Goal: Task Accomplishment & Management: Manage account settings

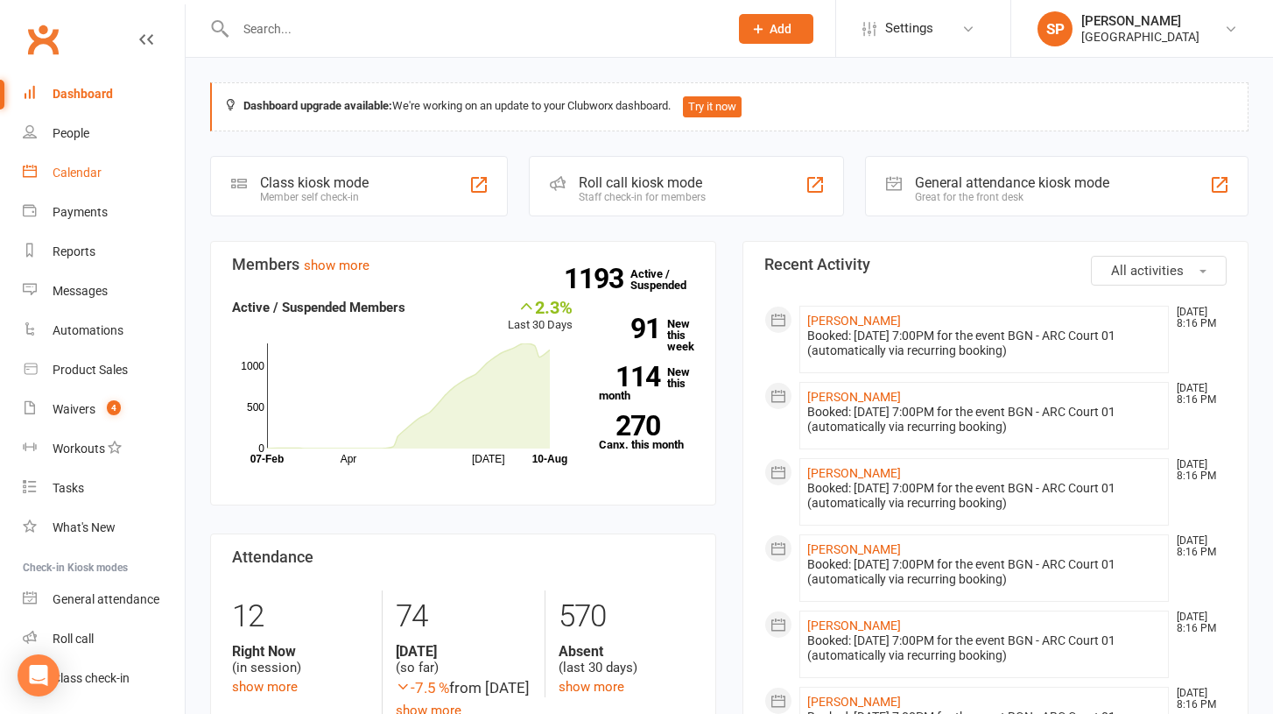
click at [79, 179] on div "Calendar" at bounding box center [77, 173] width 49 height 14
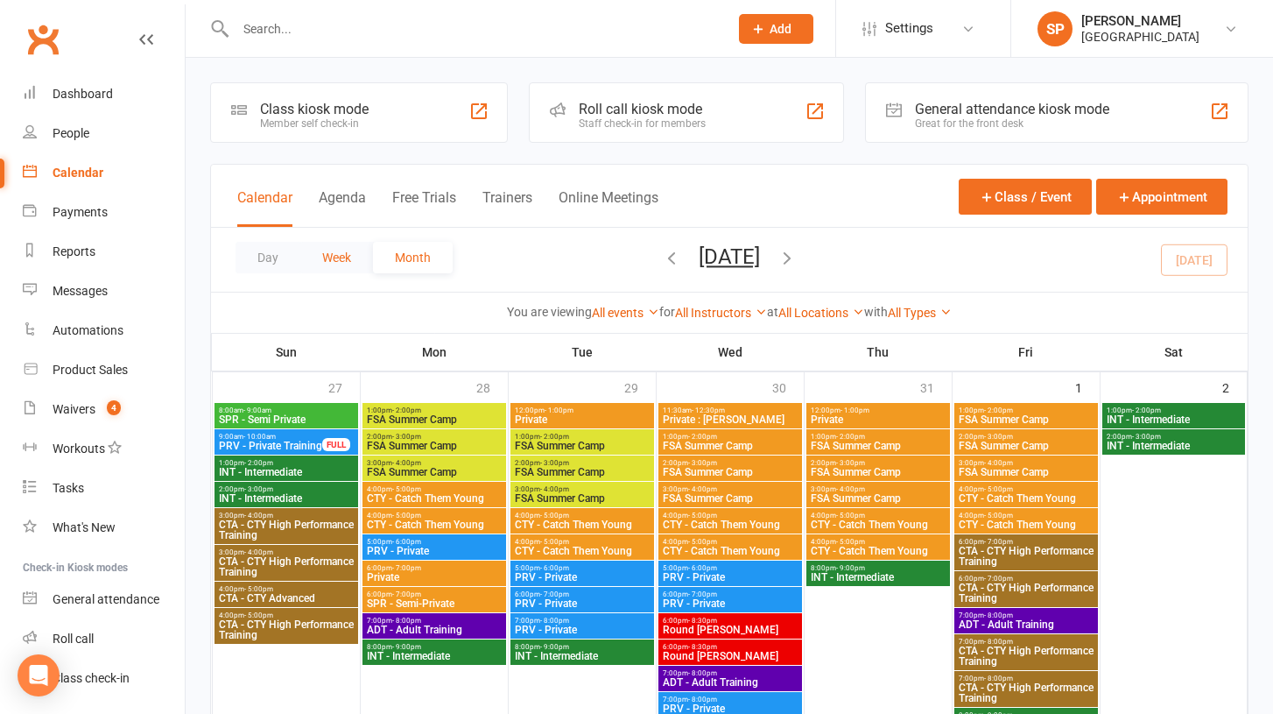
click at [330, 262] on button "Week" at bounding box center [336, 258] width 73 height 32
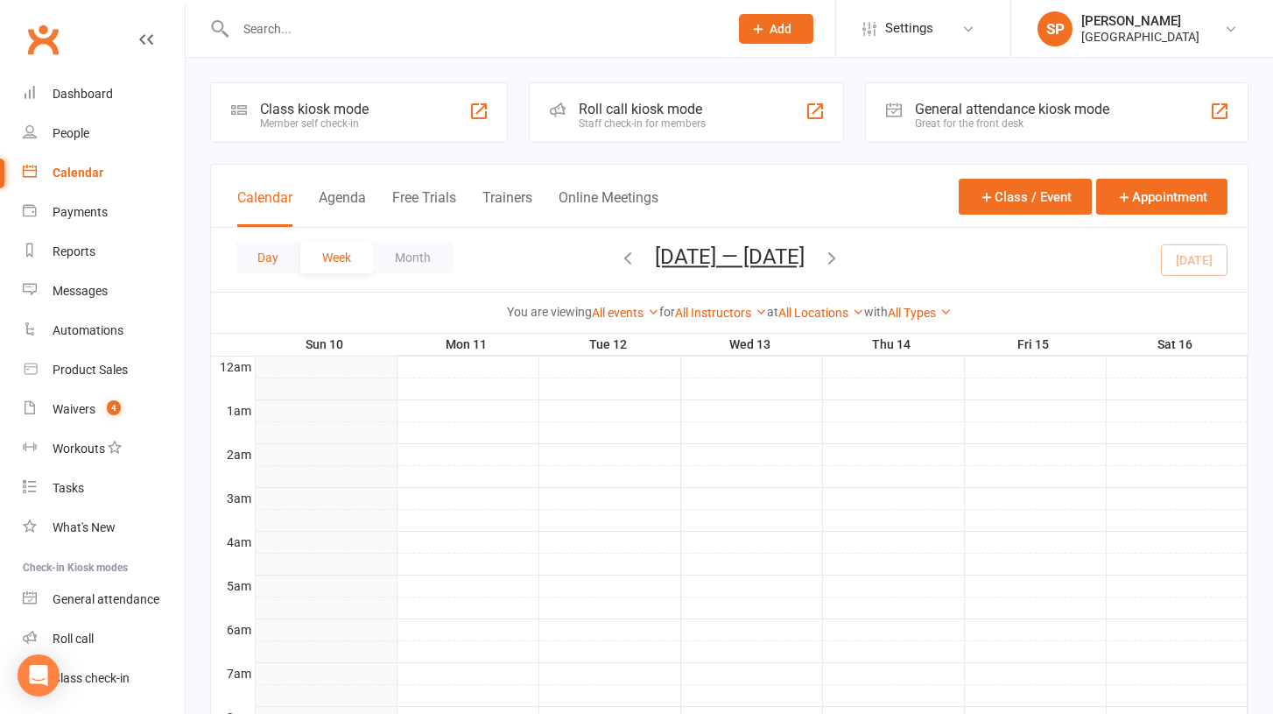
click at [270, 257] on button "Day" at bounding box center [268, 258] width 65 height 32
click at [797, 257] on icon "button" at bounding box center [787, 257] width 19 height 19
click at [778, 257] on span "[DATE] [DATE] Sun Mon Tue Wed Thu Fri Sat 27 28 29 30 31 01 02 03 04 05 06 07 0…" at bounding box center [729, 259] width 96 height 31
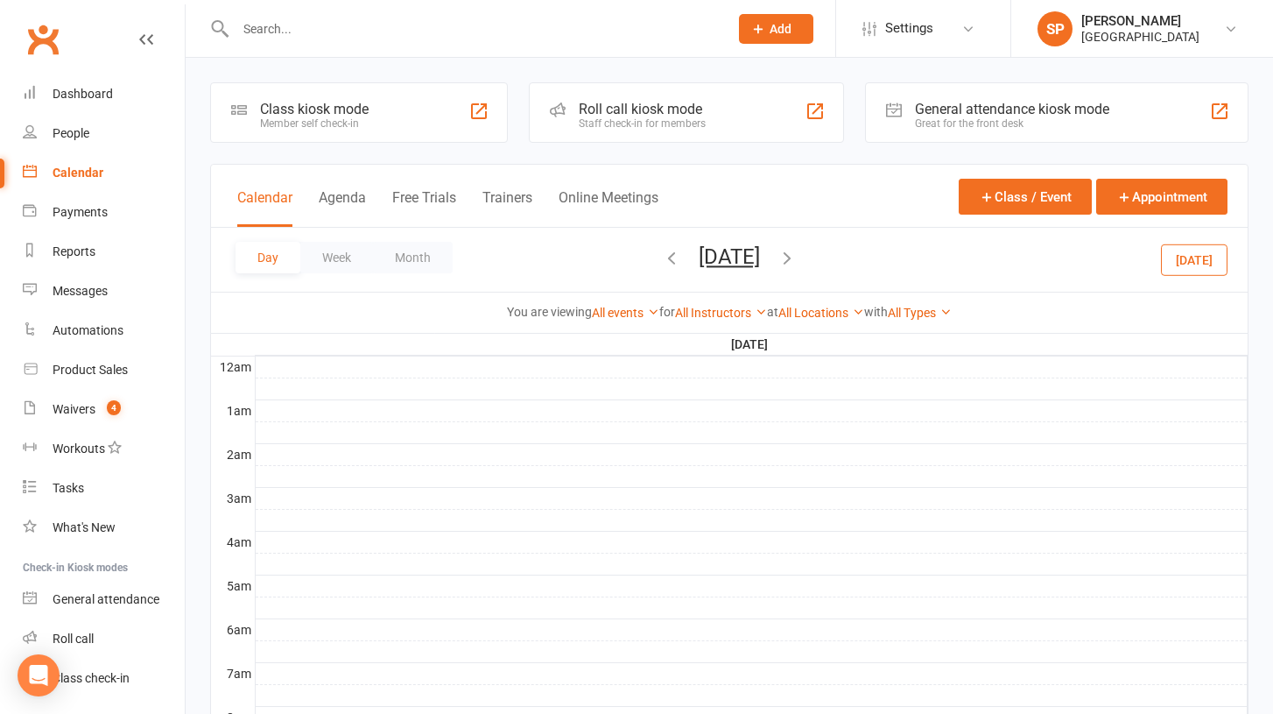
click at [797, 259] on icon "button" at bounding box center [787, 257] width 19 height 19
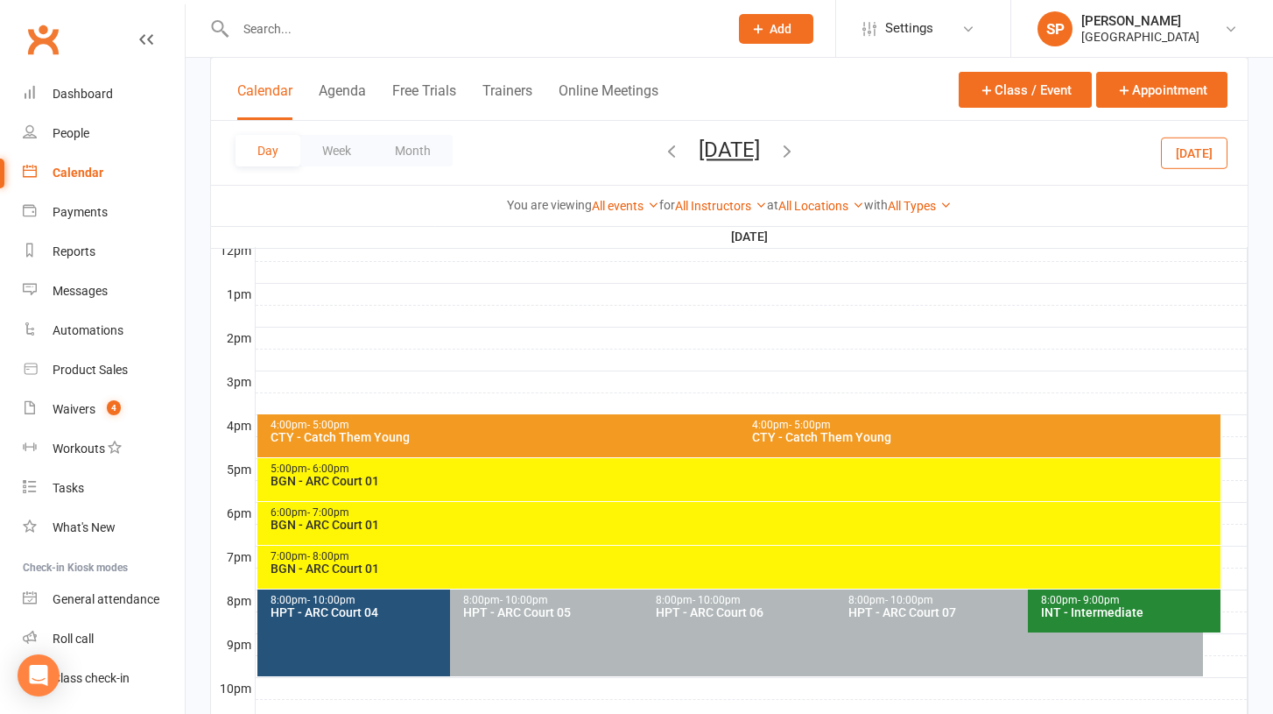
scroll to position [732, 0]
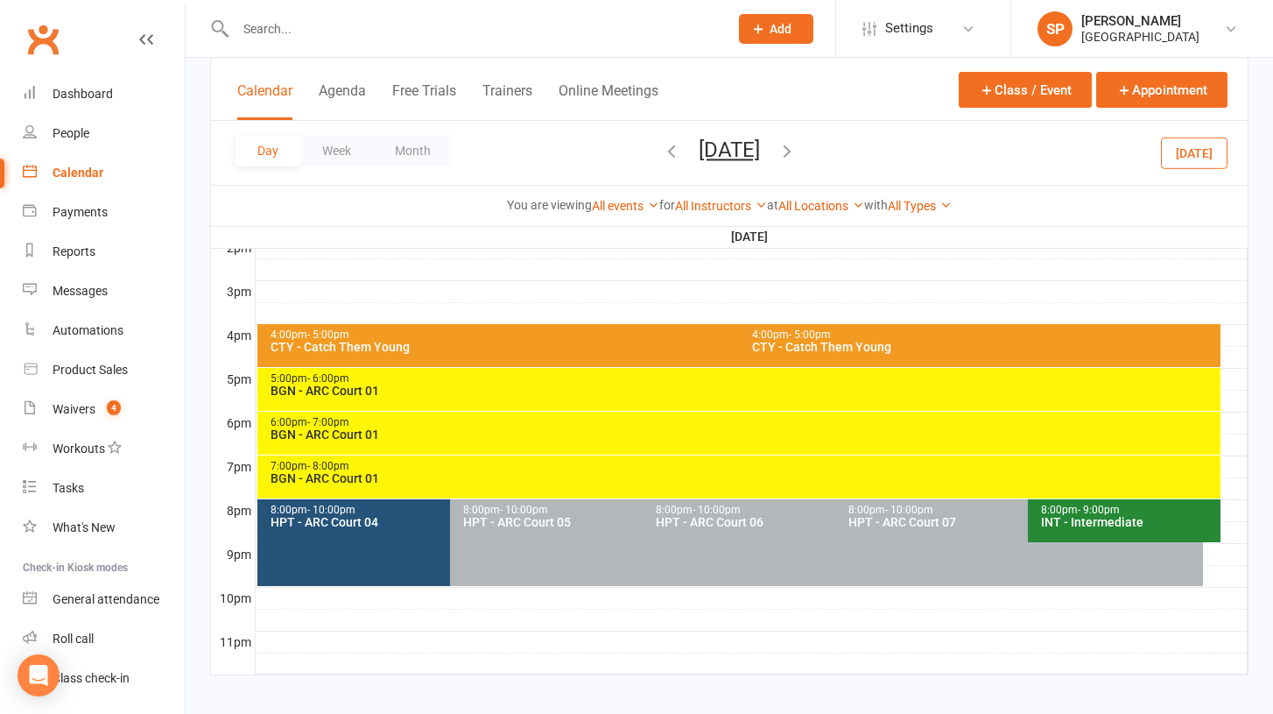
click at [349, 384] on div "BGN - ARC Court 01" at bounding box center [744, 390] width 948 height 12
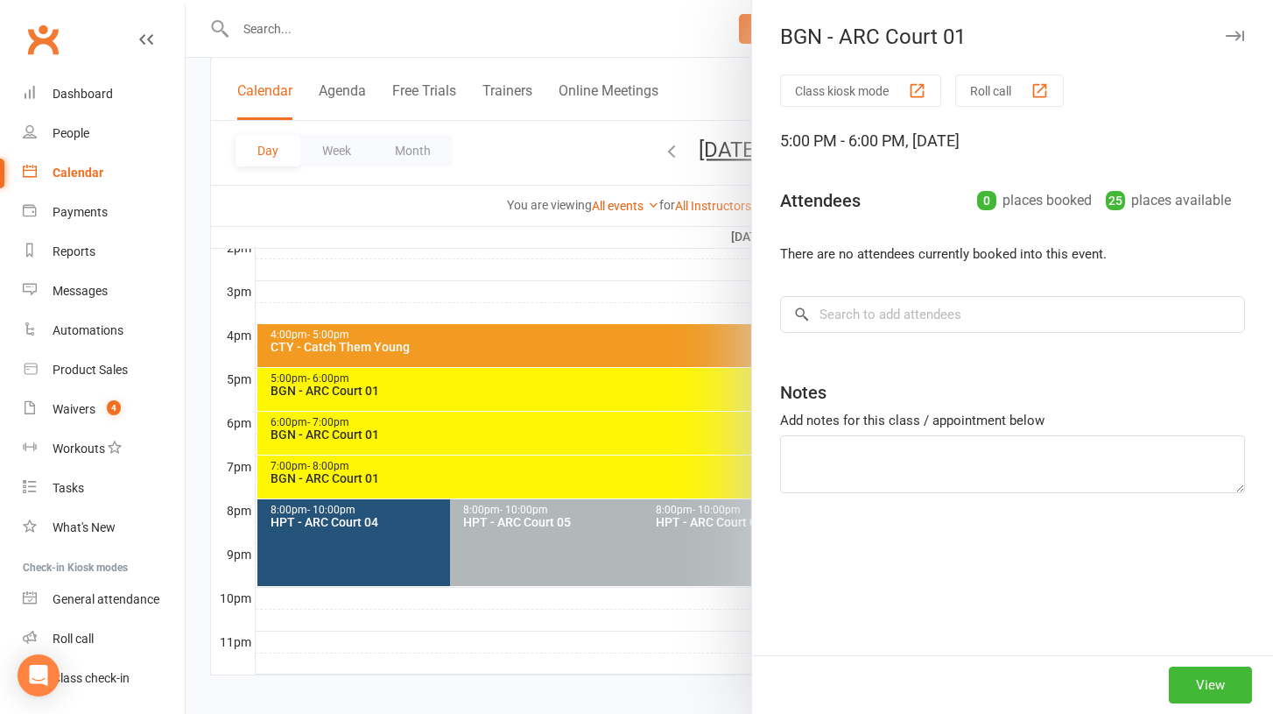
click at [349, 384] on div at bounding box center [730, 357] width 1088 height 714
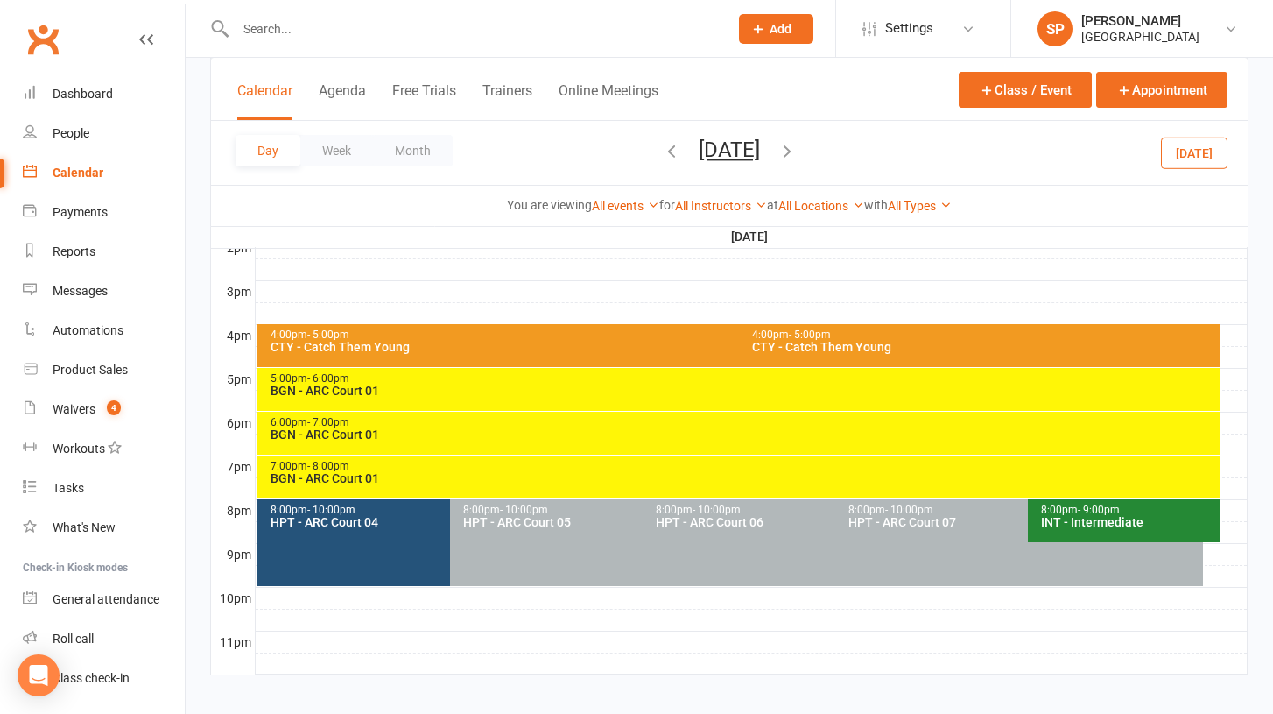
click at [349, 384] on div "BGN - ARC Court 01" at bounding box center [744, 390] width 948 height 12
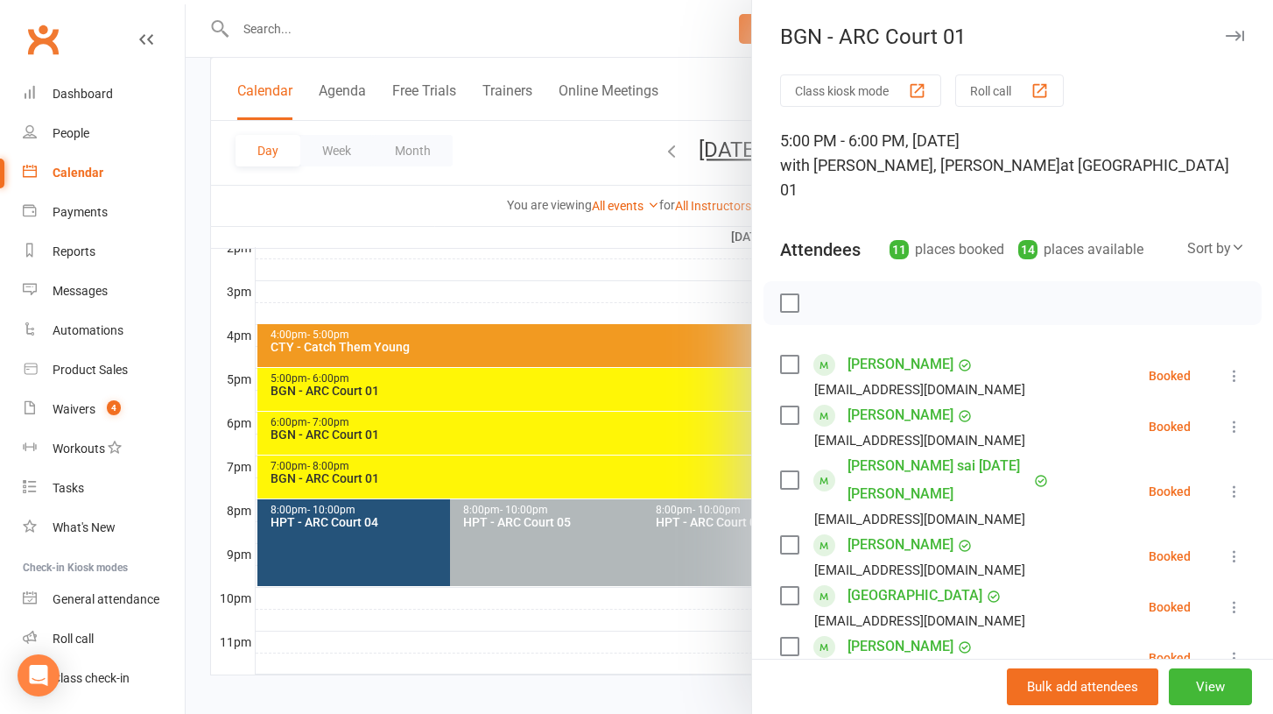
click at [1237, 367] on icon at bounding box center [1235, 376] width 18 height 18
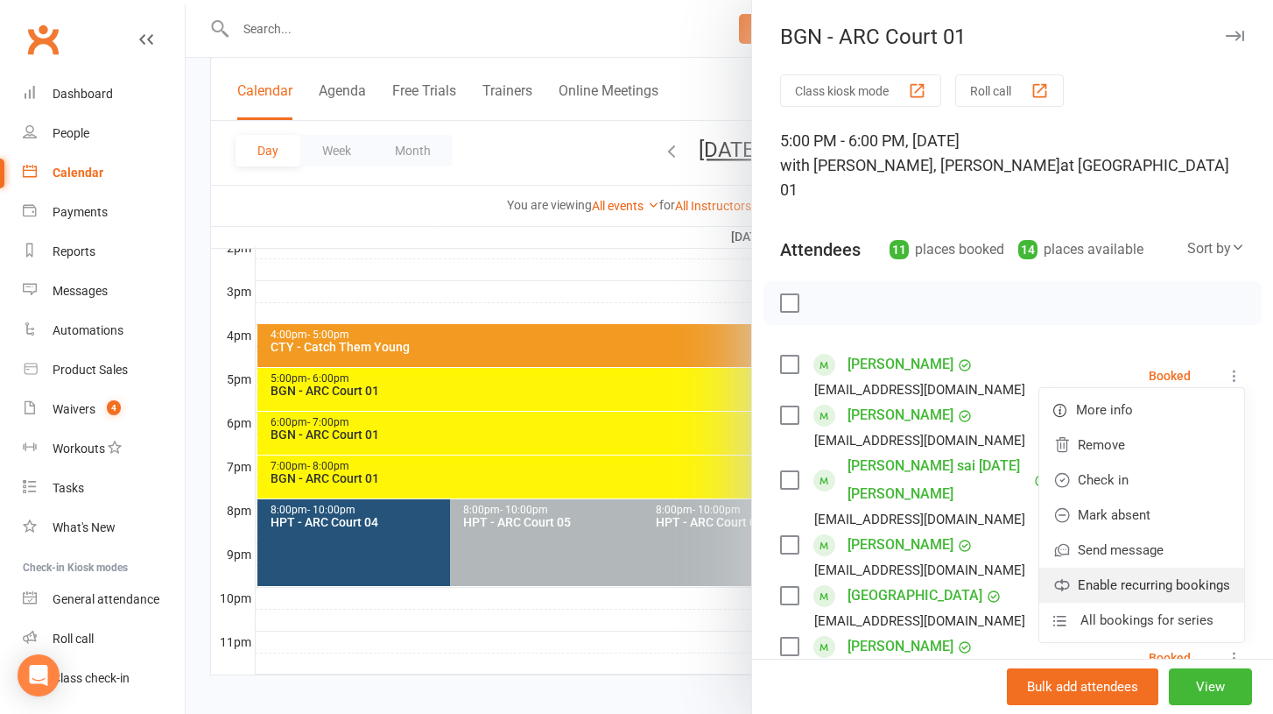
click at [1166, 568] on link "Enable recurring bookings" at bounding box center [1142, 585] width 205 height 35
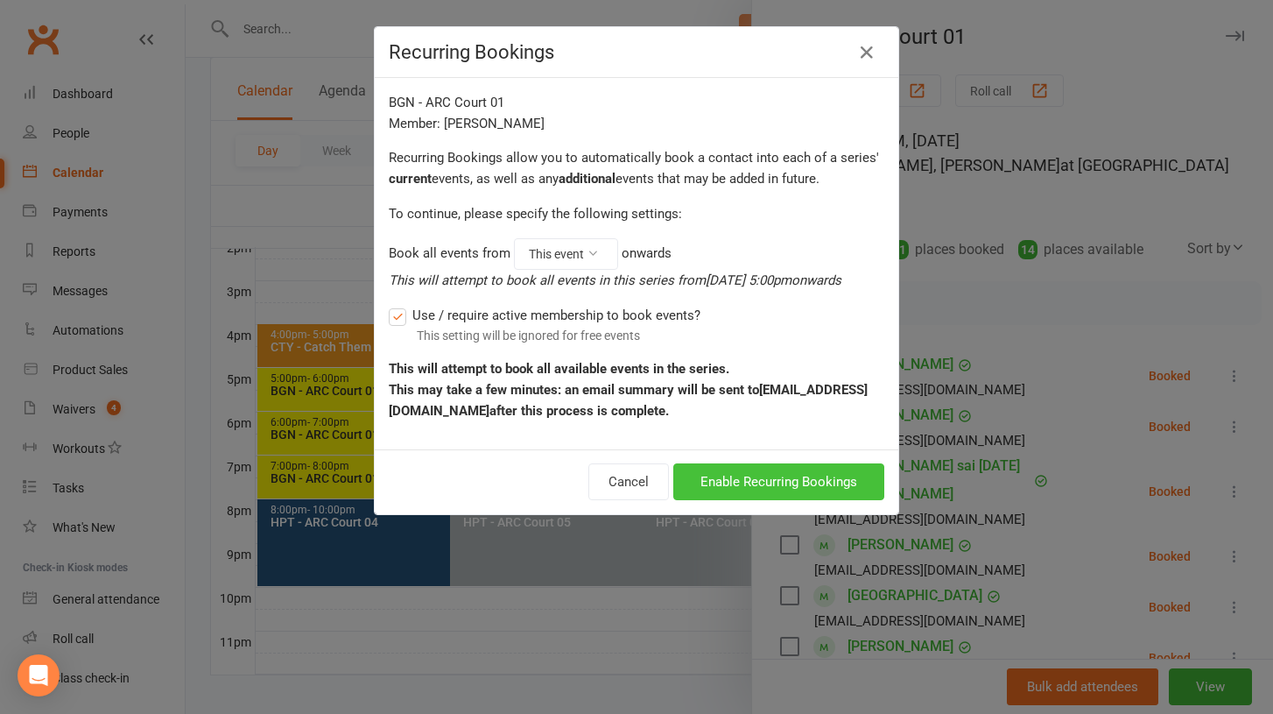
click at [822, 483] on button "Enable Recurring Bookings" at bounding box center [778, 481] width 211 height 37
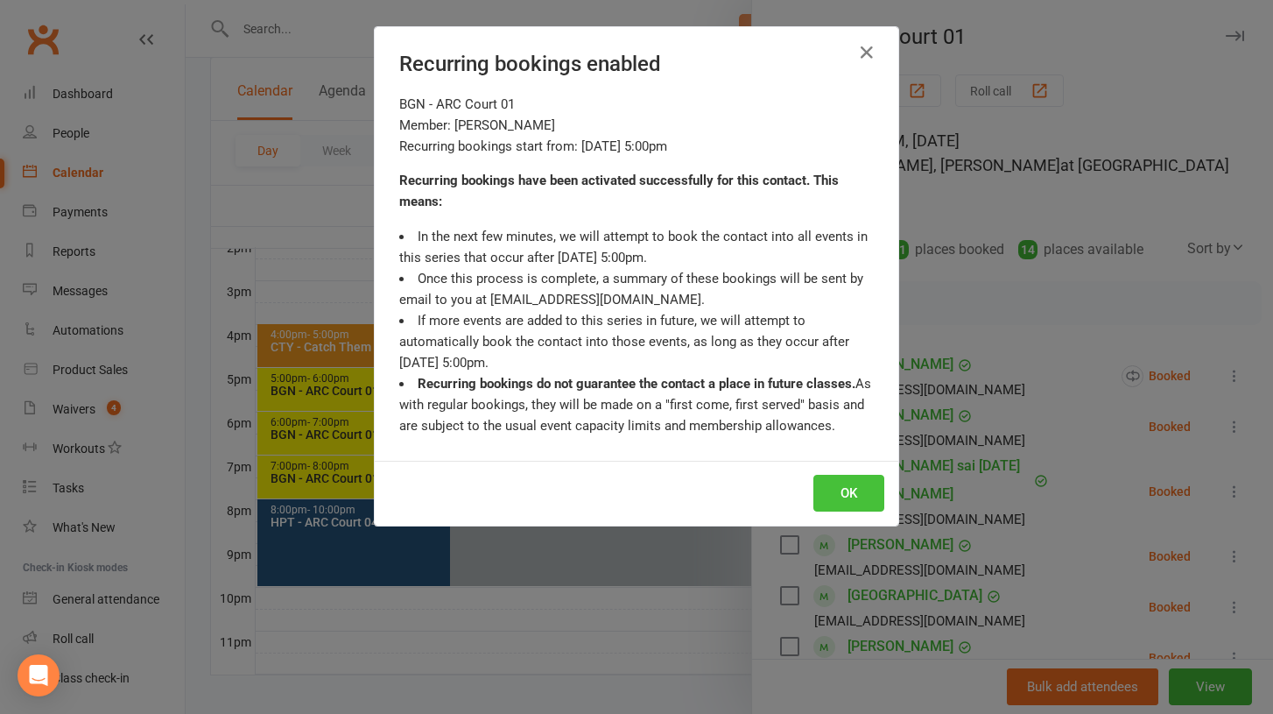
click at [822, 483] on button "OK" at bounding box center [849, 493] width 71 height 37
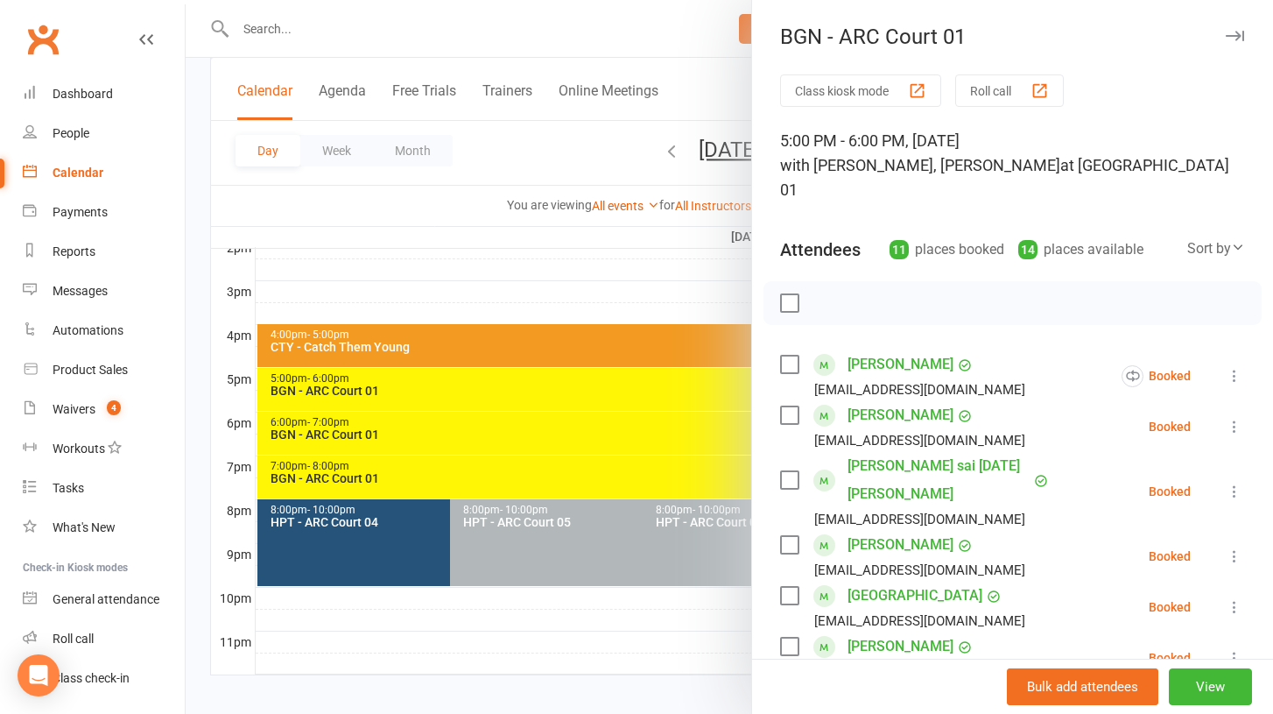
click at [1231, 418] on icon at bounding box center [1235, 427] width 18 height 18
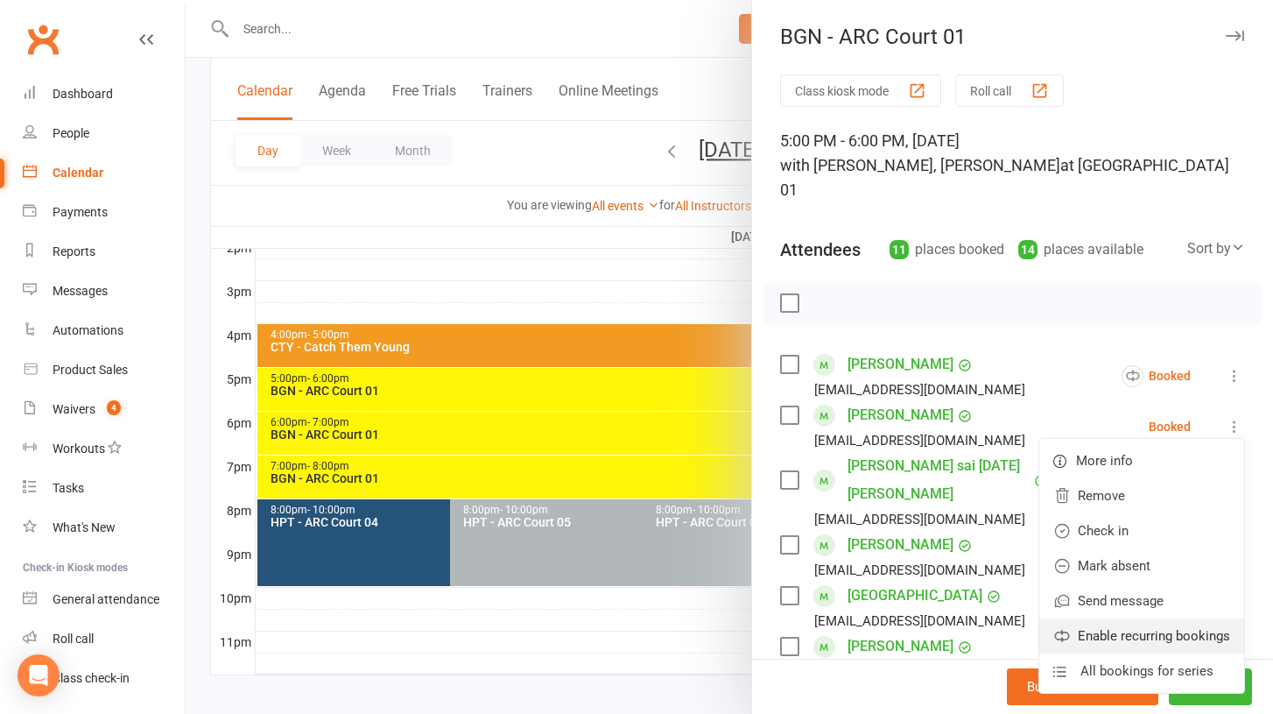
click at [1118, 618] on link "Enable recurring bookings" at bounding box center [1142, 635] width 205 height 35
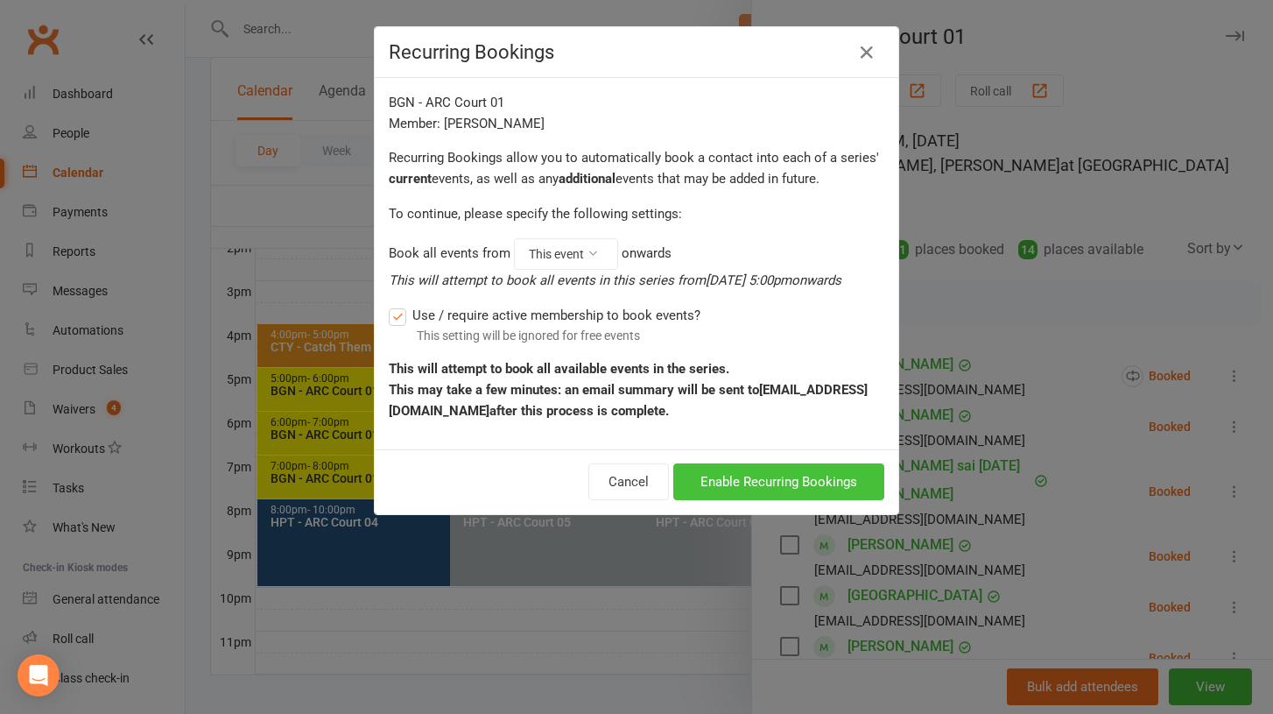
click at [731, 473] on button "Enable Recurring Bookings" at bounding box center [778, 481] width 211 height 37
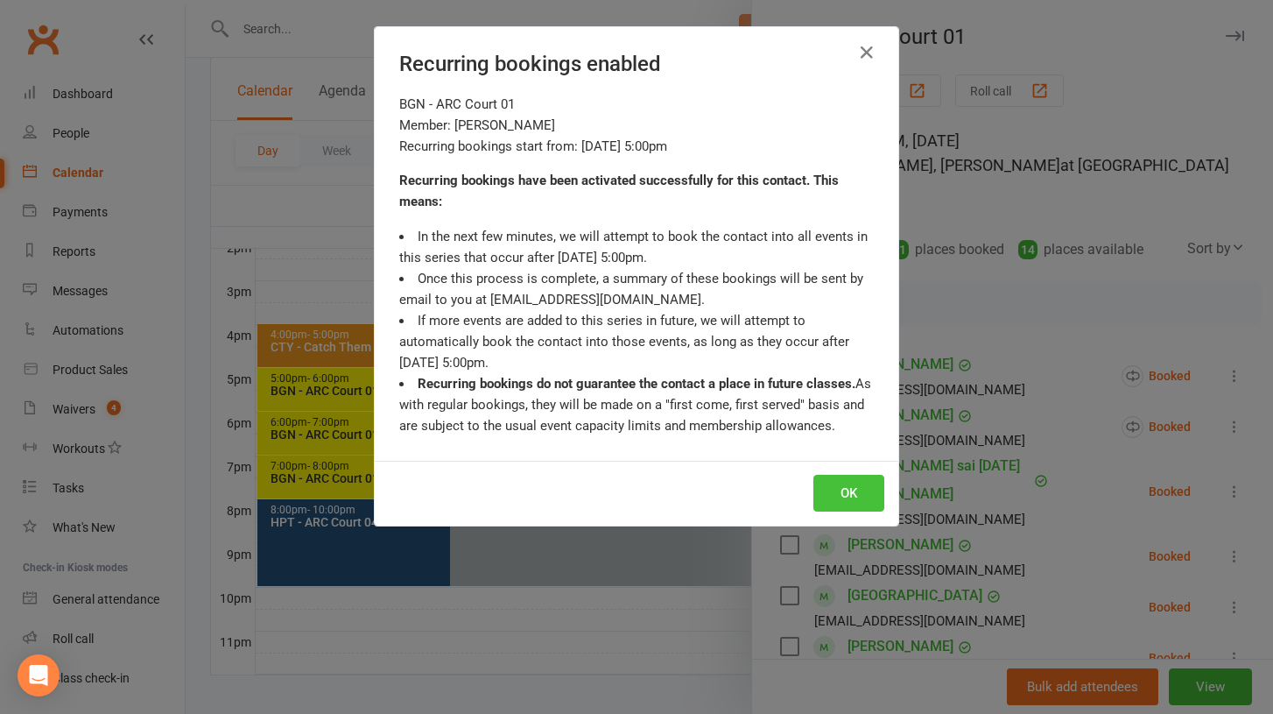
click at [828, 483] on button "OK" at bounding box center [849, 493] width 71 height 37
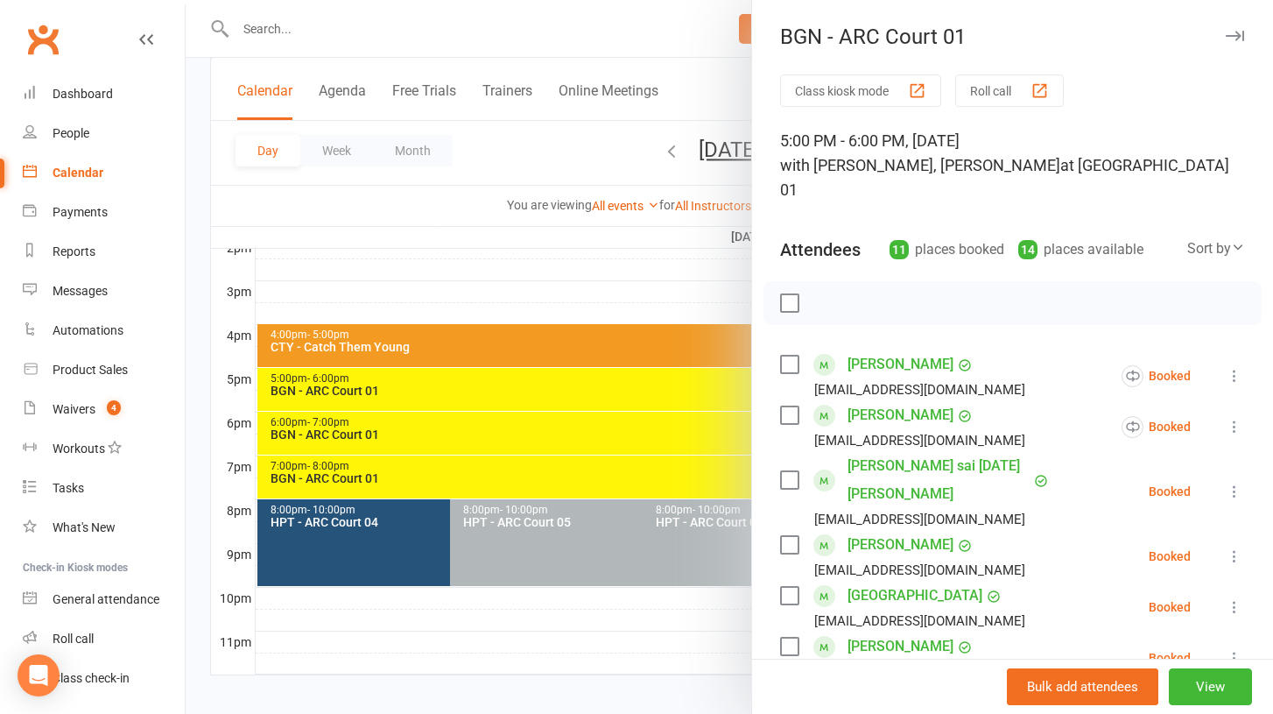
click at [1235, 483] on icon at bounding box center [1235, 492] width 18 height 18
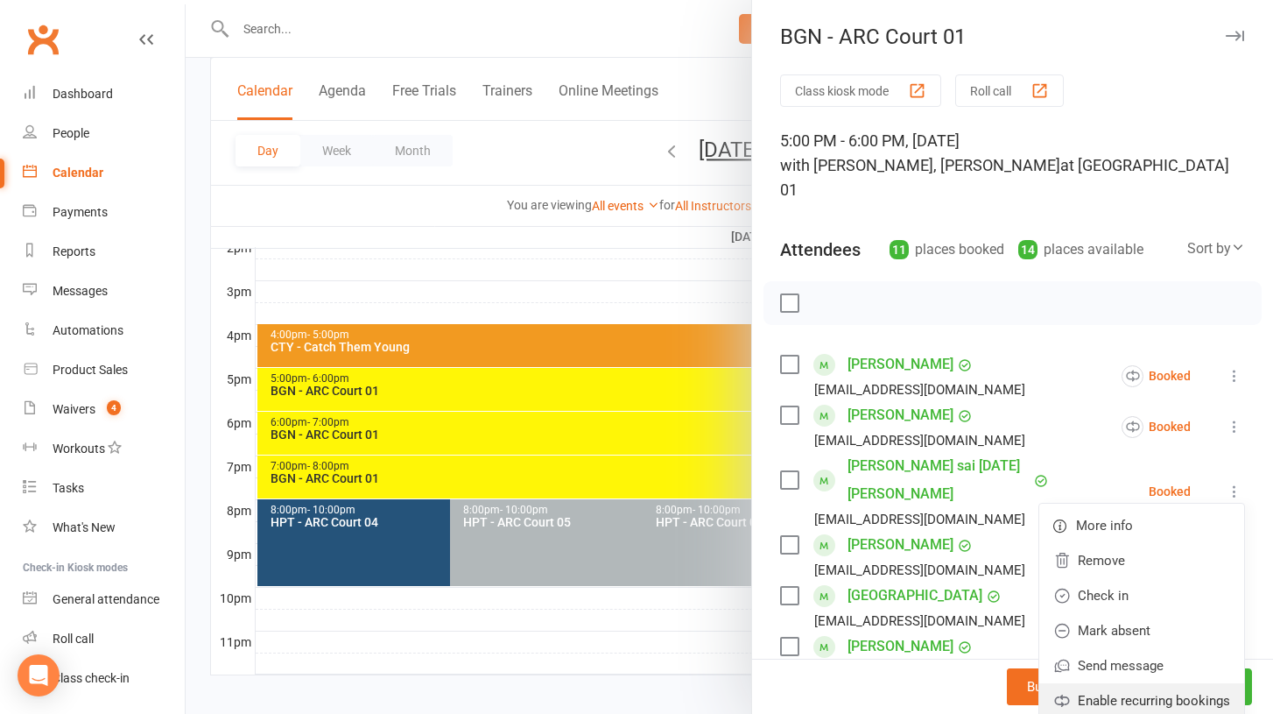
click at [1144, 683] on link "Enable recurring bookings" at bounding box center [1142, 700] width 205 height 35
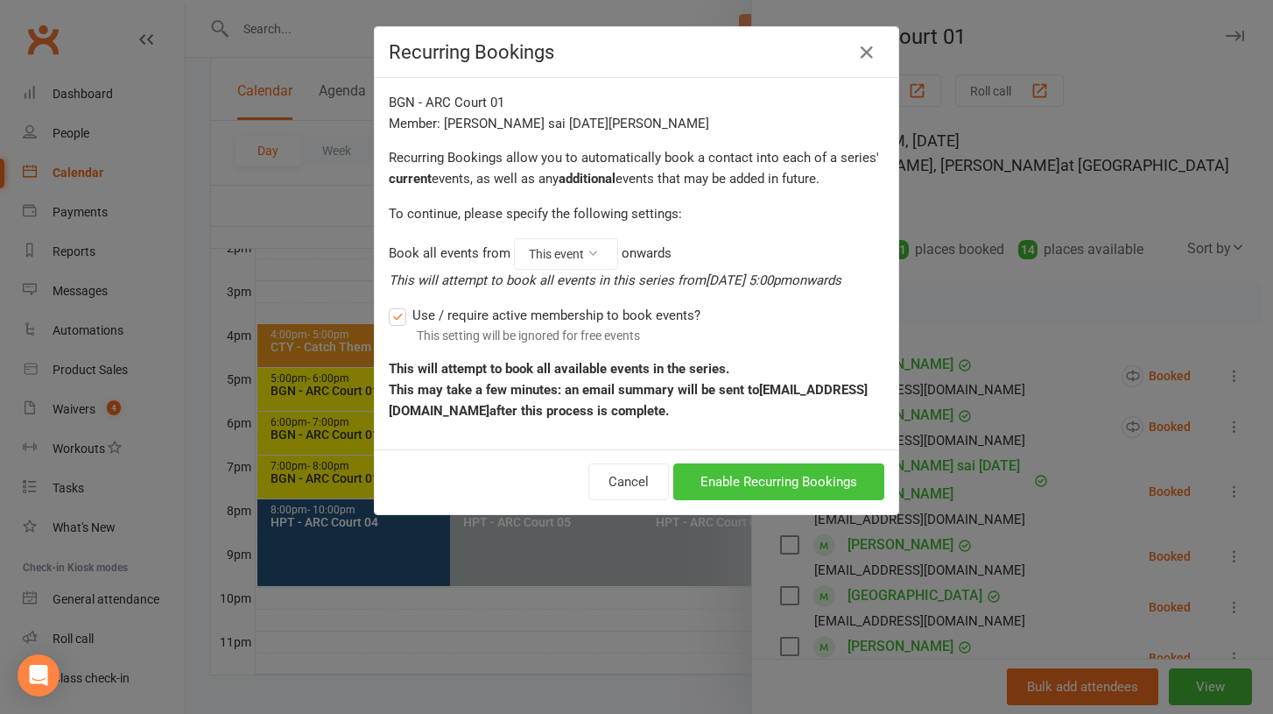
click at [772, 486] on button "Enable Recurring Bookings" at bounding box center [778, 481] width 211 height 37
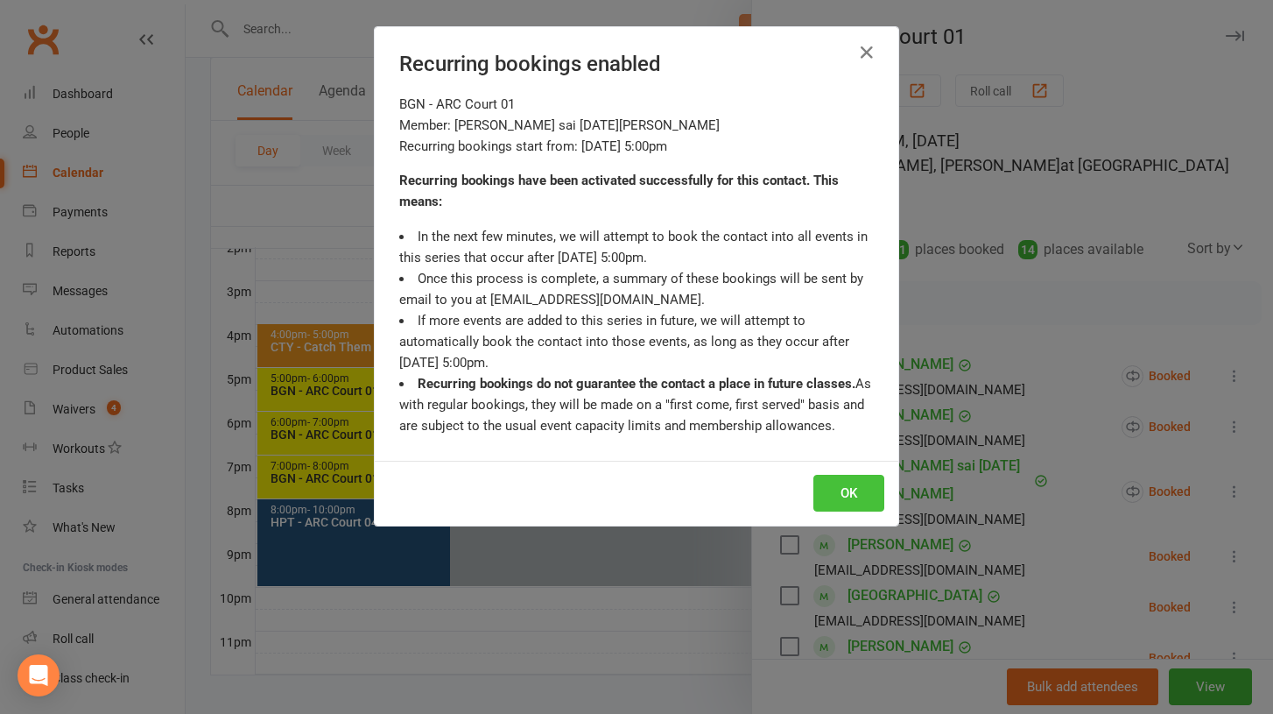
click at [840, 485] on button "OK" at bounding box center [849, 493] width 71 height 37
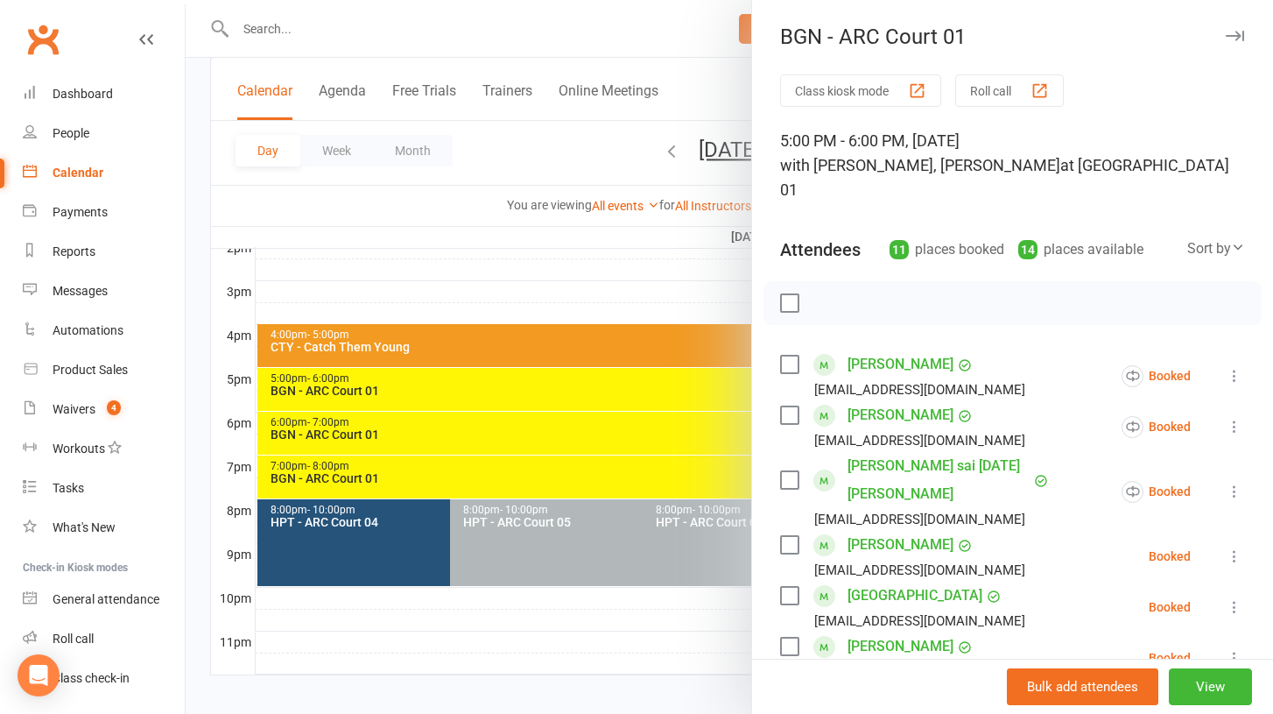
click at [1232, 547] on icon at bounding box center [1235, 556] width 18 height 18
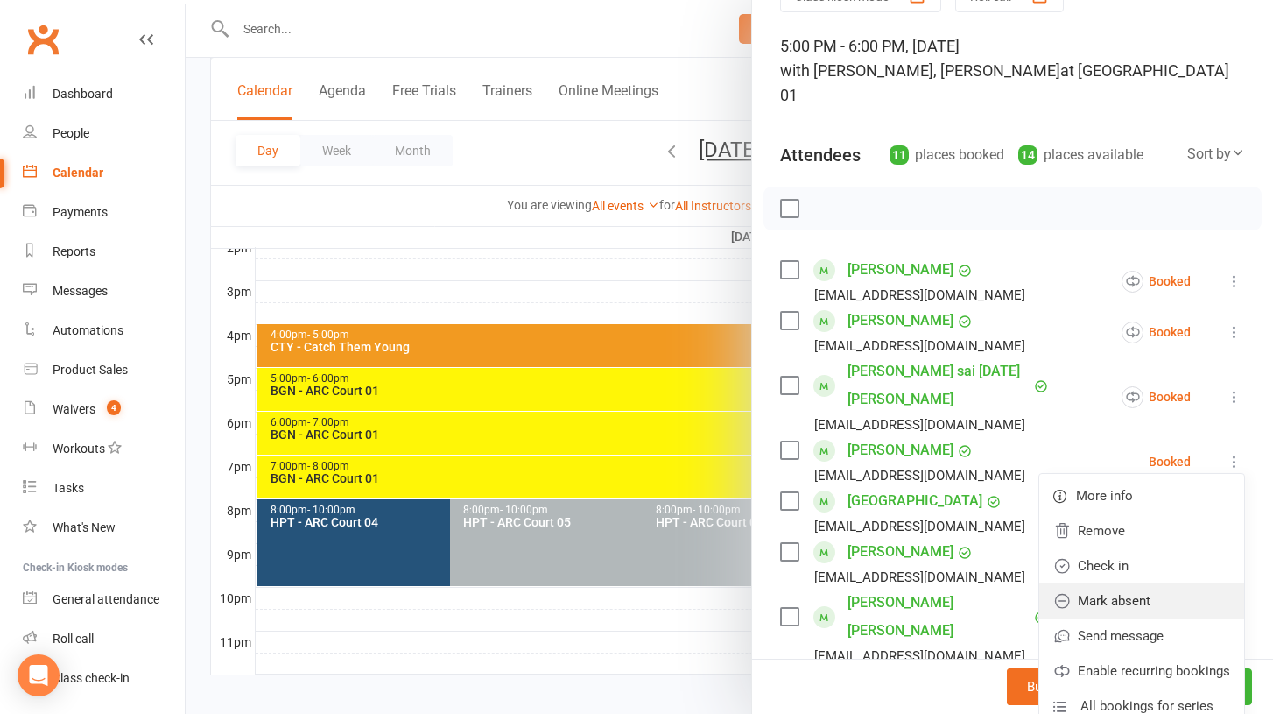
scroll to position [100, 0]
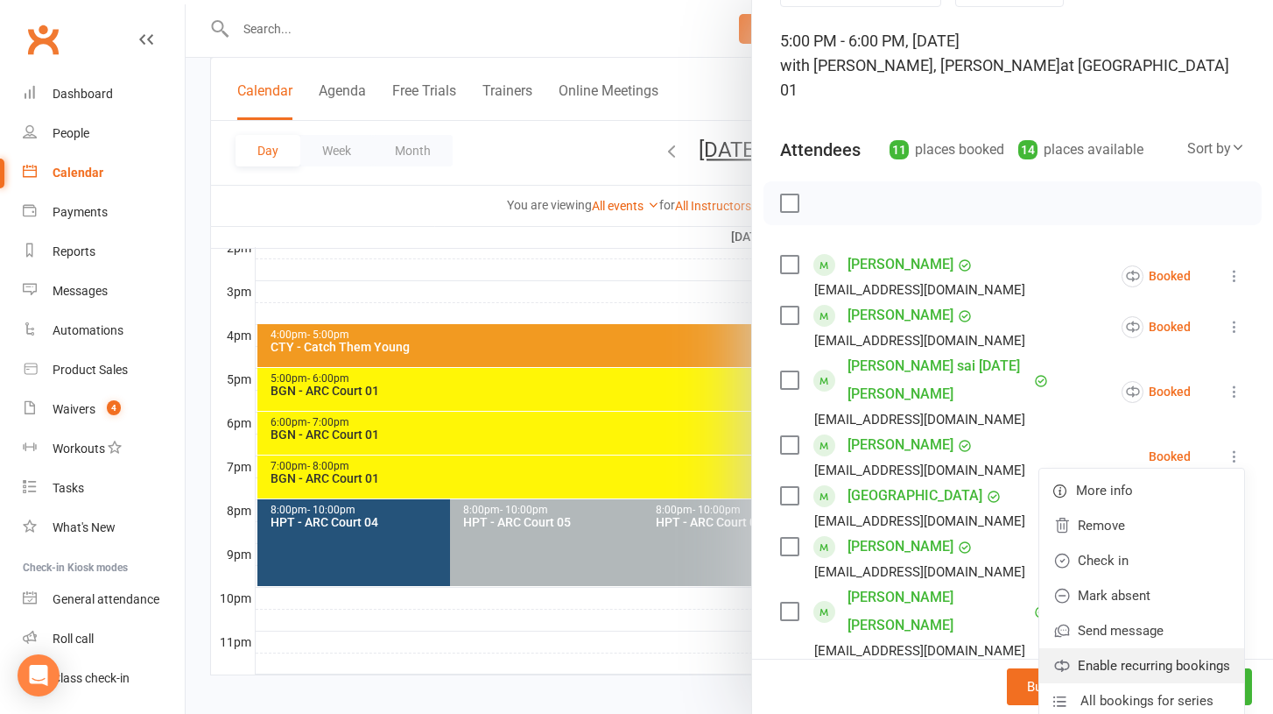
click at [1153, 649] on link "Enable recurring bookings" at bounding box center [1142, 665] width 205 height 35
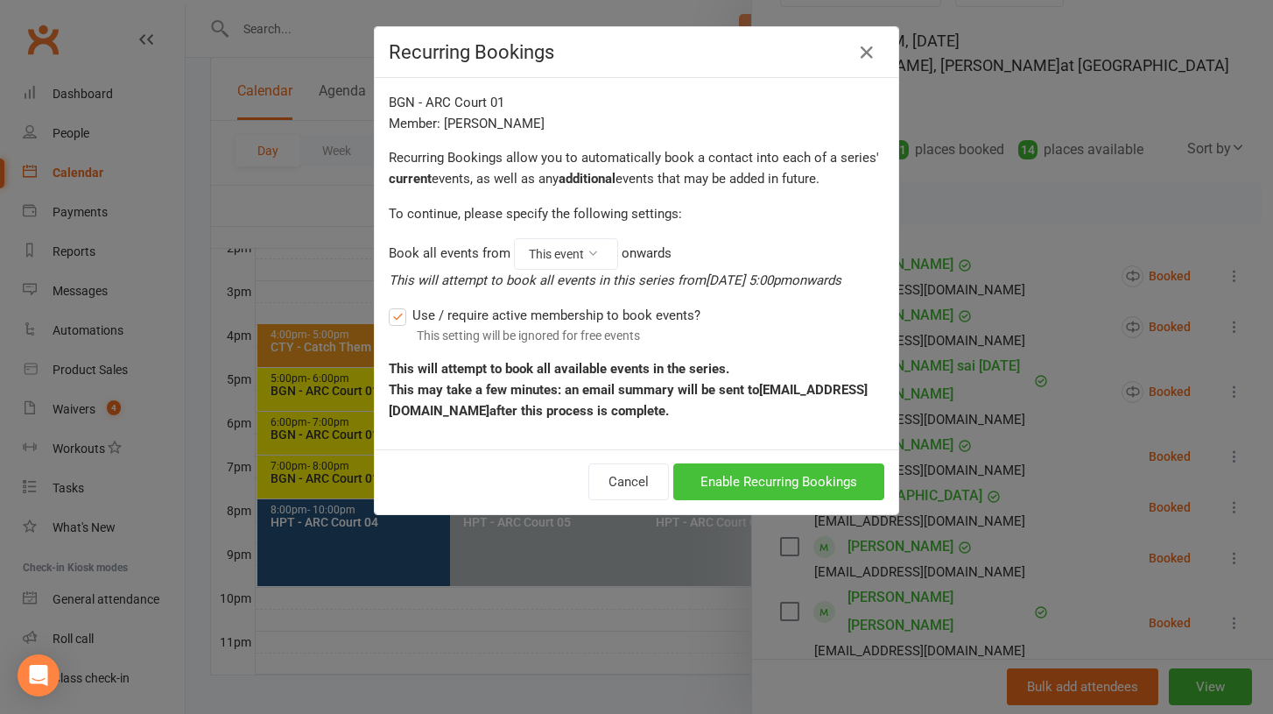
click at [755, 480] on button "Enable Recurring Bookings" at bounding box center [778, 481] width 211 height 37
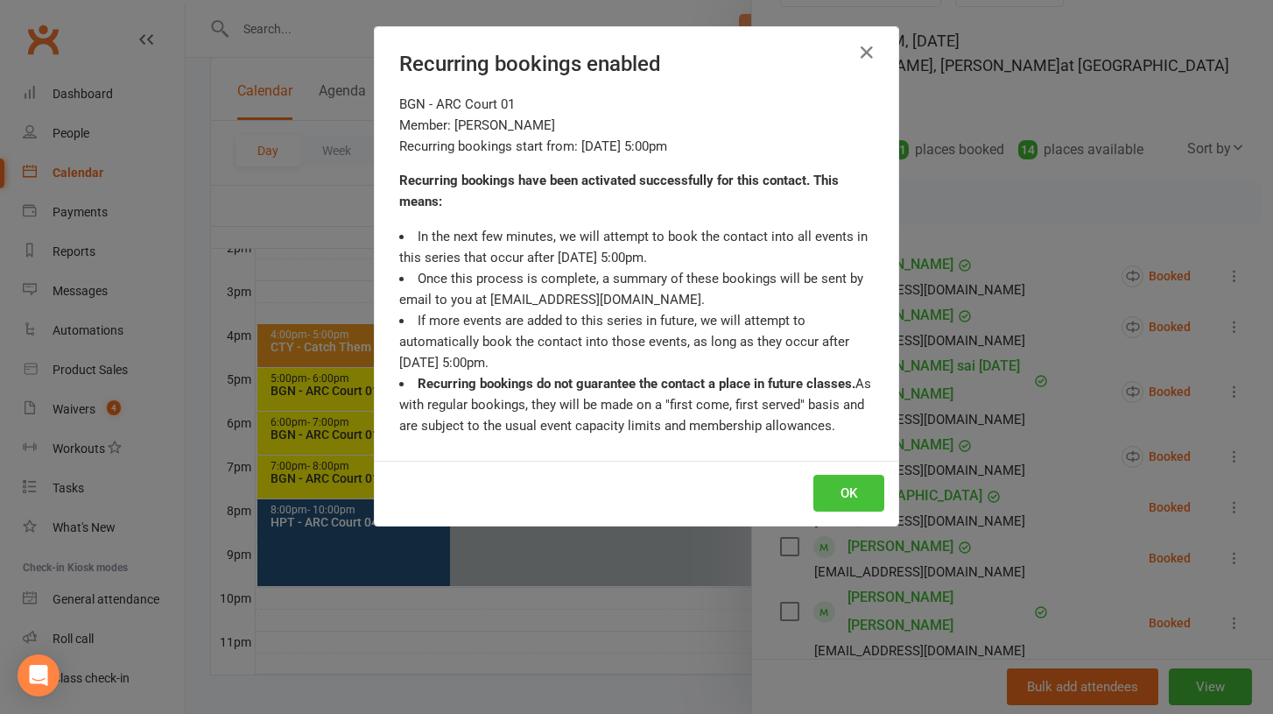
click at [834, 488] on button "OK" at bounding box center [849, 493] width 71 height 37
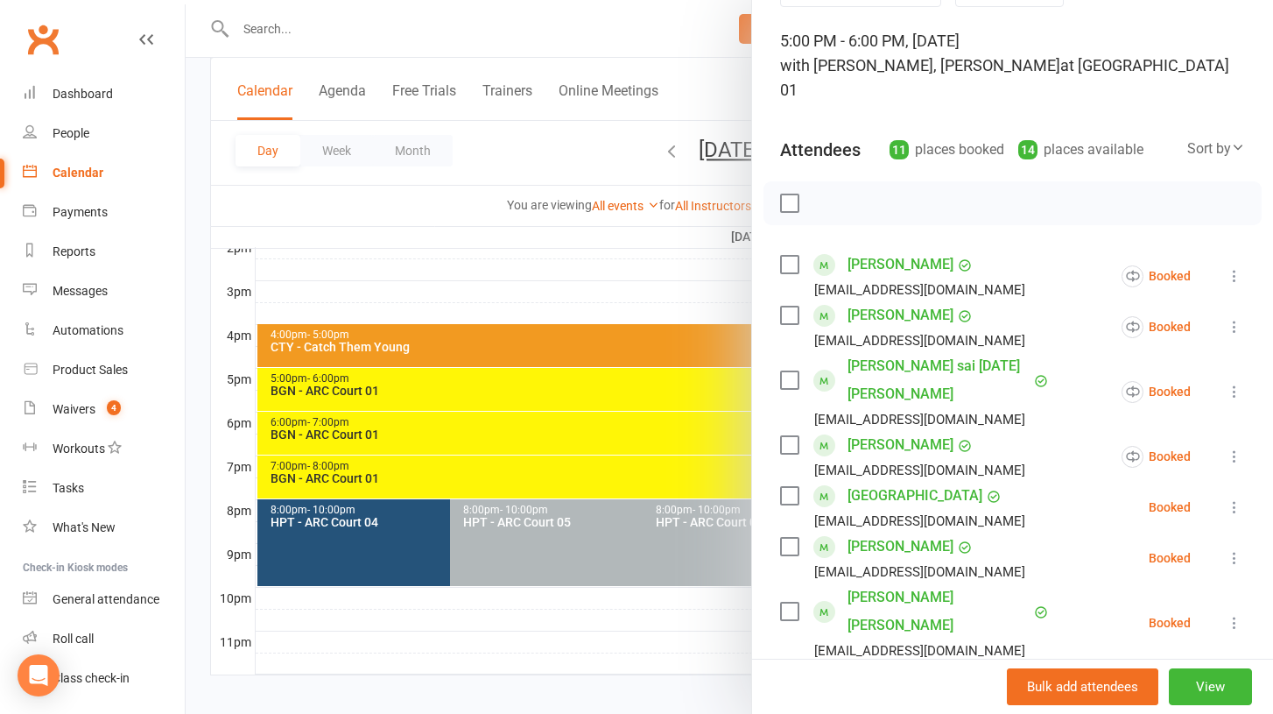
click at [1234, 498] on icon at bounding box center [1235, 507] width 18 height 18
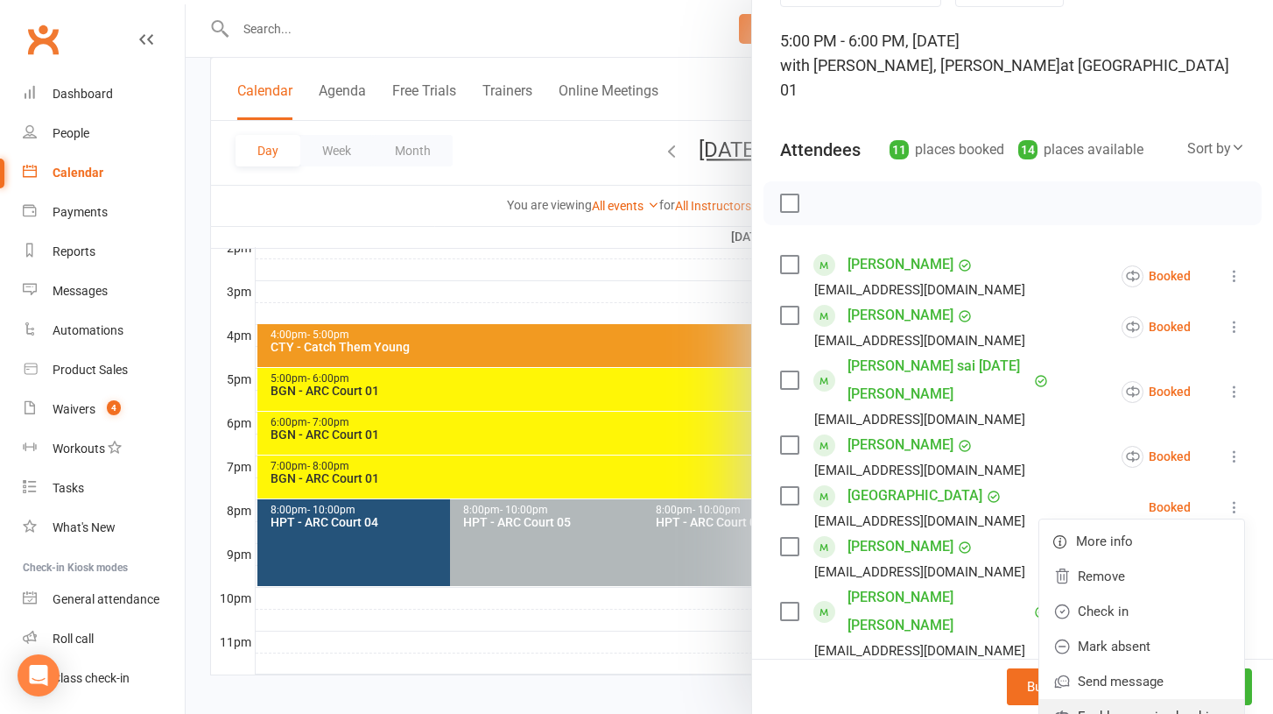
click at [1161, 699] on link "Enable recurring bookings" at bounding box center [1142, 716] width 205 height 35
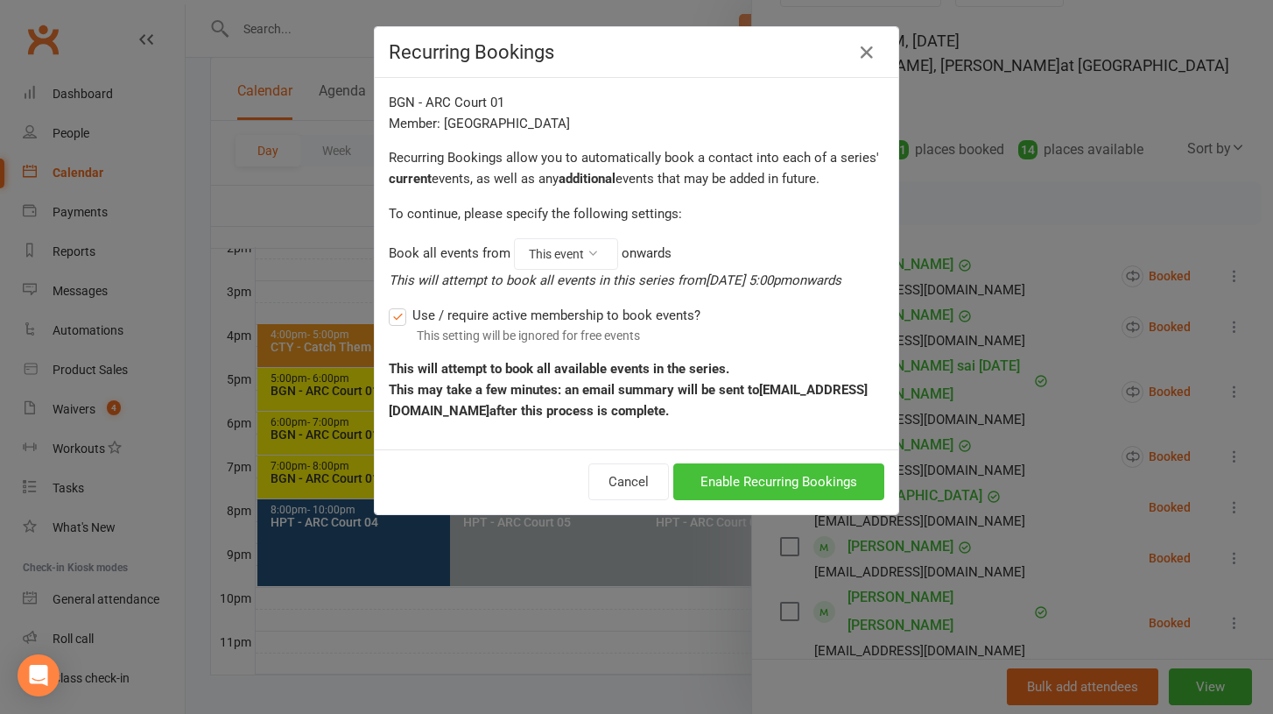
click at [802, 474] on button "Enable Recurring Bookings" at bounding box center [778, 481] width 211 height 37
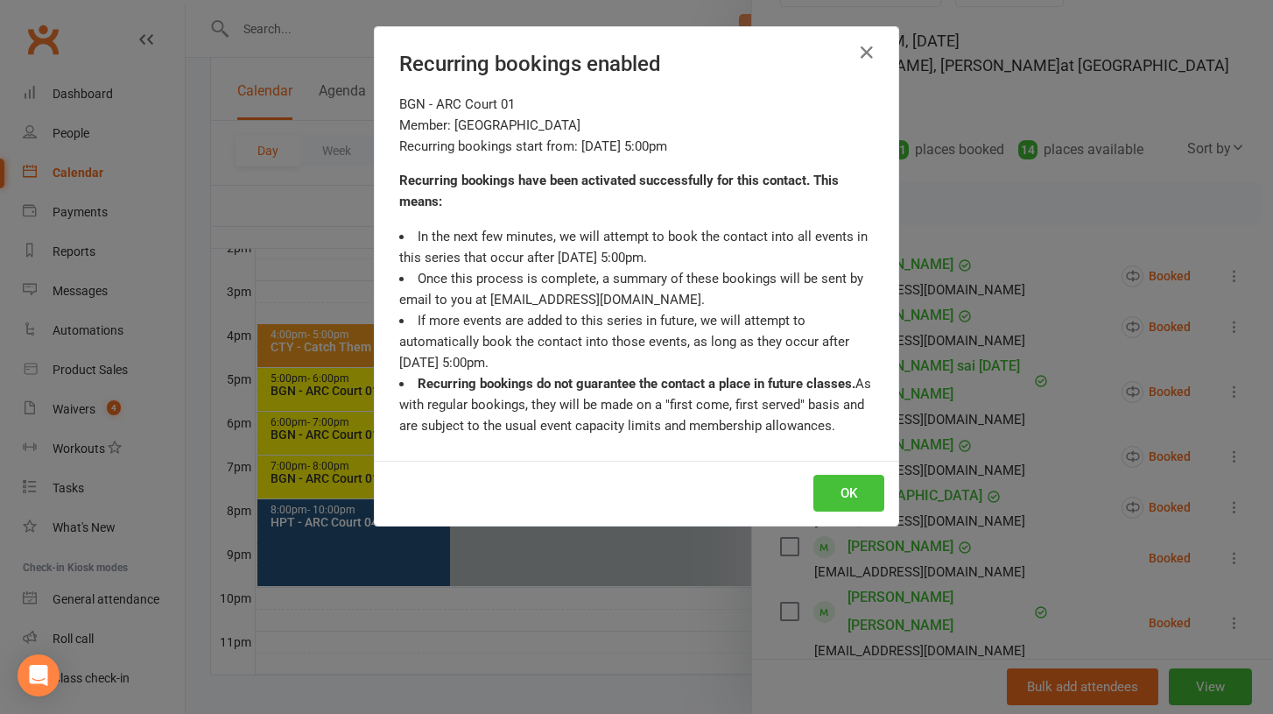
click at [850, 499] on button "OK" at bounding box center [849, 493] width 71 height 37
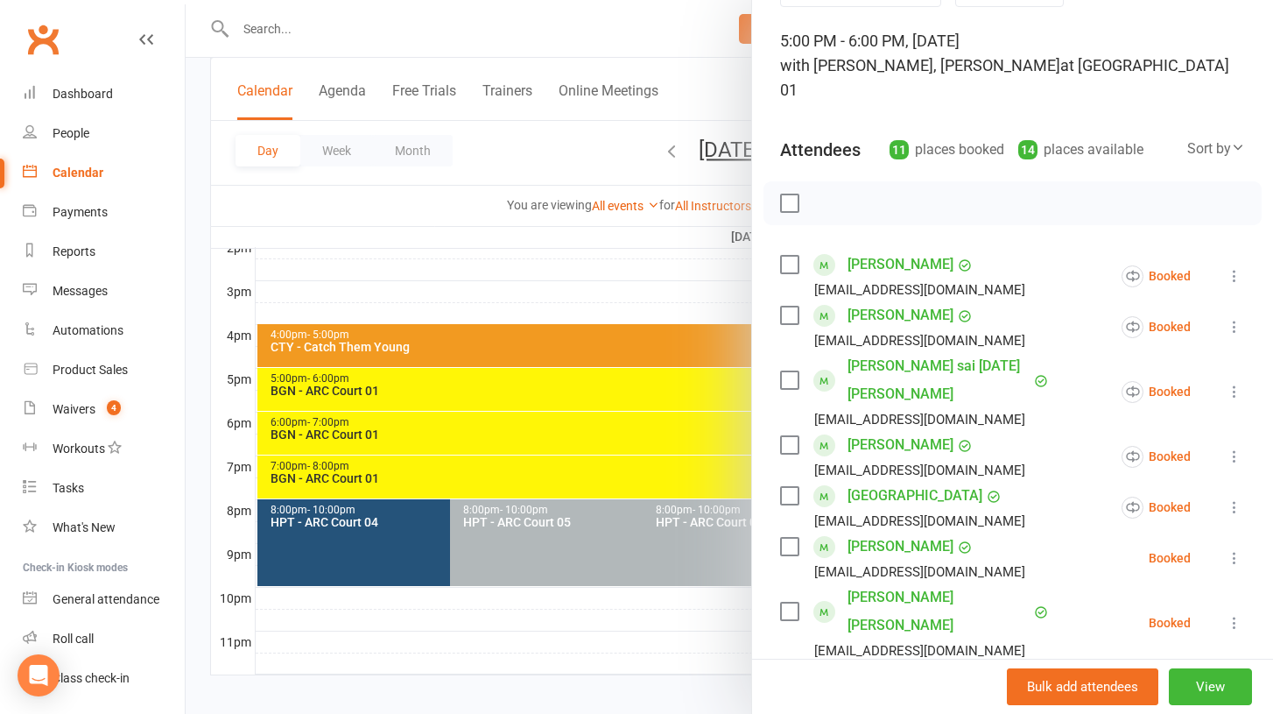
click at [1234, 549] on icon at bounding box center [1235, 558] width 18 height 18
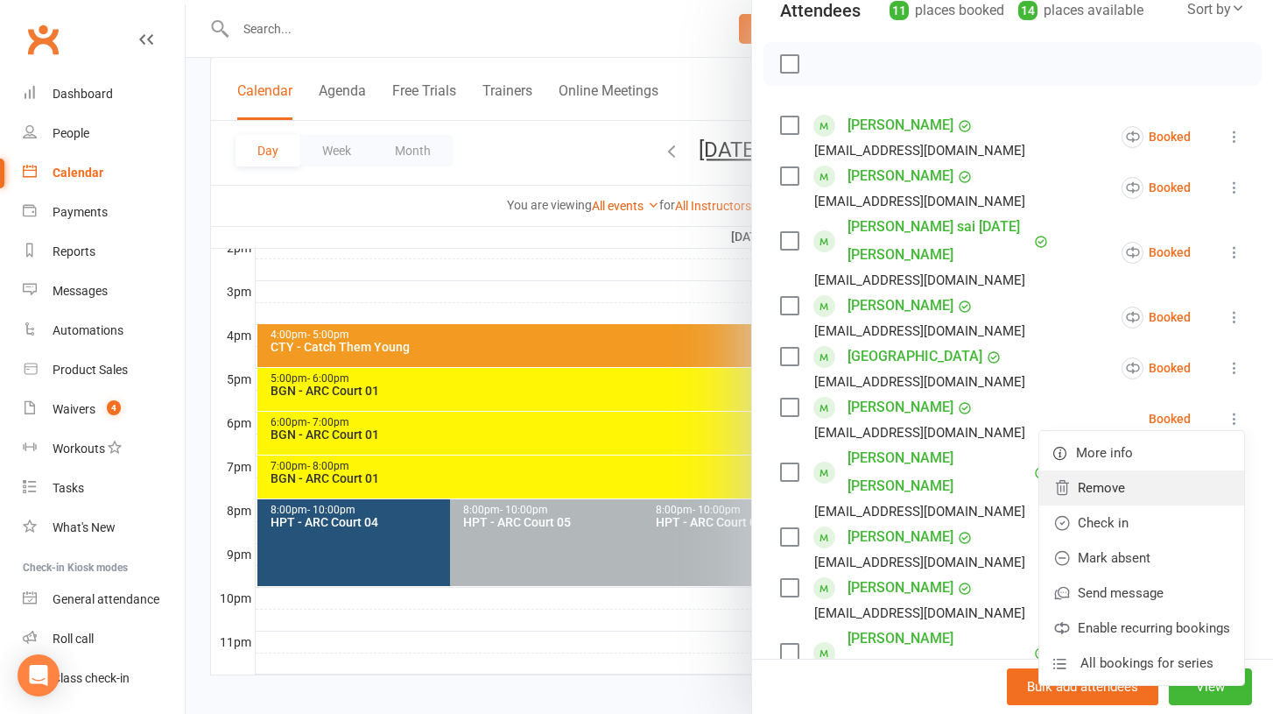
scroll to position [240, 0]
click at [1156, 610] on link "Enable recurring bookings" at bounding box center [1142, 627] width 205 height 35
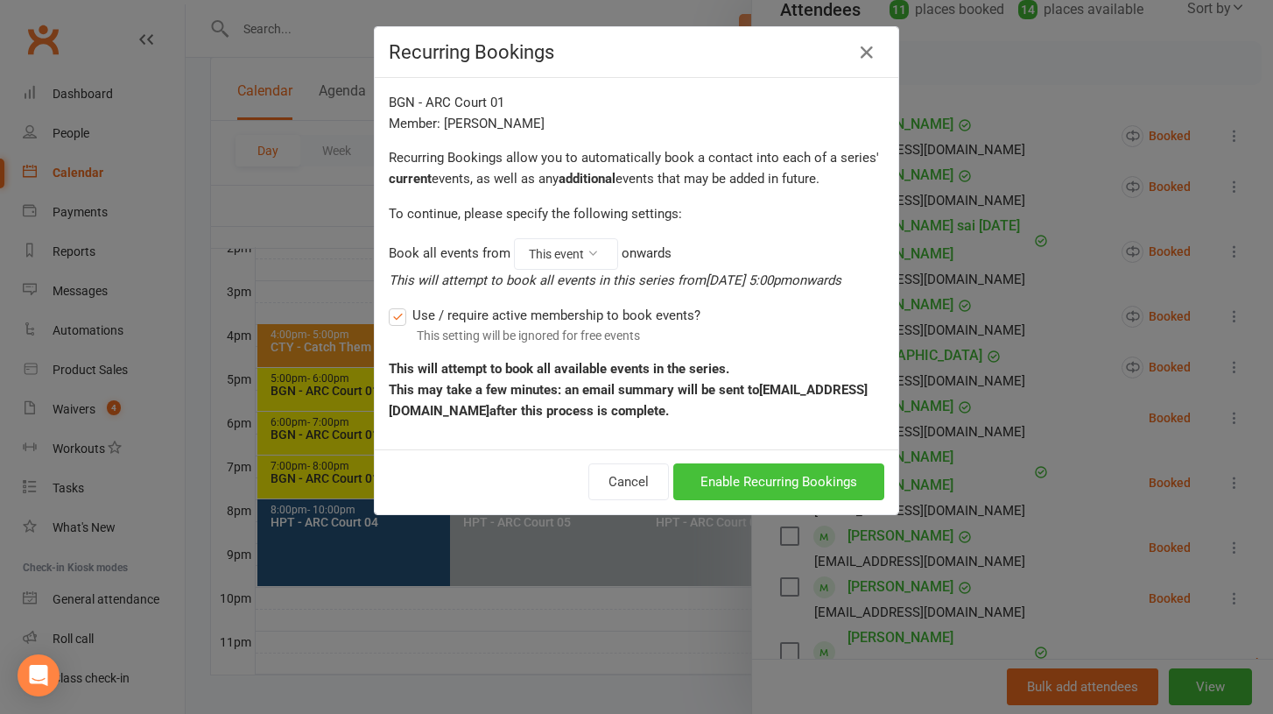
click at [750, 480] on button "Enable Recurring Bookings" at bounding box center [778, 481] width 211 height 37
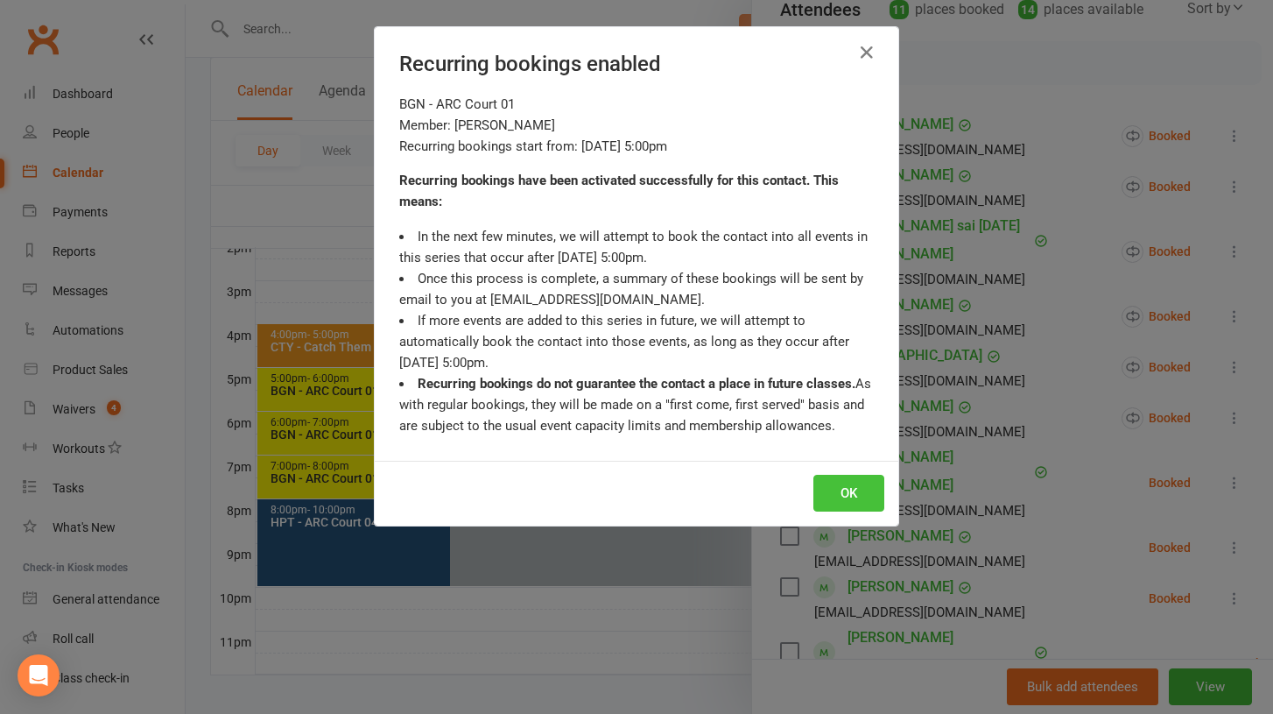
click at [836, 490] on button "OK" at bounding box center [849, 493] width 71 height 37
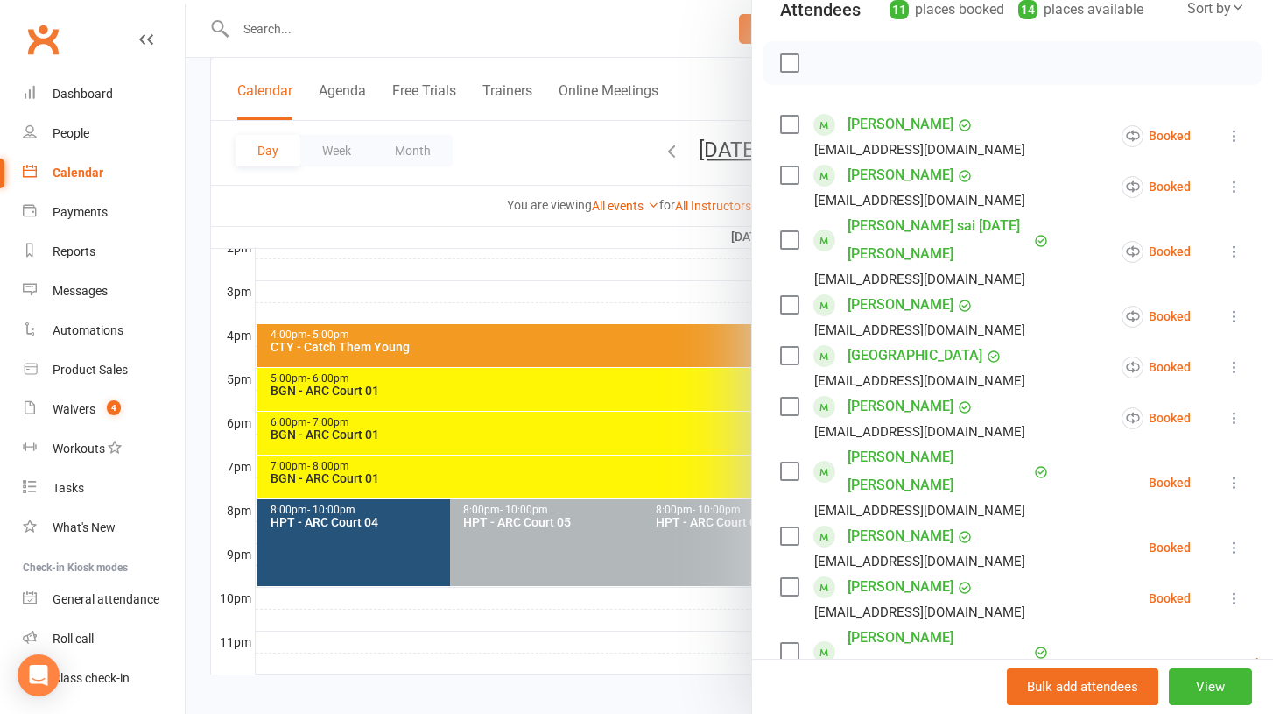
click at [1236, 474] on icon at bounding box center [1235, 483] width 18 height 18
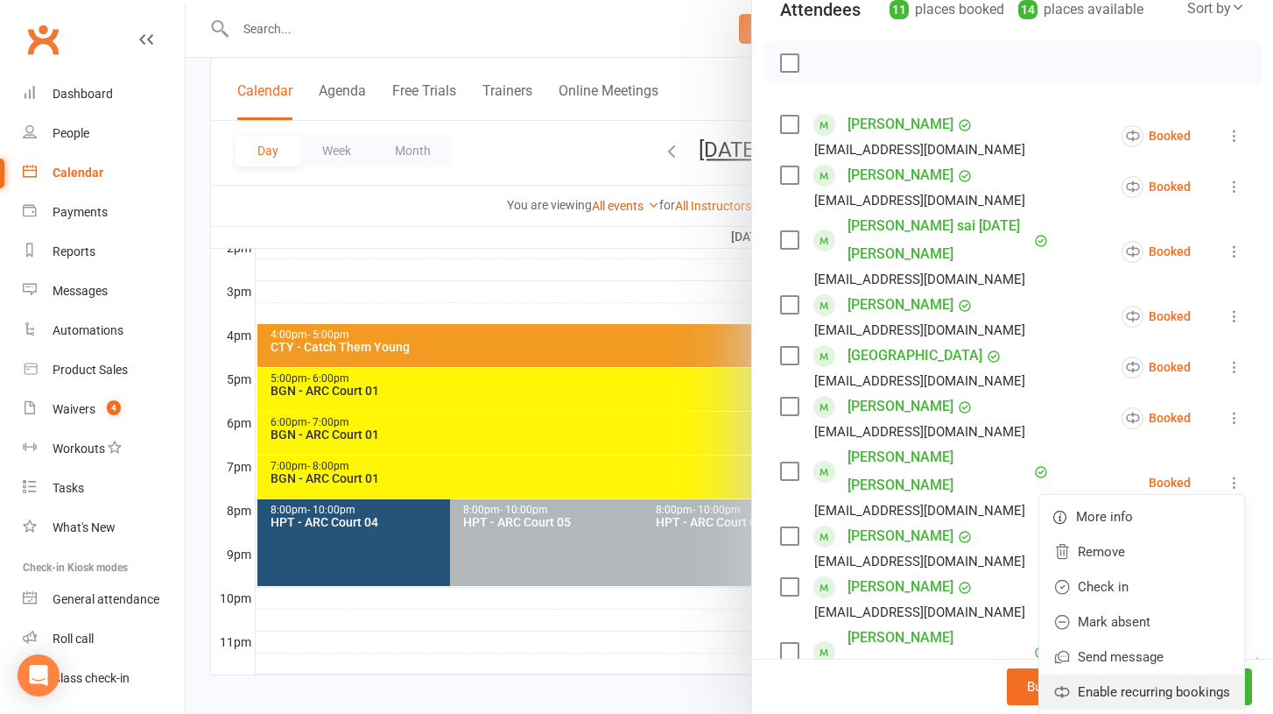
click at [1164, 674] on link "Enable recurring bookings" at bounding box center [1142, 691] width 205 height 35
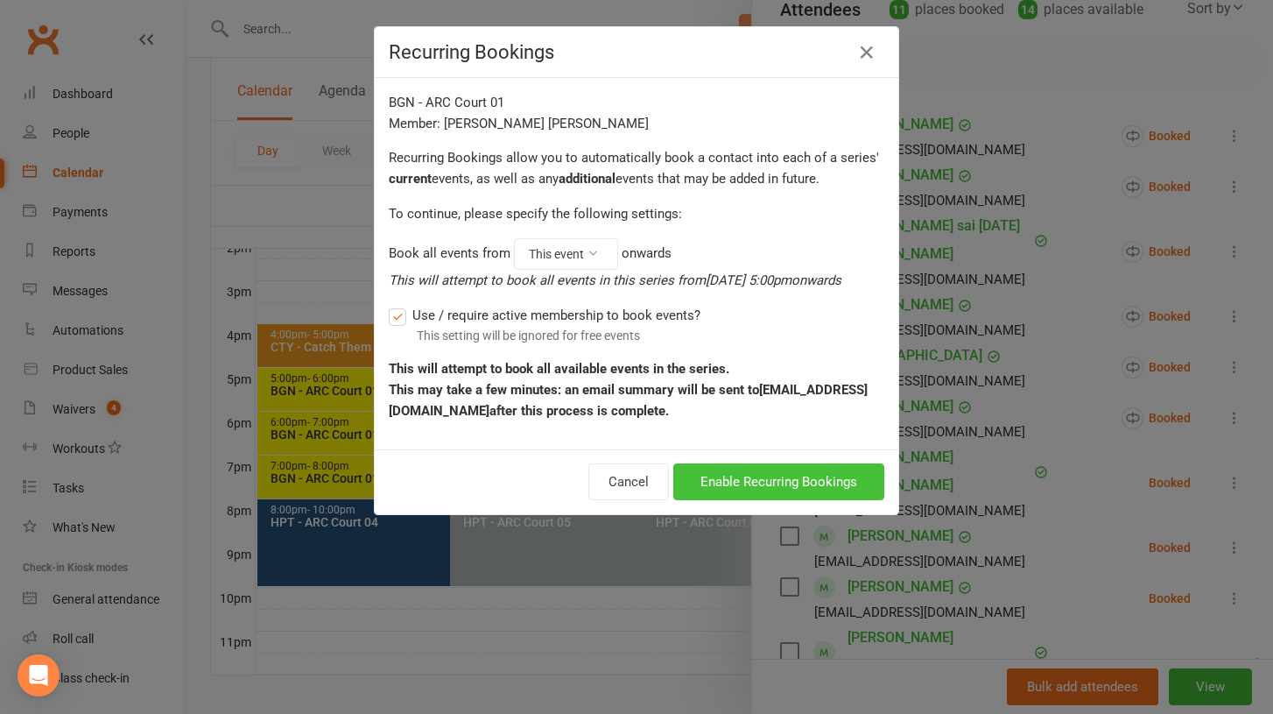
click at [773, 483] on button "Enable Recurring Bookings" at bounding box center [778, 481] width 211 height 37
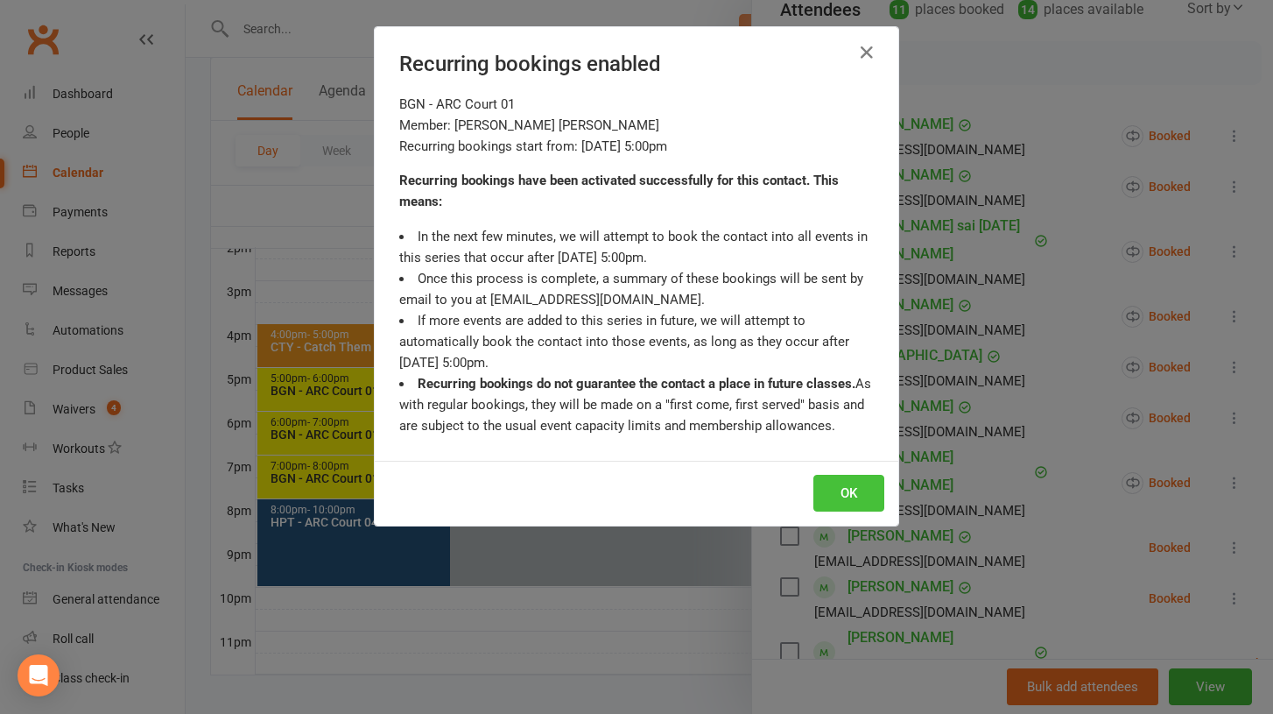
click at [840, 479] on button "OK" at bounding box center [849, 493] width 71 height 37
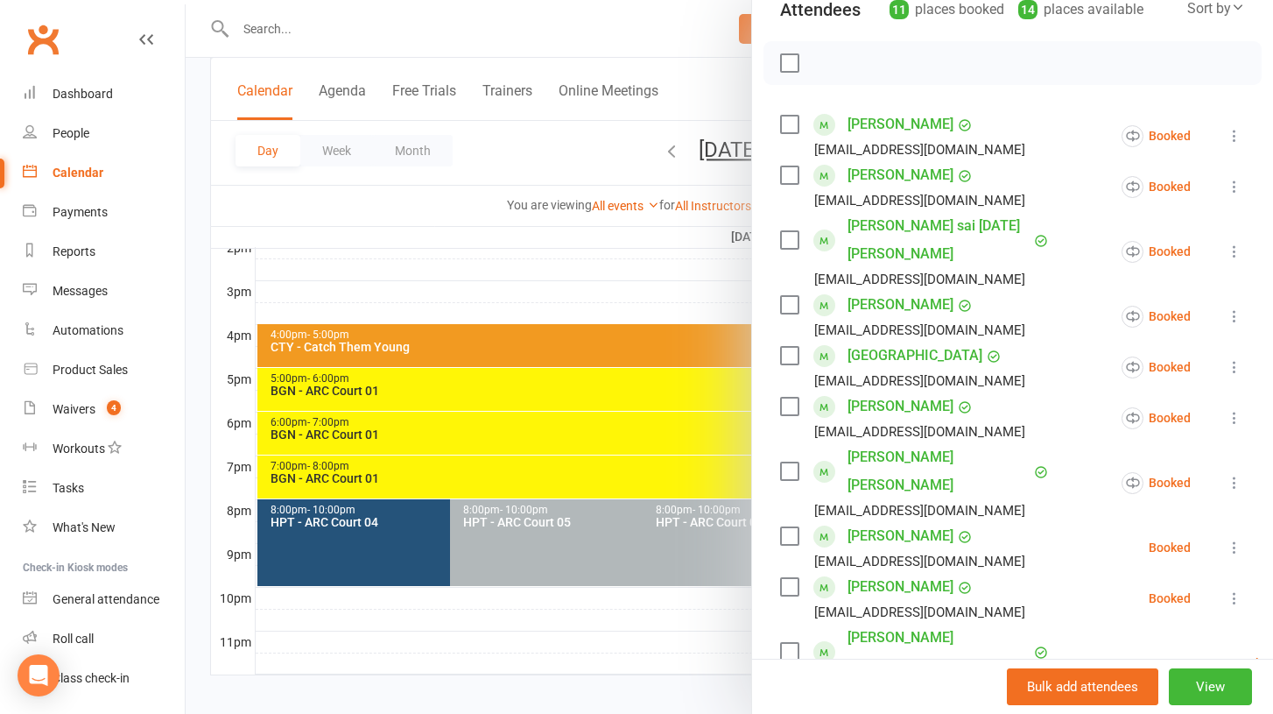
click at [1233, 539] on icon at bounding box center [1235, 548] width 18 height 18
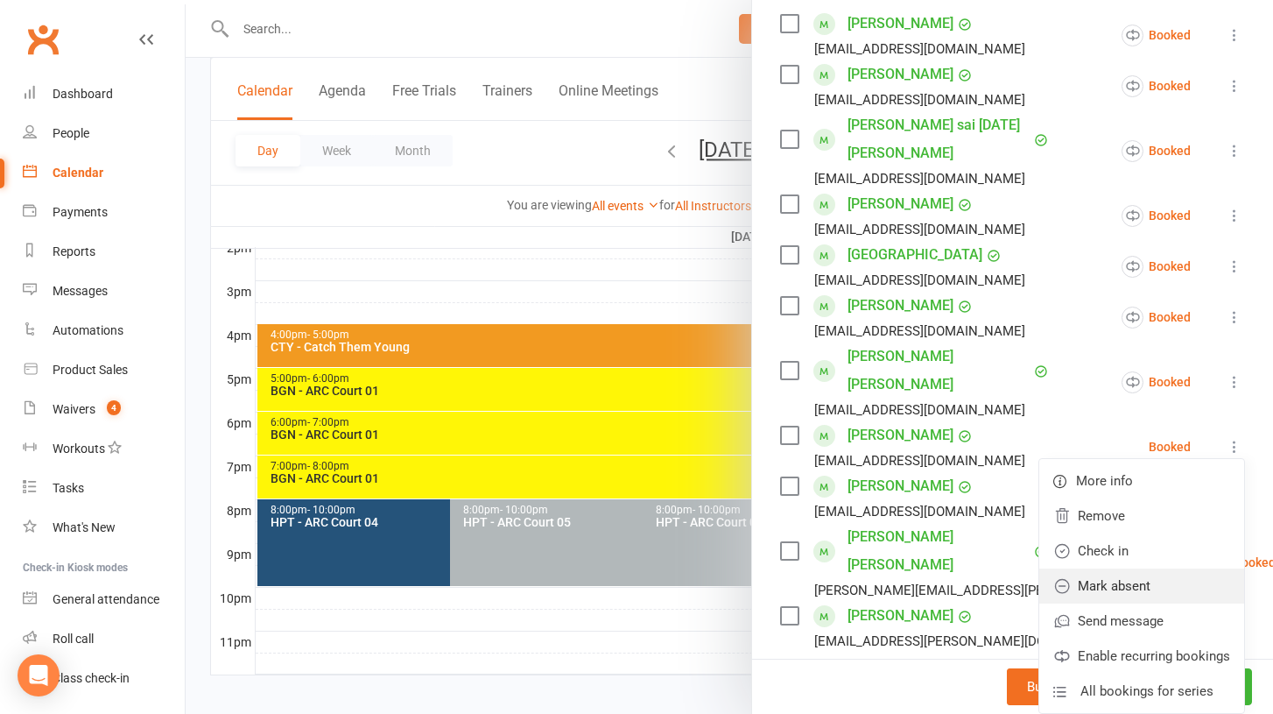
scroll to position [349, 0]
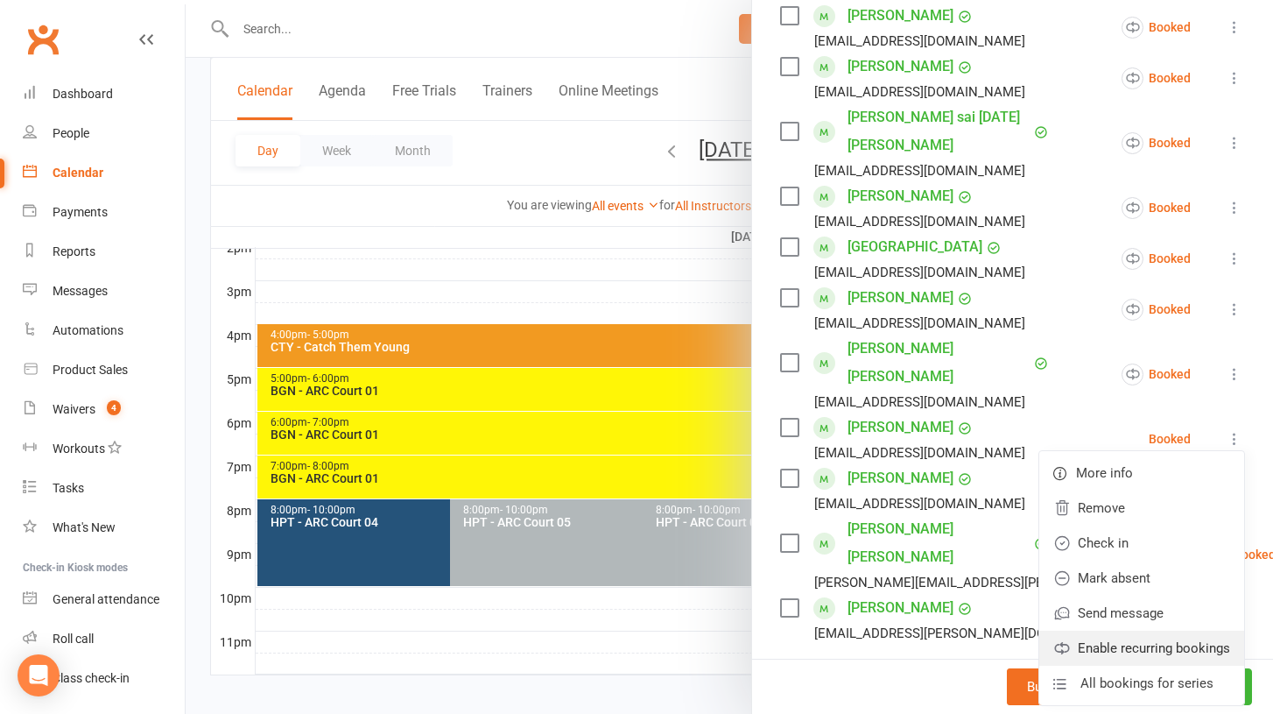
click at [1148, 631] on link "Enable recurring bookings" at bounding box center [1142, 648] width 205 height 35
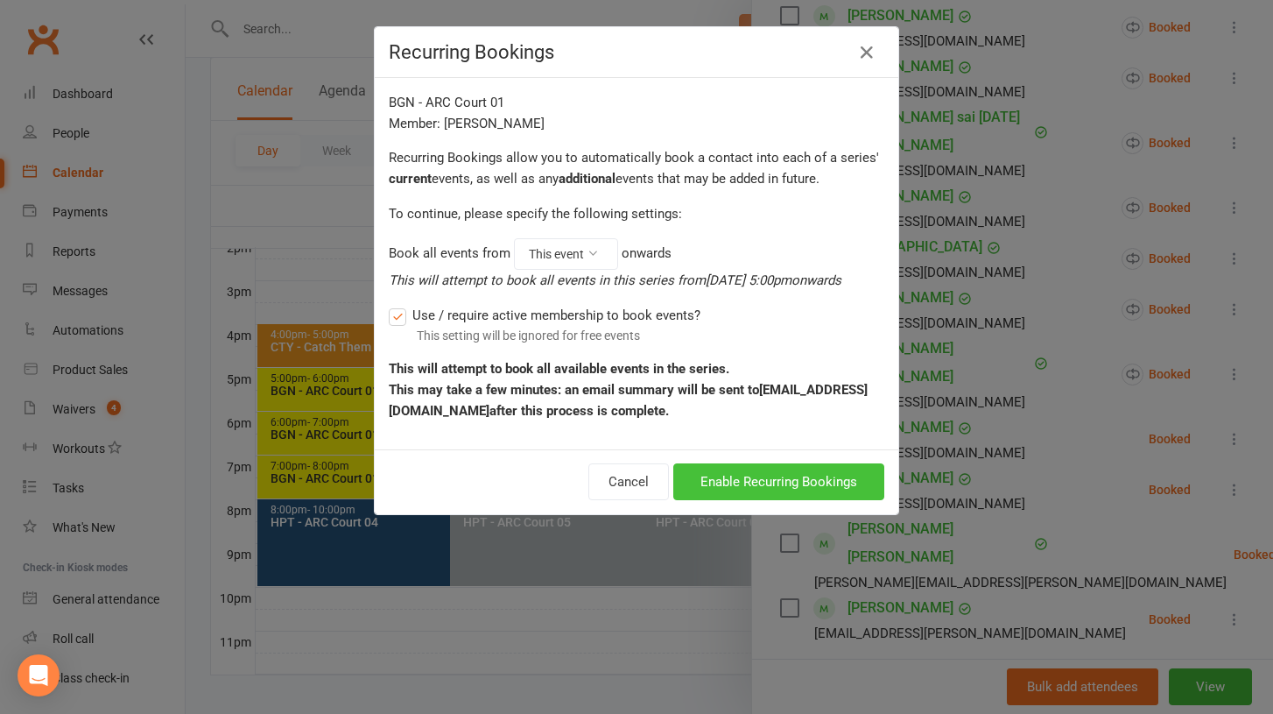
click at [780, 474] on button "Enable Recurring Bookings" at bounding box center [778, 481] width 211 height 37
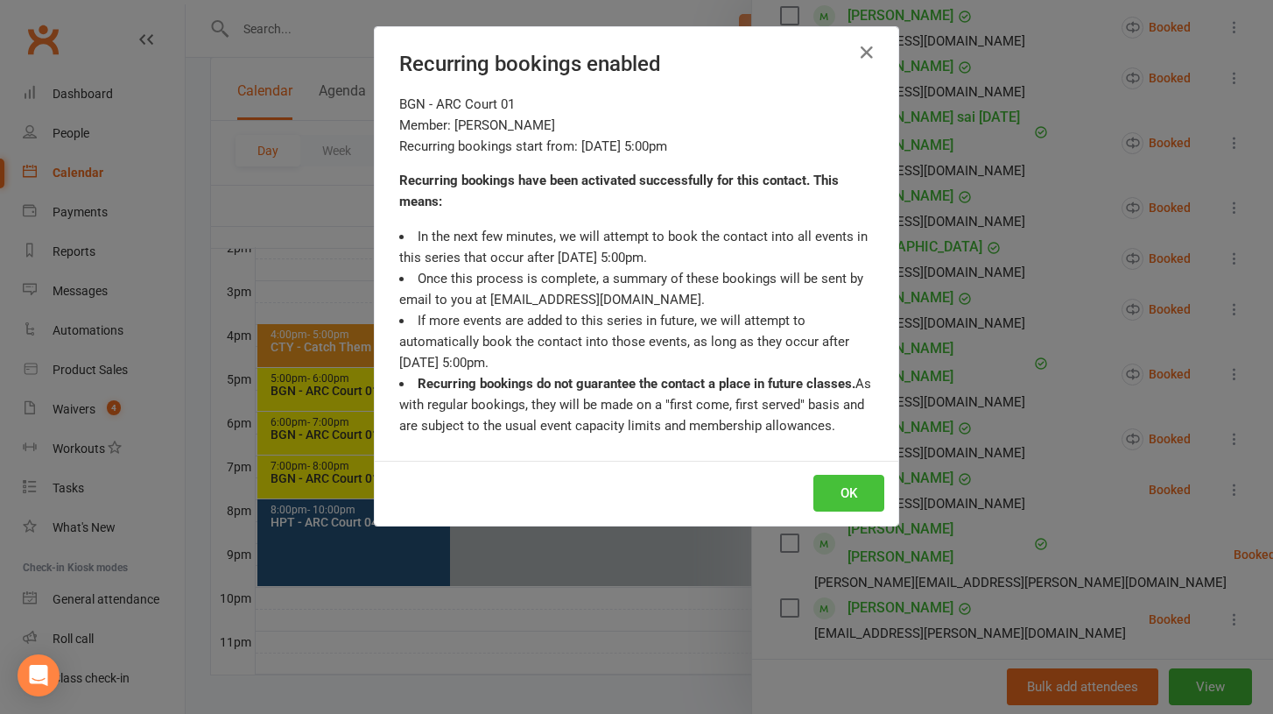
click at [833, 485] on button "OK" at bounding box center [849, 493] width 71 height 37
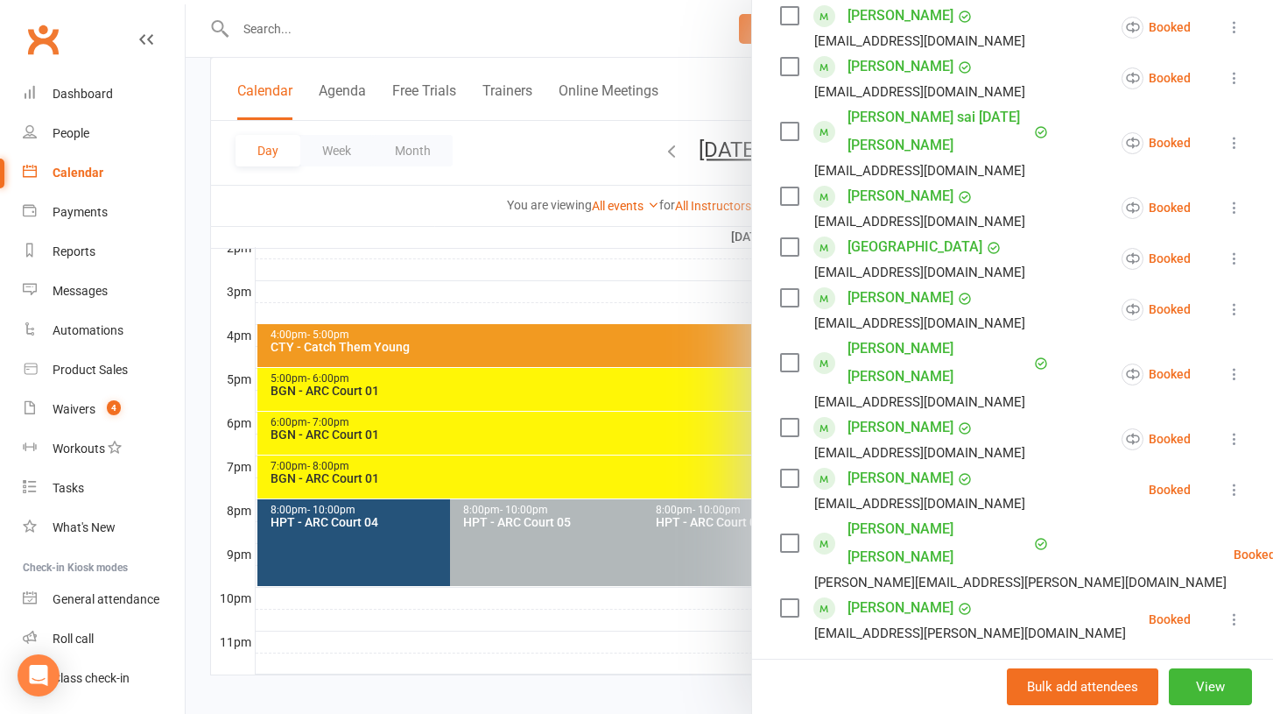
click at [1238, 481] on icon at bounding box center [1235, 490] width 18 height 18
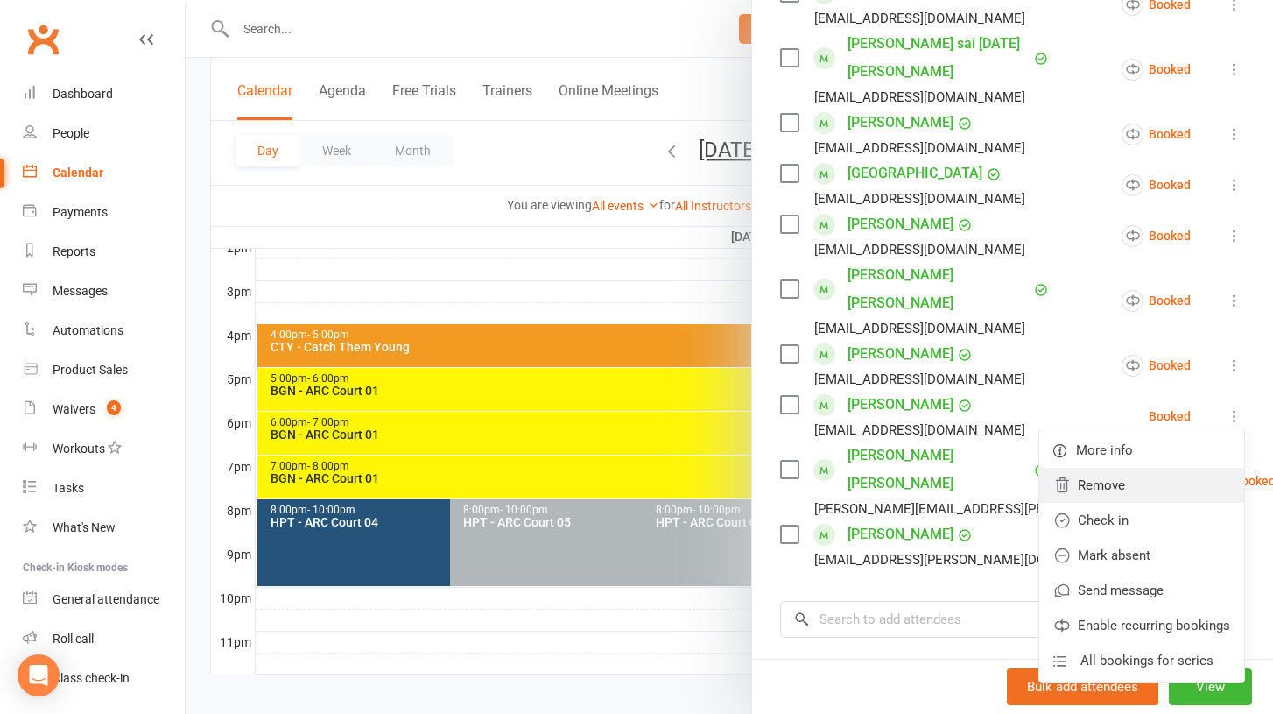
scroll to position [434, 0]
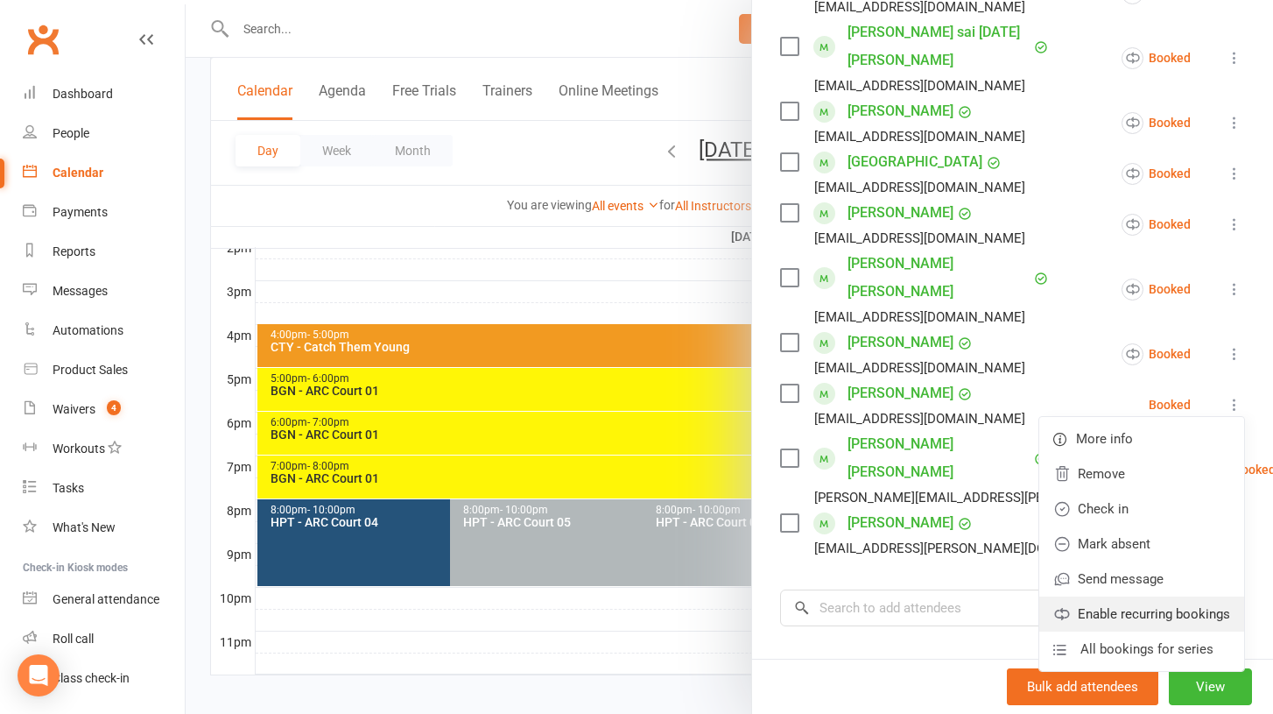
click at [1112, 596] on link "Enable recurring bookings" at bounding box center [1142, 613] width 205 height 35
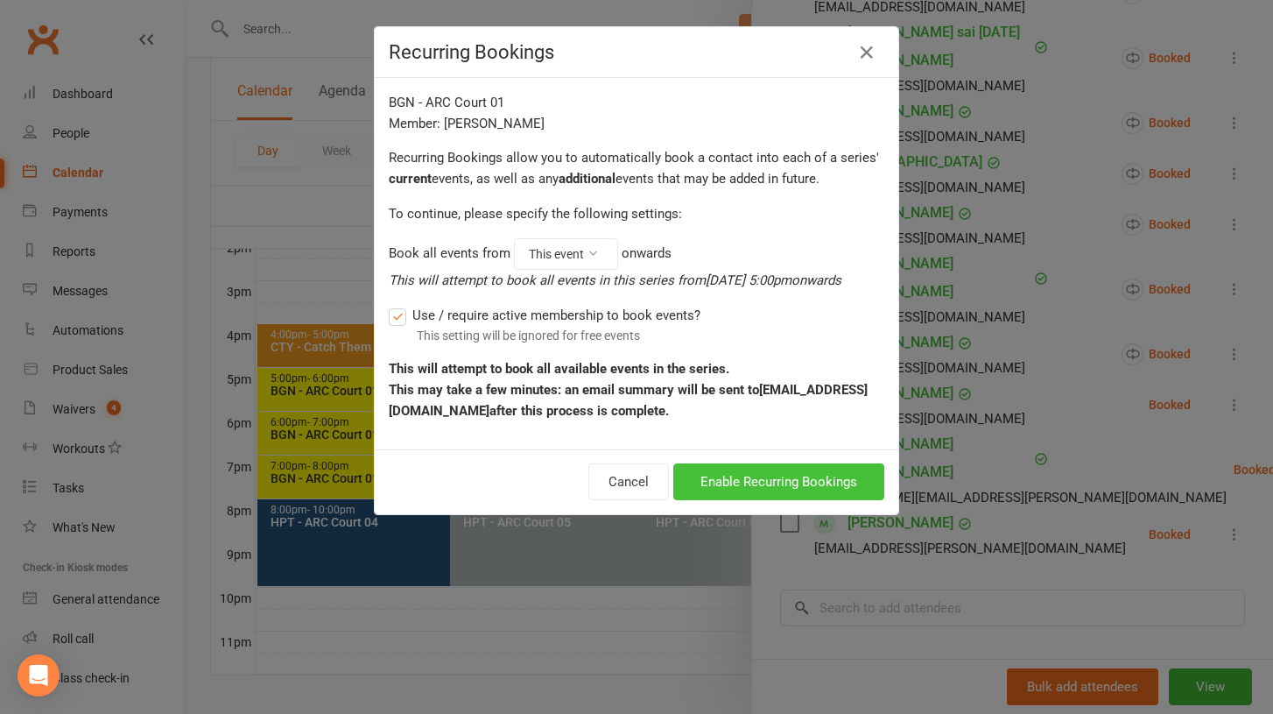
click at [753, 481] on button "Enable Recurring Bookings" at bounding box center [778, 481] width 211 height 37
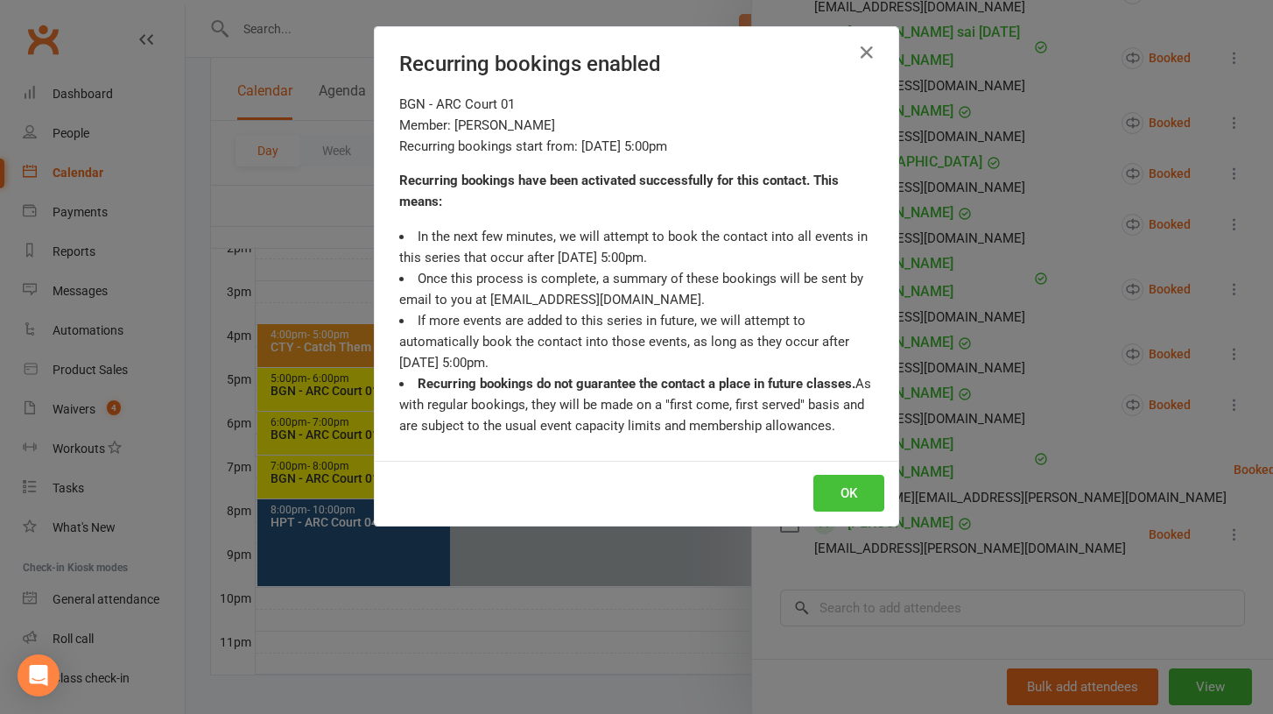
click at [836, 486] on button "OK" at bounding box center [849, 493] width 71 height 37
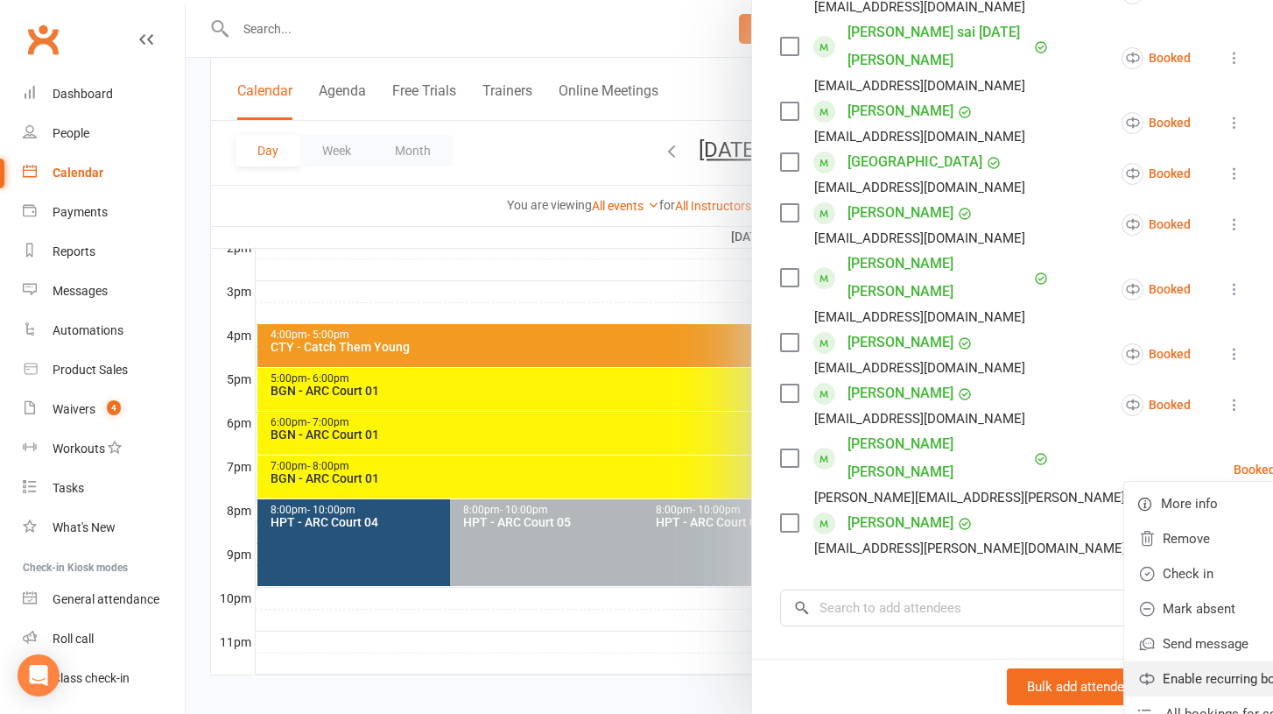
click at [1136, 661] on link "Enable recurring bookings" at bounding box center [1227, 678] width 205 height 35
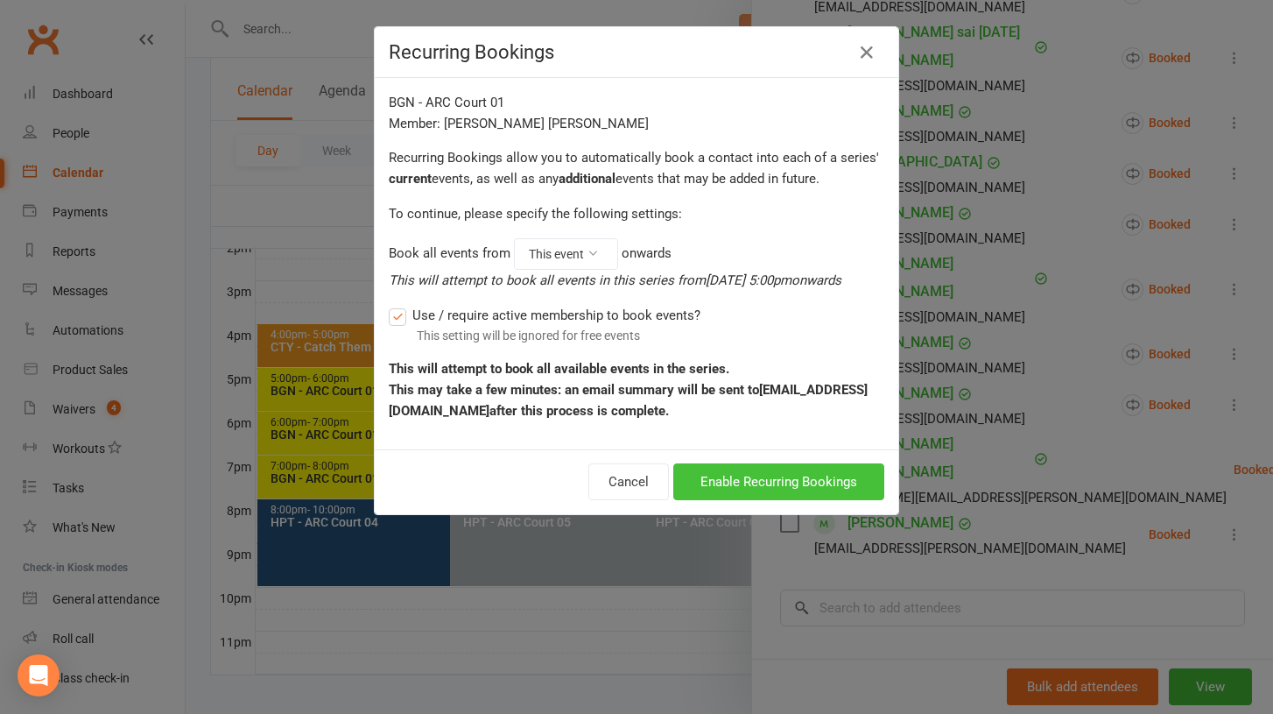
click at [837, 476] on button "Enable Recurring Bookings" at bounding box center [778, 481] width 211 height 37
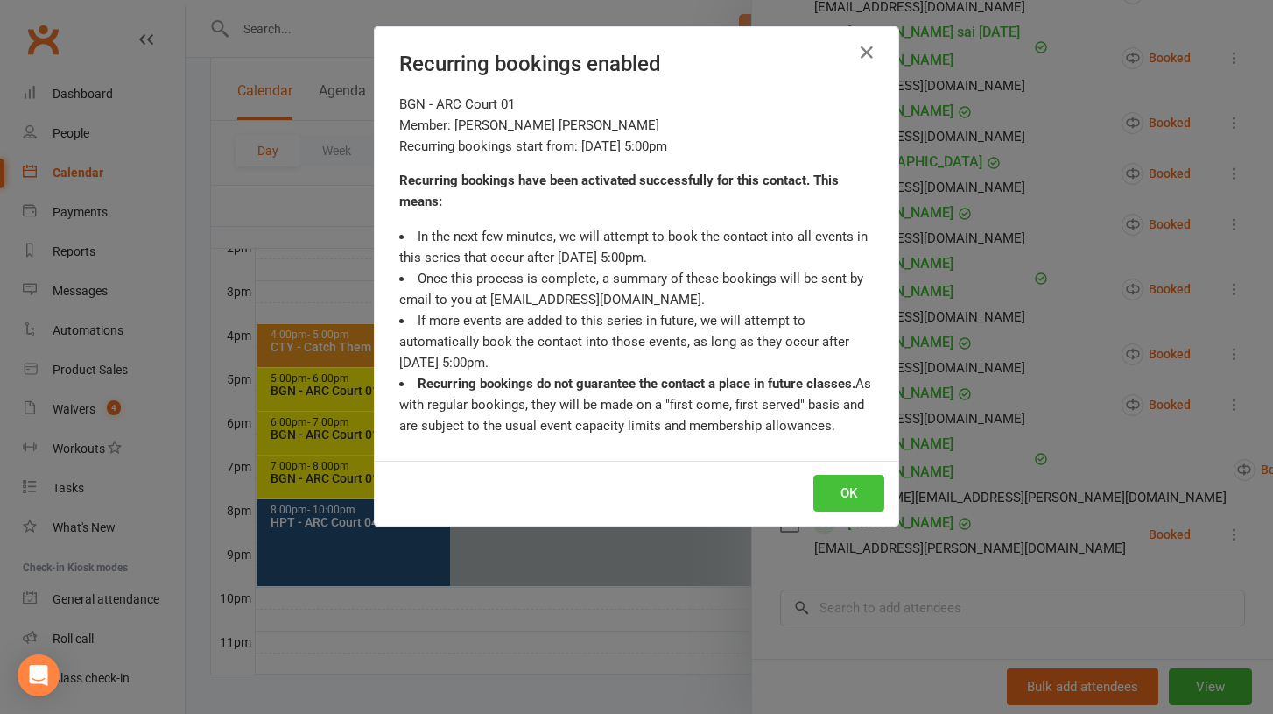
click at [861, 484] on button "OK" at bounding box center [849, 493] width 71 height 37
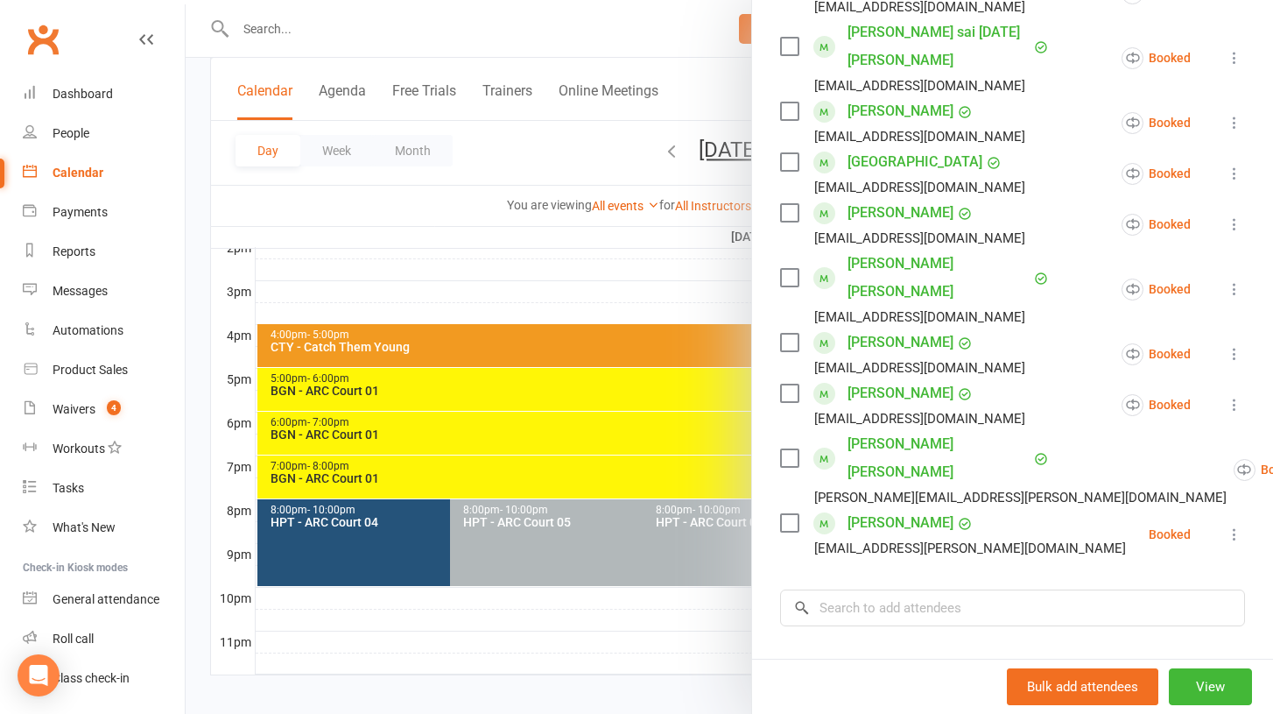
click at [1231, 525] on icon at bounding box center [1235, 534] width 18 height 18
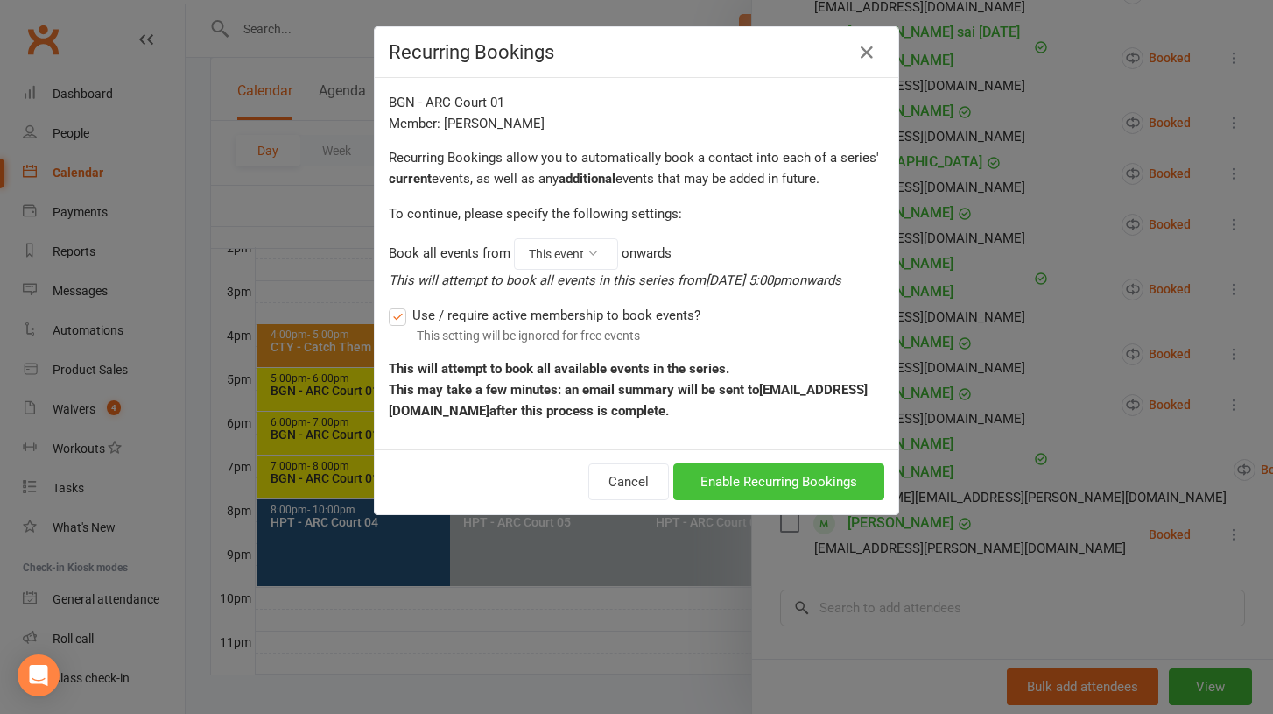
click at [797, 488] on button "Enable Recurring Bookings" at bounding box center [778, 481] width 211 height 37
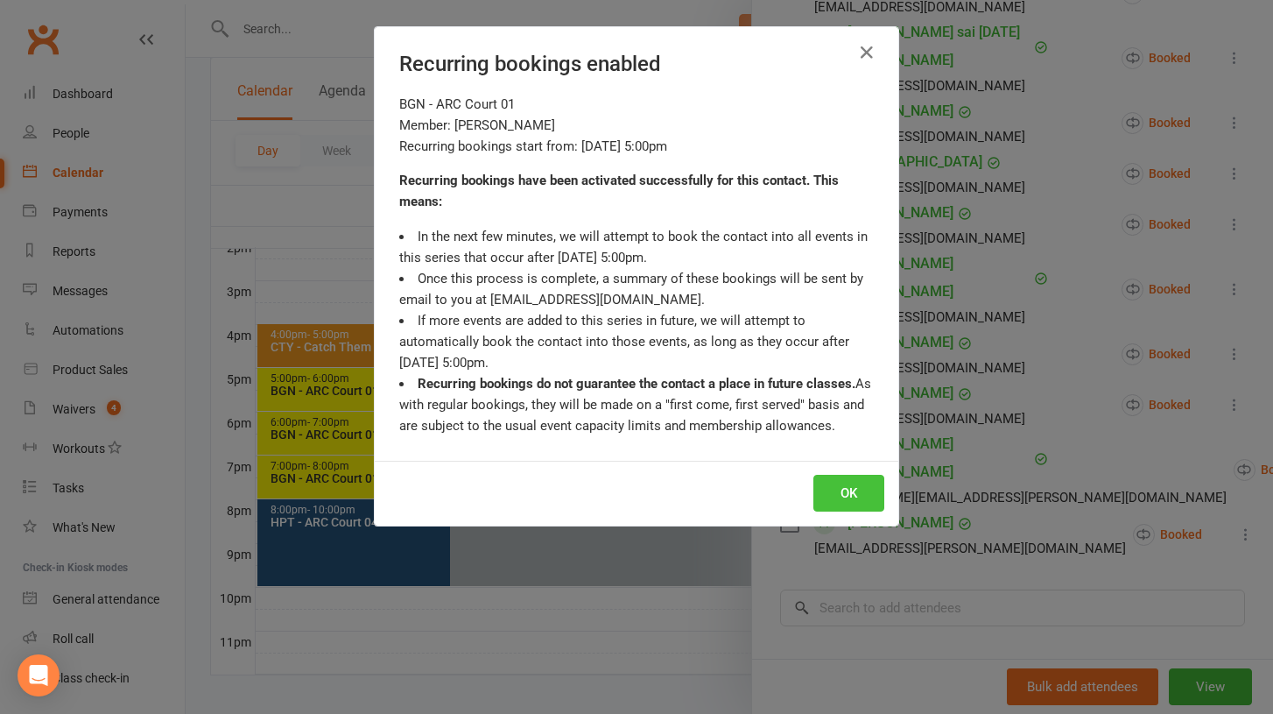
click at [838, 488] on button "OK" at bounding box center [849, 493] width 71 height 37
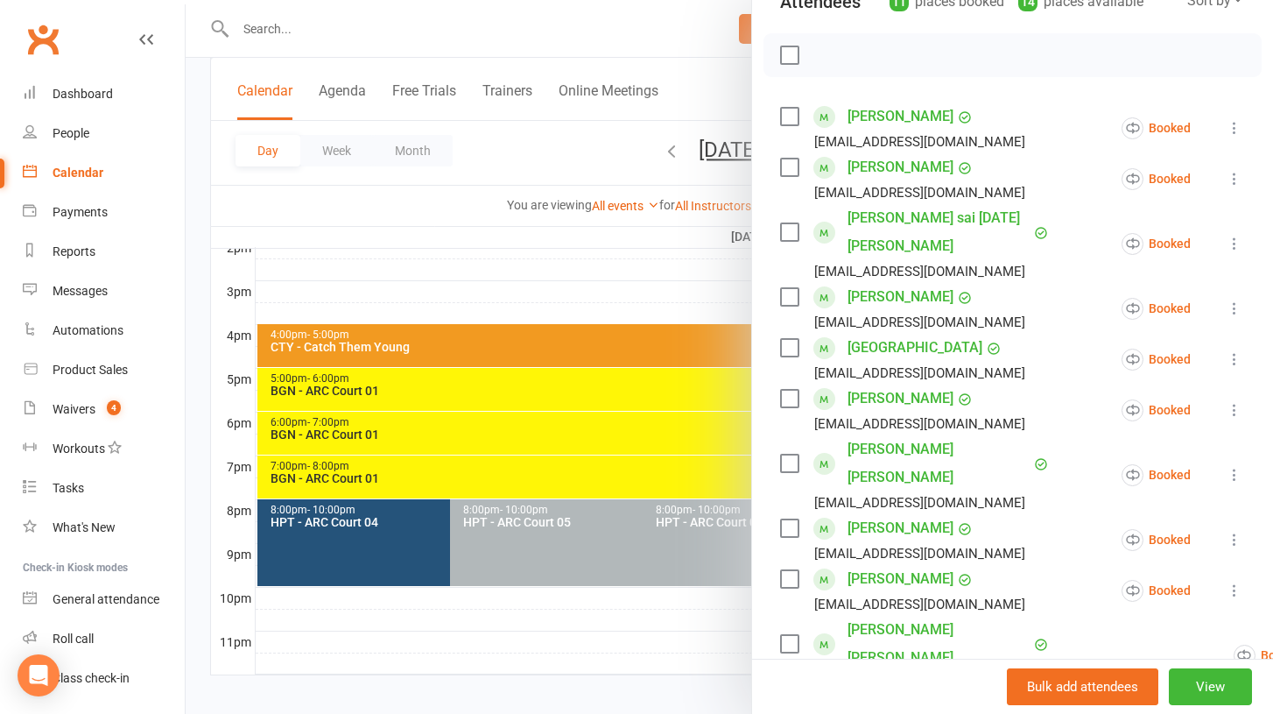
scroll to position [0, 0]
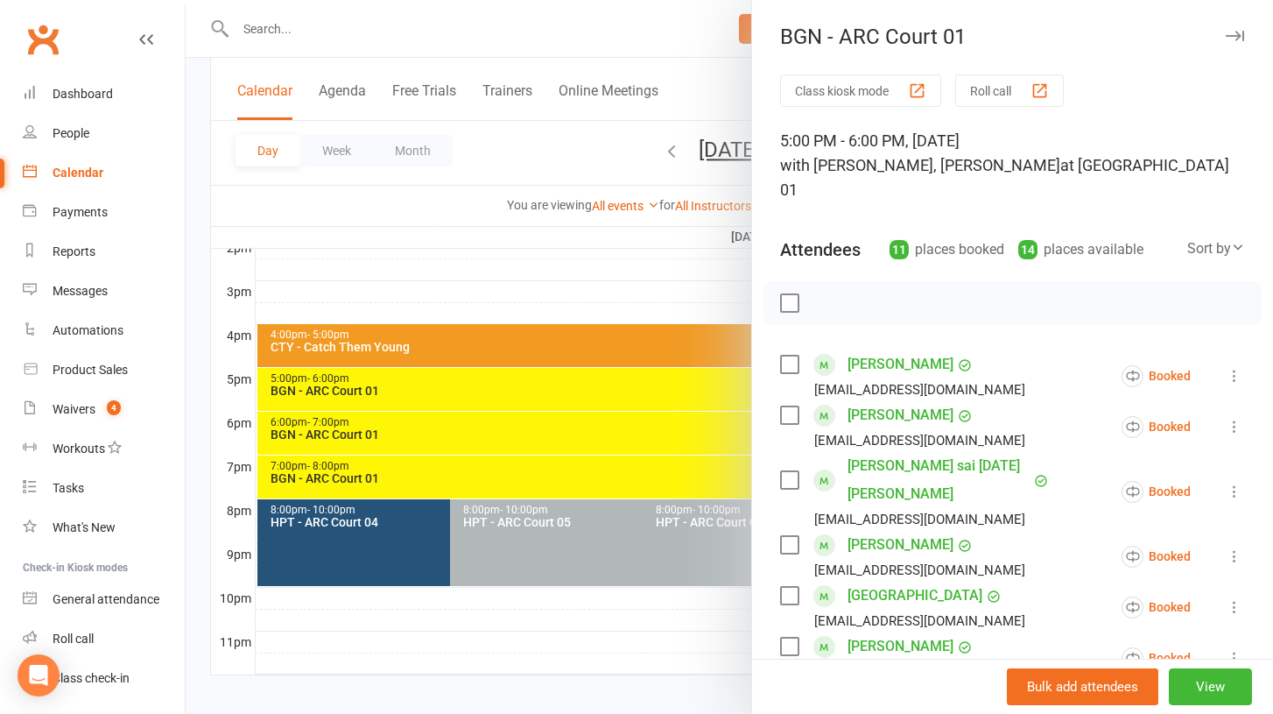
click at [1233, 36] on icon "button" at bounding box center [1235, 36] width 18 height 11
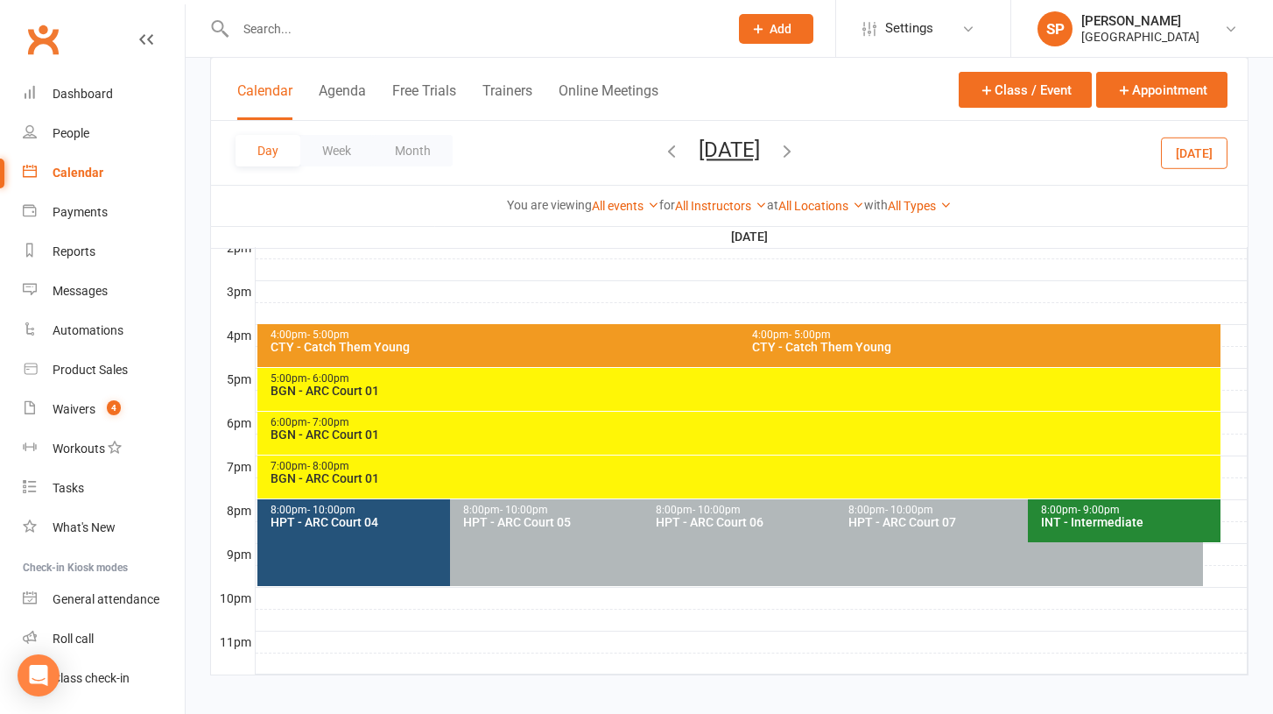
click at [366, 437] on div "BGN - ARC Court 01" at bounding box center [744, 434] width 948 height 12
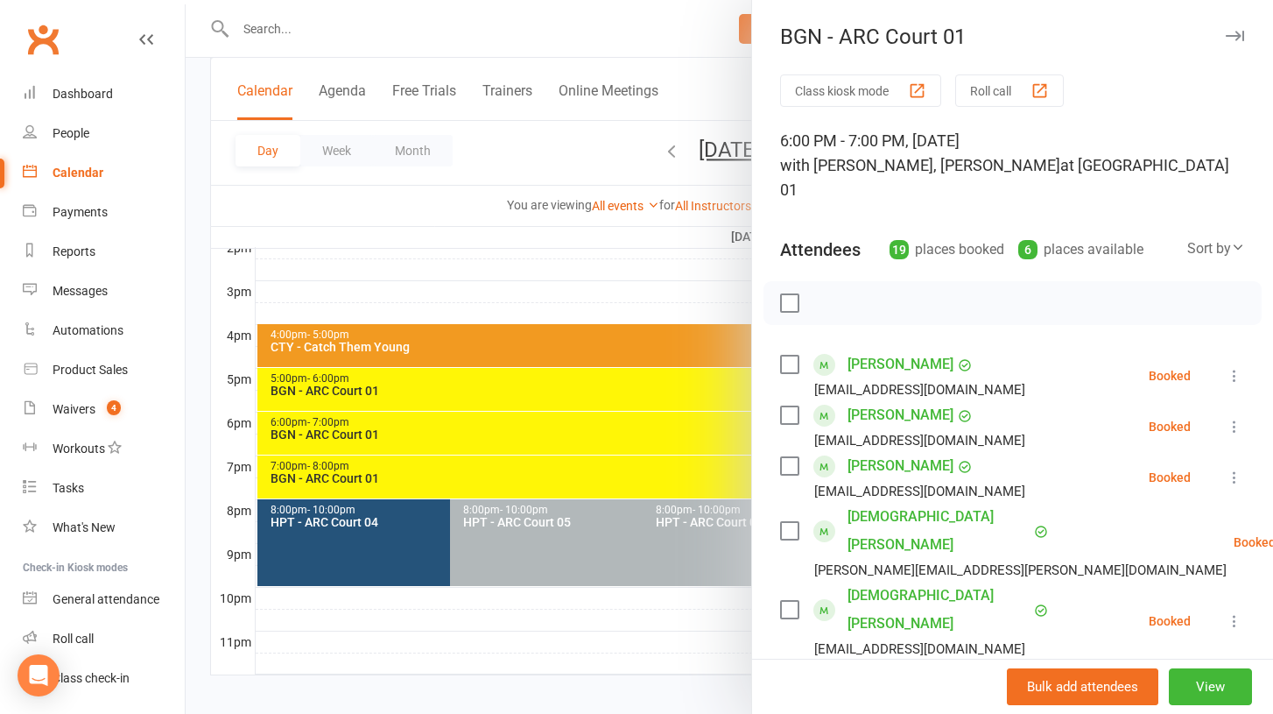
click at [1236, 367] on icon at bounding box center [1235, 376] width 18 height 18
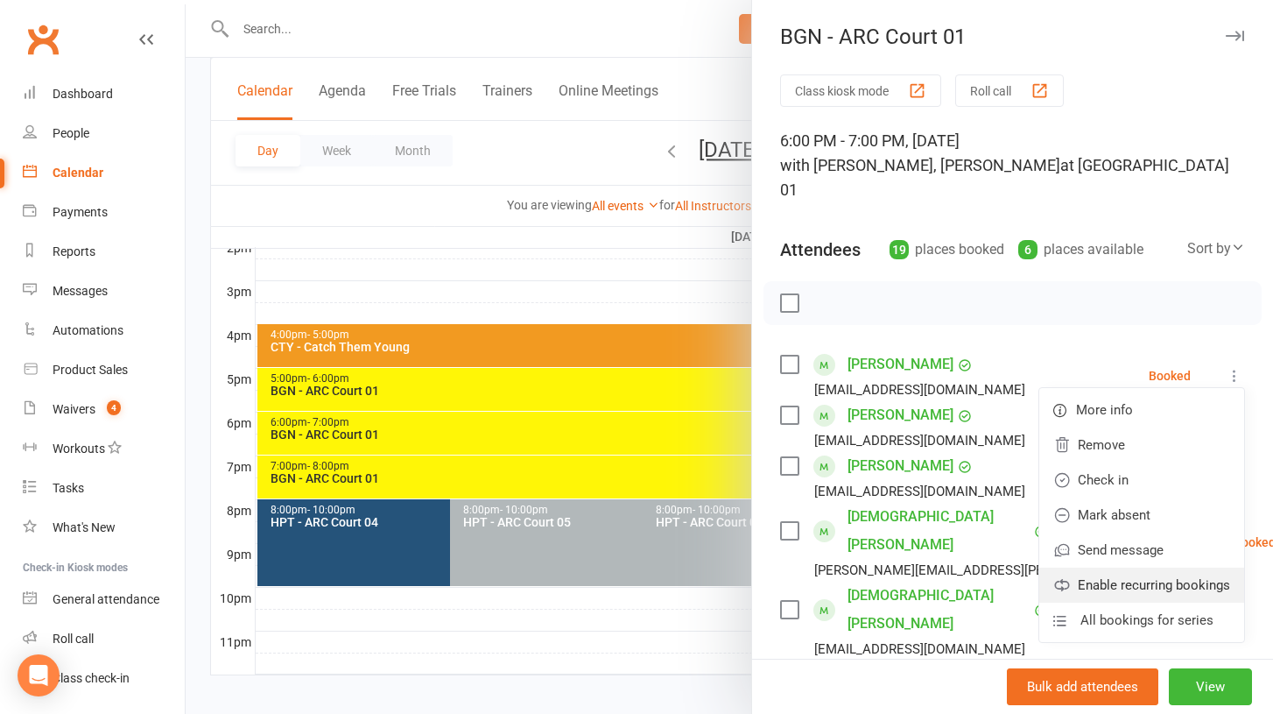
click at [1122, 568] on link "Enable recurring bookings" at bounding box center [1142, 585] width 205 height 35
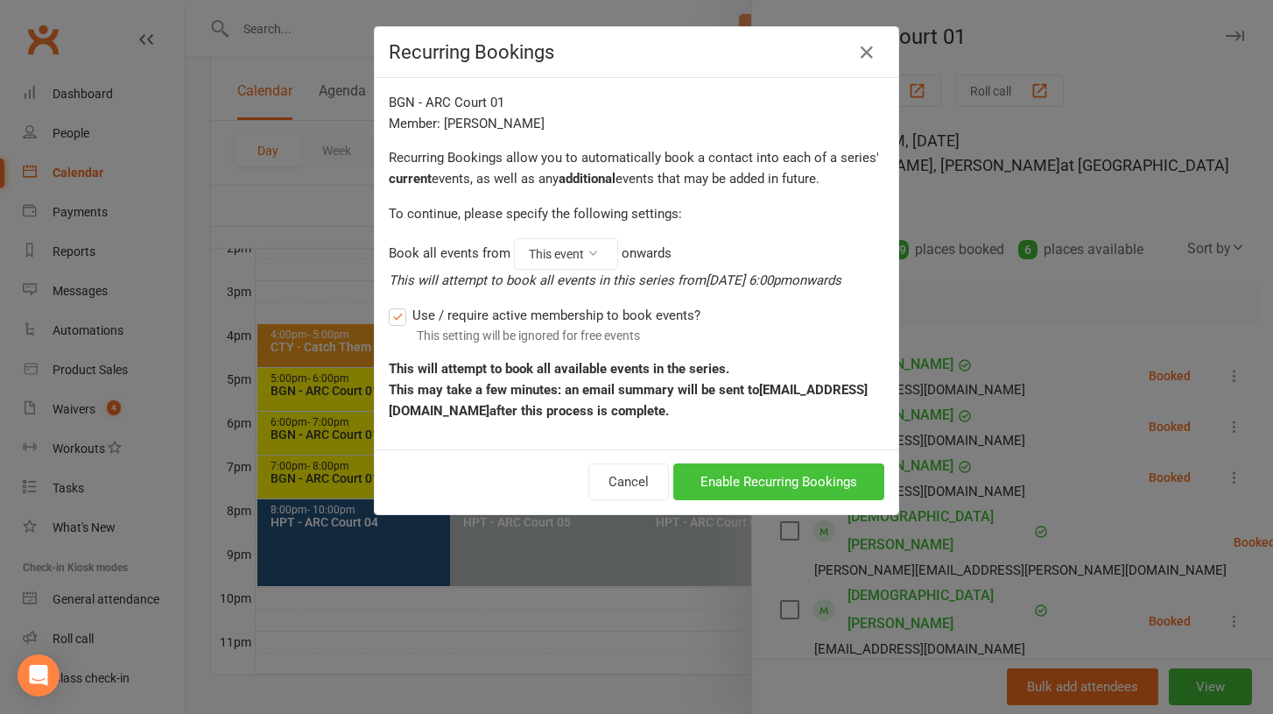
click at [761, 475] on button "Enable Recurring Bookings" at bounding box center [778, 481] width 211 height 37
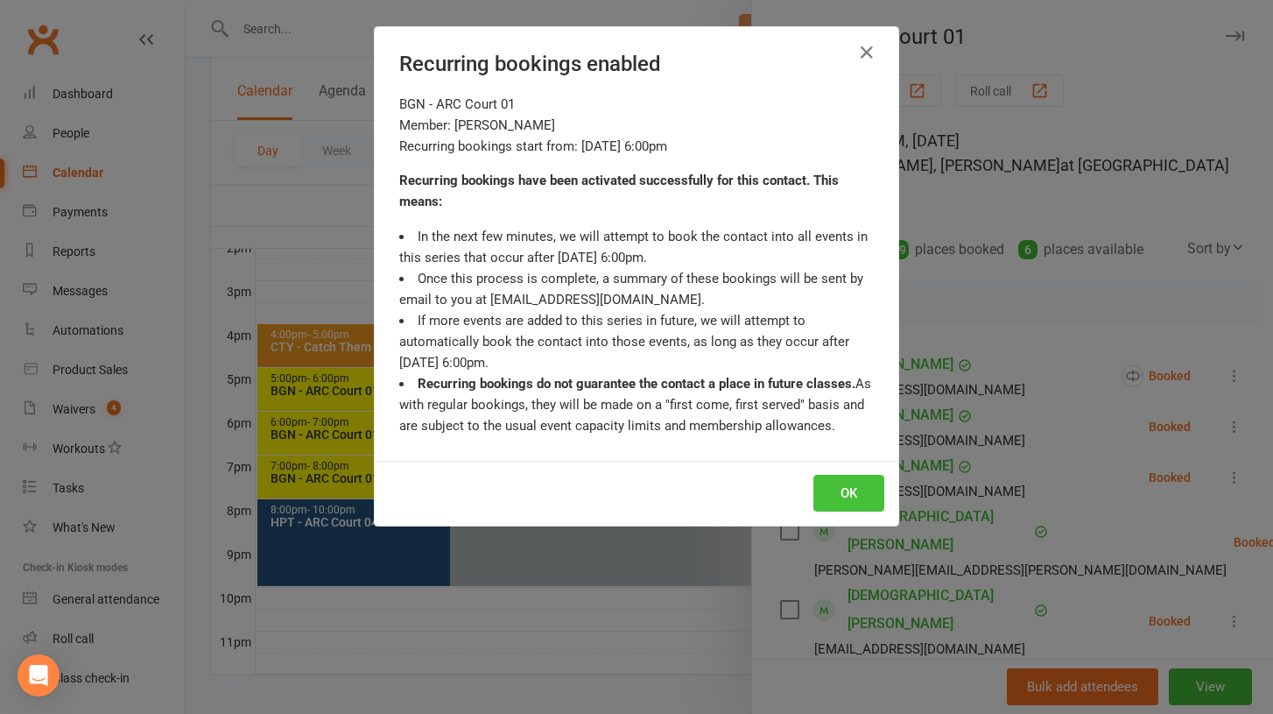
click at [845, 482] on button "OK" at bounding box center [849, 493] width 71 height 37
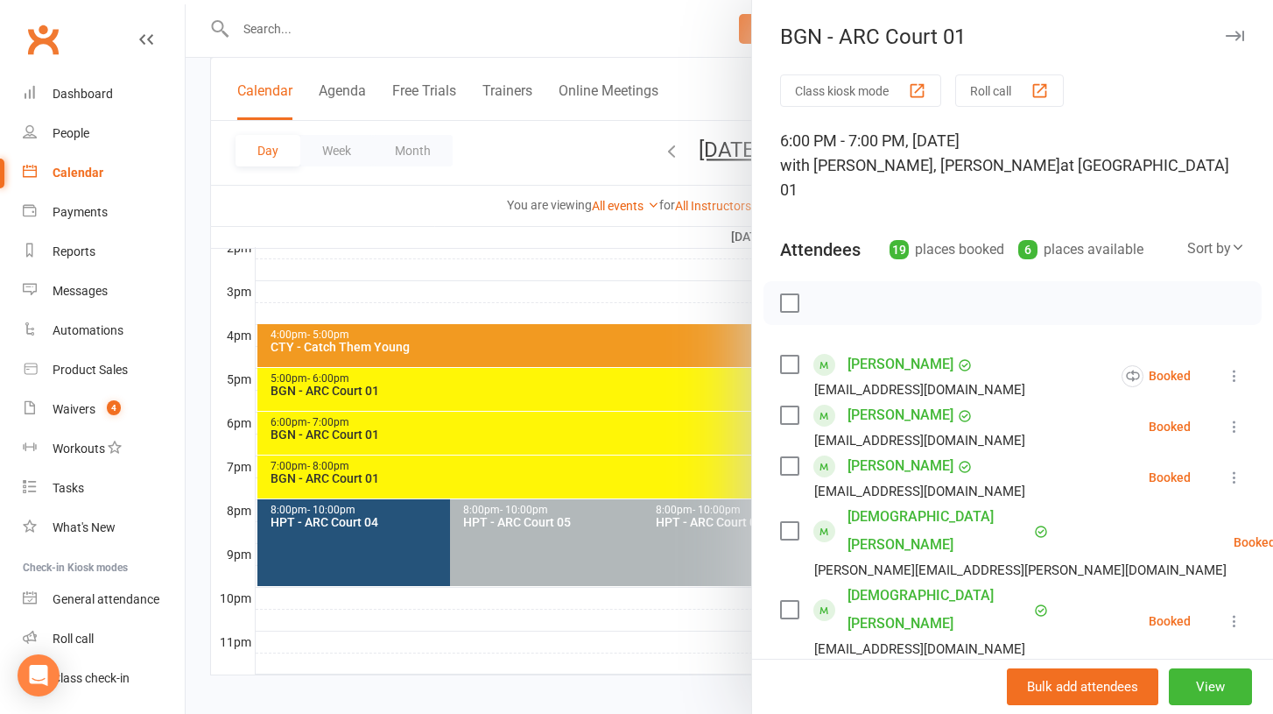
click at [1235, 418] on icon at bounding box center [1235, 427] width 18 height 18
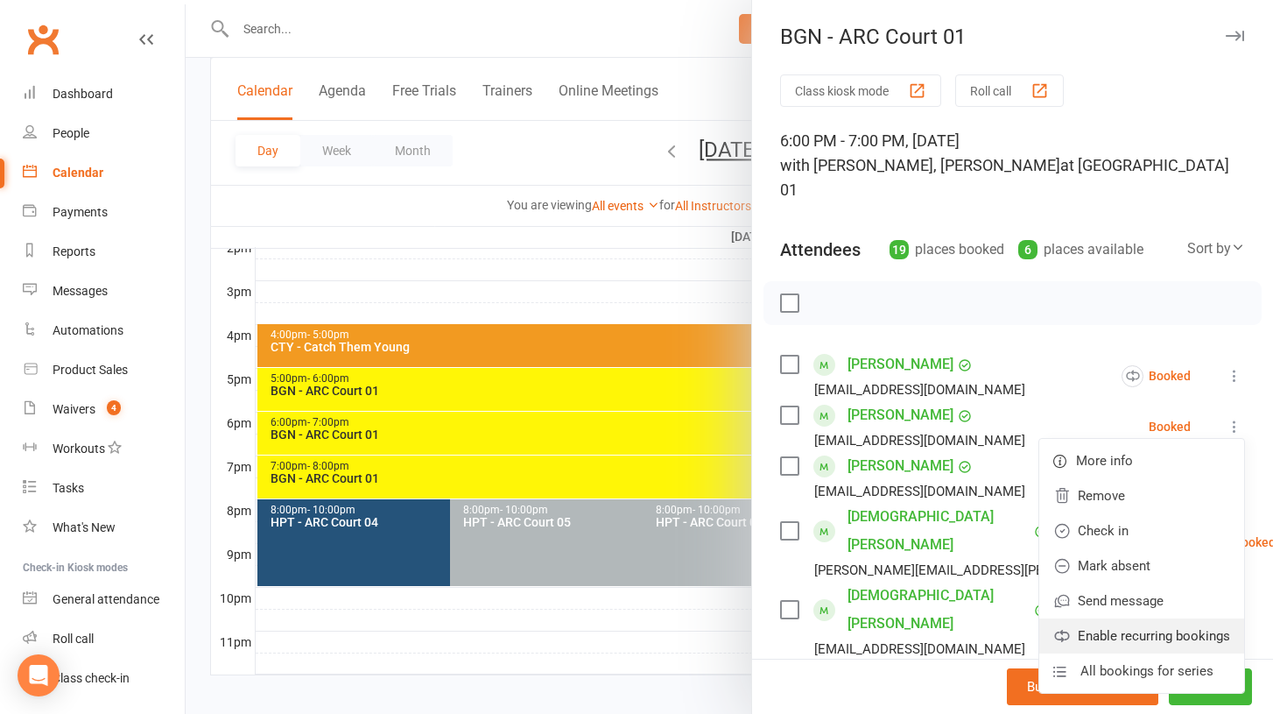
click at [1156, 618] on link "Enable recurring bookings" at bounding box center [1142, 635] width 205 height 35
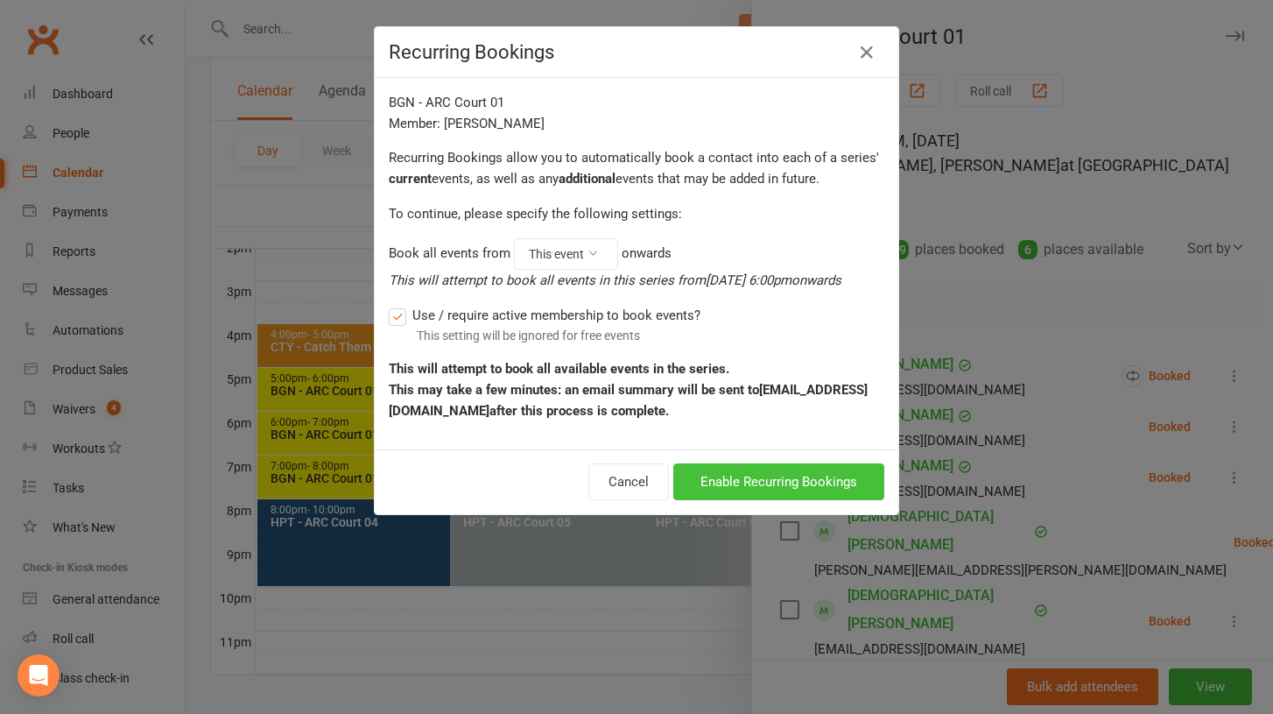
click at [814, 479] on button "Enable Recurring Bookings" at bounding box center [778, 481] width 211 height 37
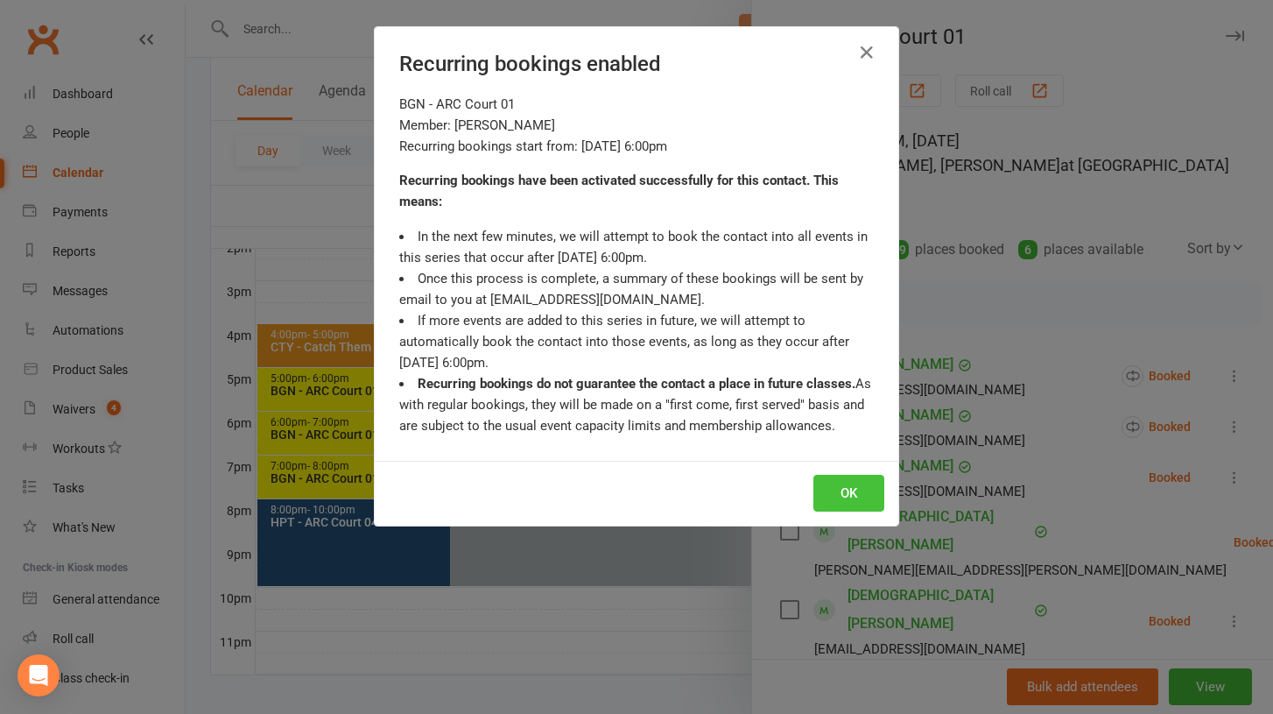
click at [844, 493] on button "OK" at bounding box center [849, 493] width 71 height 37
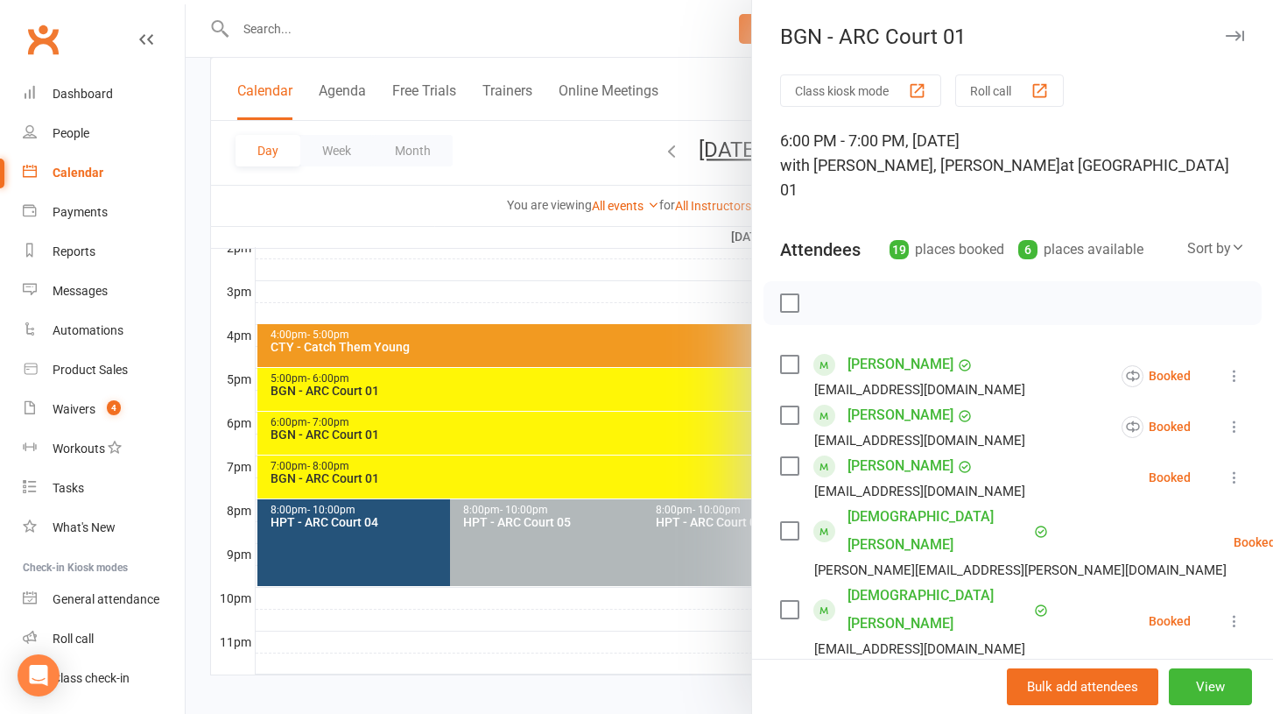
click at [1233, 469] on icon at bounding box center [1235, 478] width 18 height 18
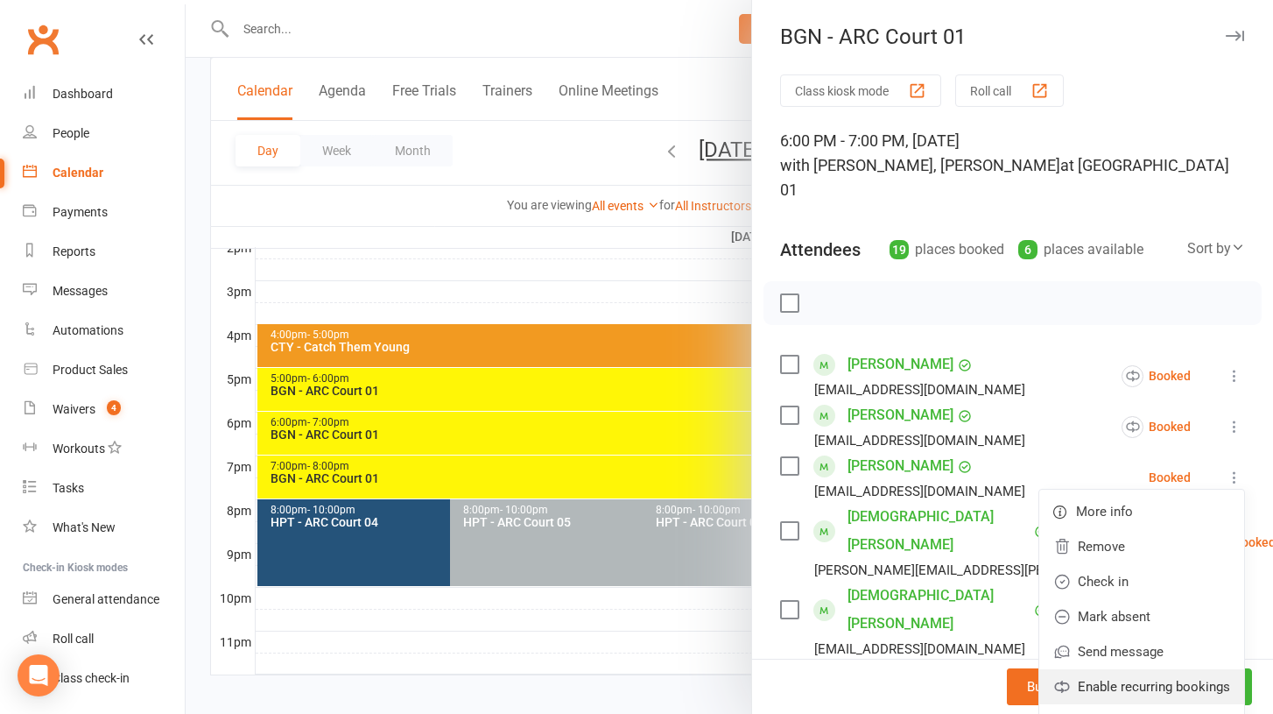
click at [1119, 669] on link "Enable recurring bookings" at bounding box center [1142, 686] width 205 height 35
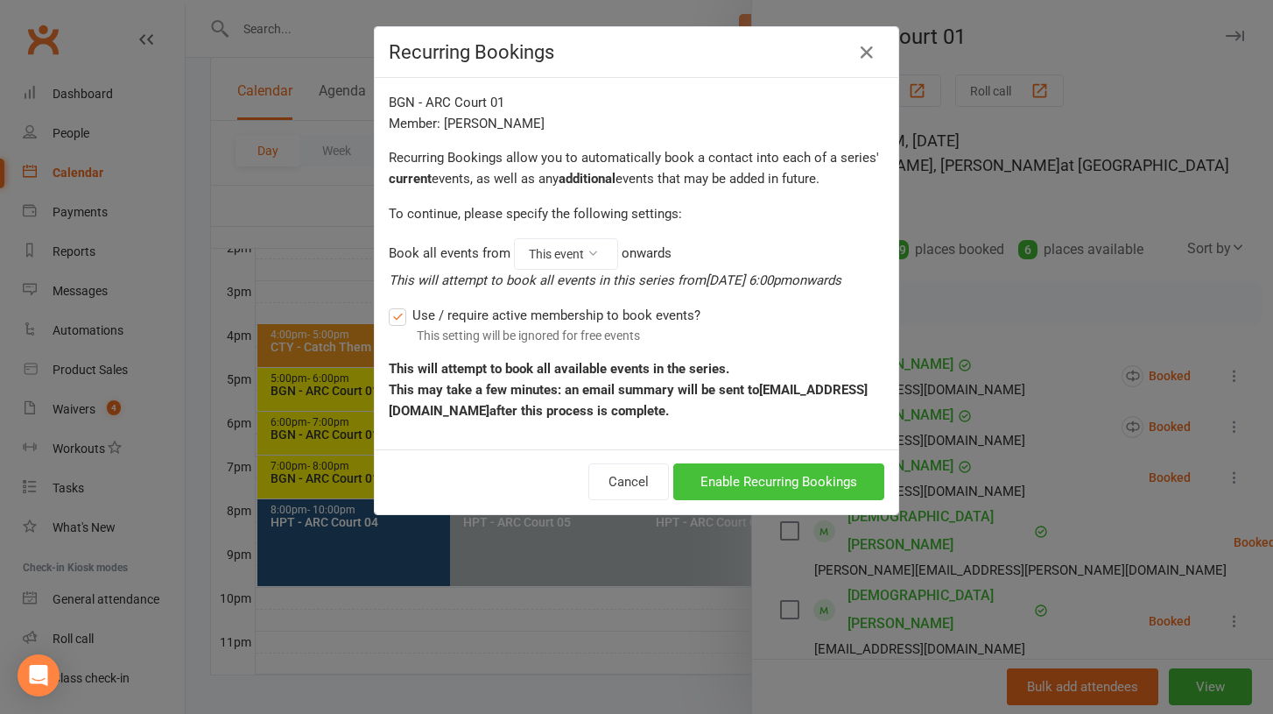
click at [773, 476] on button "Enable Recurring Bookings" at bounding box center [778, 481] width 211 height 37
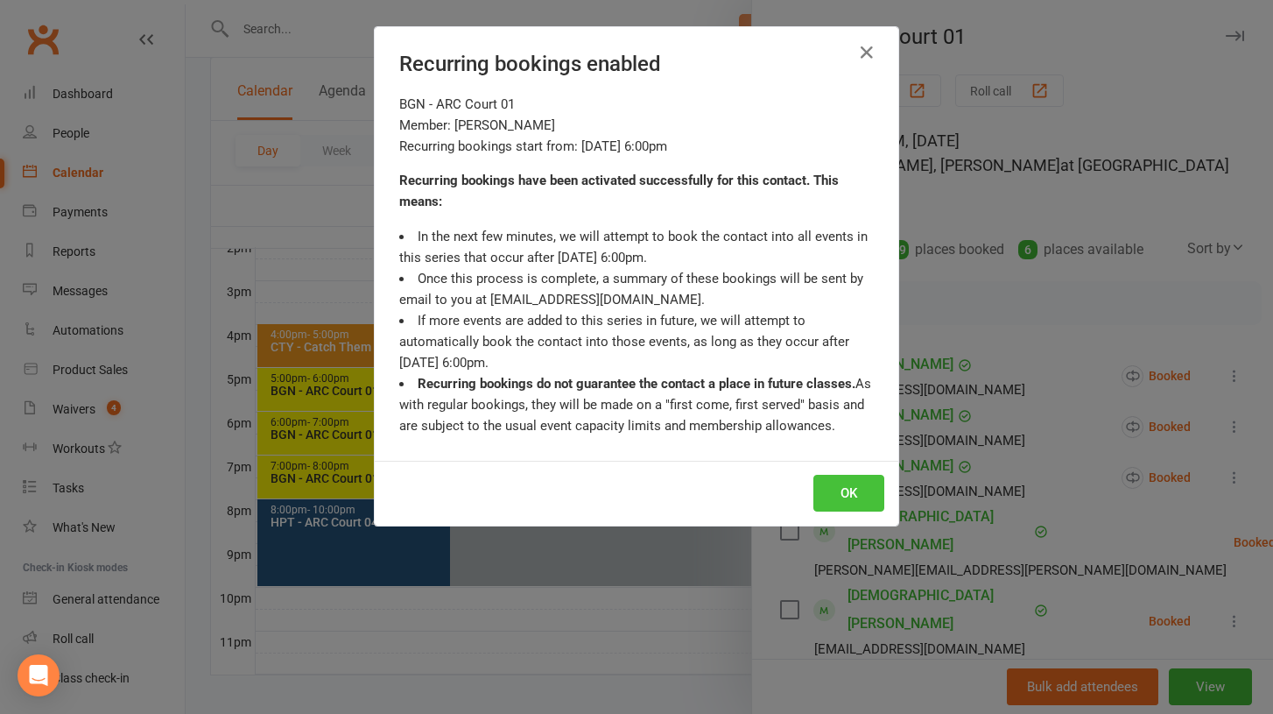
click at [859, 490] on button "OK" at bounding box center [849, 493] width 71 height 37
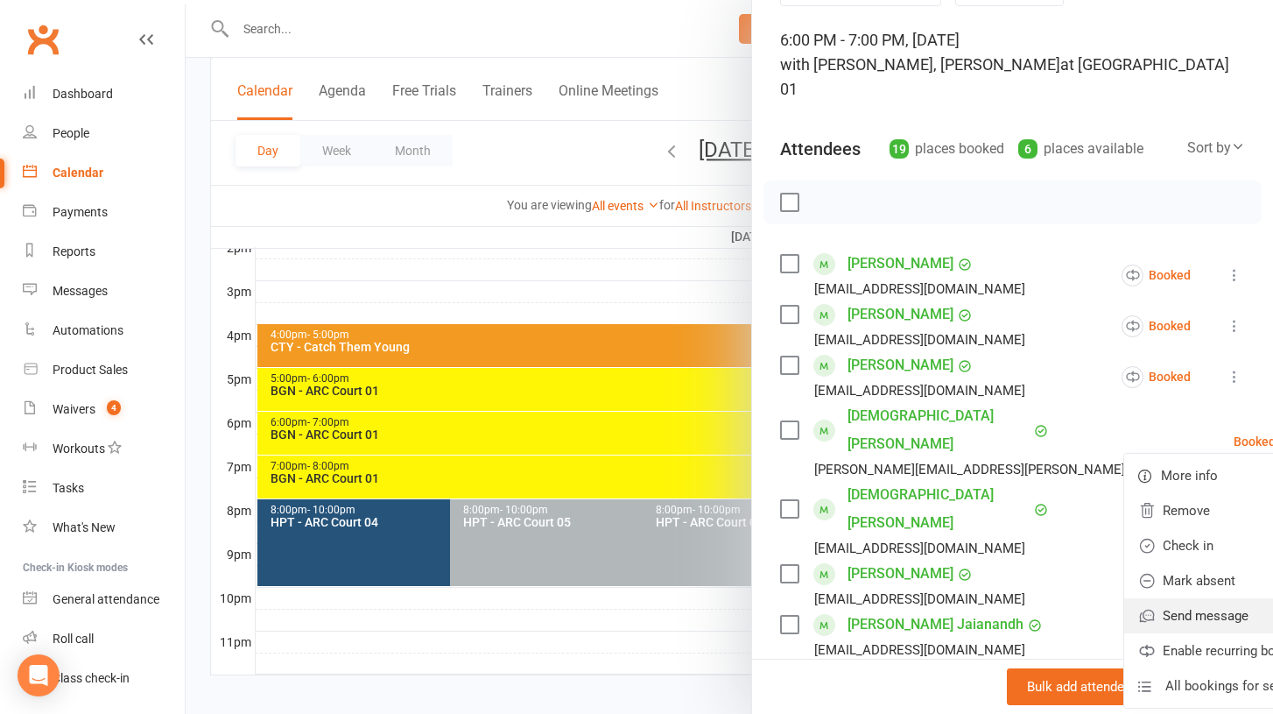
scroll to position [106, 0]
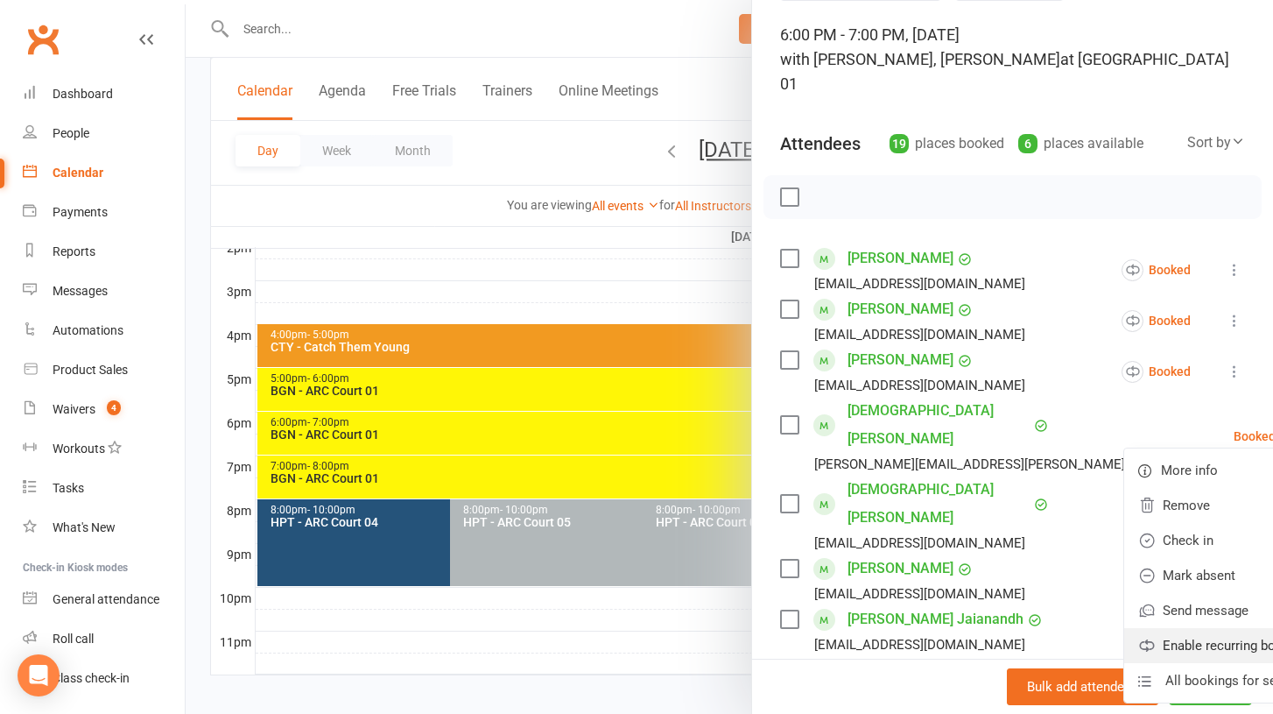
click at [1153, 628] on link "Enable recurring bookings" at bounding box center [1227, 645] width 205 height 35
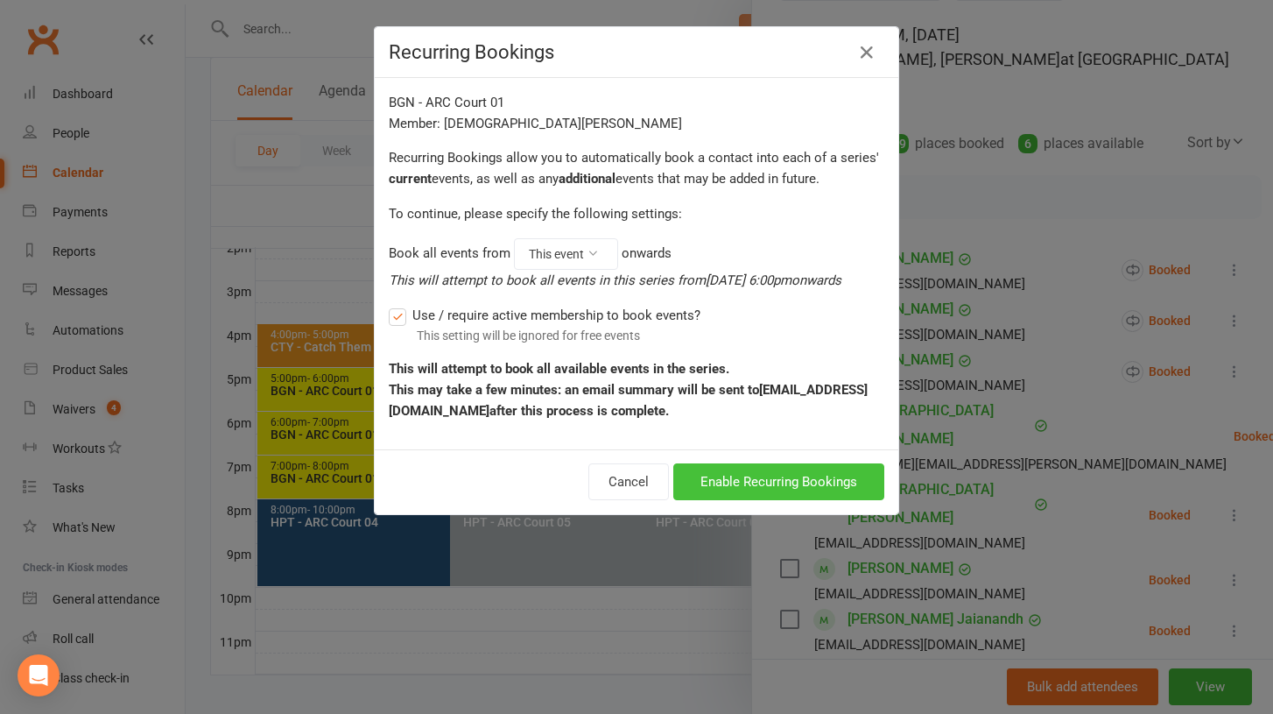
click at [808, 470] on button "Enable Recurring Bookings" at bounding box center [778, 481] width 211 height 37
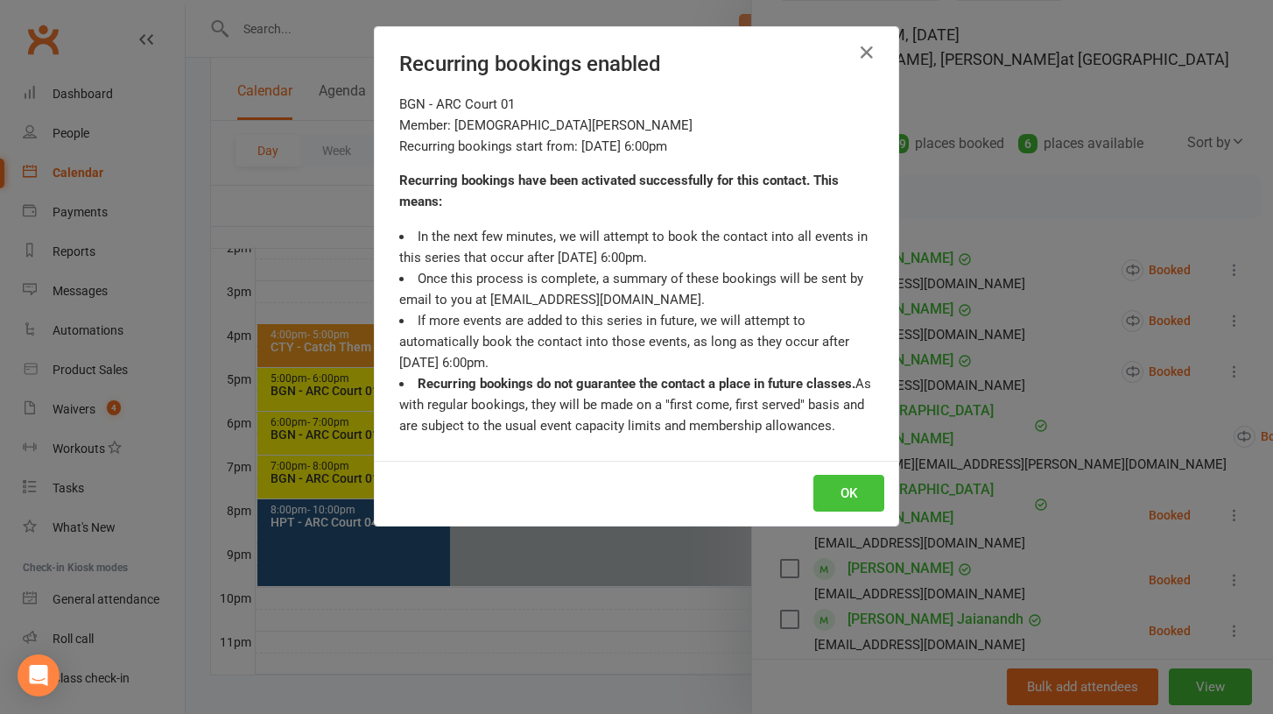
click at [845, 496] on button "OK" at bounding box center [849, 493] width 71 height 37
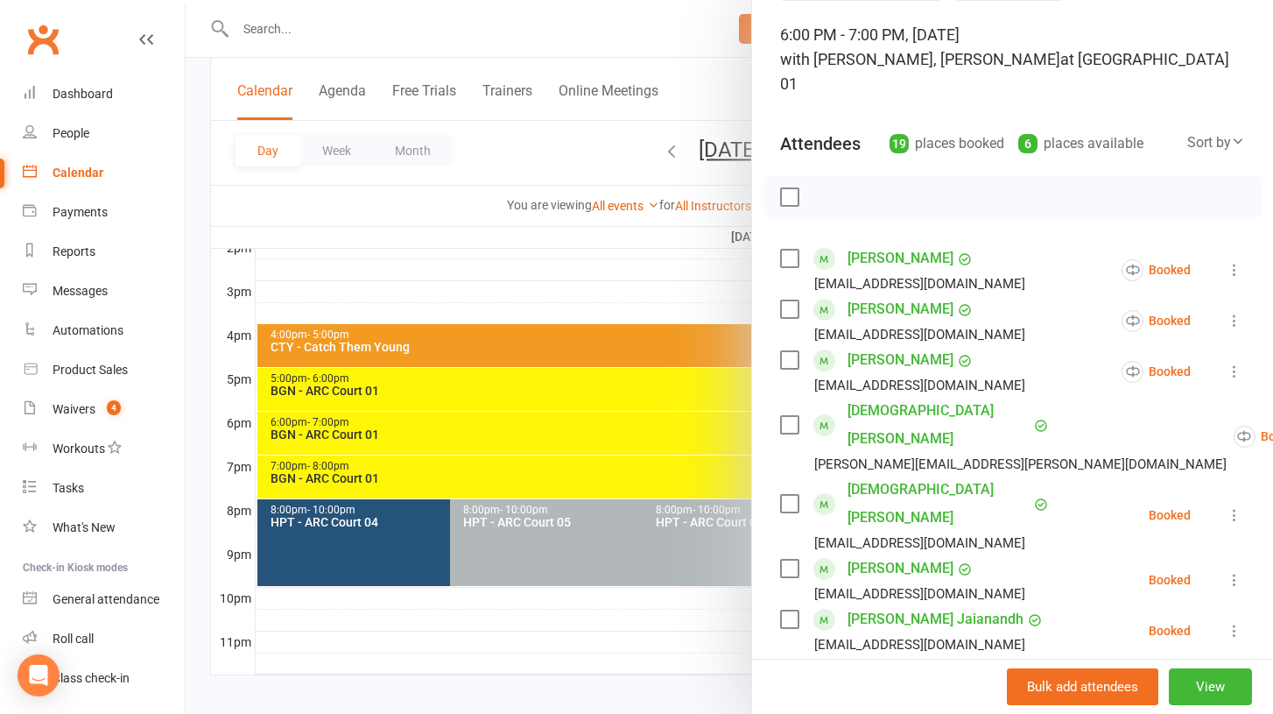
click at [1234, 506] on icon at bounding box center [1235, 515] width 18 height 18
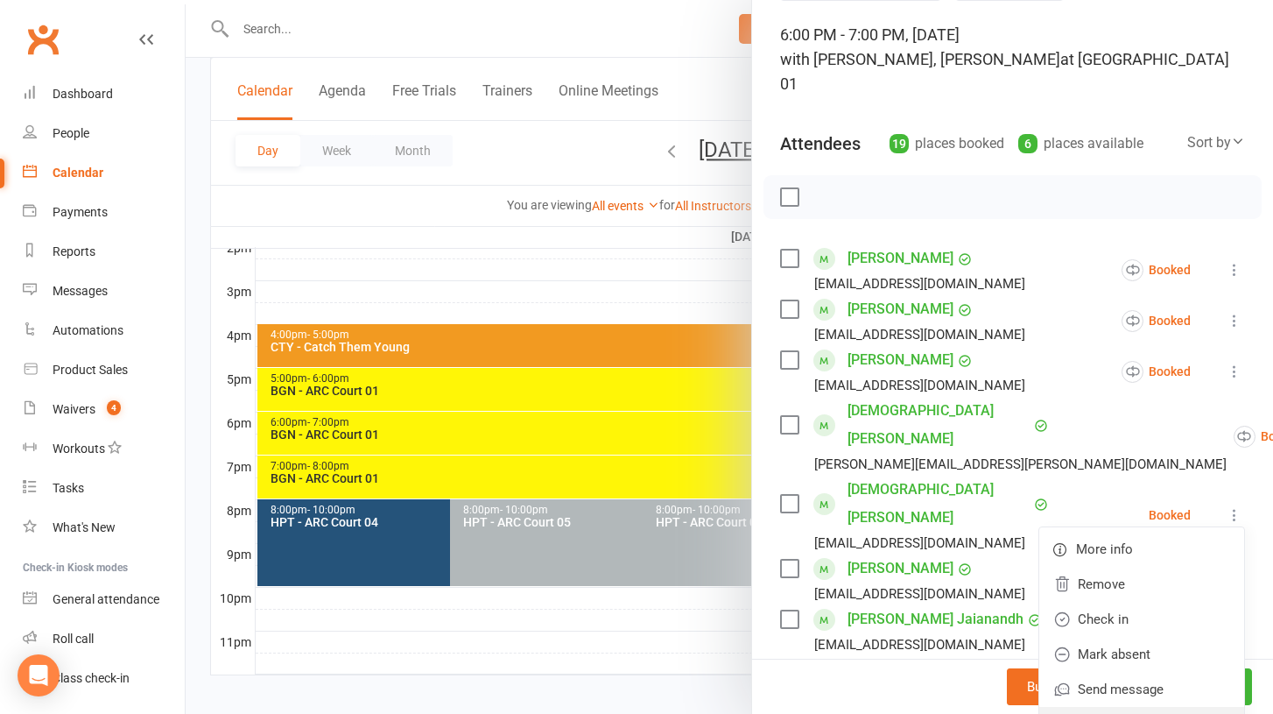
click at [1134, 707] on link "Enable recurring bookings" at bounding box center [1142, 724] width 205 height 35
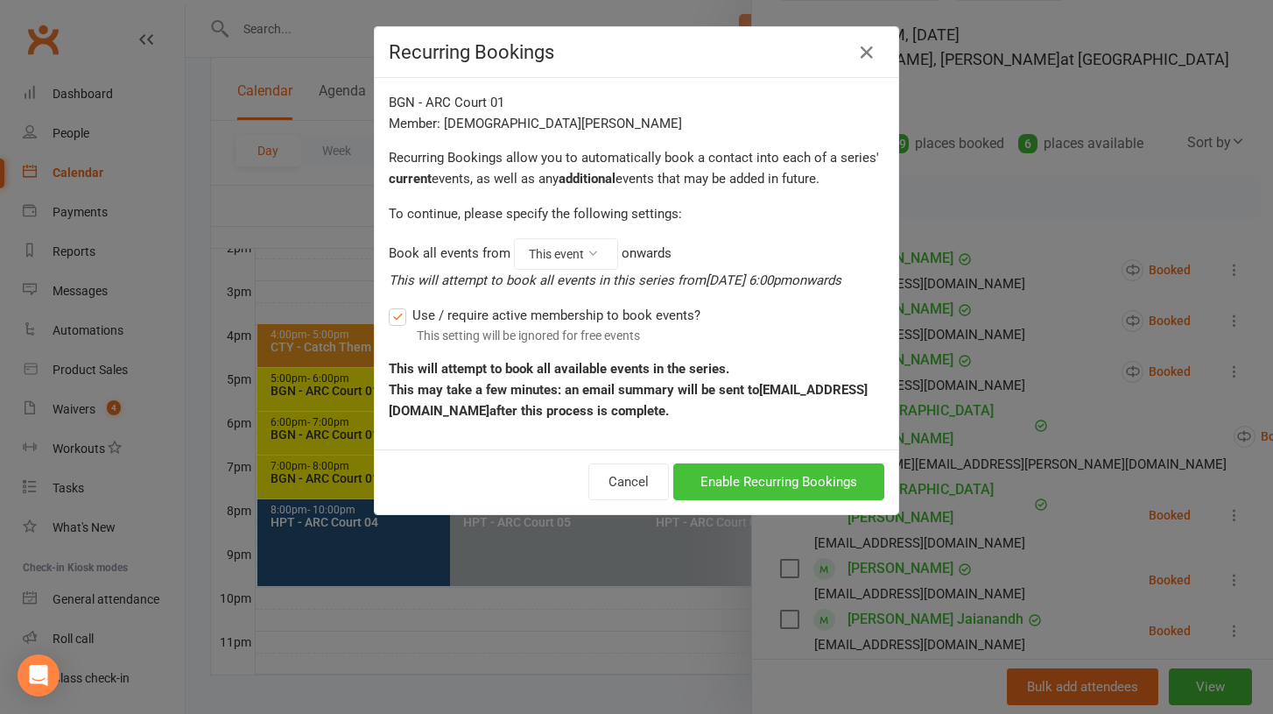
click at [816, 481] on button "Enable Recurring Bookings" at bounding box center [778, 481] width 211 height 37
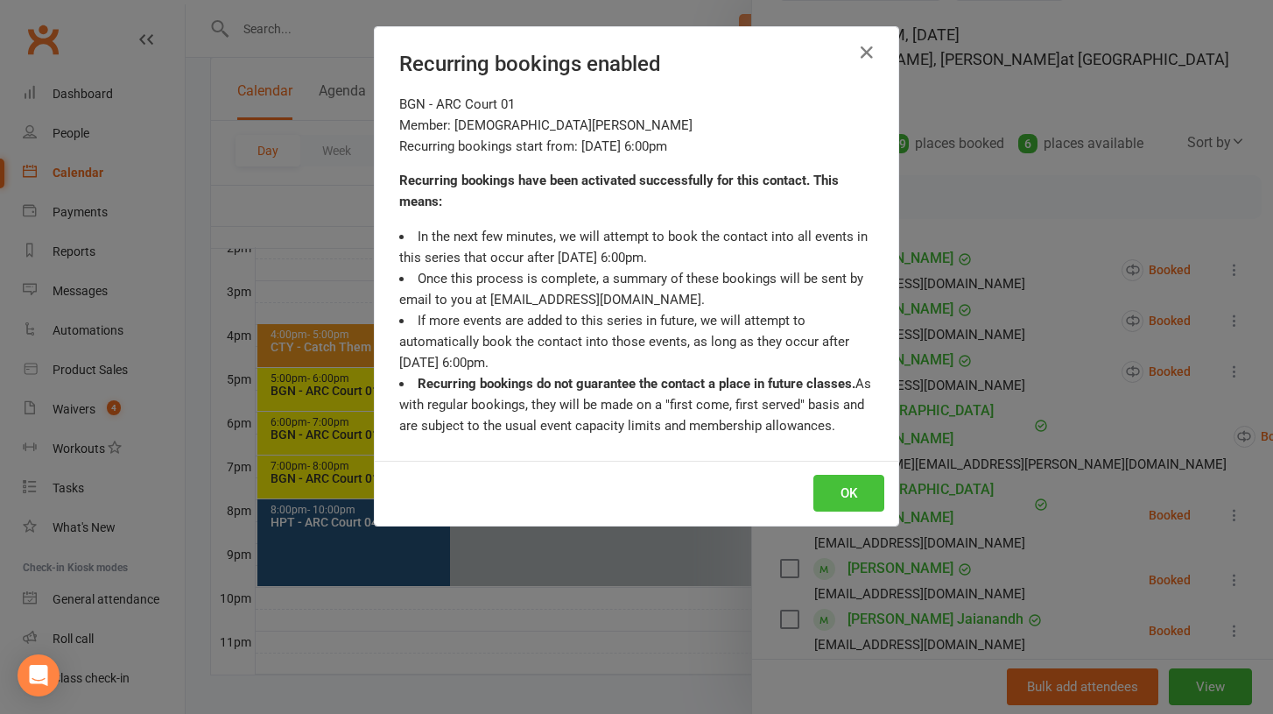
click at [862, 486] on button "OK" at bounding box center [849, 493] width 71 height 37
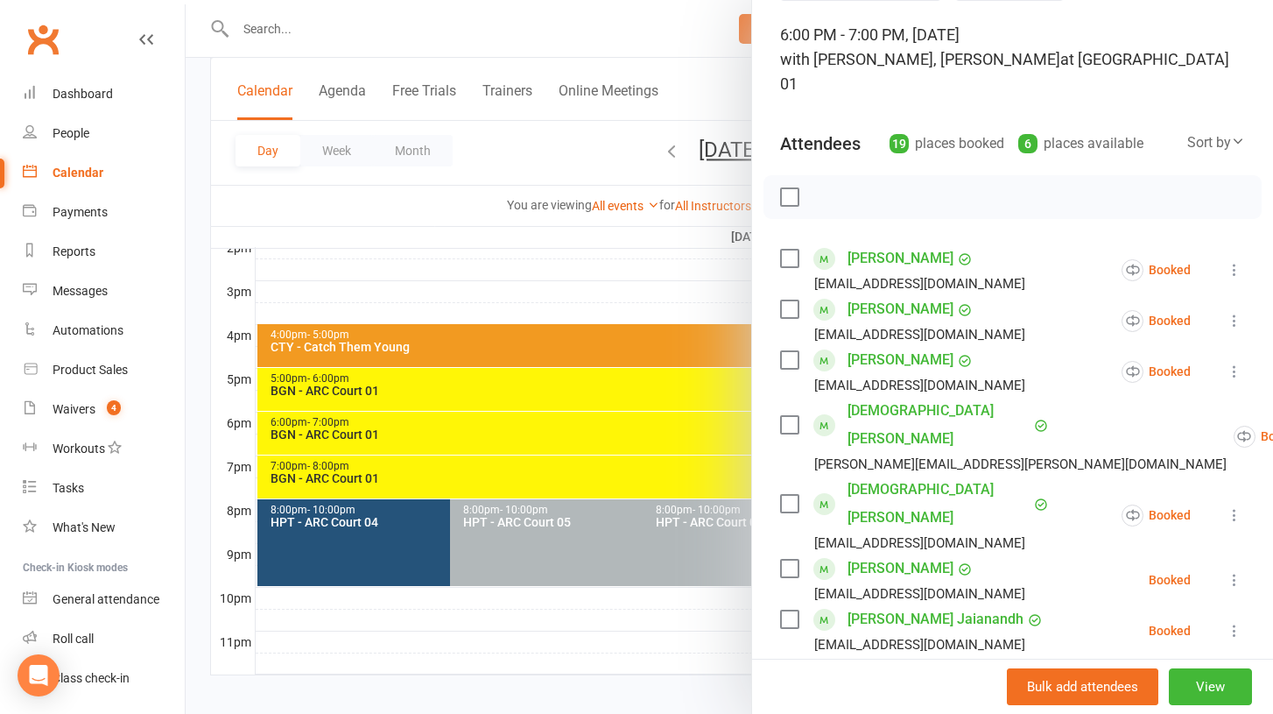
click at [1233, 571] on icon at bounding box center [1235, 580] width 18 height 18
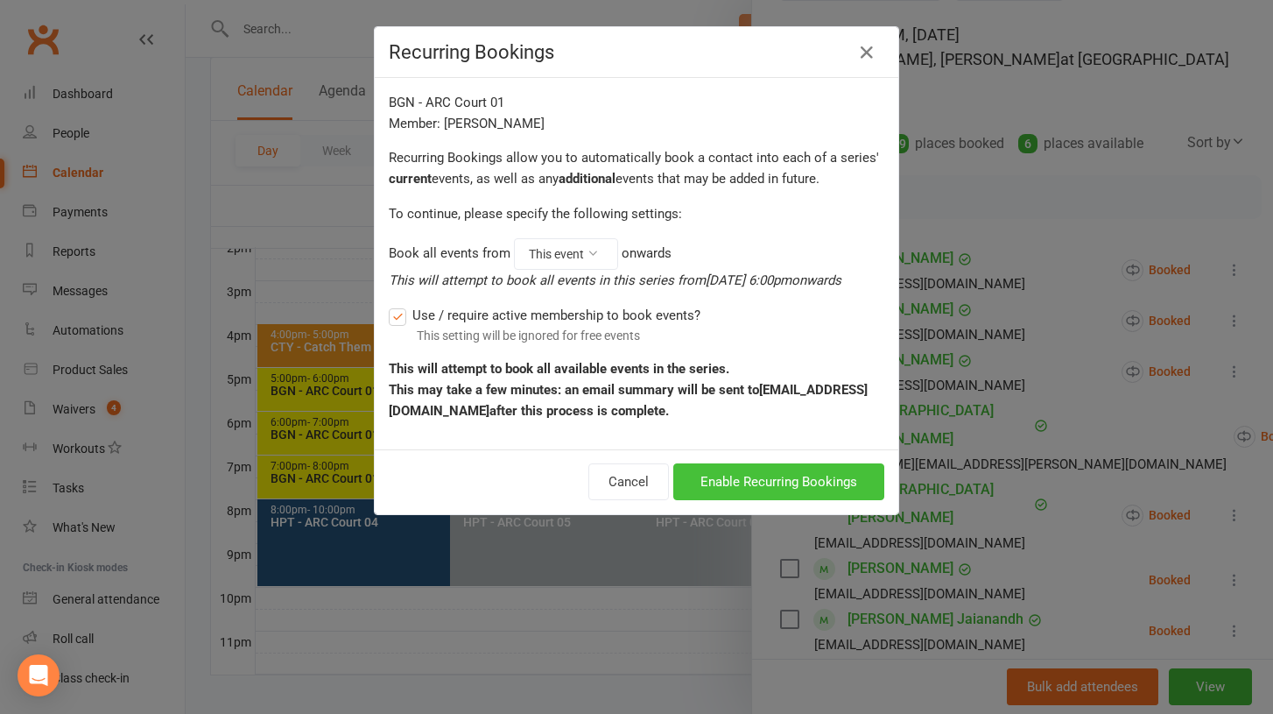
click at [806, 490] on button "Enable Recurring Bookings" at bounding box center [778, 481] width 211 height 37
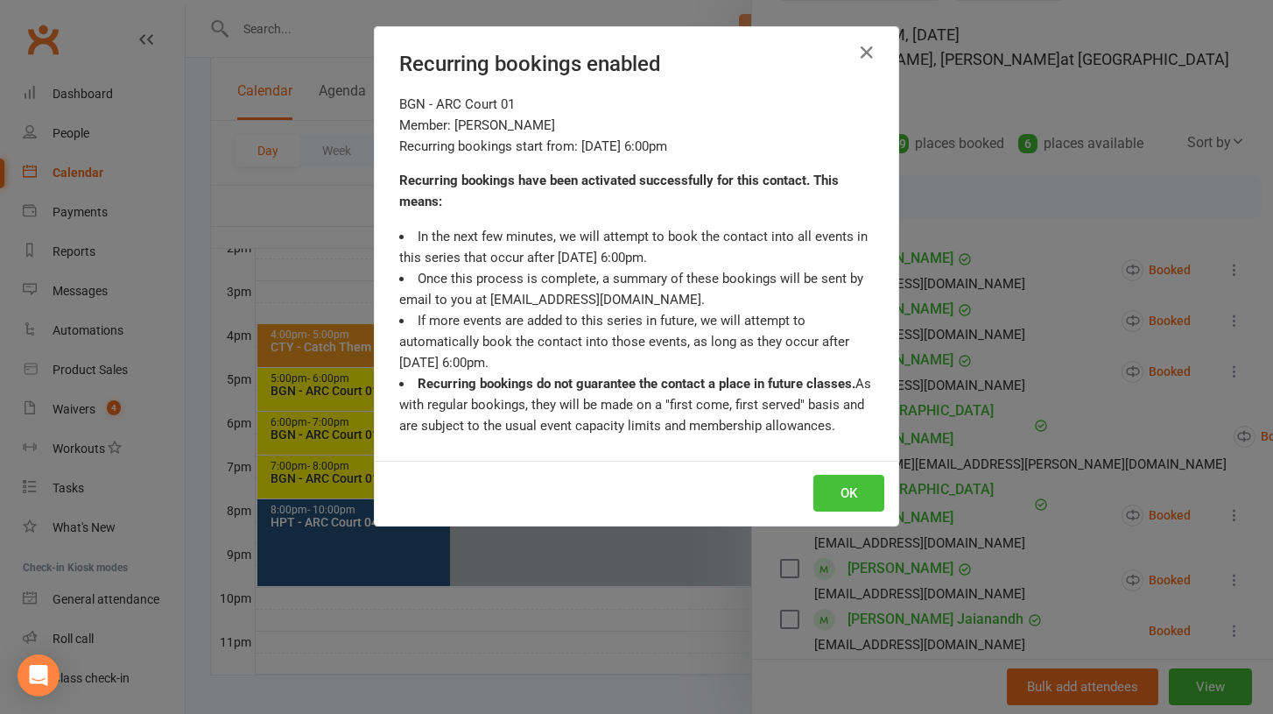
click at [836, 495] on button "OK" at bounding box center [849, 493] width 71 height 37
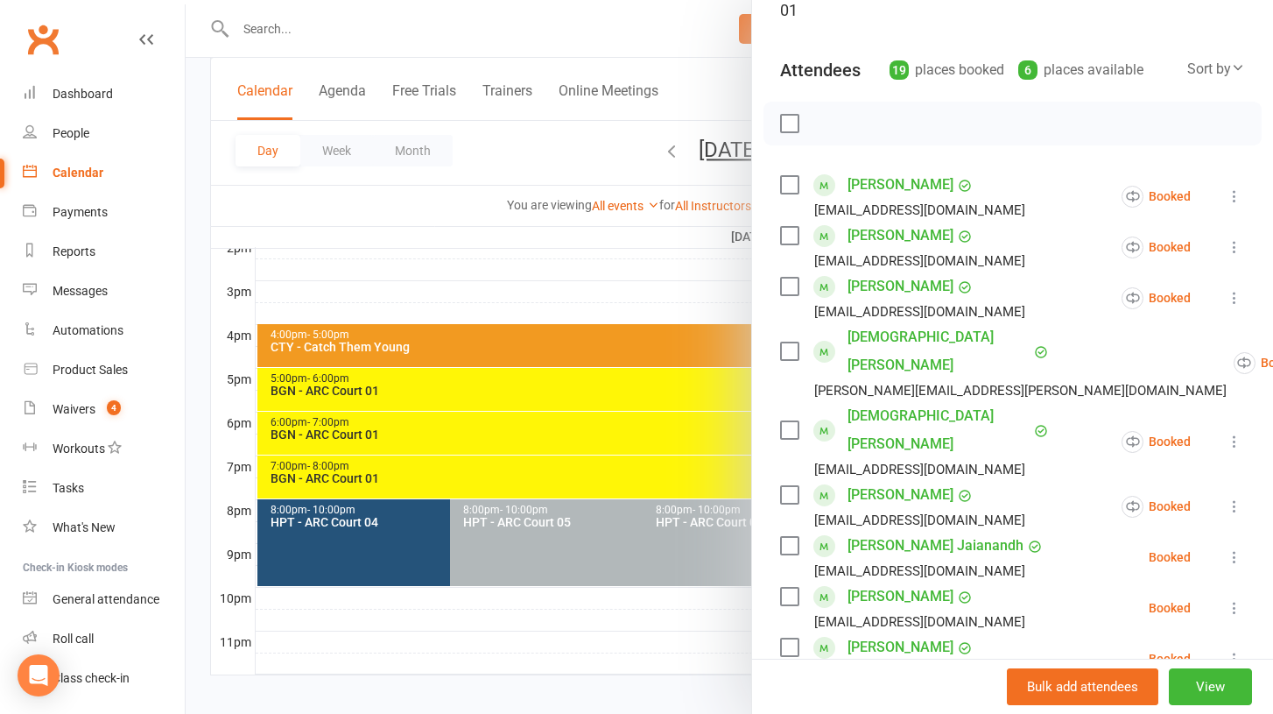
scroll to position [186, 0]
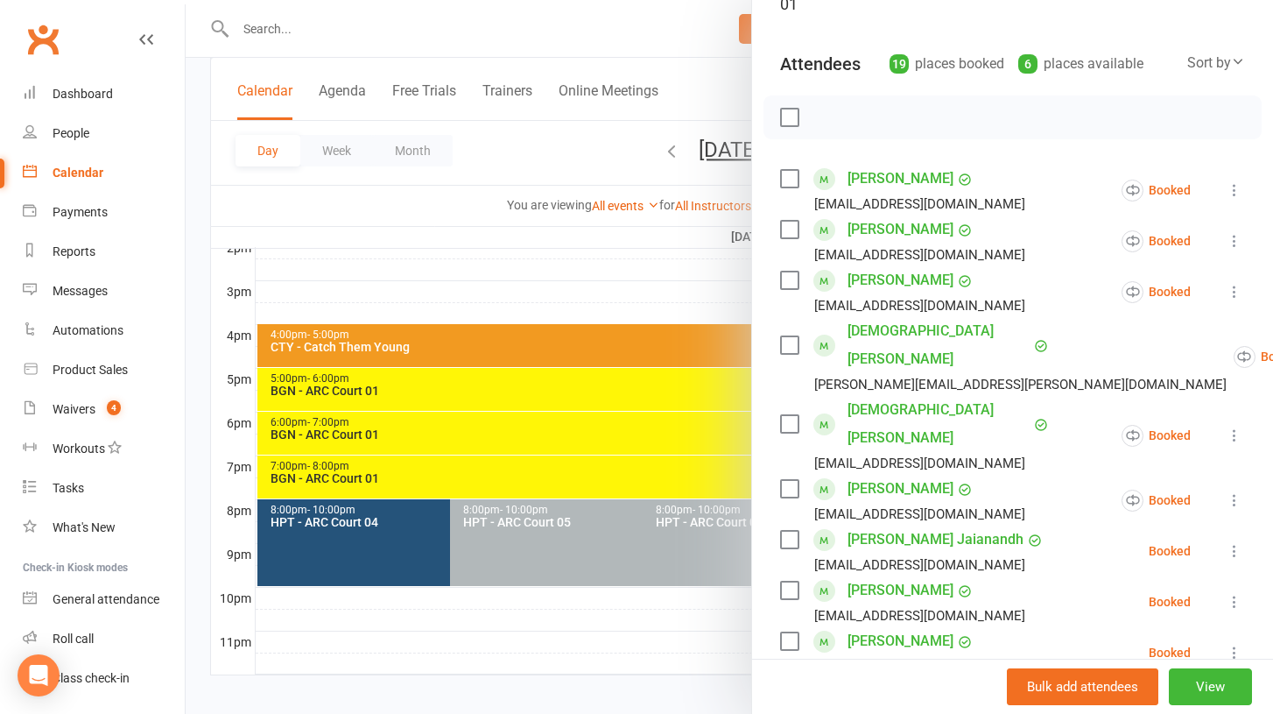
click at [1236, 542] on icon at bounding box center [1235, 551] width 18 height 18
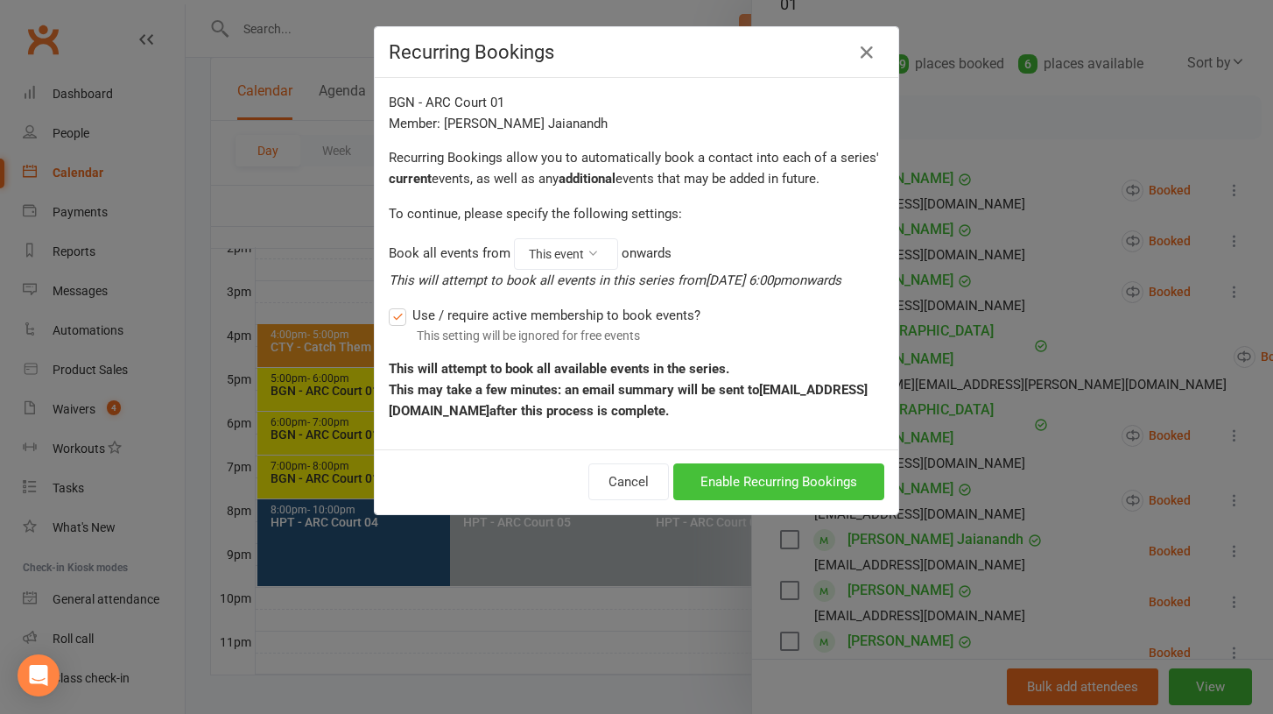
click at [795, 487] on button "Enable Recurring Bookings" at bounding box center [778, 481] width 211 height 37
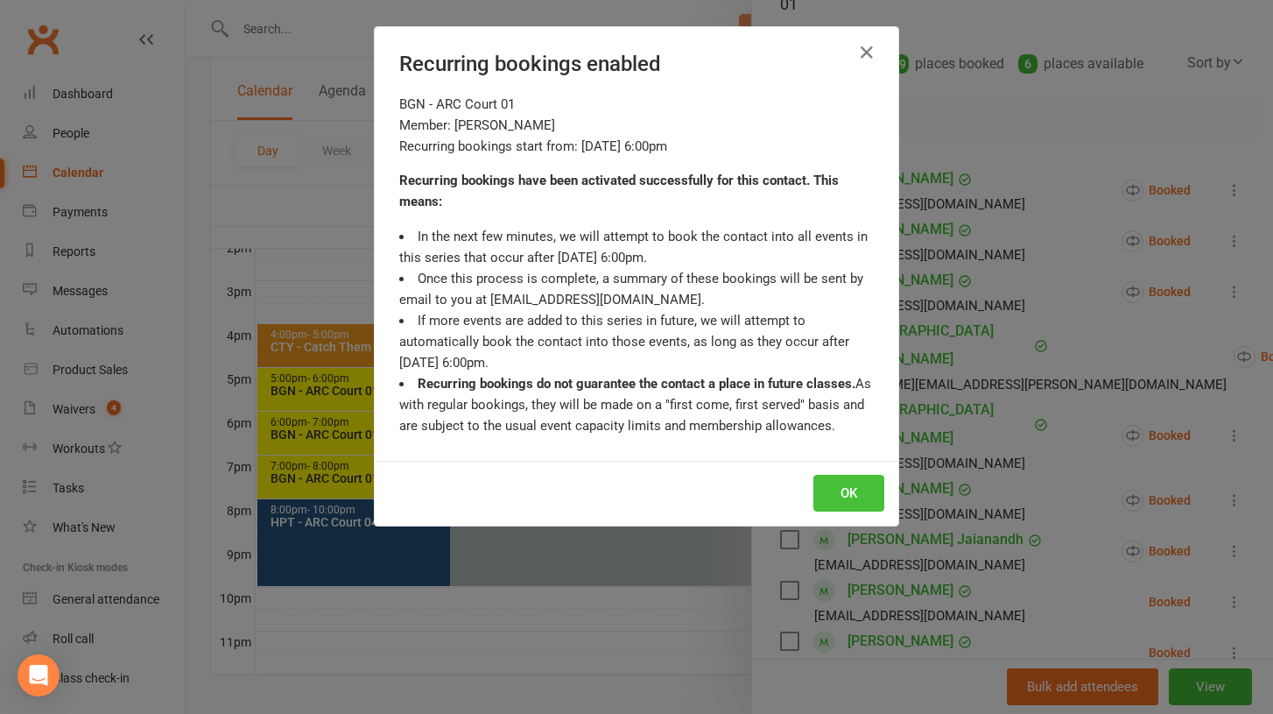
click at [846, 491] on button "OK" at bounding box center [849, 493] width 71 height 37
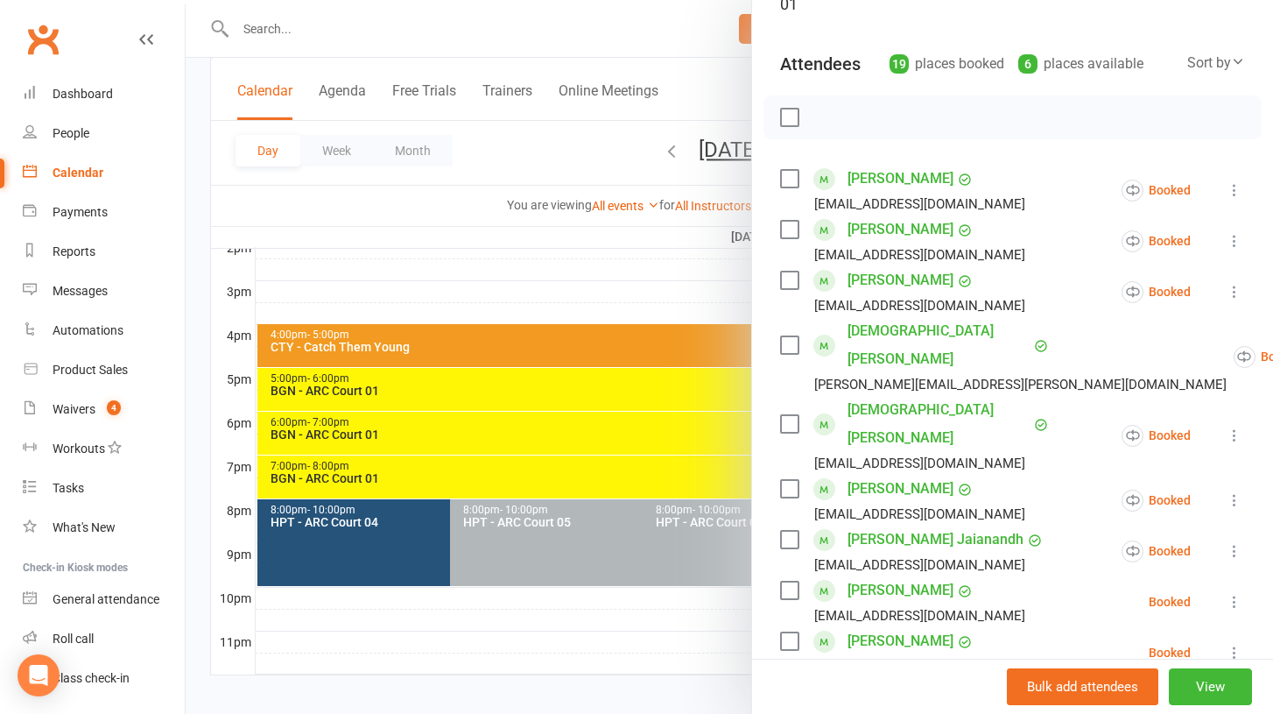
click at [1232, 593] on icon at bounding box center [1235, 602] width 18 height 18
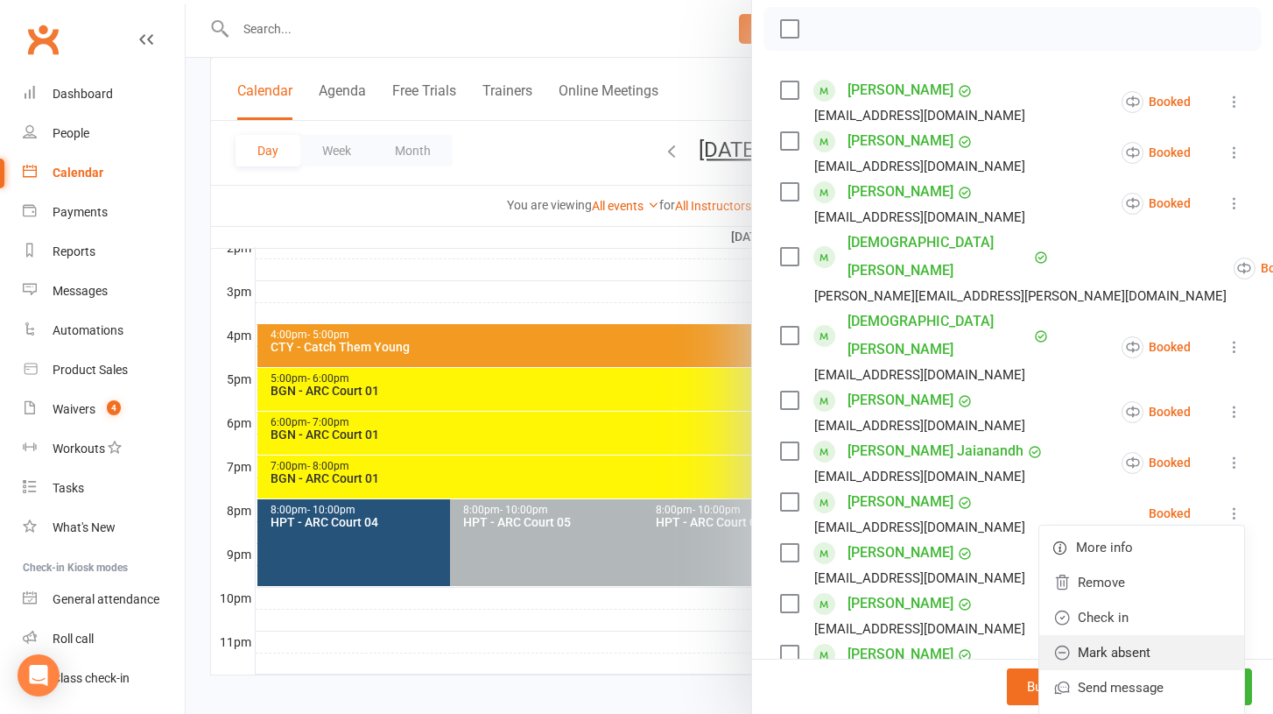
scroll to position [282, 0]
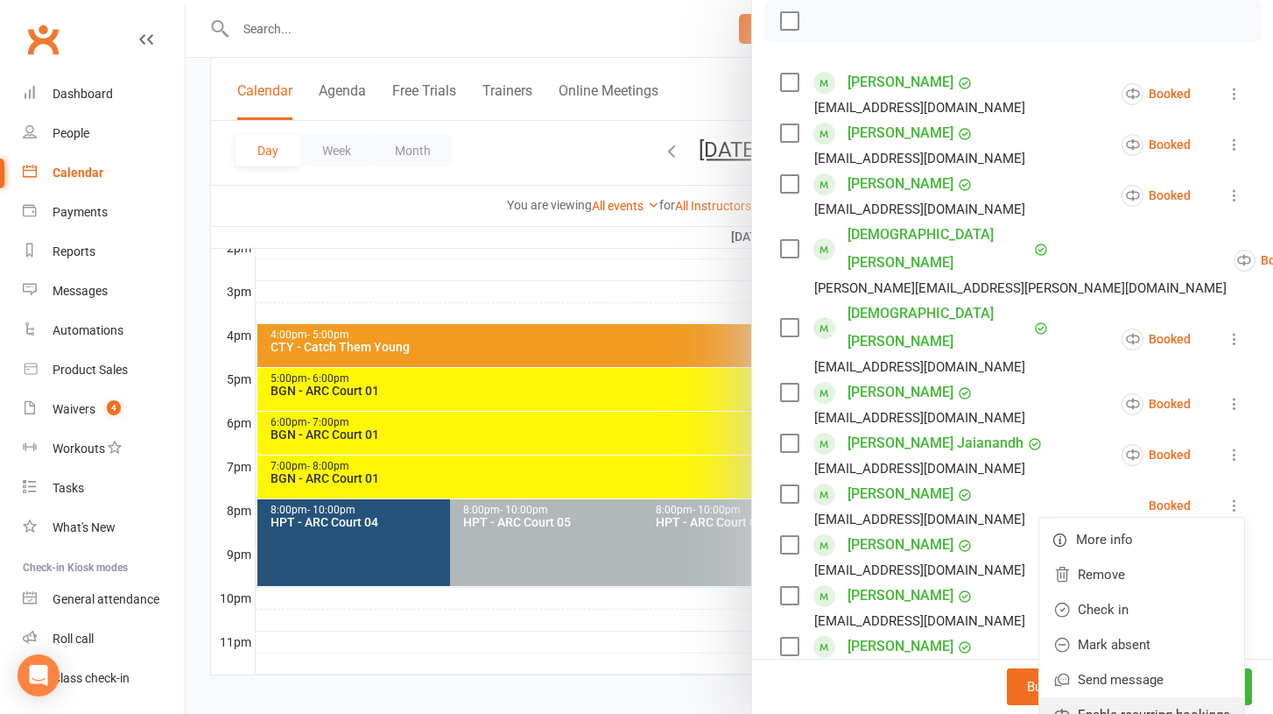
click at [1139, 697] on link "Enable recurring bookings" at bounding box center [1142, 714] width 205 height 35
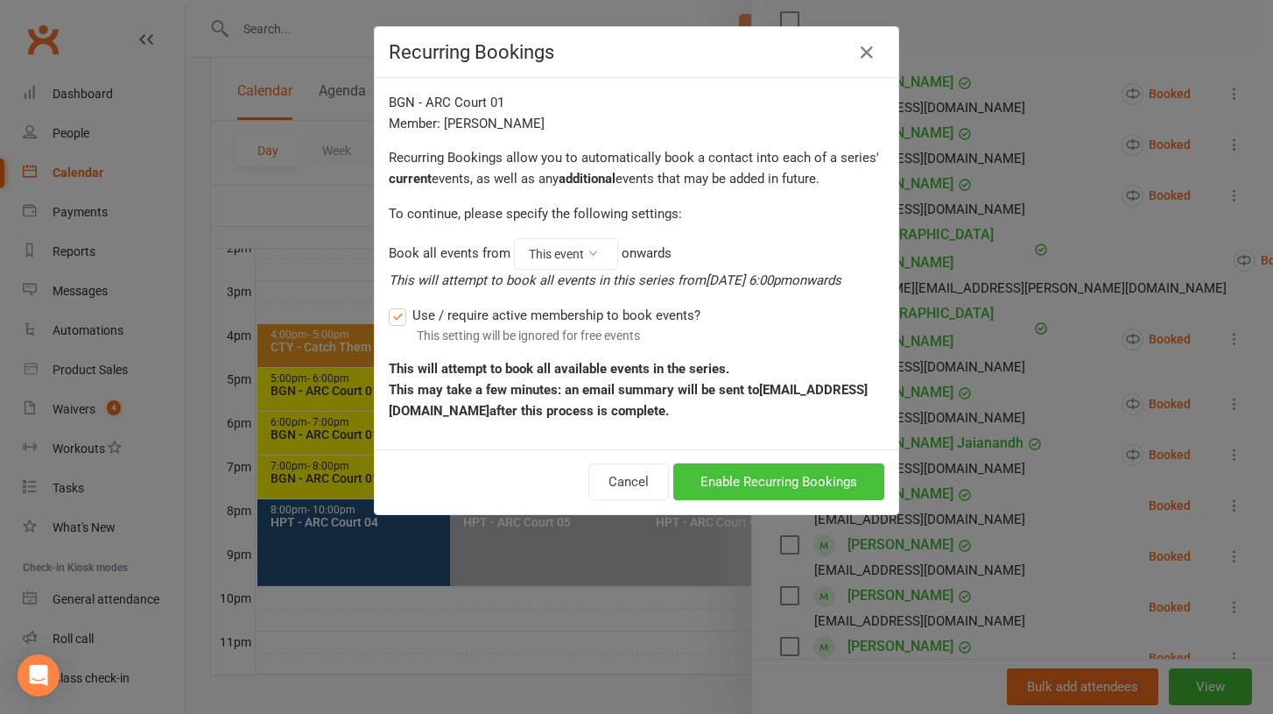
click at [806, 488] on button "Enable Recurring Bookings" at bounding box center [778, 481] width 211 height 37
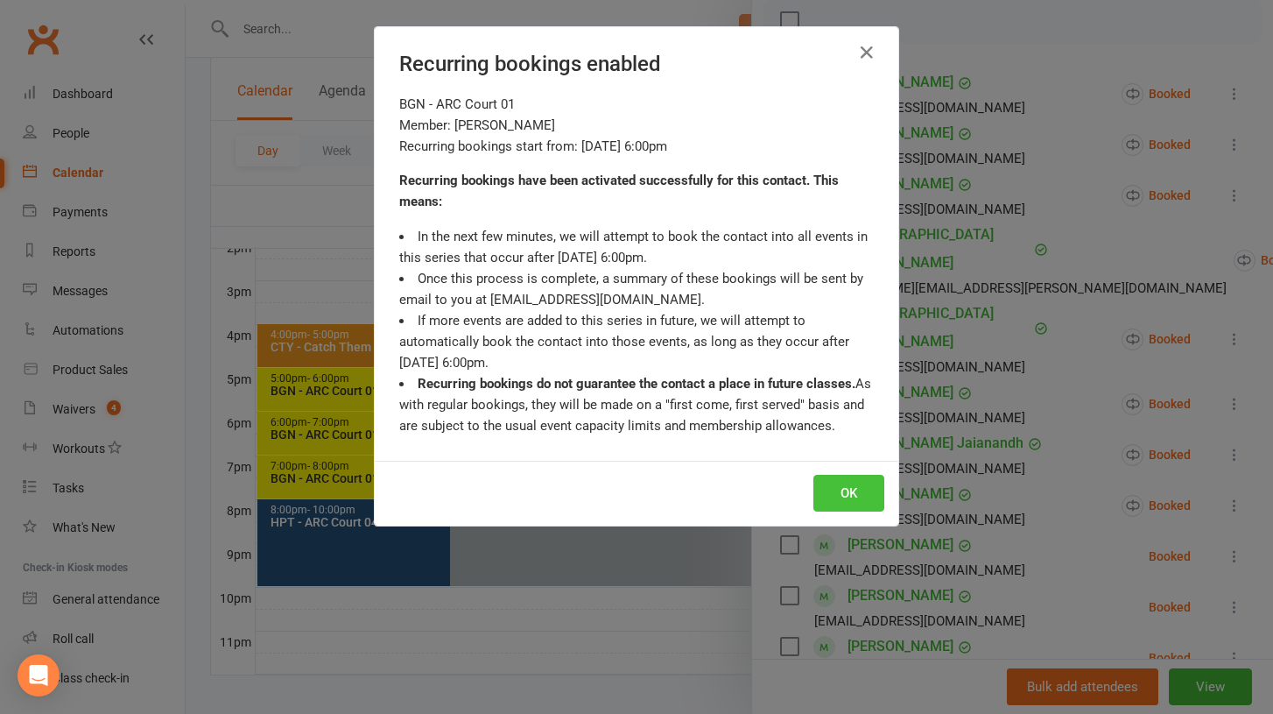
click at [839, 493] on button "OK" at bounding box center [849, 493] width 71 height 37
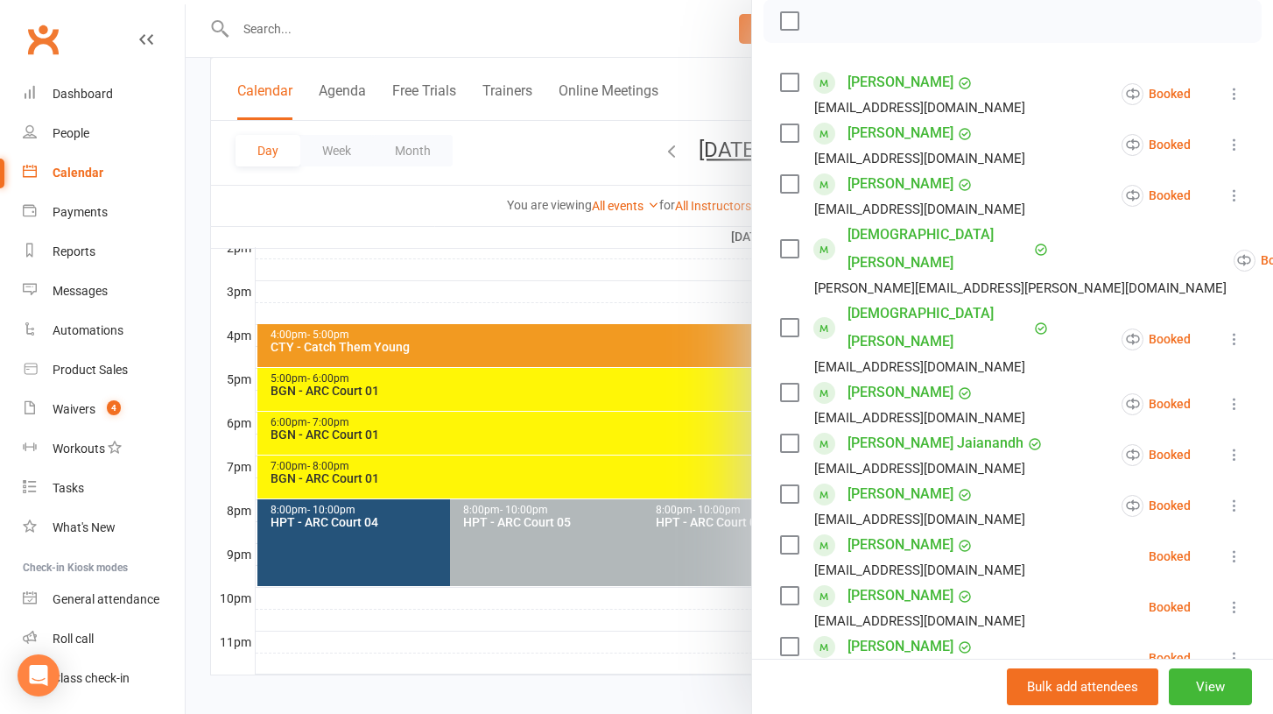
click at [1230, 547] on icon at bounding box center [1235, 556] width 18 height 18
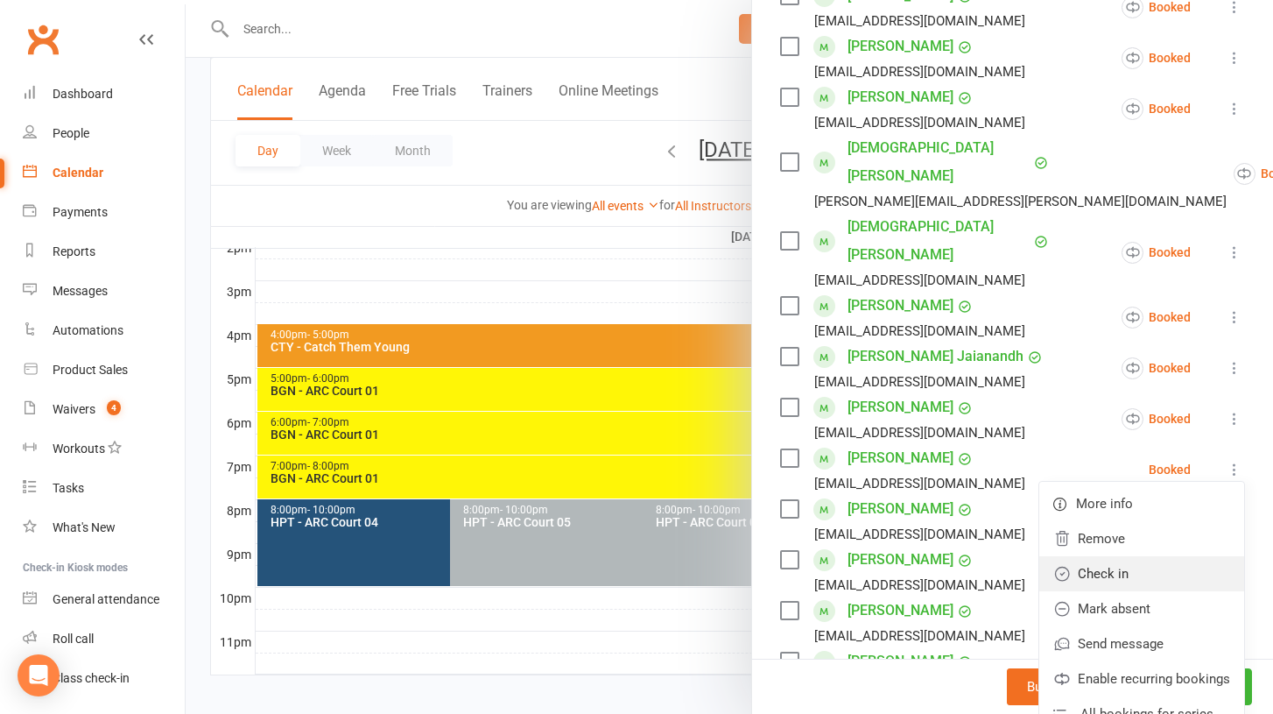
scroll to position [371, 0]
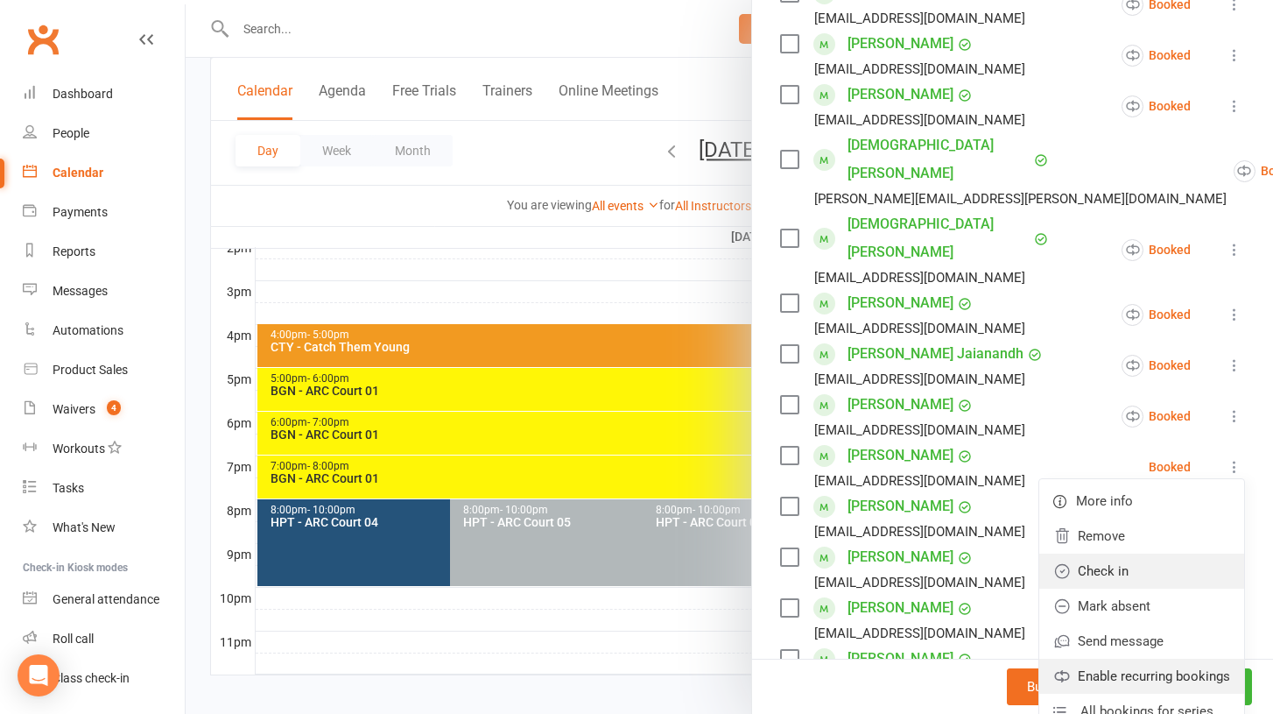
click at [1117, 659] on link "Enable recurring bookings" at bounding box center [1142, 676] width 205 height 35
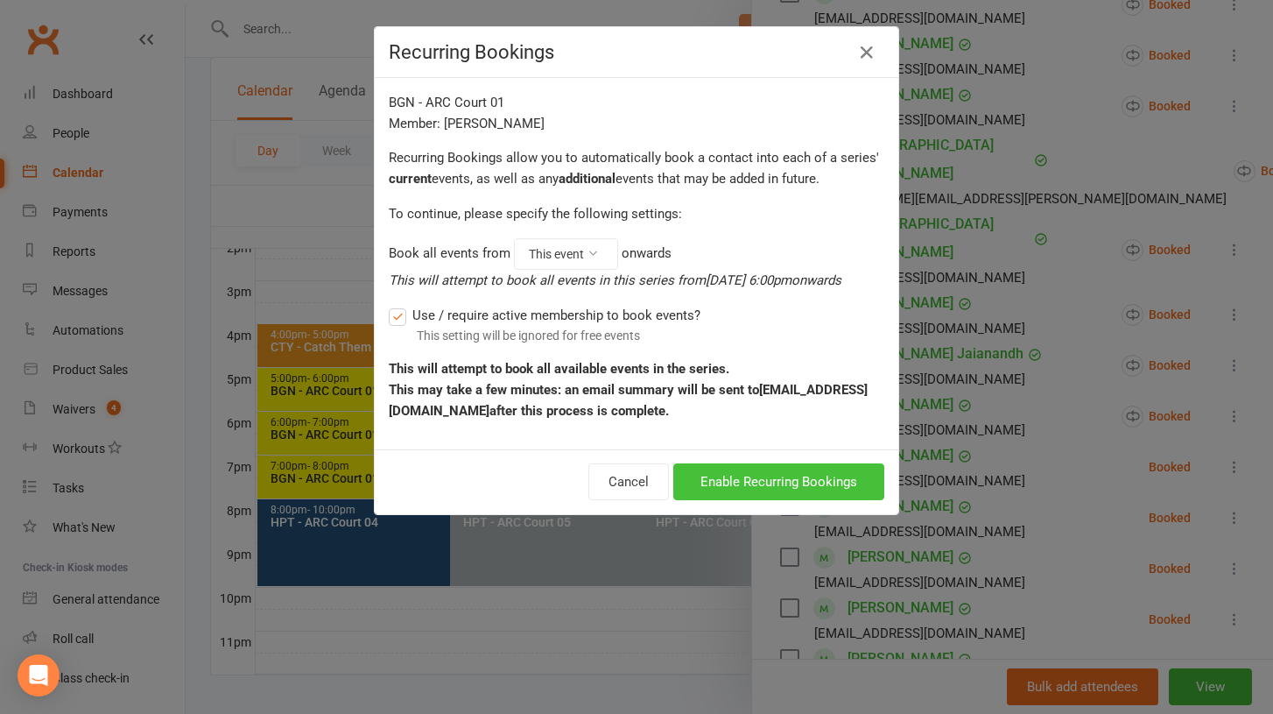
click at [768, 484] on button "Enable Recurring Bookings" at bounding box center [778, 481] width 211 height 37
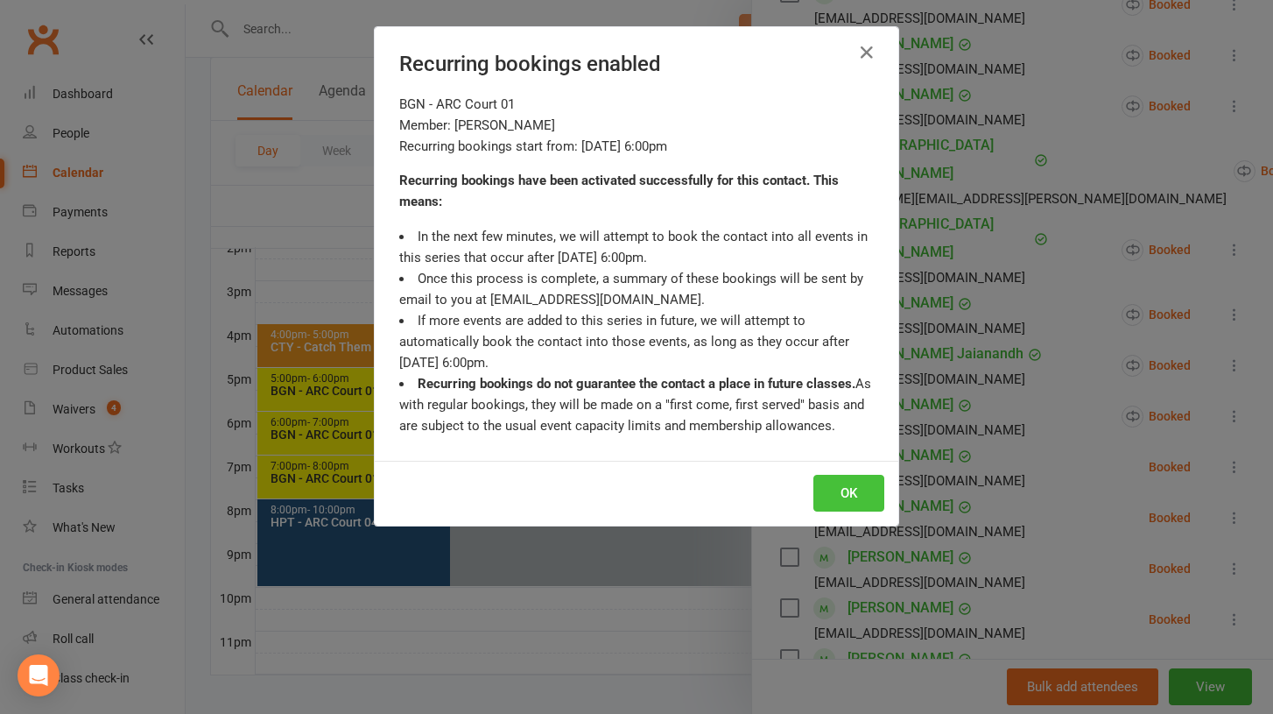
click at [859, 485] on button "OK" at bounding box center [849, 493] width 71 height 37
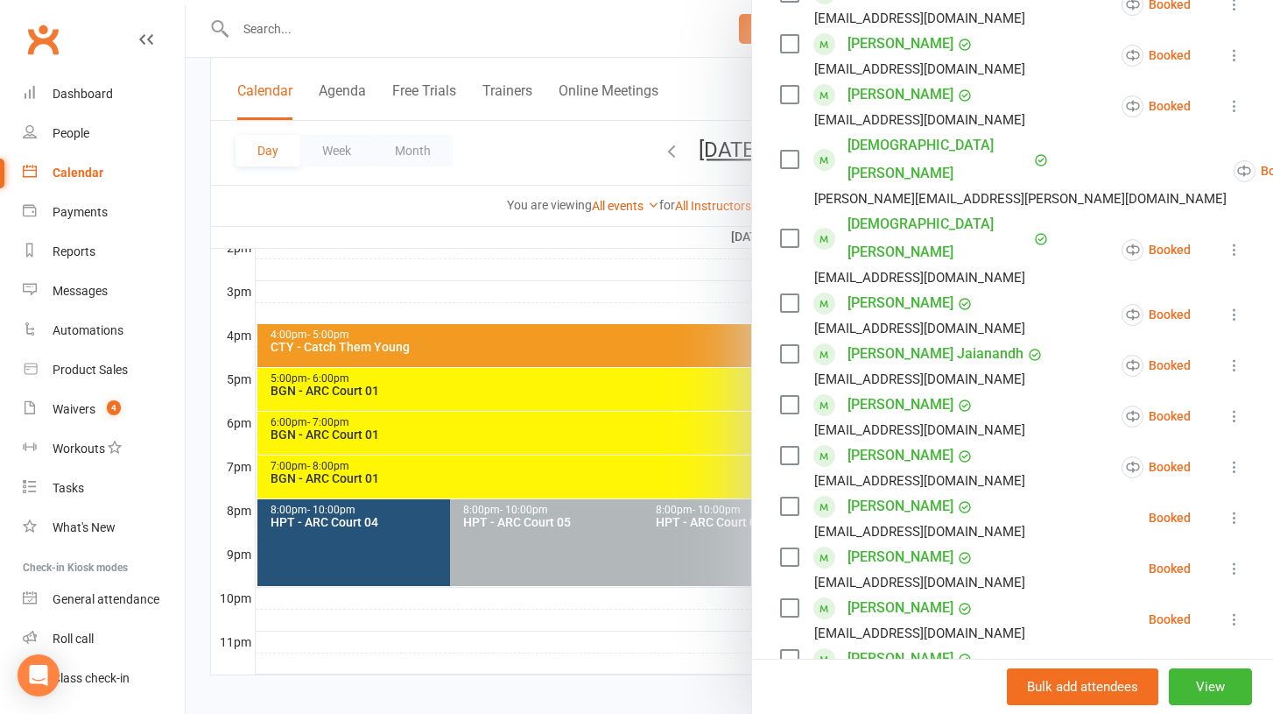
click at [1234, 509] on icon at bounding box center [1235, 518] width 18 height 18
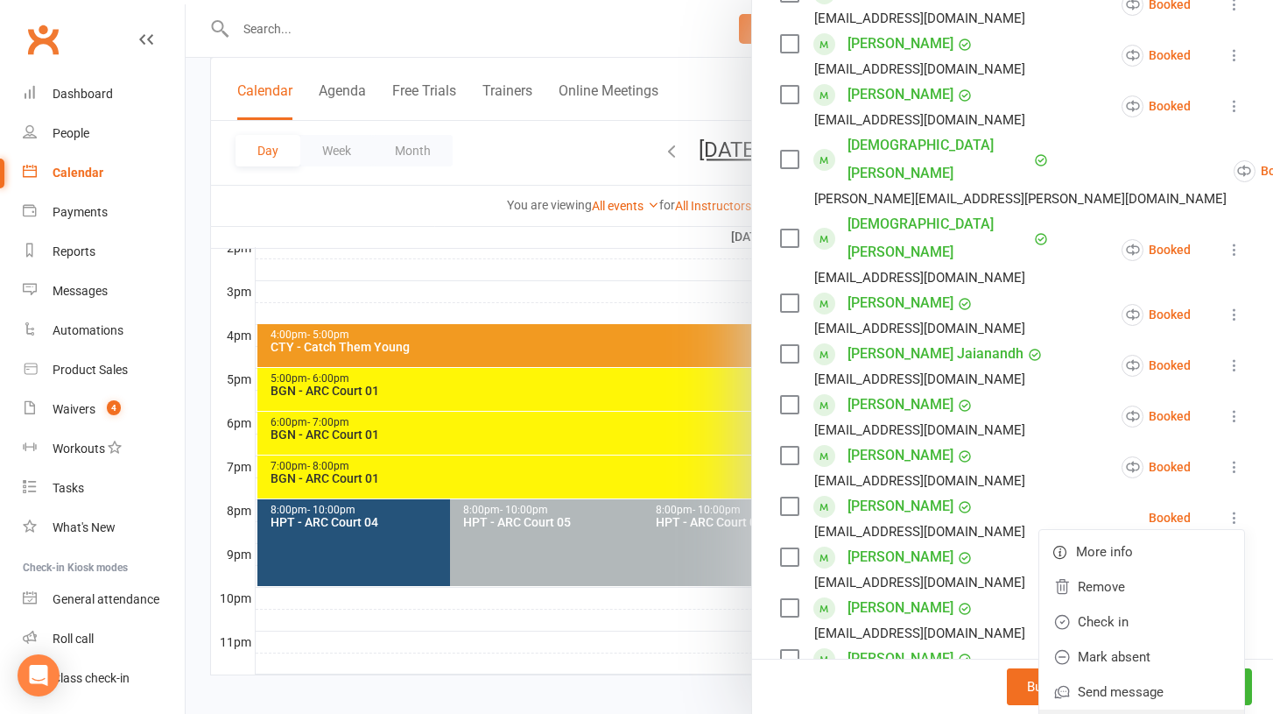
click at [1137, 709] on link "Enable recurring bookings" at bounding box center [1142, 726] width 205 height 35
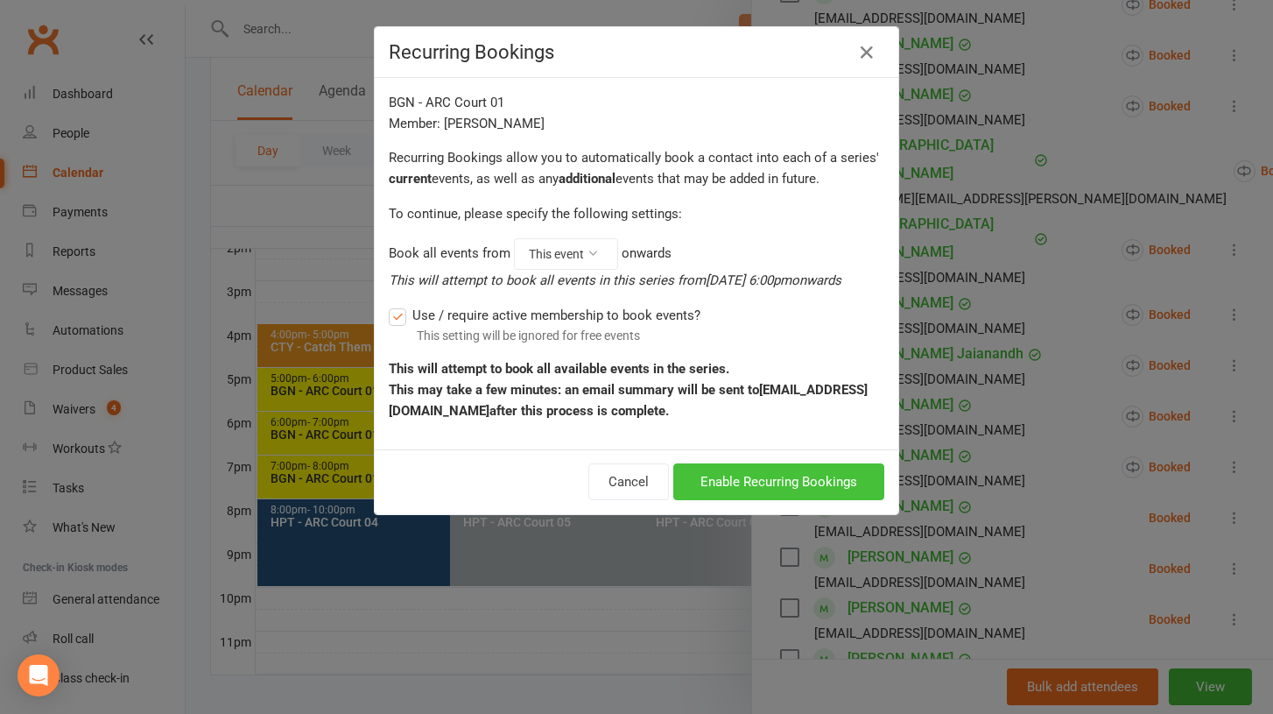
click at [793, 483] on button "Enable Recurring Bookings" at bounding box center [778, 481] width 211 height 37
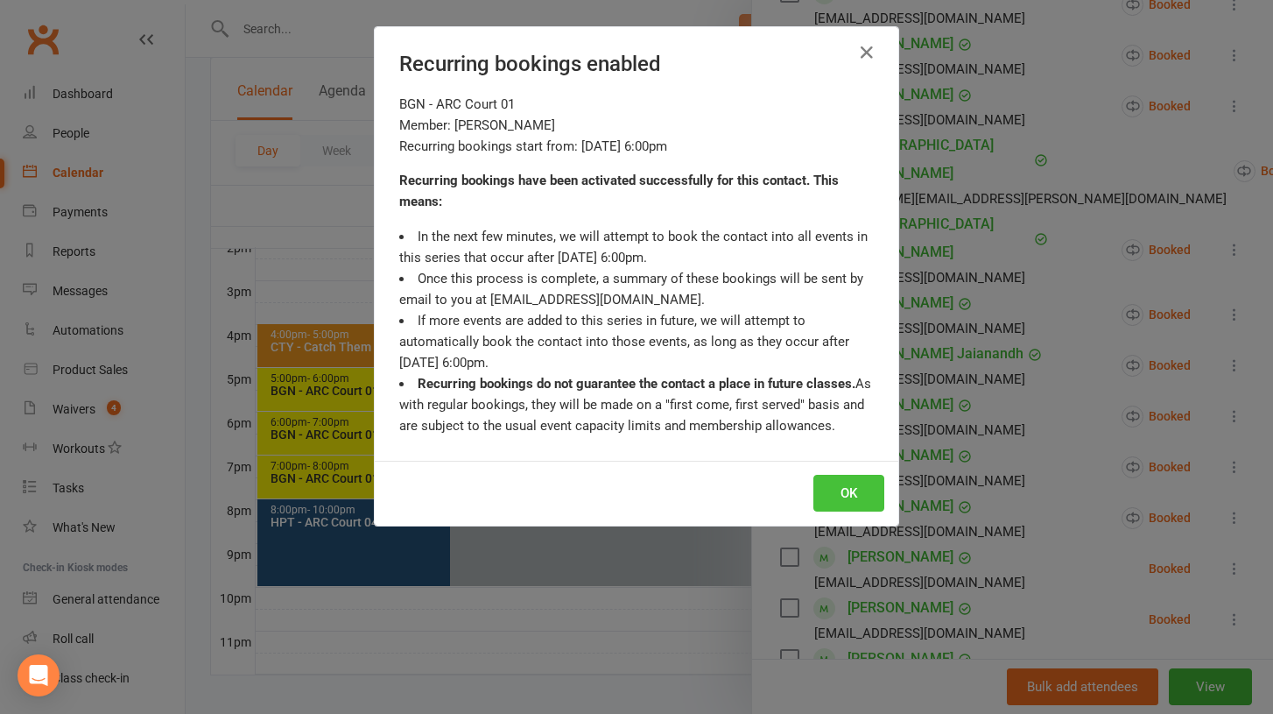
click at [855, 490] on button "OK" at bounding box center [849, 493] width 71 height 37
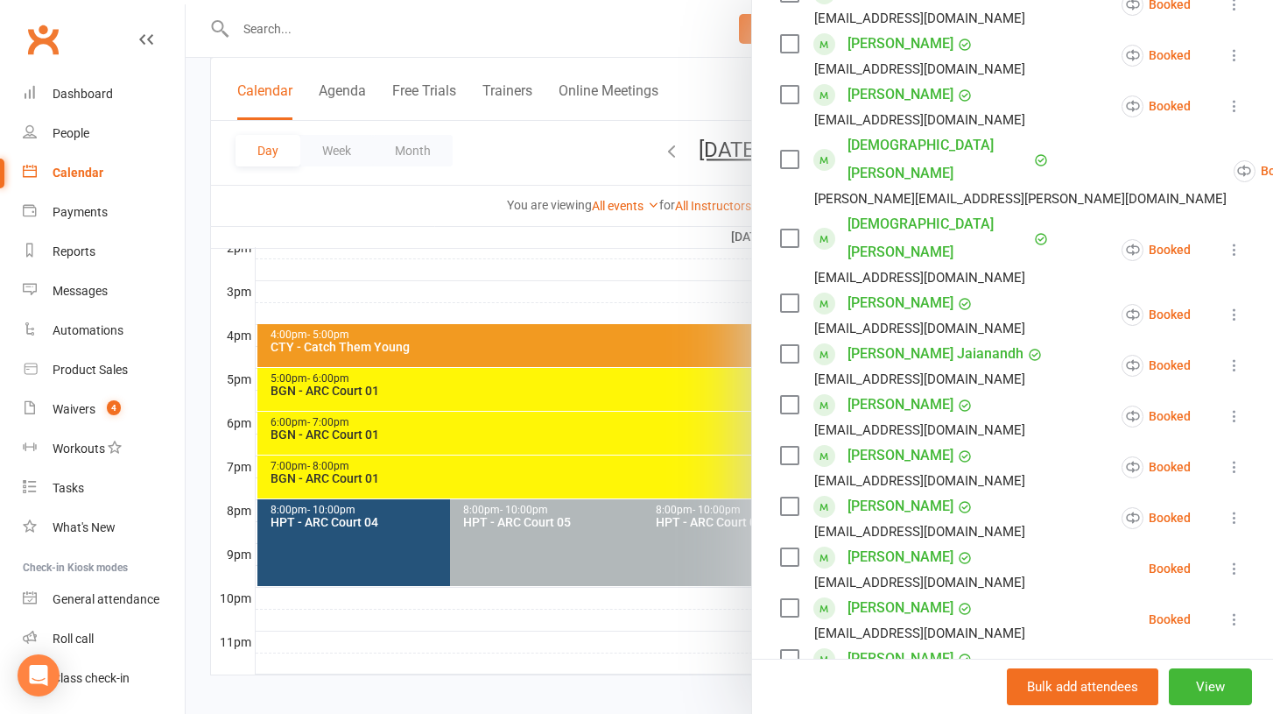
click at [1237, 560] on icon at bounding box center [1235, 569] width 18 height 18
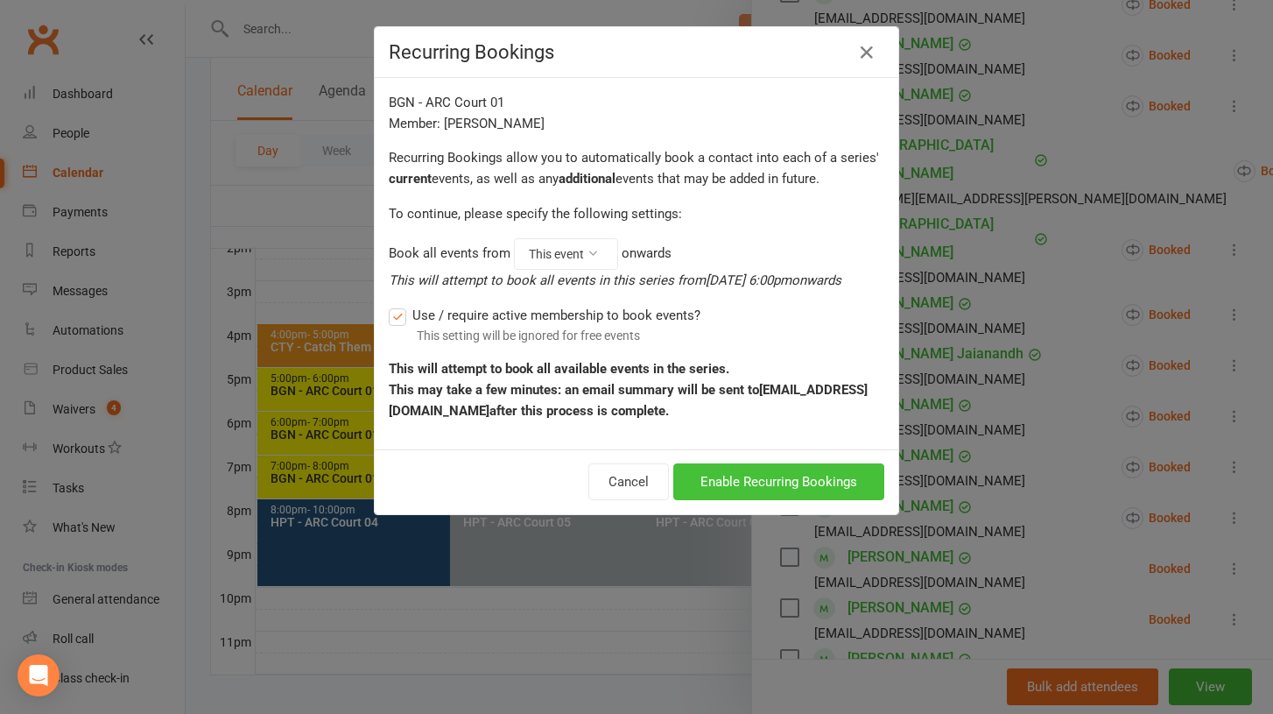
click at [763, 477] on button "Enable Recurring Bookings" at bounding box center [778, 481] width 211 height 37
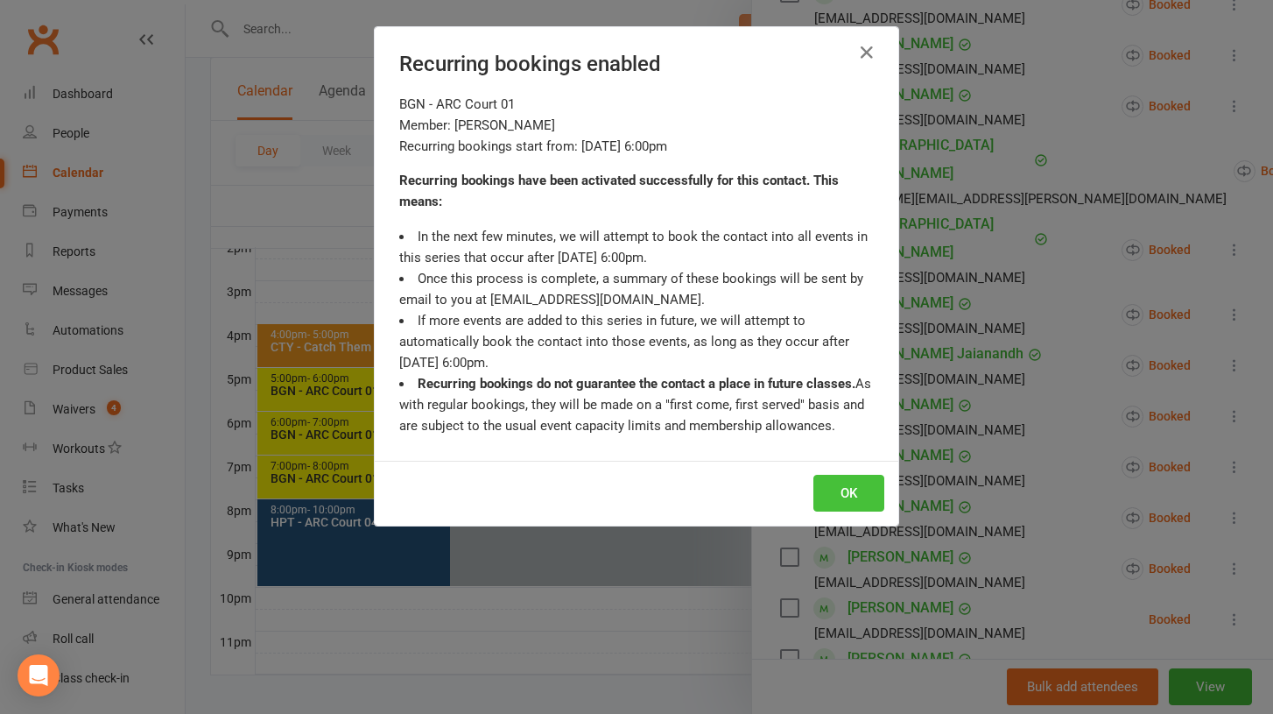
click at [832, 490] on button "OK" at bounding box center [849, 493] width 71 height 37
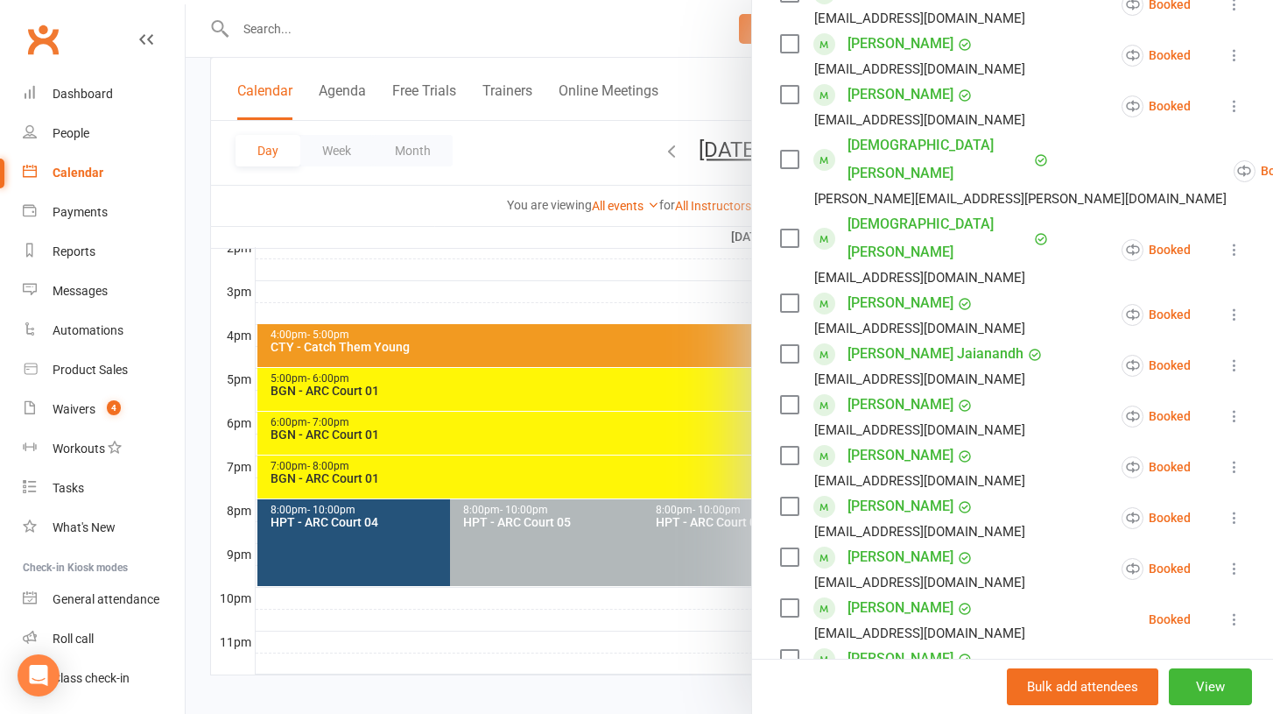
click at [1233, 610] on icon at bounding box center [1235, 619] width 18 height 18
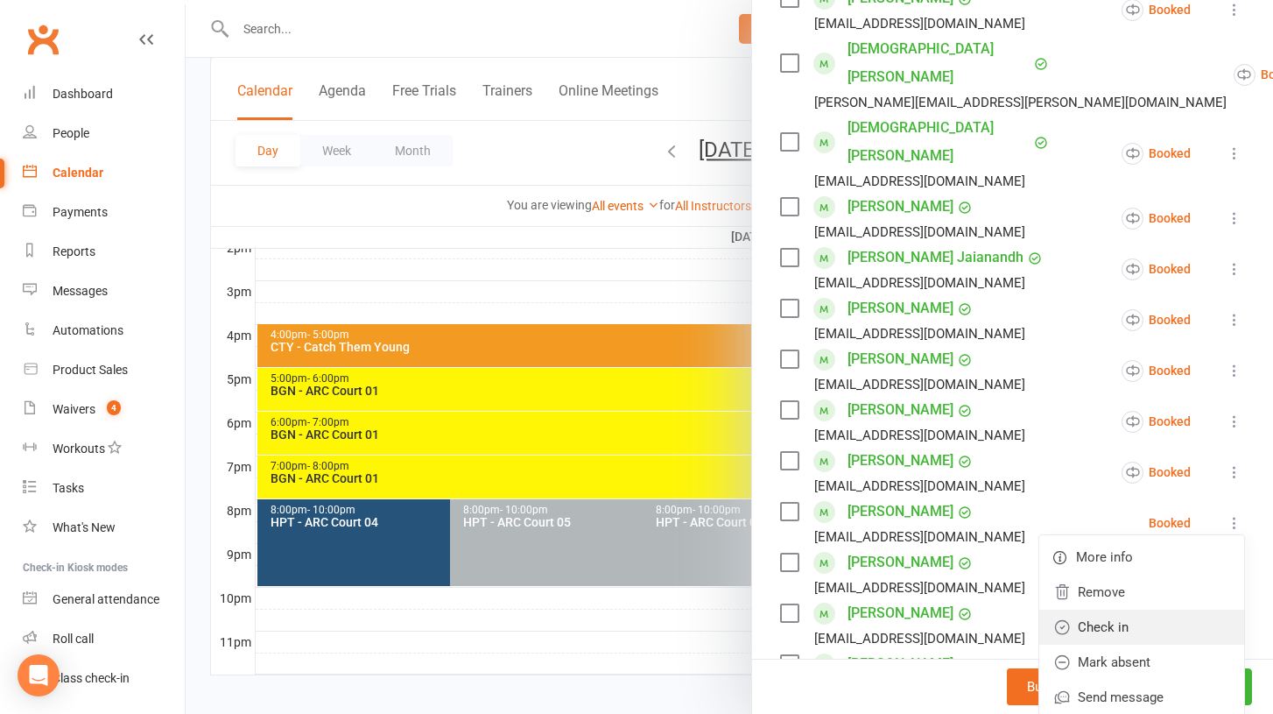
scroll to position [469, 0]
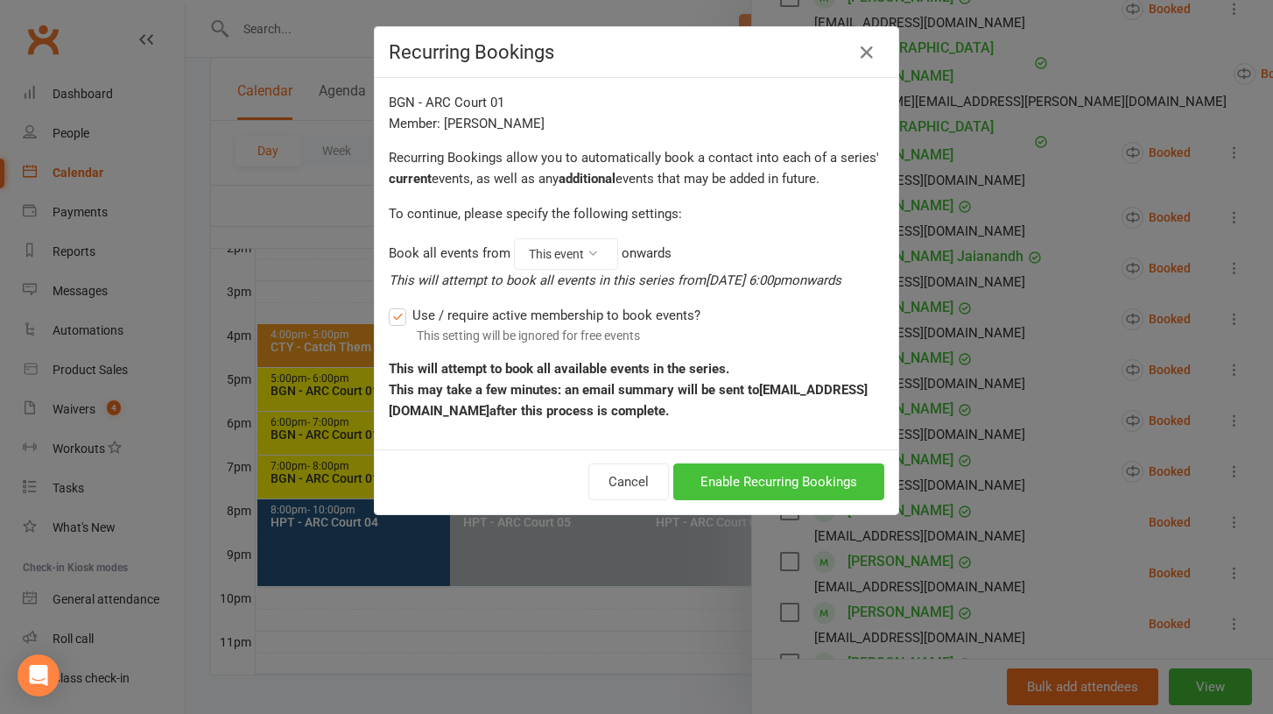
click at [802, 484] on button "Enable Recurring Bookings" at bounding box center [778, 481] width 211 height 37
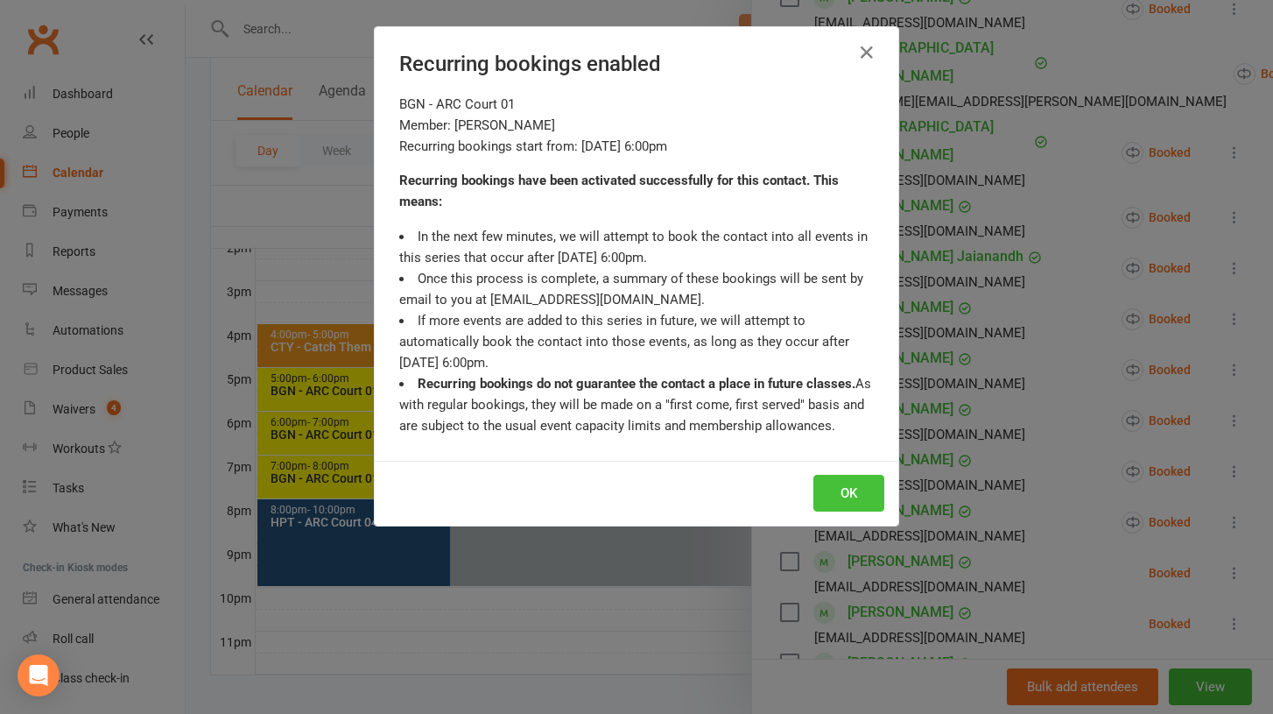
click at [861, 499] on button "OK" at bounding box center [849, 493] width 71 height 37
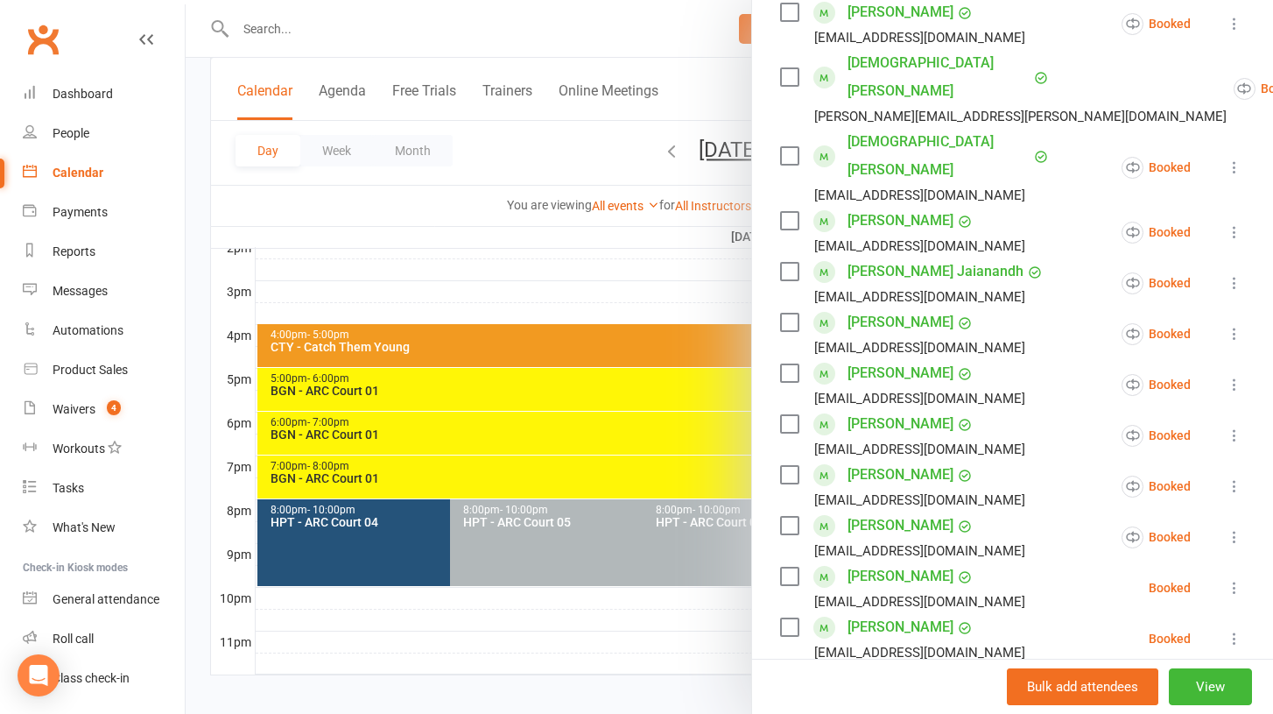
scroll to position [459, 0]
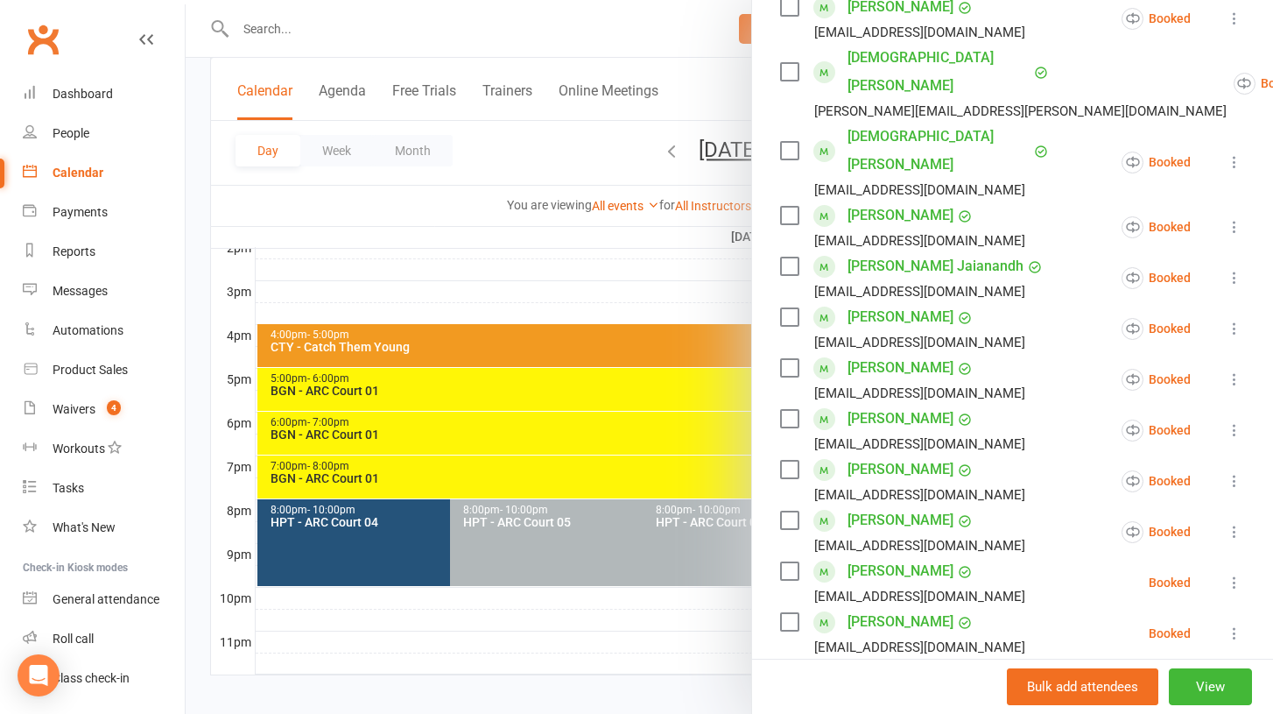
click at [1233, 574] on icon at bounding box center [1235, 583] width 18 height 18
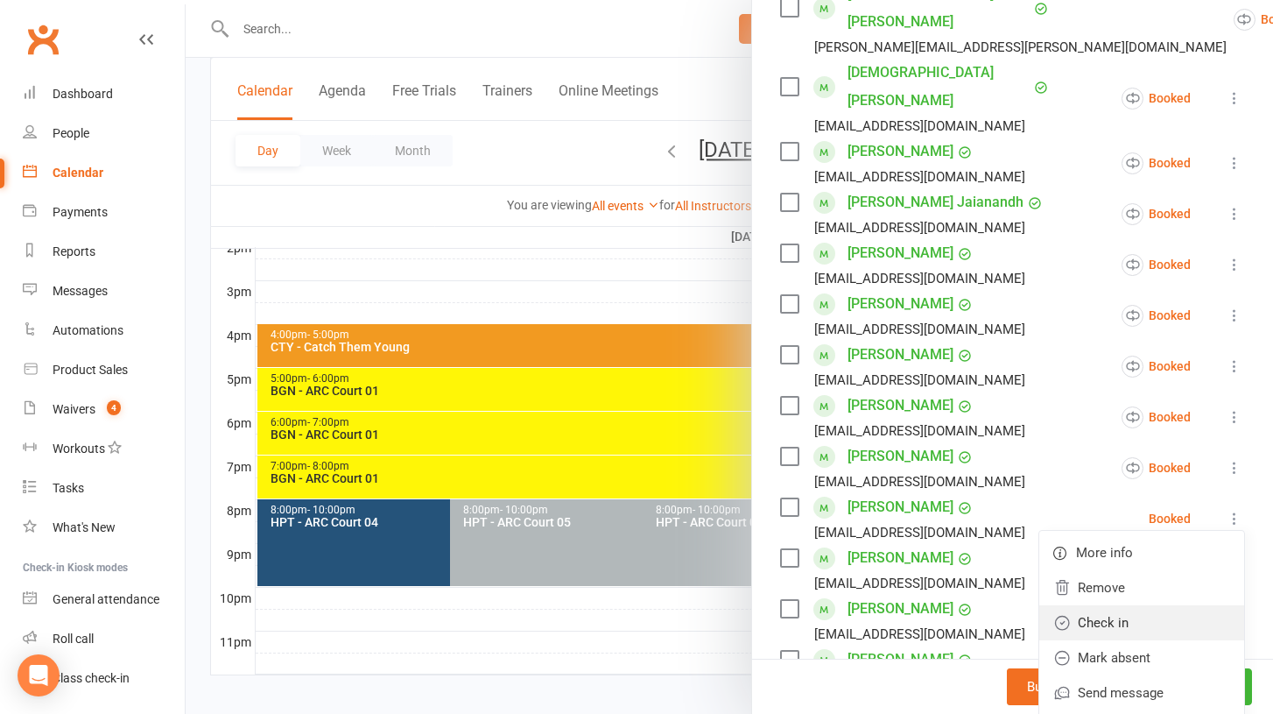
scroll to position [531, 0]
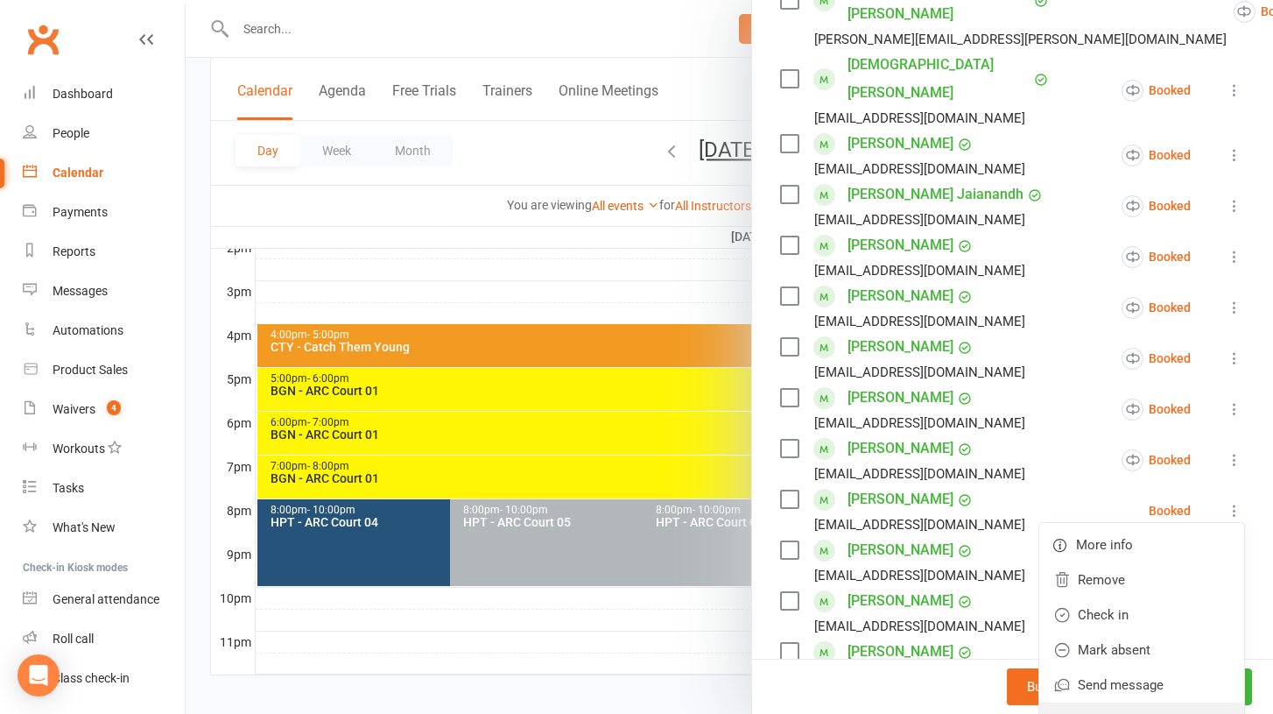
click at [1125, 702] on link "Enable recurring bookings" at bounding box center [1142, 719] width 205 height 35
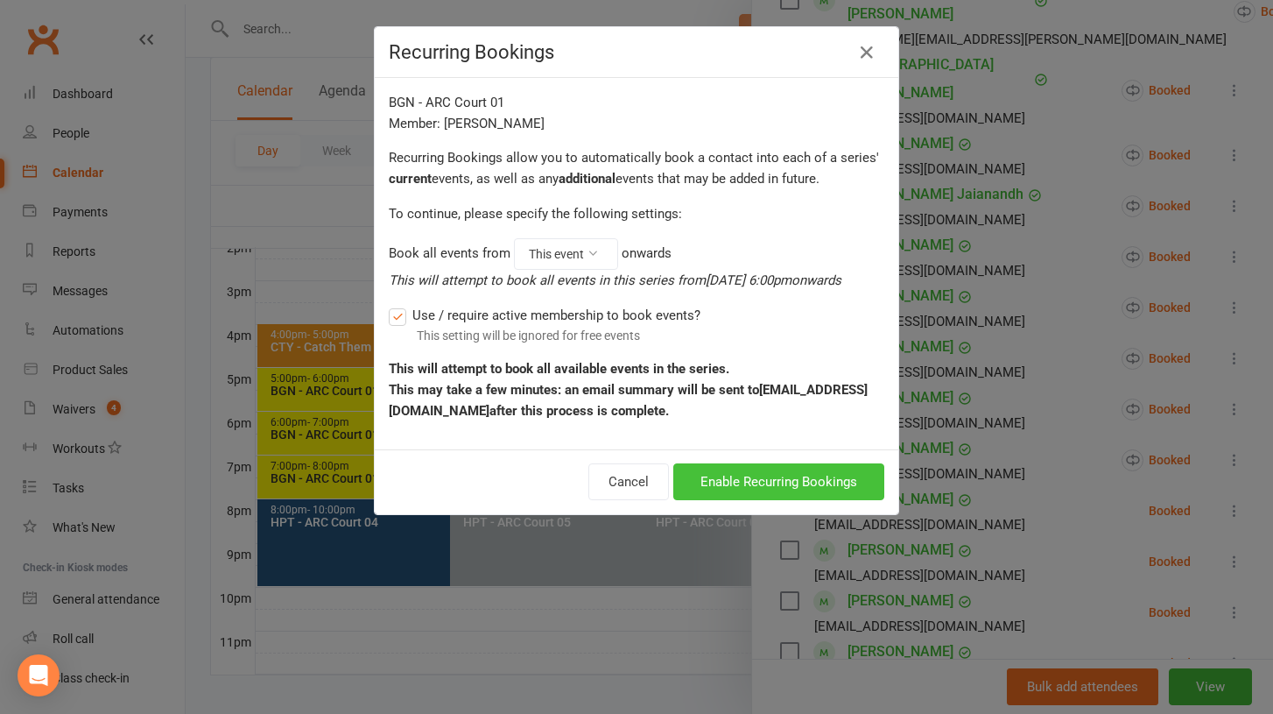
click at [803, 489] on button "Enable Recurring Bookings" at bounding box center [778, 481] width 211 height 37
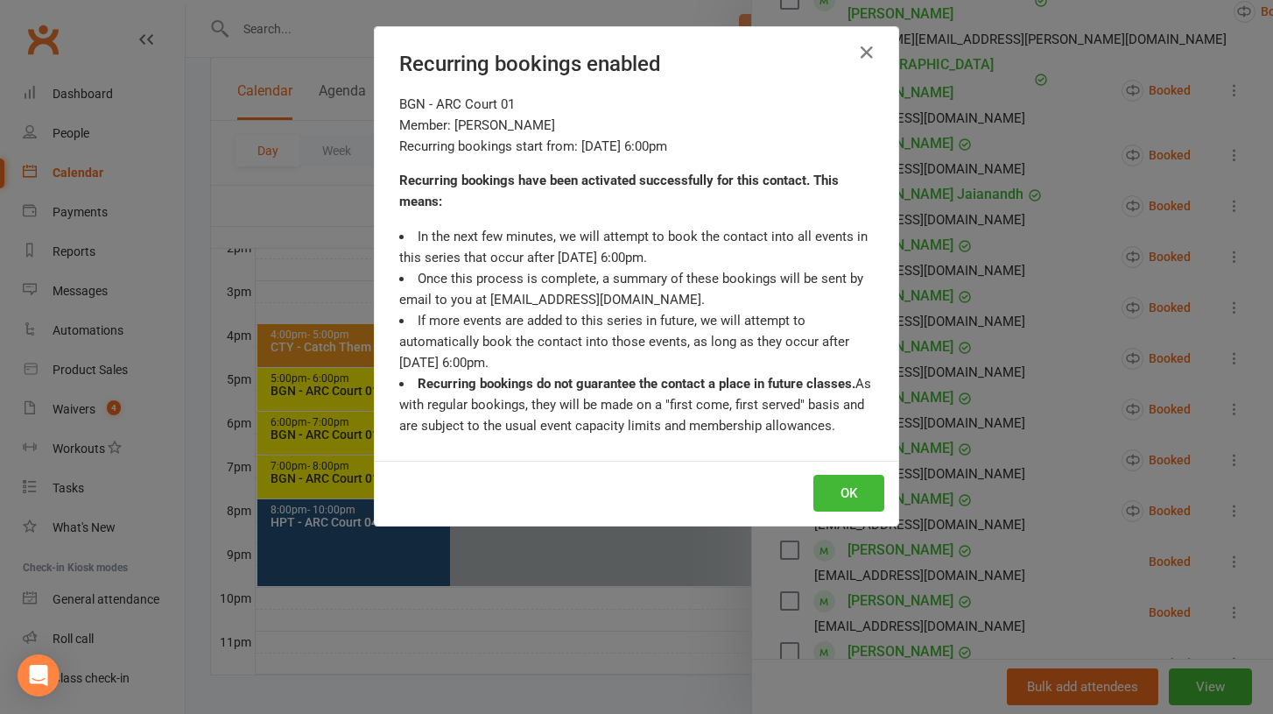
click at [838, 470] on div "OK" at bounding box center [637, 493] width 524 height 65
click at [841, 494] on button "OK" at bounding box center [849, 493] width 71 height 37
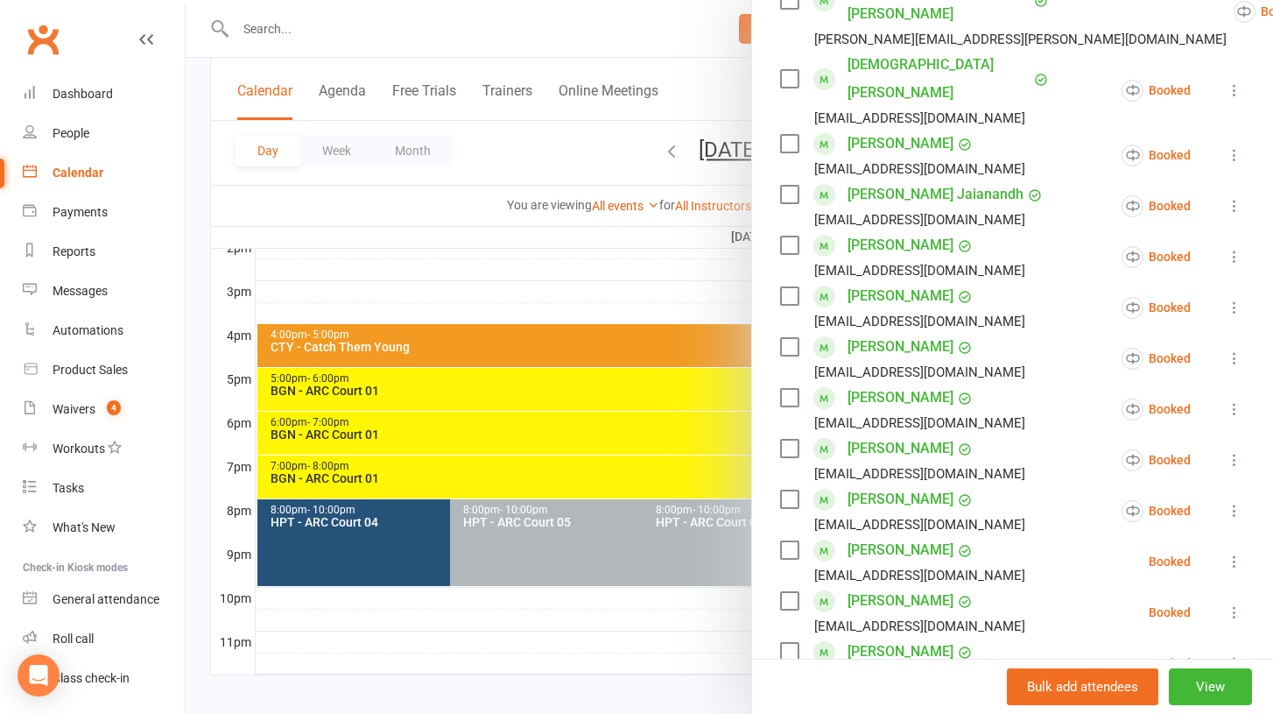
click at [1236, 553] on icon at bounding box center [1235, 562] width 18 height 18
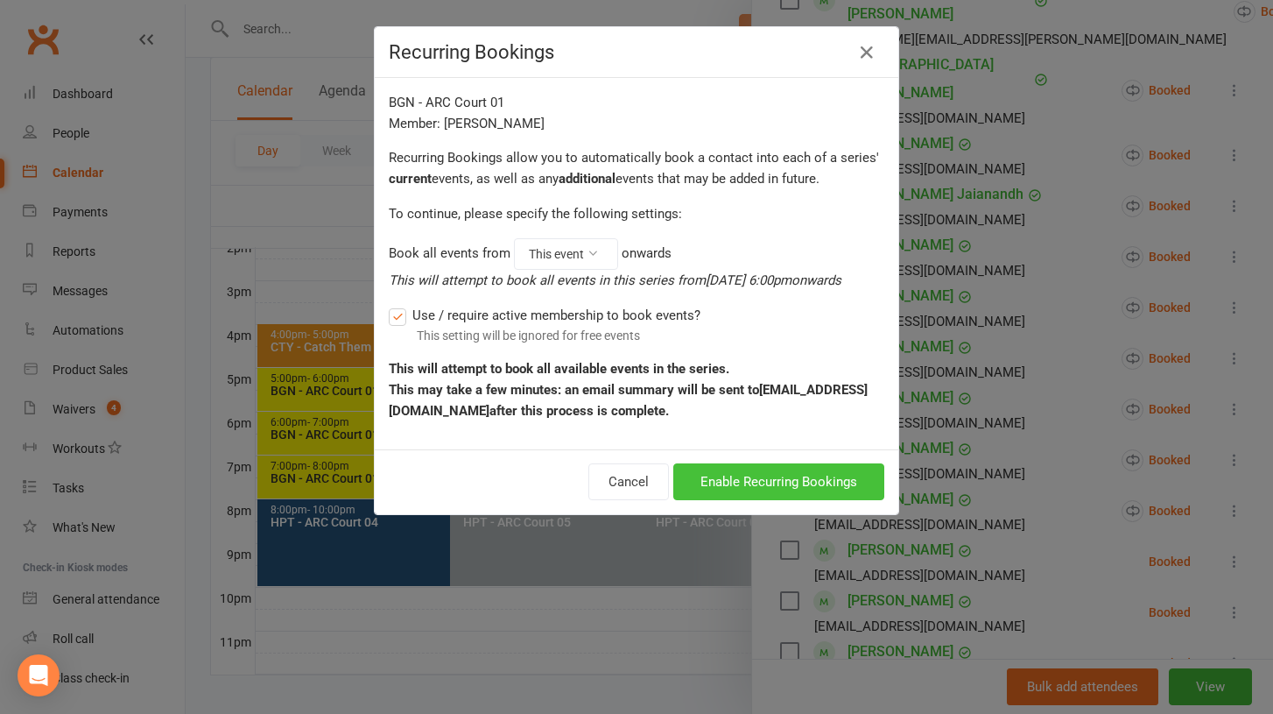
click at [793, 489] on button "Enable Recurring Bookings" at bounding box center [778, 481] width 211 height 37
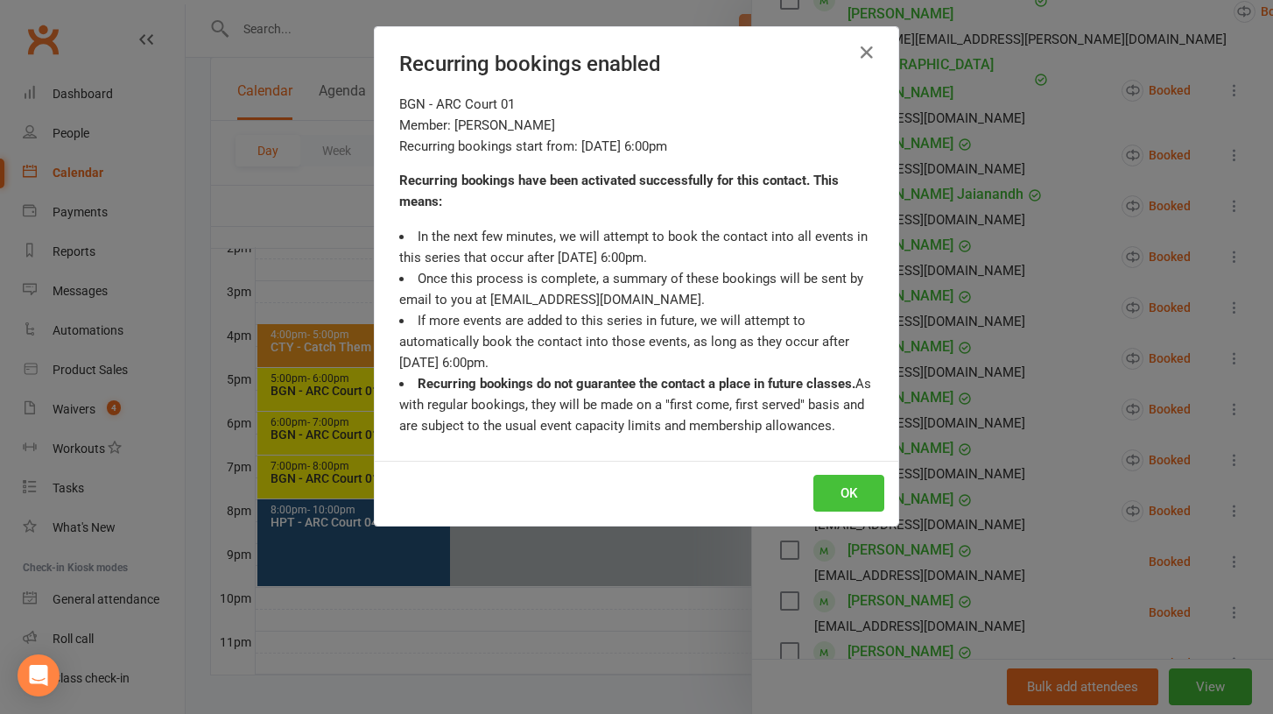
click at [846, 488] on button "OK" at bounding box center [849, 493] width 71 height 37
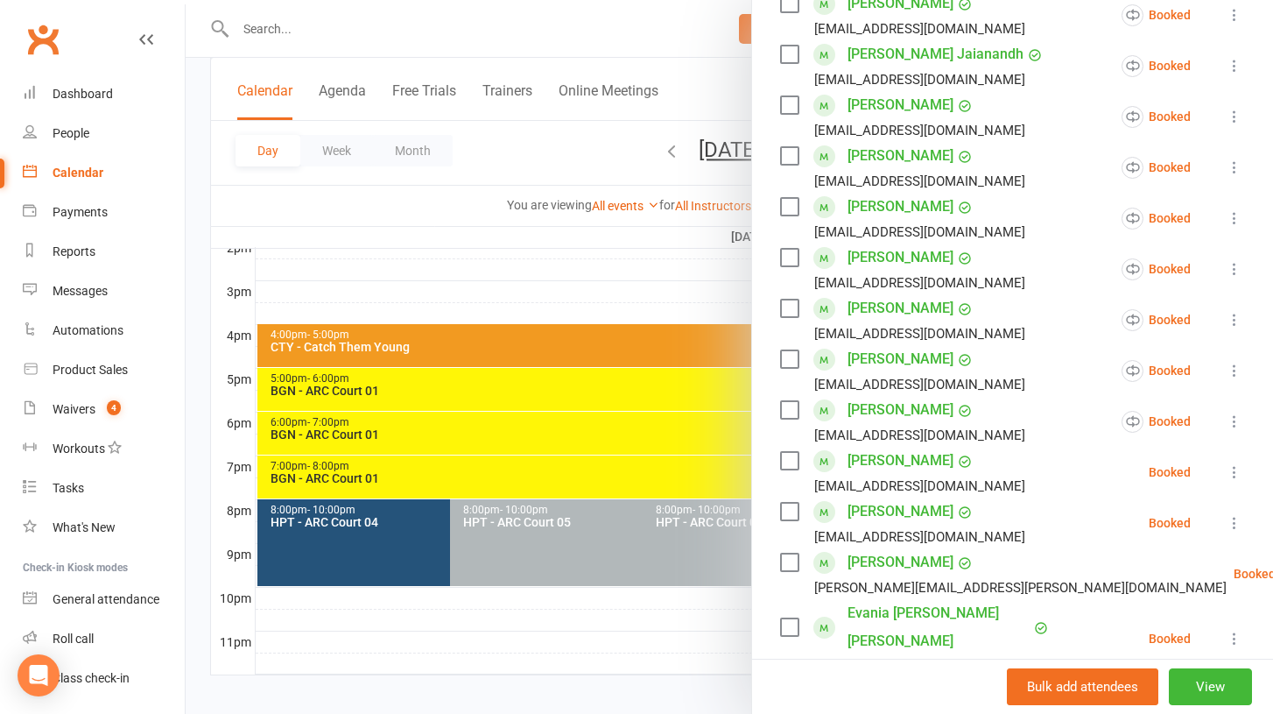
scroll to position [686, 0]
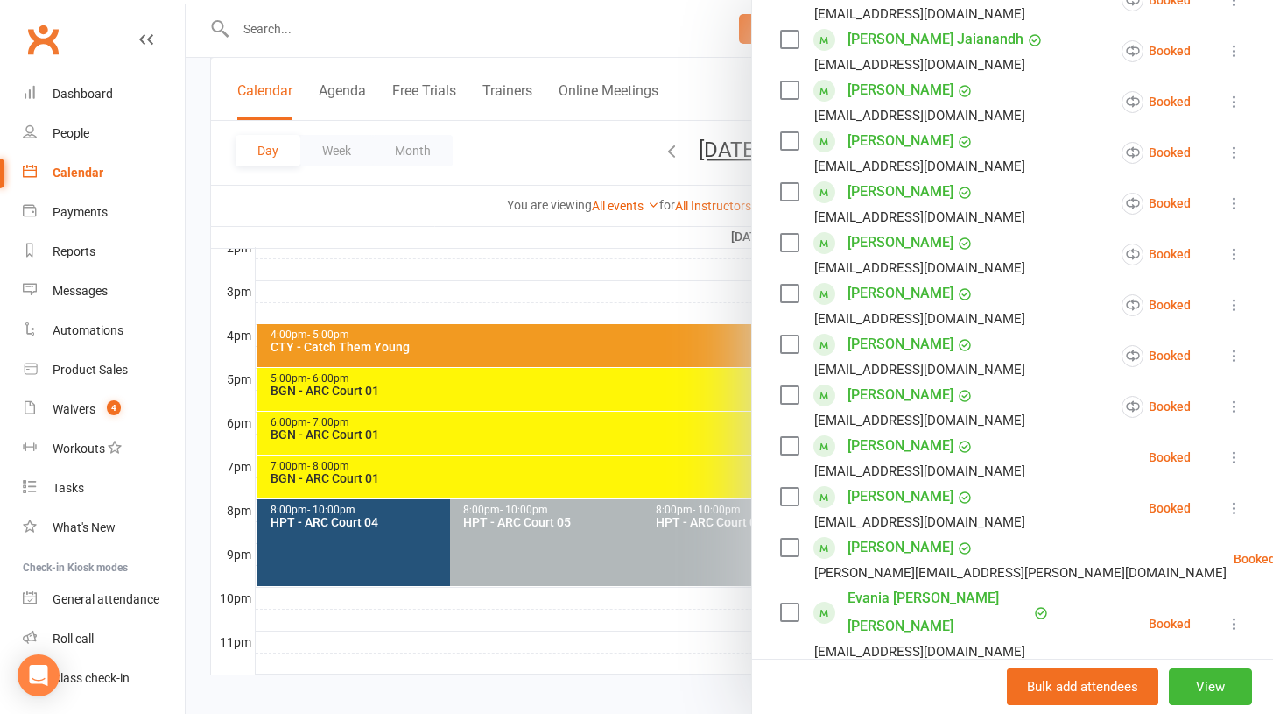
click at [1234, 448] on icon at bounding box center [1235, 457] width 18 height 18
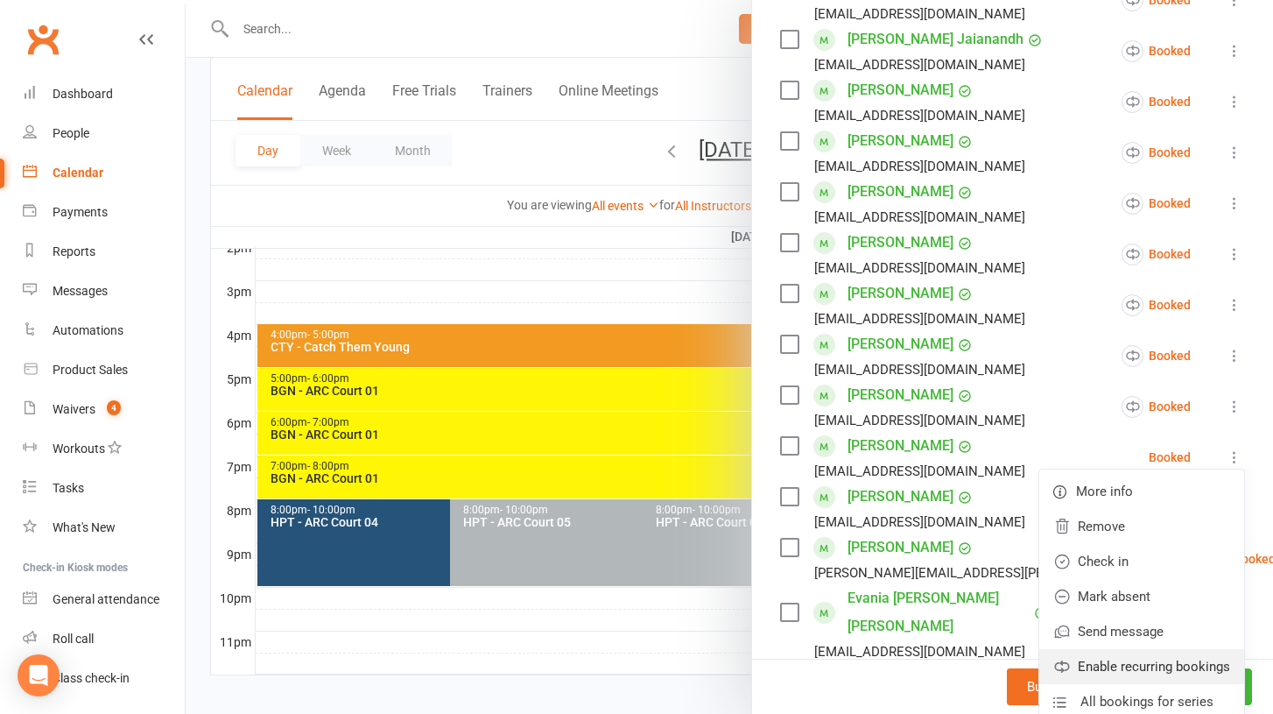
click at [1150, 649] on link "Enable recurring bookings" at bounding box center [1142, 666] width 205 height 35
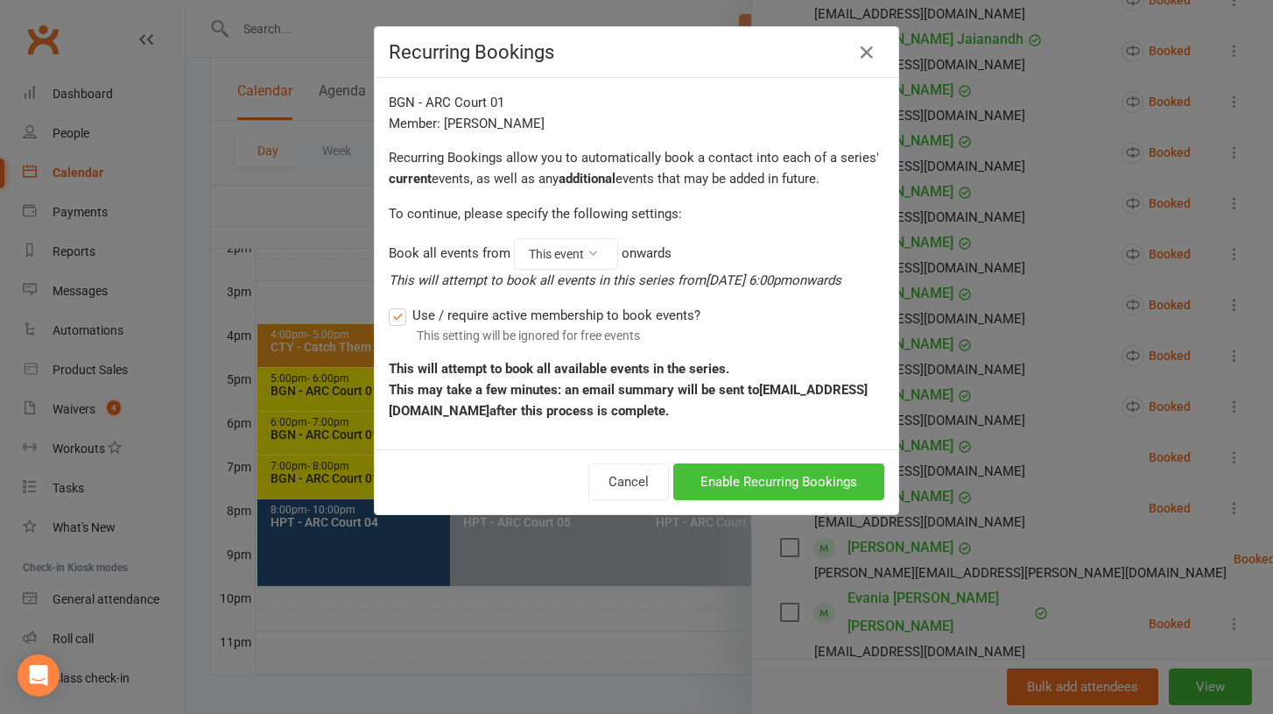
click at [814, 484] on button "Enable Recurring Bookings" at bounding box center [778, 481] width 211 height 37
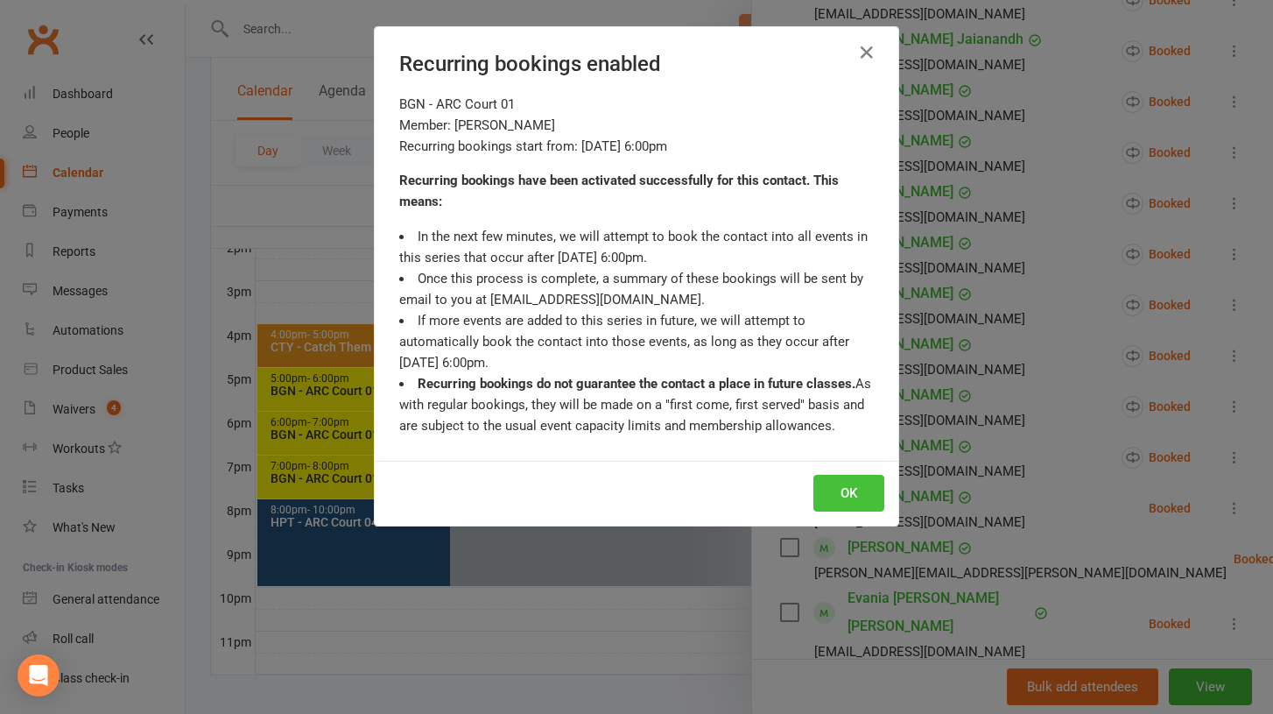
click at [845, 497] on button "OK" at bounding box center [849, 493] width 71 height 37
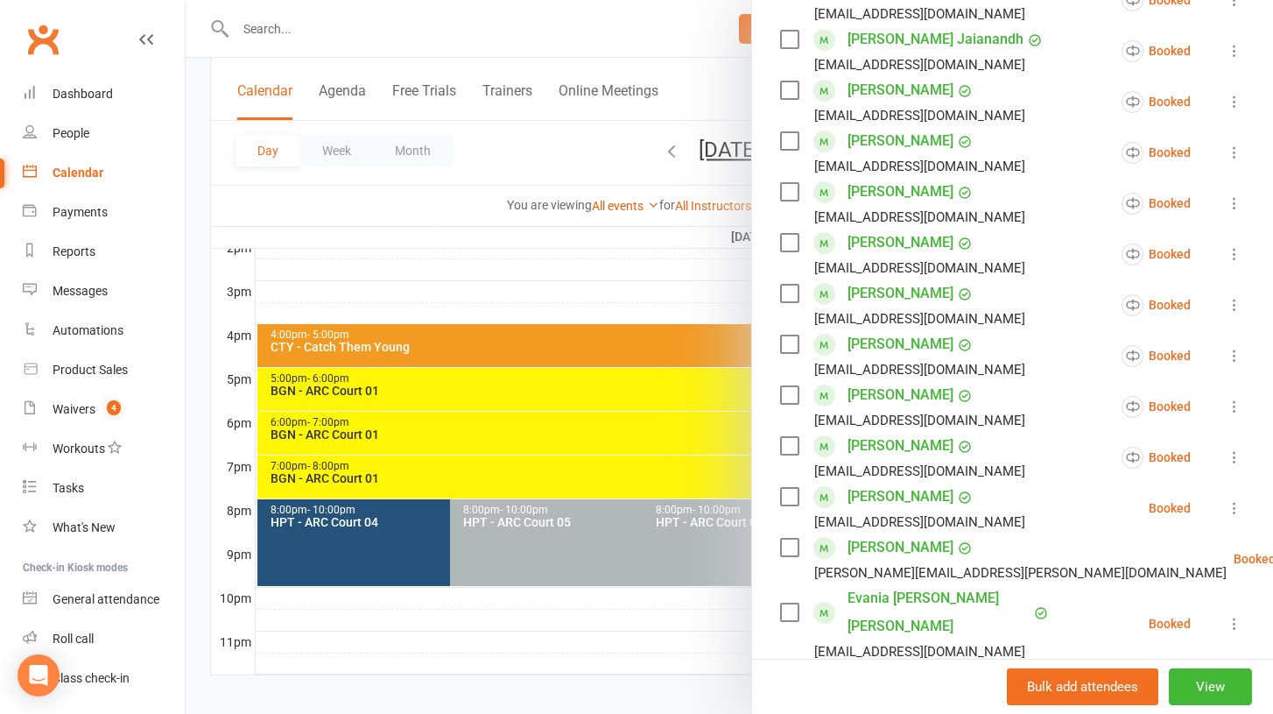
click at [1233, 499] on icon at bounding box center [1235, 508] width 18 height 18
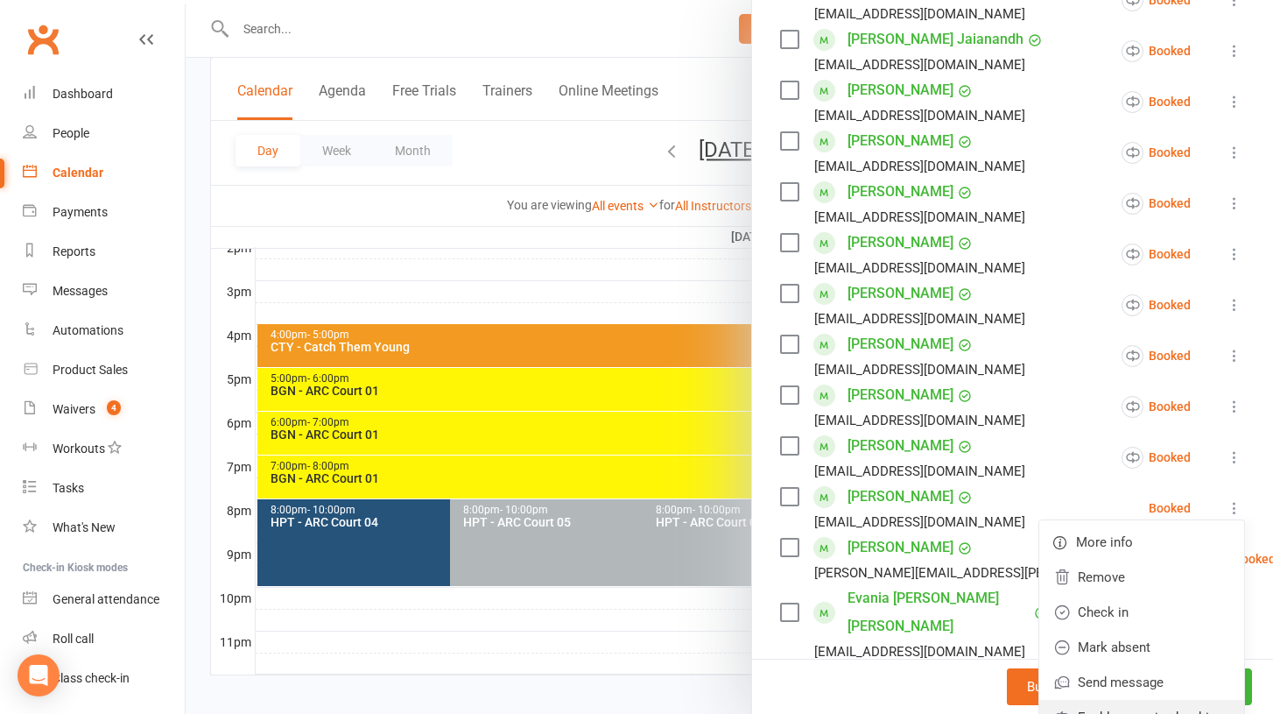
click at [1121, 700] on link "Enable recurring bookings" at bounding box center [1142, 717] width 205 height 35
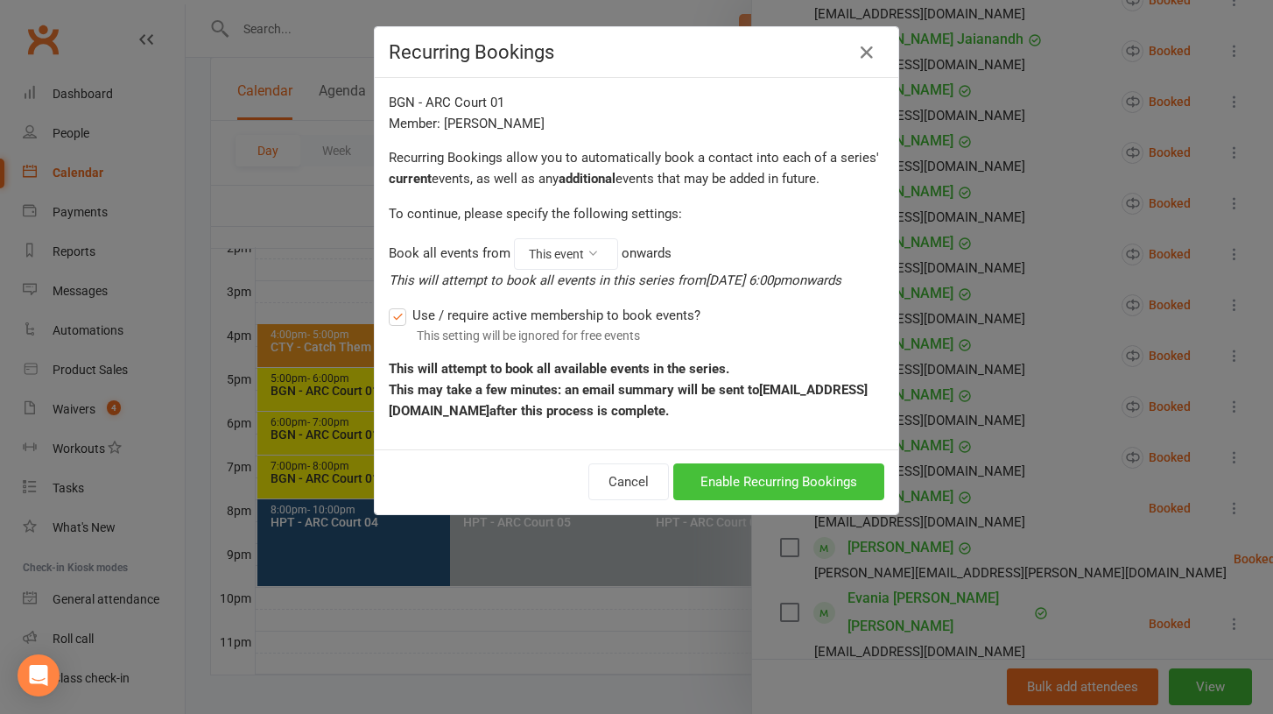
click at [720, 474] on button "Enable Recurring Bookings" at bounding box center [778, 481] width 211 height 37
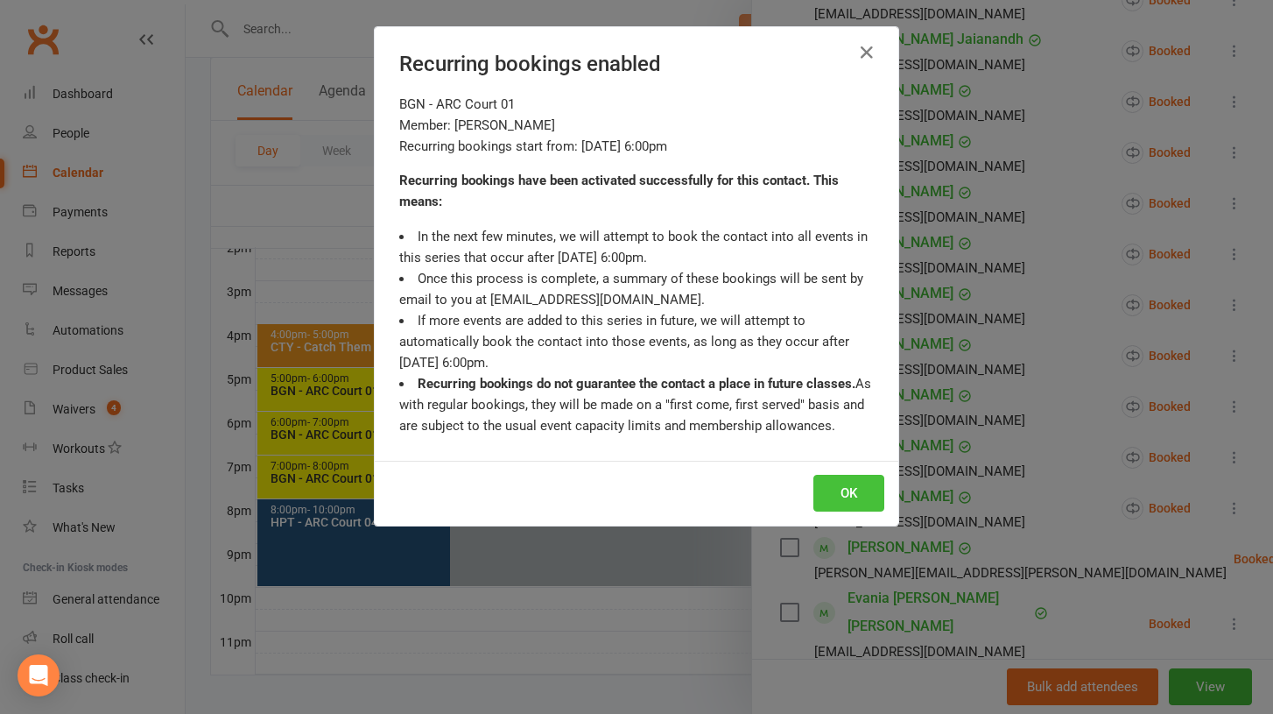
click at [829, 493] on button "OK" at bounding box center [849, 493] width 71 height 37
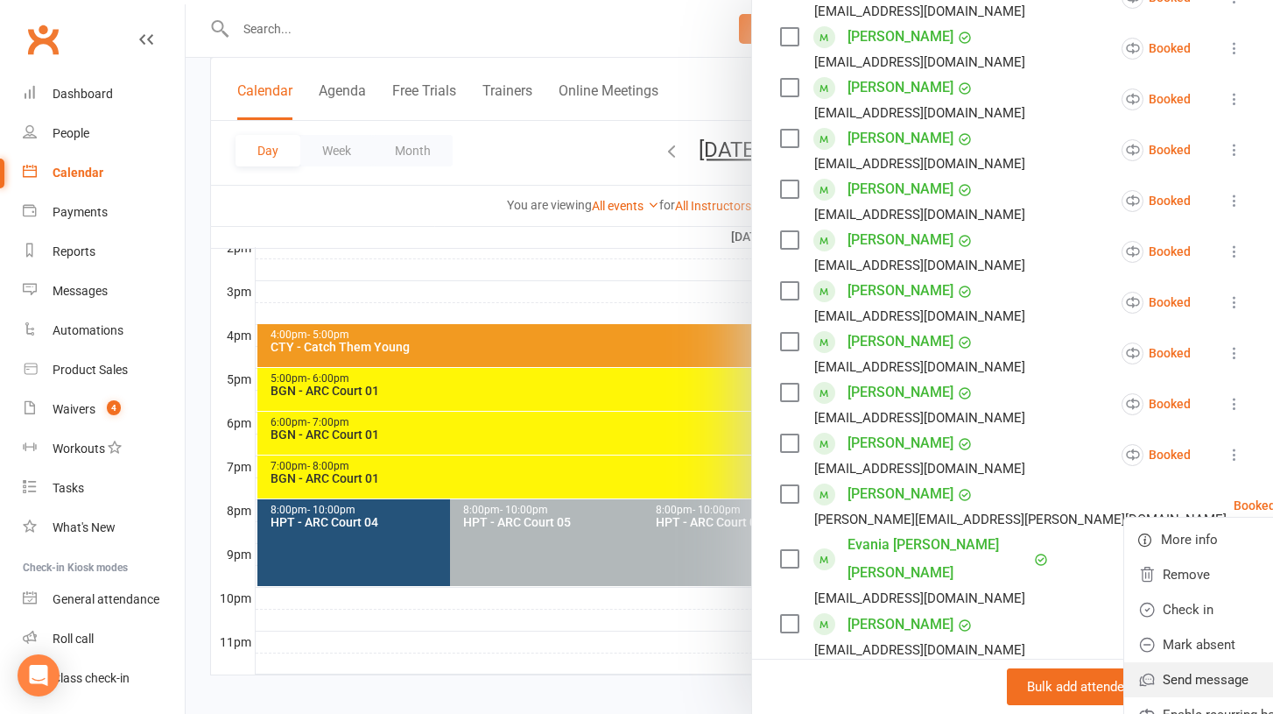
scroll to position [740, 0]
click at [1146, 696] on link "Enable recurring bookings" at bounding box center [1227, 713] width 205 height 35
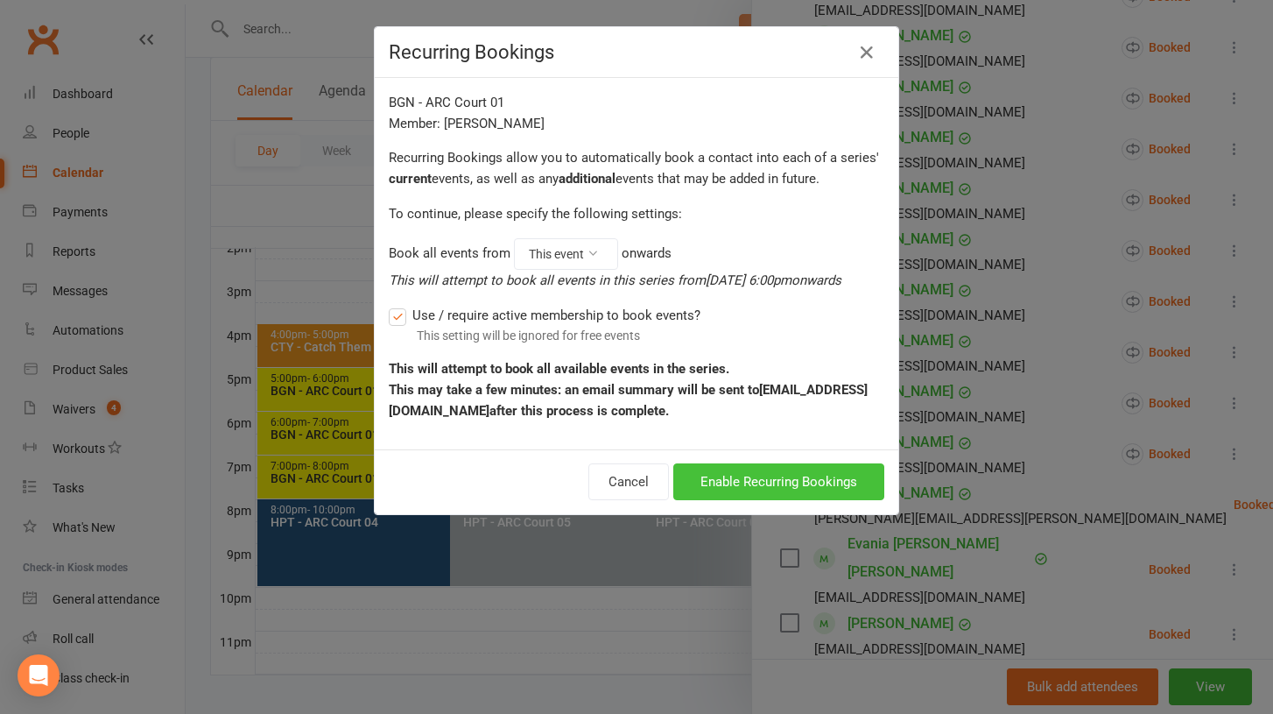
click at [717, 473] on button "Enable Recurring Bookings" at bounding box center [778, 481] width 211 height 37
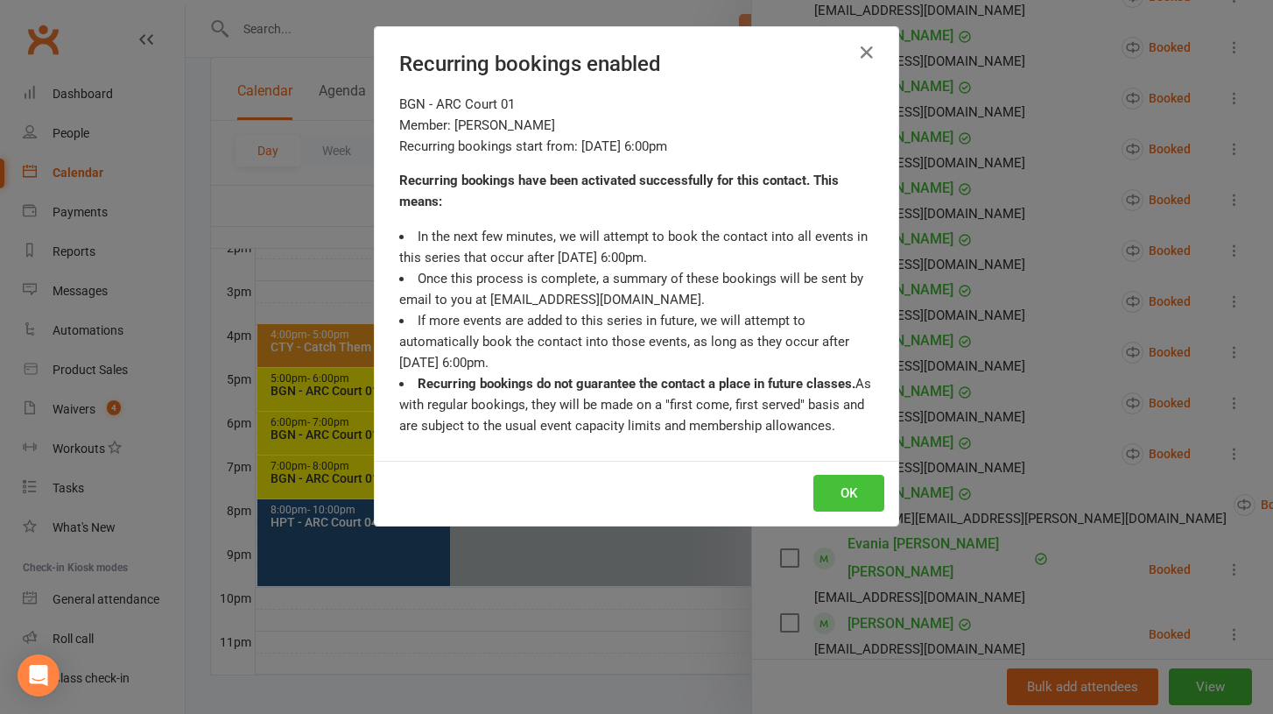
click at [848, 497] on button "OK" at bounding box center [849, 493] width 71 height 37
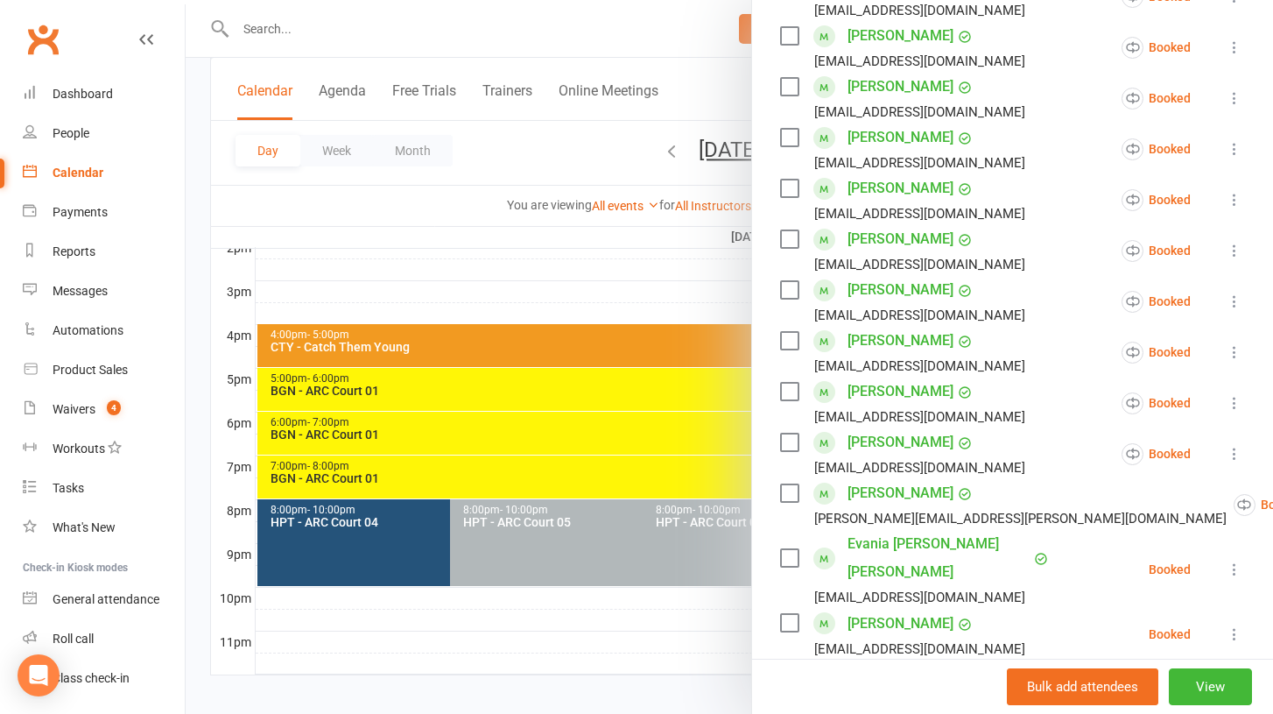
click at [1236, 561] on icon at bounding box center [1235, 570] width 18 height 18
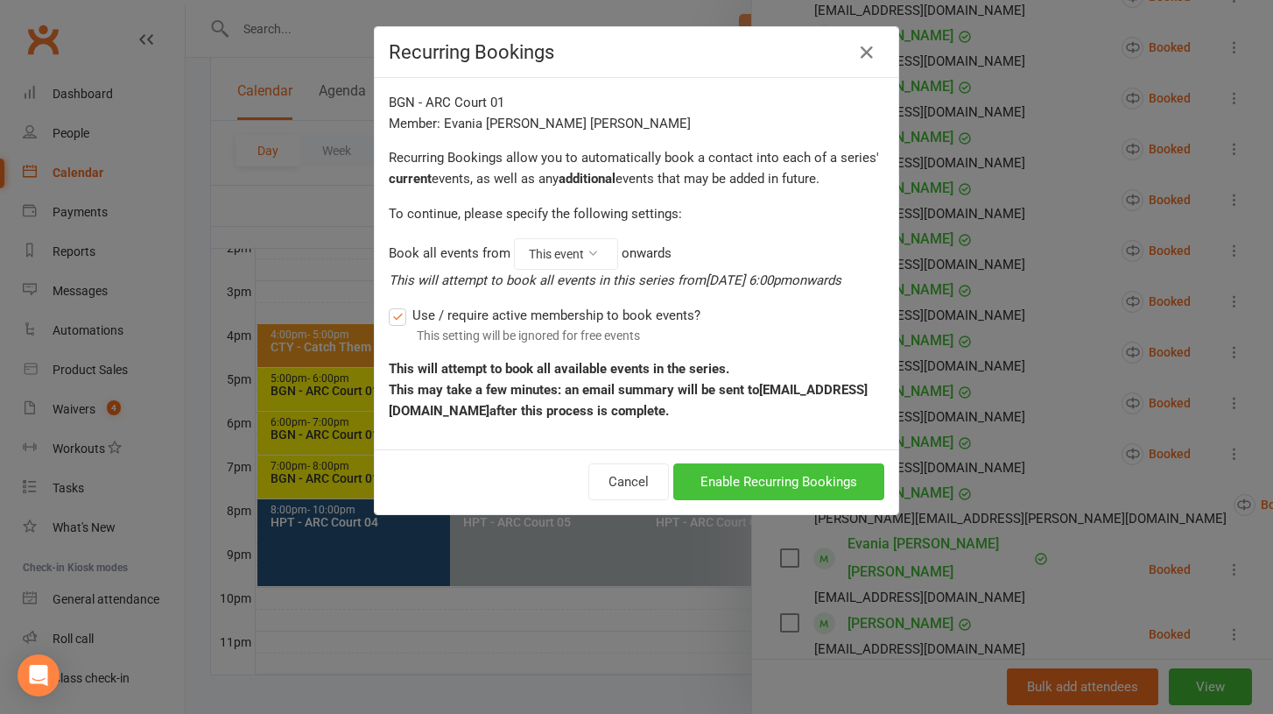
click at [771, 488] on button "Enable Recurring Bookings" at bounding box center [778, 481] width 211 height 37
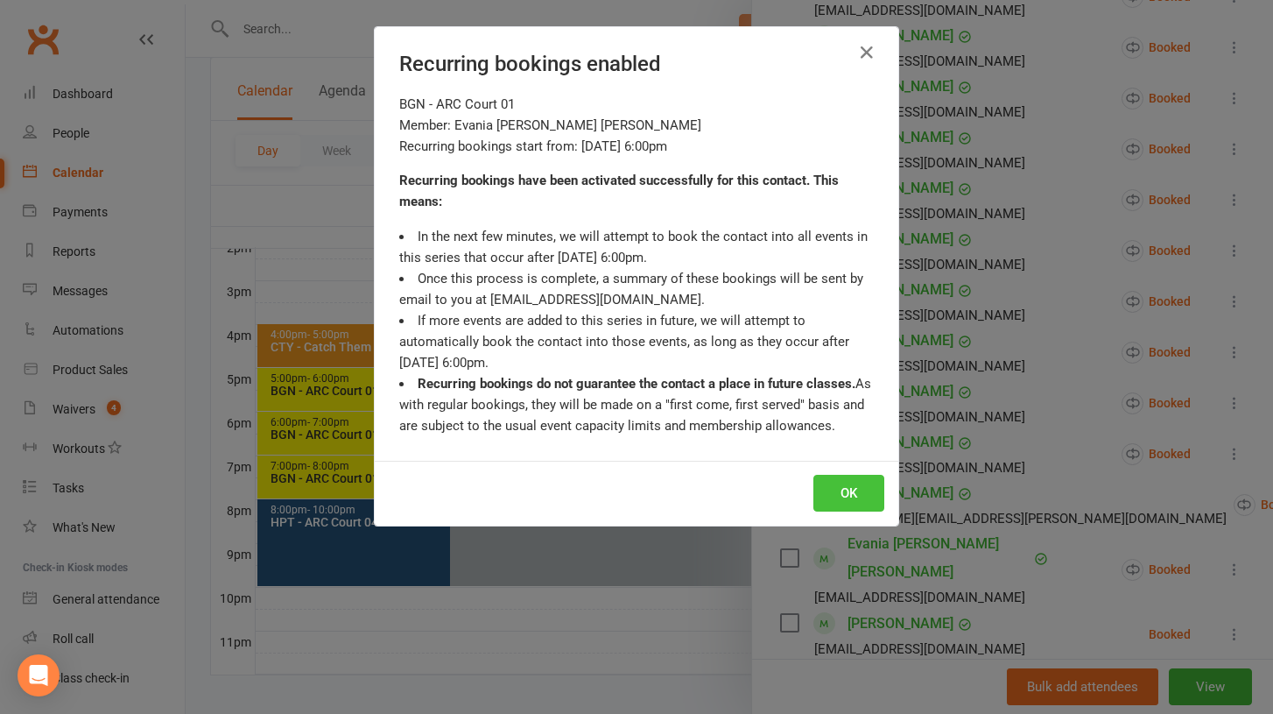
click at [835, 492] on button "OK" at bounding box center [849, 493] width 71 height 37
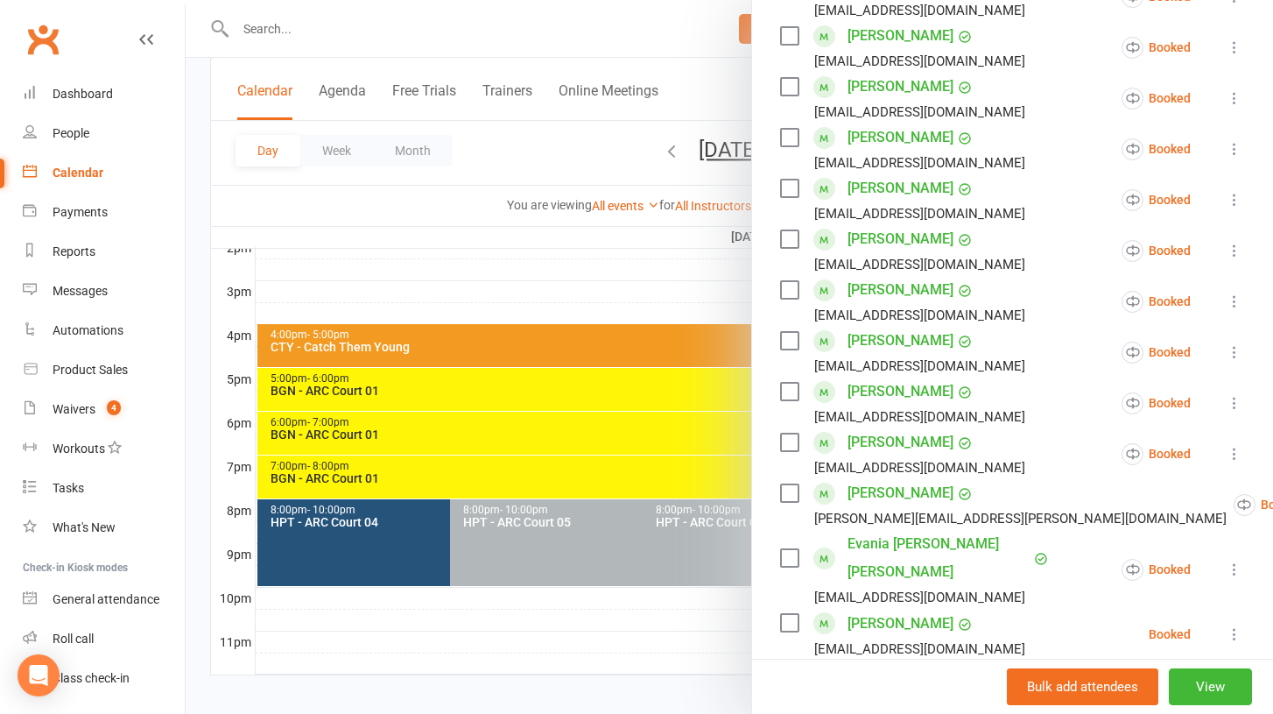
click at [1239, 625] on icon at bounding box center [1235, 634] width 18 height 18
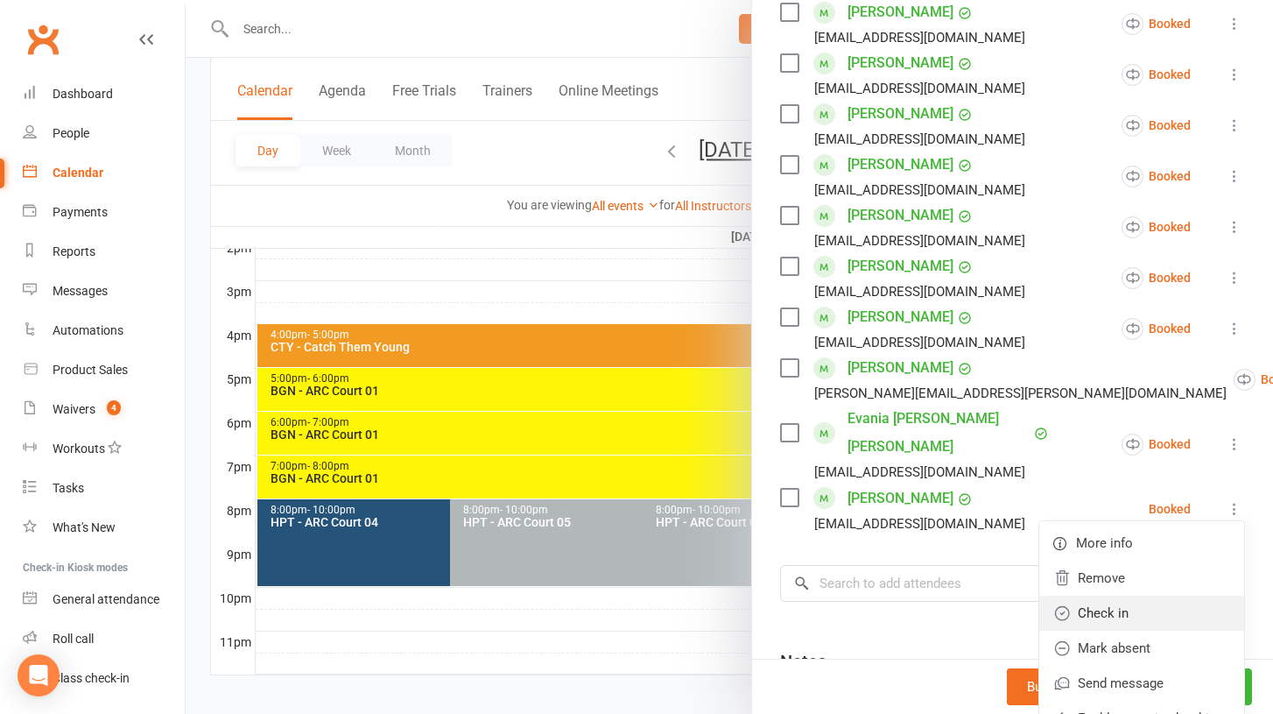
scroll to position [871, 0]
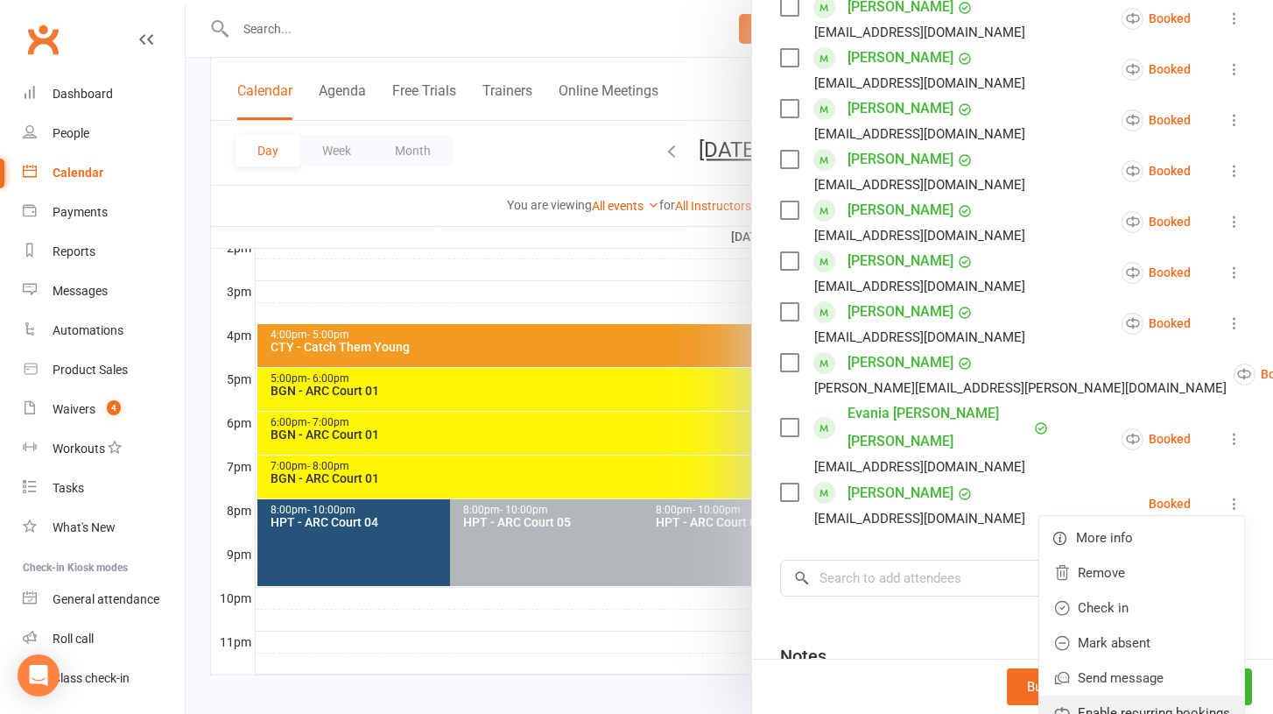
click at [1156, 695] on link "Enable recurring bookings" at bounding box center [1142, 712] width 205 height 35
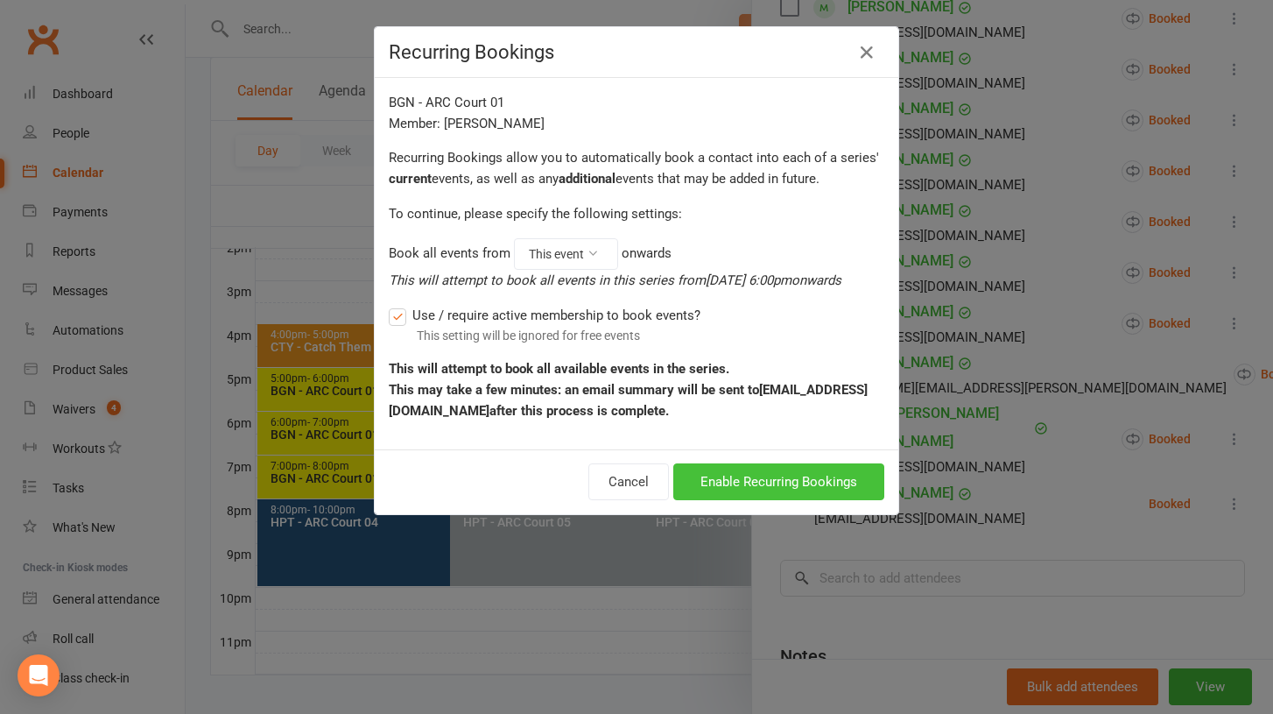
click at [727, 476] on button "Enable Recurring Bookings" at bounding box center [778, 481] width 211 height 37
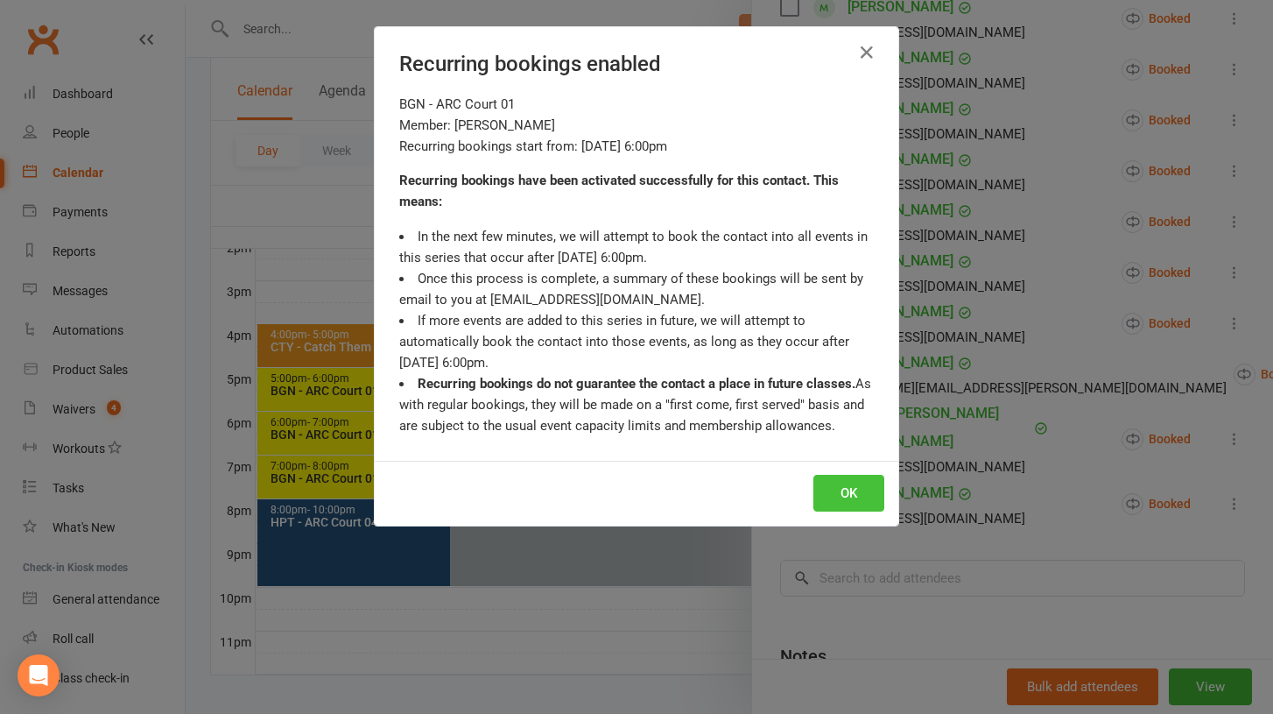
click at [836, 497] on button "OK" at bounding box center [849, 493] width 71 height 37
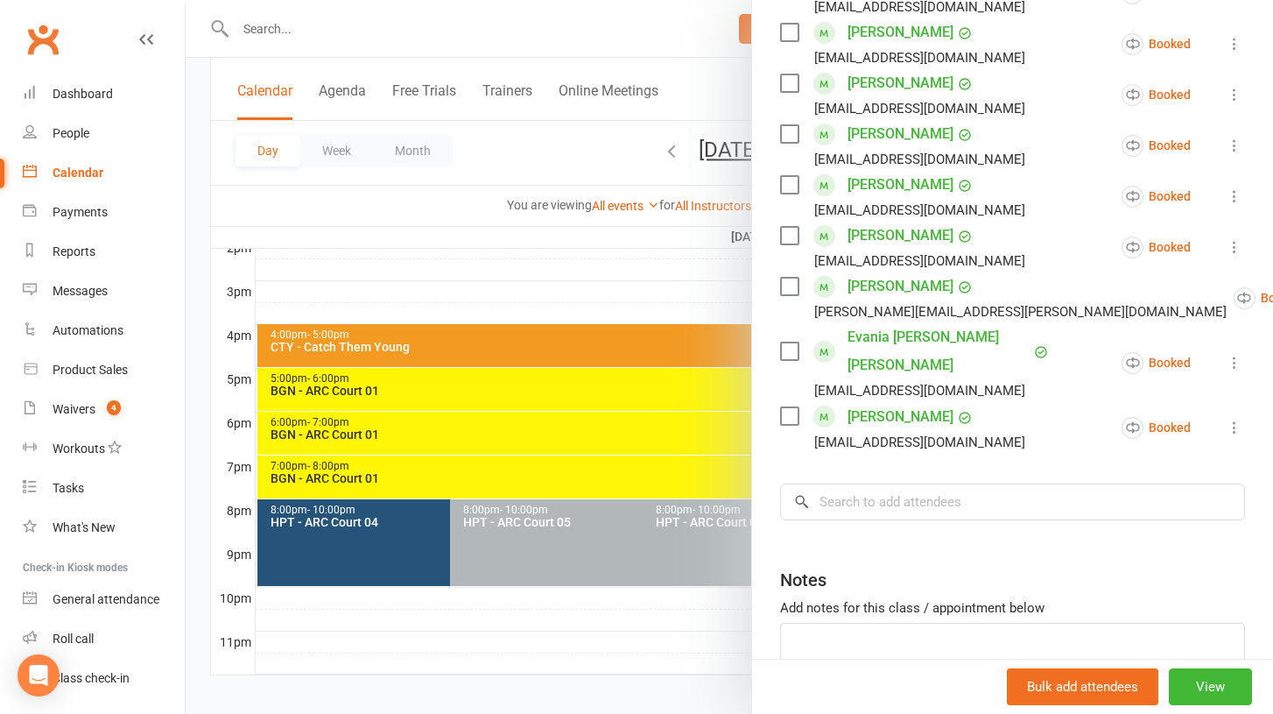
scroll to position [0, 0]
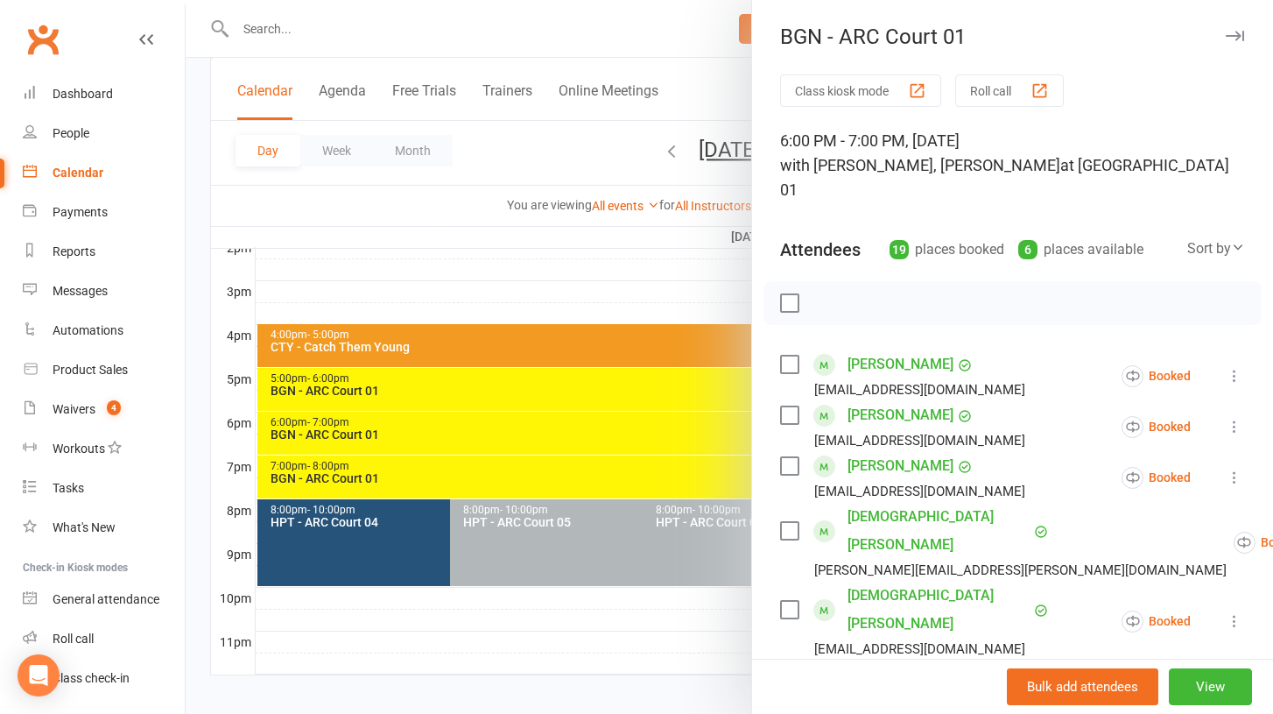
click at [1231, 38] on icon "button" at bounding box center [1235, 36] width 18 height 11
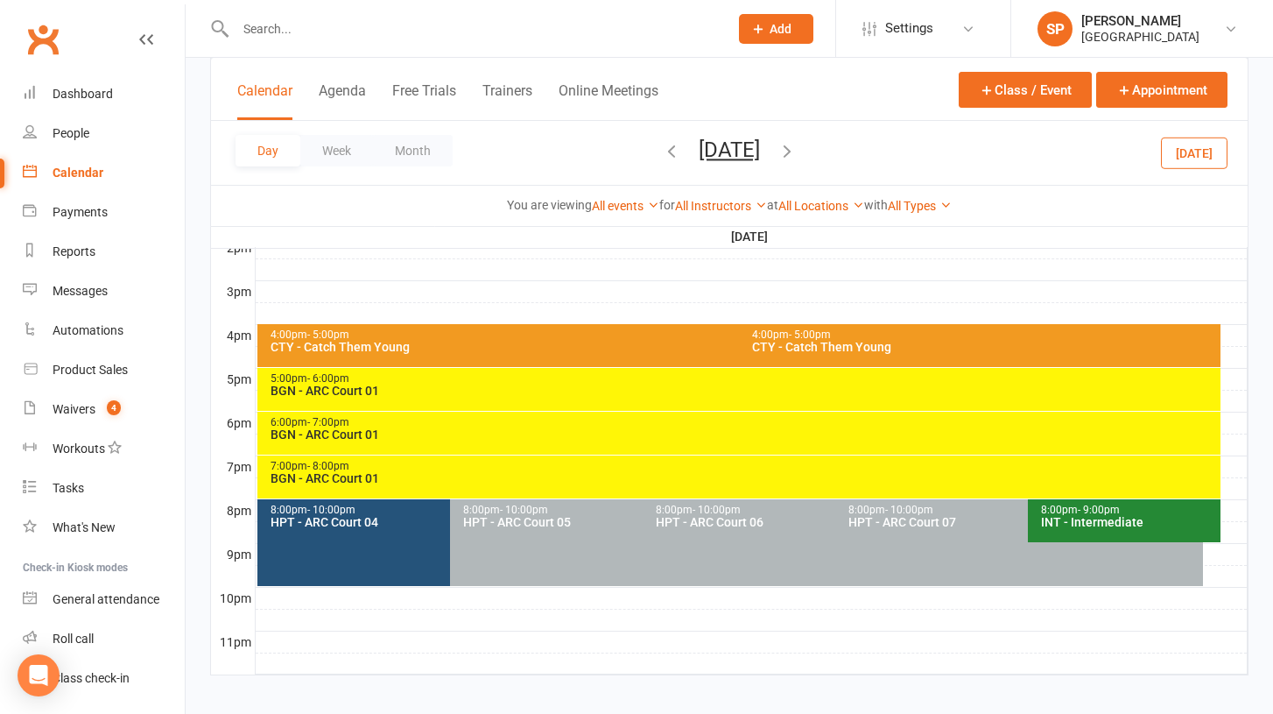
click at [372, 469] on div "7:00pm - 8:00pm" at bounding box center [744, 466] width 948 height 11
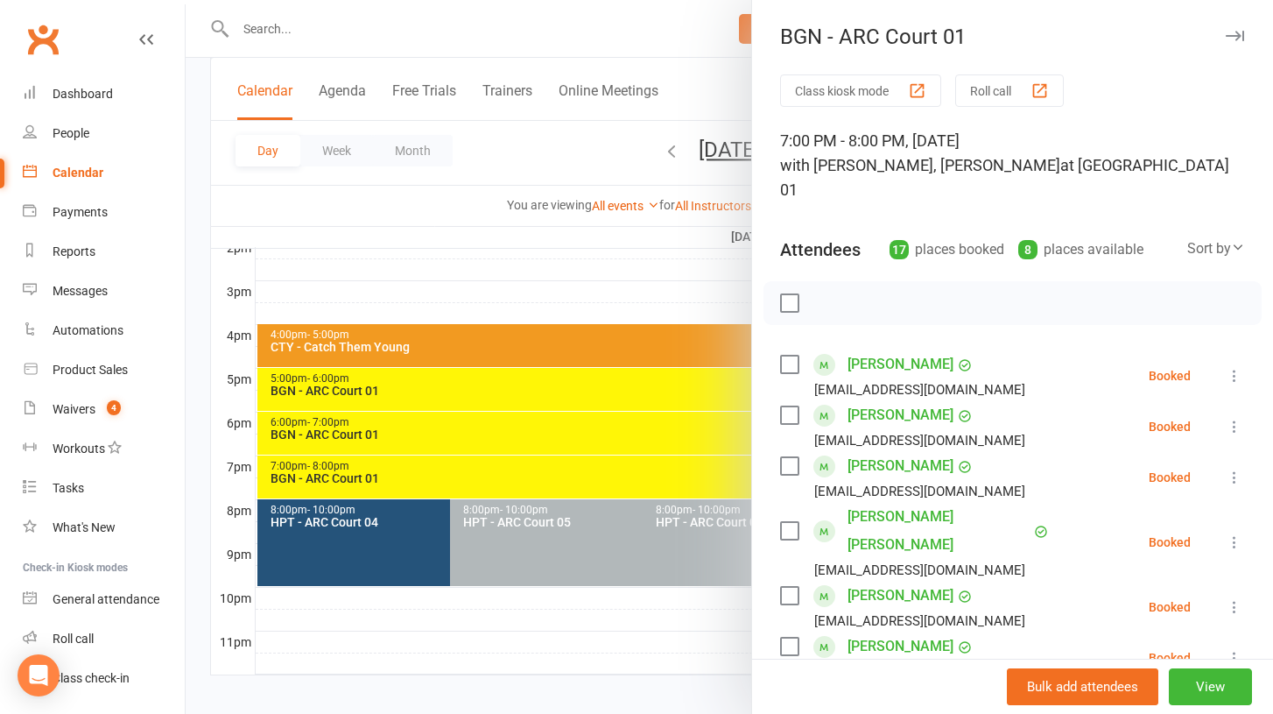
scroll to position [7, 0]
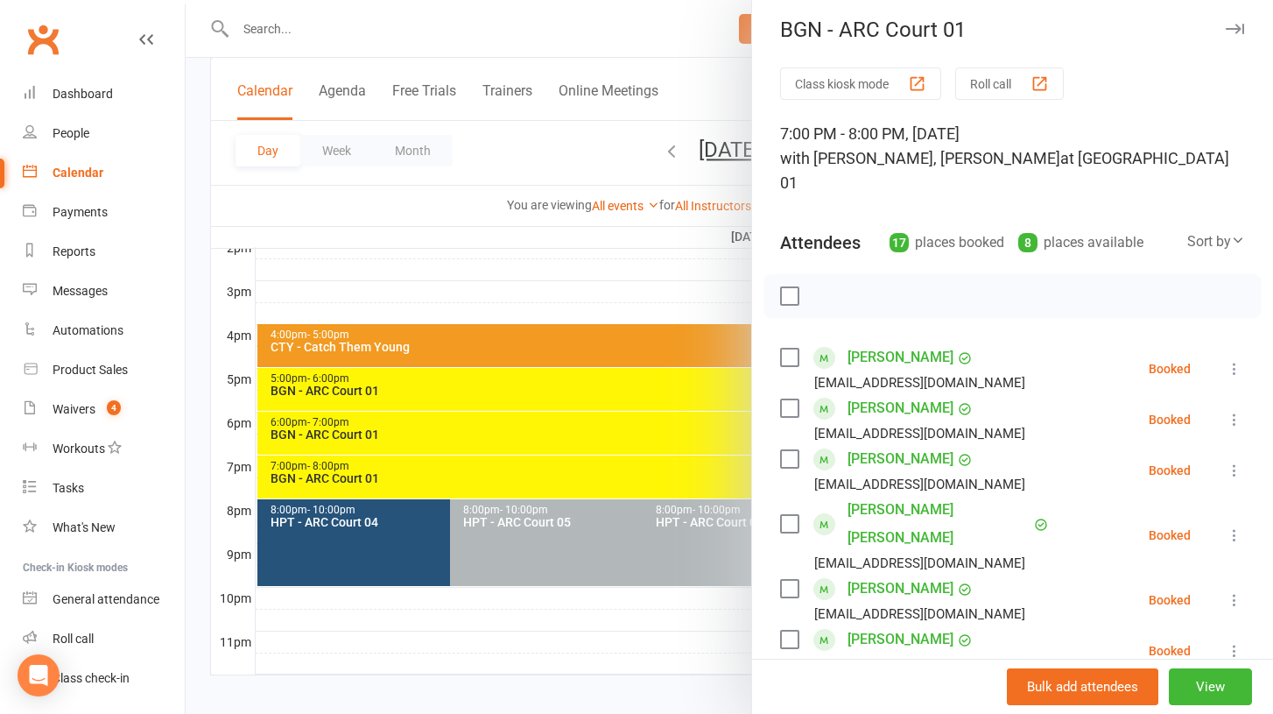
click at [1237, 360] on icon at bounding box center [1235, 369] width 18 height 18
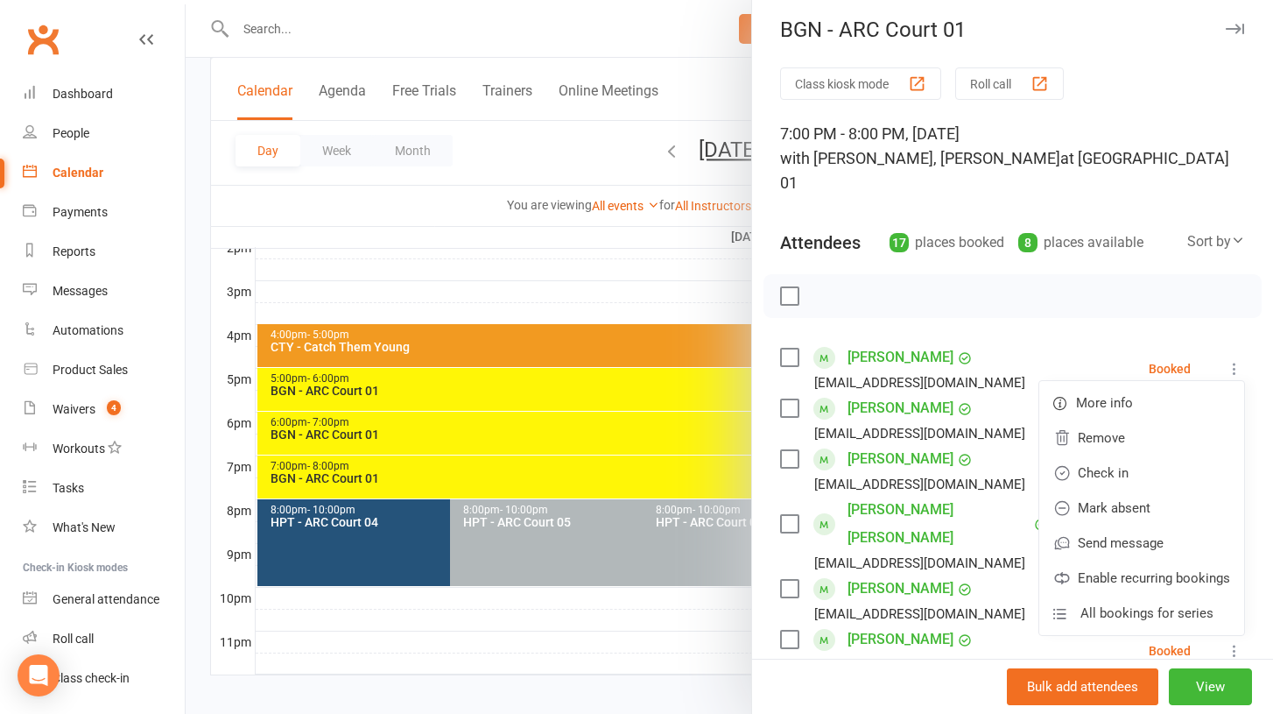
click at [793, 287] on label at bounding box center [789, 296] width 18 height 18
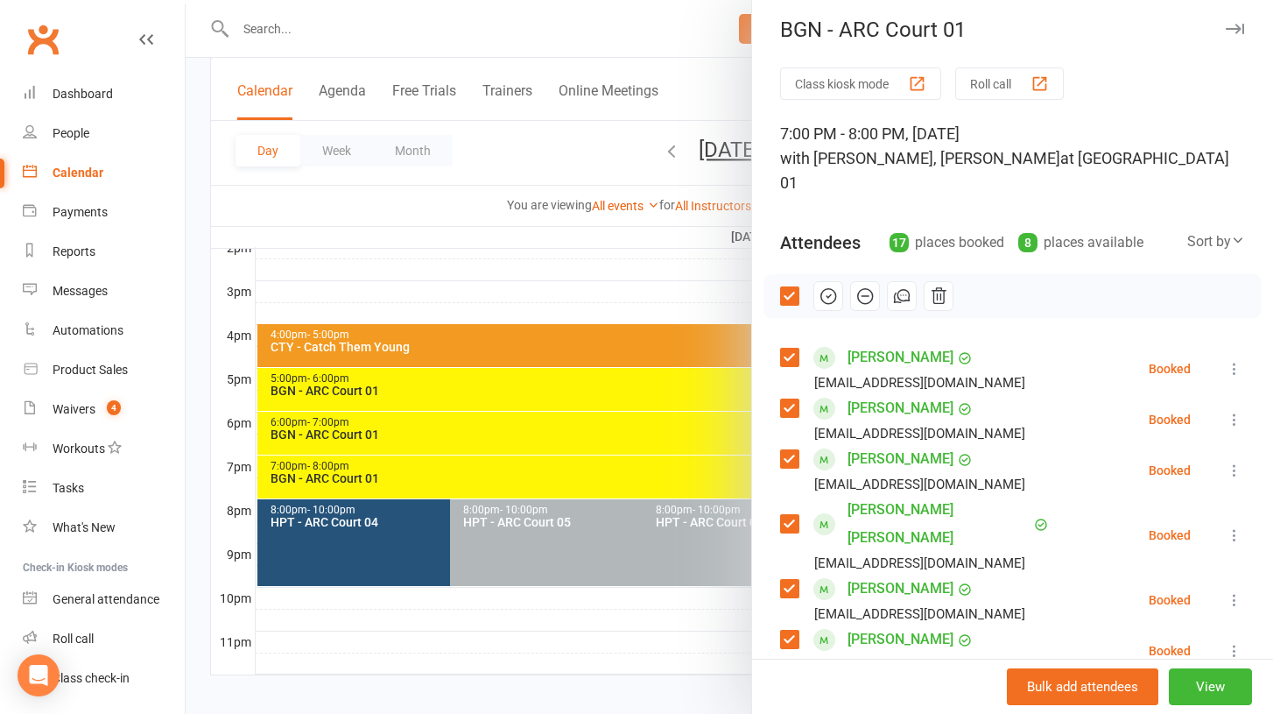
click at [790, 287] on label at bounding box center [789, 296] width 18 height 18
click at [1236, 360] on icon at bounding box center [1235, 369] width 18 height 18
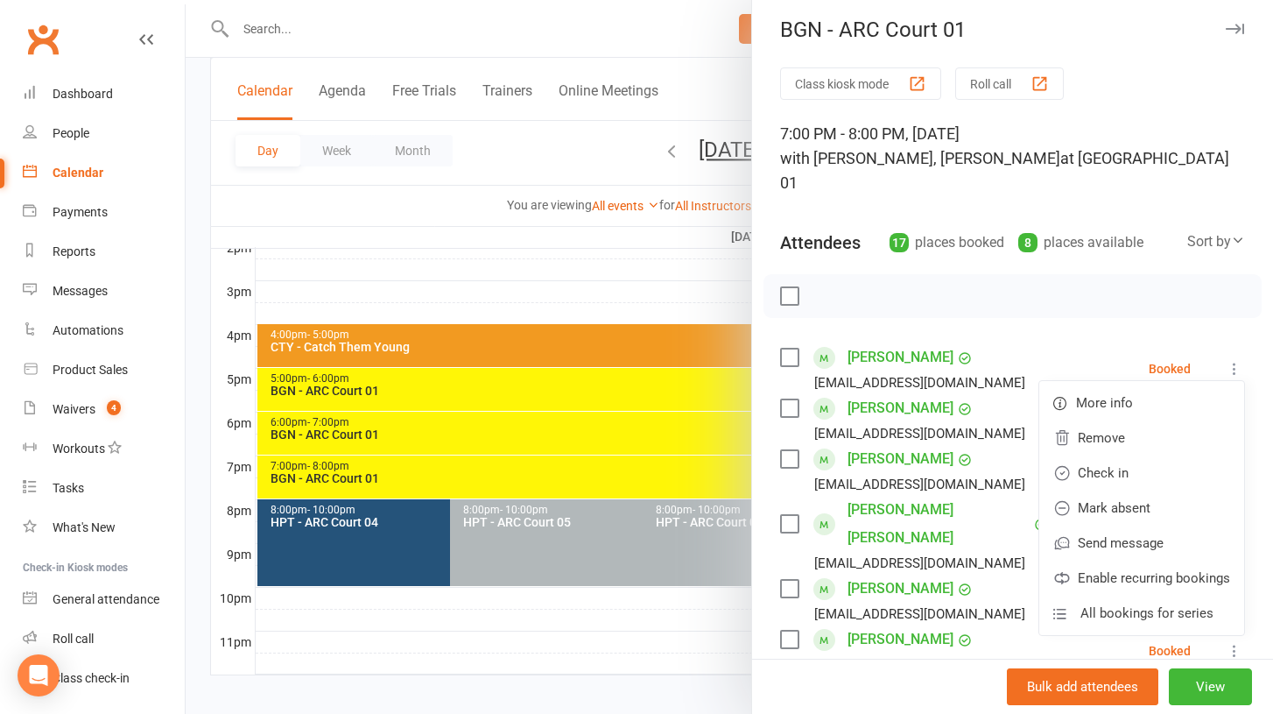
click at [786, 349] on label at bounding box center [789, 358] width 18 height 18
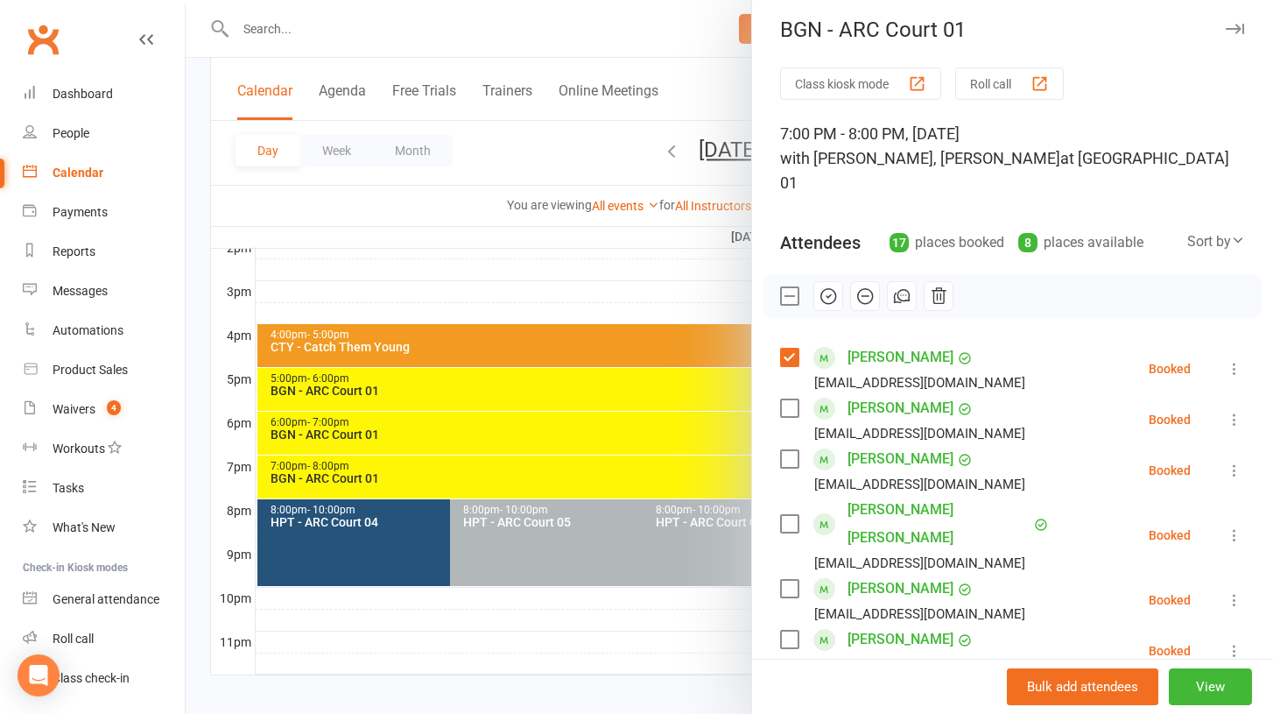
click at [1239, 360] on icon at bounding box center [1235, 369] width 18 height 18
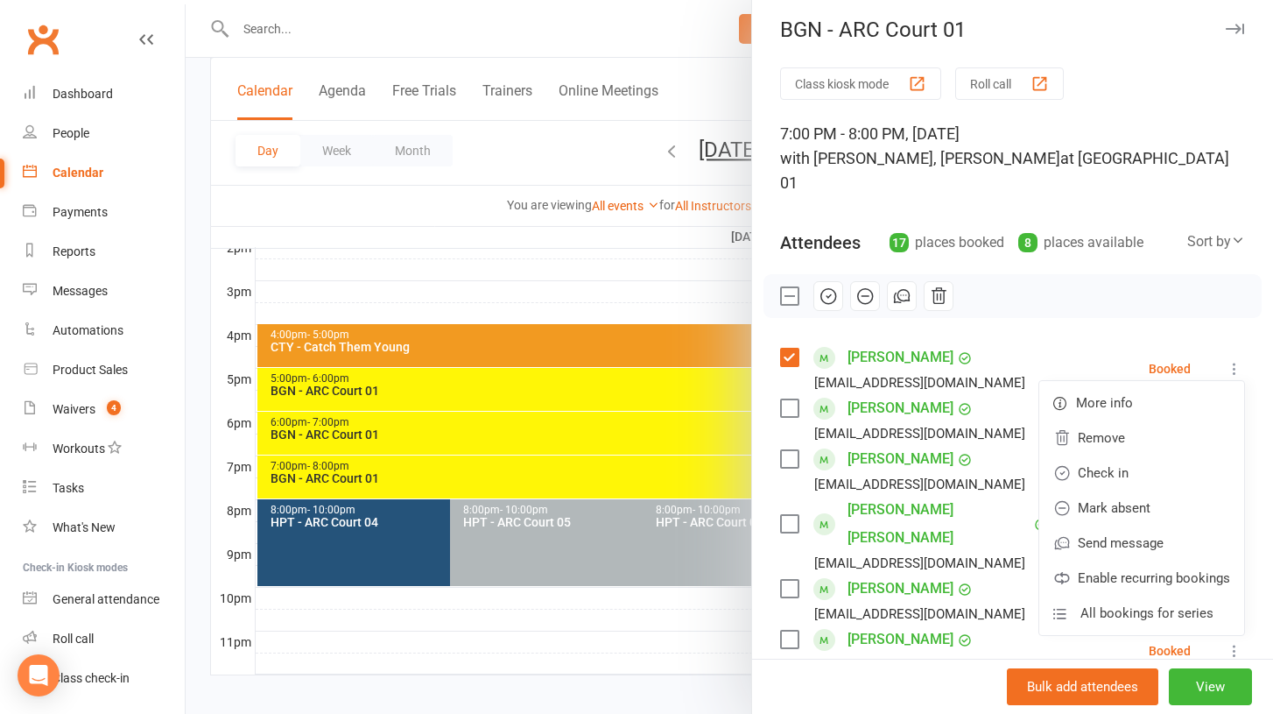
click at [792, 349] on label at bounding box center [789, 358] width 18 height 18
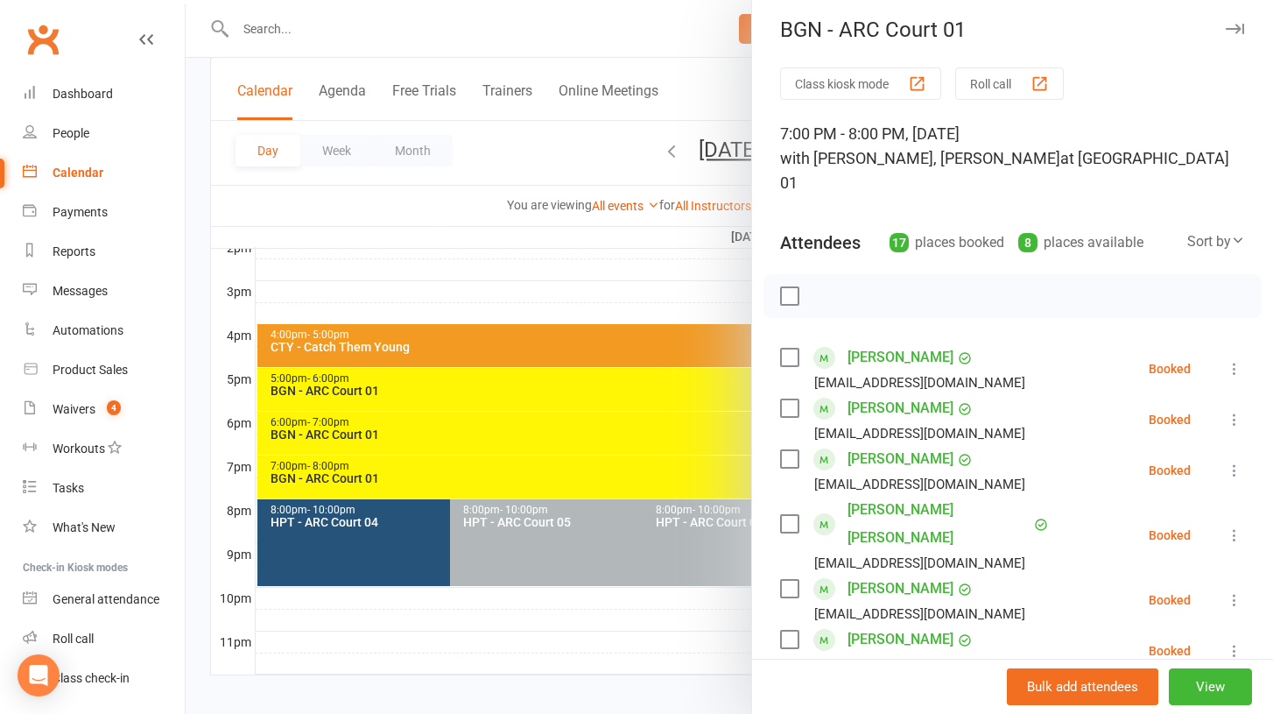
click at [1232, 360] on icon at bounding box center [1235, 369] width 18 height 18
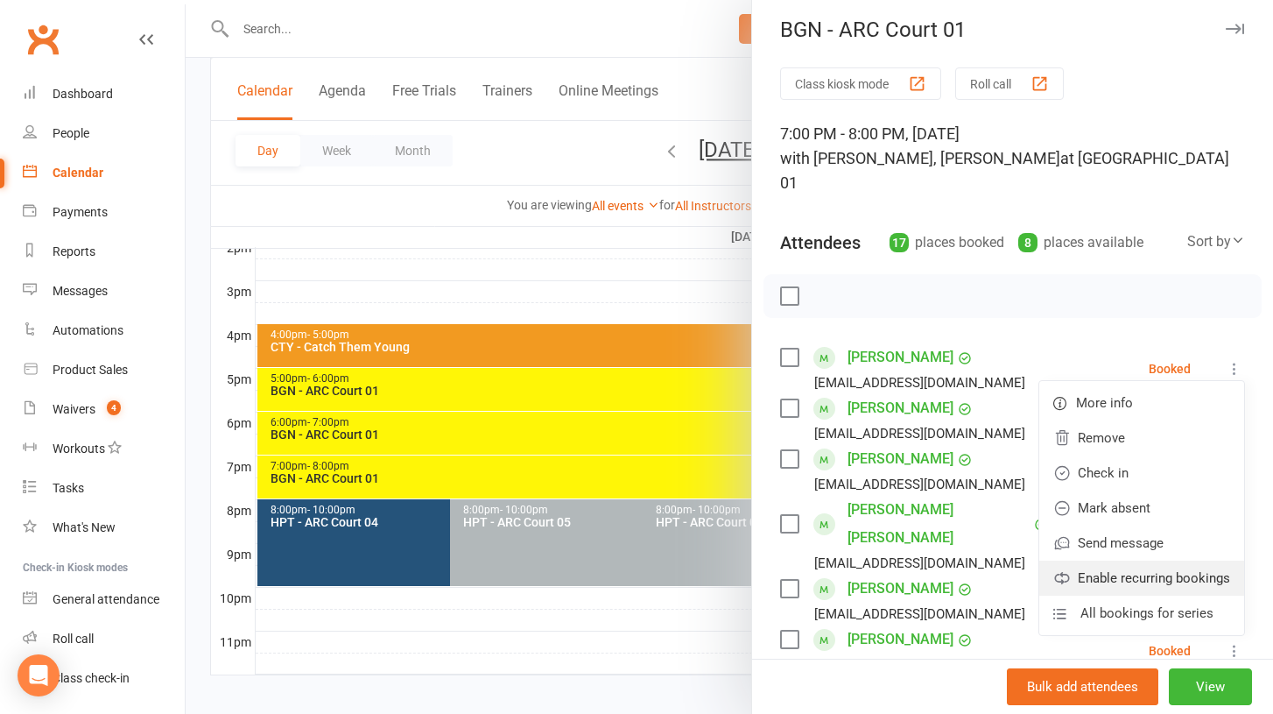
click at [1135, 561] on link "Enable recurring bookings" at bounding box center [1142, 578] width 205 height 35
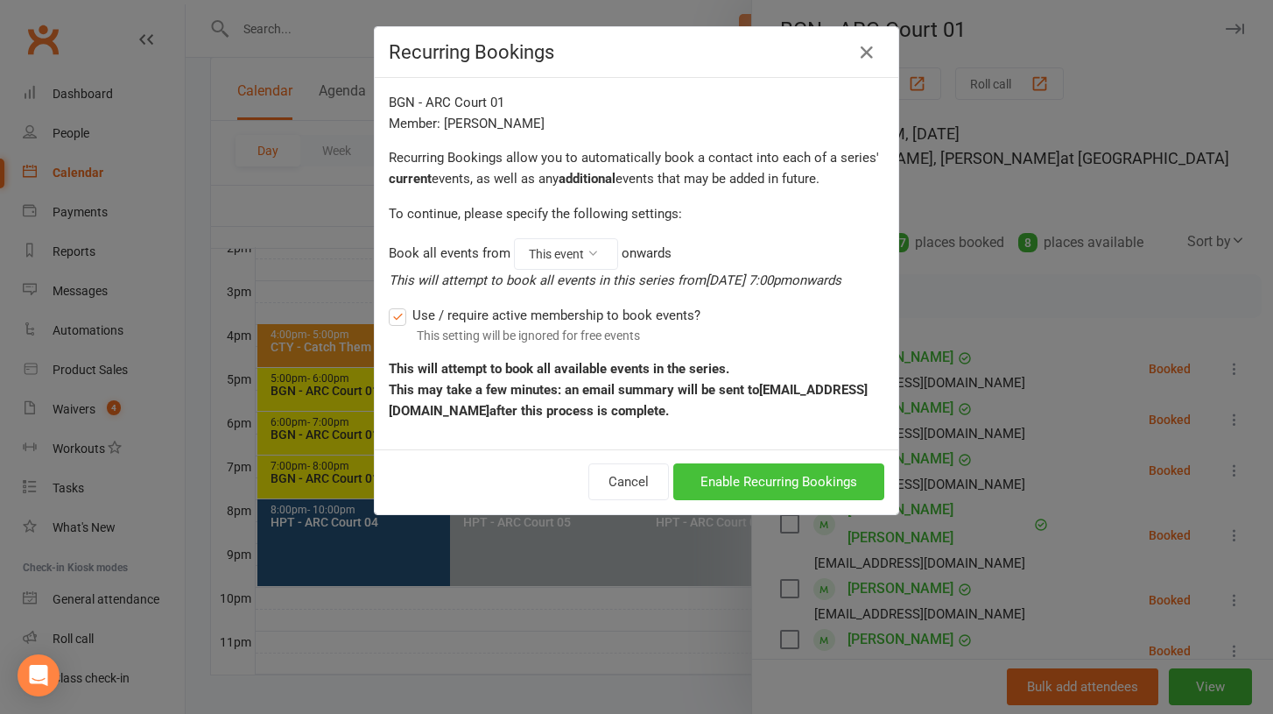
click at [751, 469] on button "Enable Recurring Bookings" at bounding box center [778, 481] width 211 height 37
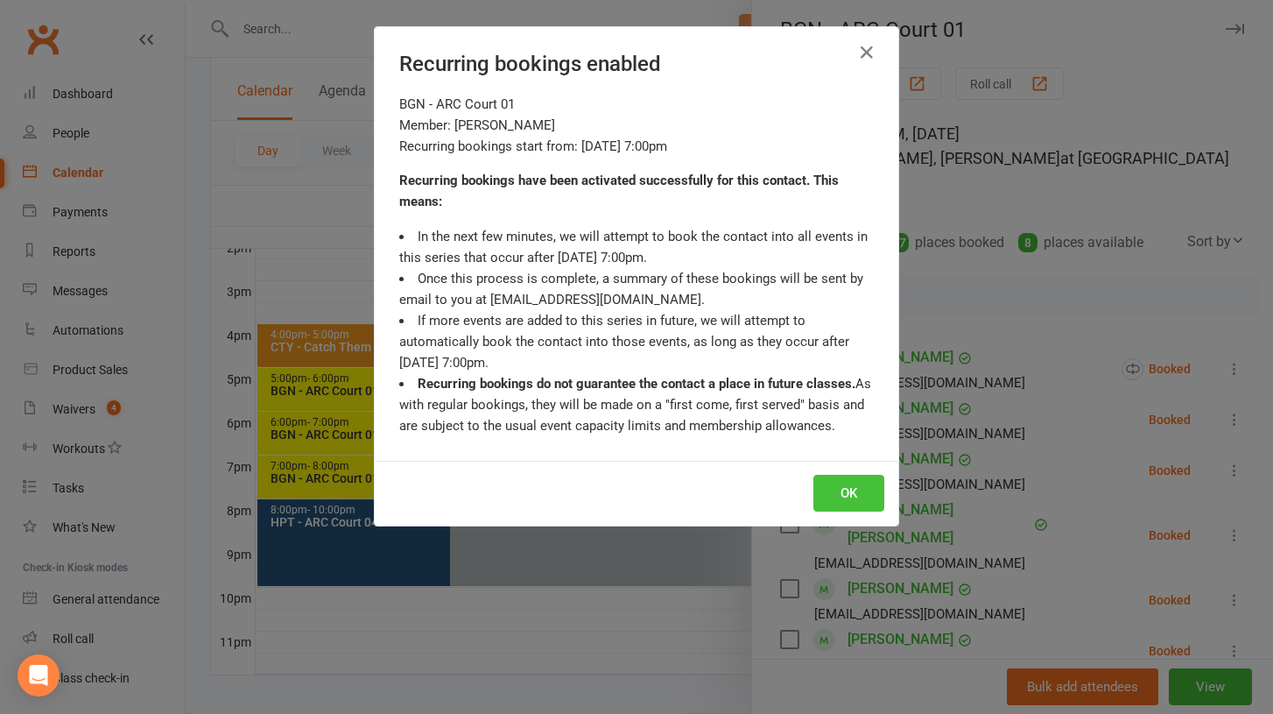
click at [836, 496] on button "OK" at bounding box center [849, 493] width 71 height 37
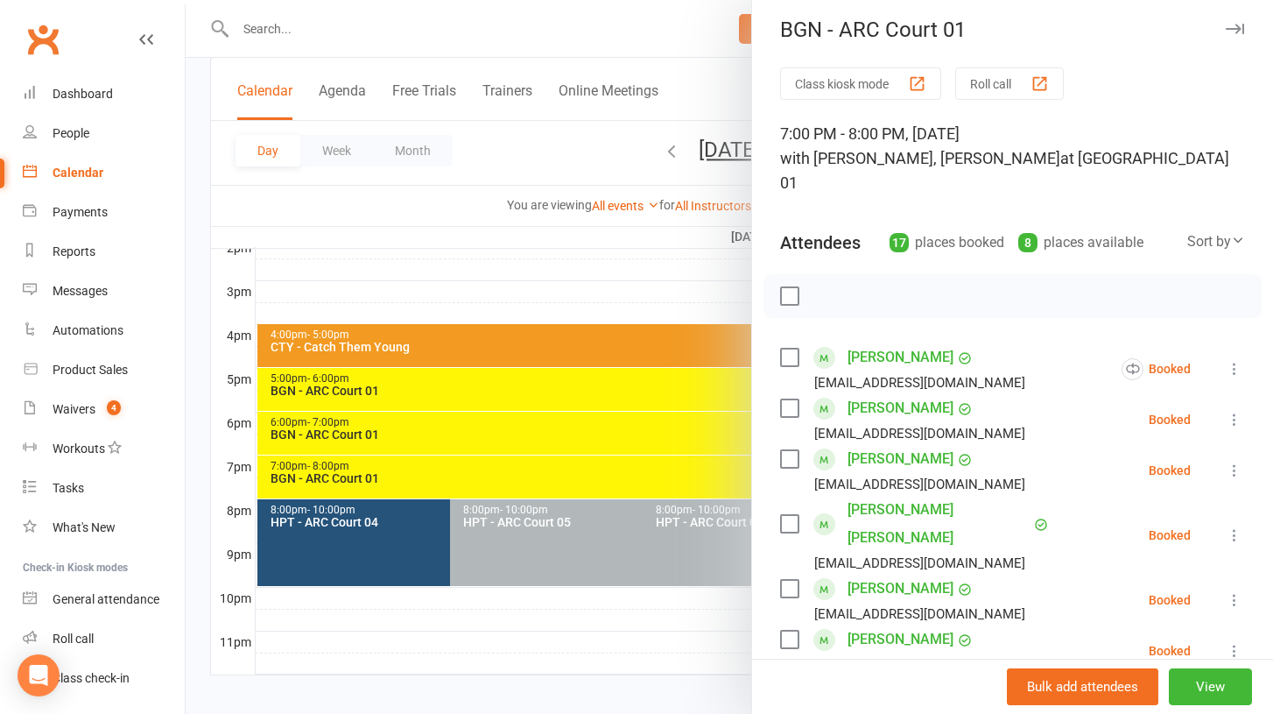
click at [1232, 411] on icon at bounding box center [1235, 420] width 18 height 18
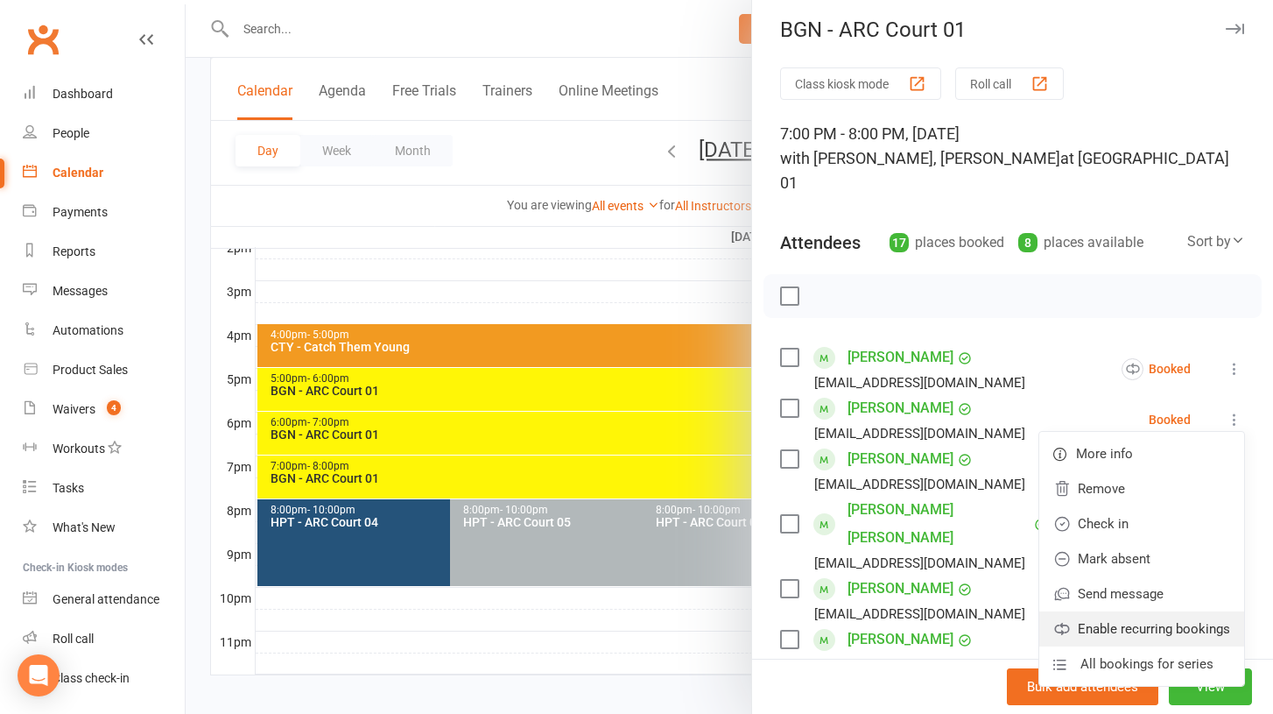
click at [1148, 611] on link "Enable recurring bookings" at bounding box center [1142, 628] width 205 height 35
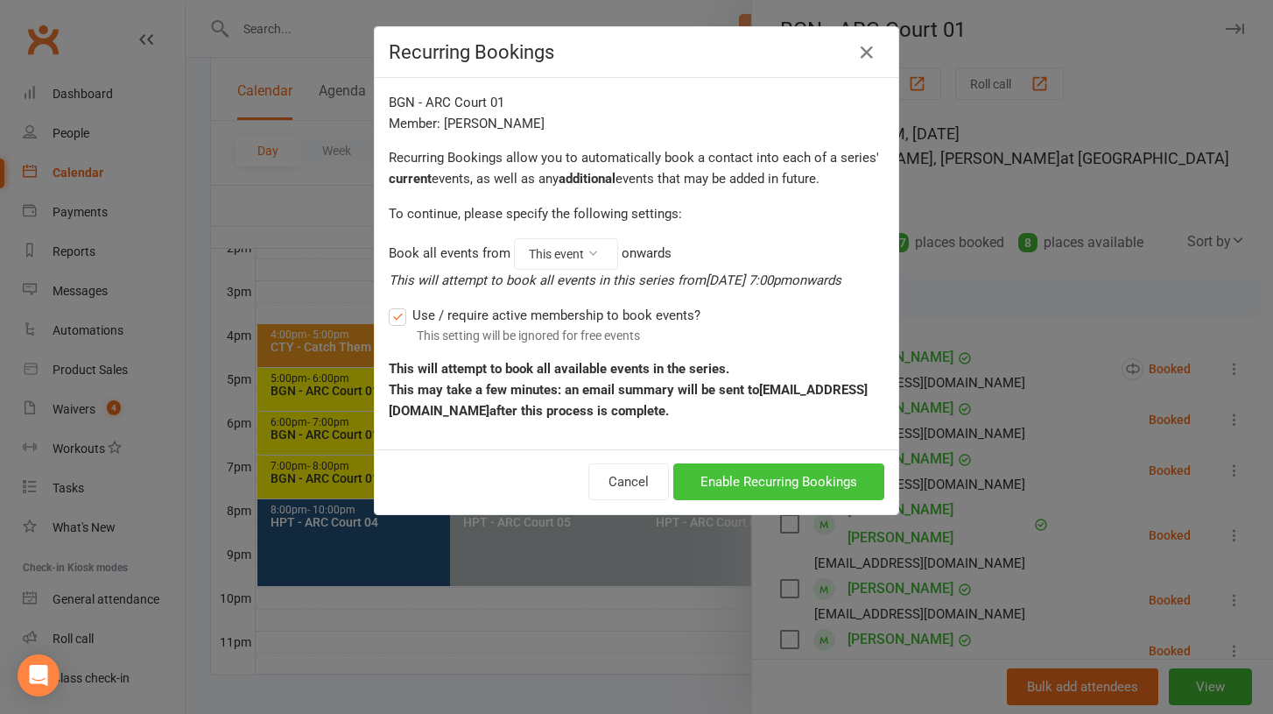
click at [824, 478] on button "Enable Recurring Bookings" at bounding box center [778, 481] width 211 height 37
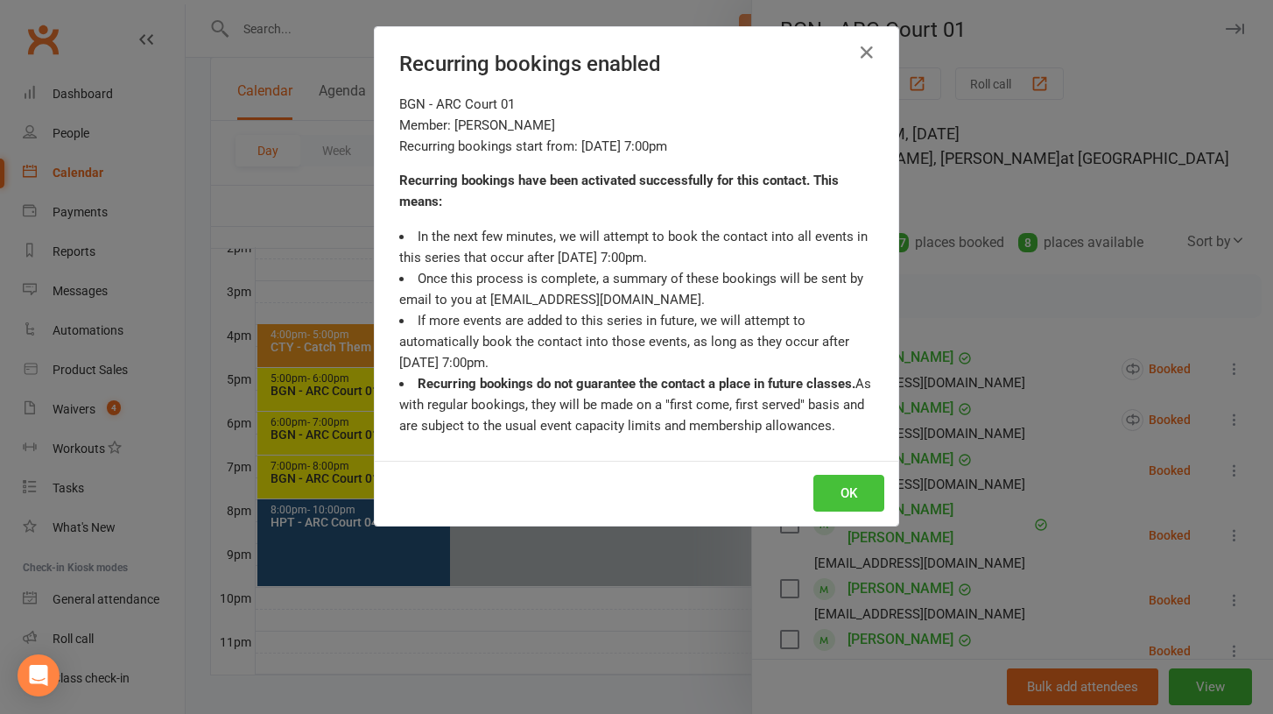
click at [850, 480] on button "OK" at bounding box center [849, 493] width 71 height 37
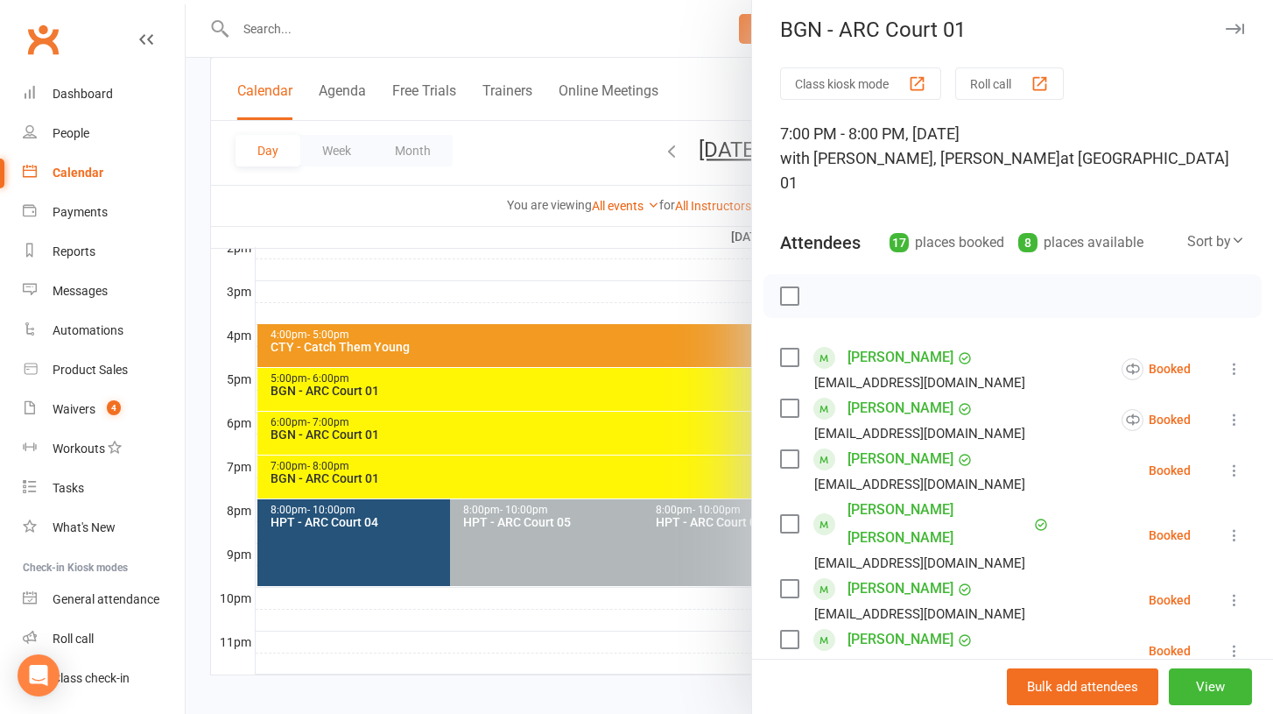
click at [1234, 462] on icon at bounding box center [1235, 471] width 18 height 18
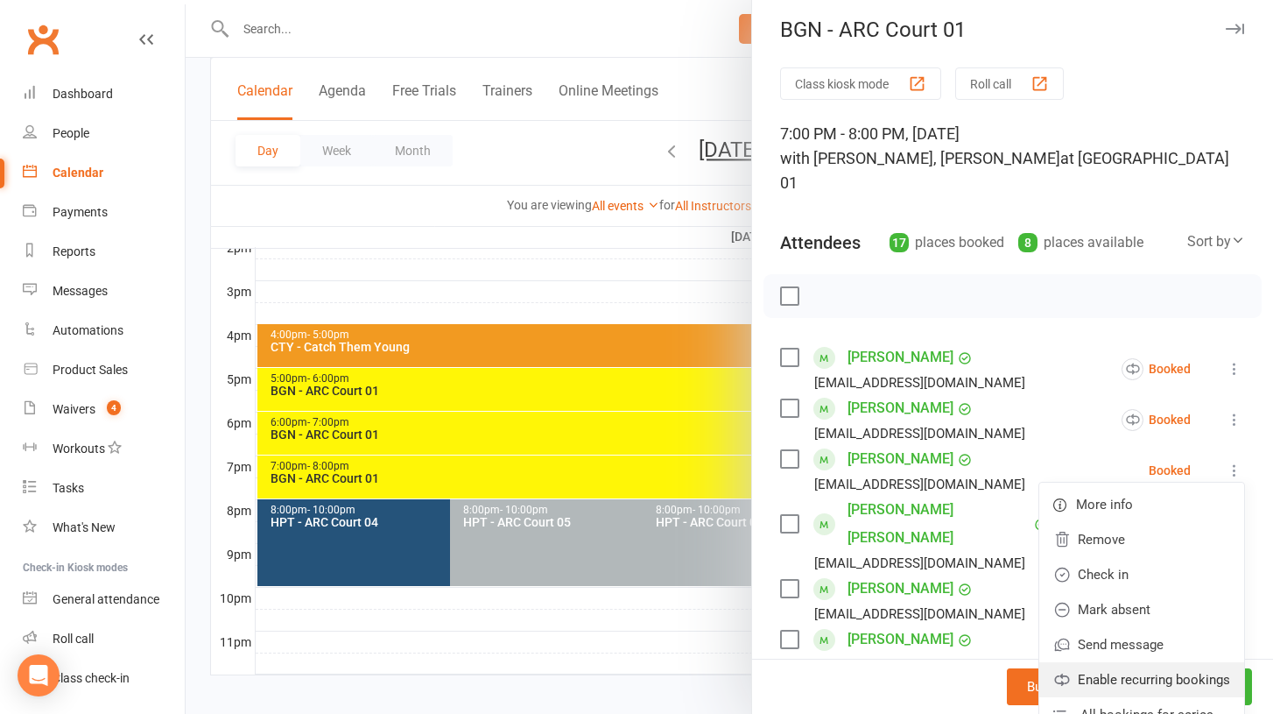
click at [1115, 662] on link "Enable recurring bookings" at bounding box center [1142, 679] width 205 height 35
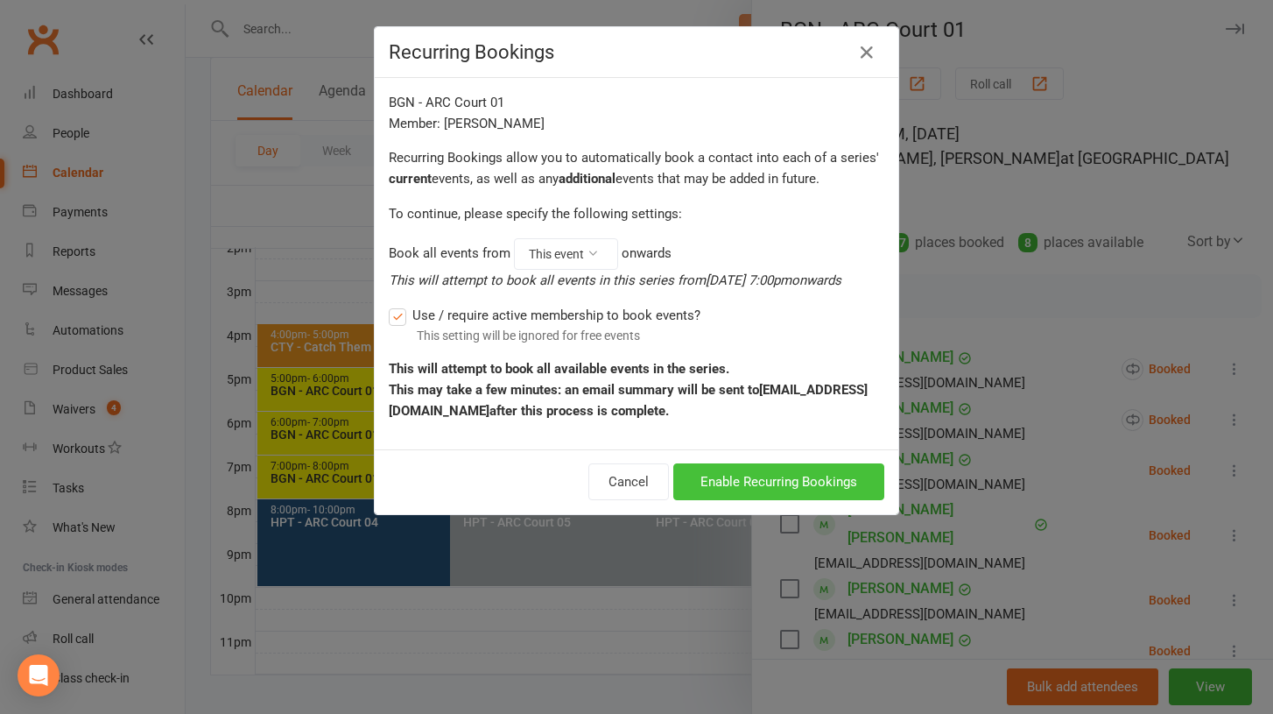
click at [821, 485] on button "Enable Recurring Bookings" at bounding box center [778, 481] width 211 height 37
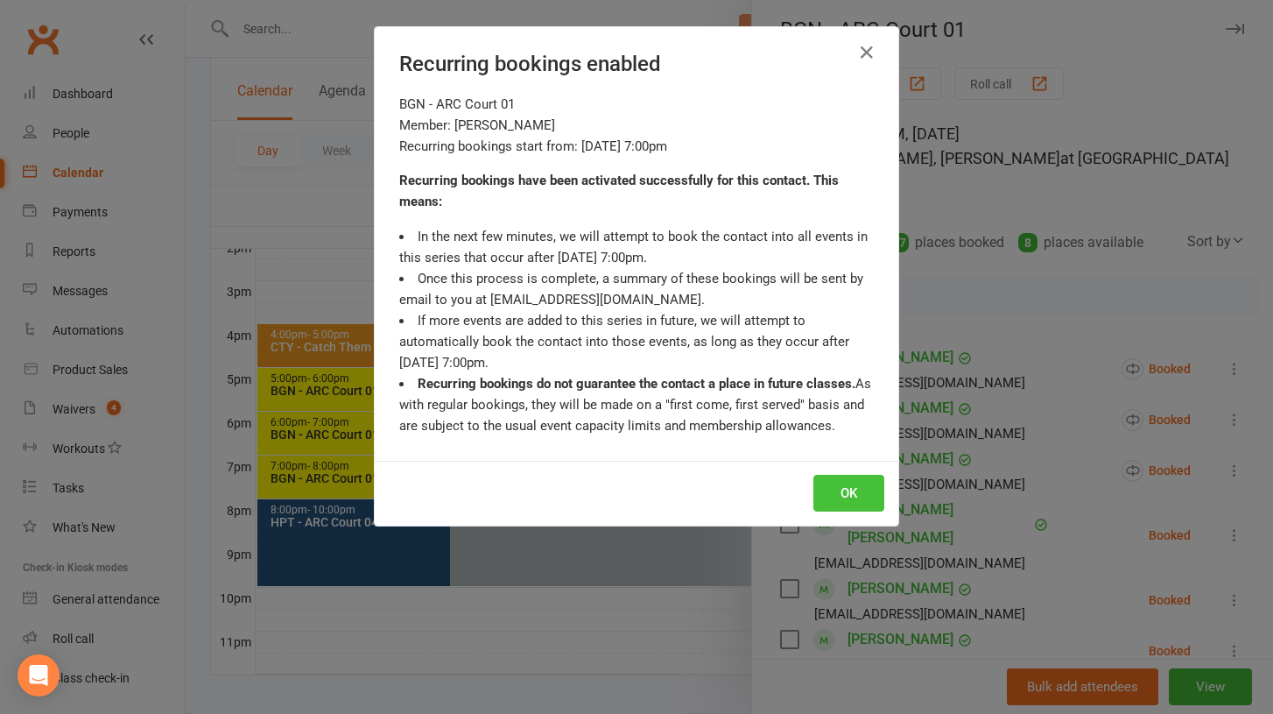
click at [855, 486] on button "OK" at bounding box center [849, 493] width 71 height 37
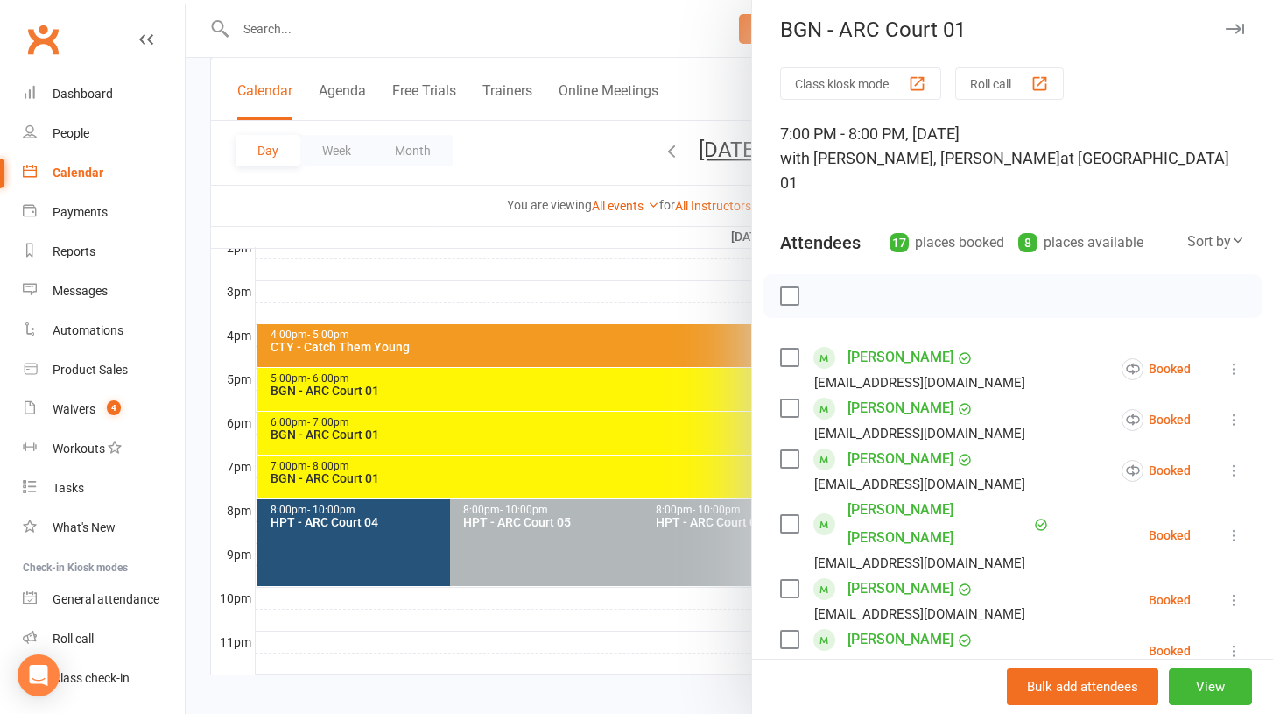
click at [1235, 526] on icon at bounding box center [1235, 535] width 18 height 18
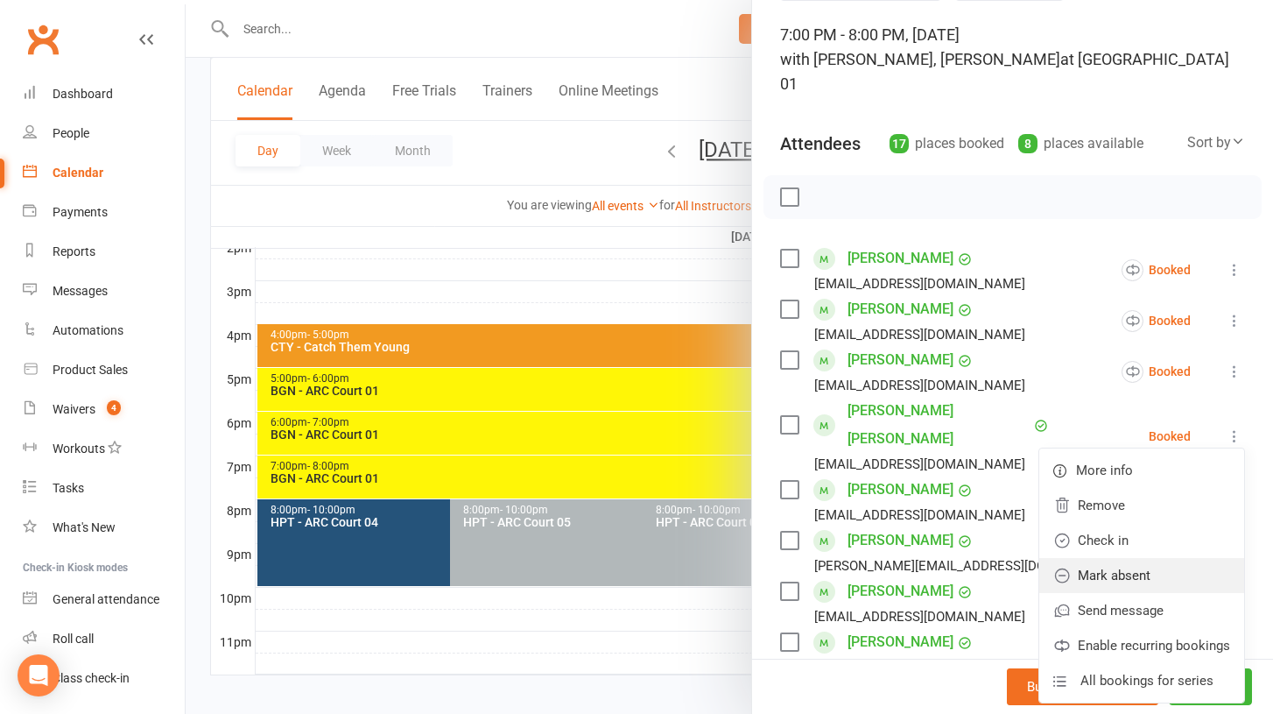
scroll to position [105, 0]
click at [1152, 629] on link "Enable recurring bookings" at bounding box center [1142, 646] width 205 height 35
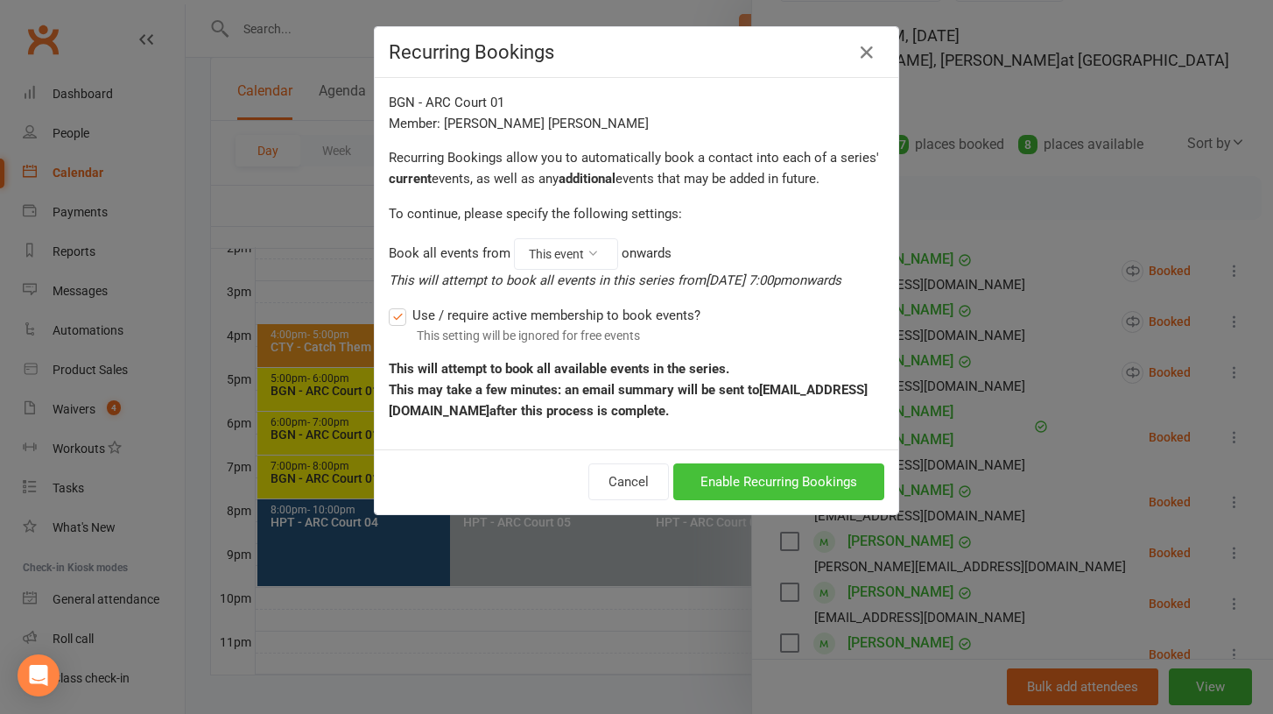
click at [799, 495] on button "Enable Recurring Bookings" at bounding box center [778, 481] width 211 height 37
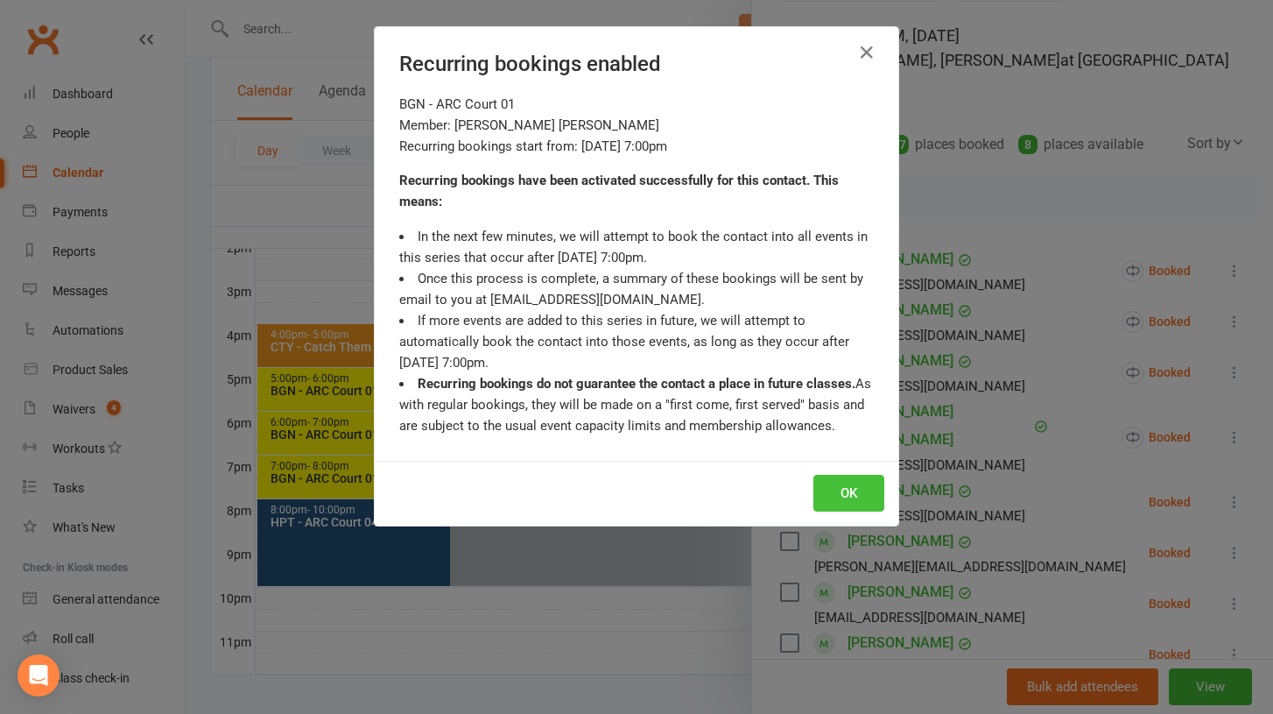
click at [841, 493] on button "OK" at bounding box center [849, 493] width 71 height 37
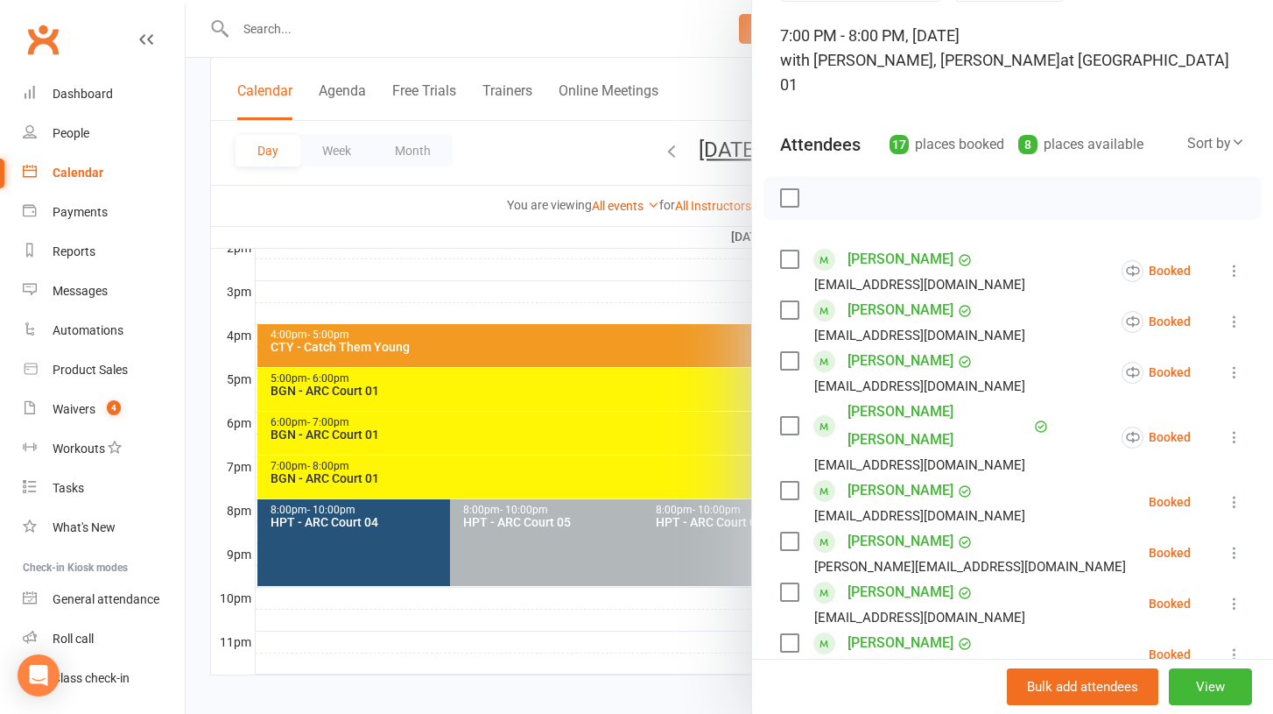
click at [1234, 493] on icon at bounding box center [1235, 502] width 18 height 18
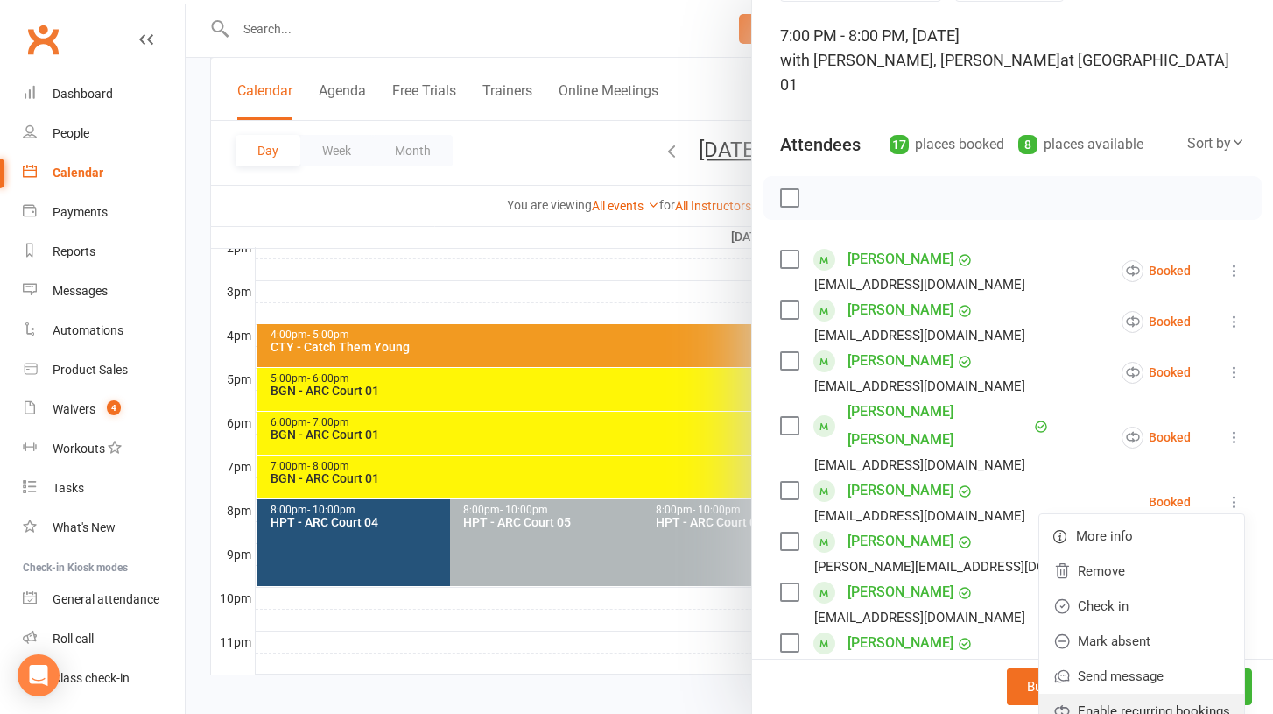
click at [1127, 694] on link "Enable recurring bookings" at bounding box center [1142, 711] width 205 height 35
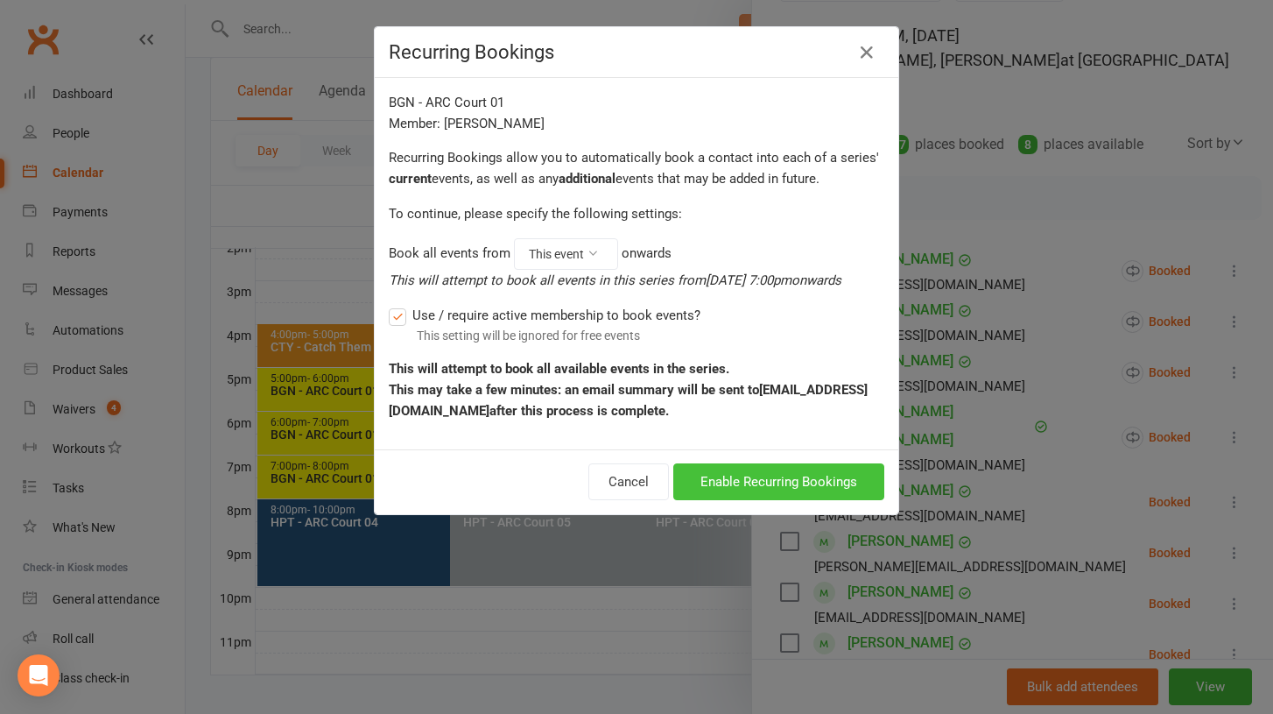
click at [818, 477] on button "Enable Recurring Bookings" at bounding box center [778, 481] width 211 height 37
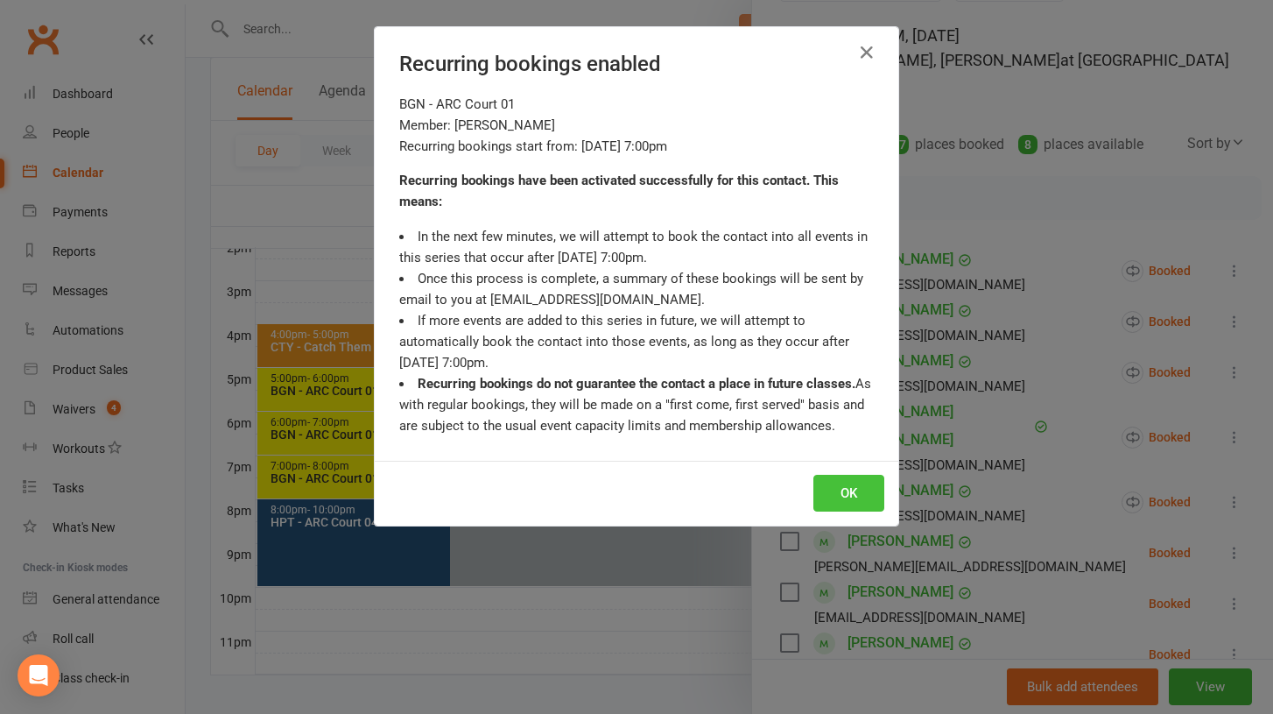
click at [840, 491] on button "OK" at bounding box center [849, 493] width 71 height 37
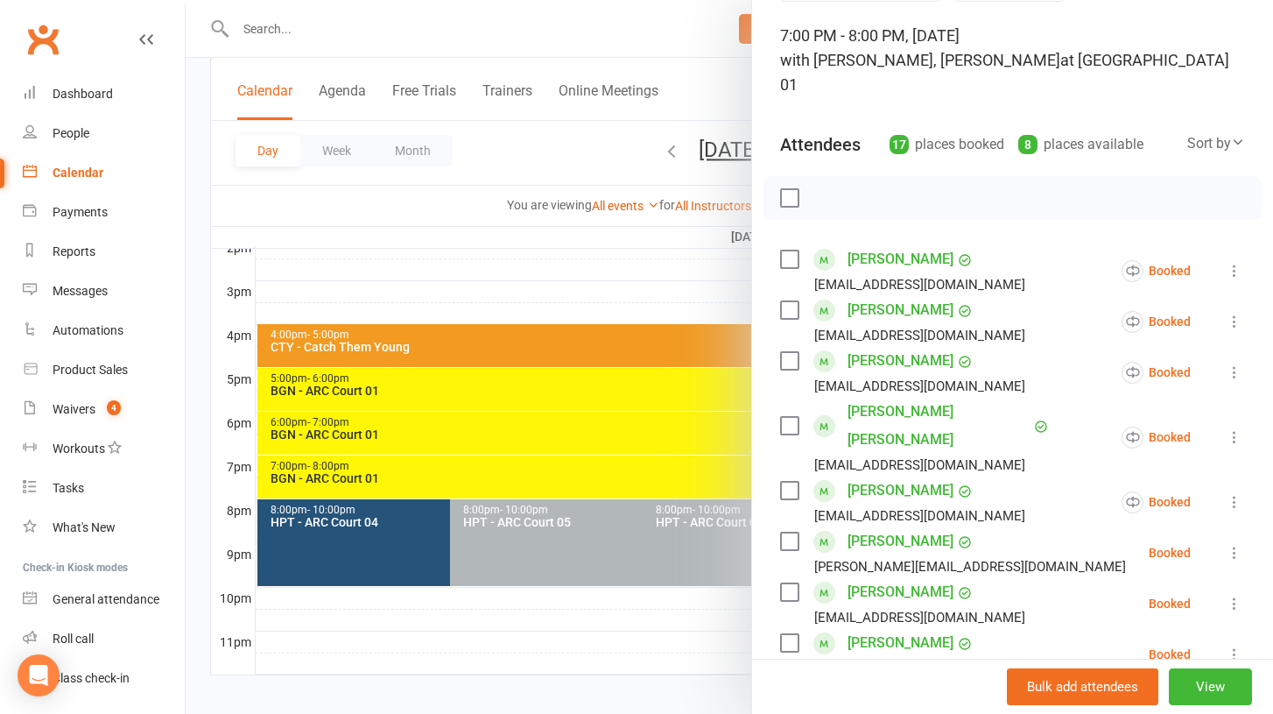
click at [1237, 544] on icon at bounding box center [1235, 553] width 18 height 18
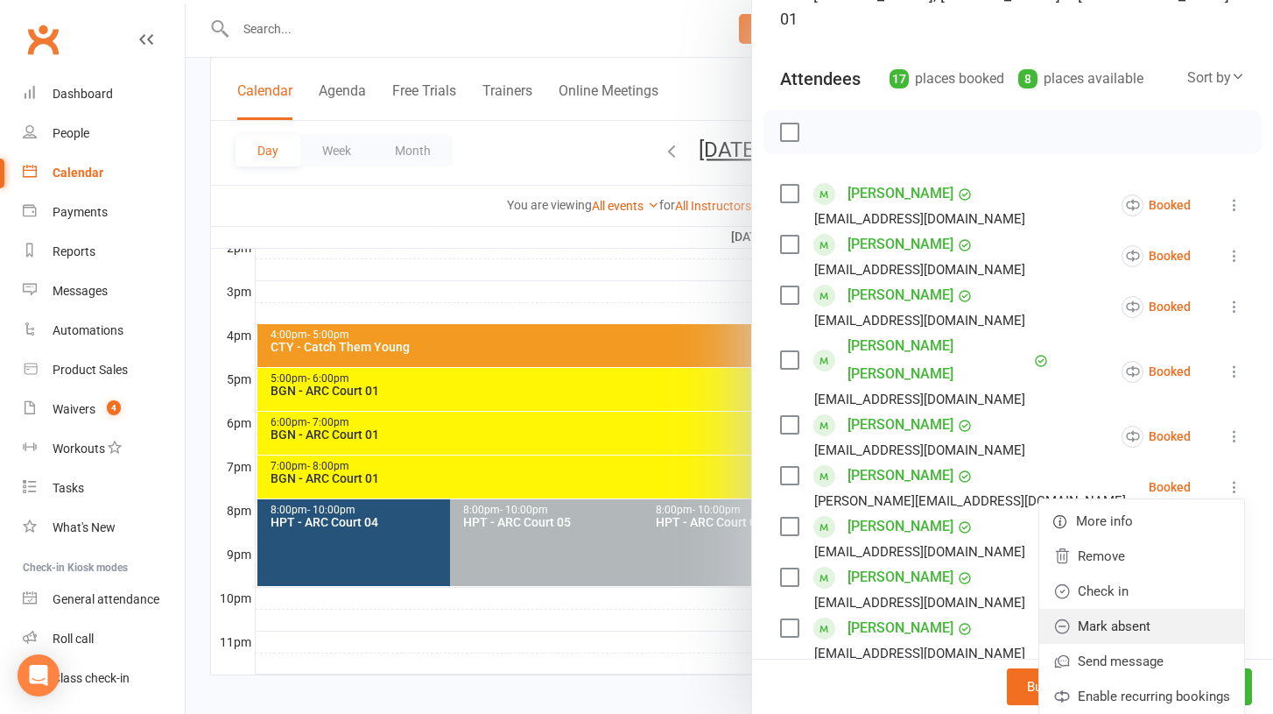
scroll to position [175, 0]
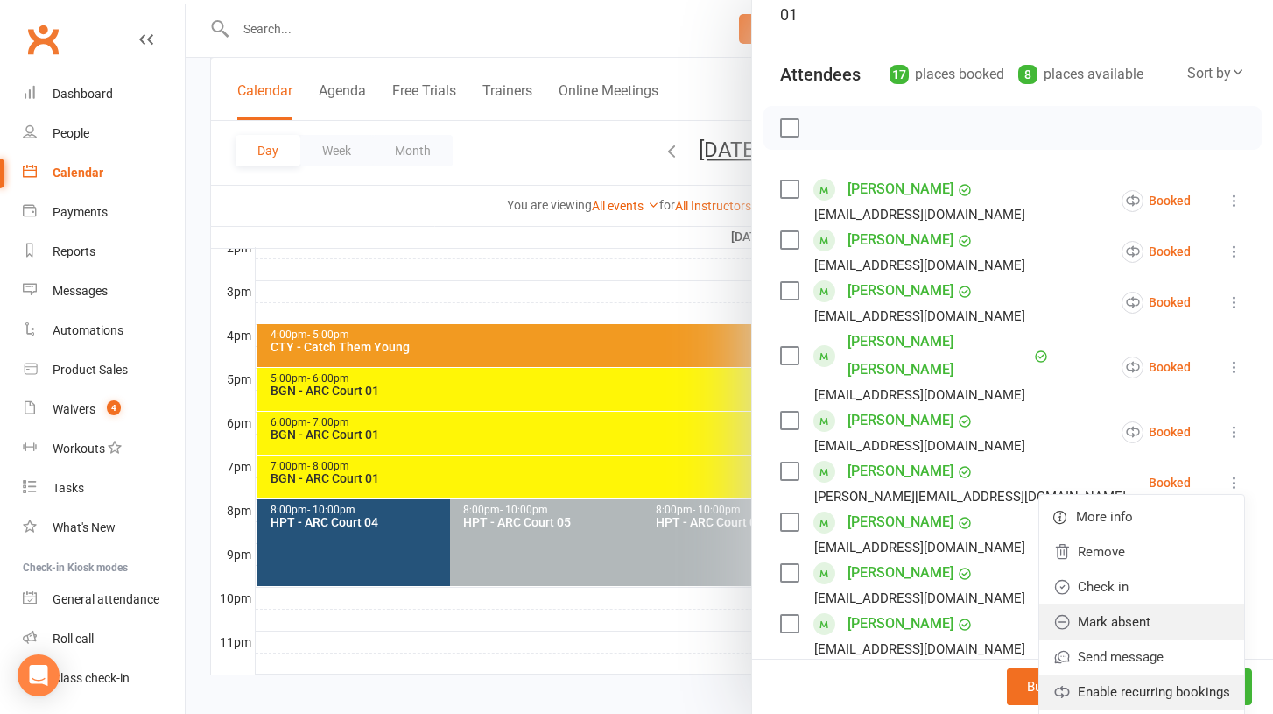
click at [1119, 674] on link "Enable recurring bookings" at bounding box center [1142, 691] width 205 height 35
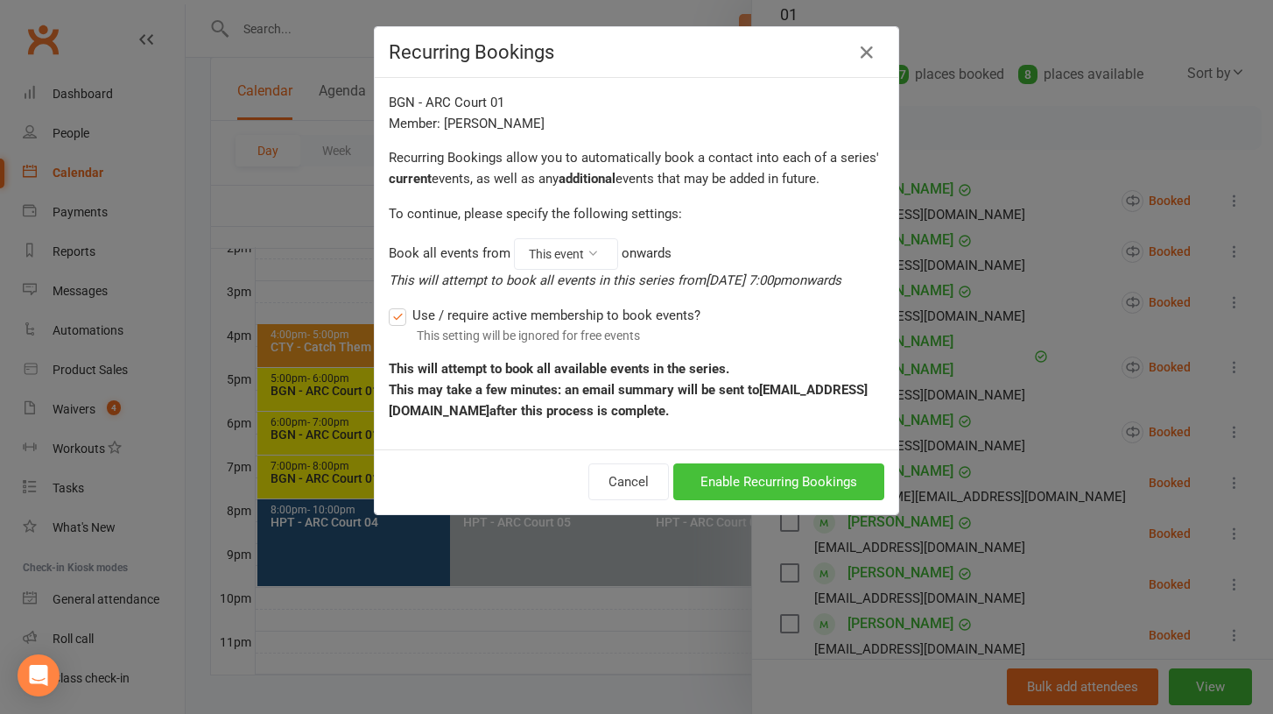
click at [829, 491] on button "Enable Recurring Bookings" at bounding box center [778, 481] width 211 height 37
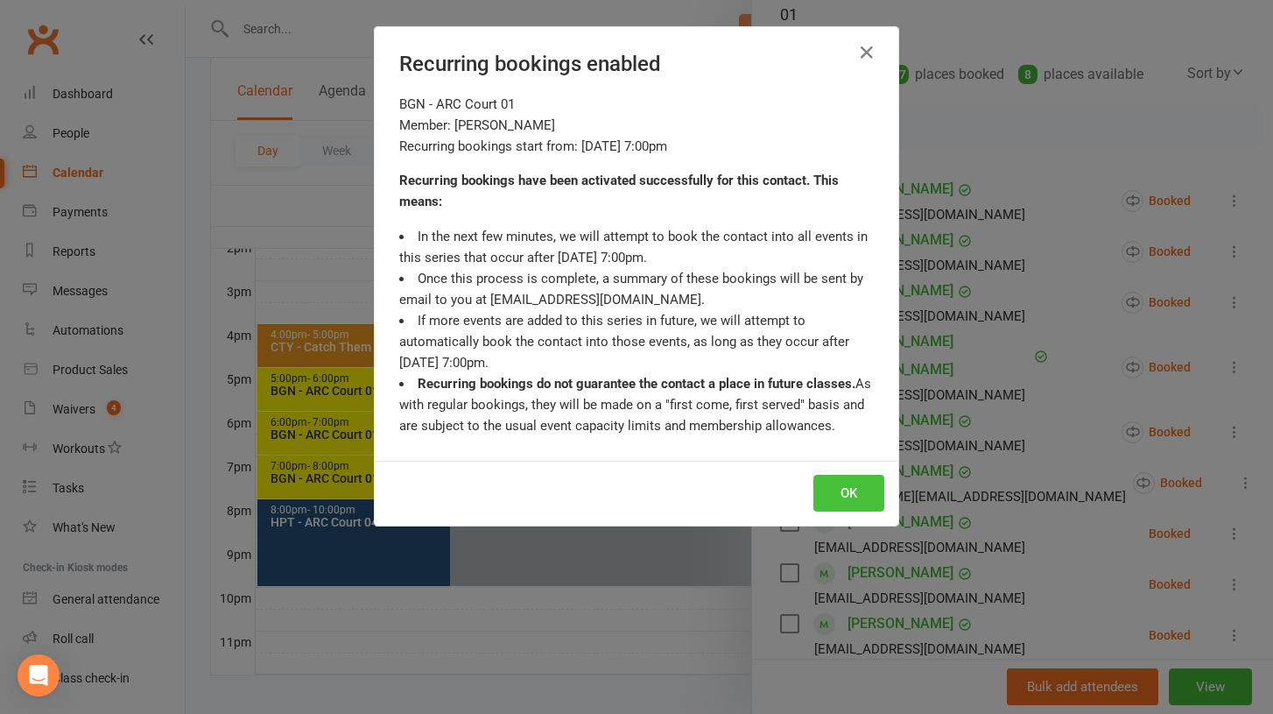
click at [850, 490] on button "OK" at bounding box center [849, 493] width 71 height 37
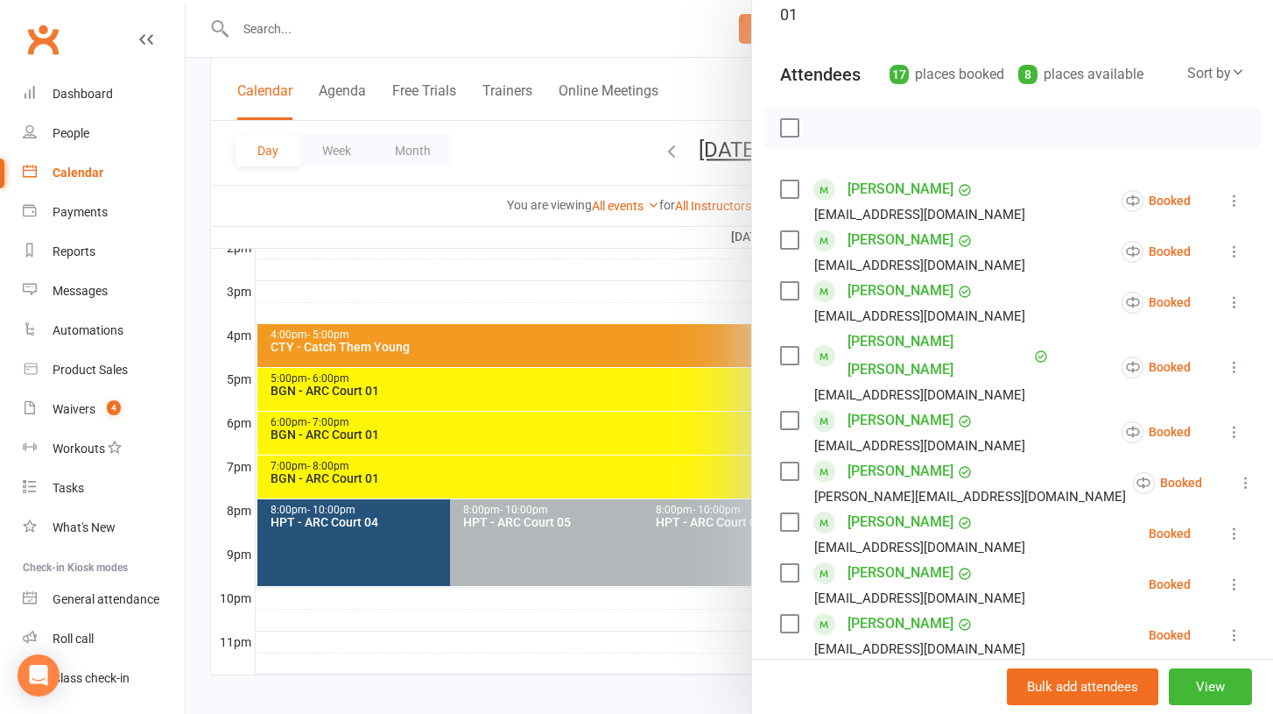
click at [1237, 525] on icon at bounding box center [1235, 534] width 18 height 18
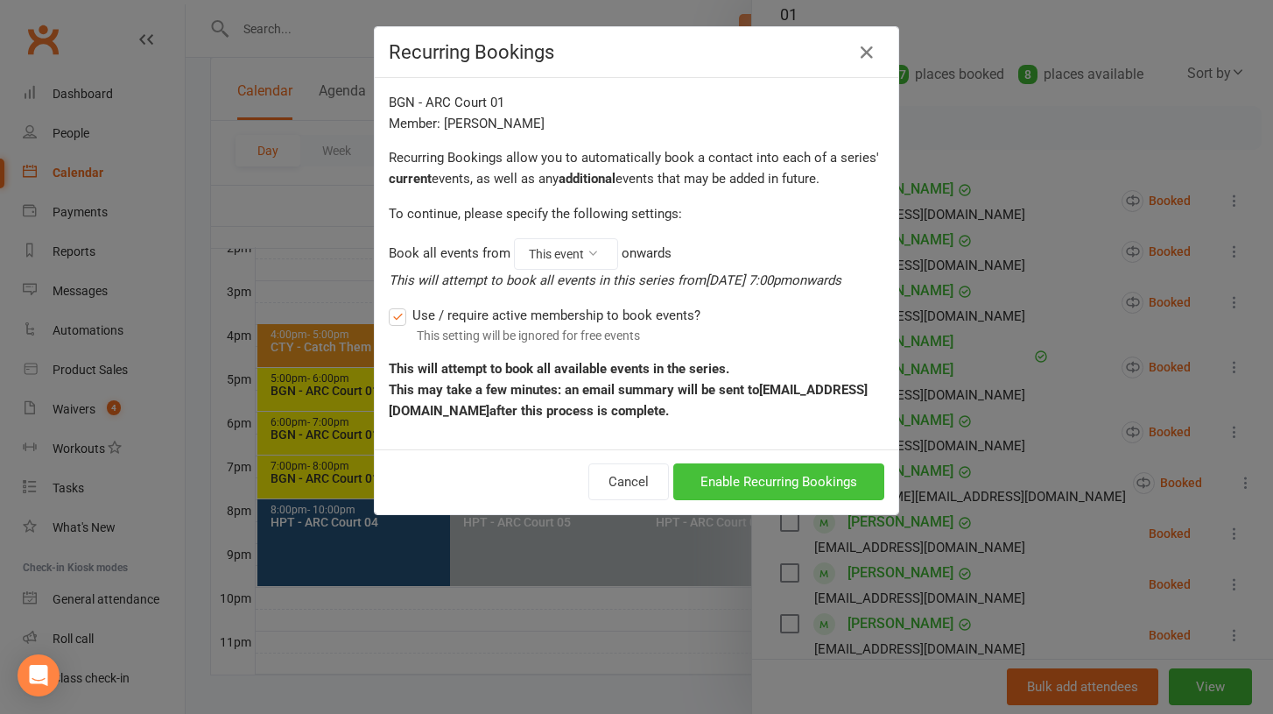
click at [794, 490] on button "Enable Recurring Bookings" at bounding box center [778, 481] width 211 height 37
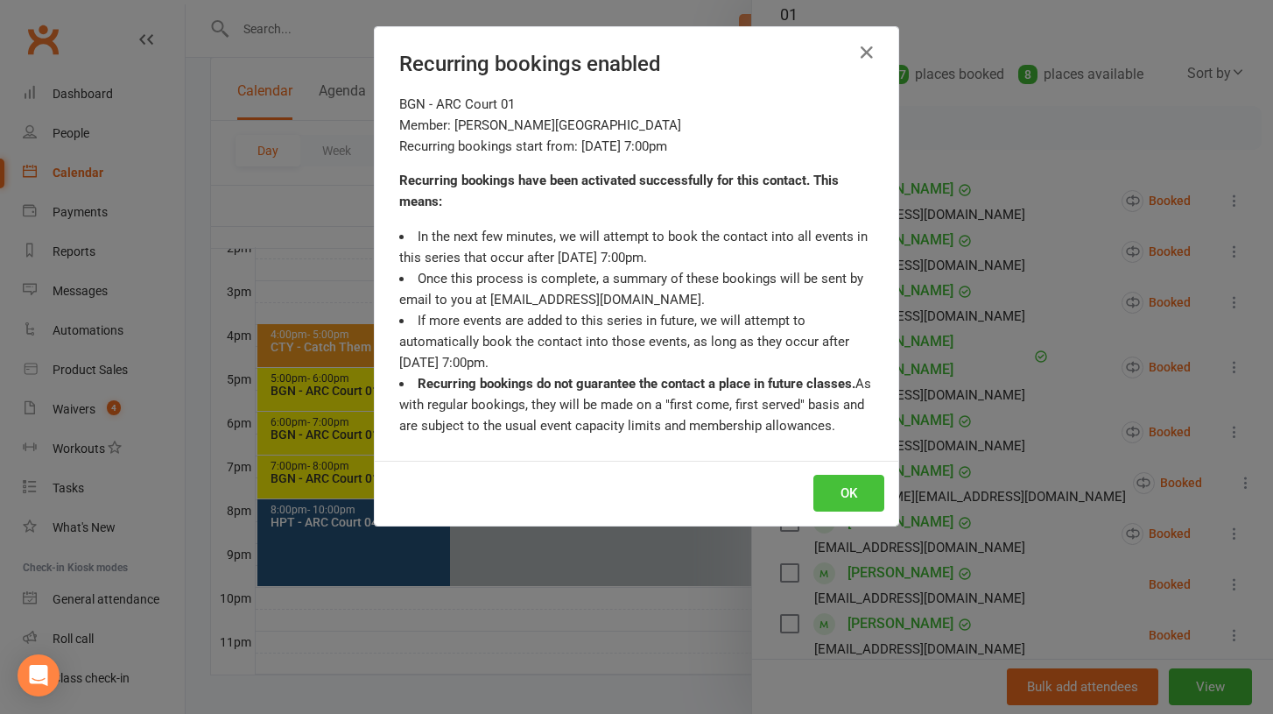
click at [829, 491] on button "OK" at bounding box center [849, 493] width 71 height 37
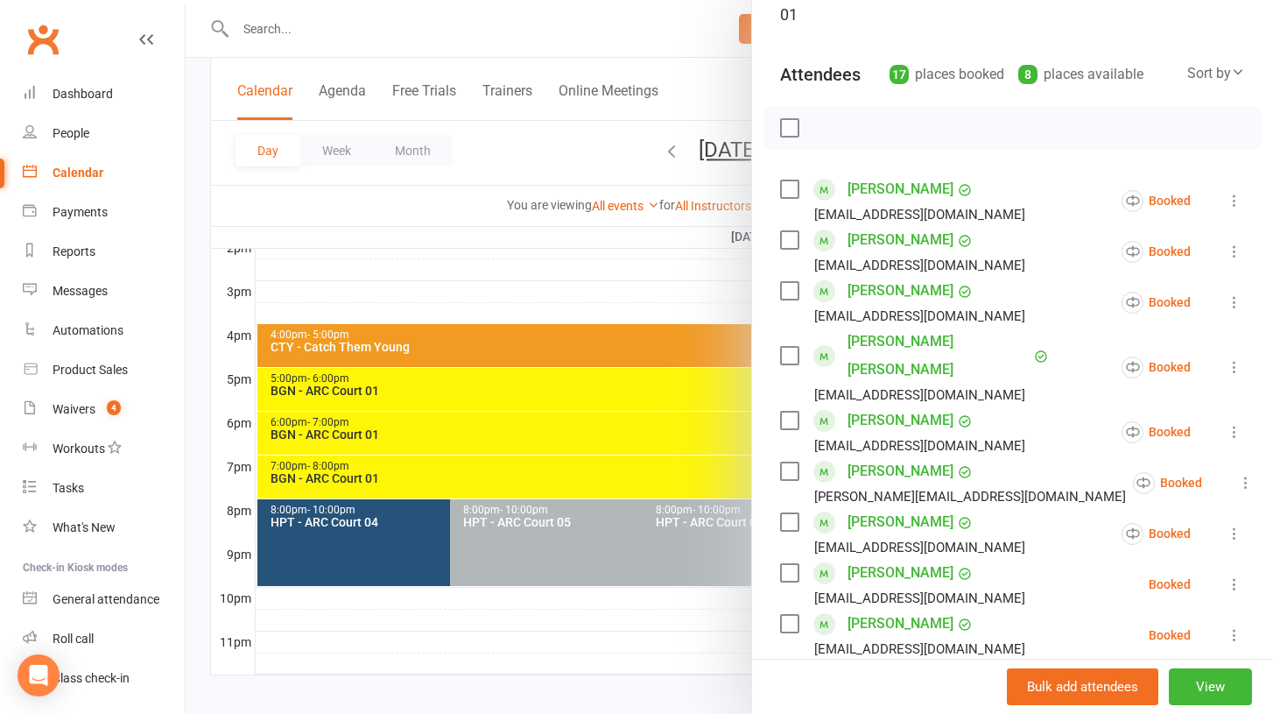
click at [1233, 575] on icon at bounding box center [1235, 584] width 18 height 18
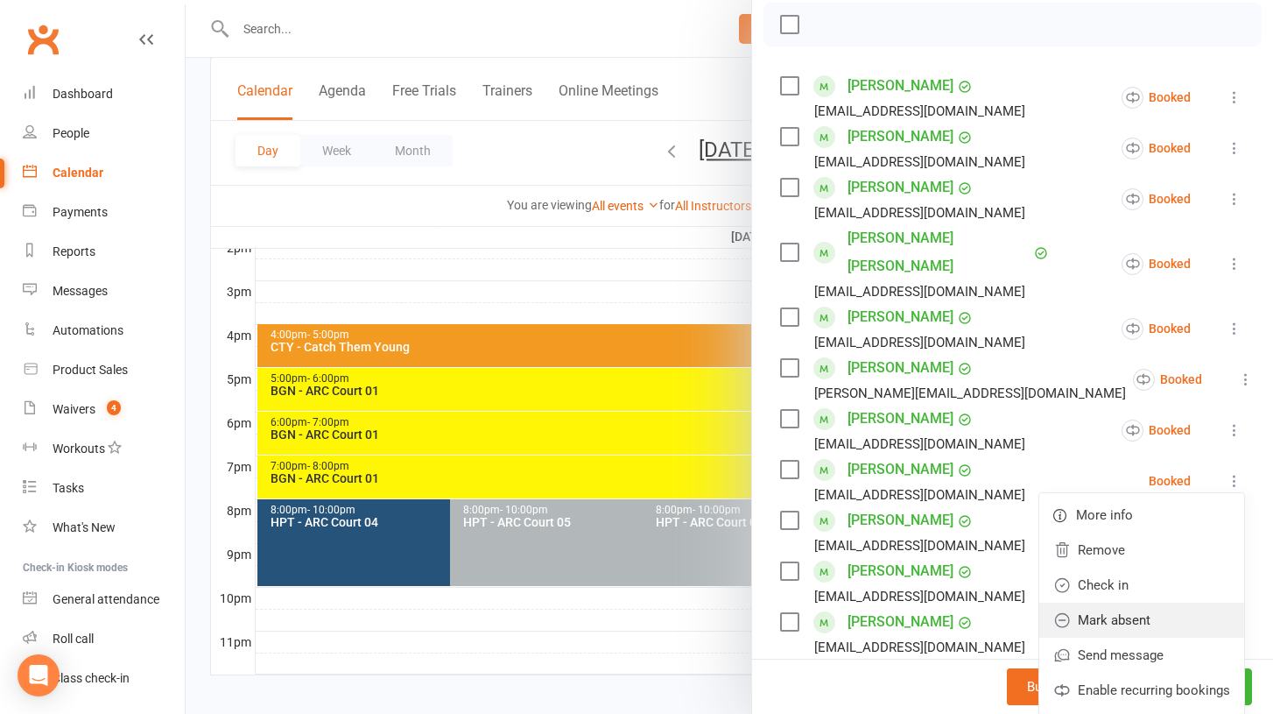
scroll to position [284, 0]
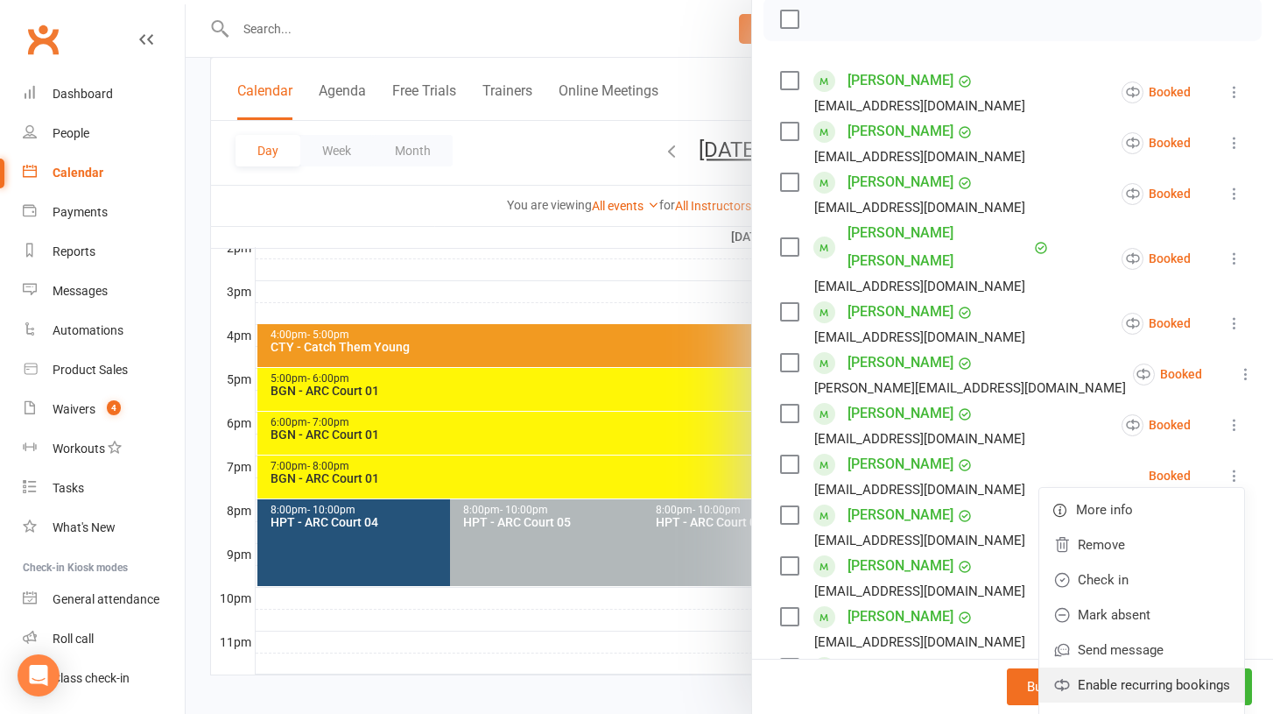
click at [1134, 667] on link "Enable recurring bookings" at bounding box center [1142, 684] width 205 height 35
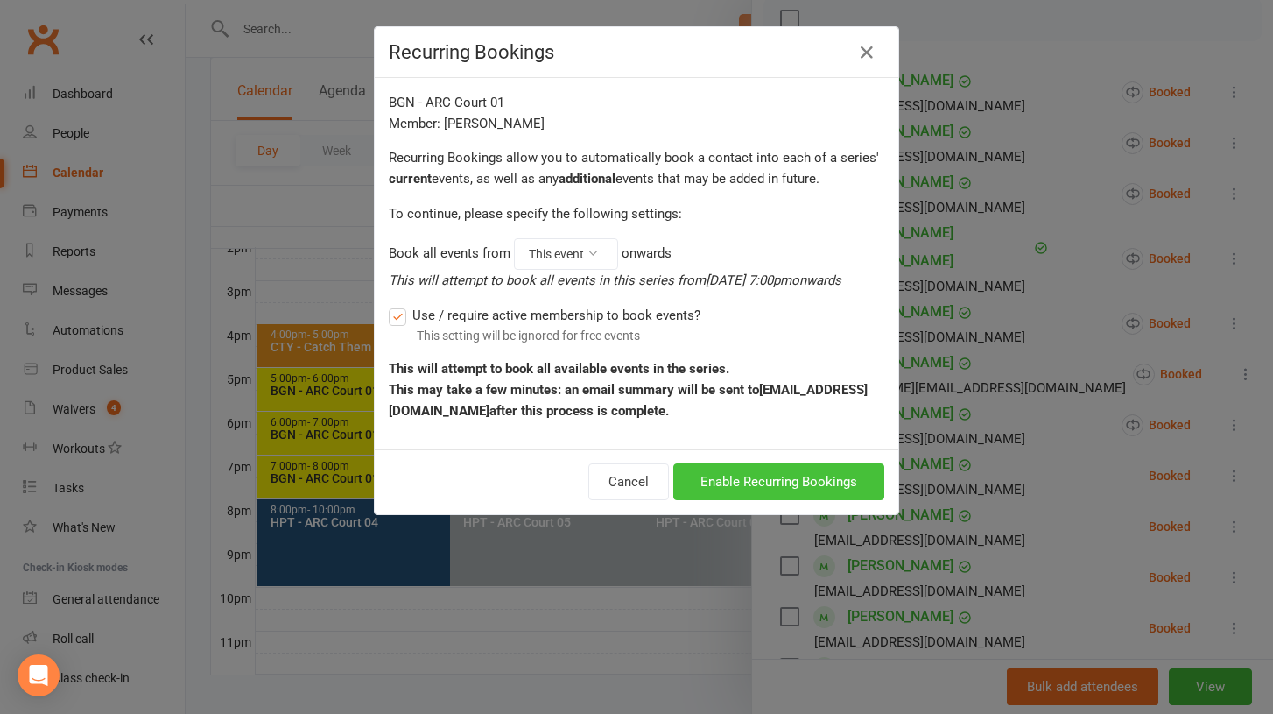
click at [822, 491] on button "Enable Recurring Bookings" at bounding box center [778, 481] width 211 height 37
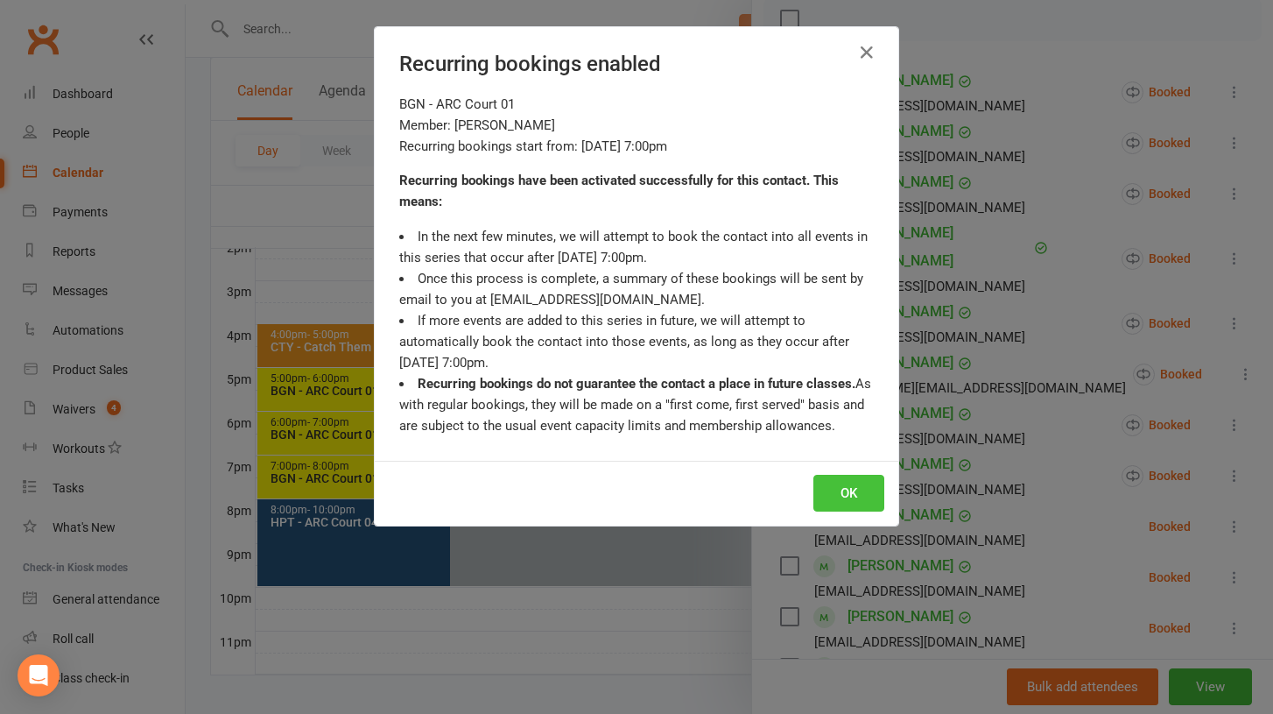
click at [846, 493] on button "OK" at bounding box center [849, 493] width 71 height 37
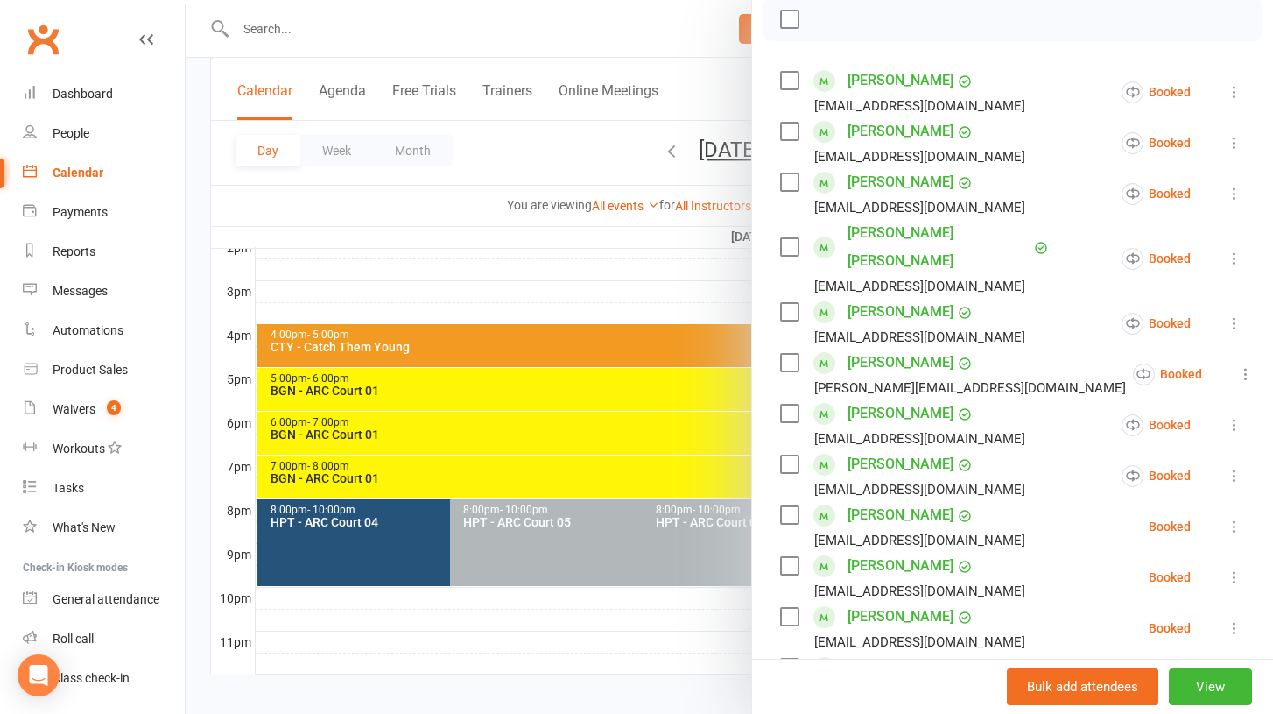
click at [1230, 518] on icon at bounding box center [1235, 527] width 18 height 18
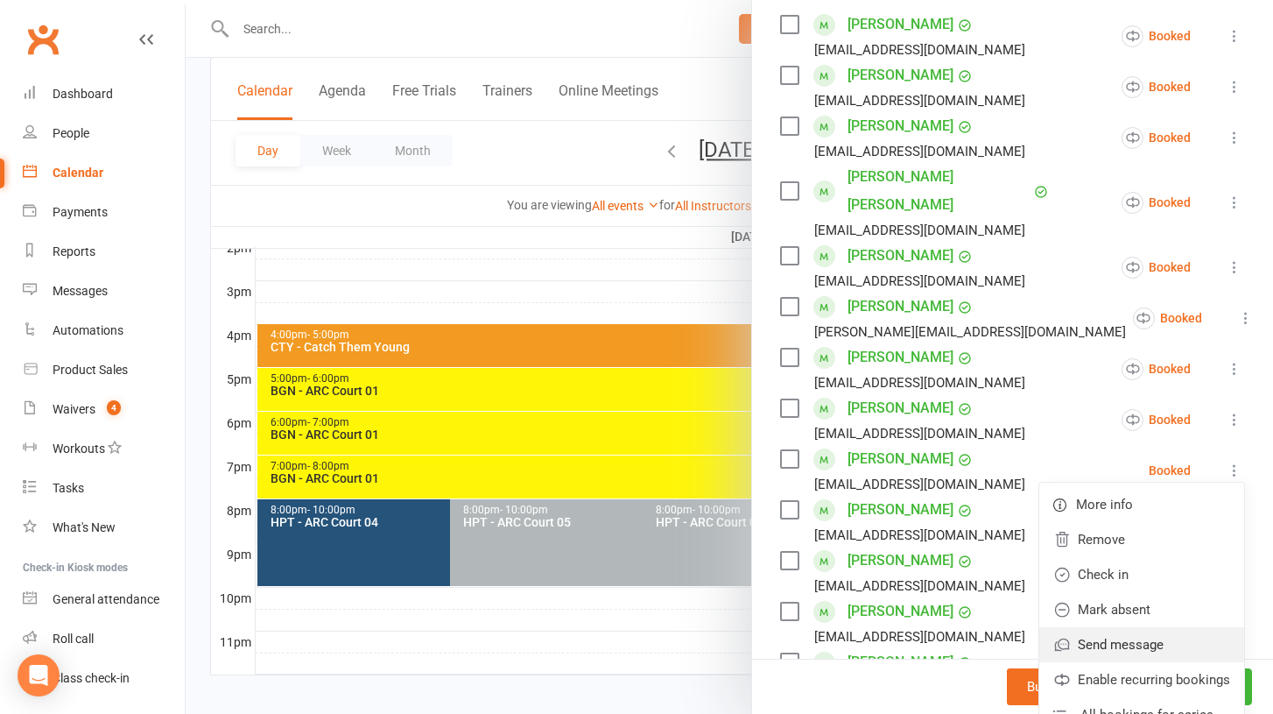
scroll to position [341, 0]
click at [1115, 661] on link "Enable recurring bookings" at bounding box center [1142, 678] width 205 height 35
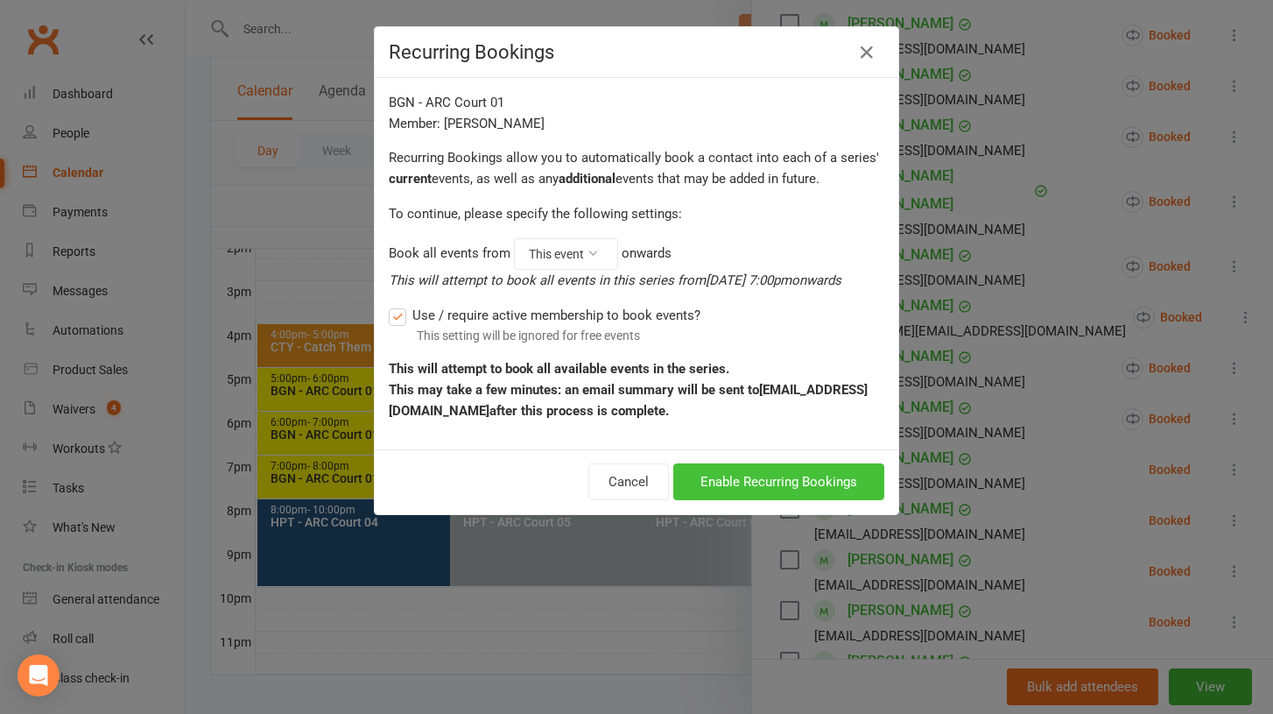
click at [772, 487] on button "Enable Recurring Bookings" at bounding box center [778, 481] width 211 height 37
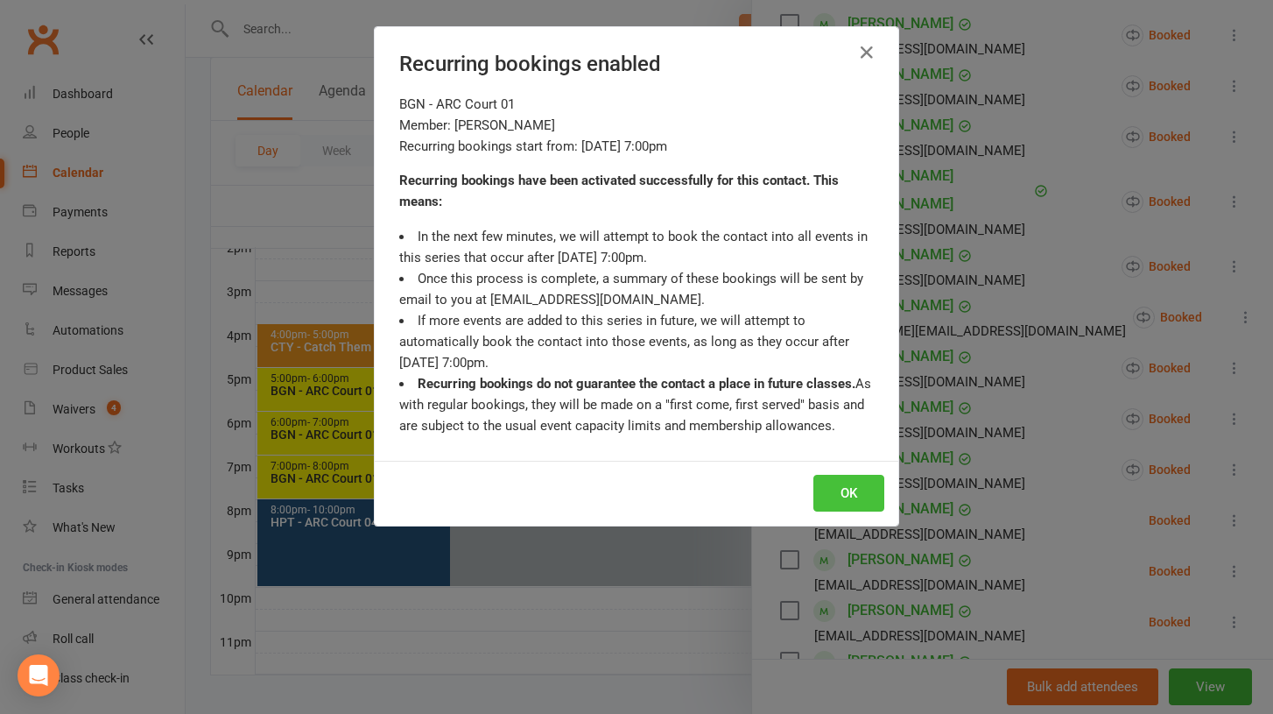
click at [853, 487] on button "OK" at bounding box center [849, 493] width 71 height 37
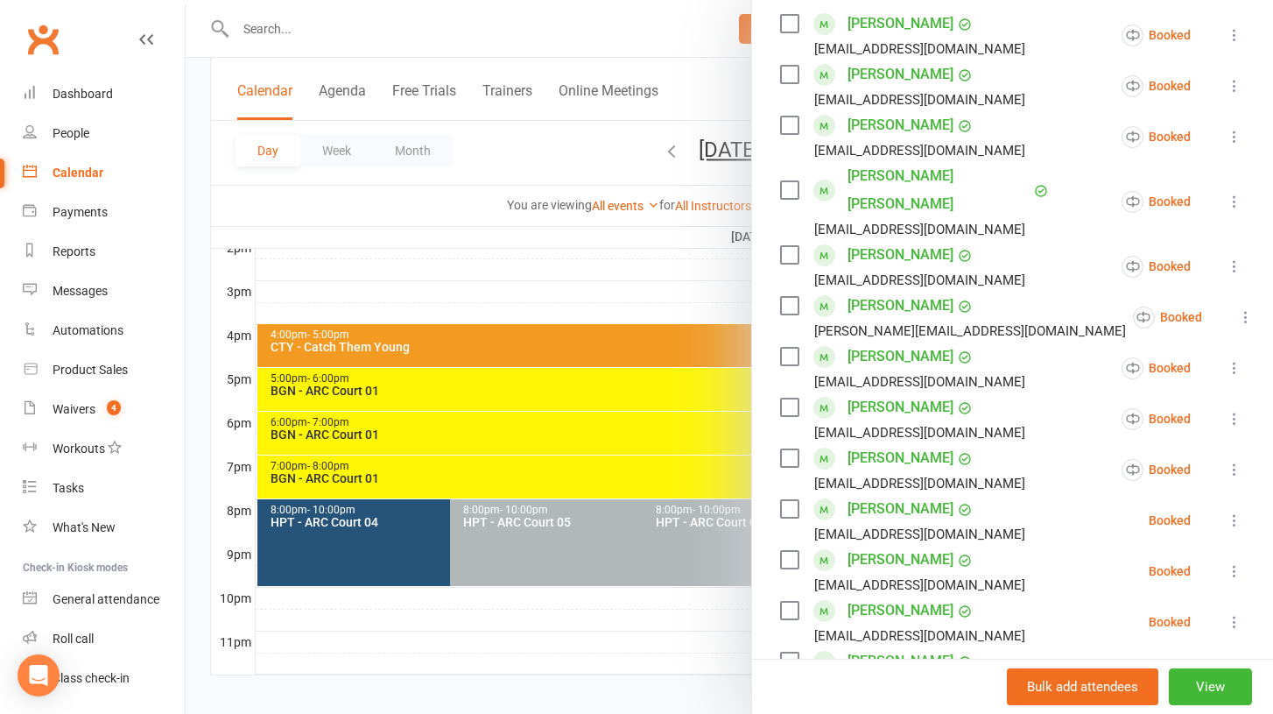
click at [1230, 511] on icon at bounding box center [1235, 520] width 18 height 18
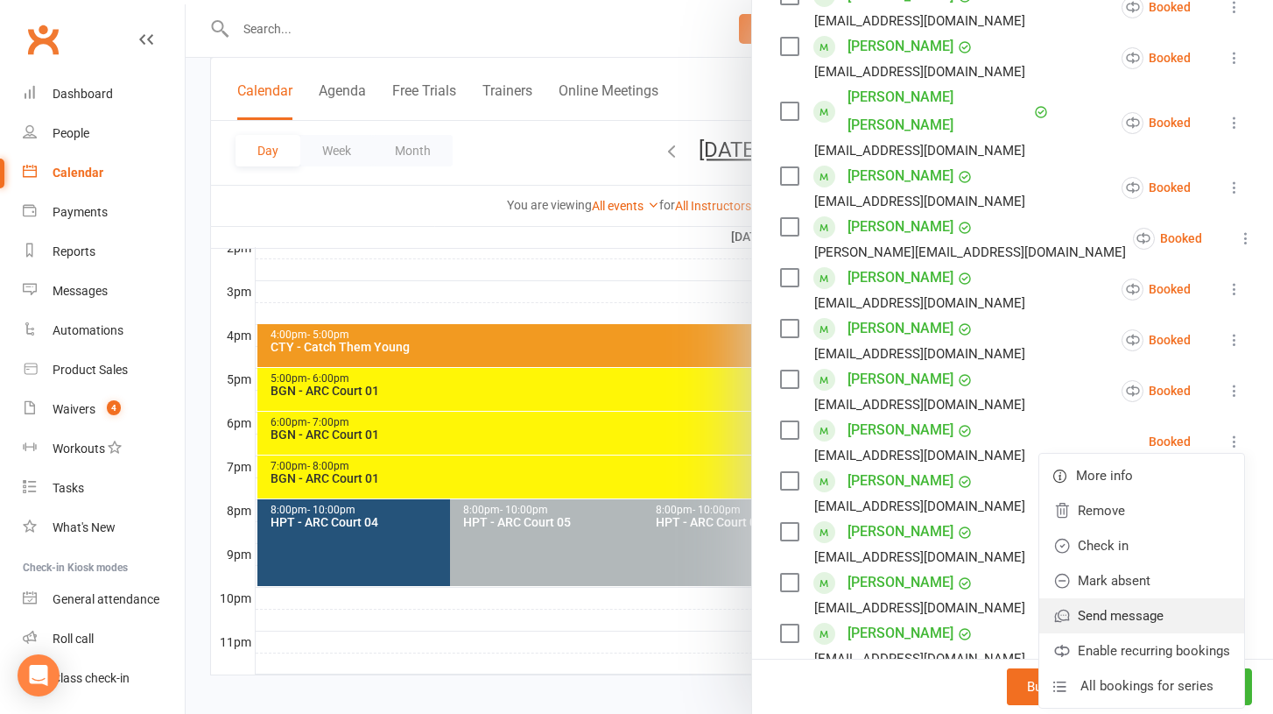
scroll to position [425, 0]
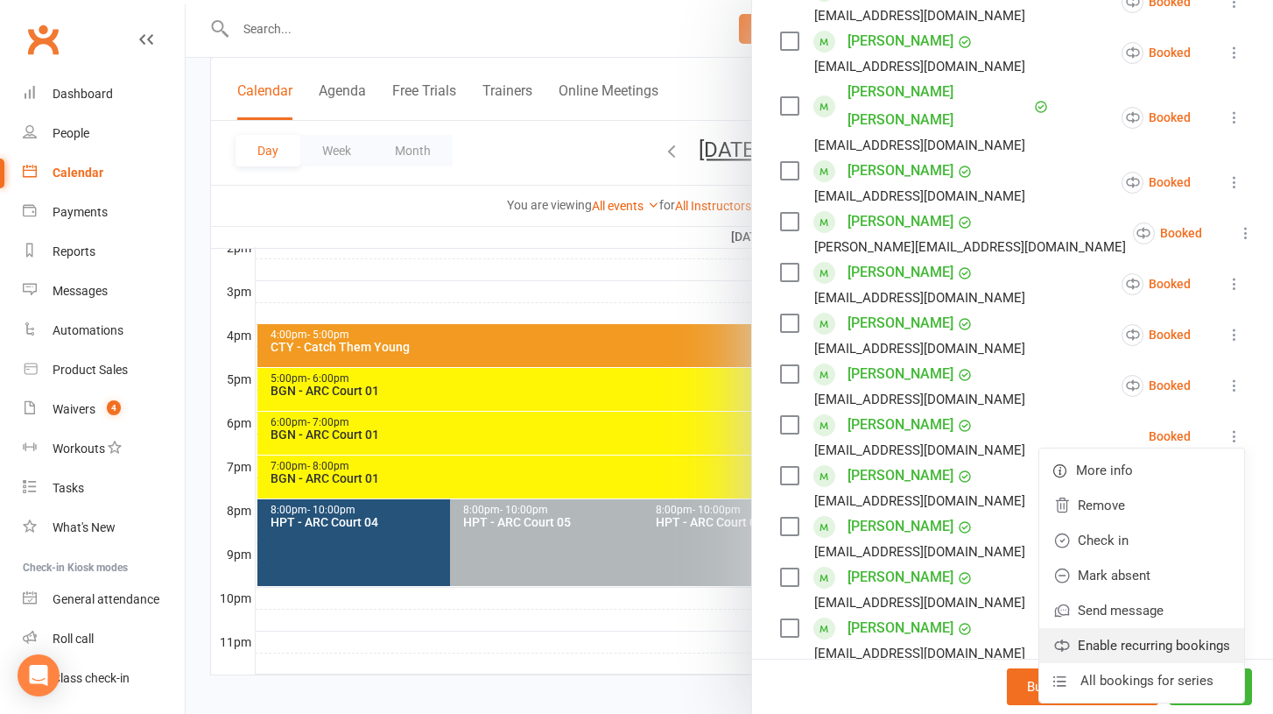
click at [1146, 628] on link "Enable recurring bookings" at bounding box center [1142, 645] width 205 height 35
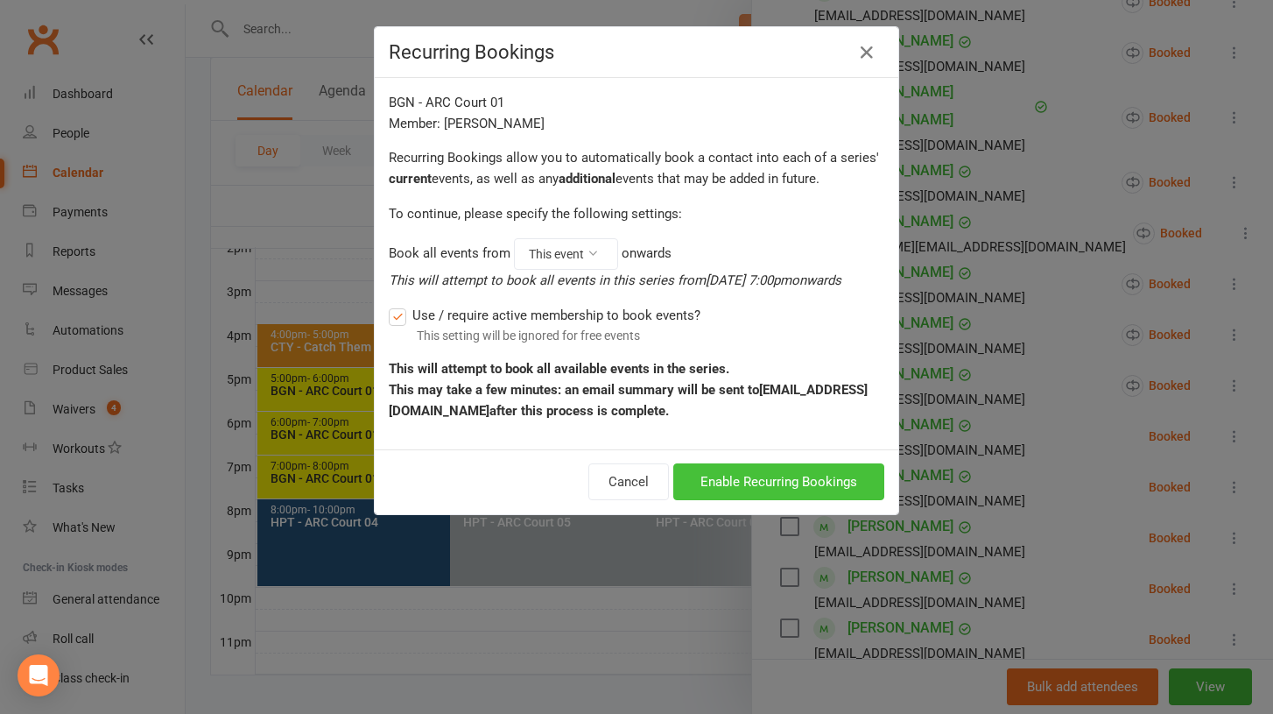
click at [842, 481] on button "Enable Recurring Bookings" at bounding box center [778, 481] width 211 height 37
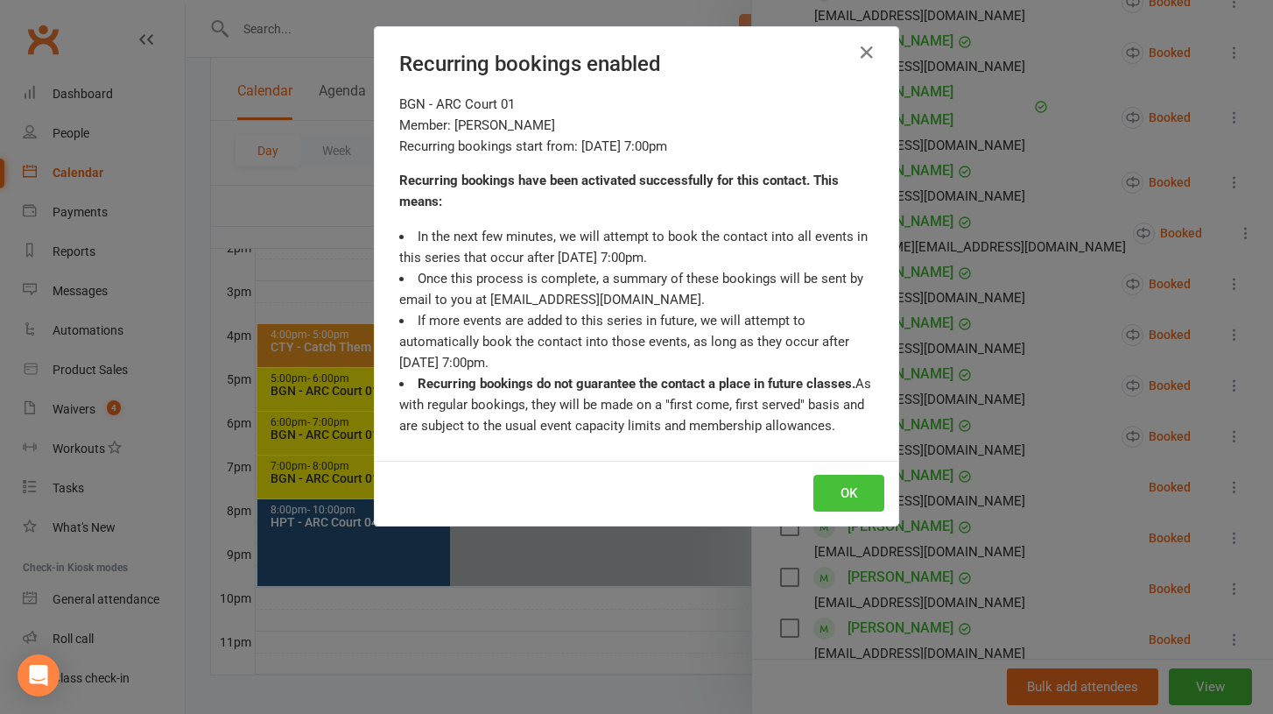
click at [843, 493] on button "OK" at bounding box center [849, 493] width 71 height 37
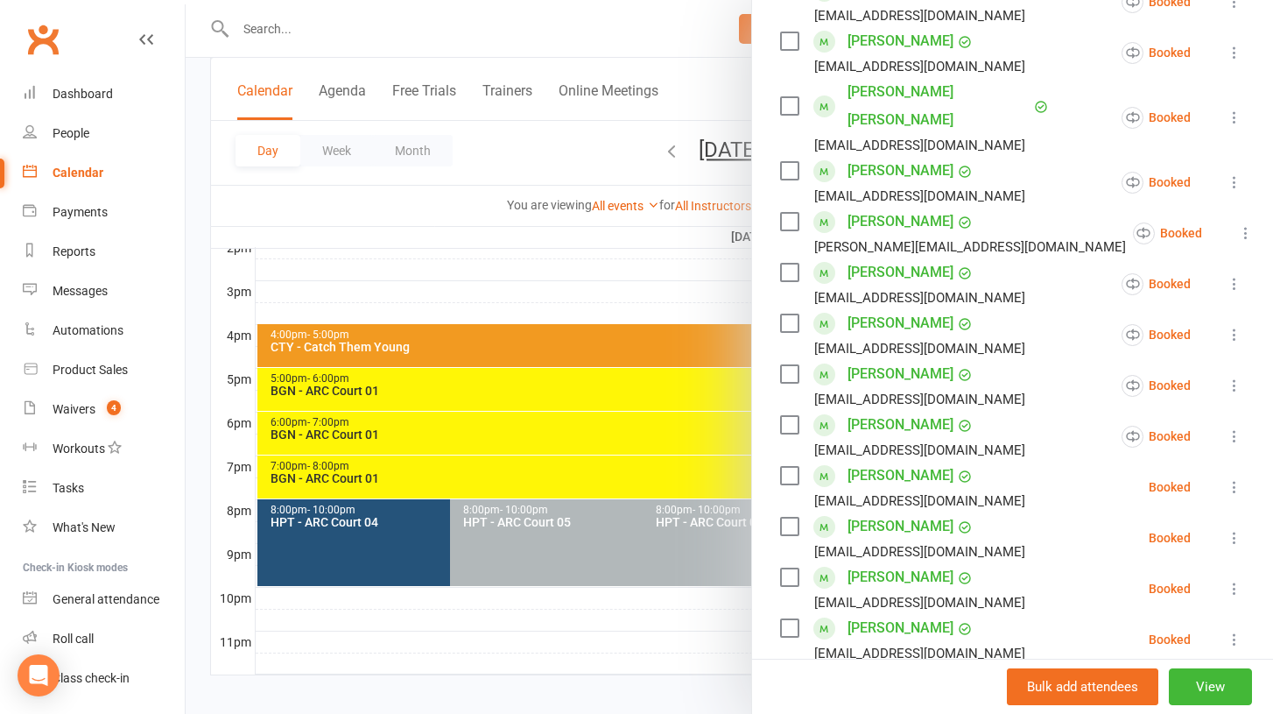
click at [1236, 478] on icon at bounding box center [1235, 487] width 18 height 18
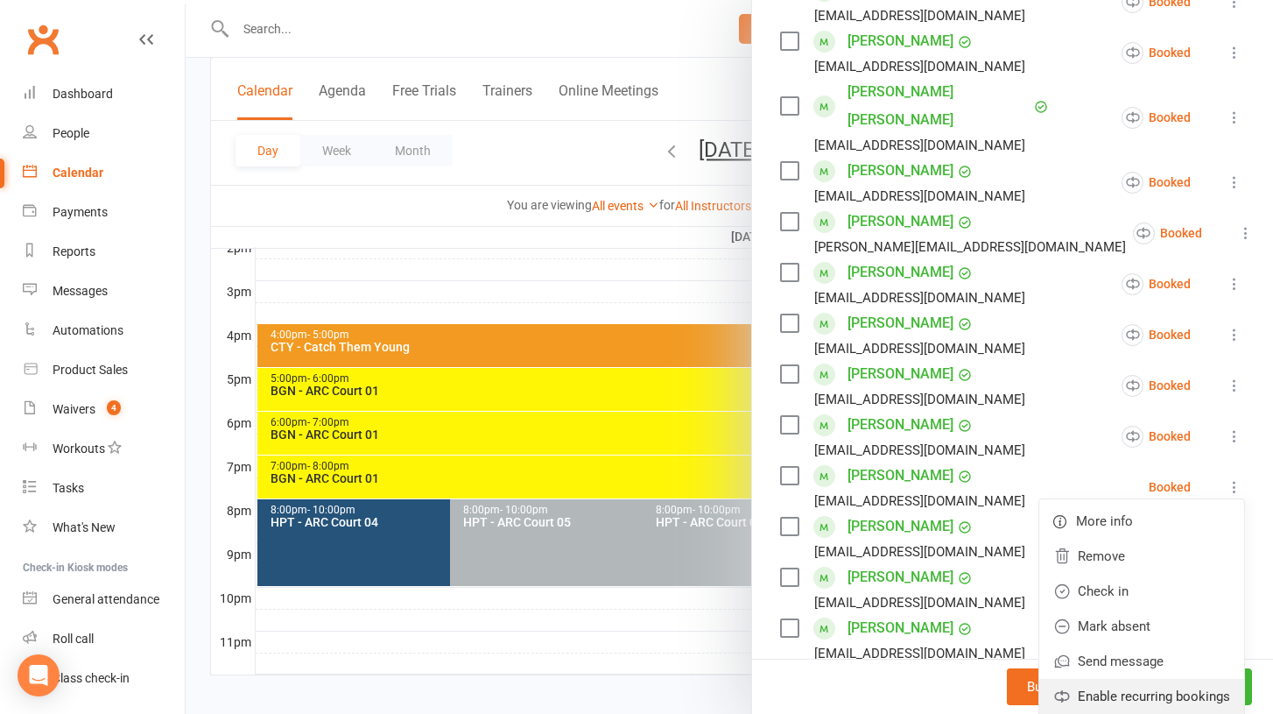
click at [1183, 679] on link "Enable recurring bookings" at bounding box center [1142, 696] width 205 height 35
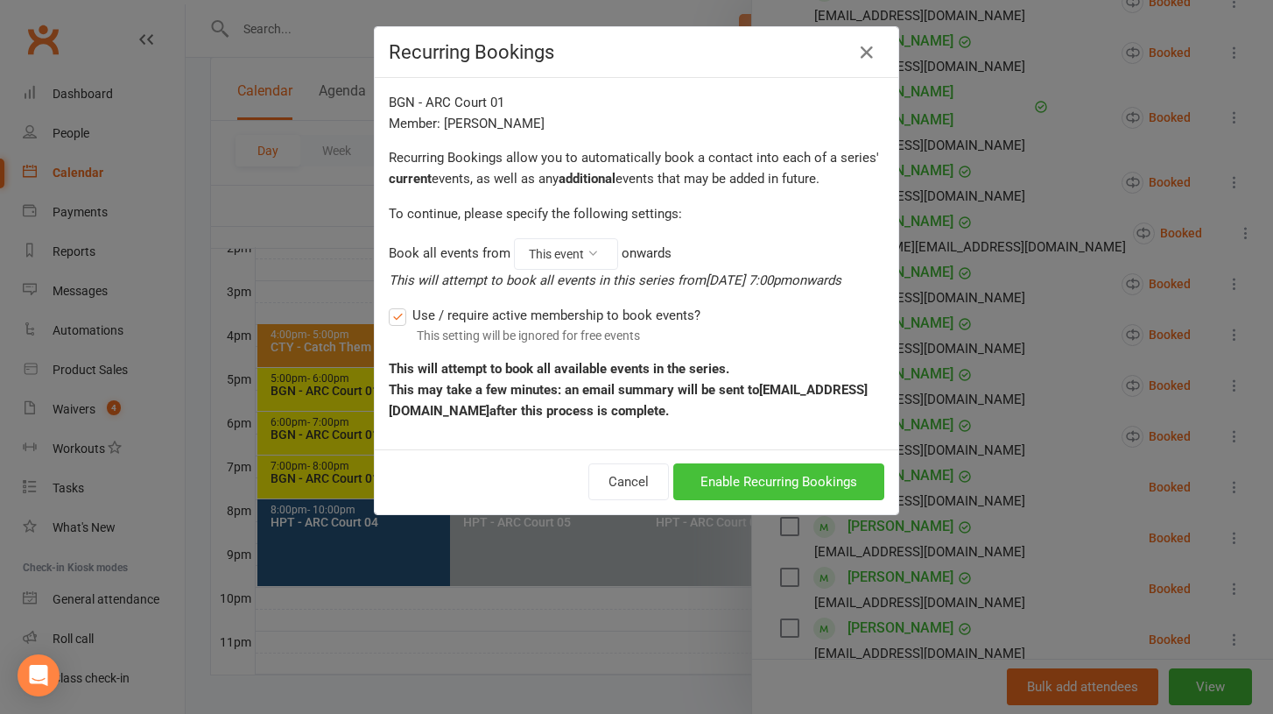
click at [789, 475] on button "Enable Recurring Bookings" at bounding box center [778, 481] width 211 height 37
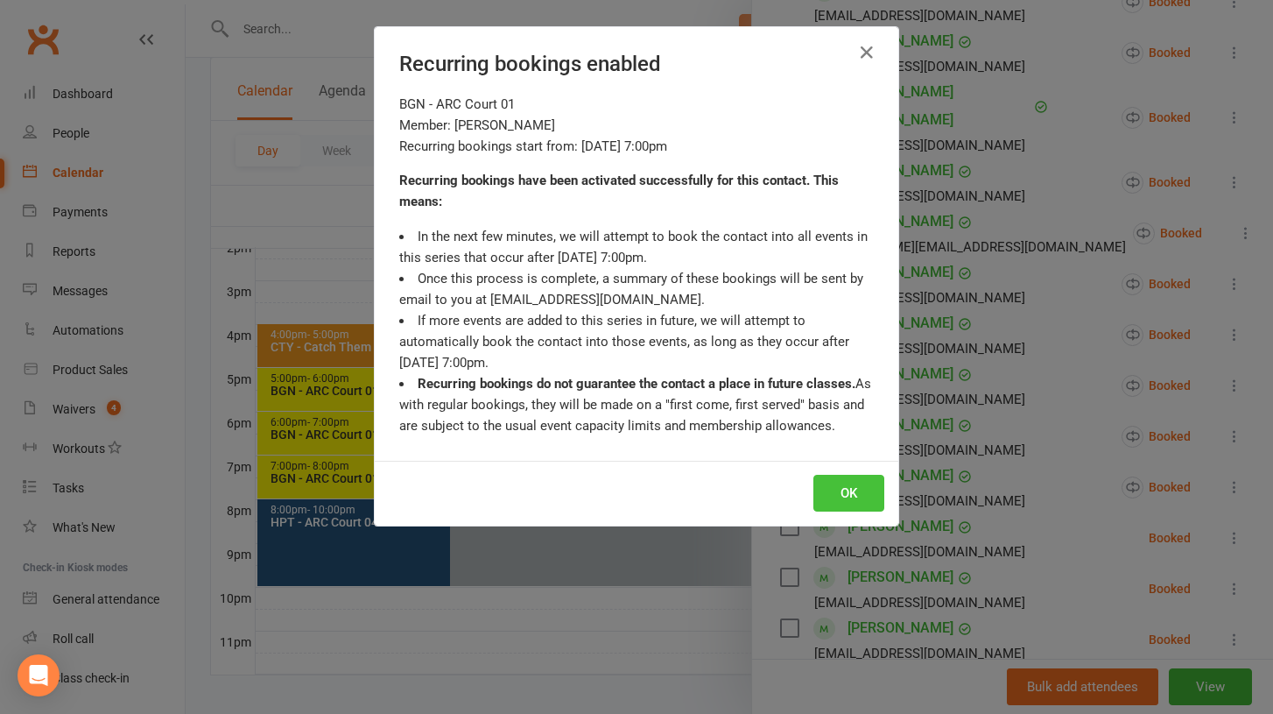
click at [846, 499] on button "OK" at bounding box center [849, 493] width 71 height 37
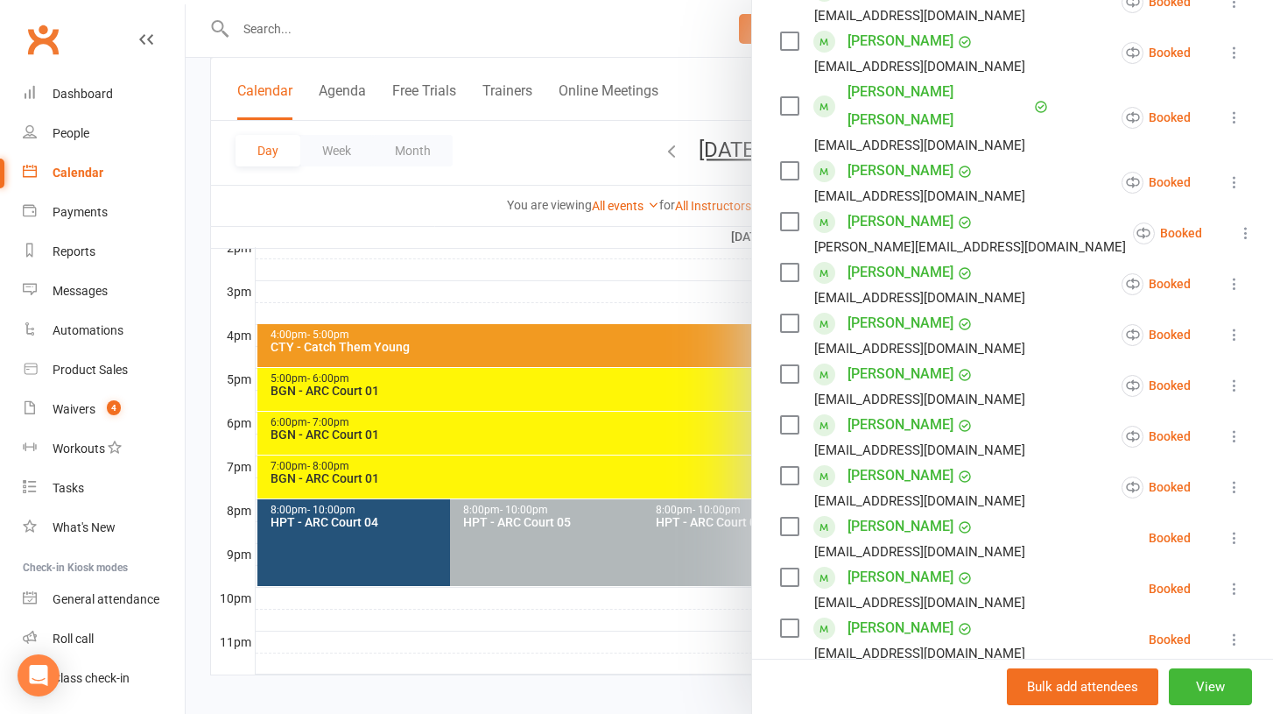
click at [1236, 529] on icon at bounding box center [1235, 538] width 18 height 18
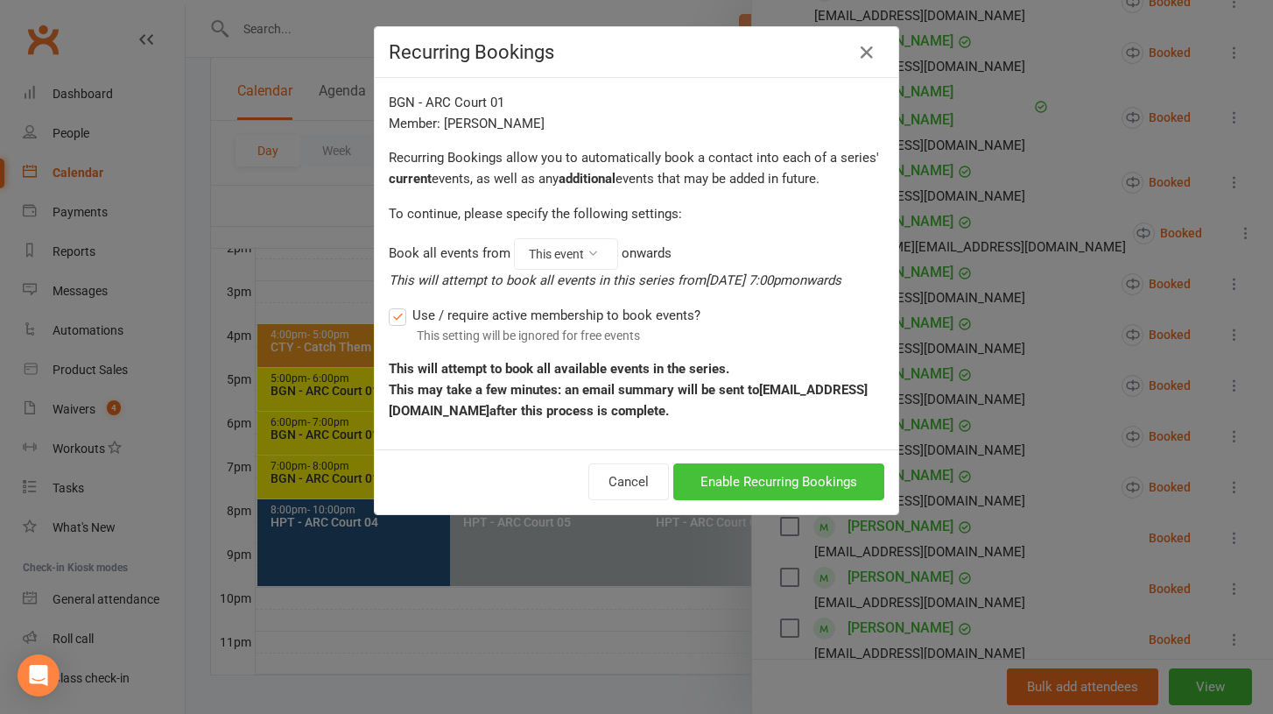
click at [834, 491] on button "Enable Recurring Bookings" at bounding box center [778, 481] width 211 height 37
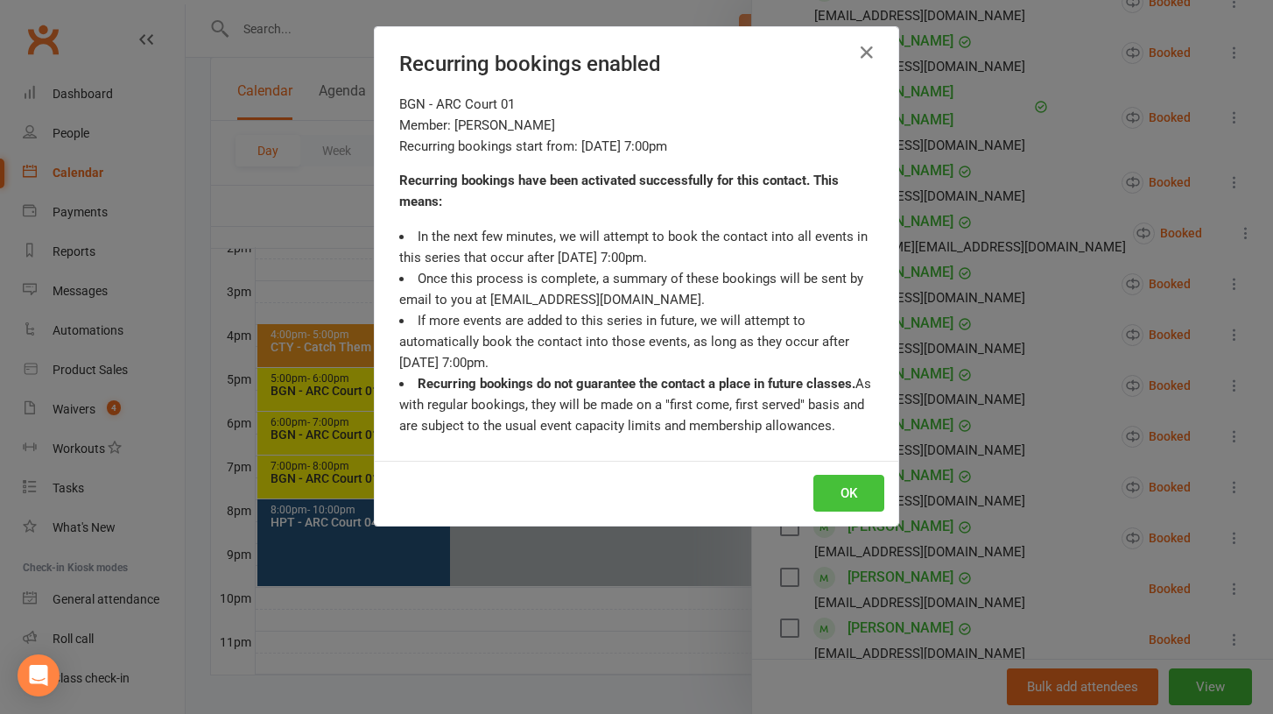
click at [861, 497] on button "OK" at bounding box center [849, 493] width 71 height 37
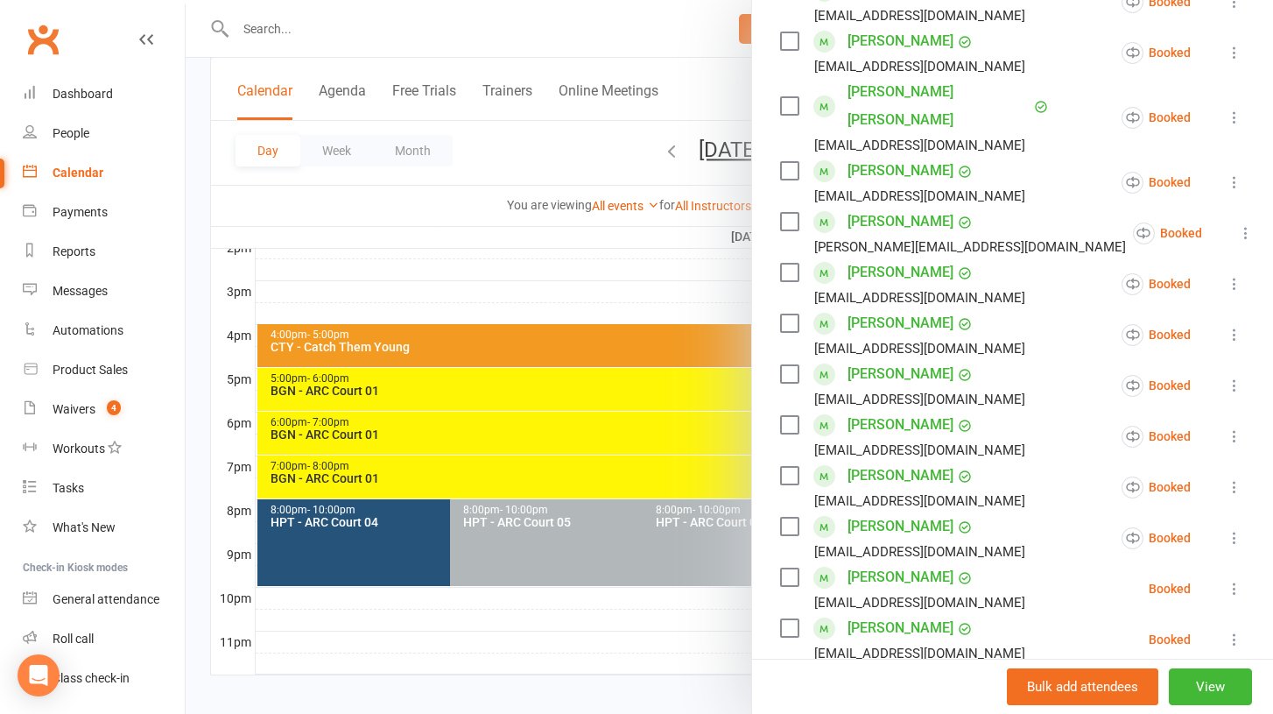
click at [1233, 580] on icon at bounding box center [1235, 589] width 18 height 18
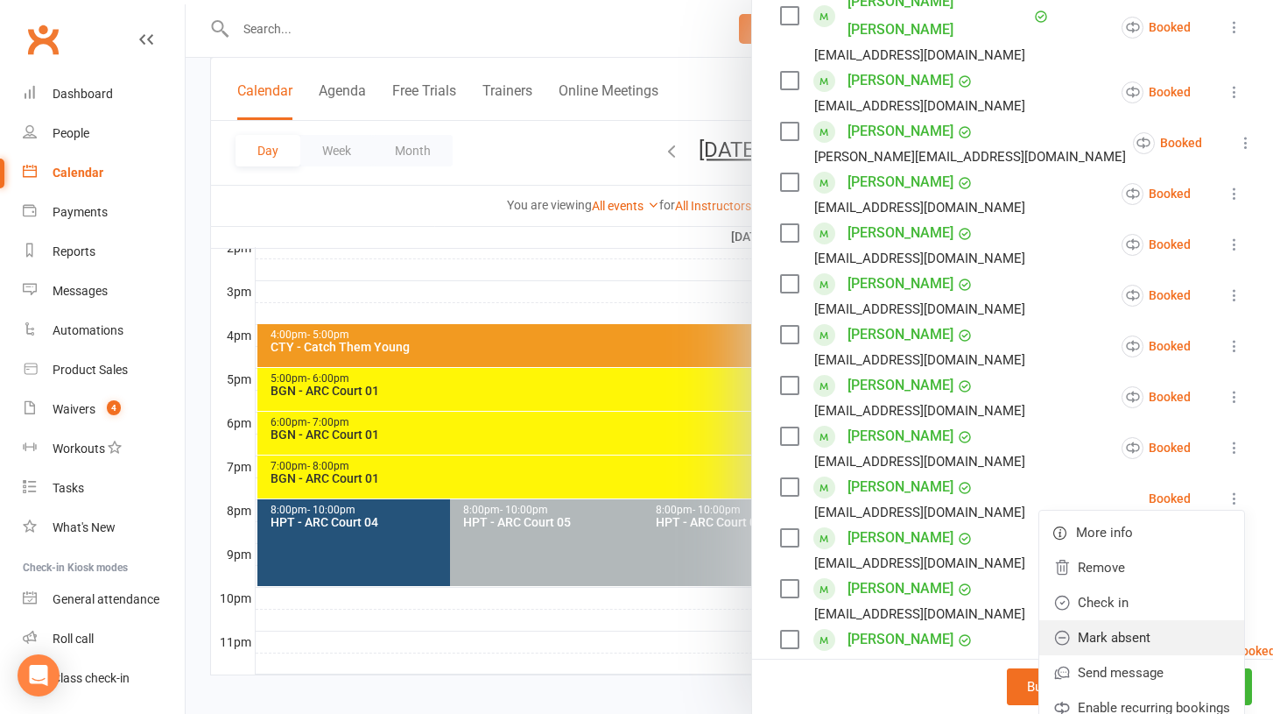
scroll to position [518, 0]
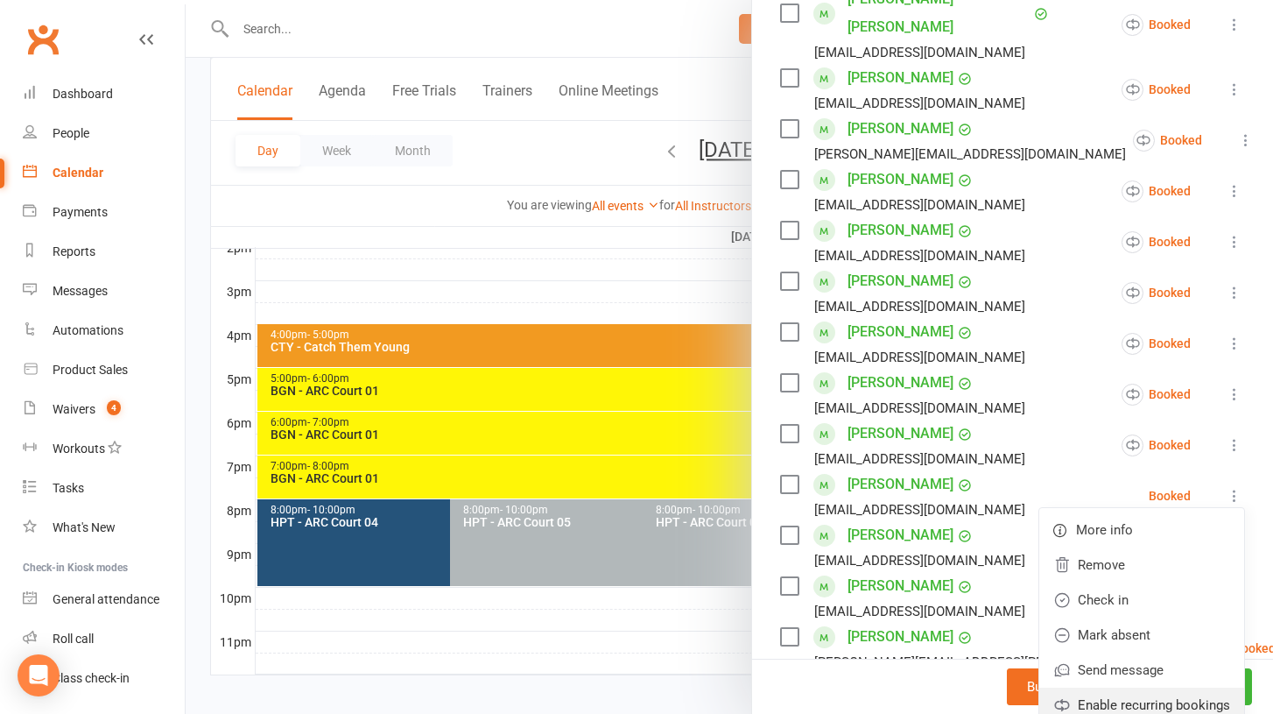
click at [1125, 687] on link "Enable recurring bookings" at bounding box center [1142, 704] width 205 height 35
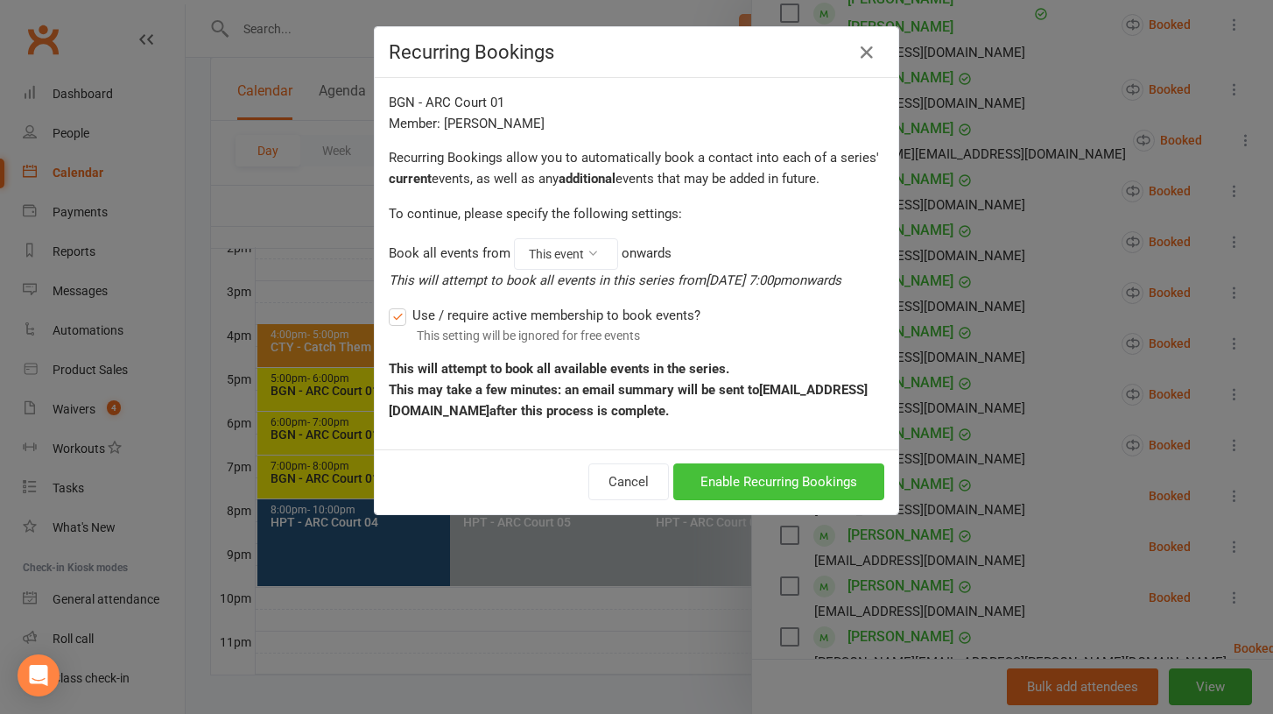
click at [738, 483] on button "Enable Recurring Bookings" at bounding box center [778, 481] width 211 height 37
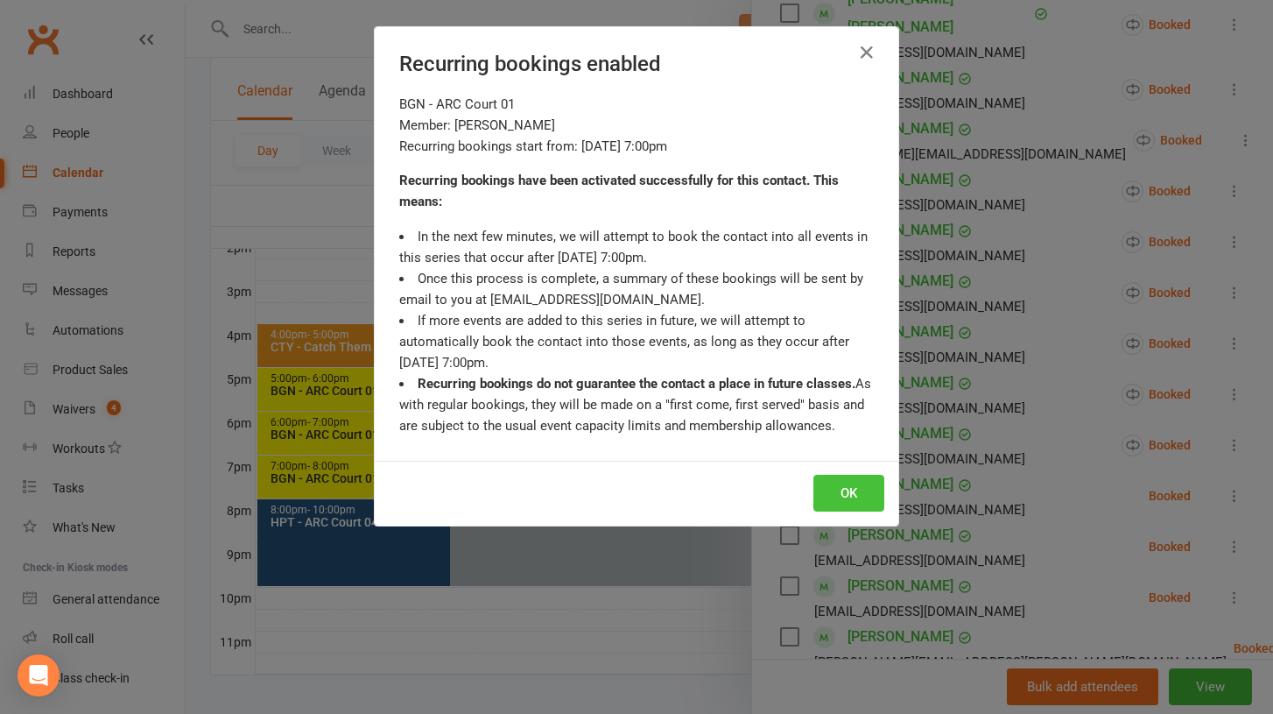
click at [838, 491] on button "OK" at bounding box center [849, 493] width 71 height 37
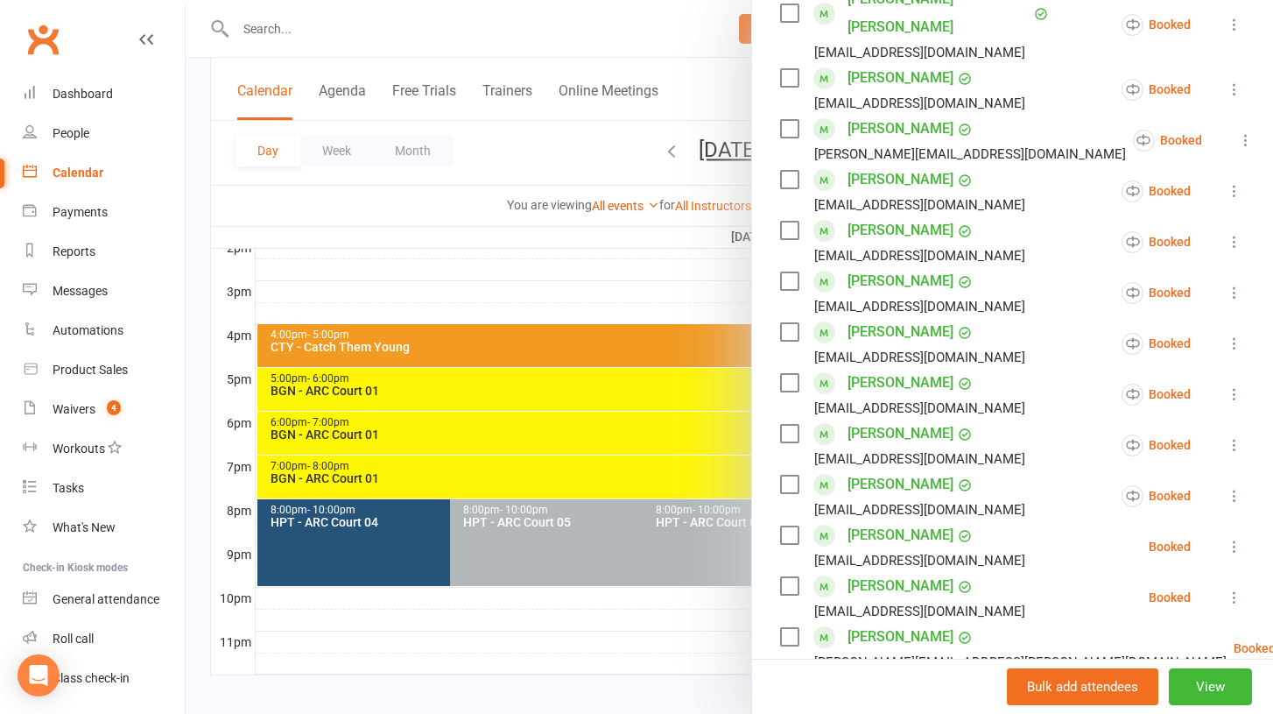
click at [1234, 538] on icon at bounding box center [1235, 547] width 18 height 18
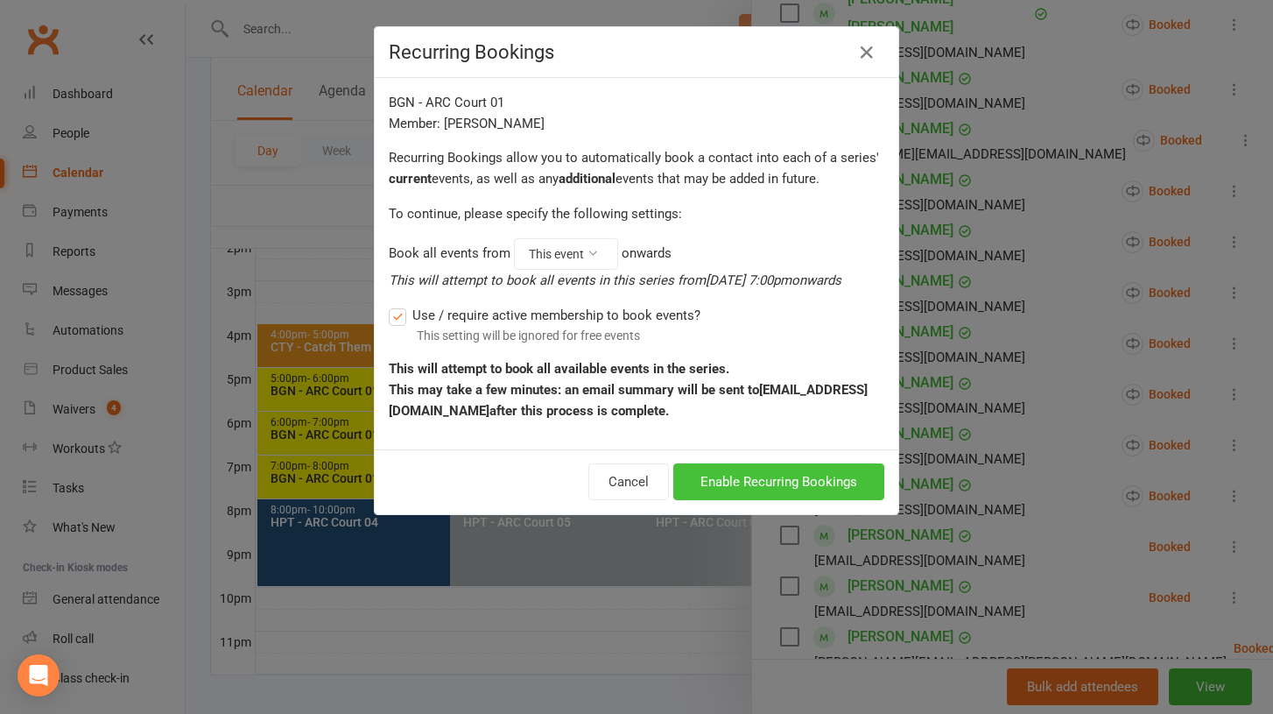
click at [796, 490] on button "Enable Recurring Bookings" at bounding box center [778, 481] width 211 height 37
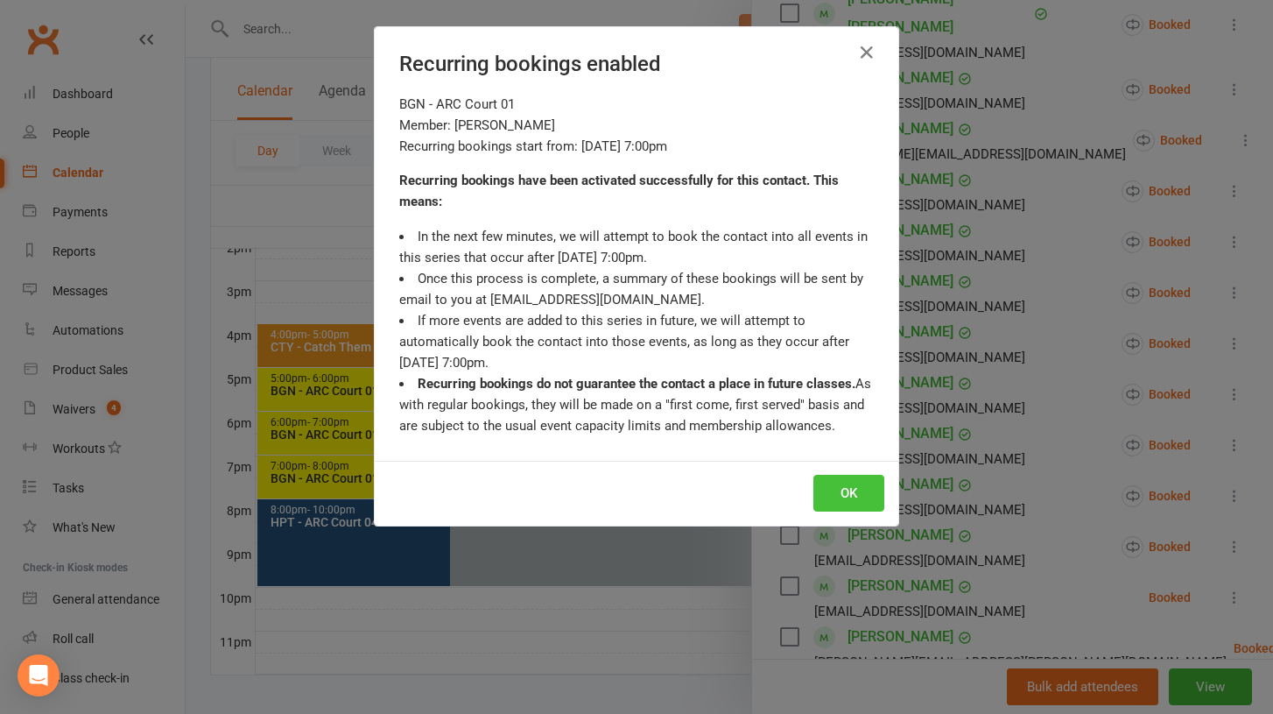
click at [853, 486] on button "OK" at bounding box center [849, 493] width 71 height 37
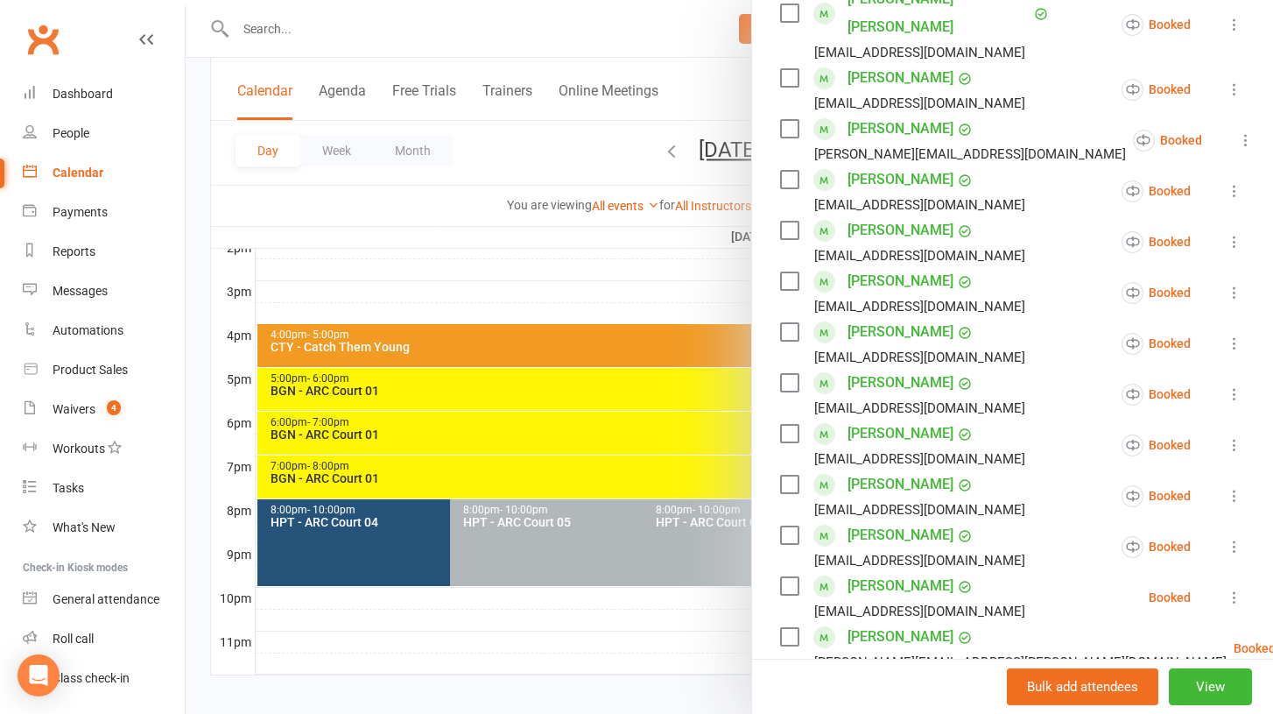
click at [1233, 589] on icon at bounding box center [1235, 598] width 18 height 18
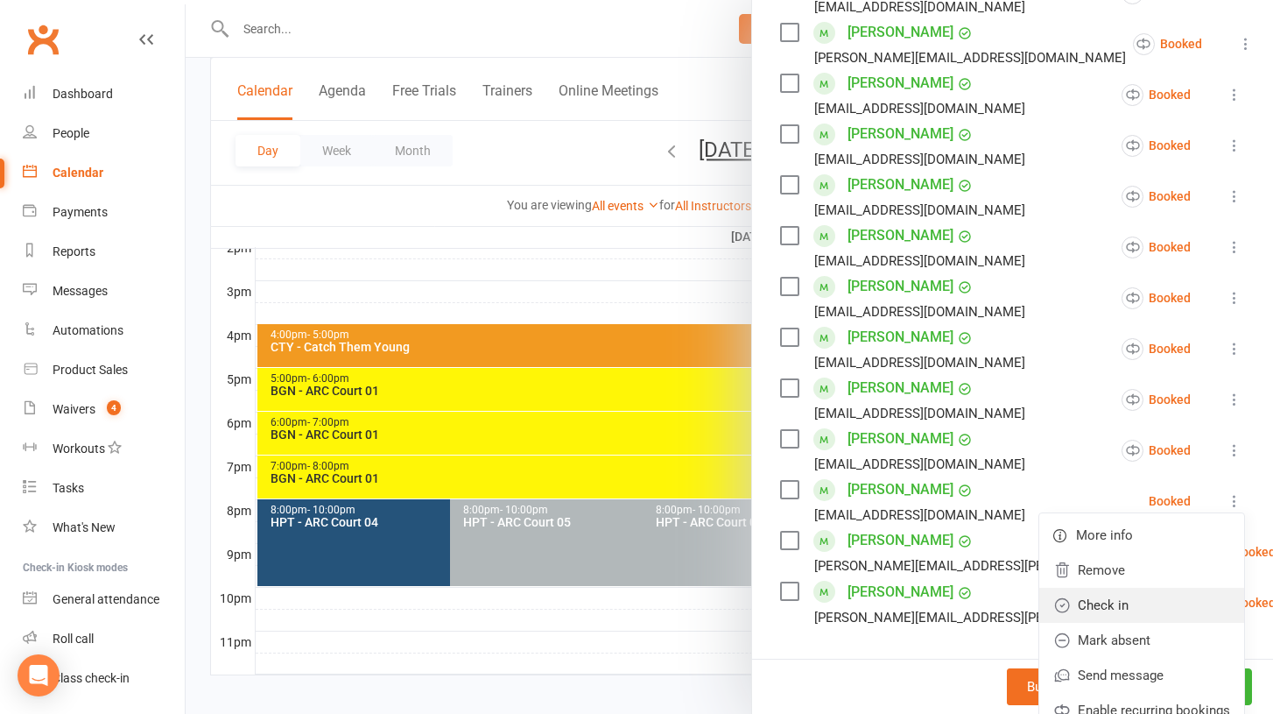
scroll to position [617, 0]
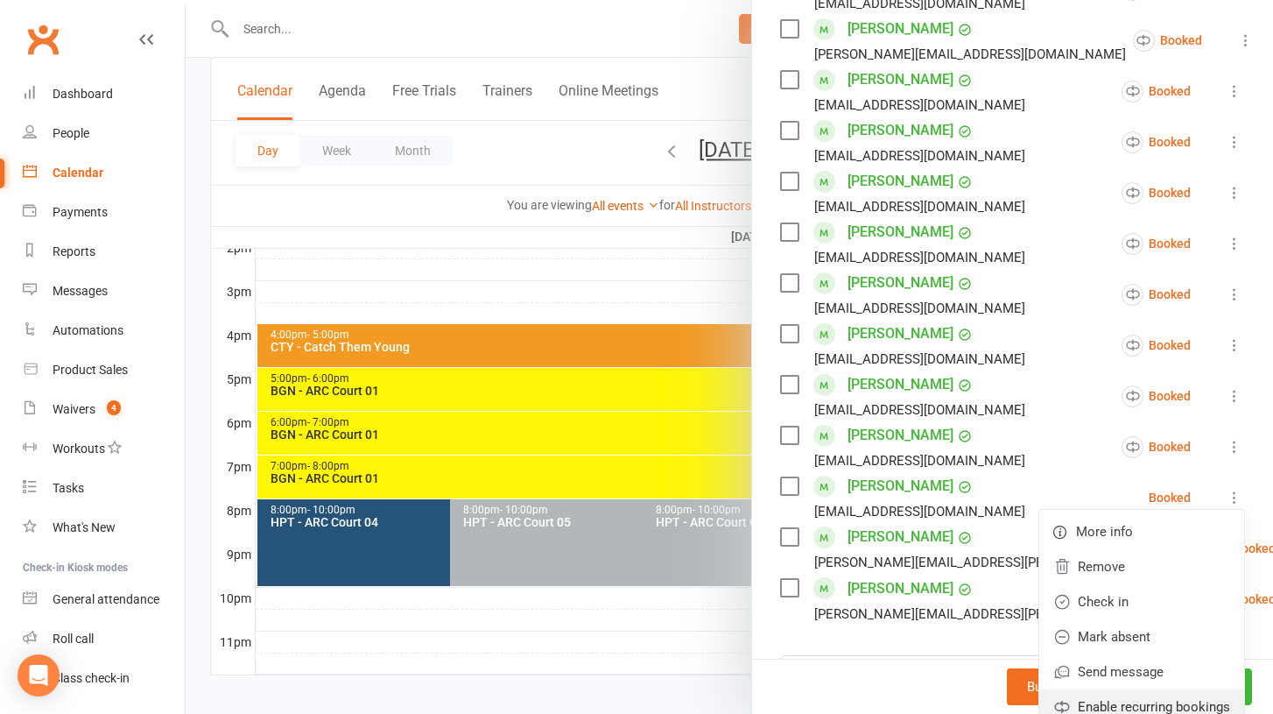
click at [1134, 689] on link "Enable recurring bookings" at bounding box center [1142, 706] width 205 height 35
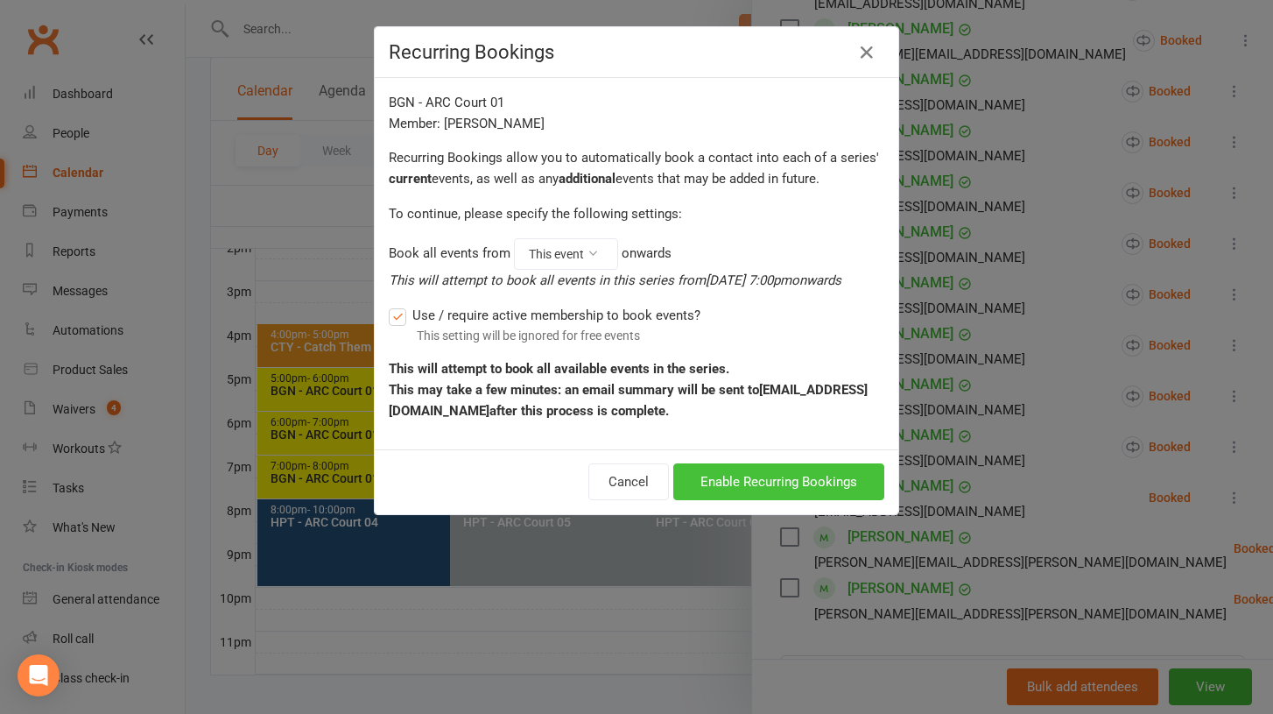
click at [751, 483] on button "Enable Recurring Bookings" at bounding box center [778, 481] width 211 height 37
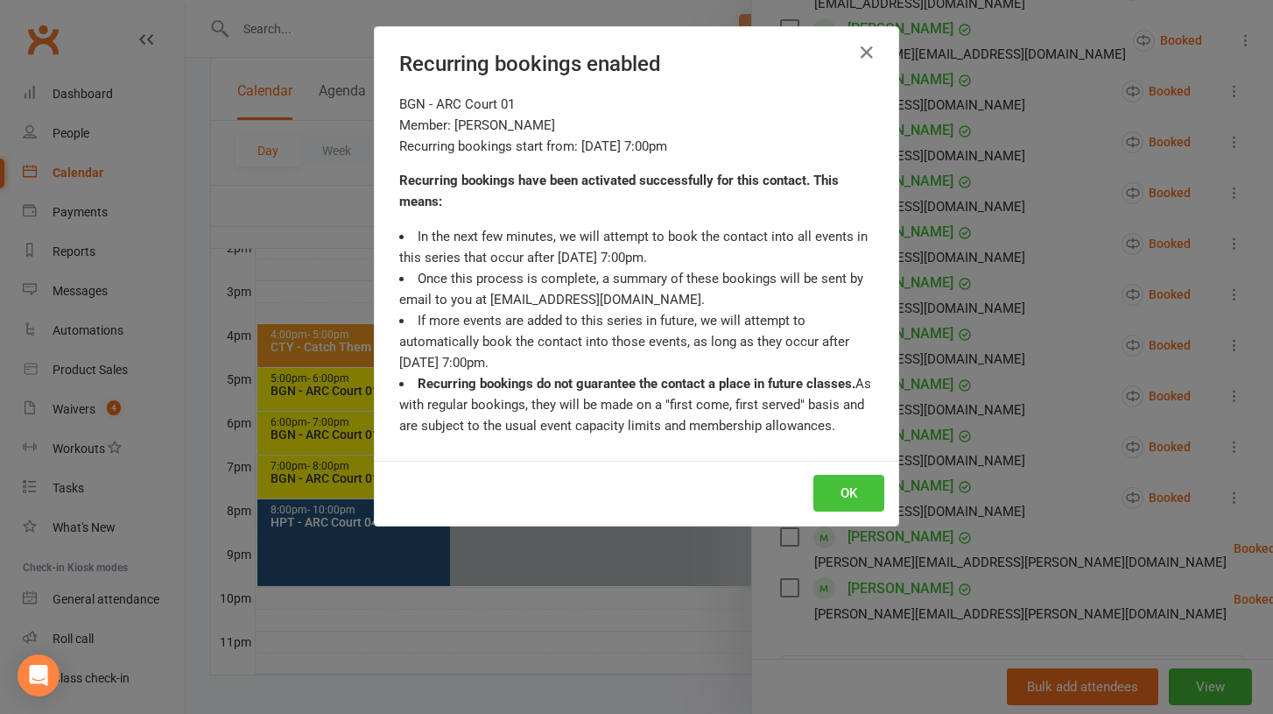
click at [831, 483] on button "OK" at bounding box center [849, 493] width 71 height 37
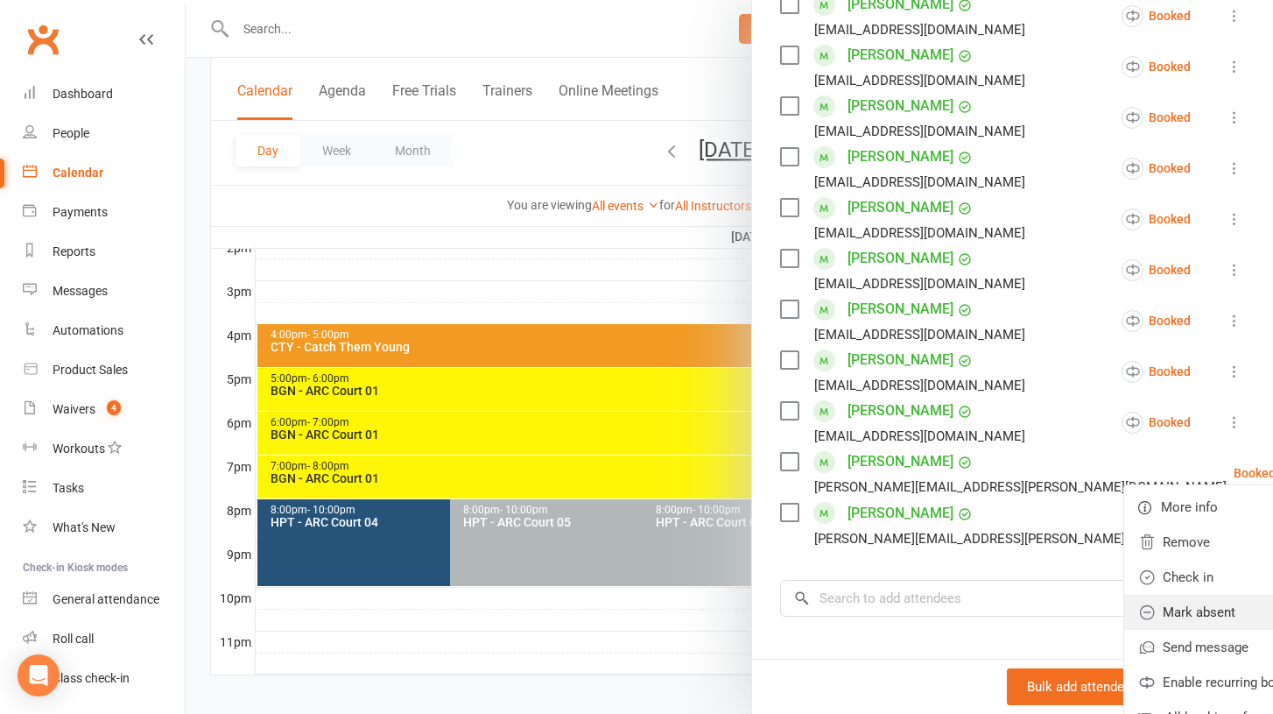
scroll to position [695, 0]
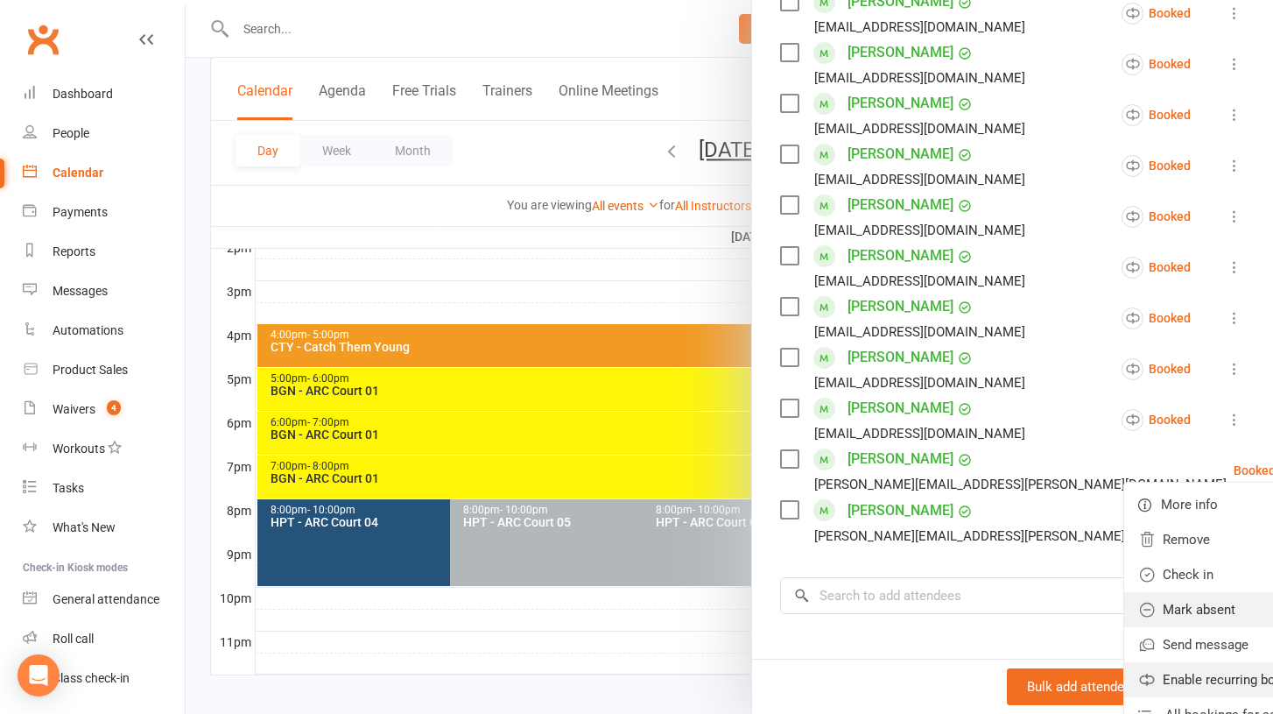
click at [1143, 662] on link "Enable recurring bookings" at bounding box center [1227, 679] width 205 height 35
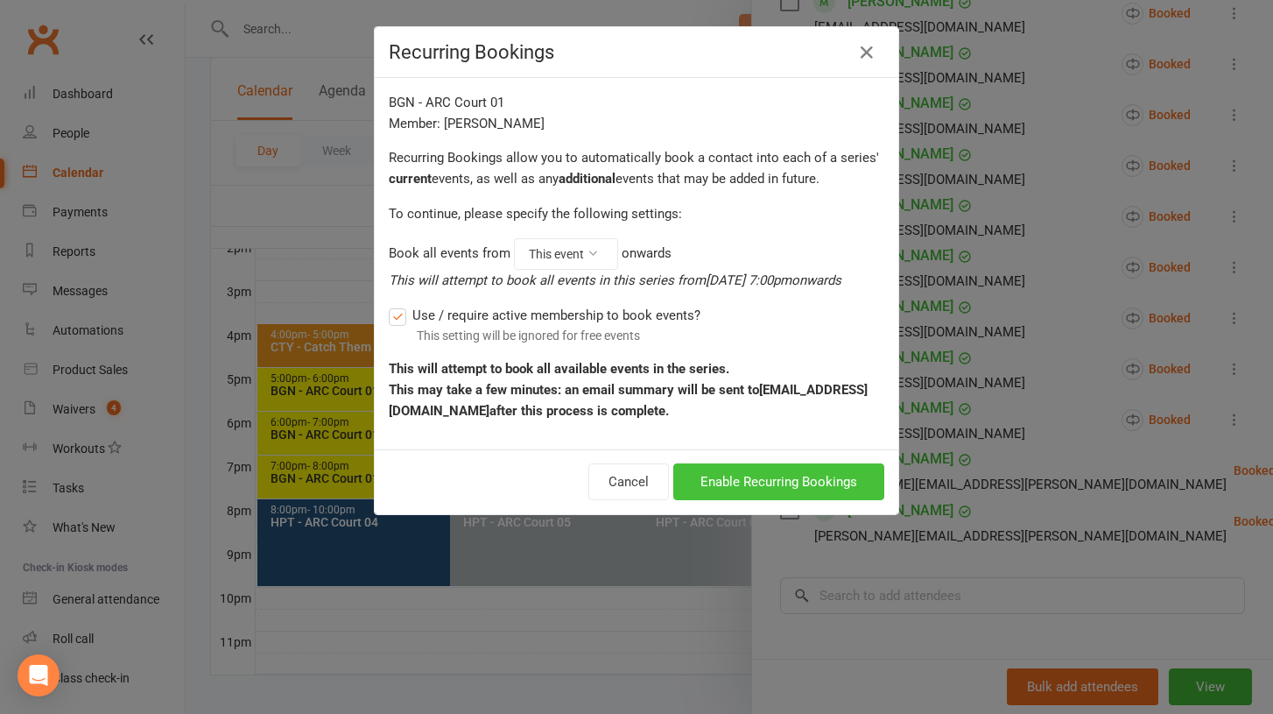
click at [804, 475] on button "Enable Recurring Bookings" at bounding box center [778, 481] width 211 height 37
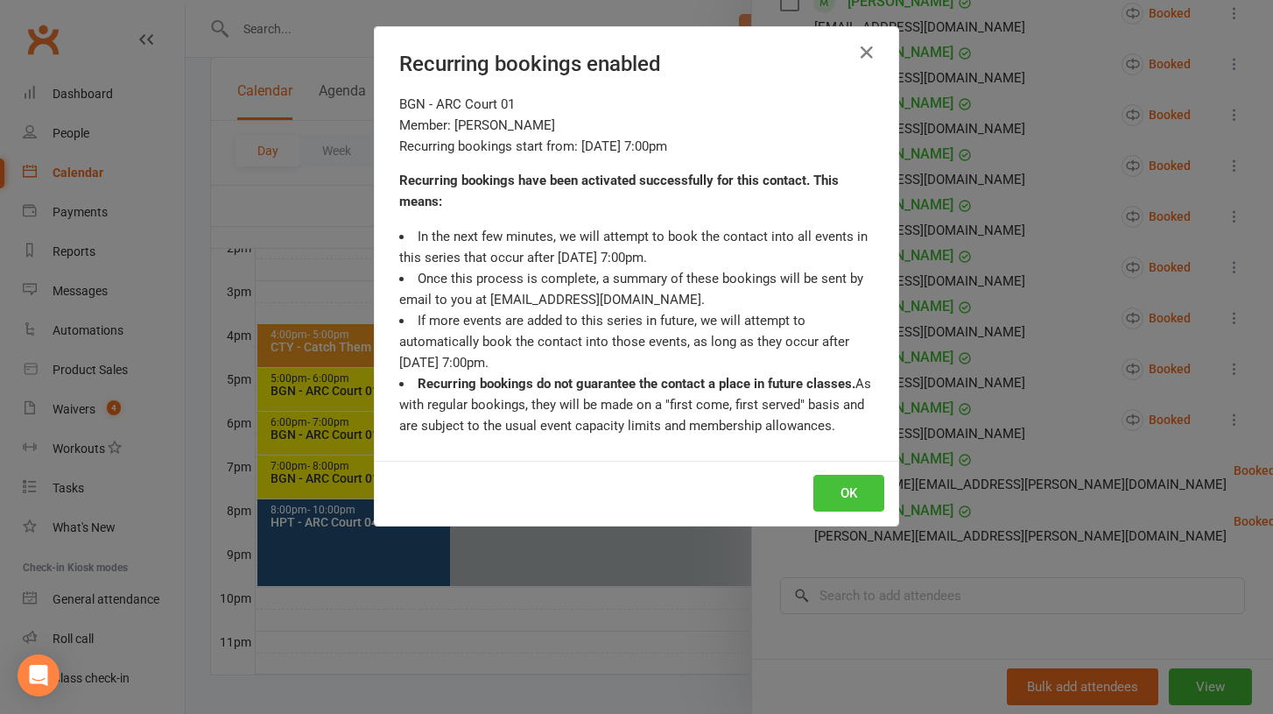
click at [837, 490] on button "OK" at bounding box center [849, 493] width 71 height 37
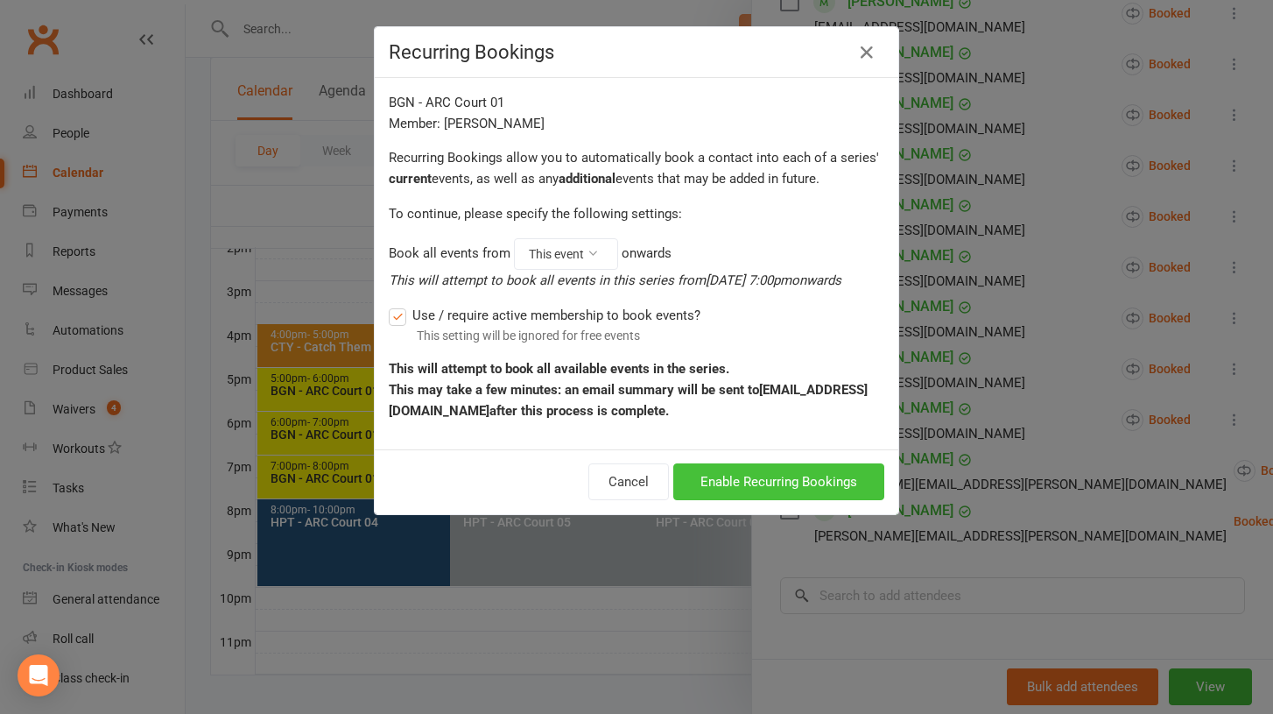
click at [730, 481] on button "Enable Recurring Bookings" at bounding box center [778, 481] width 211 height 37
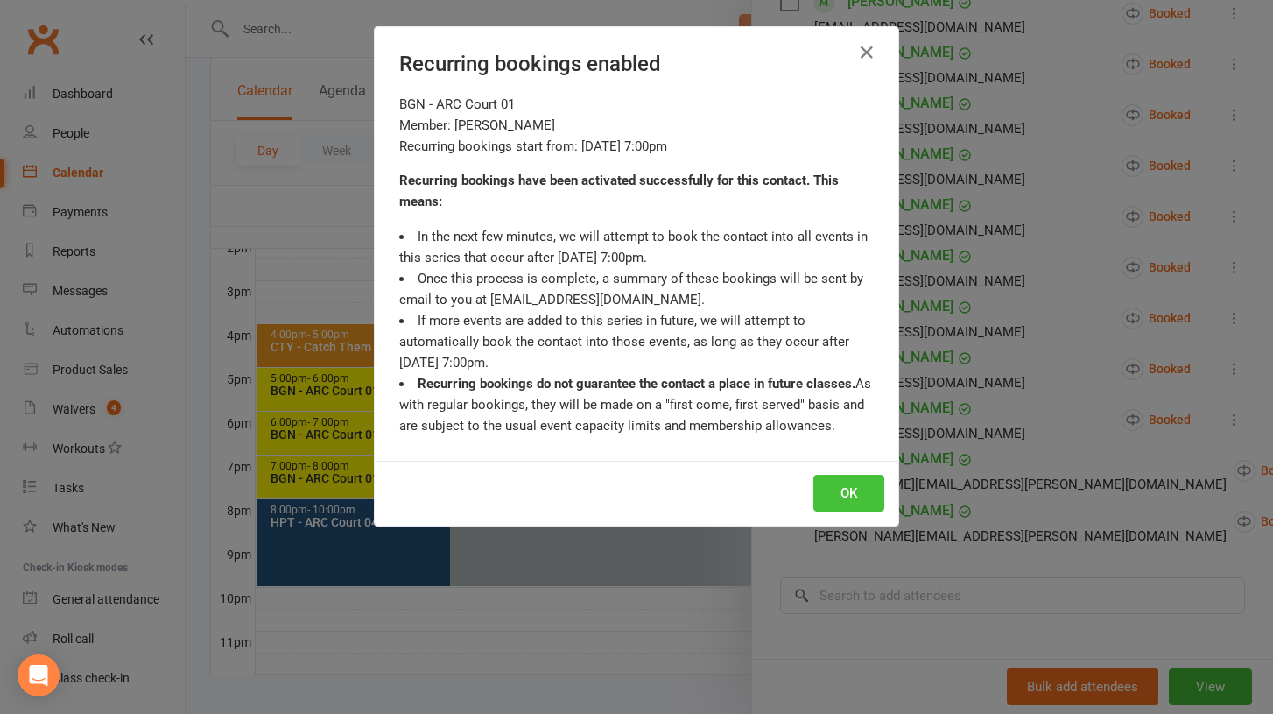
click at [821, 497] on button "OK" at bounding box center [849, 493] width 71 height 37
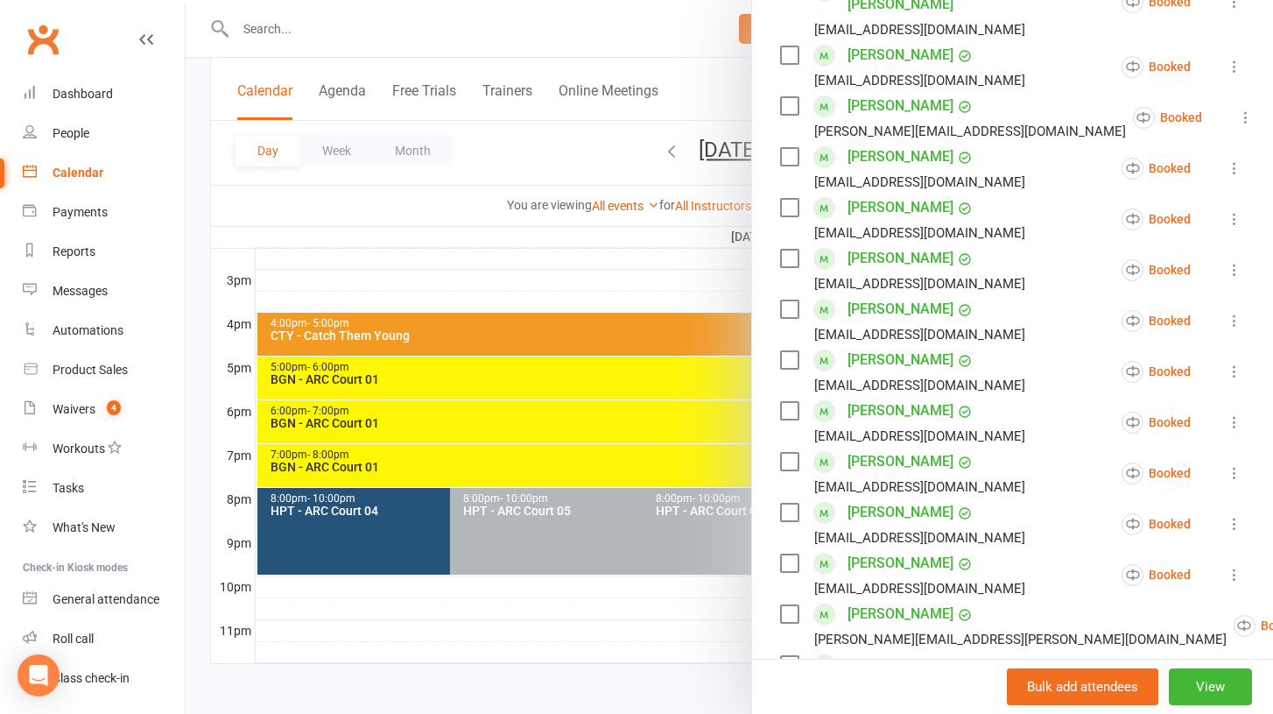
scroll to position [0, 0]
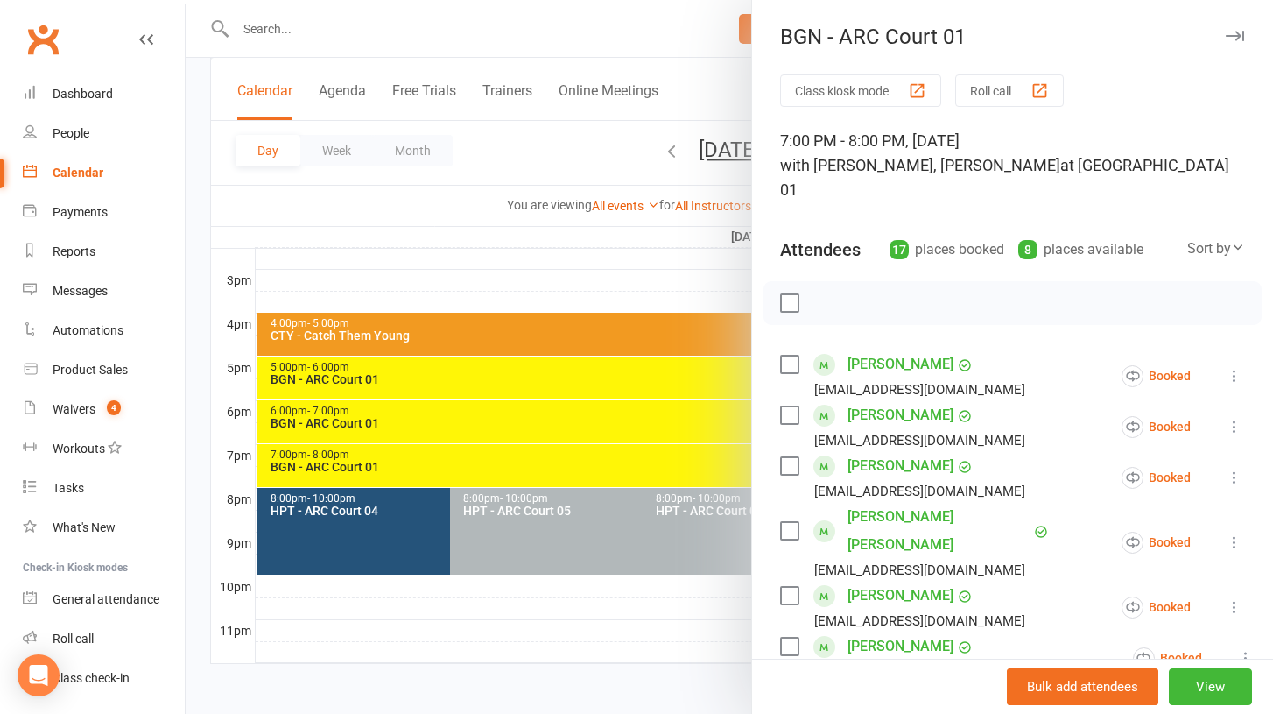
click at [1232, 40] on icon "button" at bounding box center [1235, 36] width 18 height 11
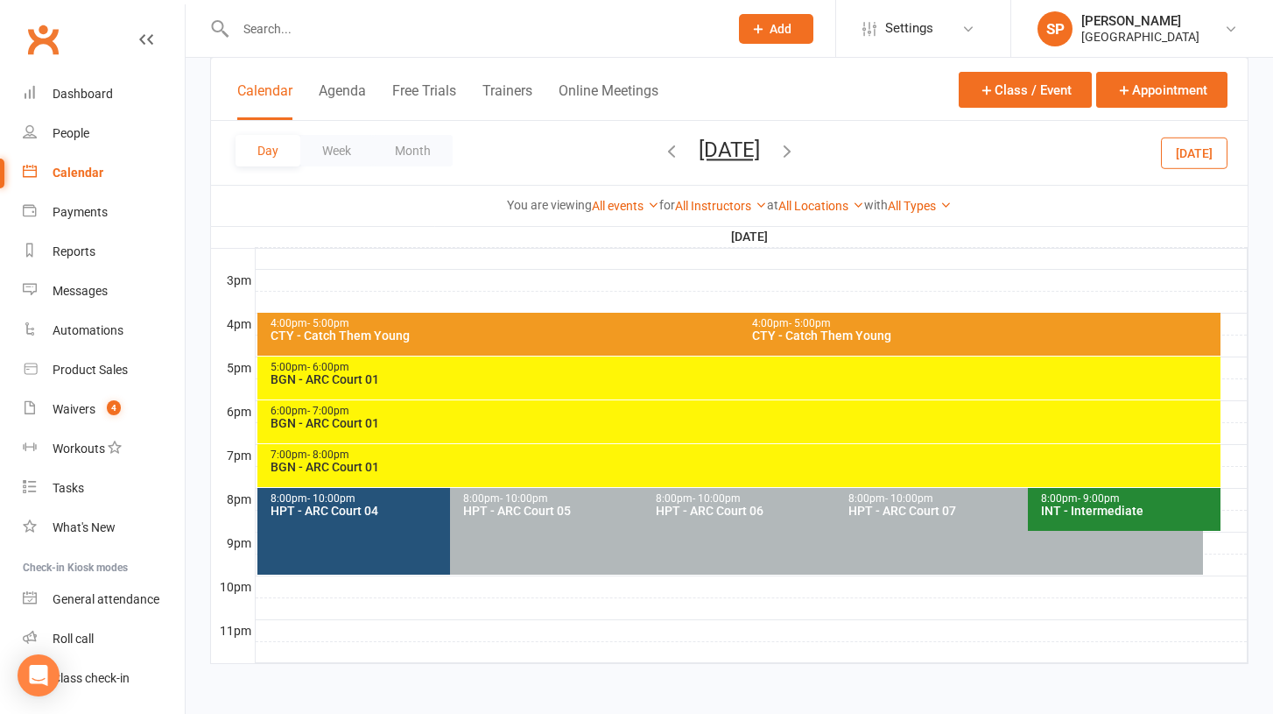
click at [797, 152] on icon "button" at bounding box center [787, 150] width 19 height 19
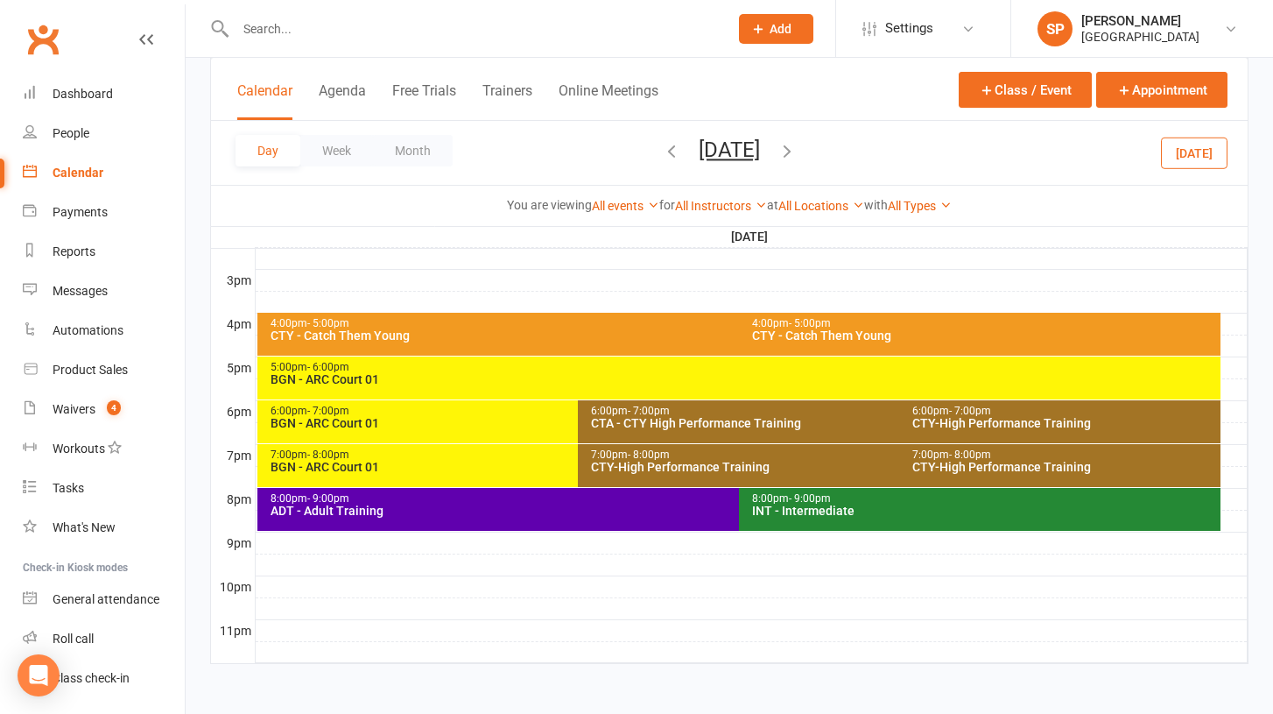
click at [441, 374] on div "BGN - ARC Court 01" at bounding box center [744, 379] width 948 height 12
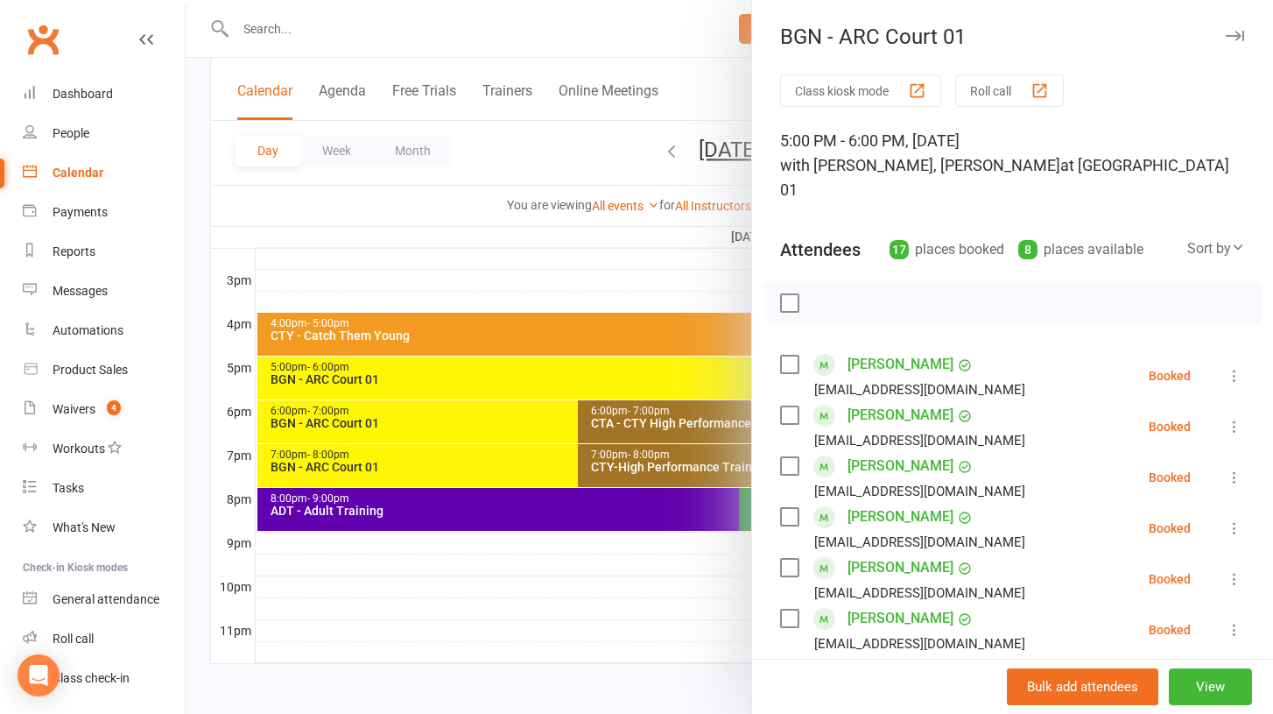
click at [1234, 367] on icon at bounding box center [1235, 376] width 18 height 18
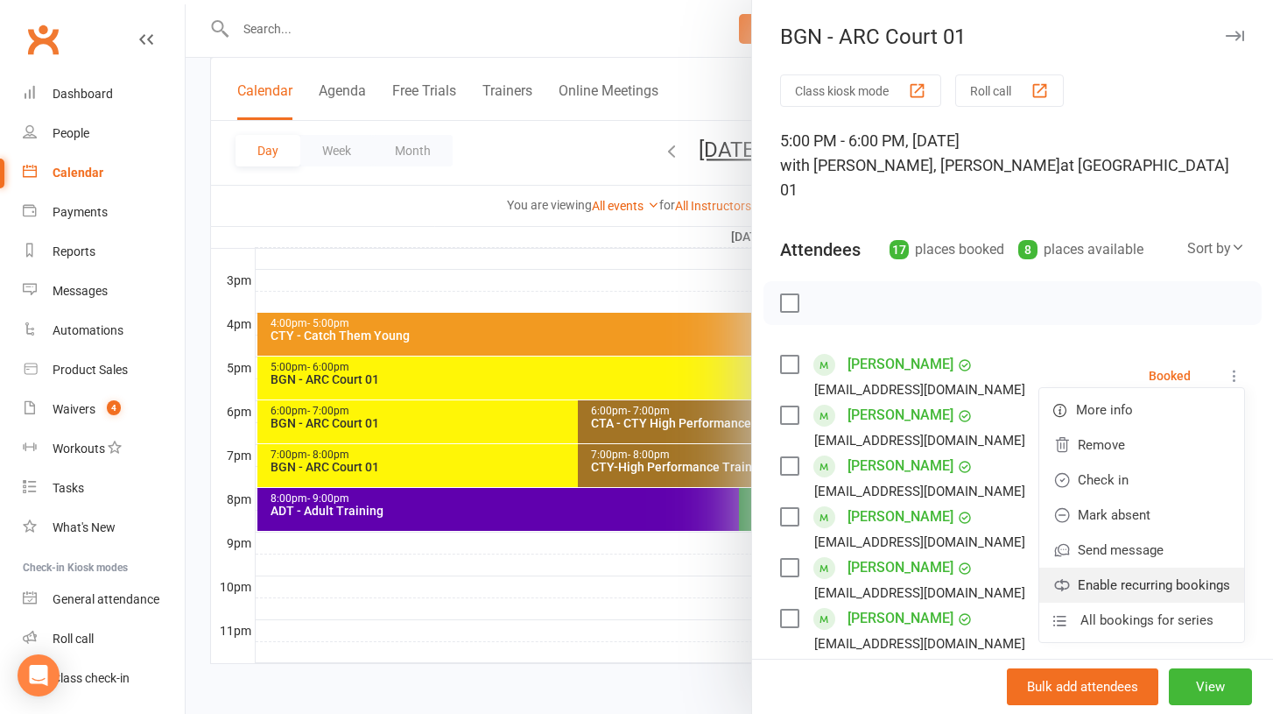
click at [1148, 568] on link "Enable recurring bookings" at bounding box center [1142, 585] width 205 height 35
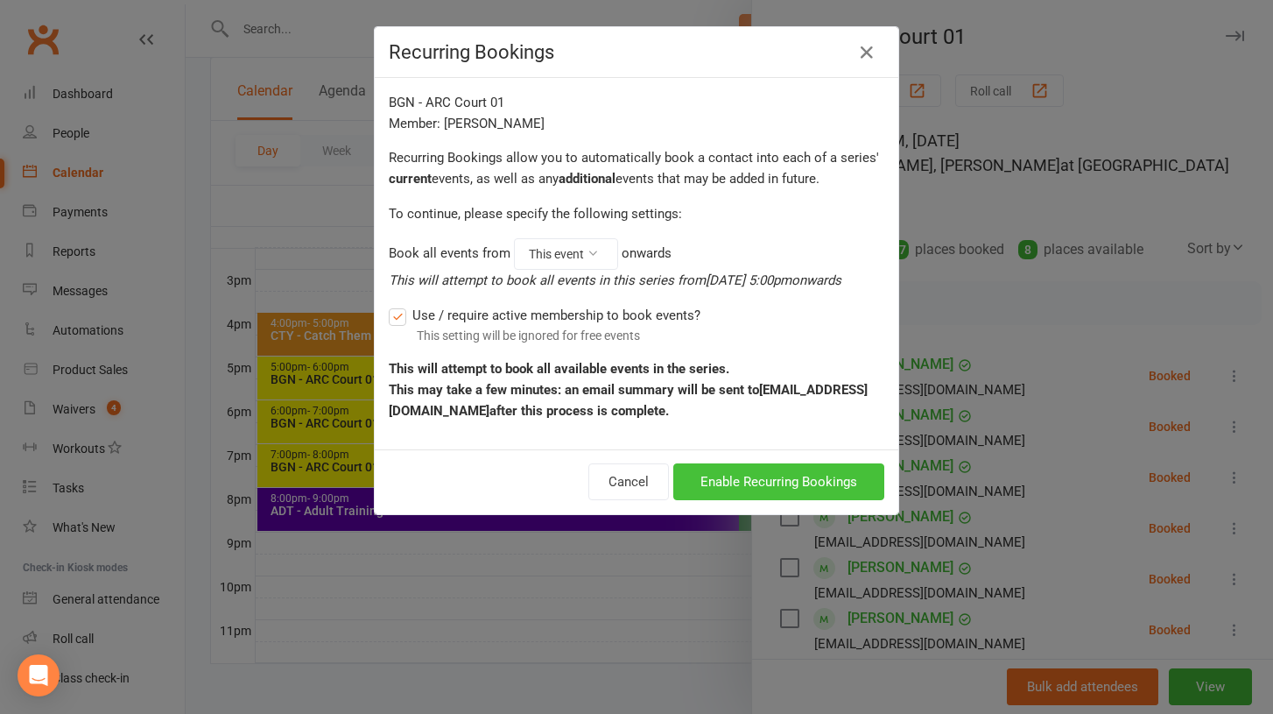
click at [818, 476] on button "Enable Recurring Bookings" at bounding box center [778, 481] width 211 height 37
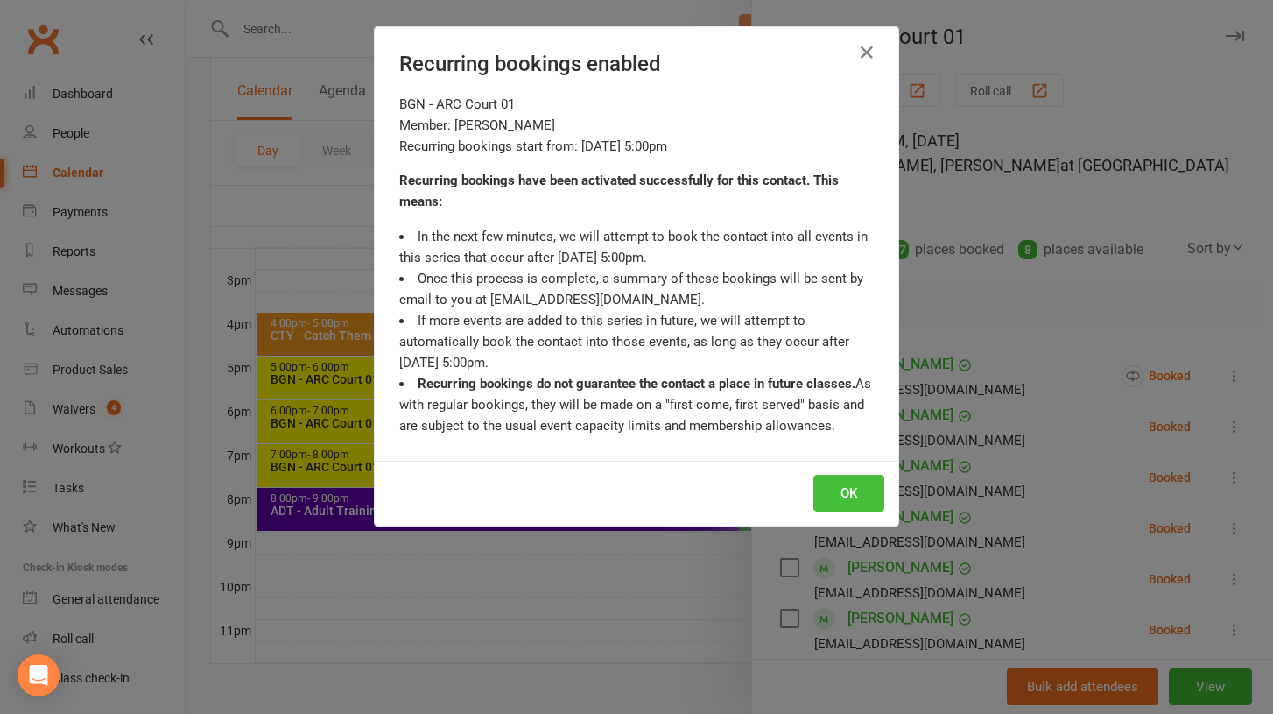
click at [868, 486] on button "OK" at bounding box center [849, 493] width 71 height 37
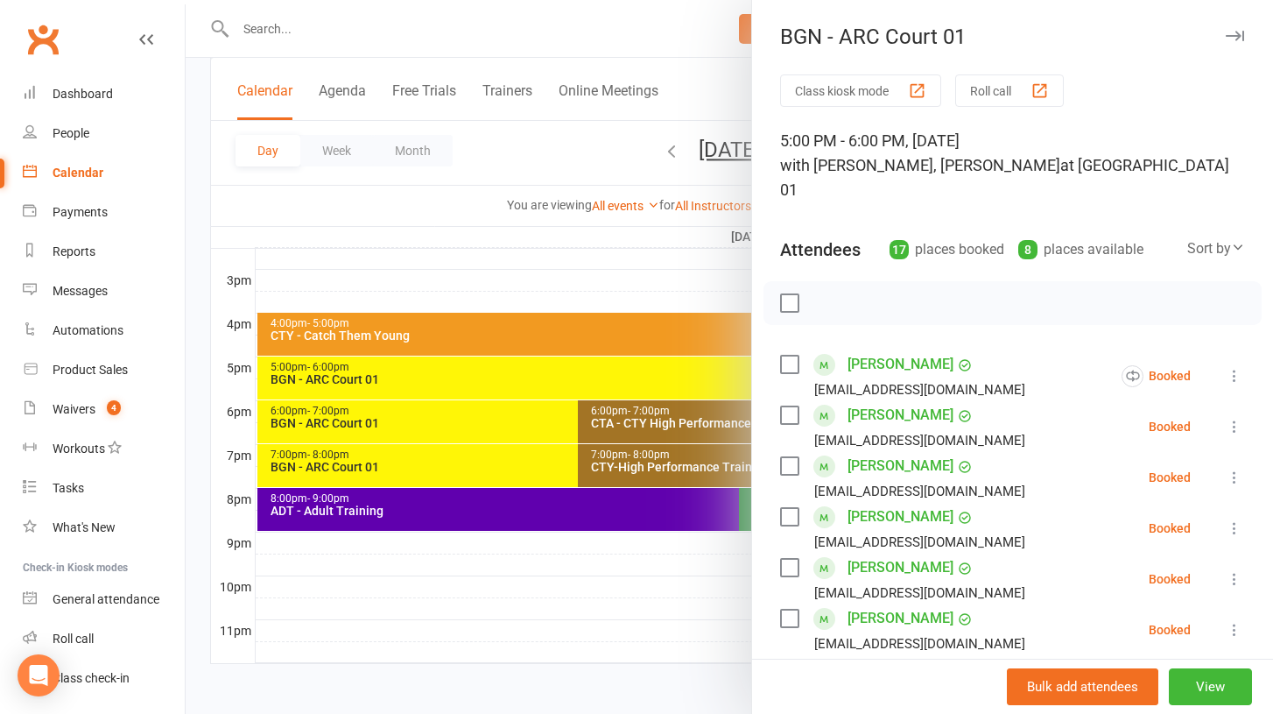
click at [1234, 418] on icon at bounding box center [1235, 427] width 18 height 18
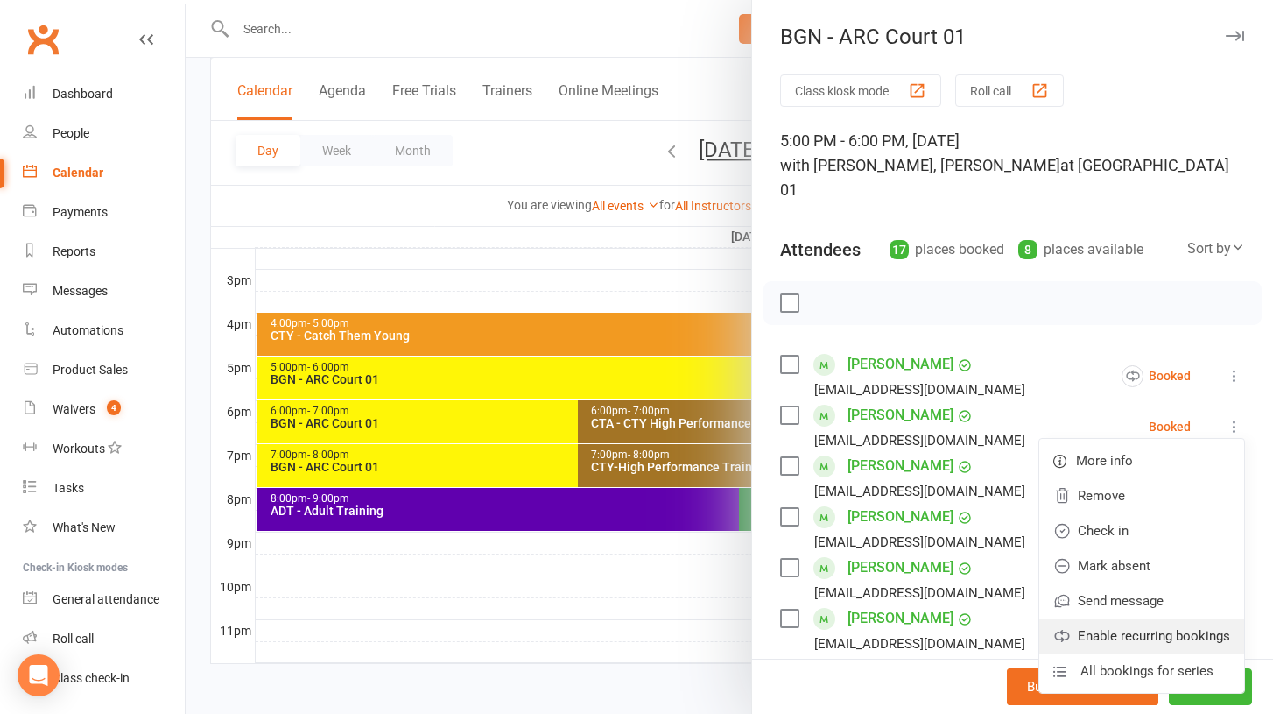
click at [1140, 618] on link "Enable recurring bookings" at bounding box center [1142, 635] width 205 height 35
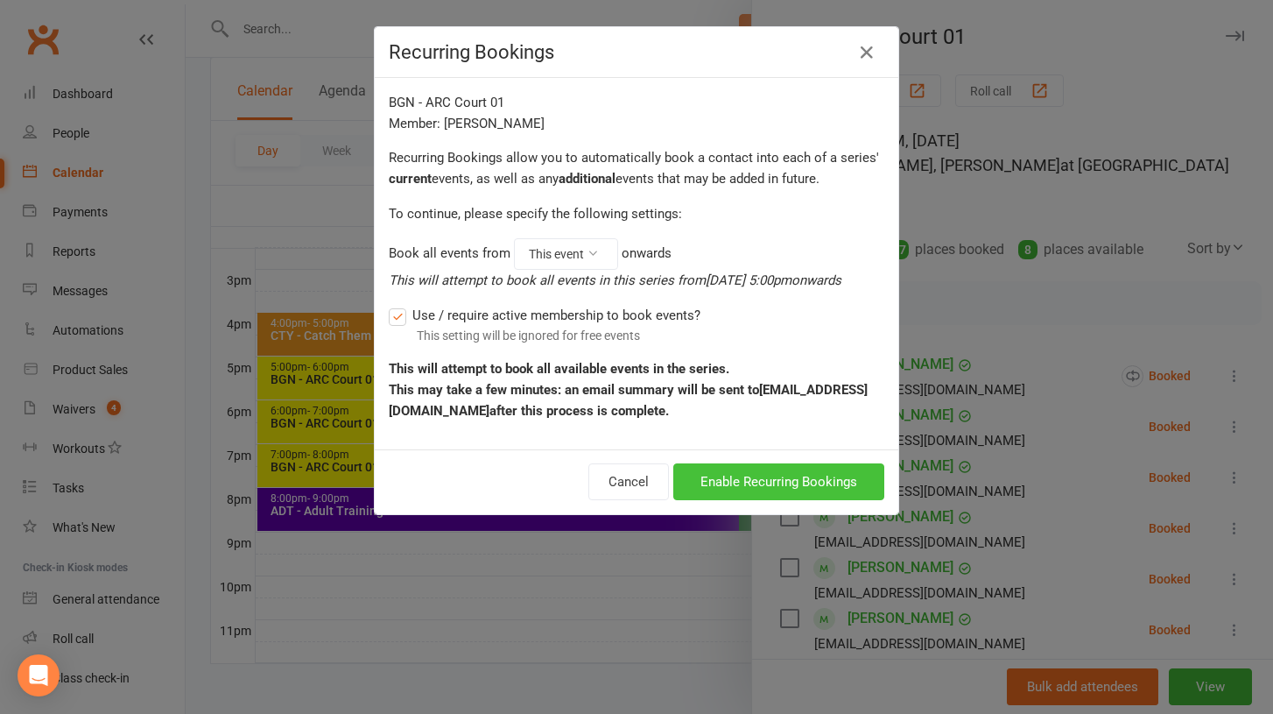
click at [833, 483] on button "Enable Recurring Bookings" at bounding box center [778, 481] width 211 height 37
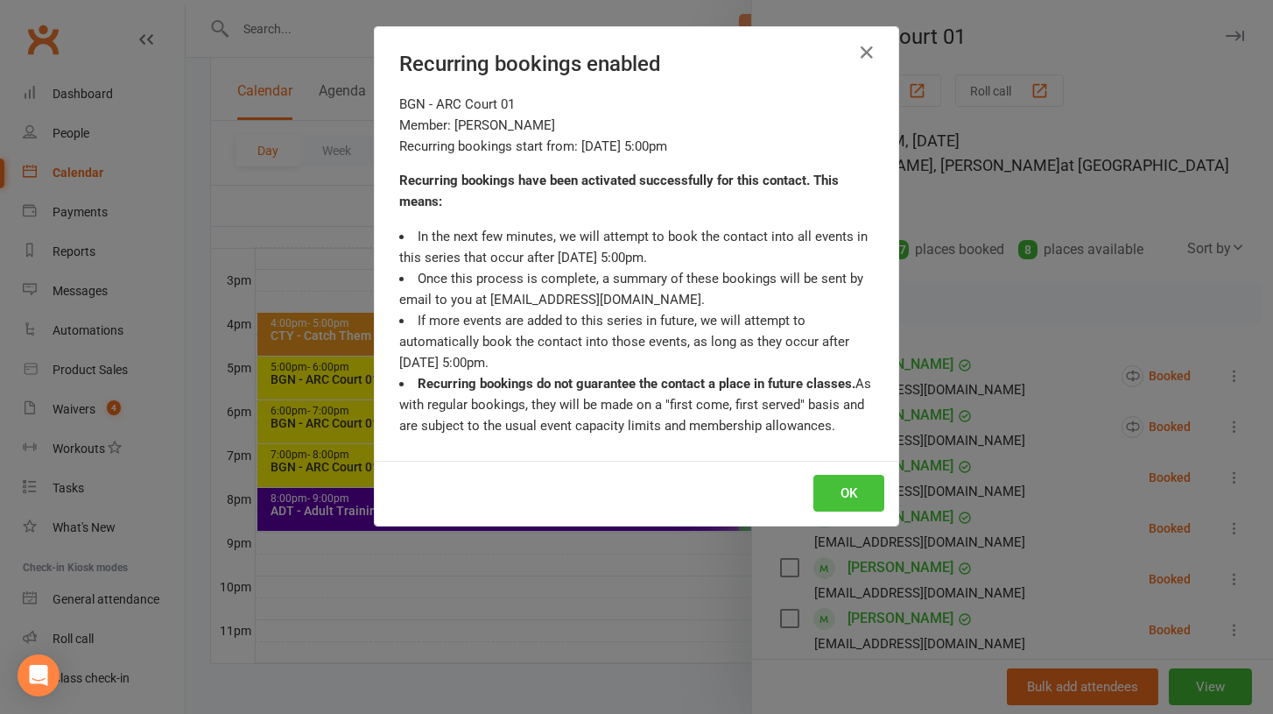
click at [866, 495] on button "OK" at bounding box center [849, 493] width 71 height 37
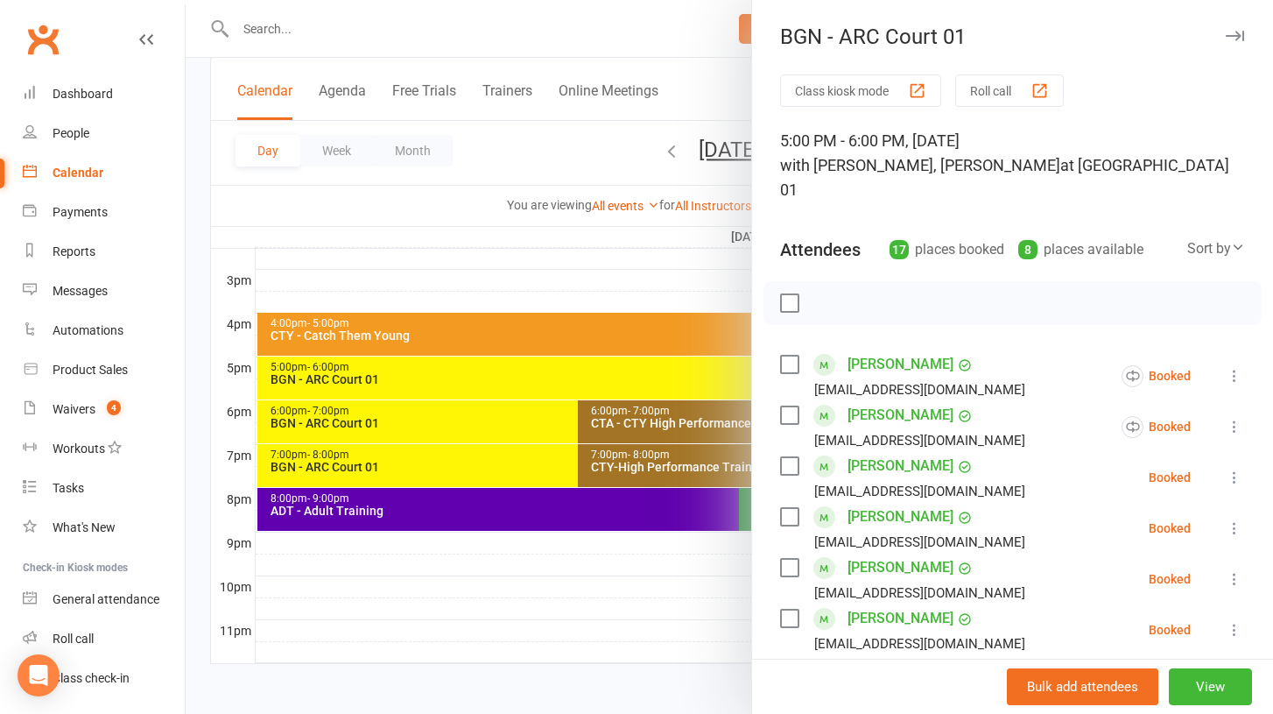
click at [1236, 469] on icon at bounding box center [1235, 478] width 18 height 18
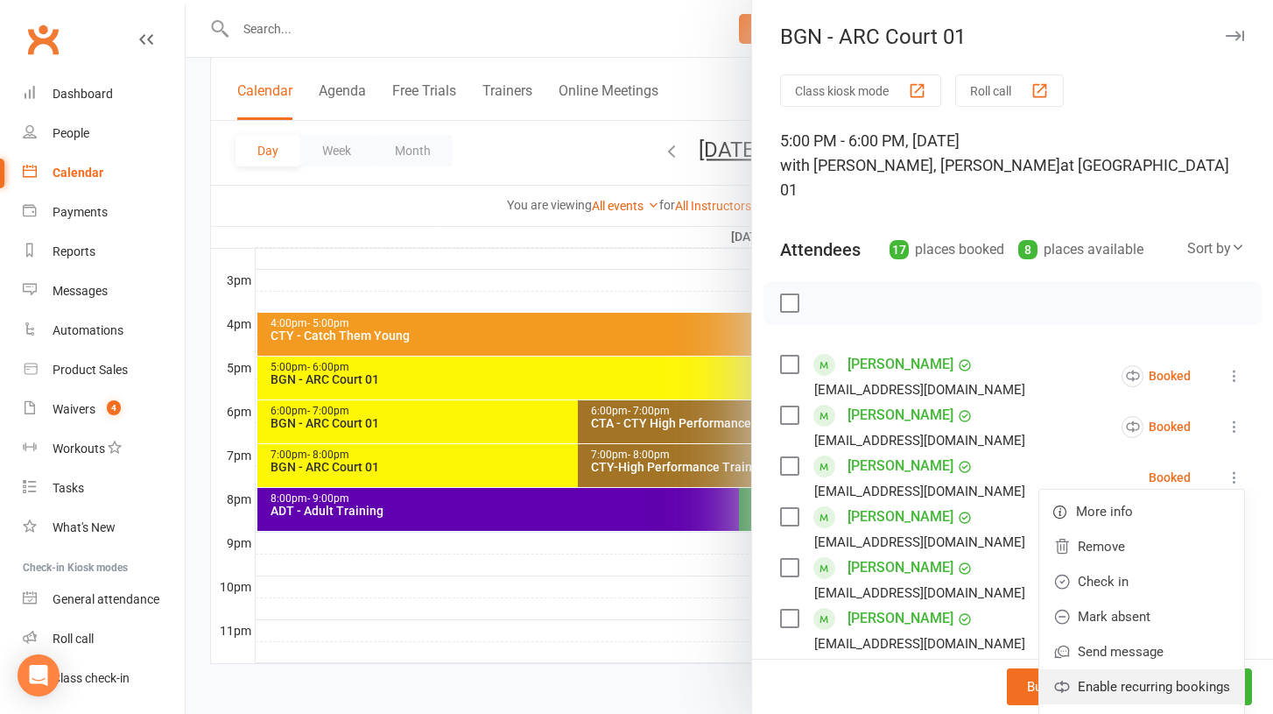
click at [1158, 669] on link "Enable recurring bookings" at bounding box center [1142, 686] width 205 height 35
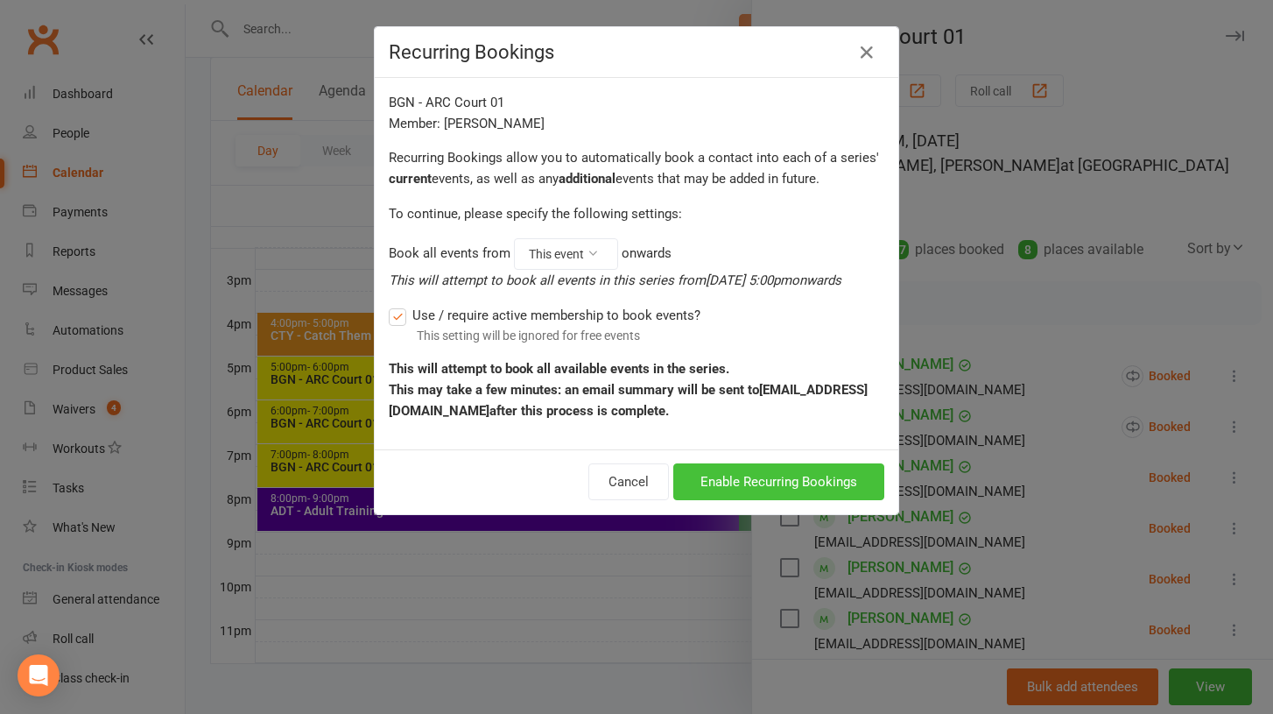
click at [750, 486] on button "Enable Recurring Bookings" at bounding box center [778, 481] width 211 height 37
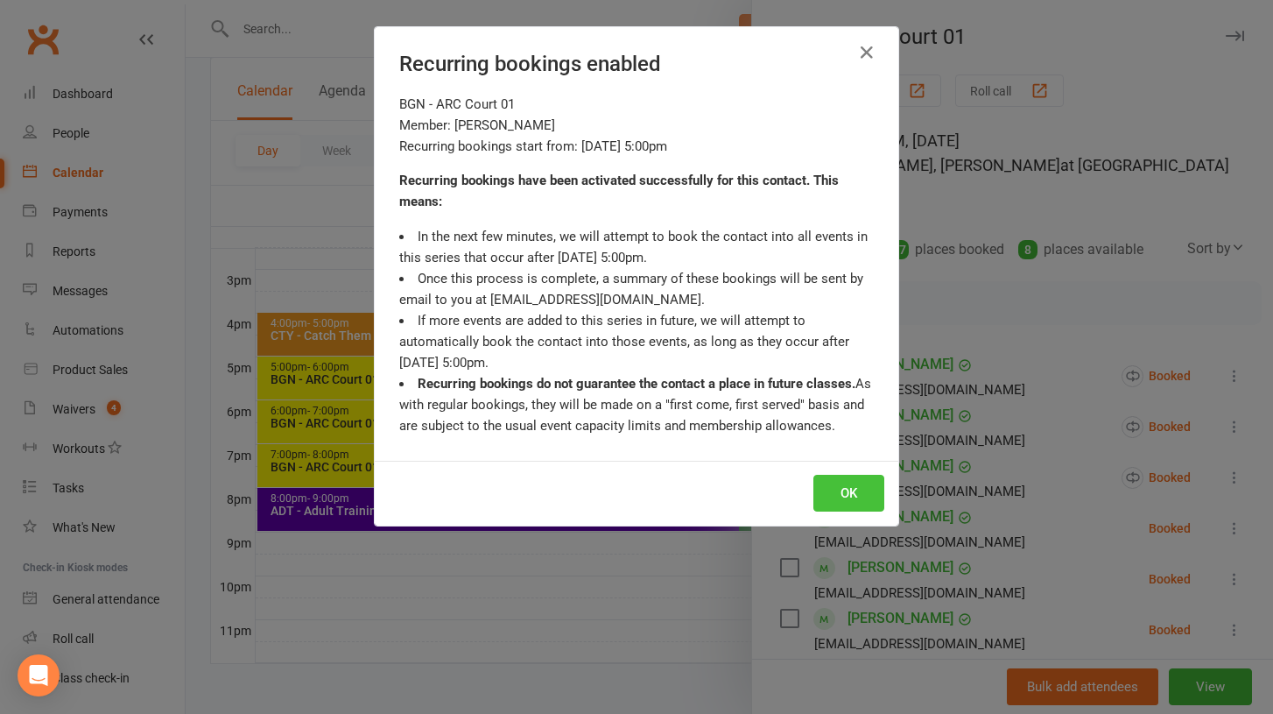
click at [828, 490] on button "OK" at bounding box center [849, 493] width 71 height 37
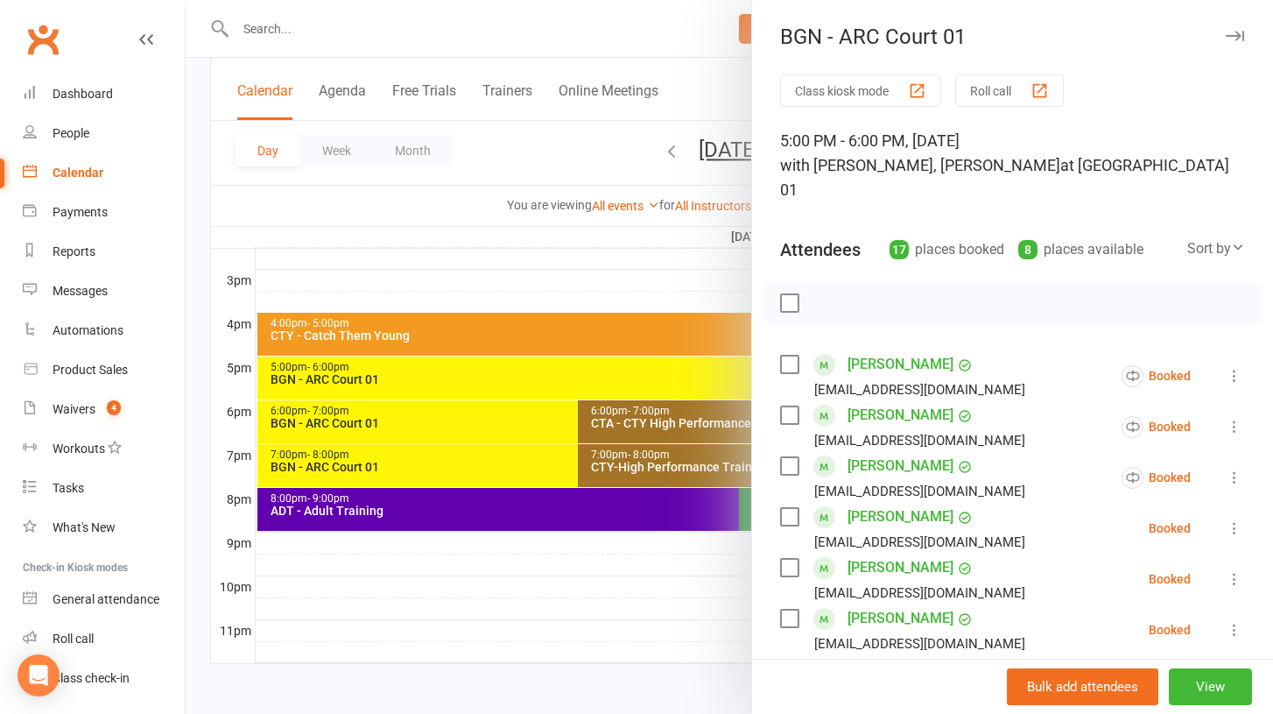
click at [1237, 519] on icon at bounding box center [1235, 528] width 18 height 18
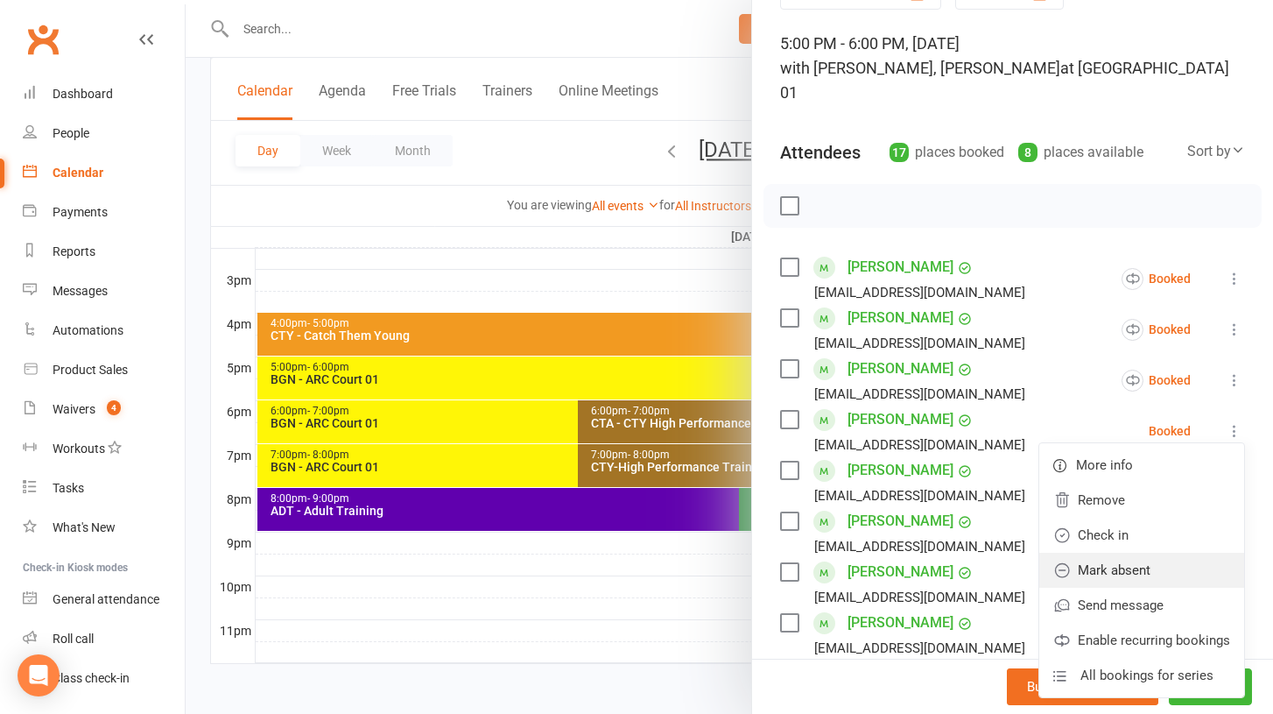
scroll to position [98, 0]
click at [1137, 622] on link "Enable recurring bookings" at bounding box center [1142, 639] width 205 height 35
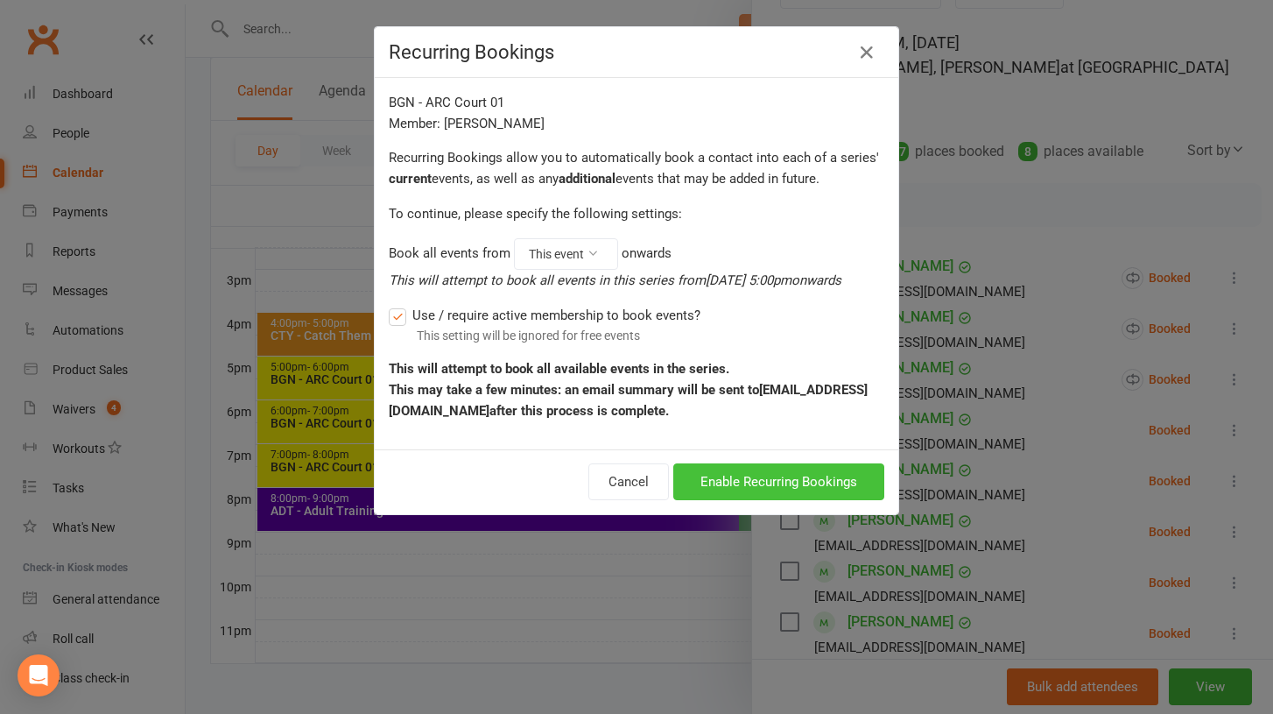
click at [805, 484] on button "Enable Recurring Bookings" at bounding box center [778, 481] width 211 height 37
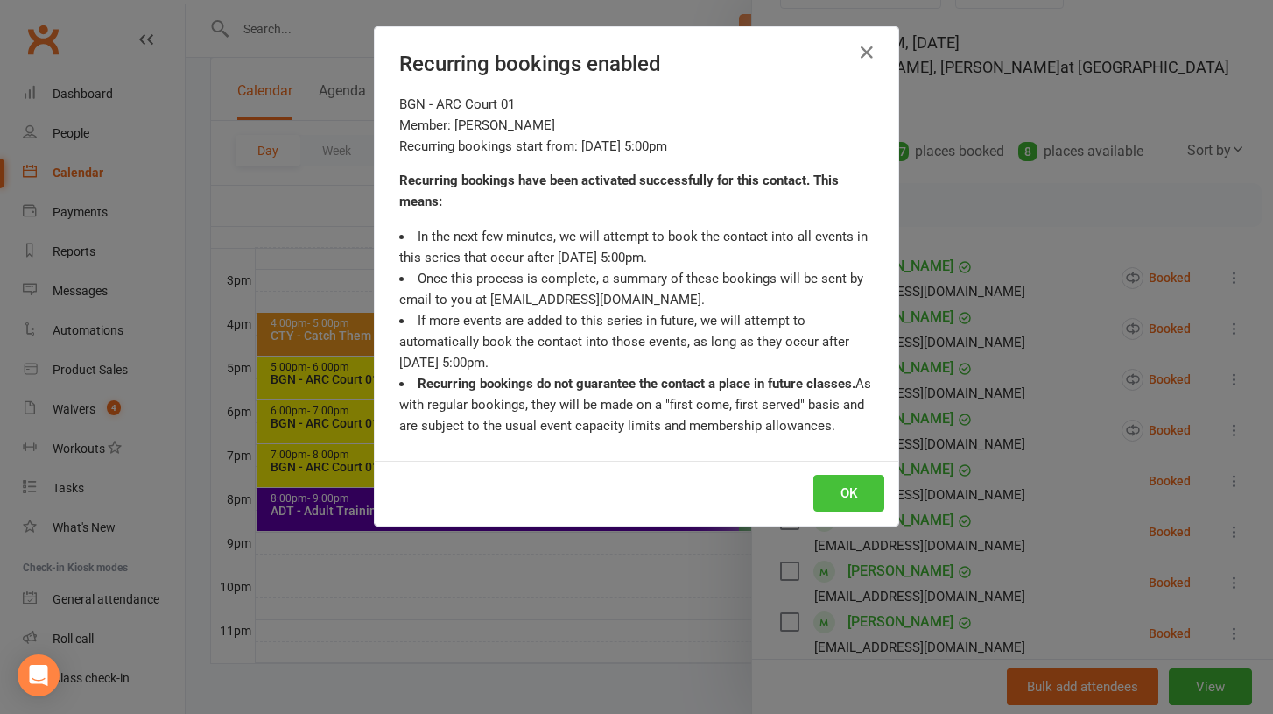
click at [840, 490] on button "OK" at bounding box center [849, 493] width 71 height 37
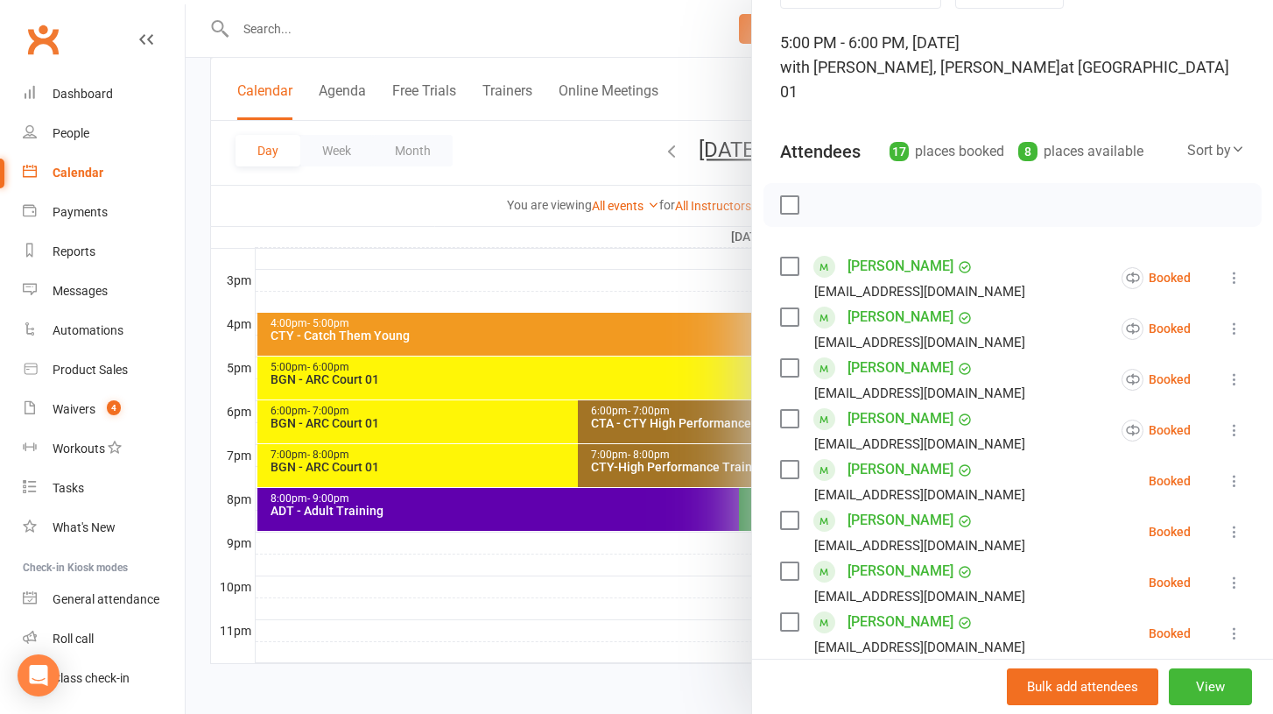
click at [1233, 472] on icon at bounding box center [1235, 481] width 18 height 18
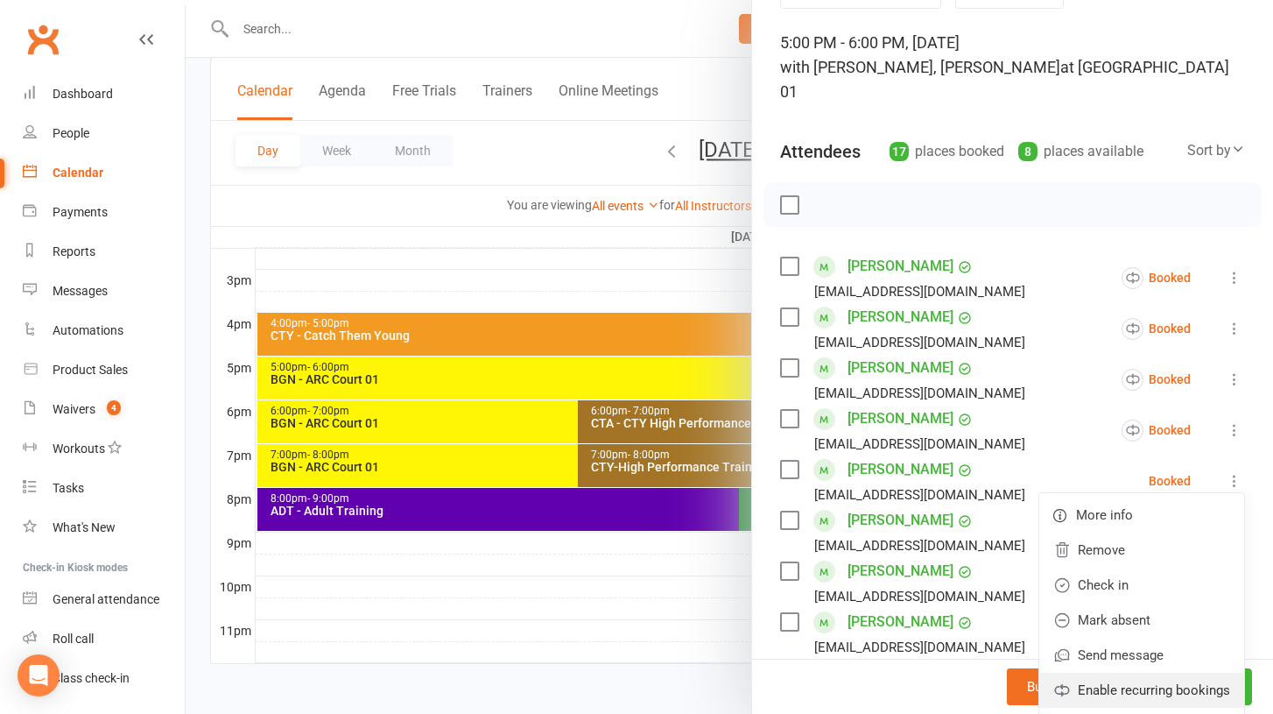
click at [1143, 673] on link "Enable recurring bookings" at bounding box center [1142, 690] width 205 height 35
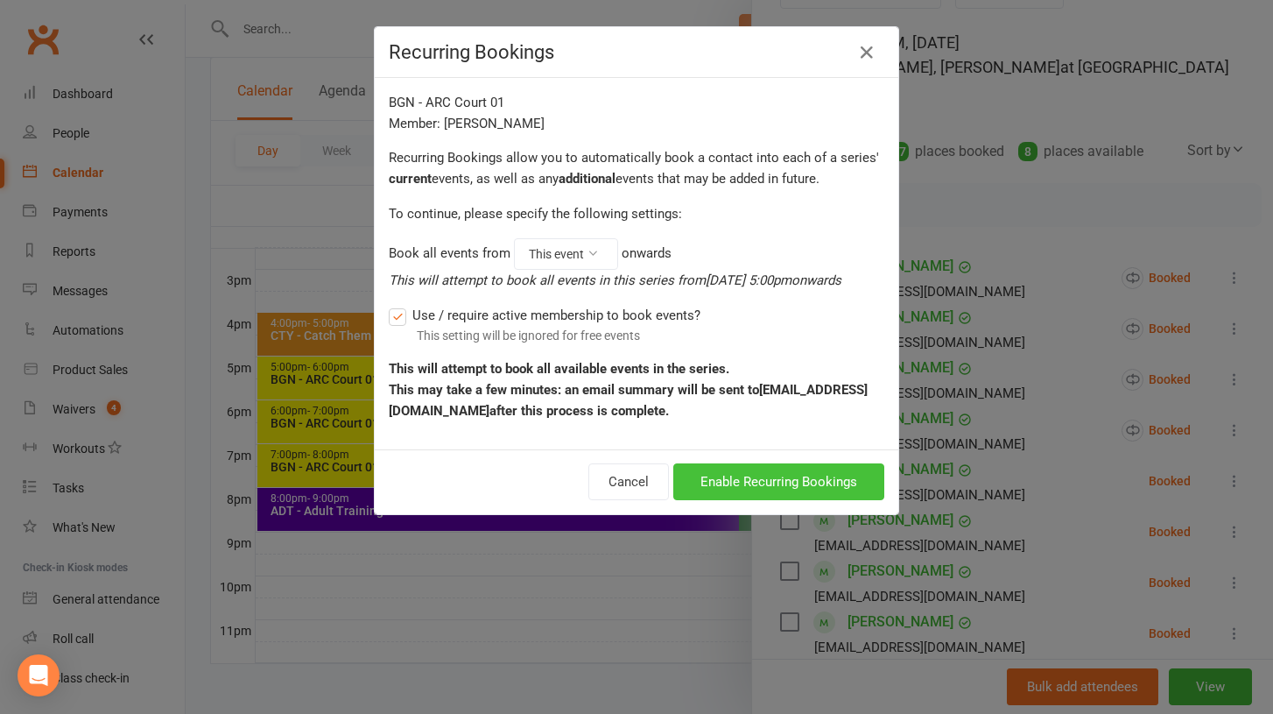
click at [830, 483] on button "Enable Recurring Bookings" at bounding box center [778, 481] width 211 height 37
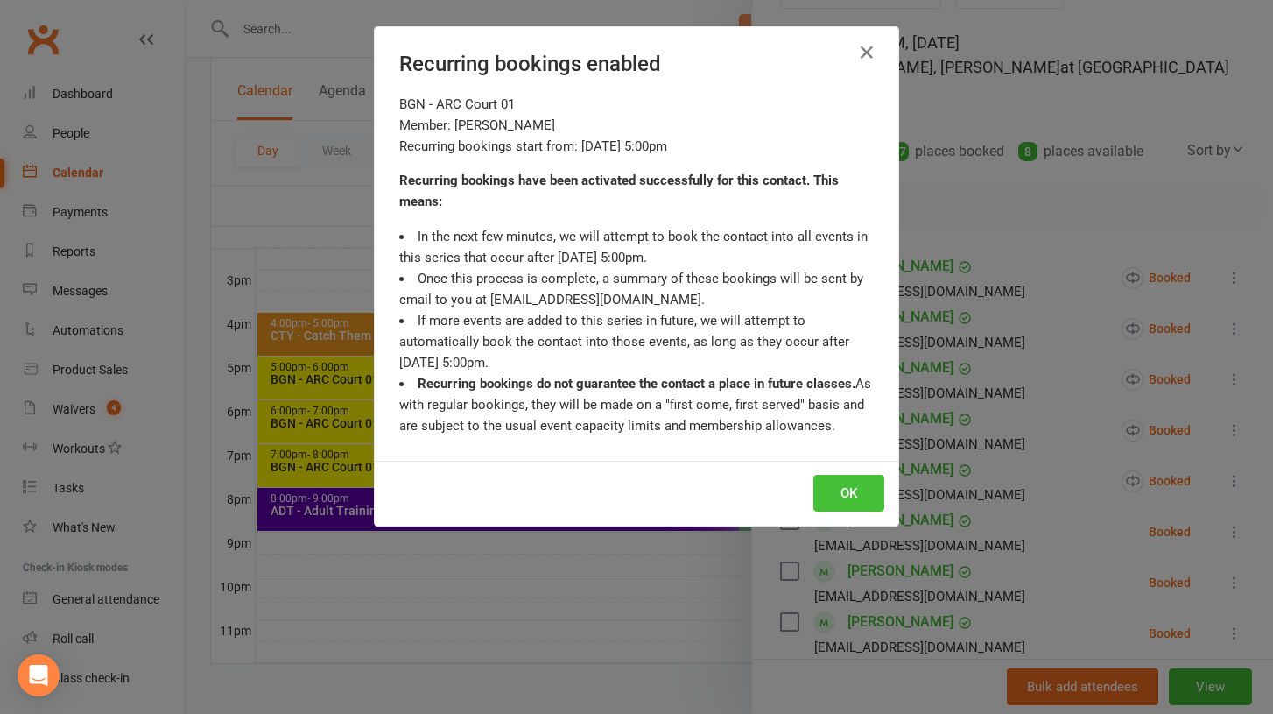
click at [850, 491] on button "OK" at bounding box center [849, 493] width 71 height 37
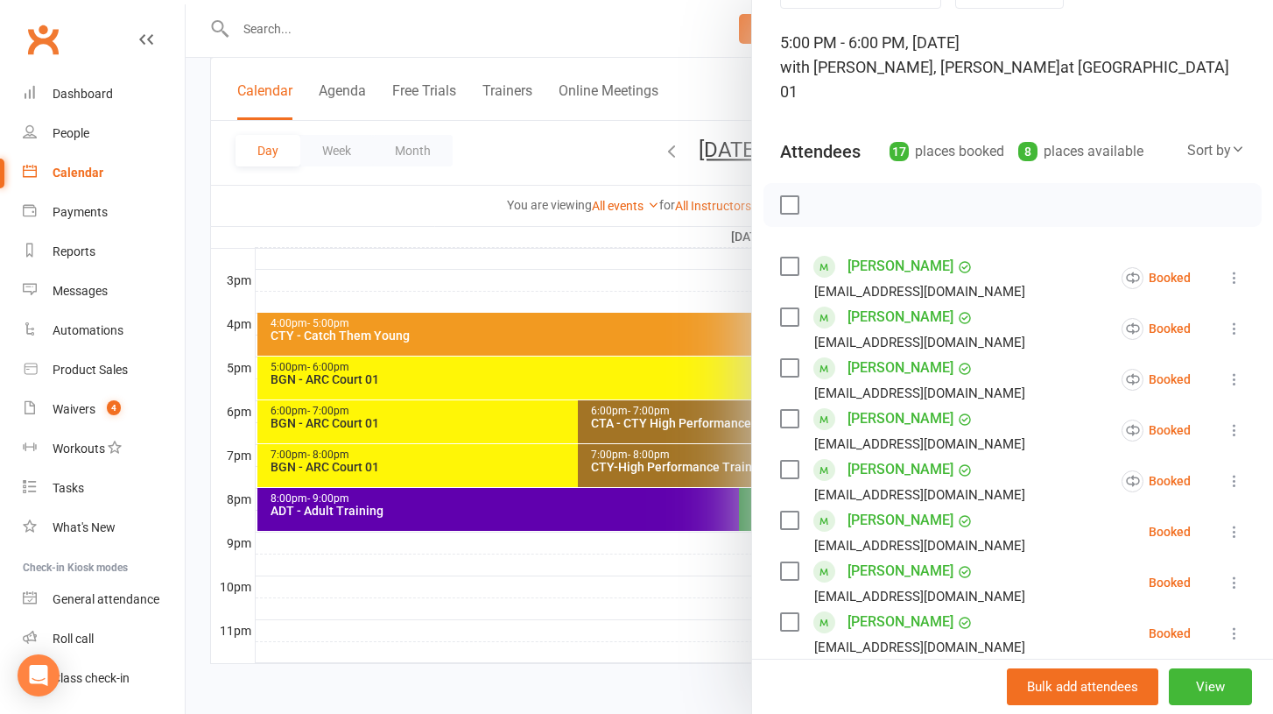
click at [1238, 523] on icon at bounding box center [1235, 532] width 18 height 18
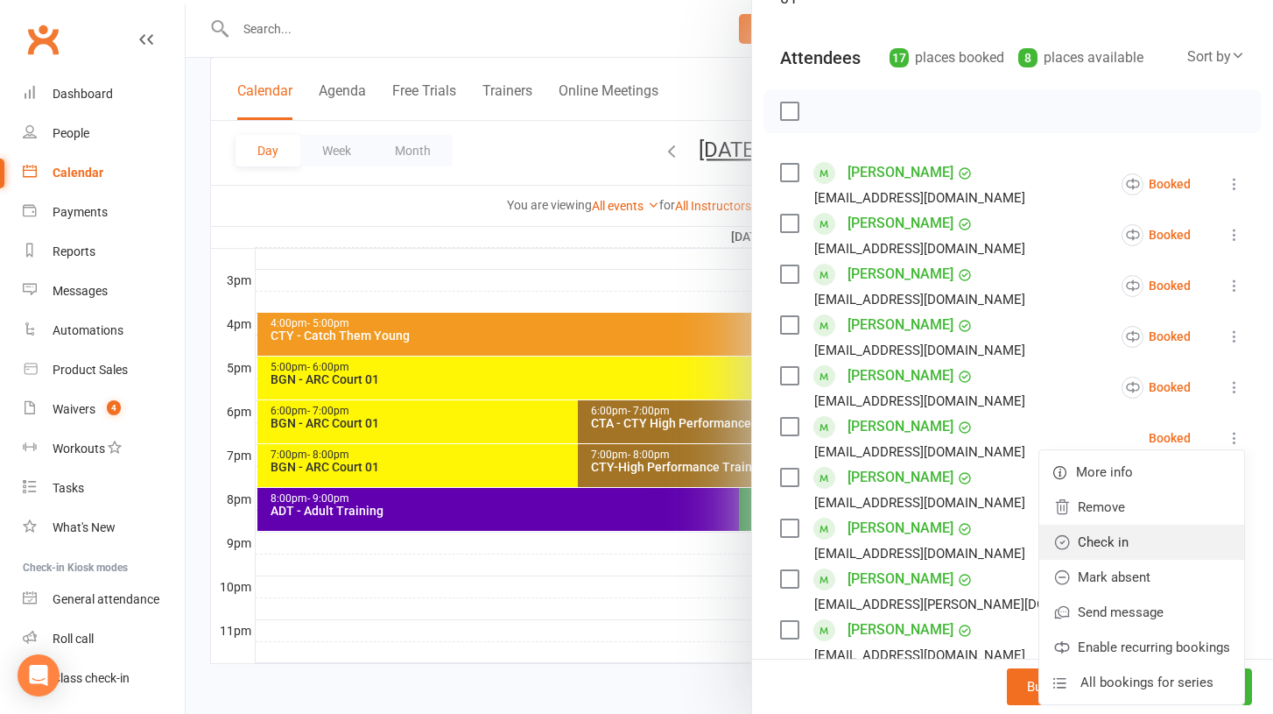
scroll to position [194, 0]
click at [1112, 628] on link "Enable recurring bookings" at bounding box center [1142, 645] width 205 height 35
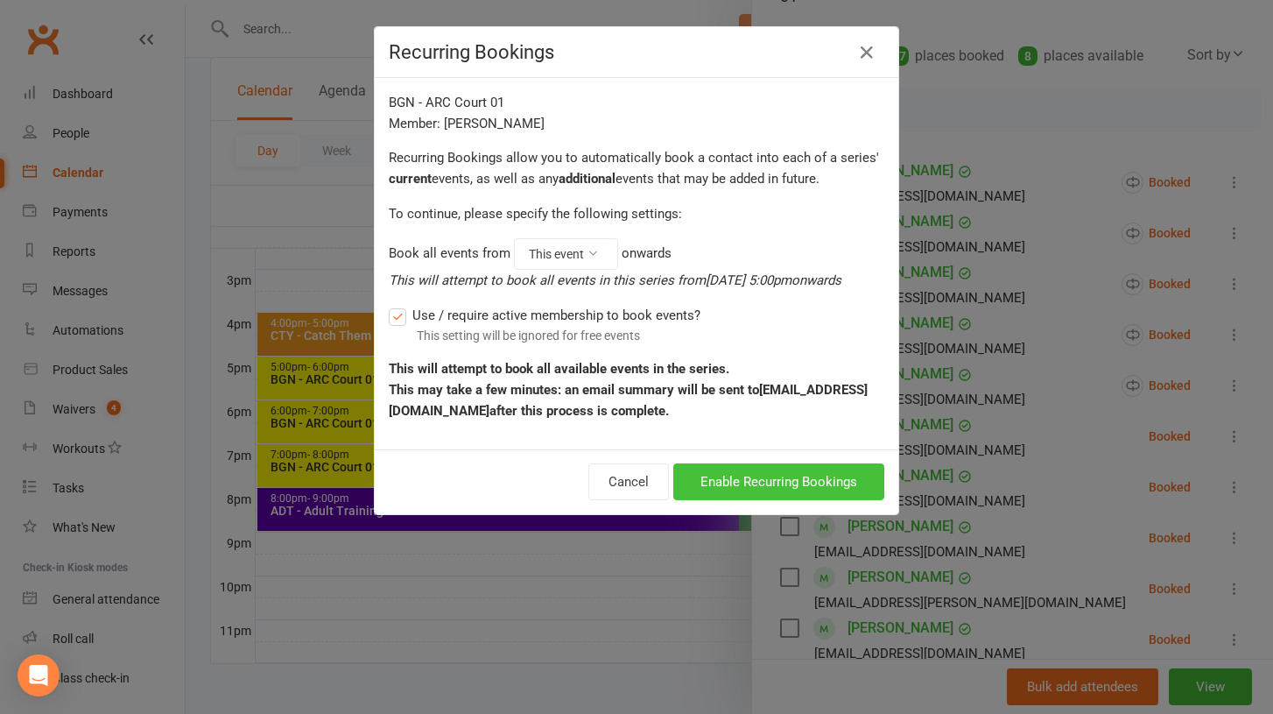
click at [731, 489] on button "Enable Recurring Bookings" at bounding box center [778, 481] width 211 height 37
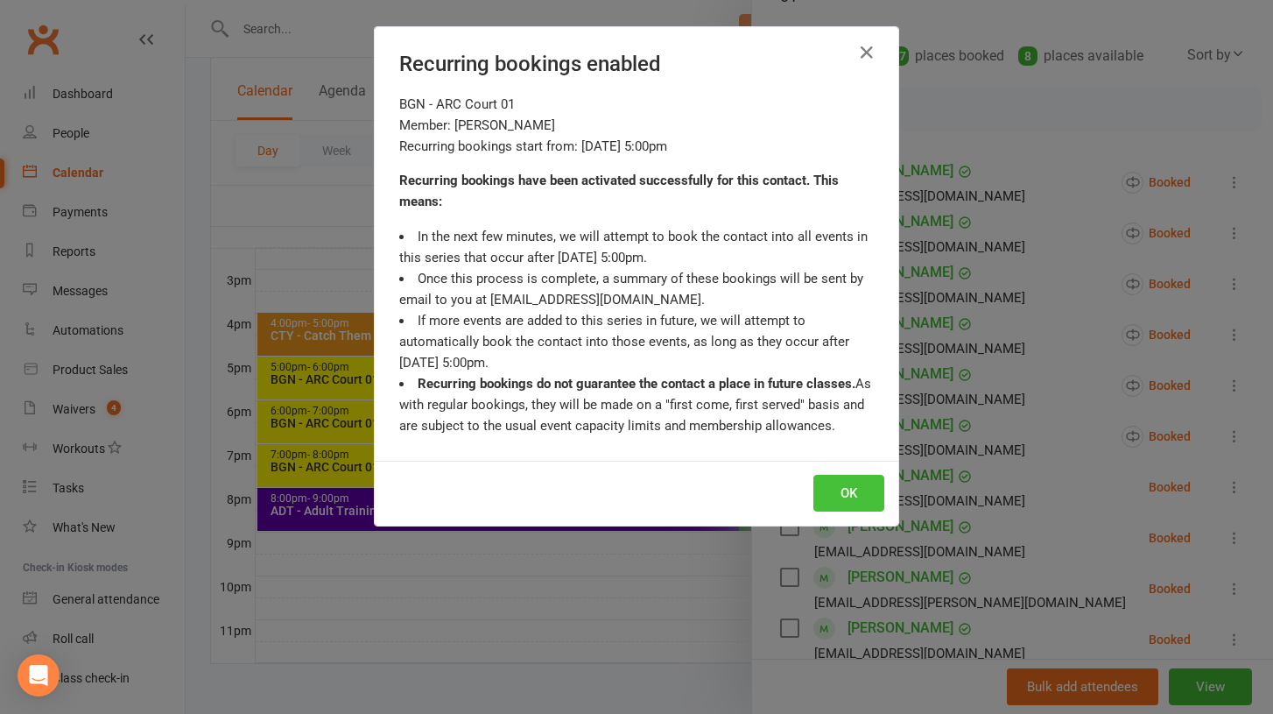
click at [831, 490] on button "OK" at bounding box center [849, 493] width 71 height 37
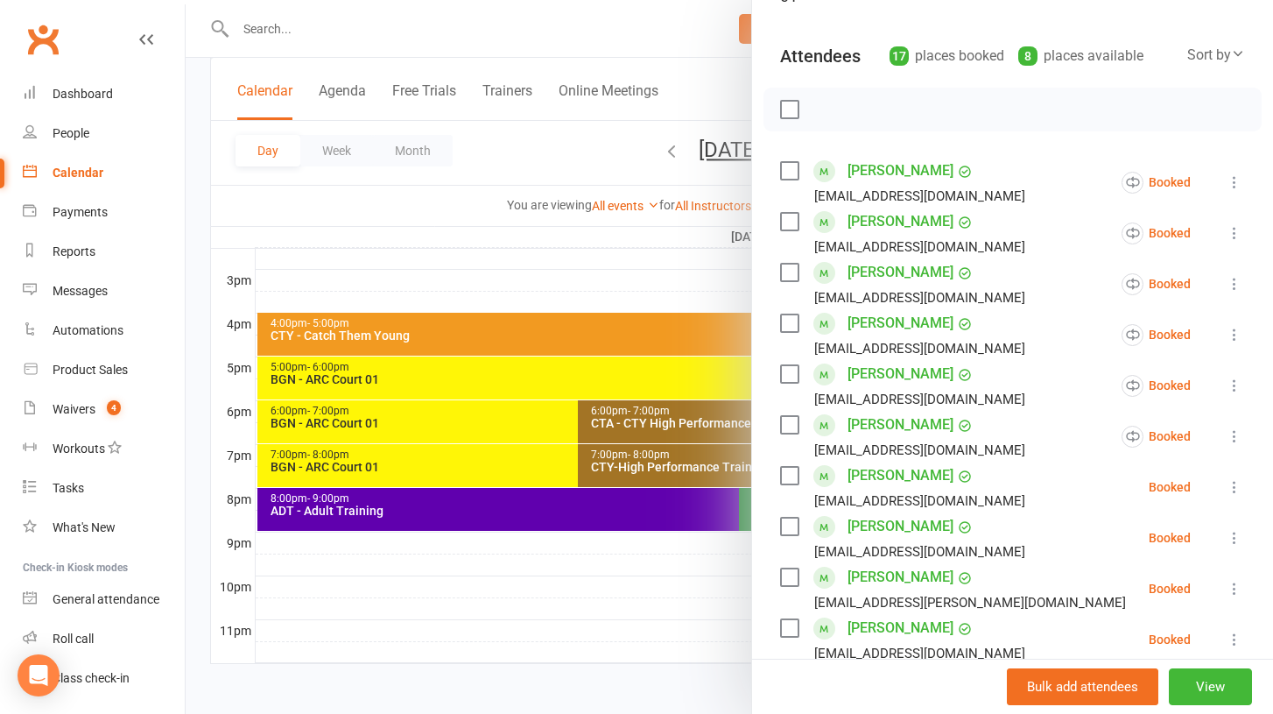
click at [1235, 478] on icon at bounding box center [1235, 487] width 18 height 18
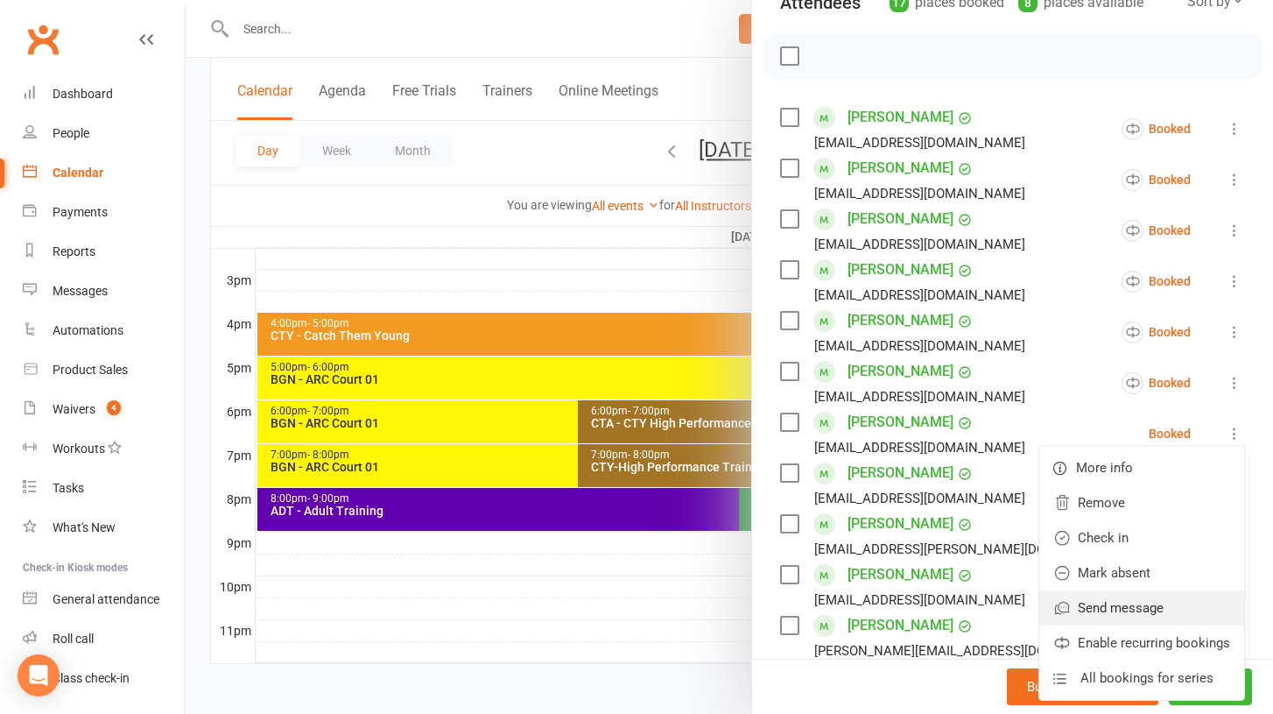
scroll to position [249, 0]
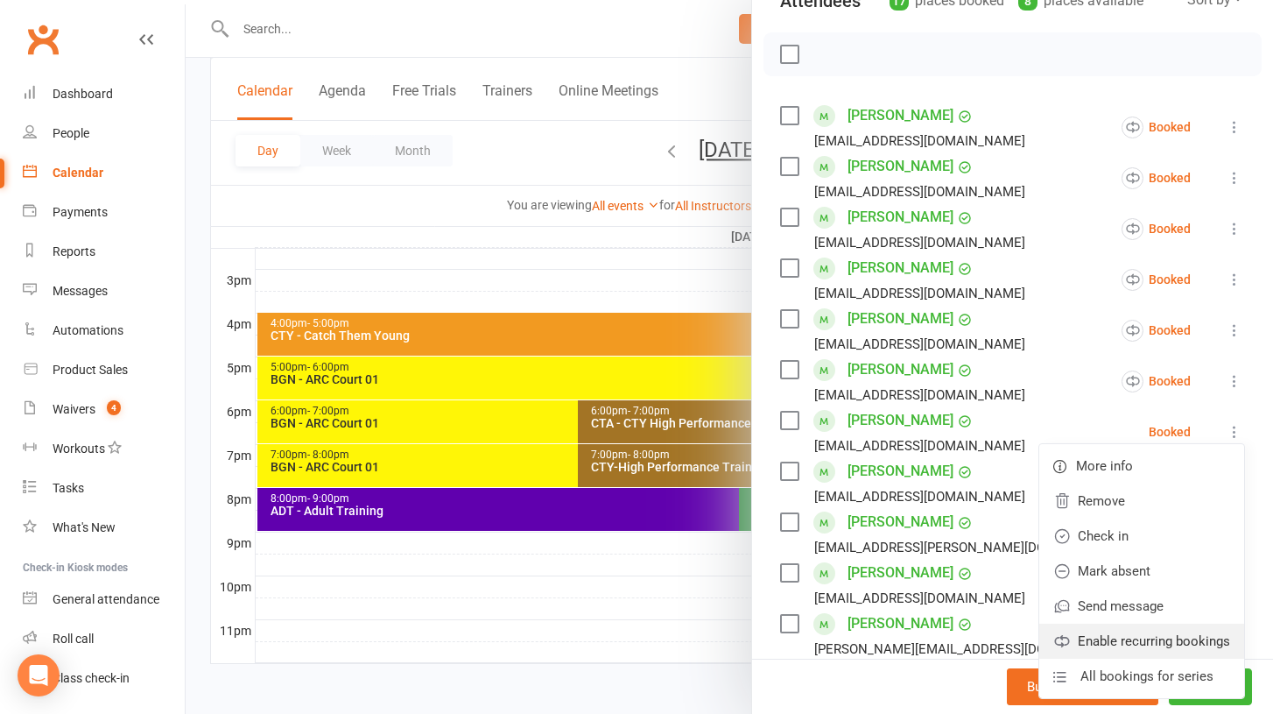
click at [1149, 624] on link "Enable recurring bookings" at bounding box center [1142, 641] width 205 height 35
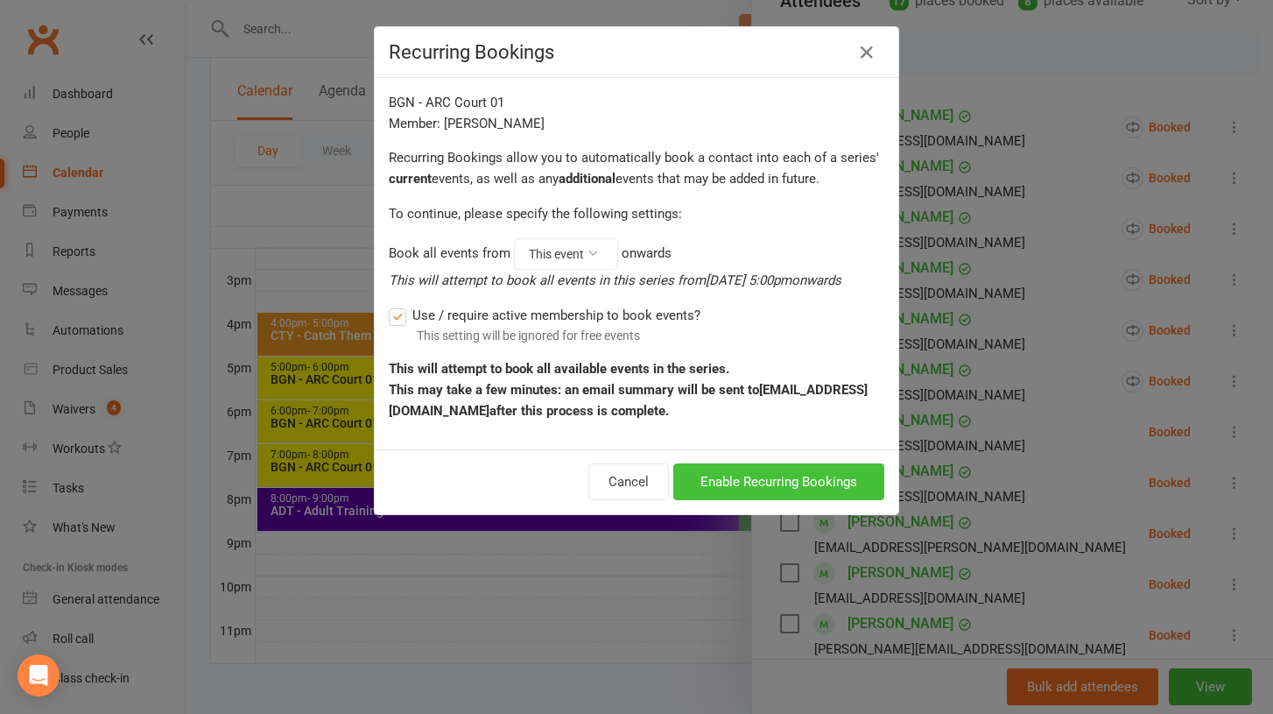
click at [793, 471] on button "Enable Recurring Bookings" at bounding box center [778, 481] width 211 height 37
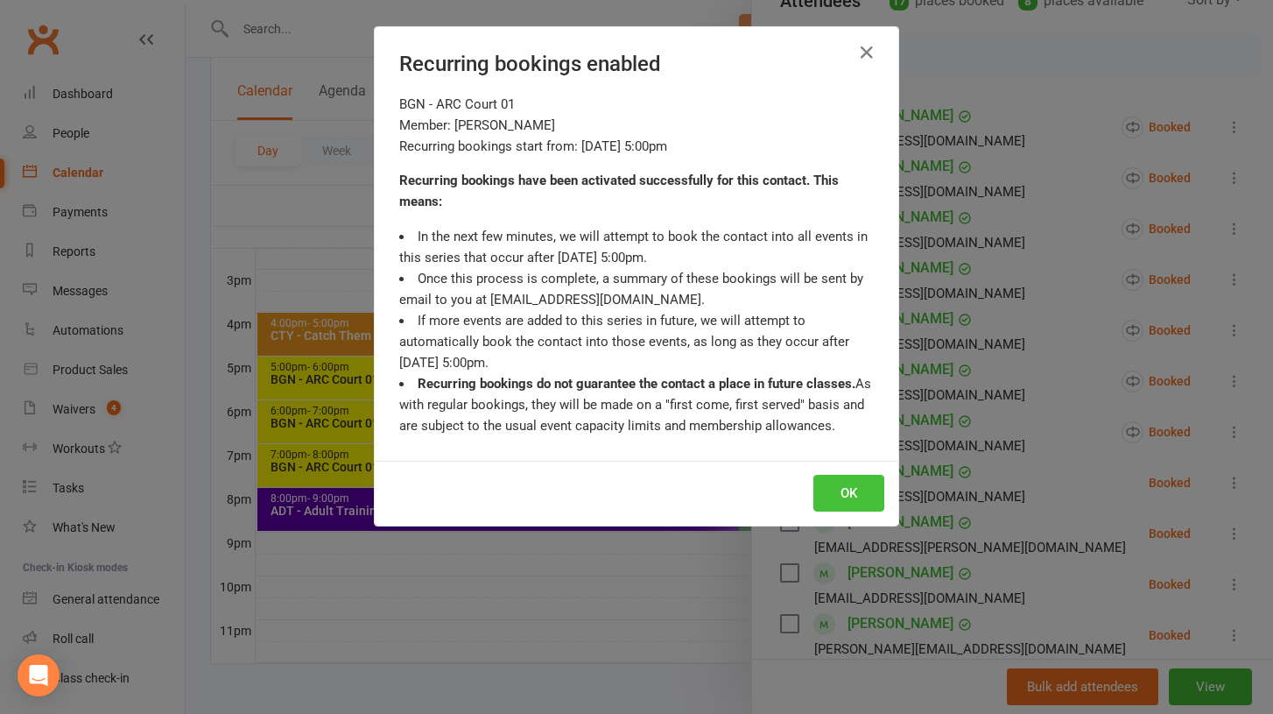
click at [852, 482] on button "OK" at bounding box center [849, 493] width 71 height 37
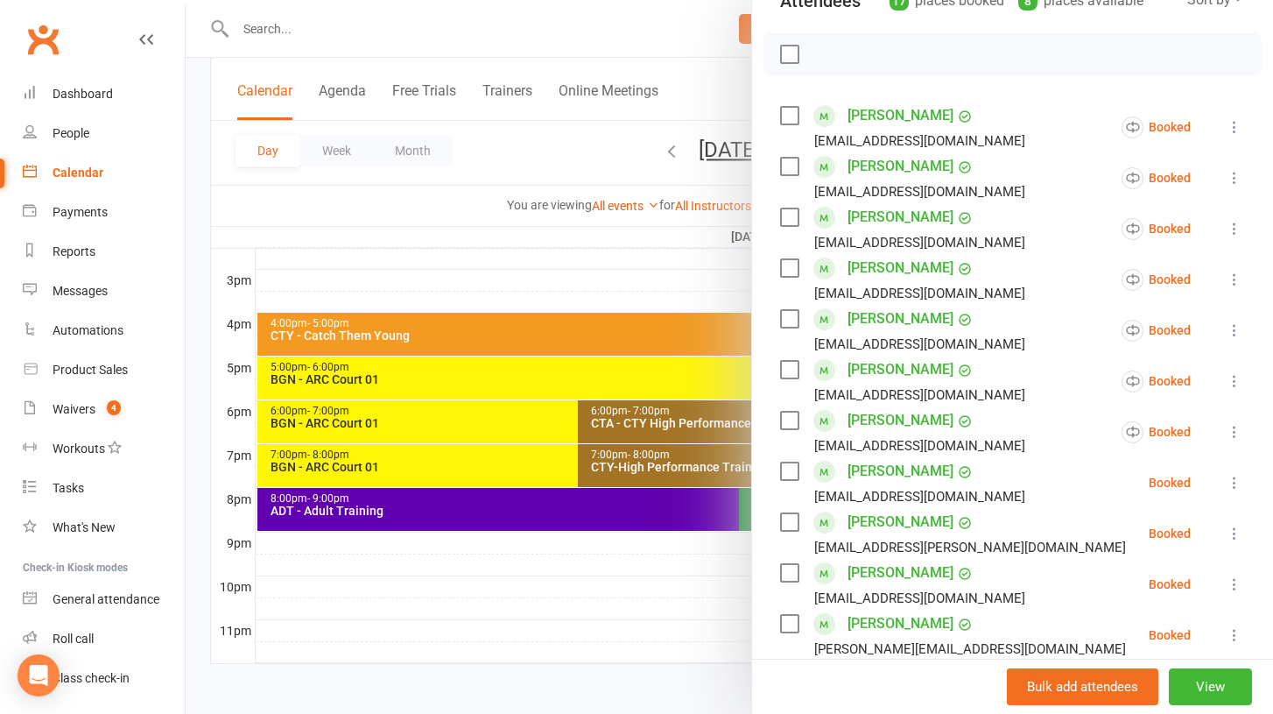
click at [1237, 474] on icon at bounding box center [1235, 483] width 18 height 18
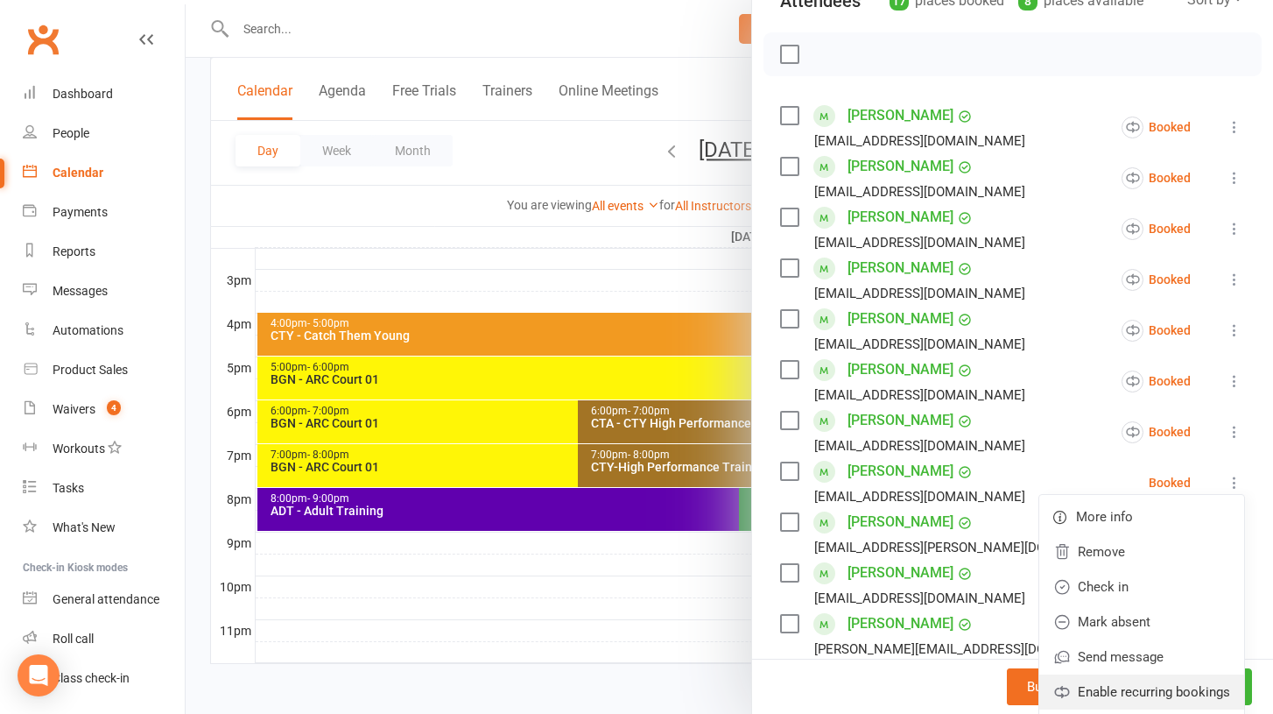
click at [1139, 674] on link "Enable recurring bookings" at bounding box center [1142, 691] width 205 height 35
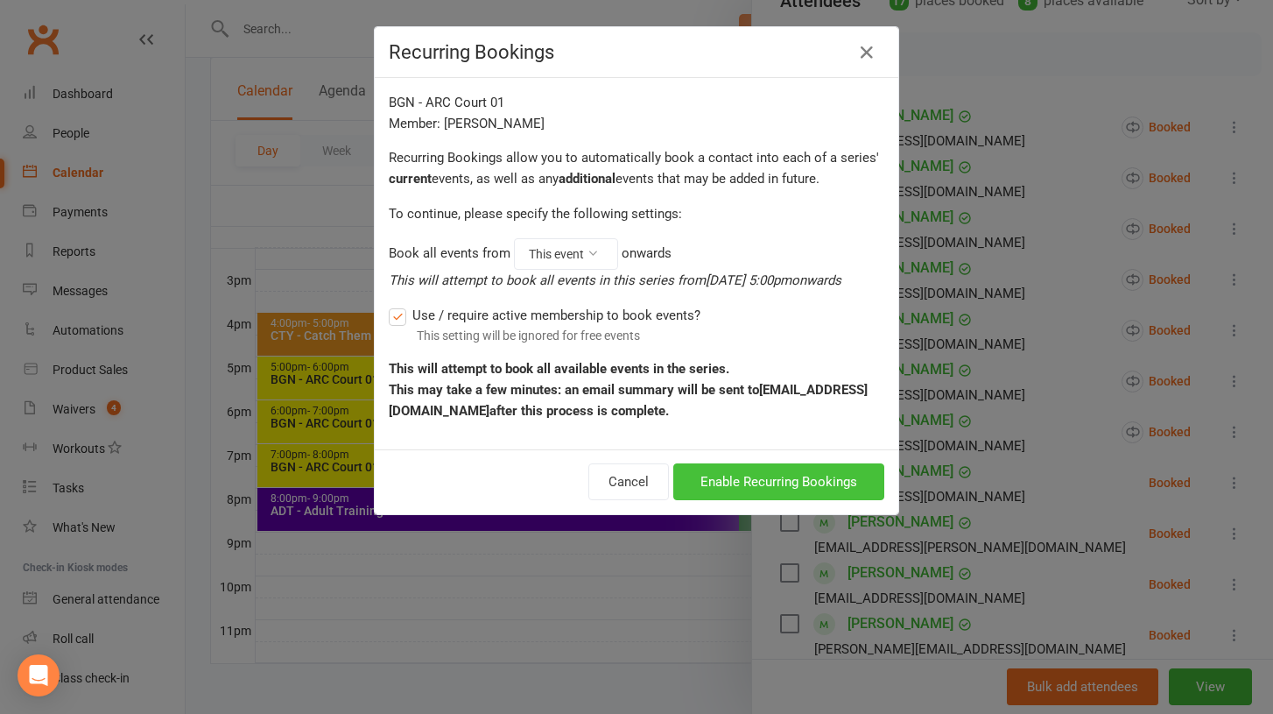
click at [817, 482] on button "Enable Recurring Bookings" at bounding box center [778, 481] width 211 height 37
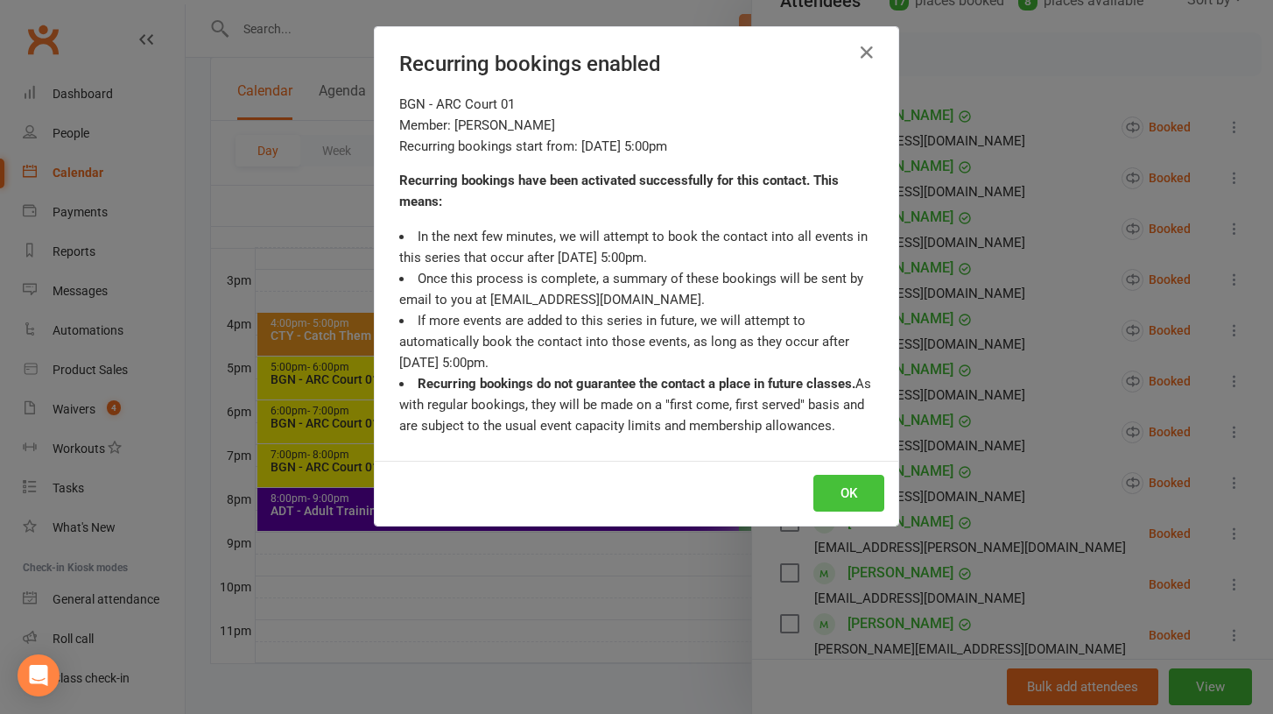
click at [843, 499] on button "OK" at bounding box center [849, 493] width 71 height 37
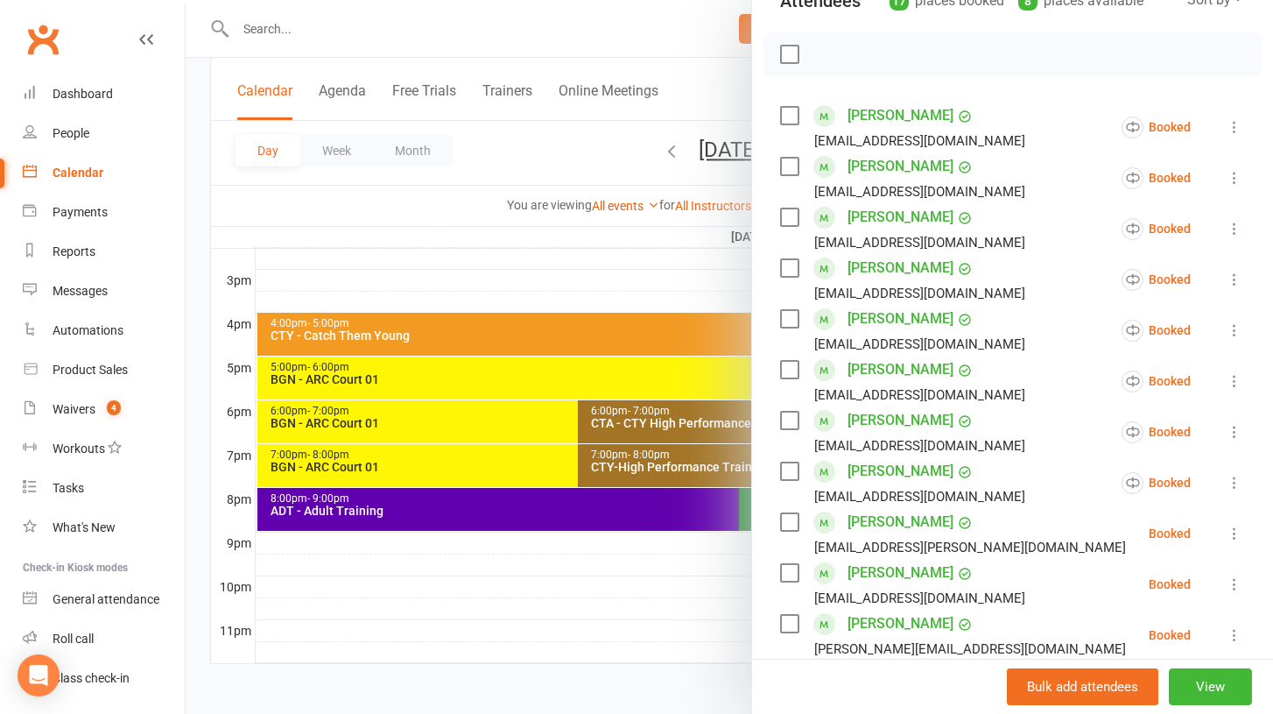
click at [1234, 525] on icon at bounding box center [1235, 534] width 18 height 18
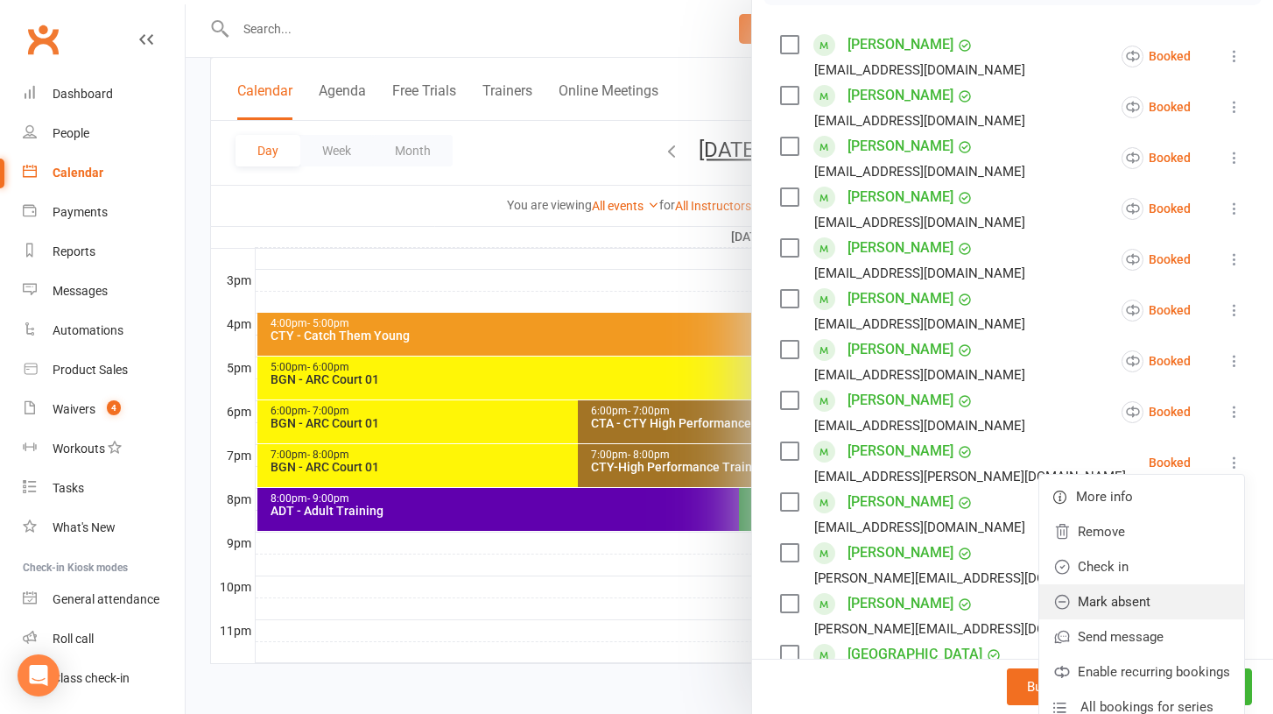
scroll to position [321, 0]
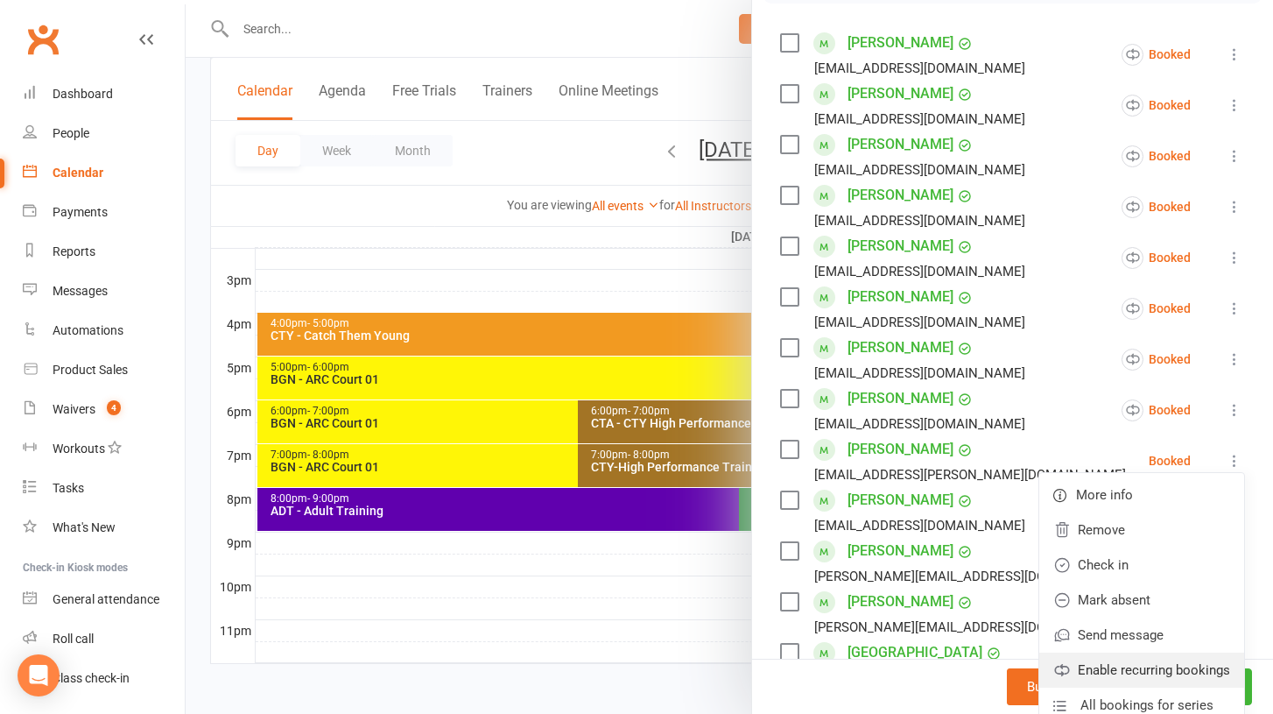
click at [1107, 652] on link "Enable recurring bookings" at bounding box center [1142, 669] width 205 height 35
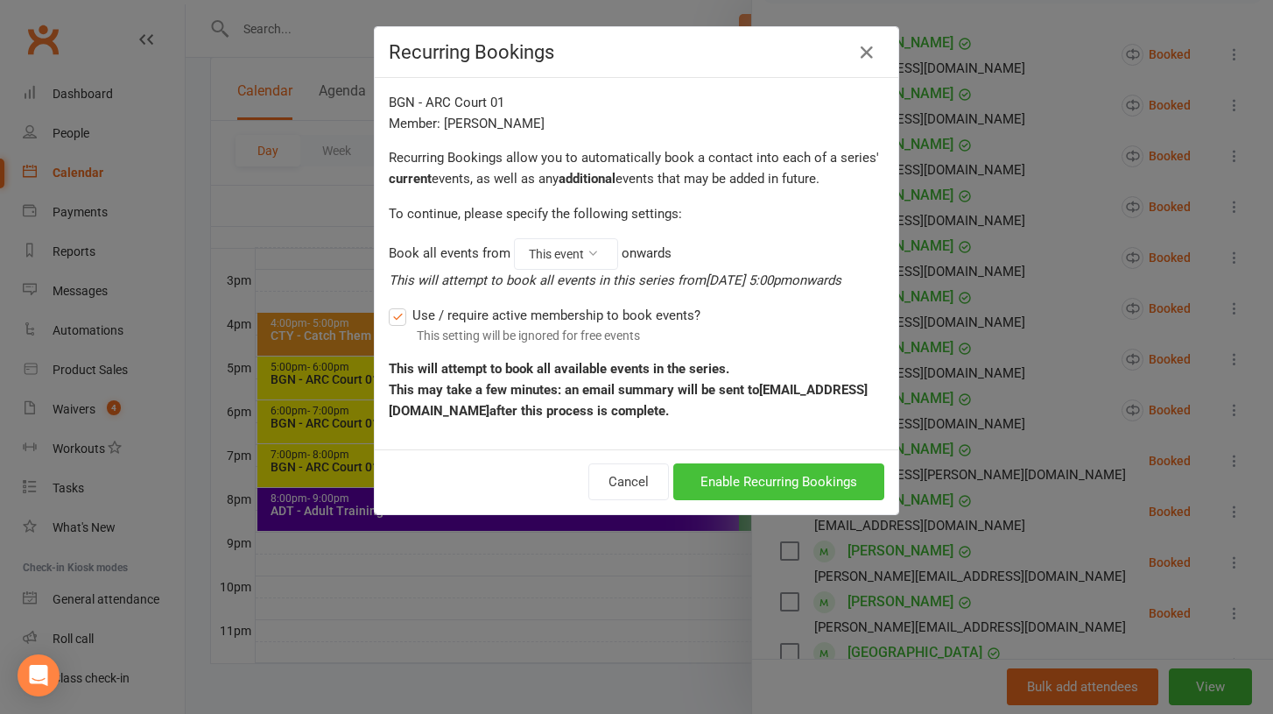
click at [817, 488] on button "Enable Recurring Bookings" at bounding box center [778, 481] width 211 height 37
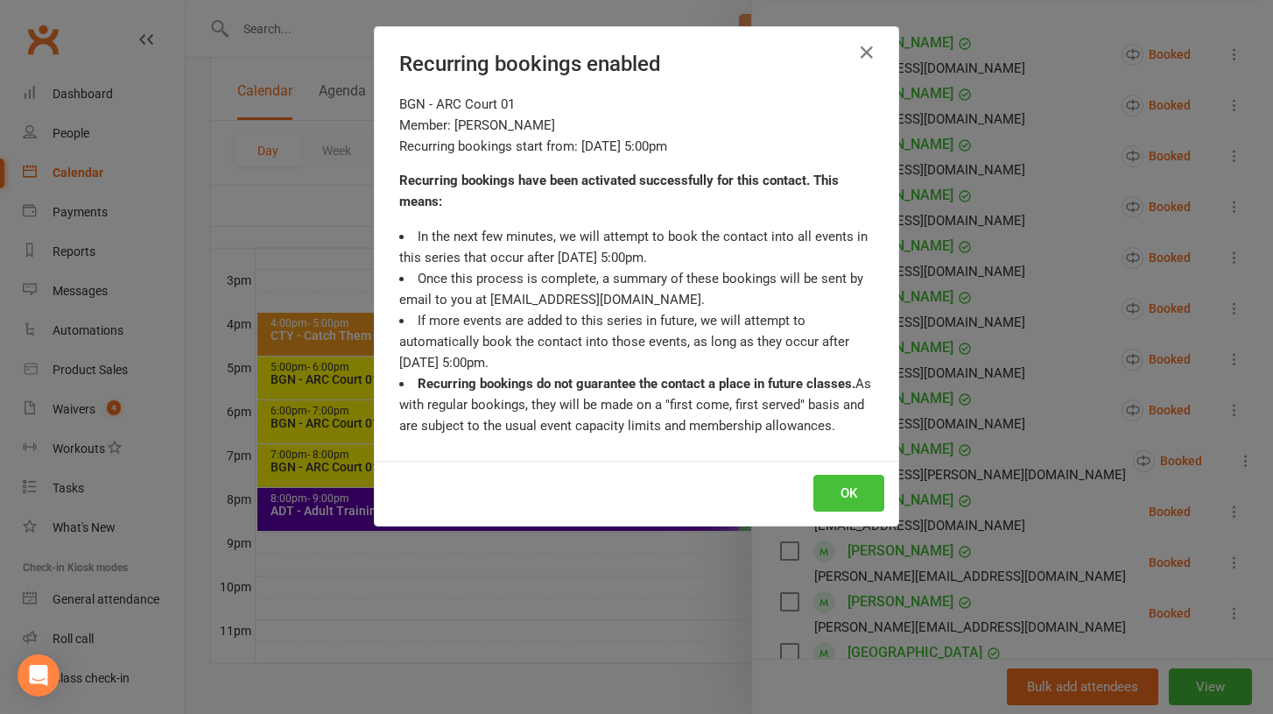
click at [857, 499] on button "OK" at bounding box center [849, 493] width 71 height 37
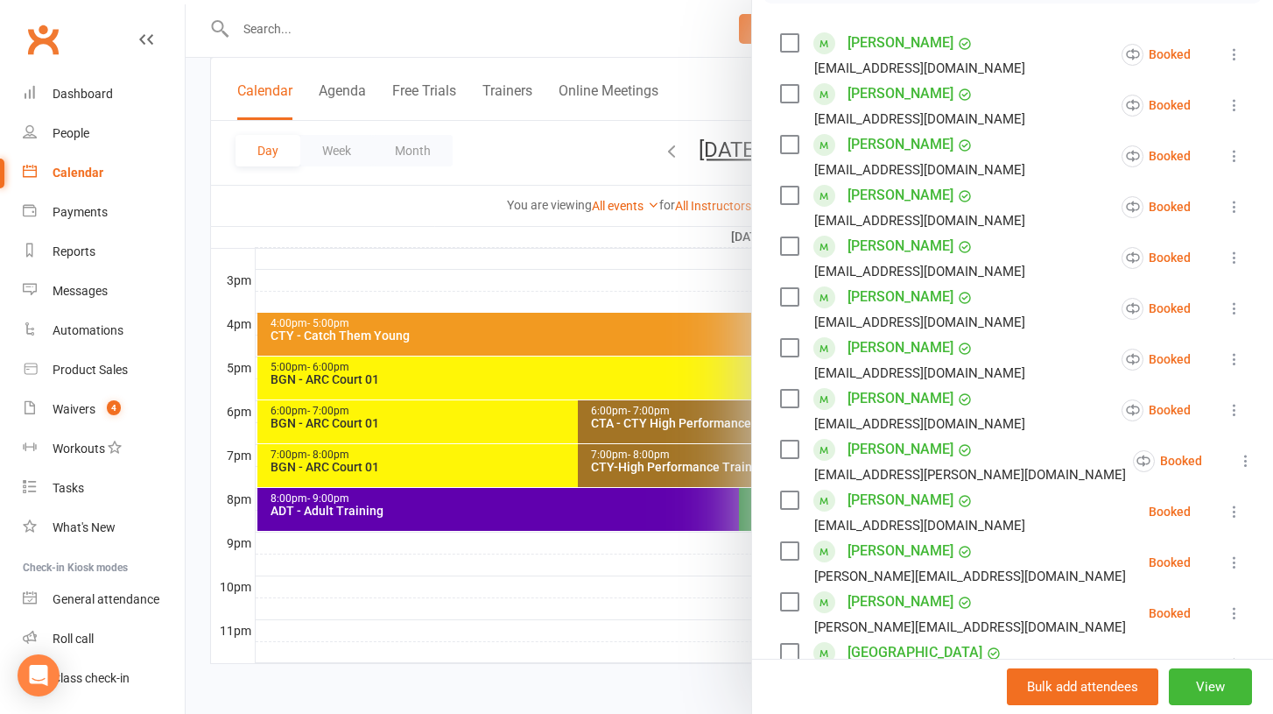
click at [1233, 503] on icon at bounding box center [1235, 512] width 18 height 18
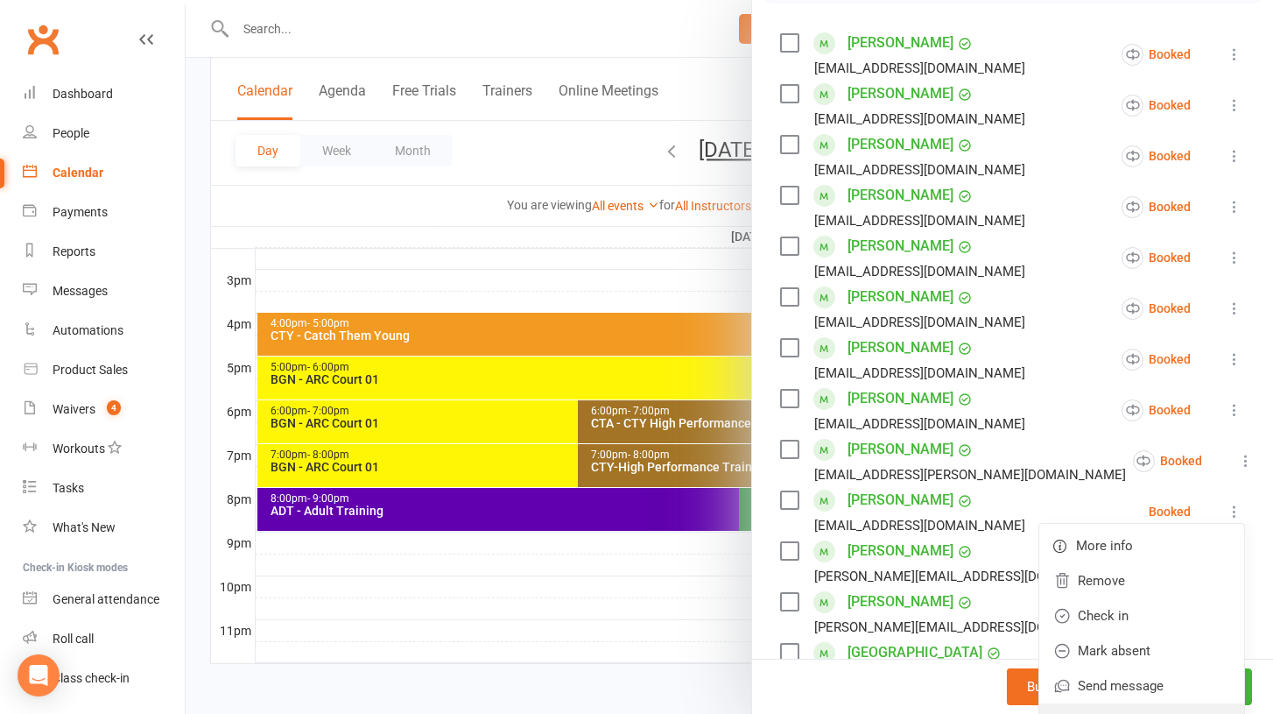
click at [1118, 703] on link "Enable recurring bookings" at bounding box center [1142, 720] width 205 height 35
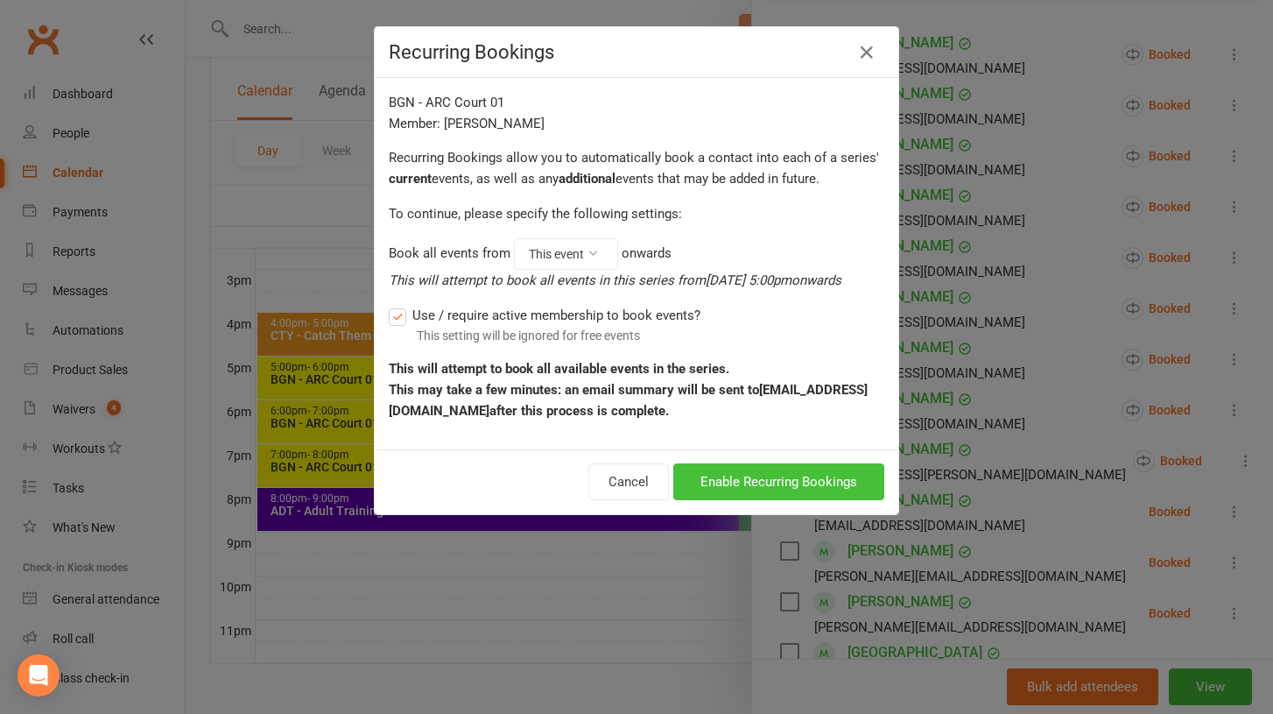
click at [786, 490] on button "Enable Recurring Bookings" at bounding box center [778, 481] width 211 height 37
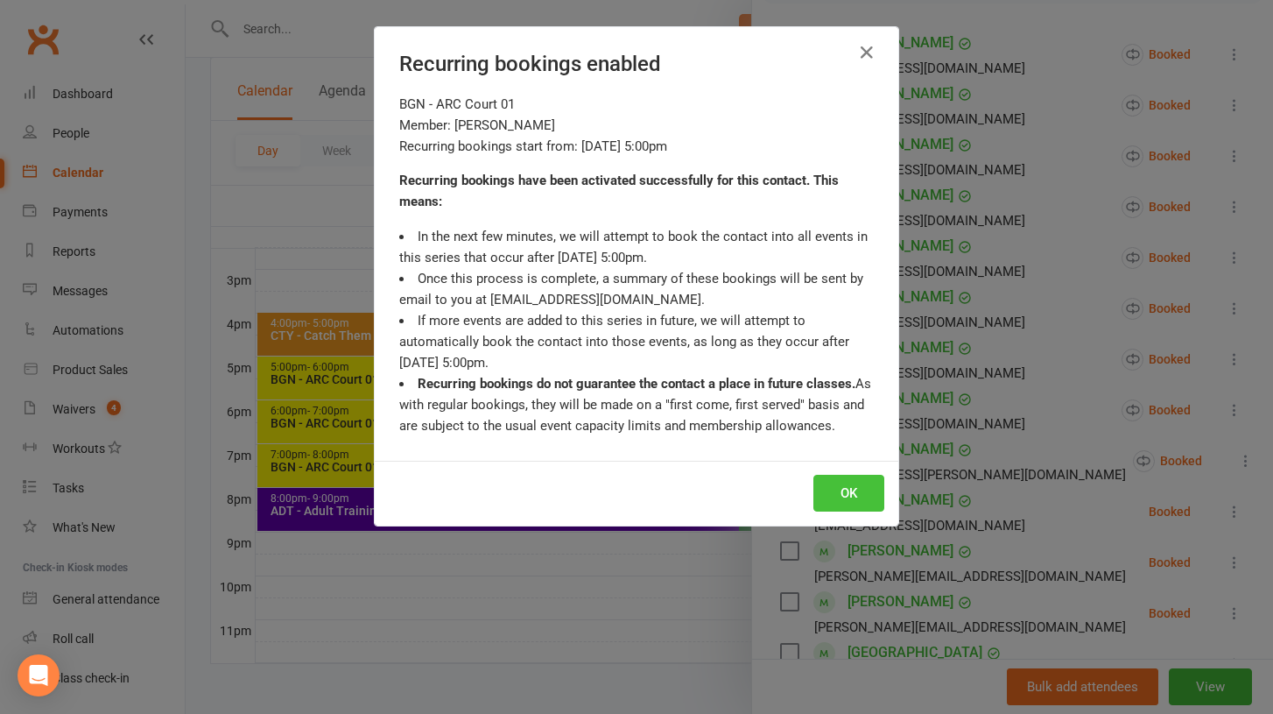
click at [838, 477] on button "OK" at bounding box center [849, 493] width 71 height 37
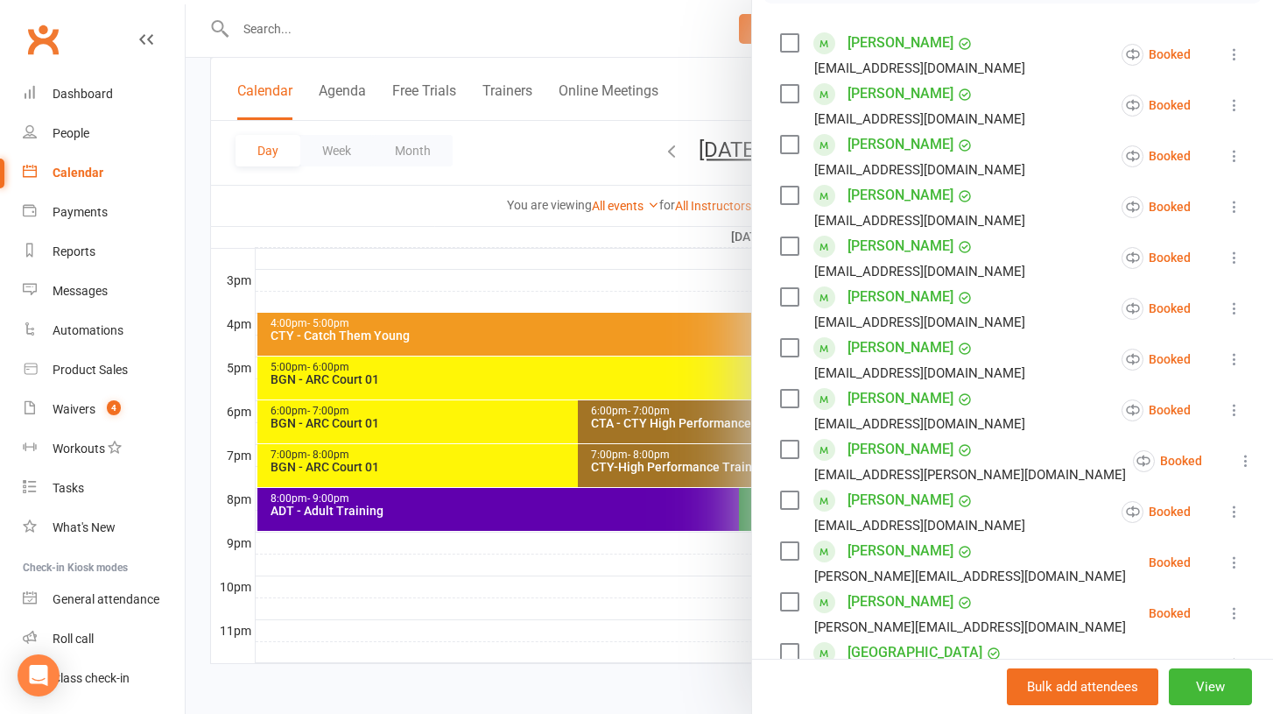
click at [1230, 553] on icon at bounding box center [1235, 562] width 18 height 18
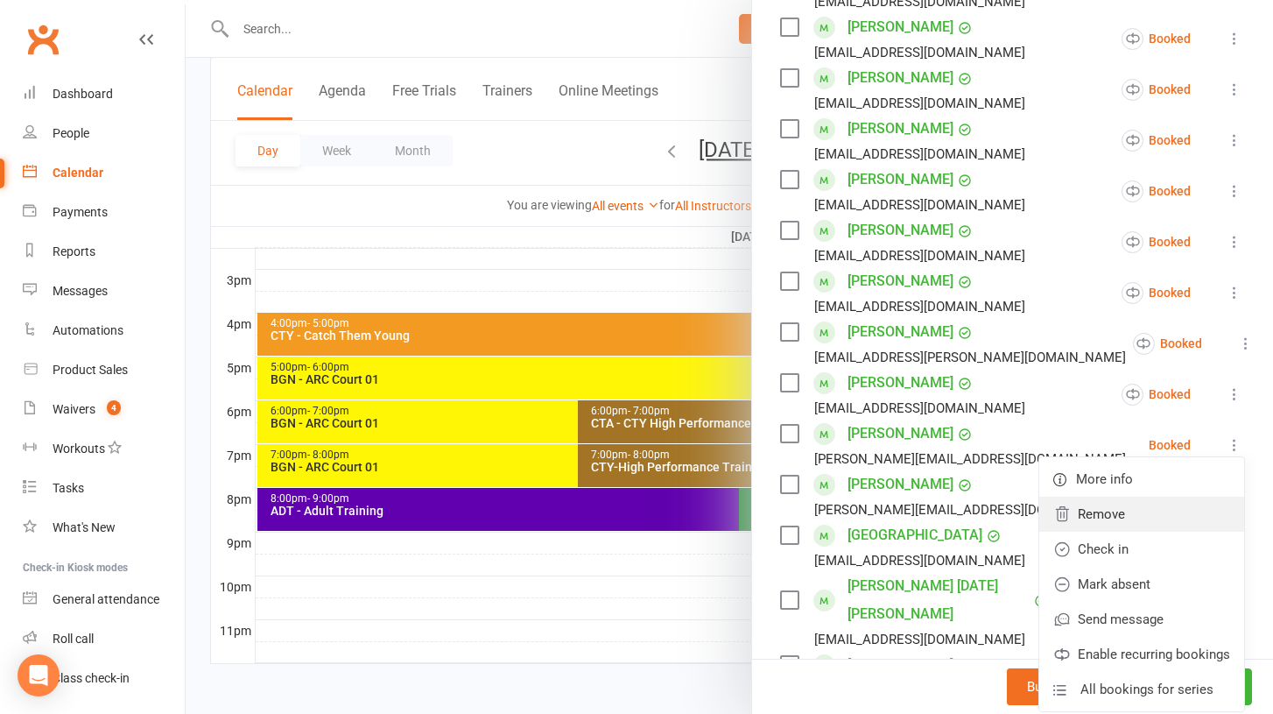
scroll to position [442, 0]
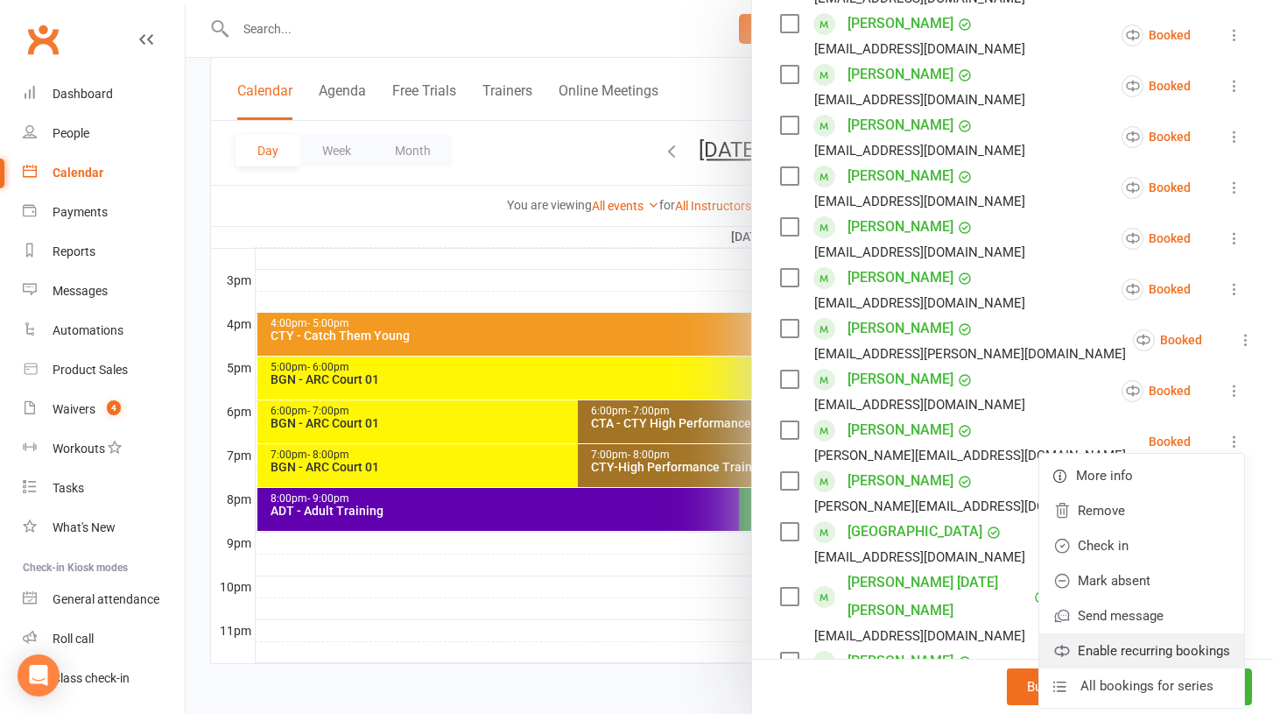
click at [1139, 633] on link "Enable recurring bookings" at bounding box center [1142, 650] width 205 height 35
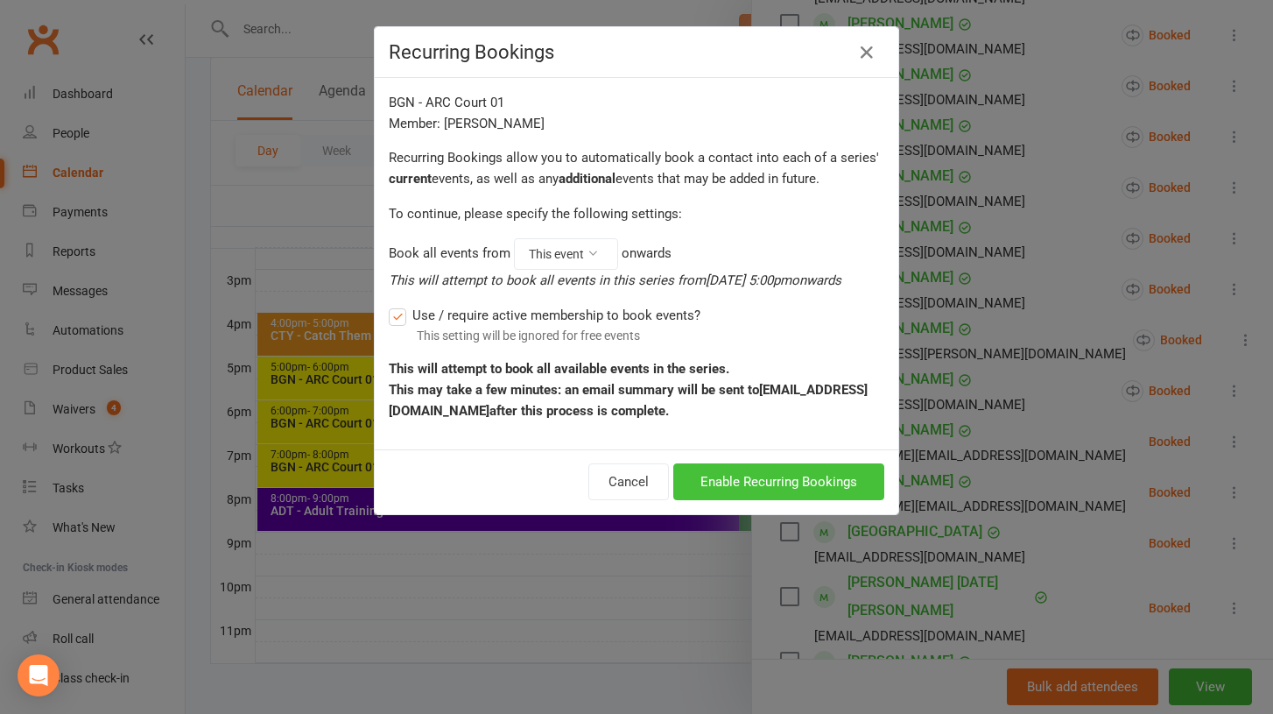
click at [747, 480] on button "Enable Recurring Bookings" at bounding box center [778, 481] width 211 height 37
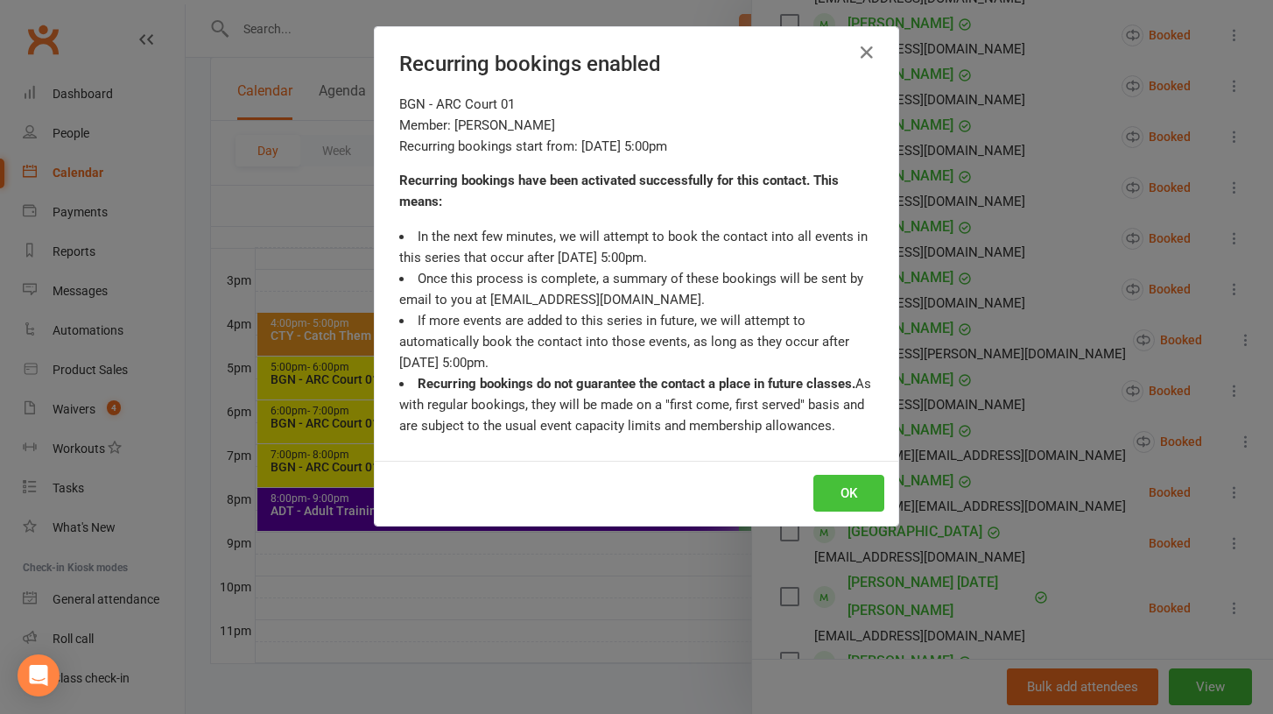
click at [845, 497] on button "OK" at bounding box center [849, 493] width 71 height 37
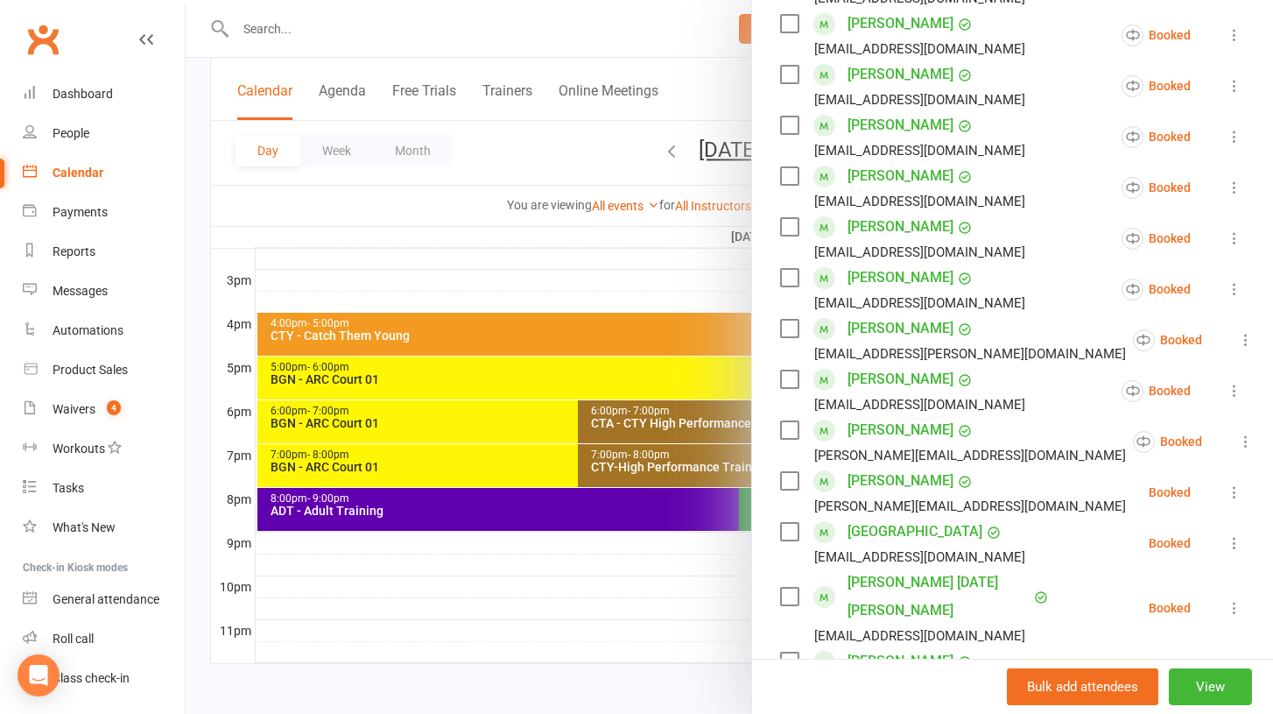
click at [1239, 483] on icon at bounding box center [1235, 492] width 18 height 18
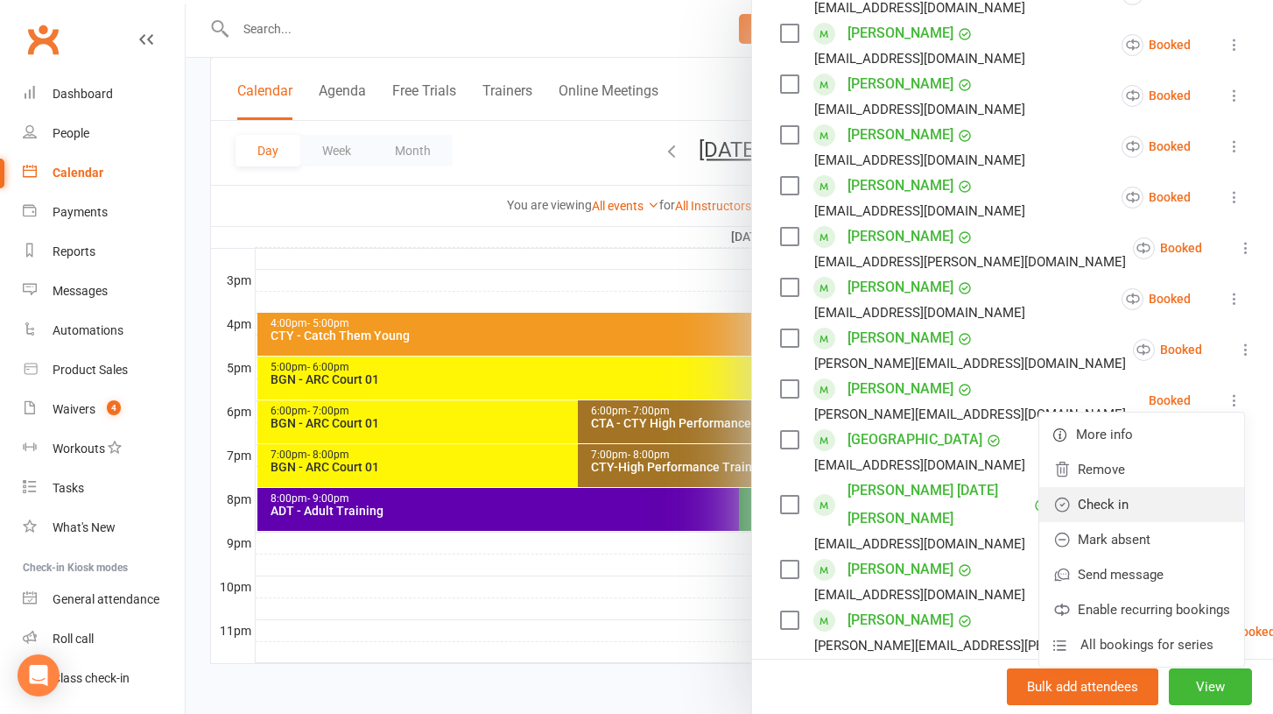
scroll to position [533, 0]
click at [1134, 593] on link "Enable recurring bookings" at bounding box center [1142, 610] width 205 height 35
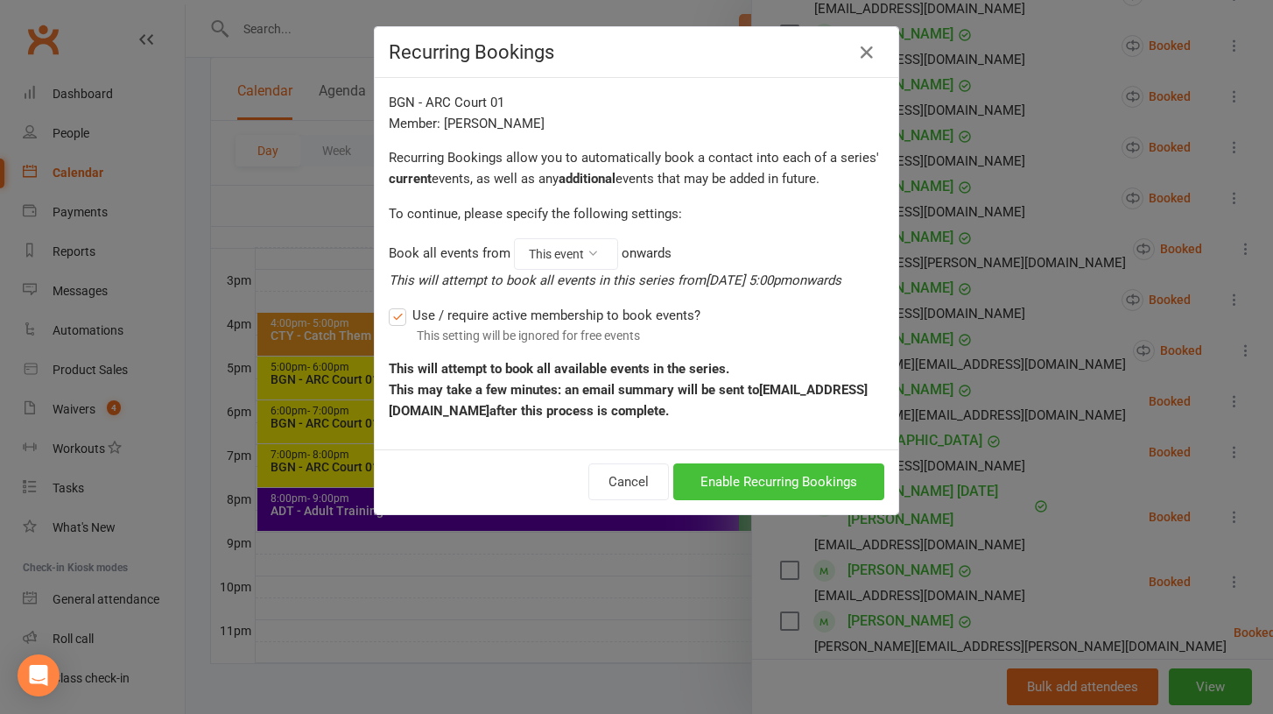
click at [767, 485] on button "Enable Recurring Bookings" at bounding box center [778, 481] width 211 height 37
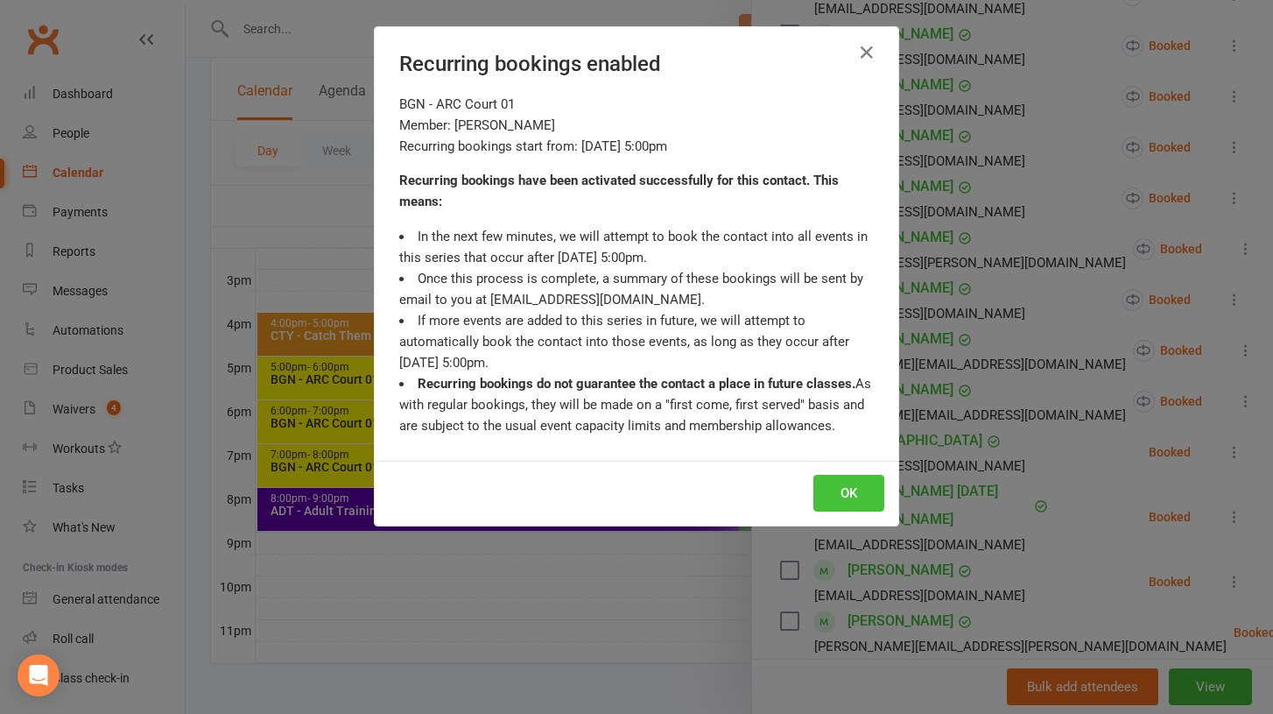
click at [840, 496] on button "OK" at bounding box center [849, 493] width 71 height 37
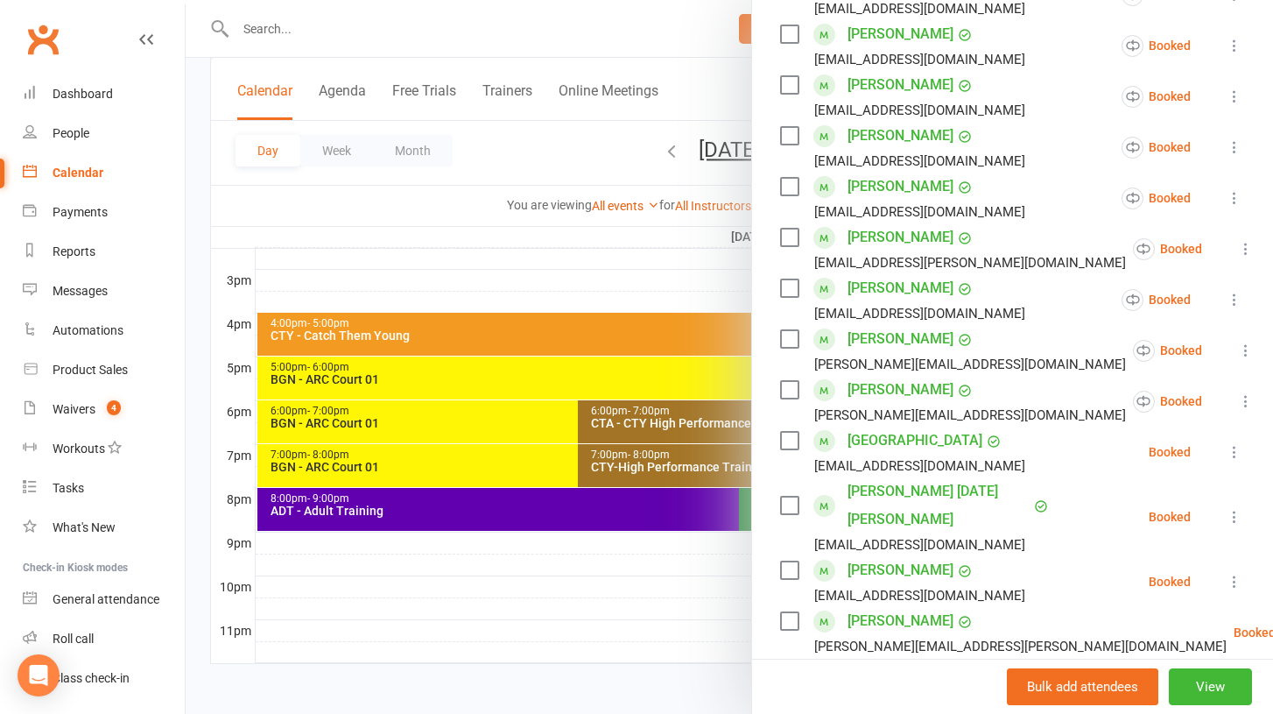
click at [1240, 443] on icon at bounding box center [1235, 452] width 18 height 18
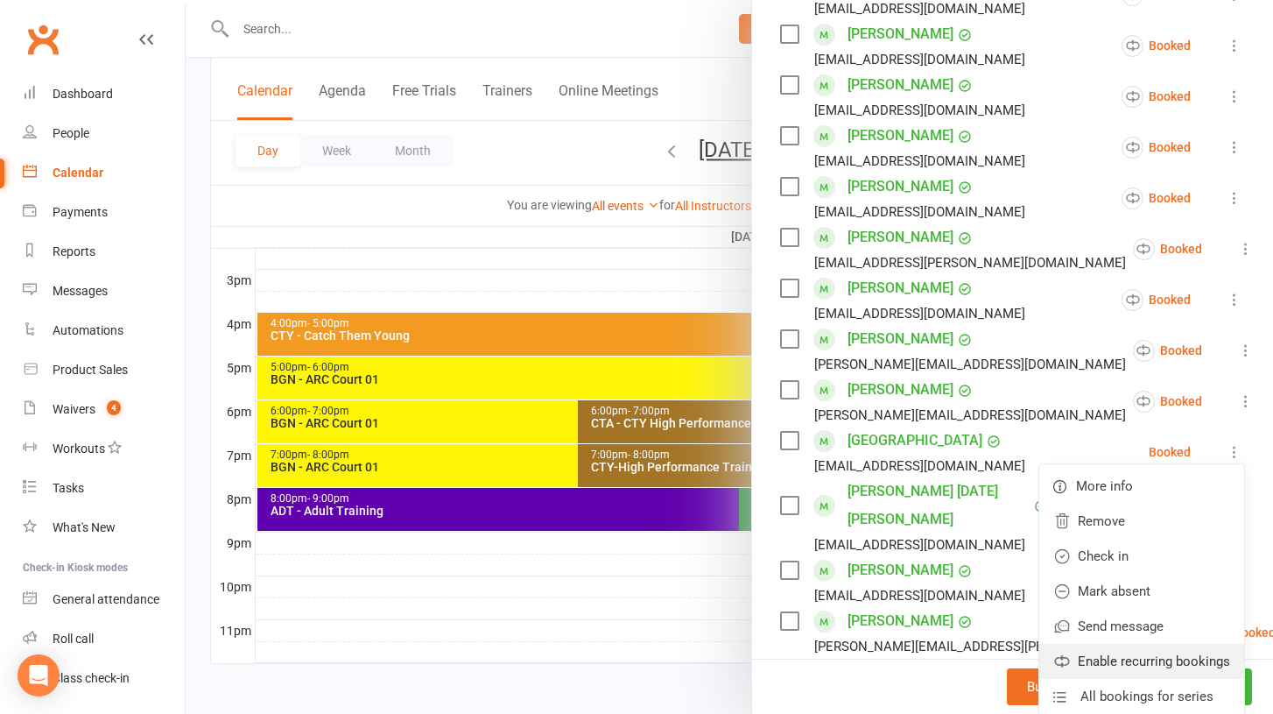
click at [1139, 644] on link "Enable recurring bookings" at bounding box center [1142, 661] width 205 height 35
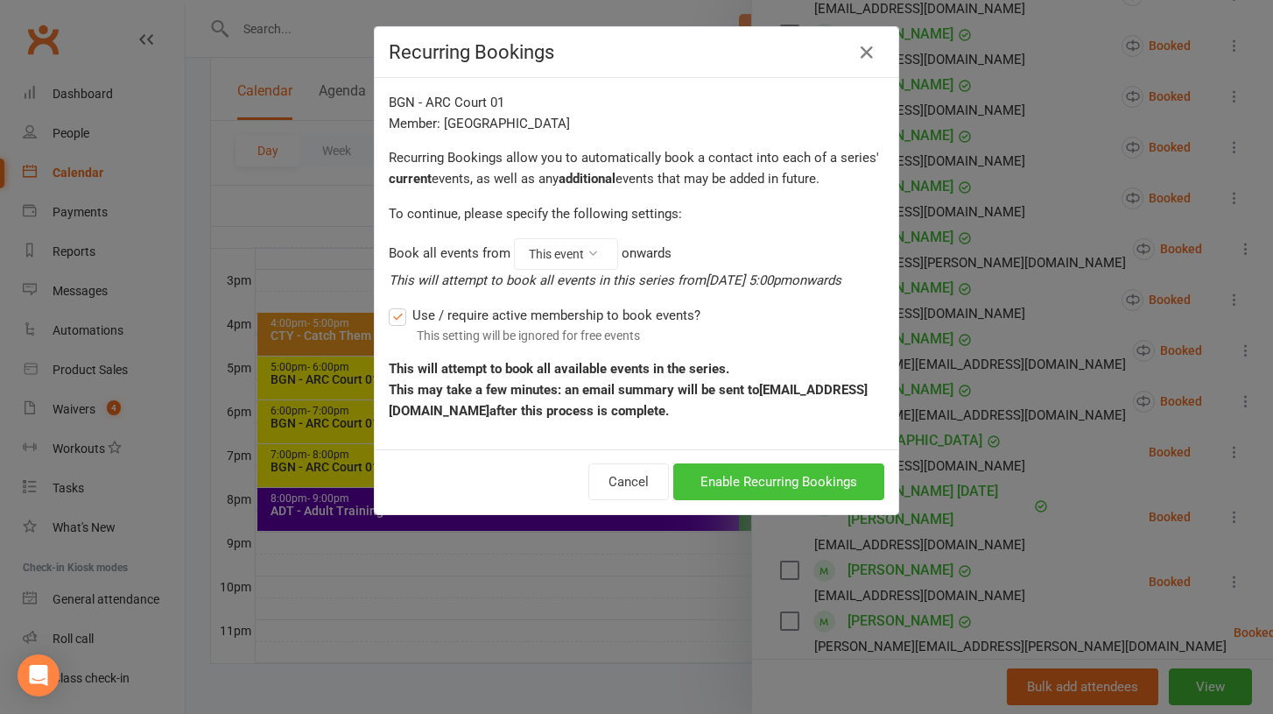
click at [776, 486] on button "Enable Recurring Bookings" at bounding box center [778, 481] width 211 height 37
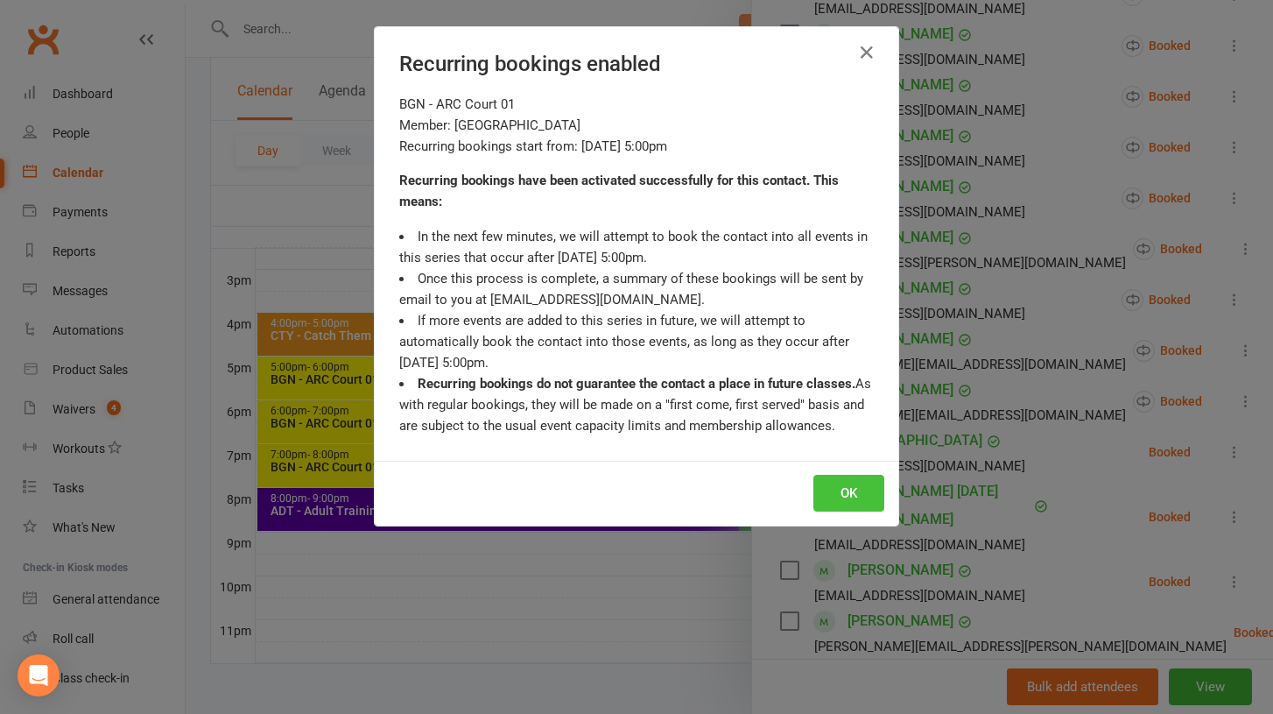
click at [851, 482] on button "OK" at bounding box center [849, 493] width 71 height 37
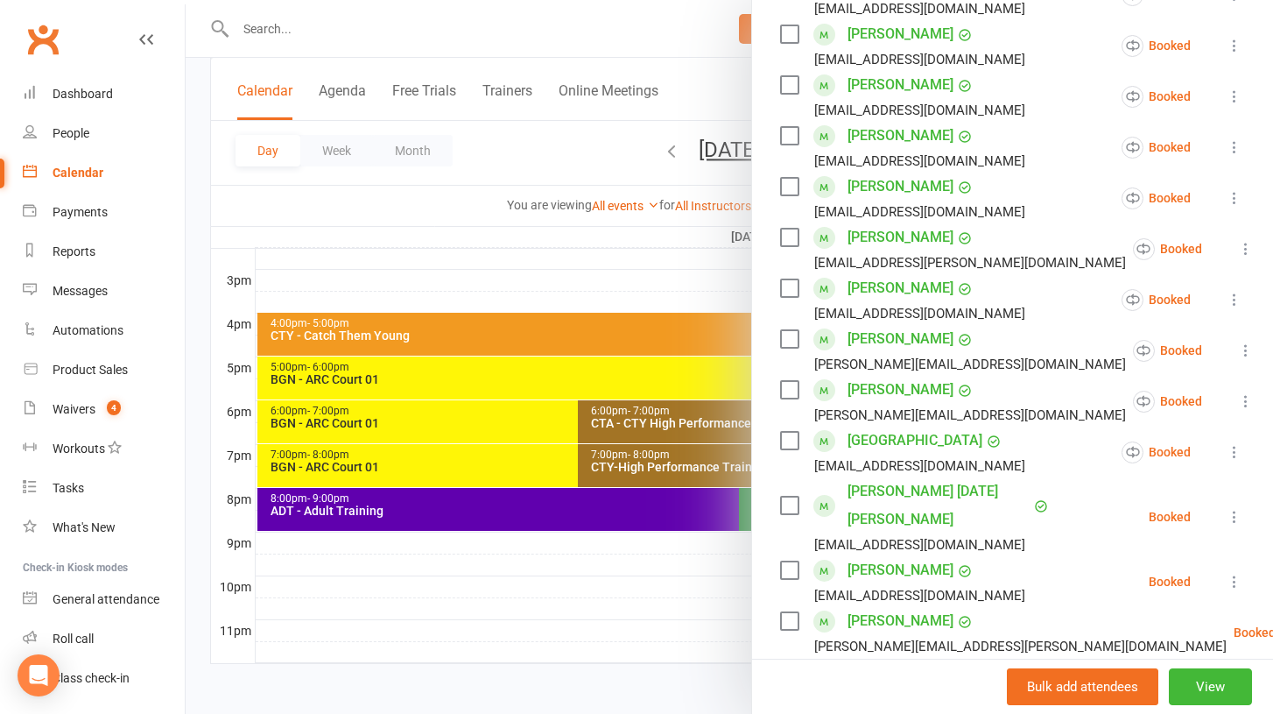
click at [1235, 508] on icon at bounding box center [1235, 517] width 18 height 18
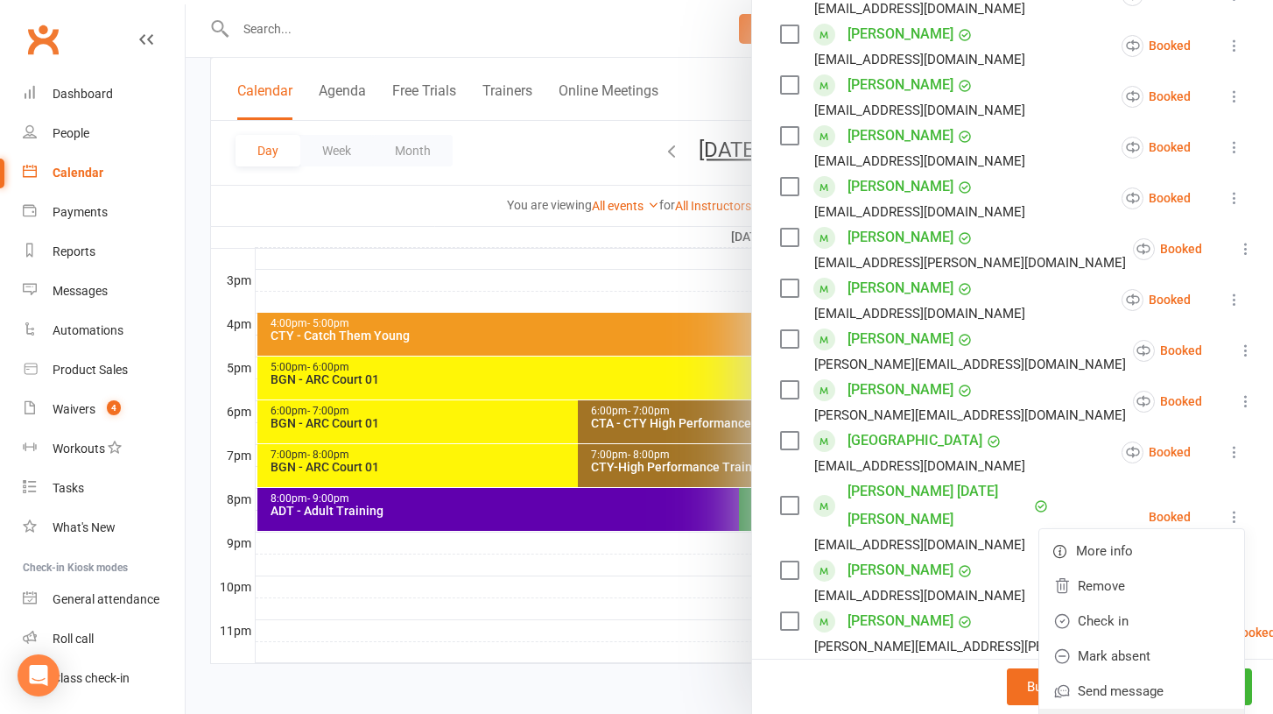
click at [1145, 709] on link "Enable recurring bookings" at bounding box center [1142, 726] width 205 height 35
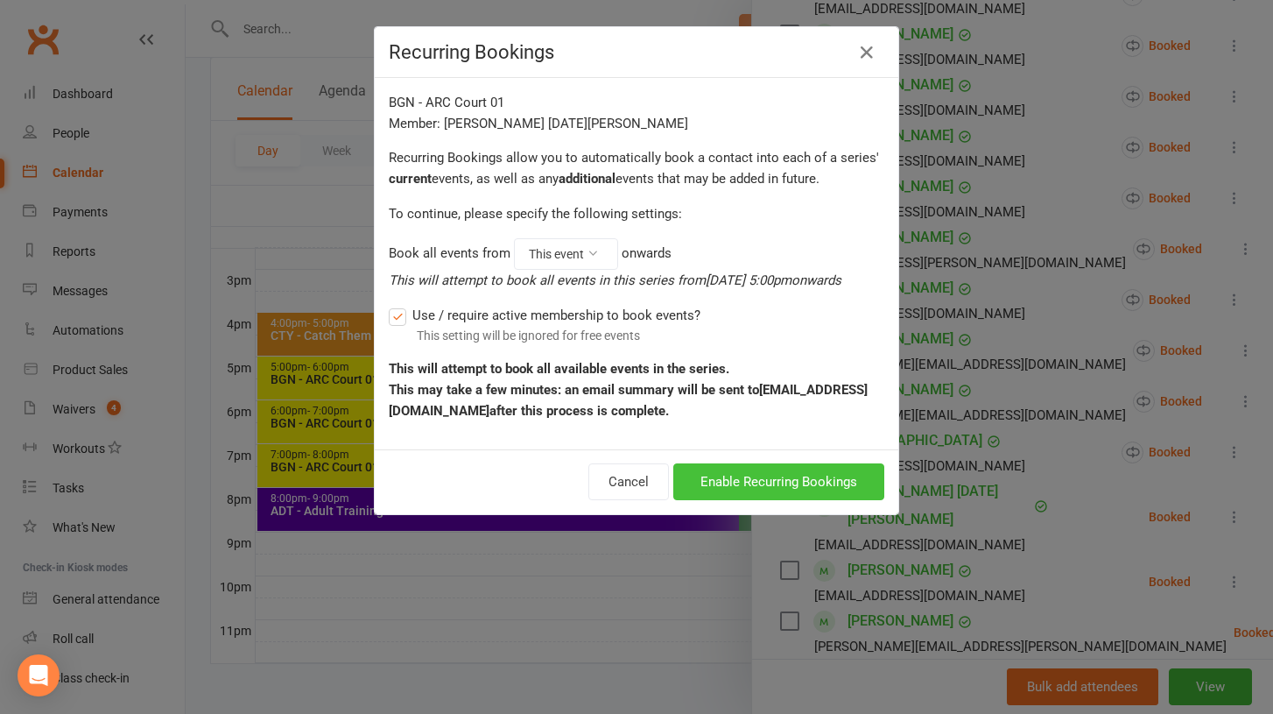
click at [828, 477] on button "Enable Recurring Bookings" at bounding box center [778, 481] width 211 height 37
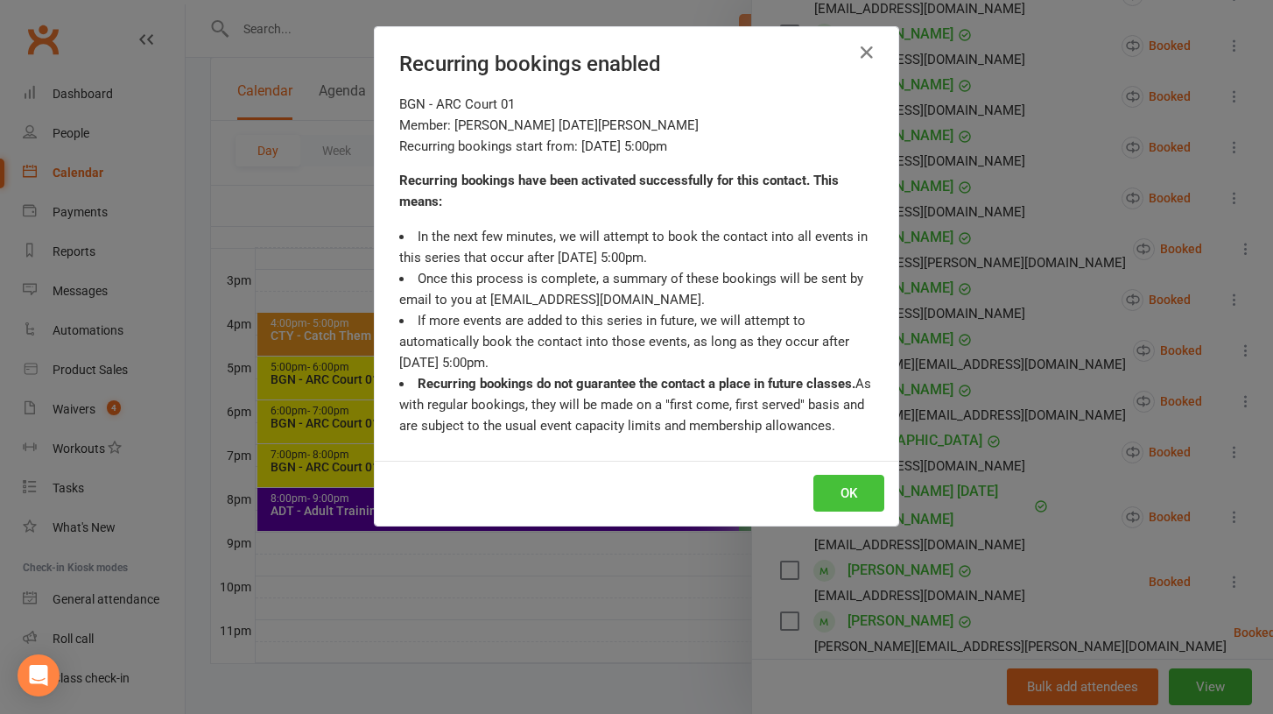
click at [883, 493] on button "OK" at bounding box center [849, 493] width 71 height 37
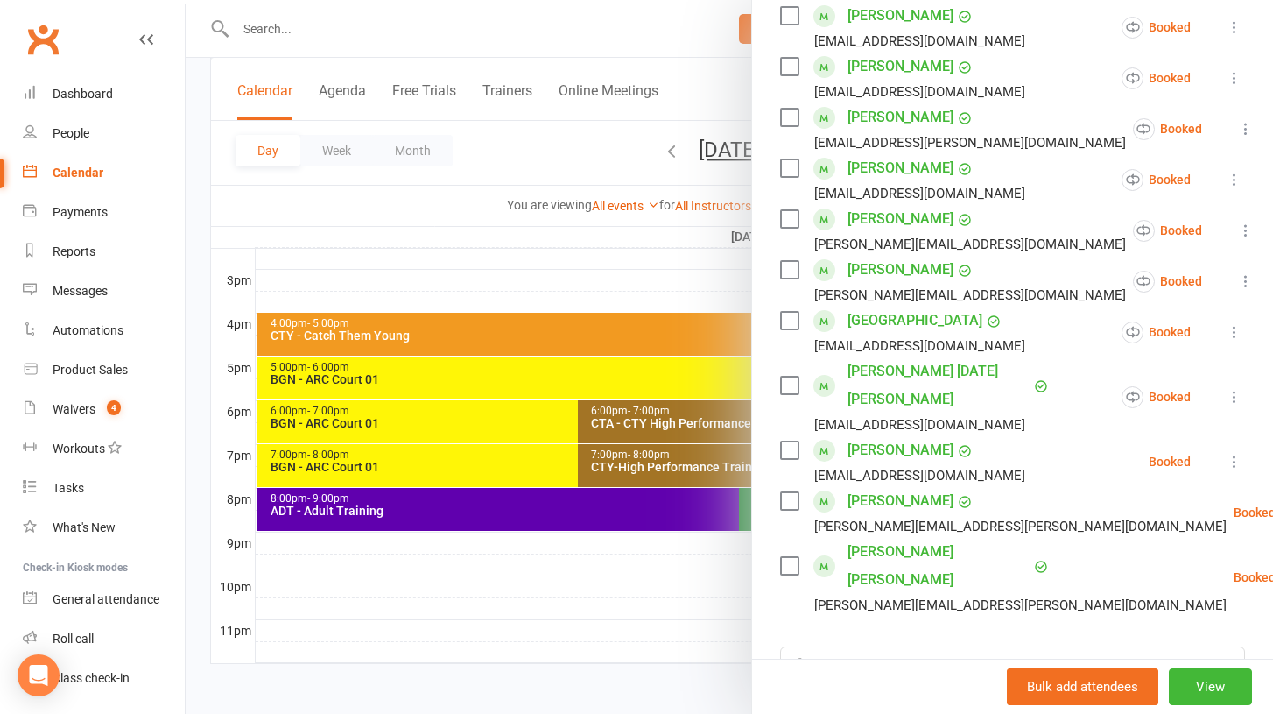
scroll to position [654, 0]
click at [1233, 452] on icon at bounding box center [1235, 461] width 18 height 18
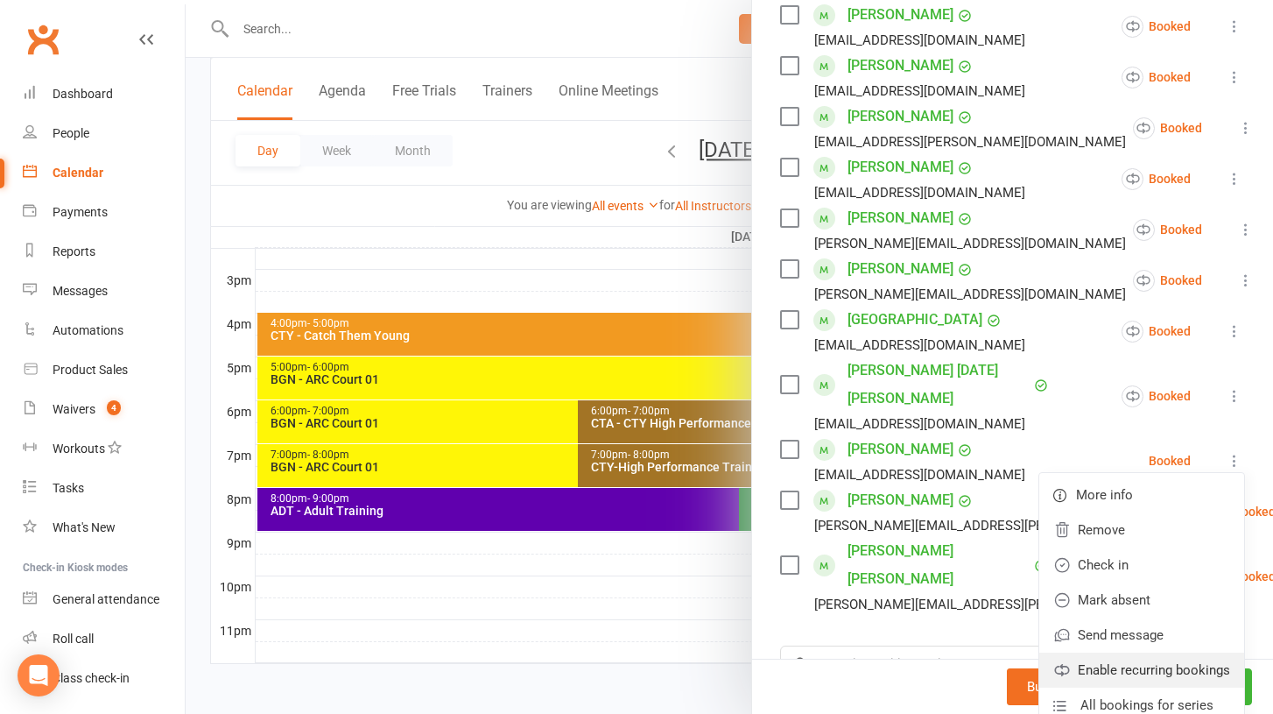
click at [1129, 652] on link "Enable recurring bookings" at bounding box center [1142, 669] width 205 height 35
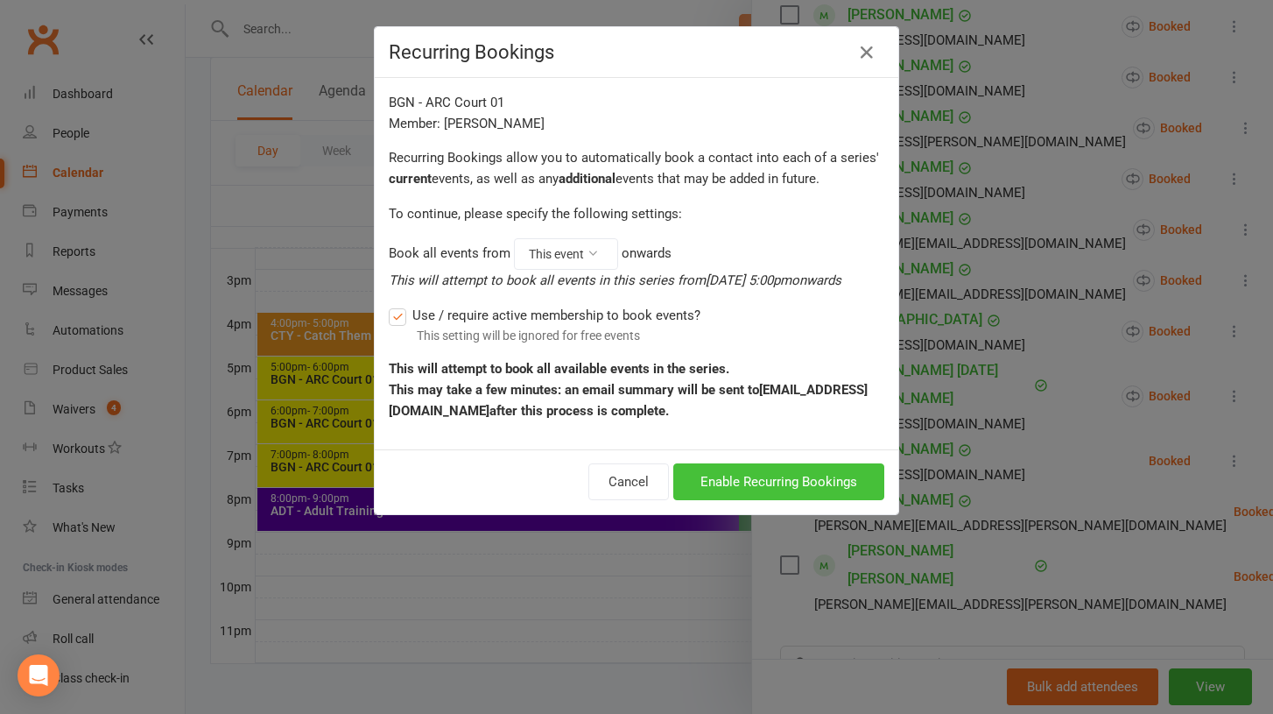
click at [821, 478] on button "Enable Recurring Bookings" at bounding box center [778, 481] width 211 height 37
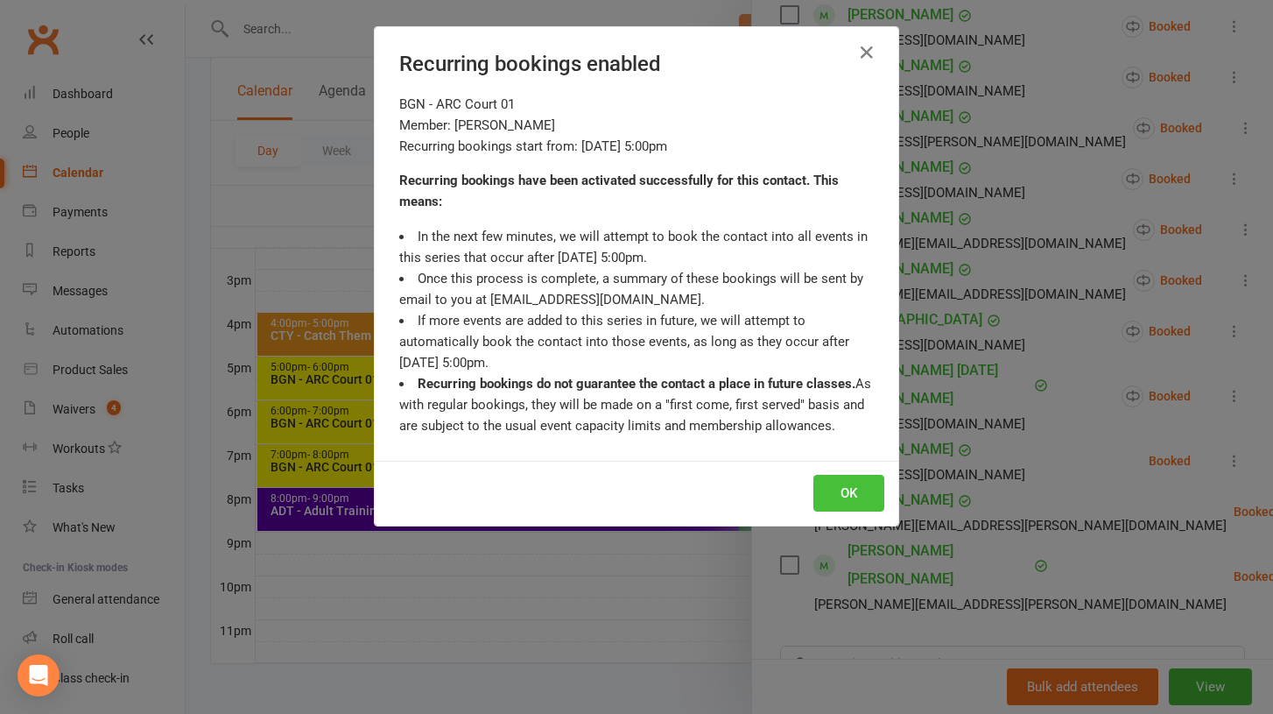
click at [838, 481] on button "OK" at bounding box center [849, 493] width 71 height 37
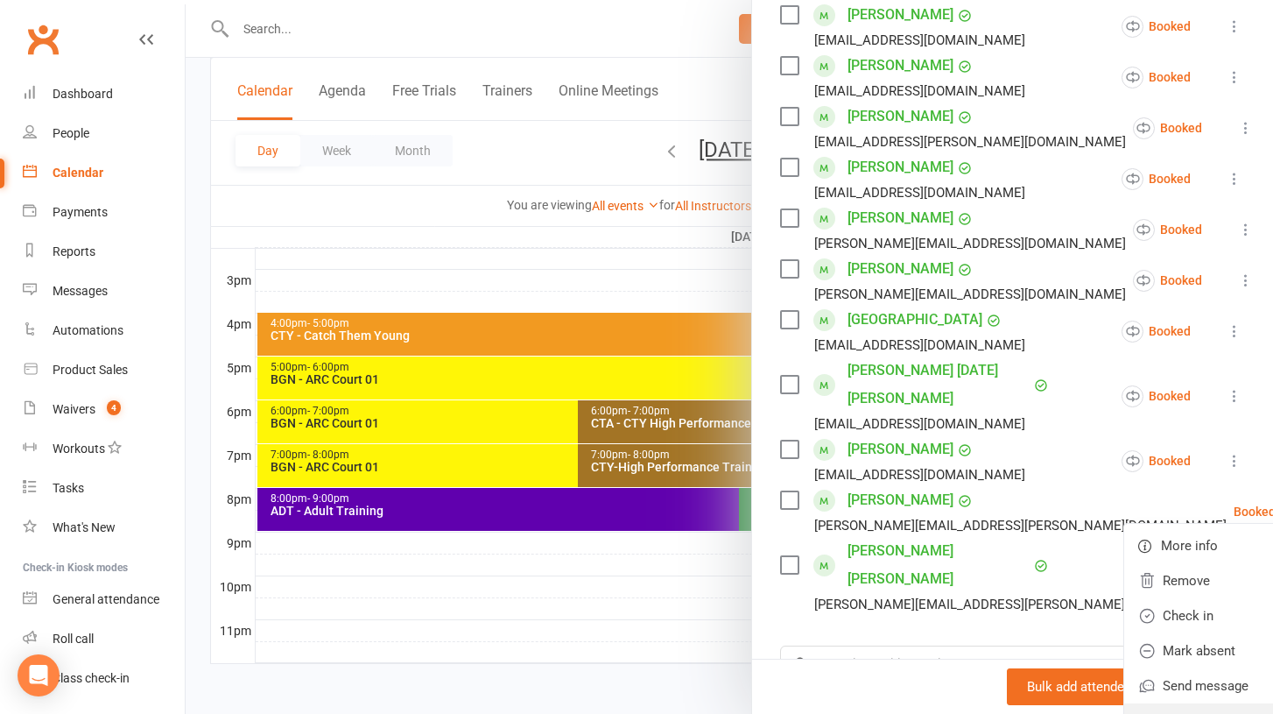
click at [1133, 703] on link "Enable recurring bookings" at bounding box center [1227, 720] width 205 height 35
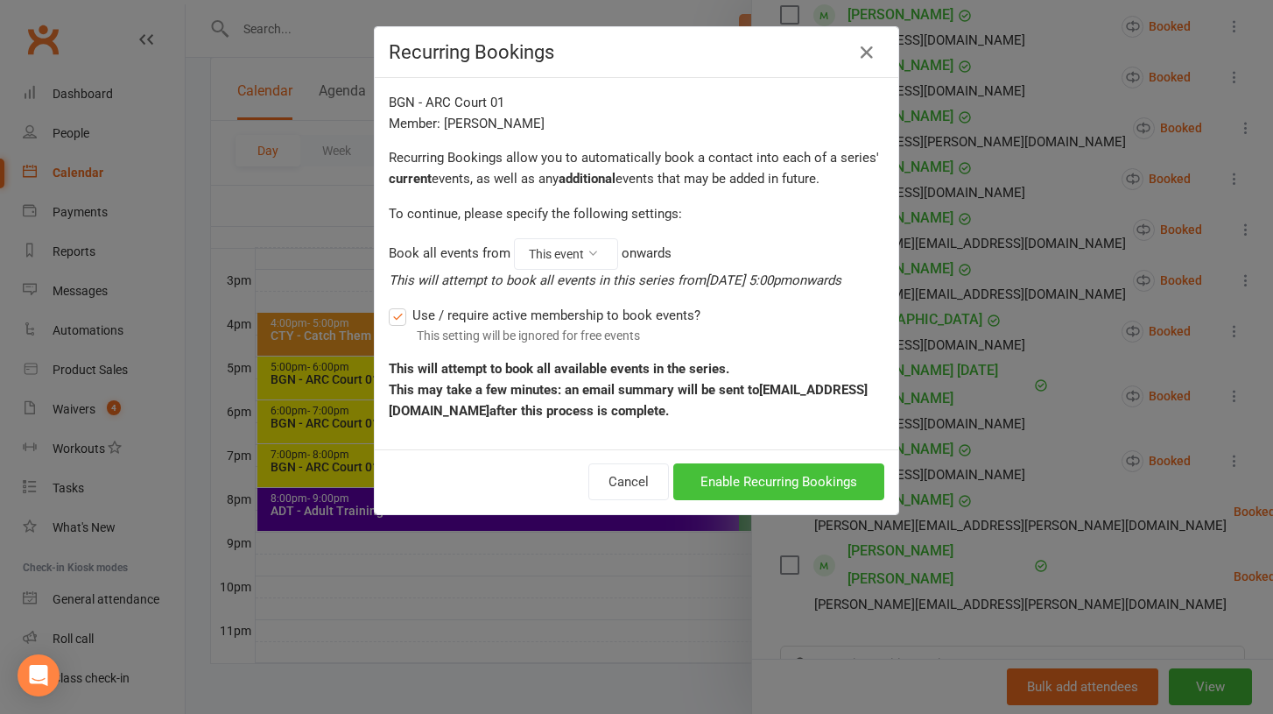
click at [815, 479] on button "Enable Recurring Bookings" at bounding box center [778, 481] width 211 height 37
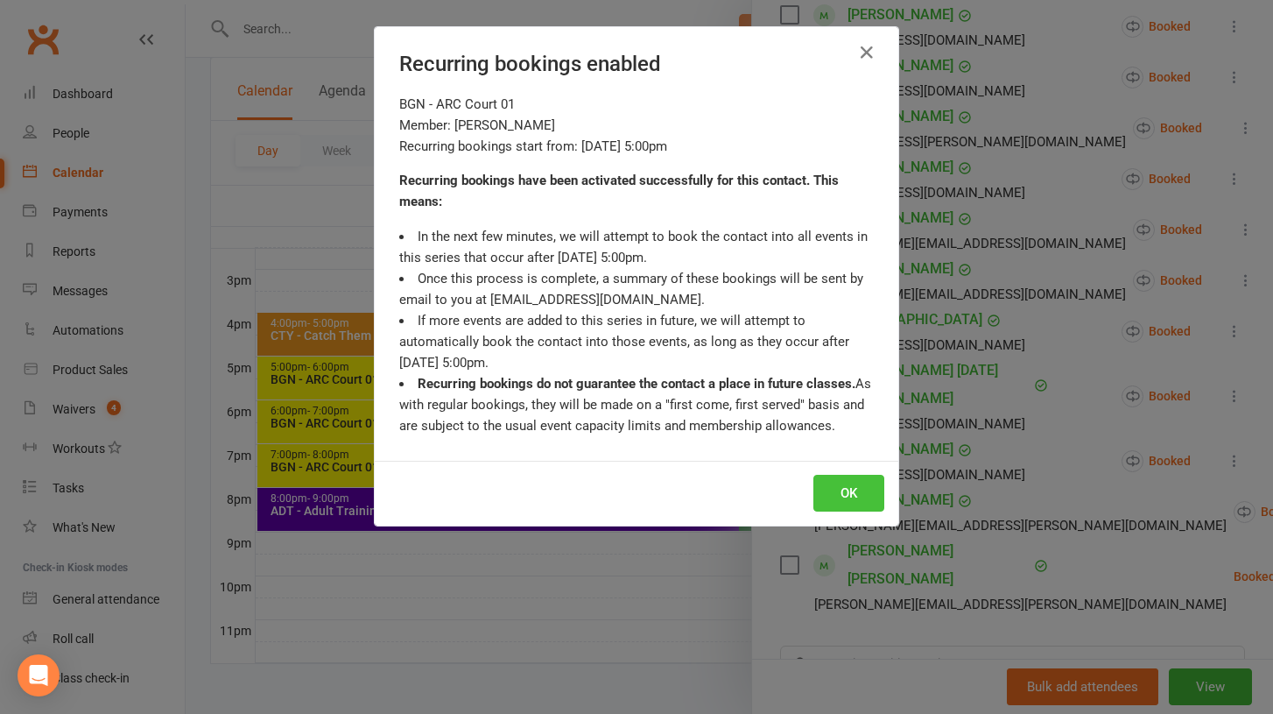
click at [860, 485] on button "OK" at bounding box center [849, 493] width 71 height 37
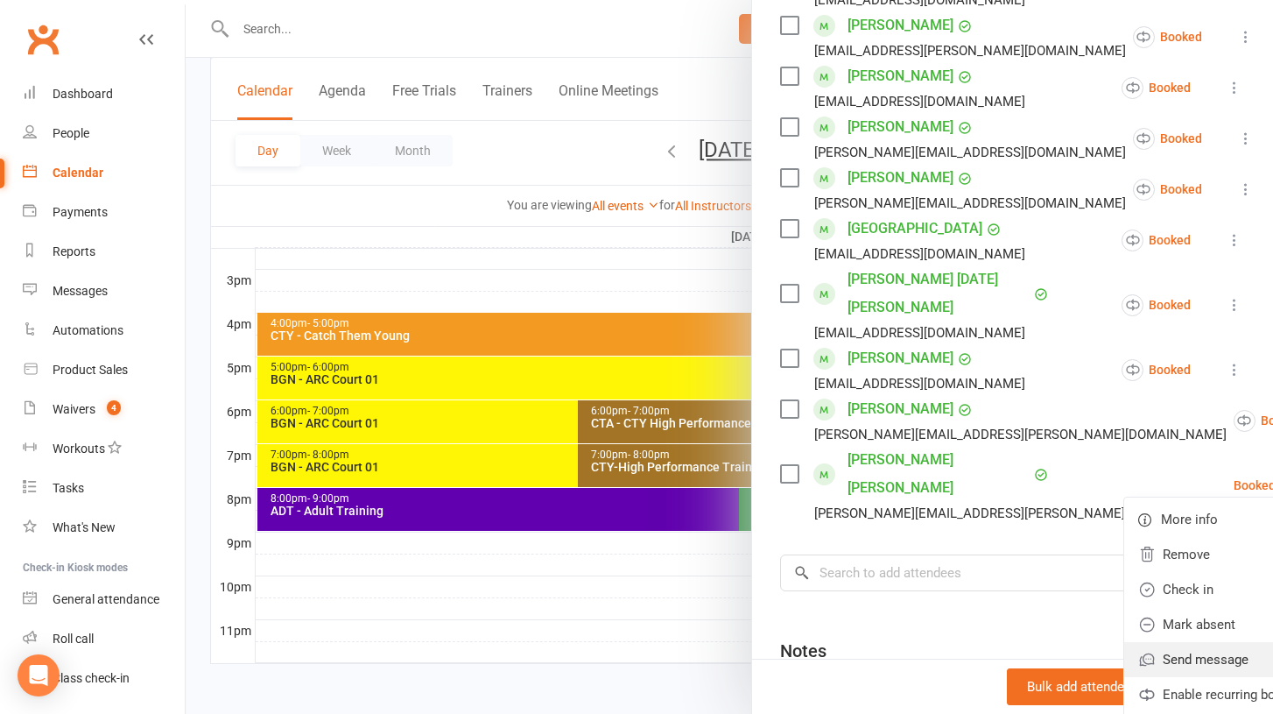
scroll to position [748, 0]
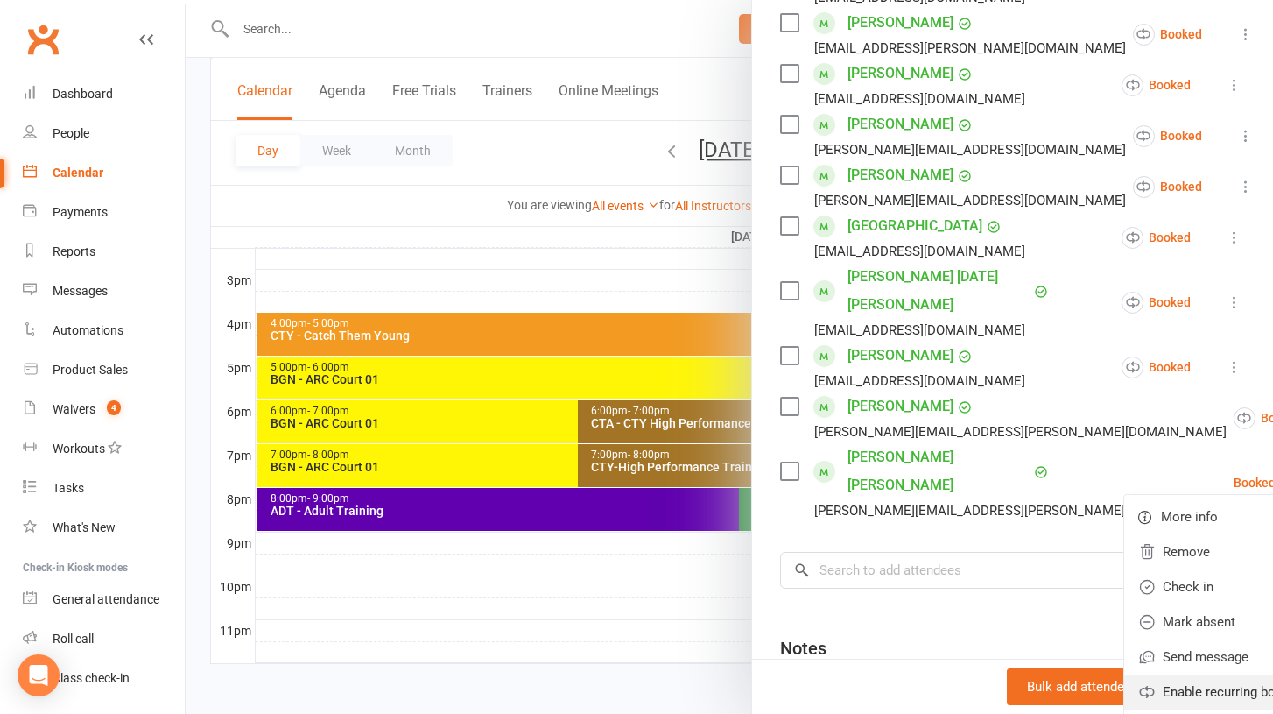
click at [1142, 674] on link "Enable recurring bookings" at bounding box center [1227, 691] width 205 height 35
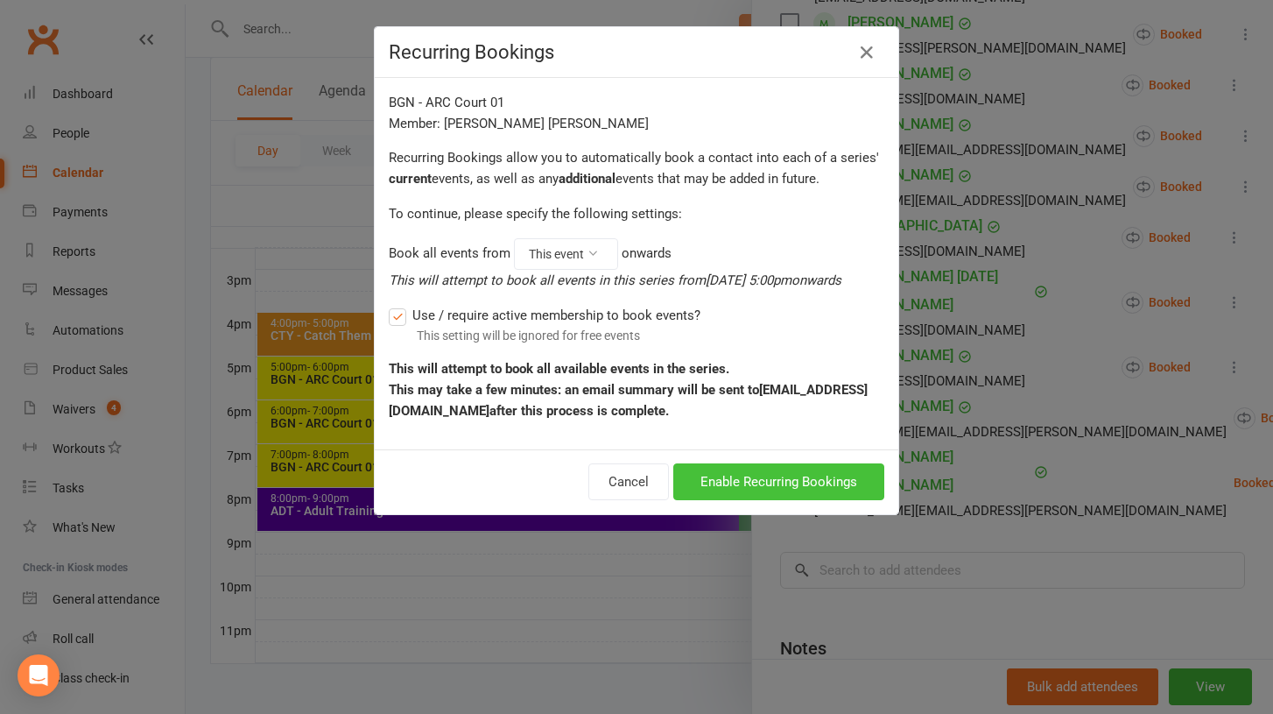
click at [825, 491] on button "Enable Recurring Bookings" at bounding box center [778, 481] width 211 height 37
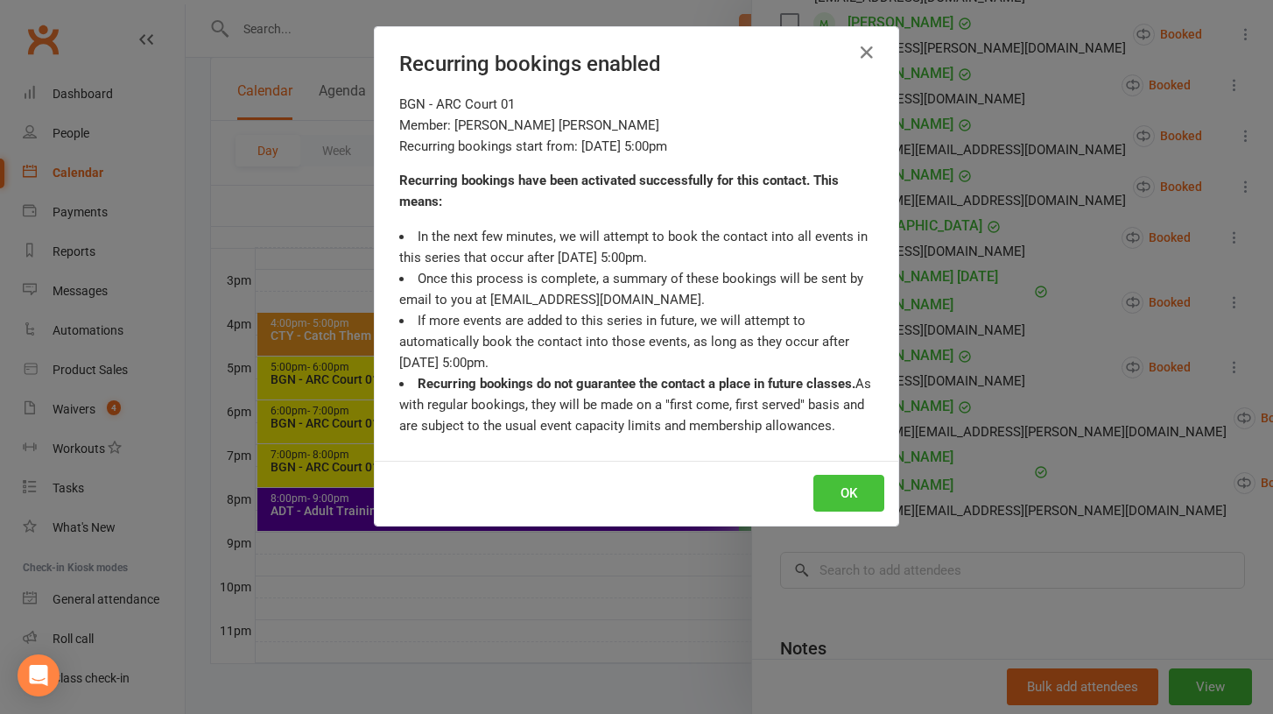
click at [843, 494] on button "OK" at bounding box center [849, 493] width 71 height 37
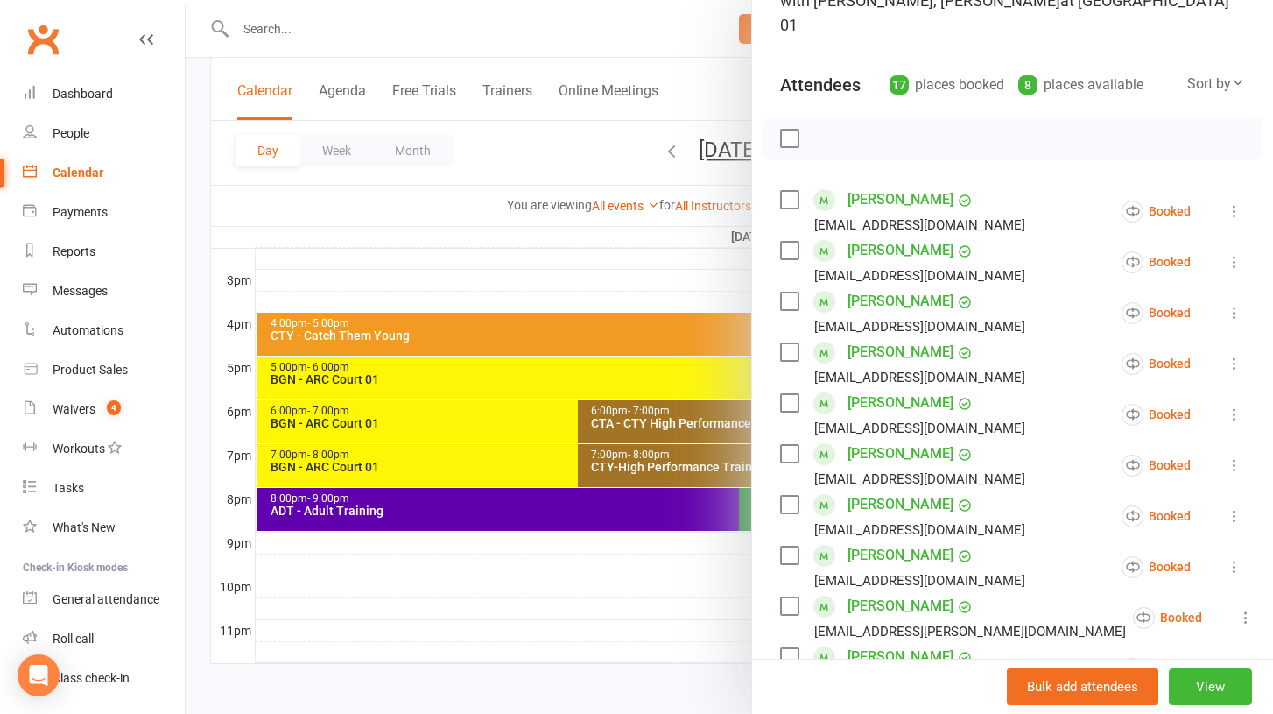
scroll to position [0, 0]
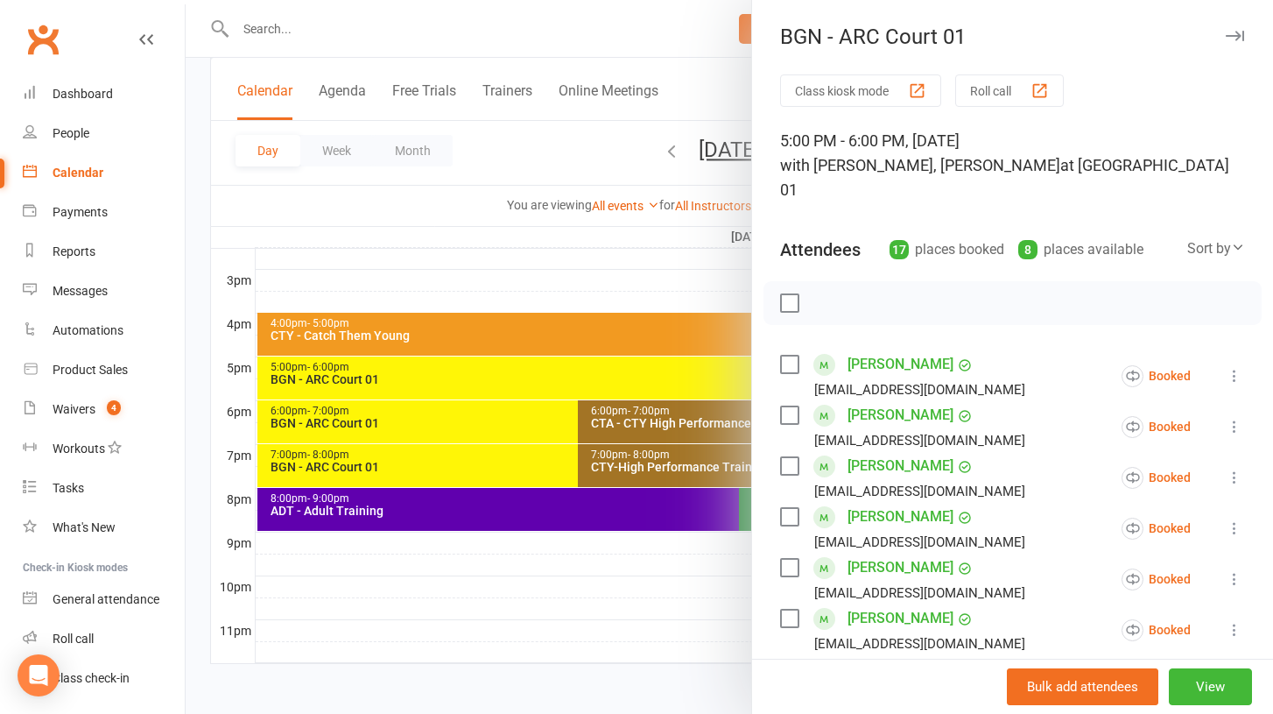
click at [1230, 37] on icon "button" at bounding box center [1235, 36] width 18 height 11
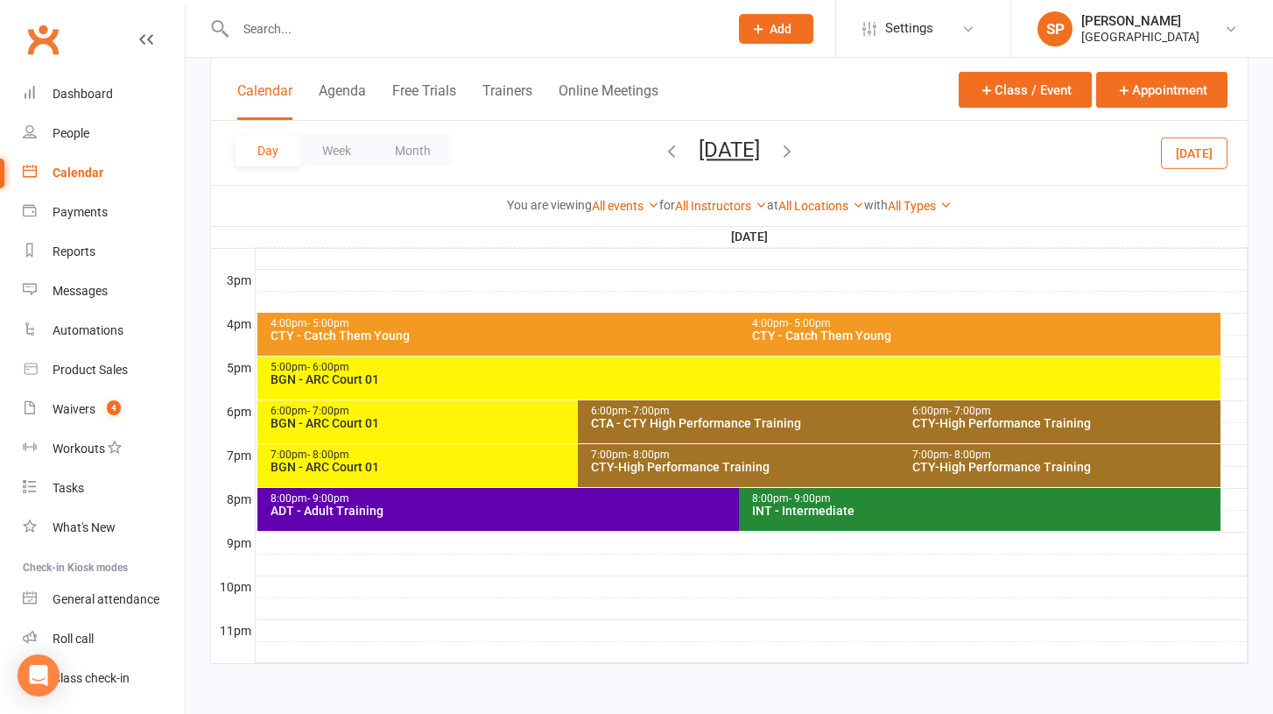
click at [376, 427] on div "BGN - ARC Court 01" at bounding box center [575, 423] width 610 height 12
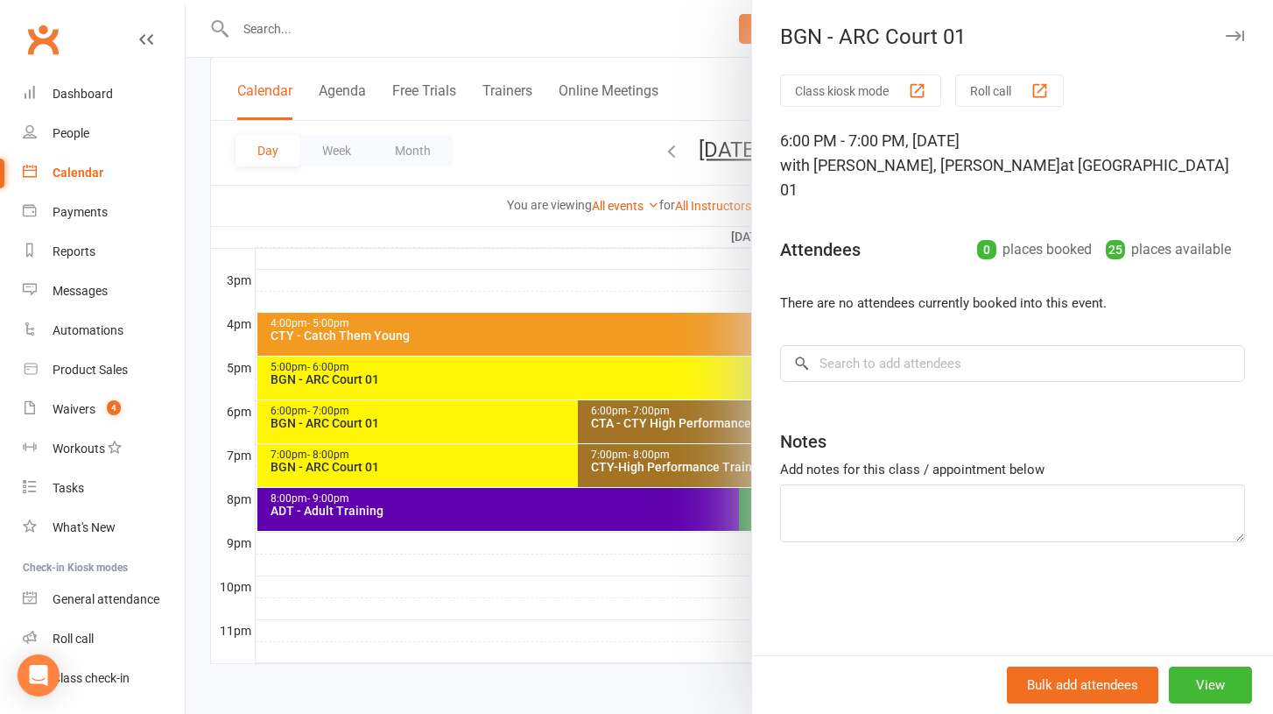
click at [552, 348] on div at bounding box center [730, 357] width 1088 height 714
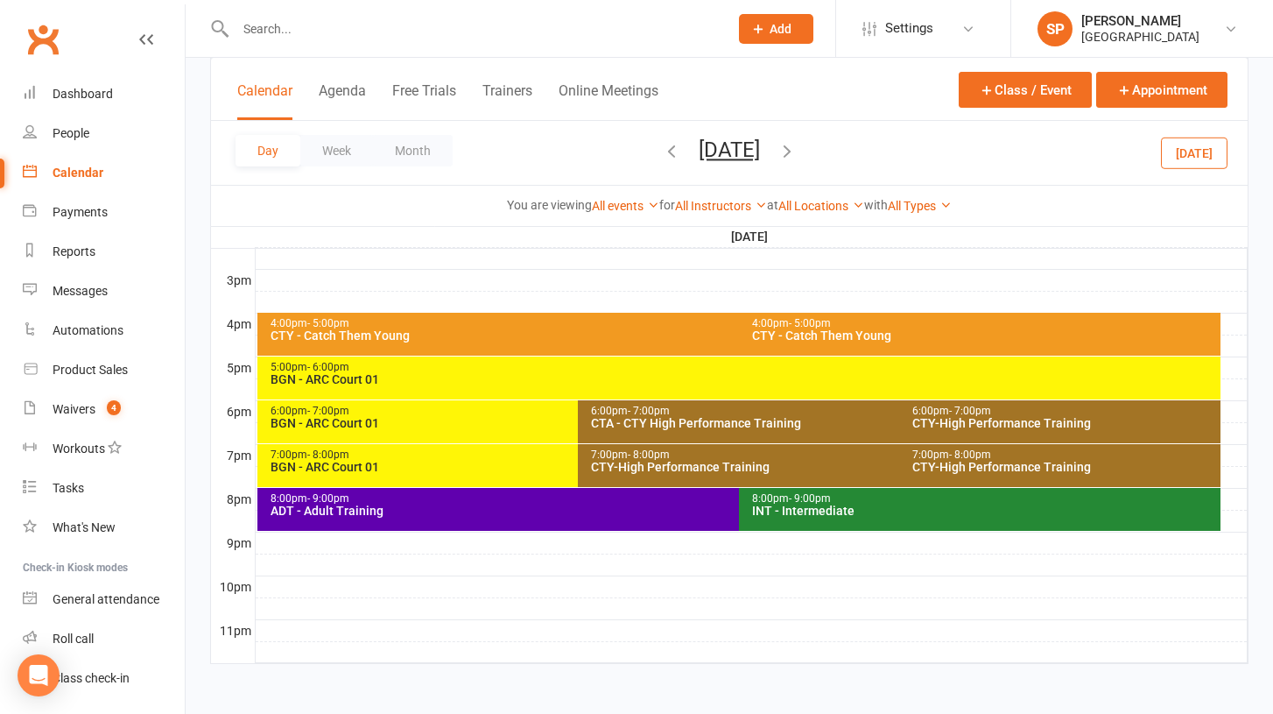
click at [435, 417] on div "BGN - ARC Court 01" at bounding box center [575, 423] width 610 height 12
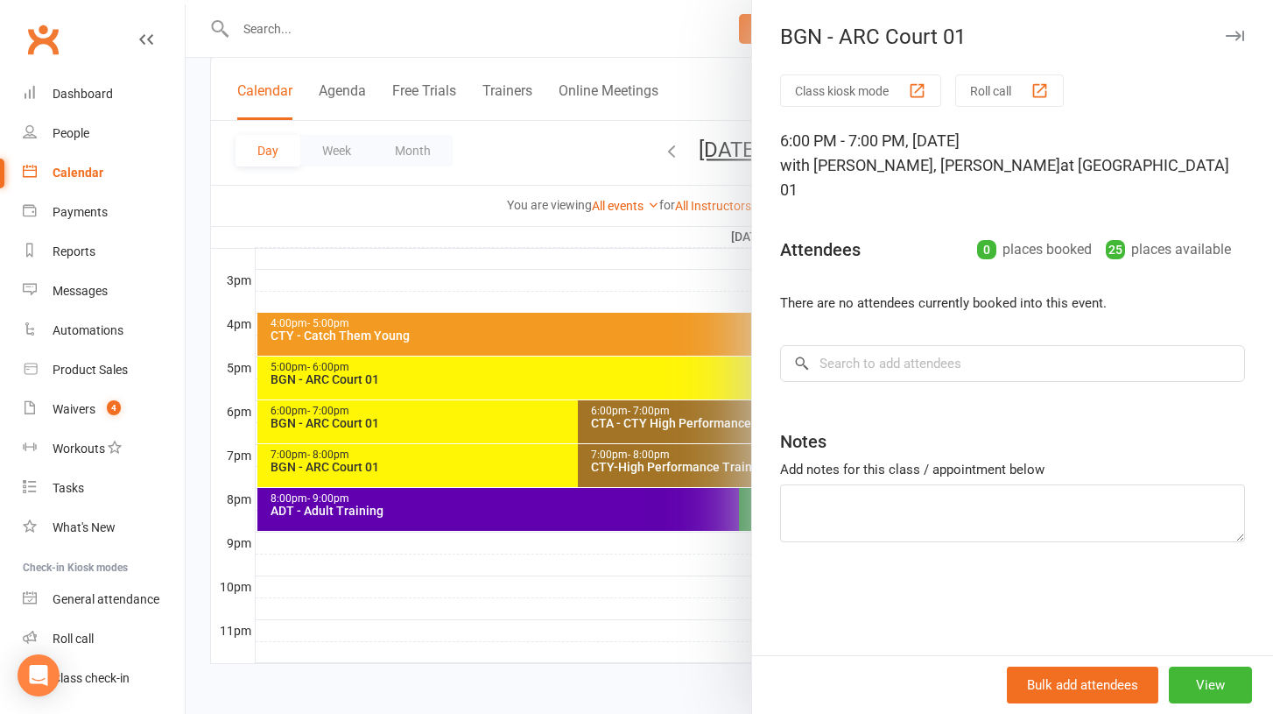
click at [599, 613] on div at bounding box center [730, 357] width 1088 height 714
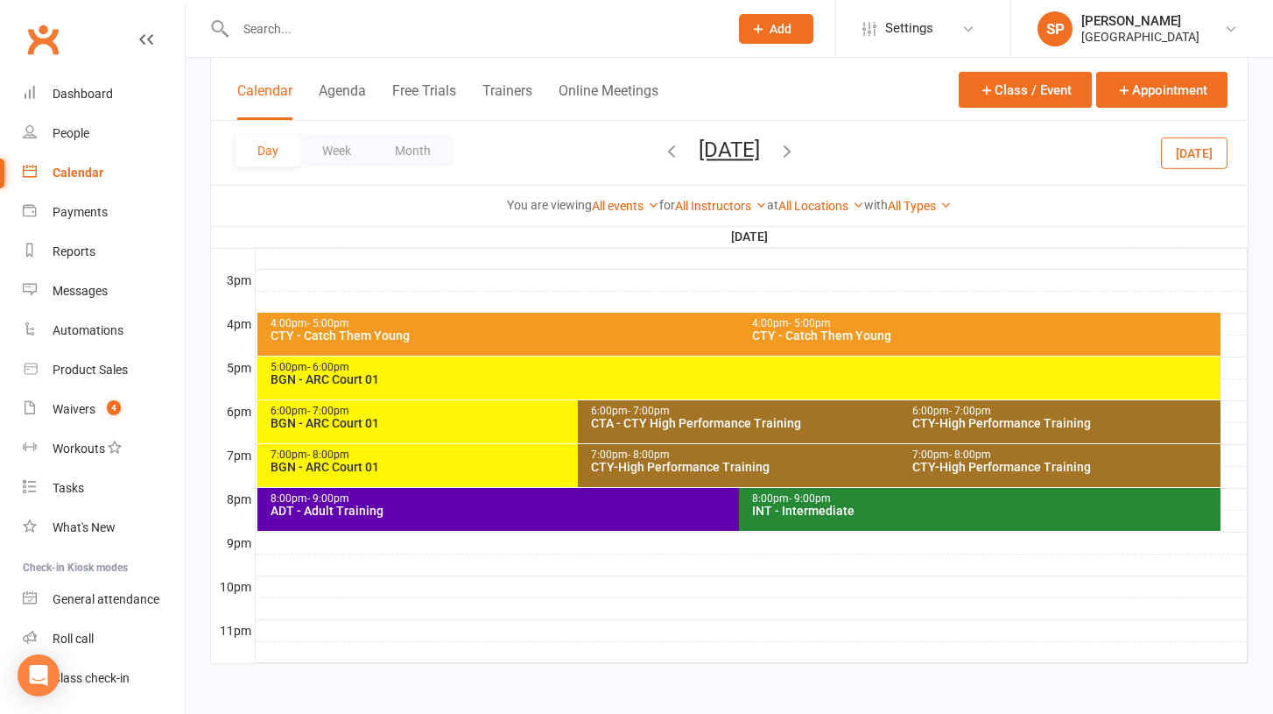
click at [421, 371] on div "5:00pm - 6:00pm" at bounding box center [744, 367] width 948 height 11
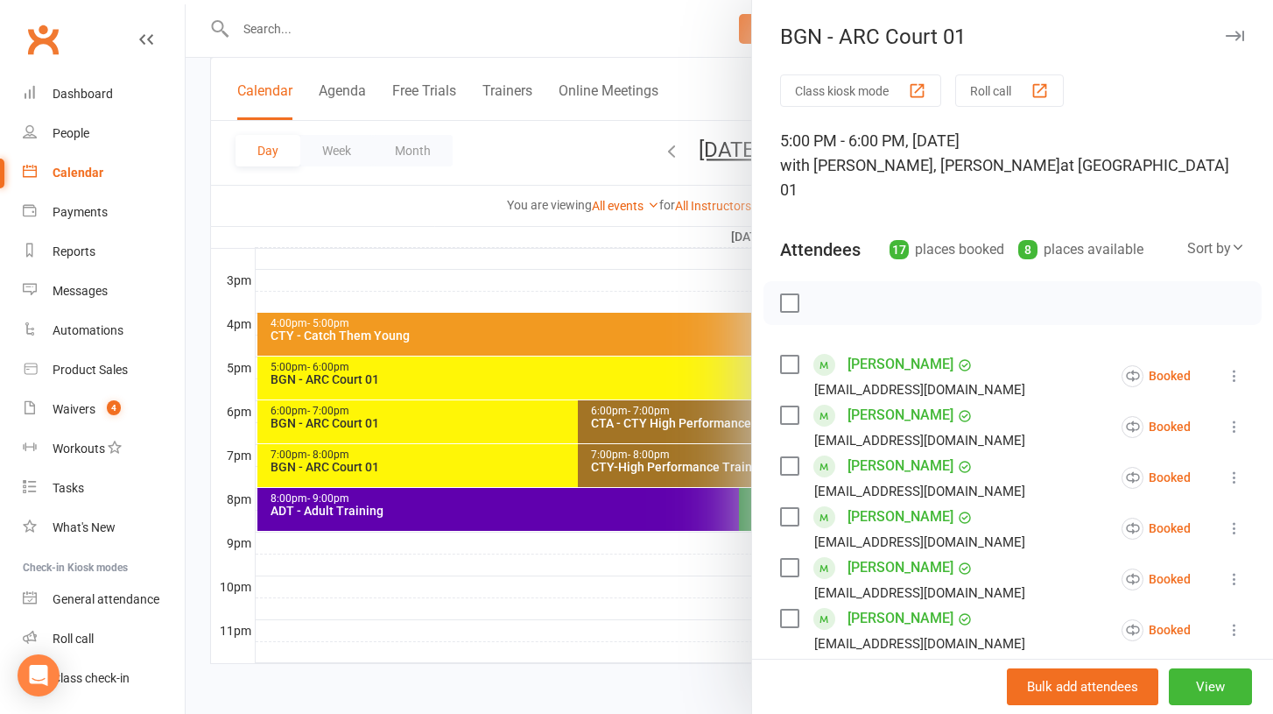
click at [1230, 32] on icon "button" at bounding box center [1235, 36] width 18 height 11
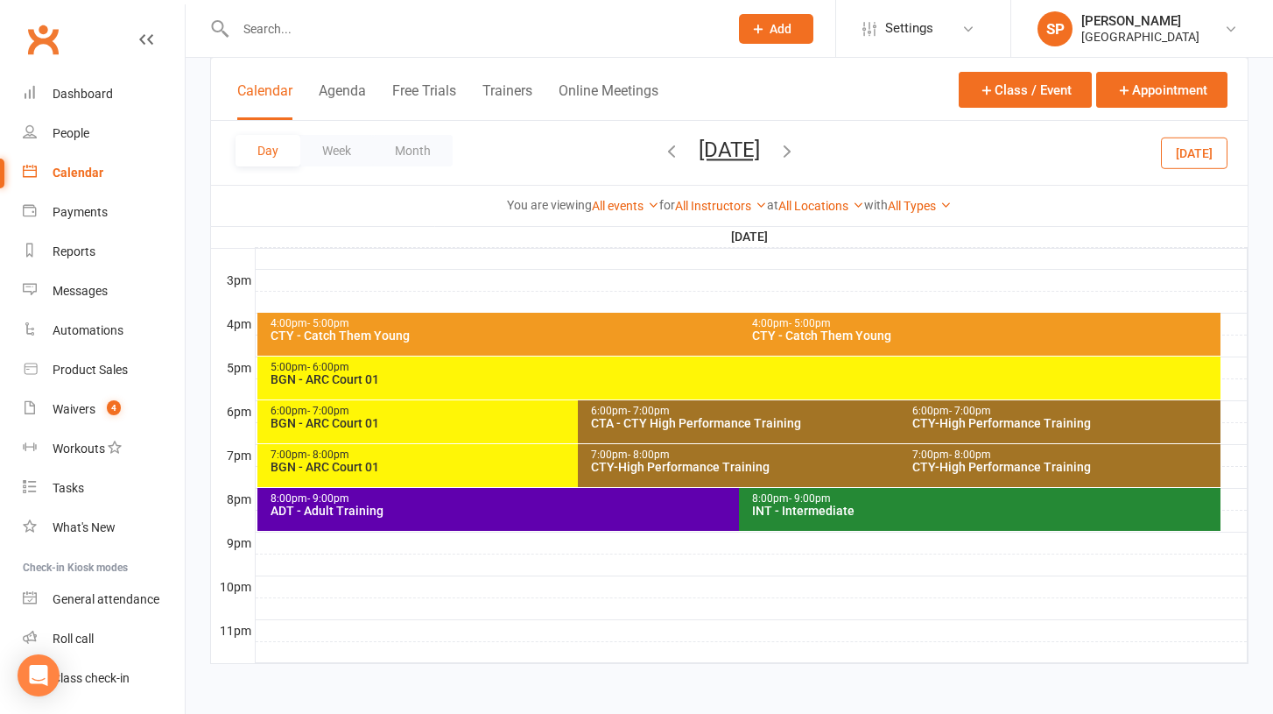
click at [426, 428] on div "6:00pm - 7:00pm BGN - [GEOGRAPHIC_DATA] 01" at bounding box center [569, 421] width 625 height 43
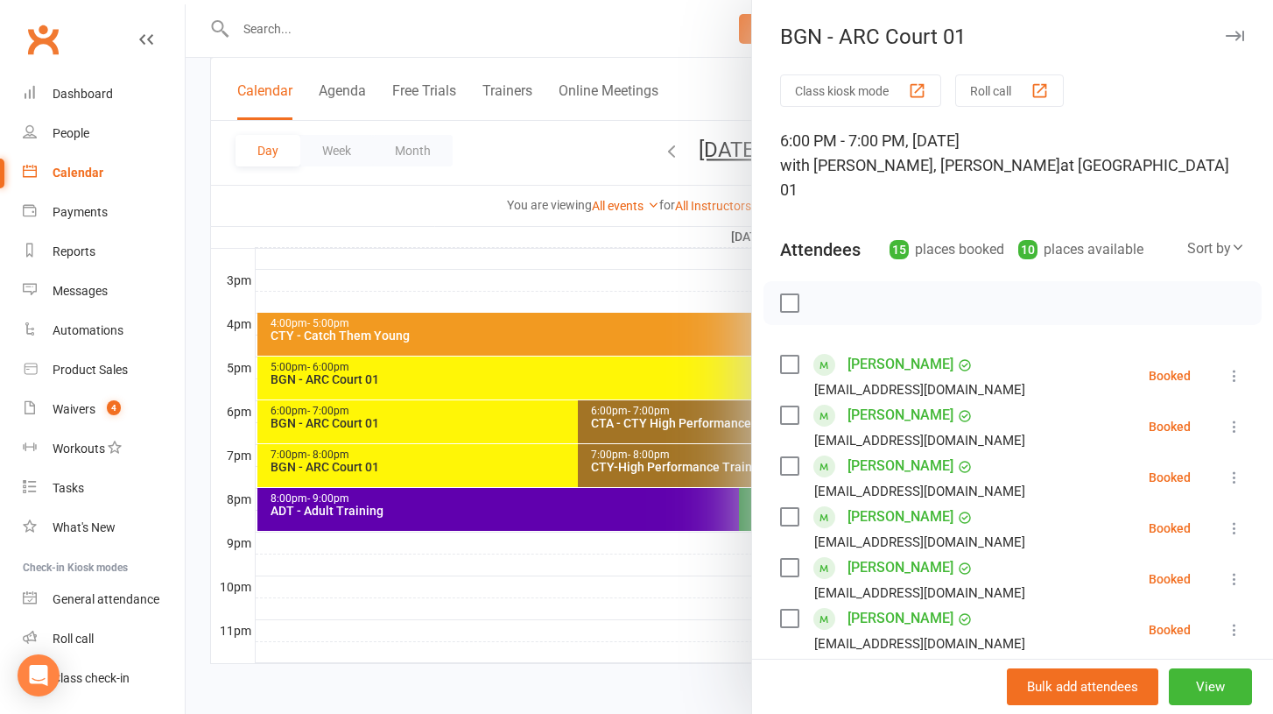
click at [1236, 367] on icon at bounding box center [1235, 376] width 18 height 18
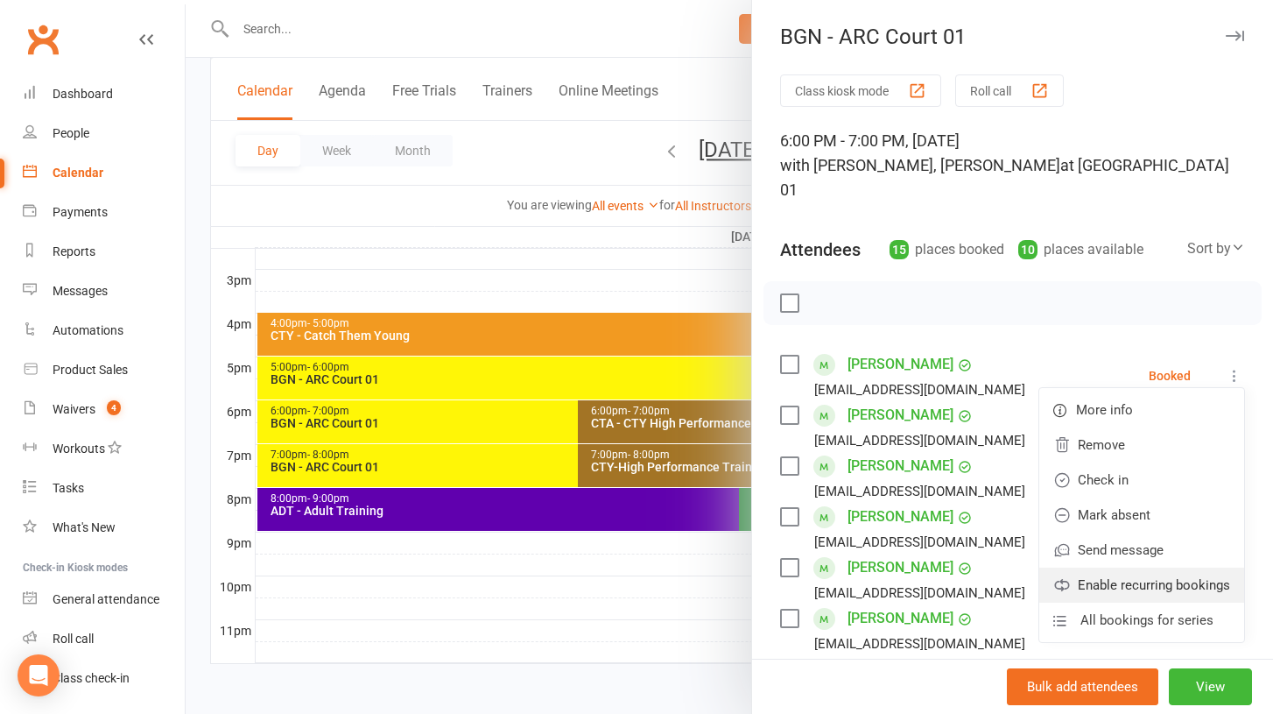
click at [1114, 568] on link "Enable recurring bookings" at bounding box center [1142, 585] width 205 height 35
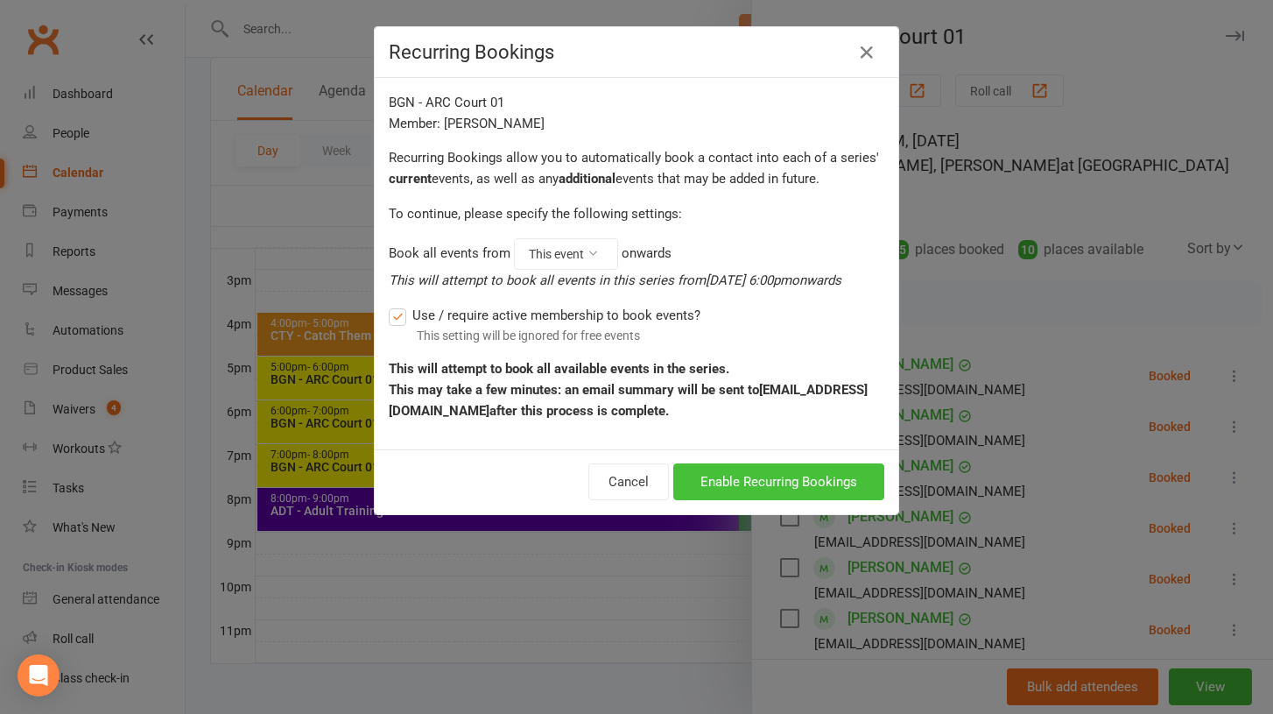
click at [758, 468] on button "Enable Recurring Bookings" at bounding box center [778, 481] width 211 height 37
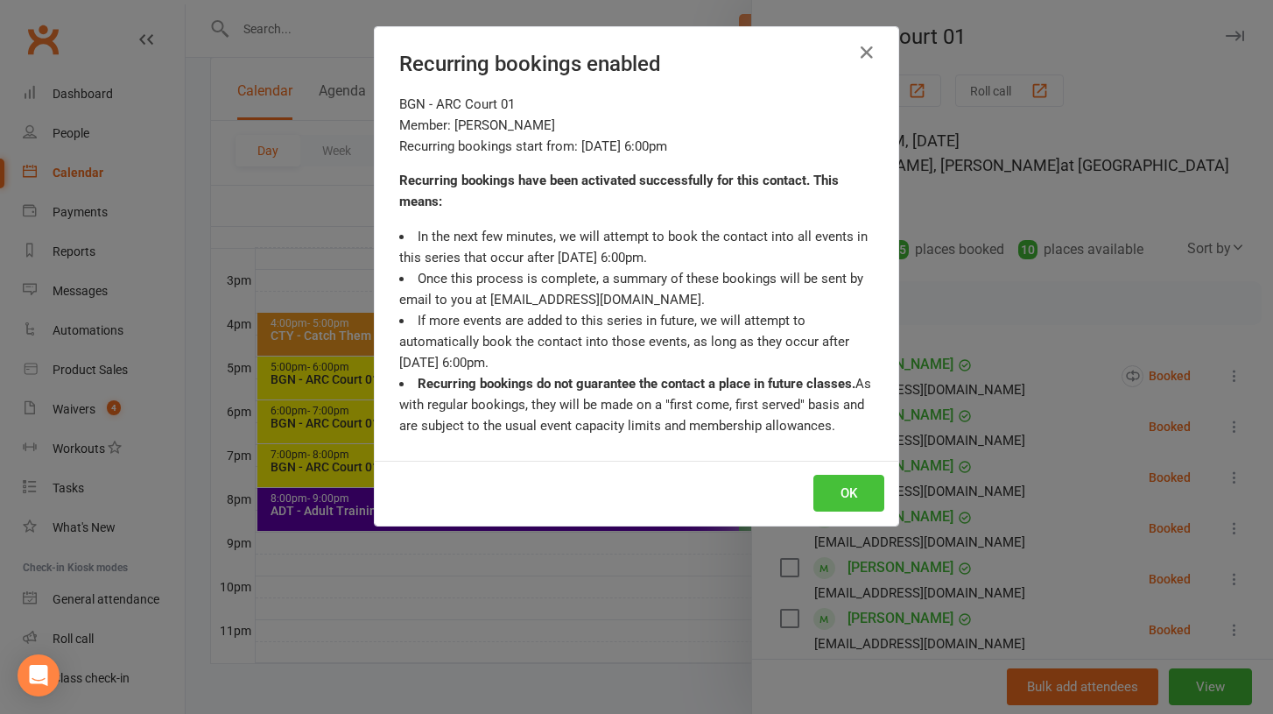
click at [828, 482] on button "OK" at bounding box center [849, 493] width 71 height 37
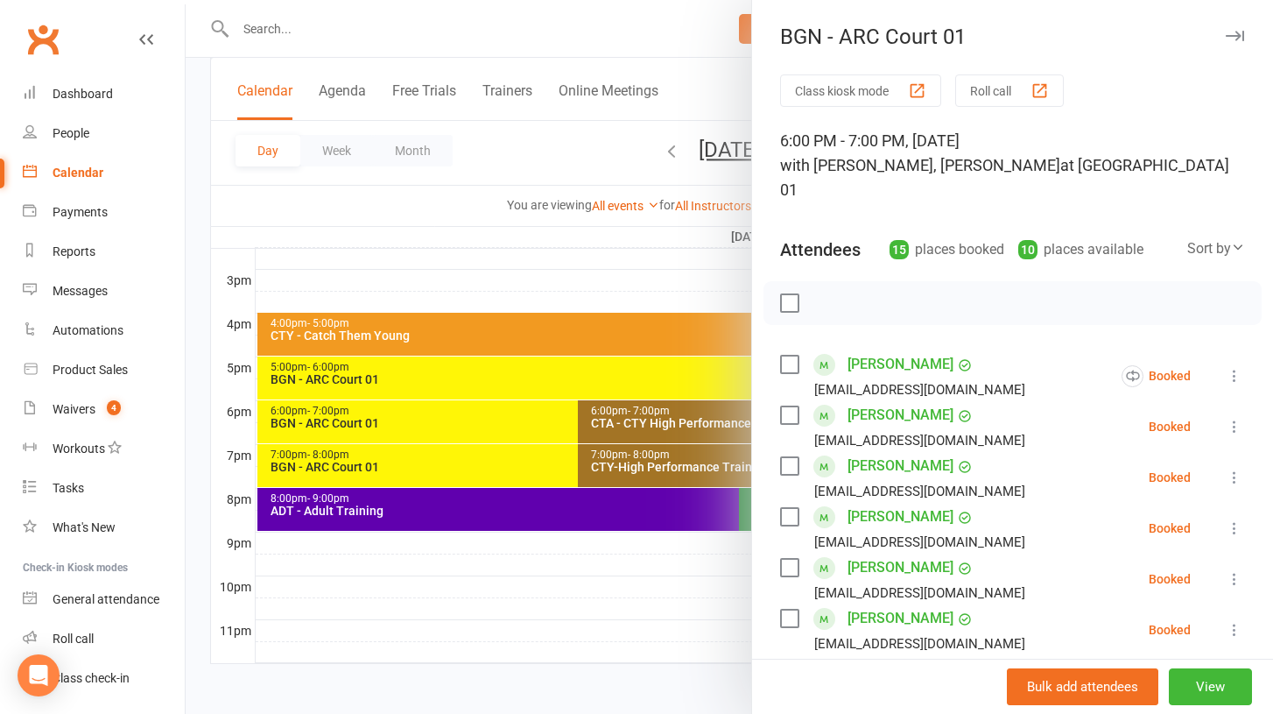
click at [1237, 418] on icon at bounding box center [1235, 427] width 18 height 18
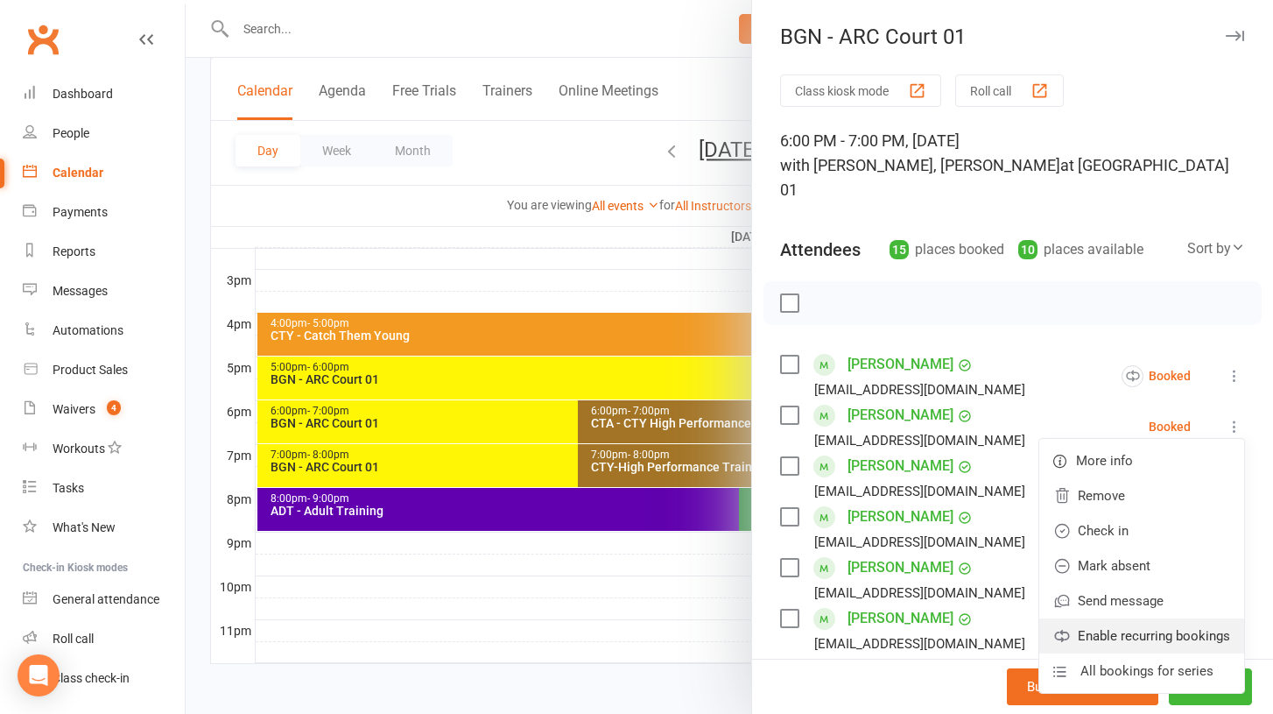
click at [1125, 618] on link "Enable recurring bookings" at bounding box center [1142, 635] width 205 height 35
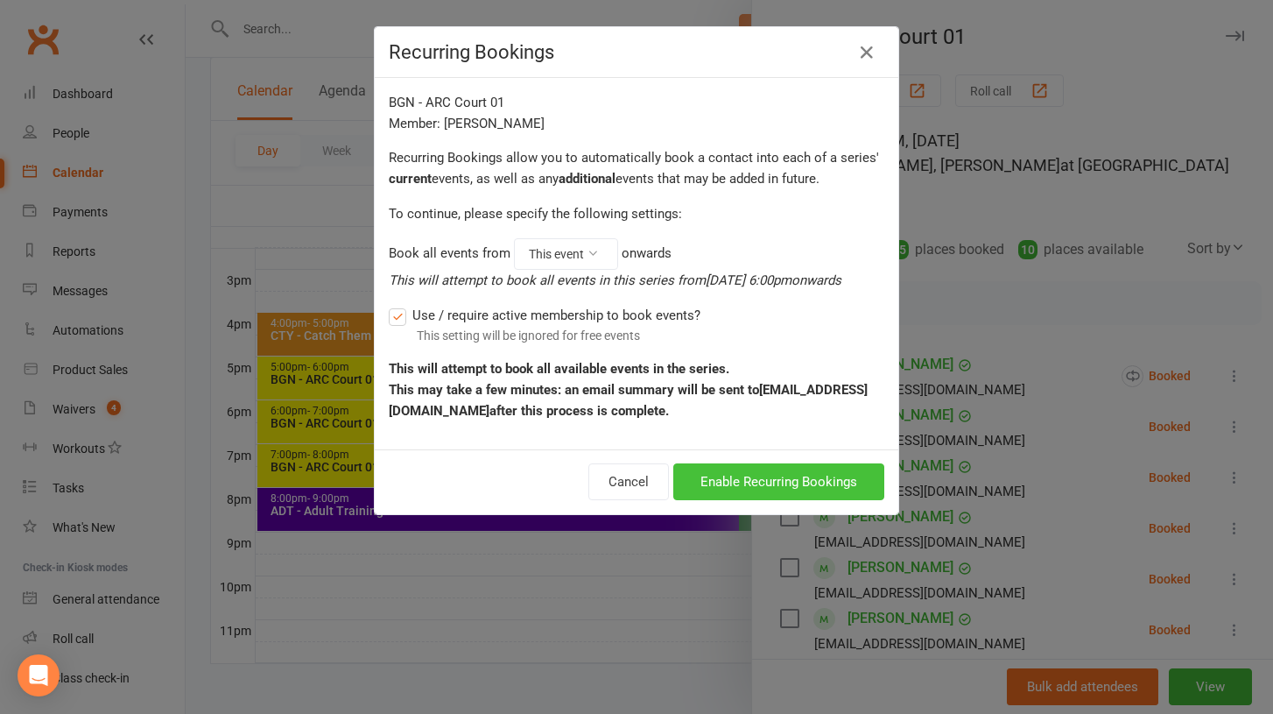
click at [814, 489] on button "Enable Recurring Bookings" at bounding box center [778, 481] width 211 height 37
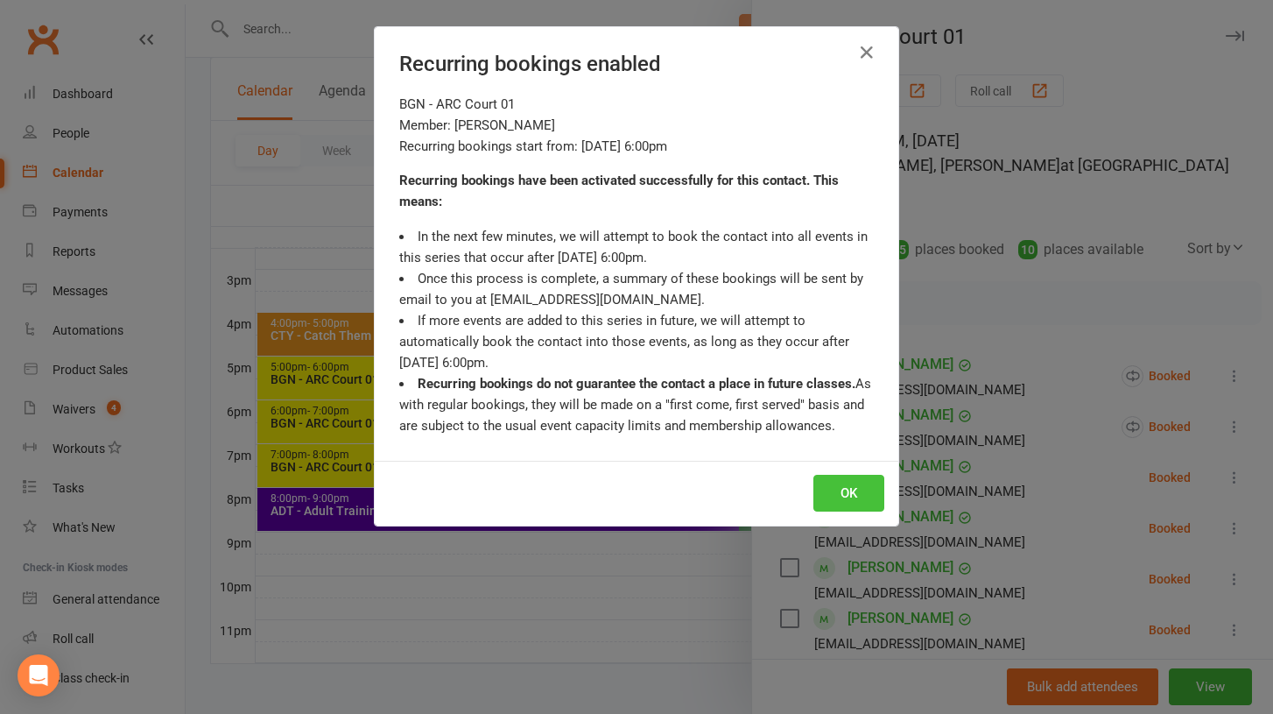
click at [836, 507] on button "OK" at bounding box center [849, 493] width 71 height 37
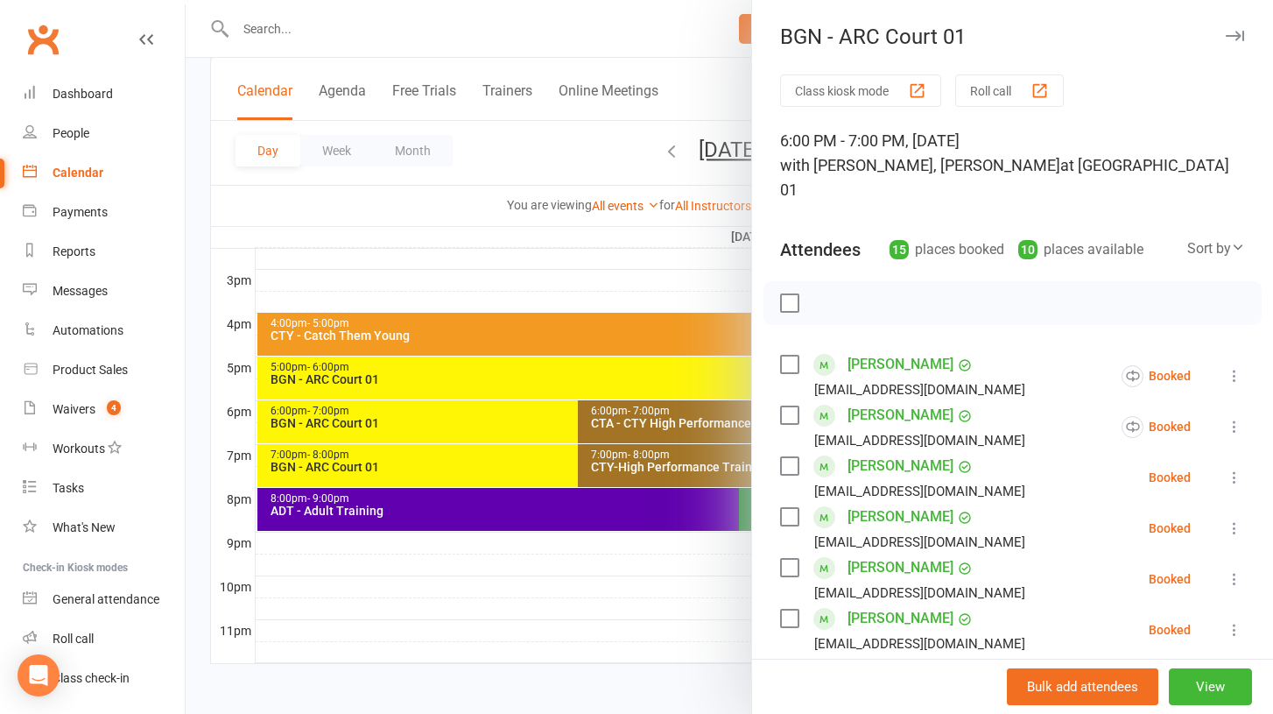
click at [1235, 469] on icon at bounding box center [1235, 478] width 18 height 18
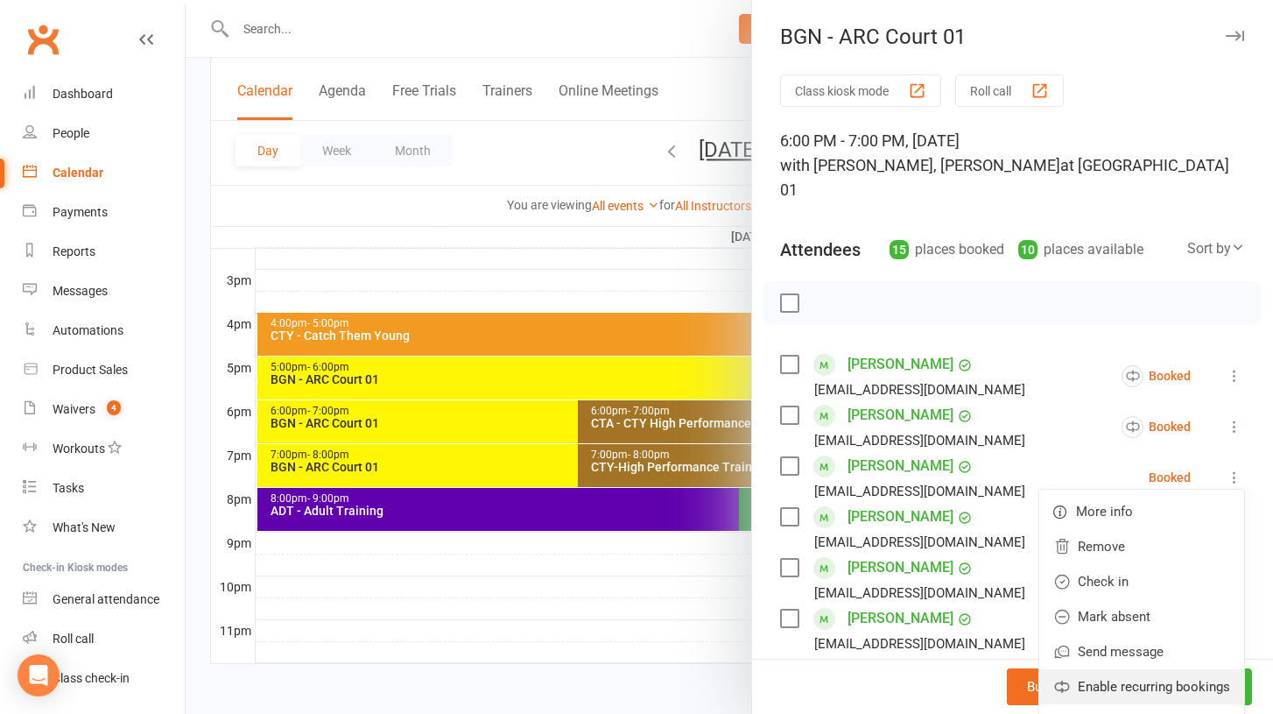
click at [1096, 669] on link "Enable recurring bookings" at bounding box center [1142, 686] width 205 height 35
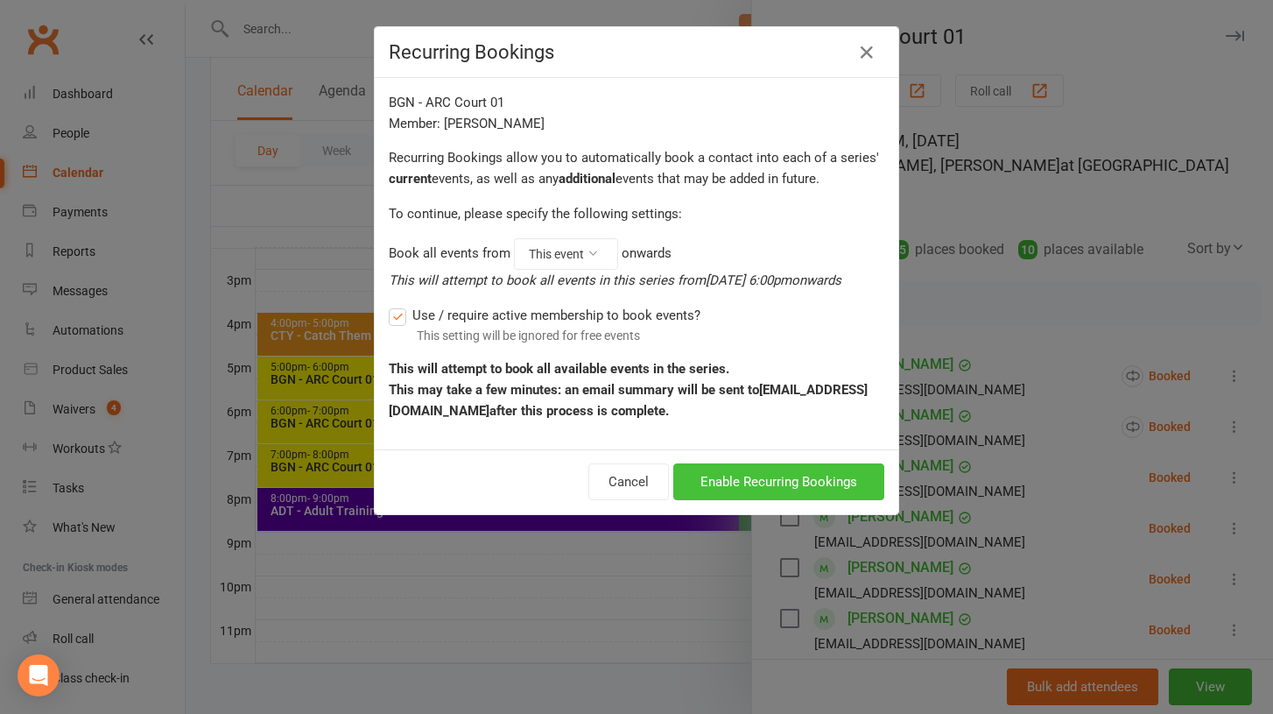
click at [816, 490] on button "Enable Recurring Bookings" at bounding box center [778, 481] width 211 height 37
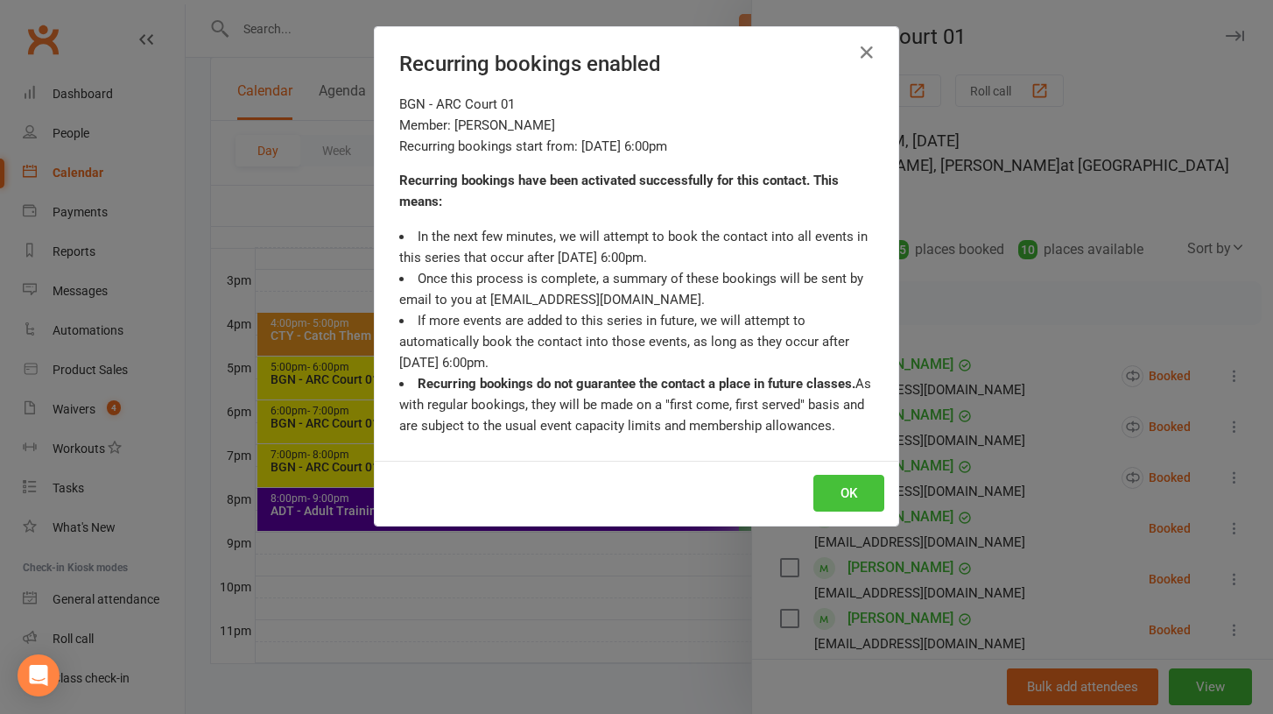
click at [838, 483] on button "OK" at bounding box center [849, 493] width 71 height 37
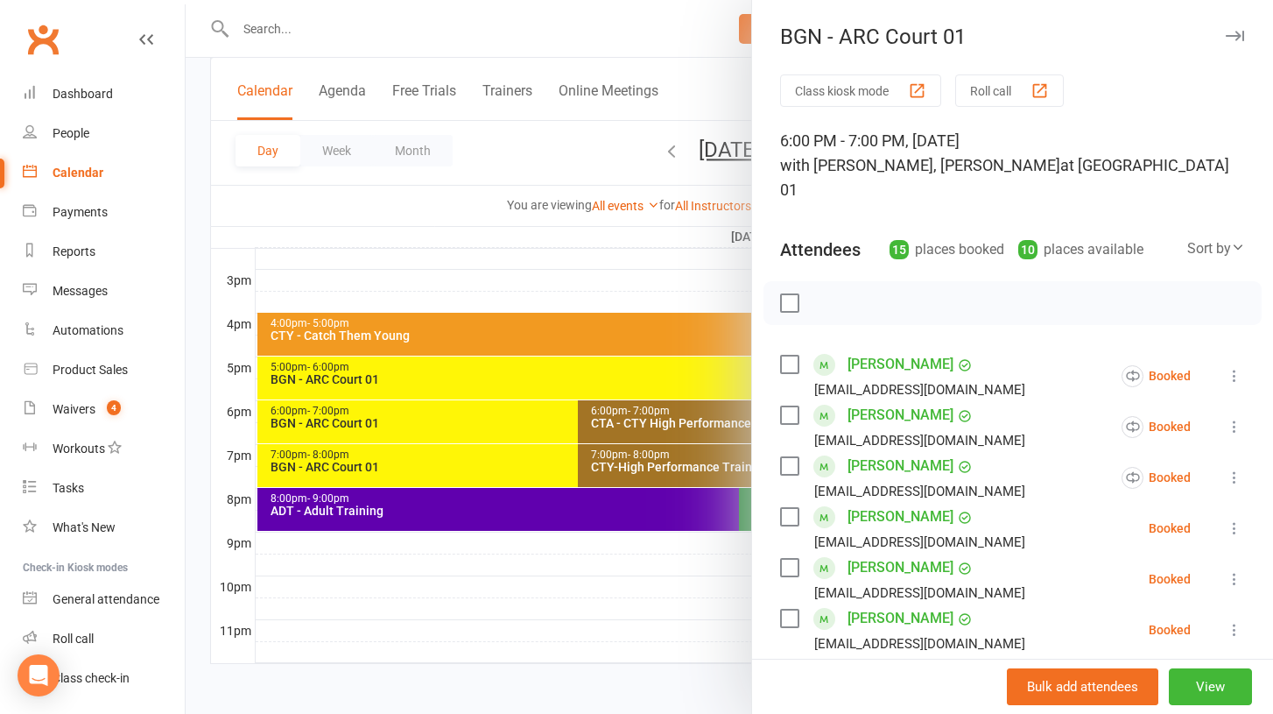
click at [1235, 519] on icon at bounding box center [1235, 528] width 18 height 18
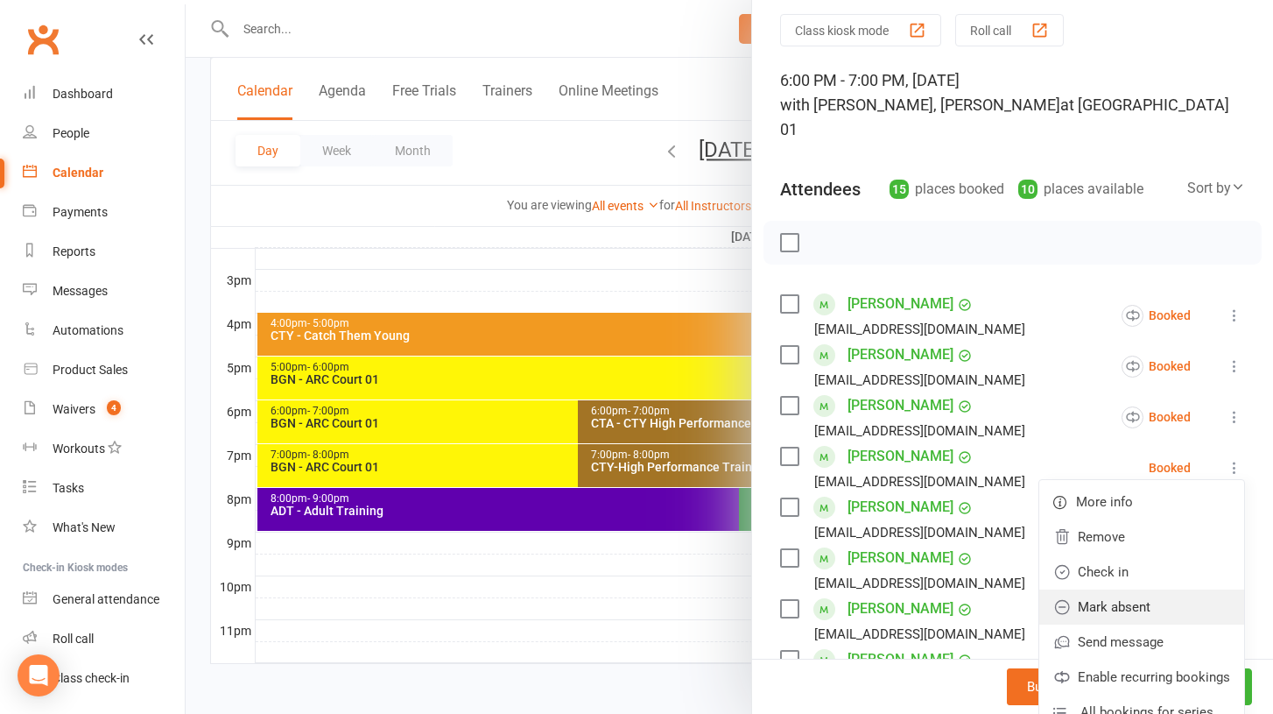
scroll to position [65, 0]
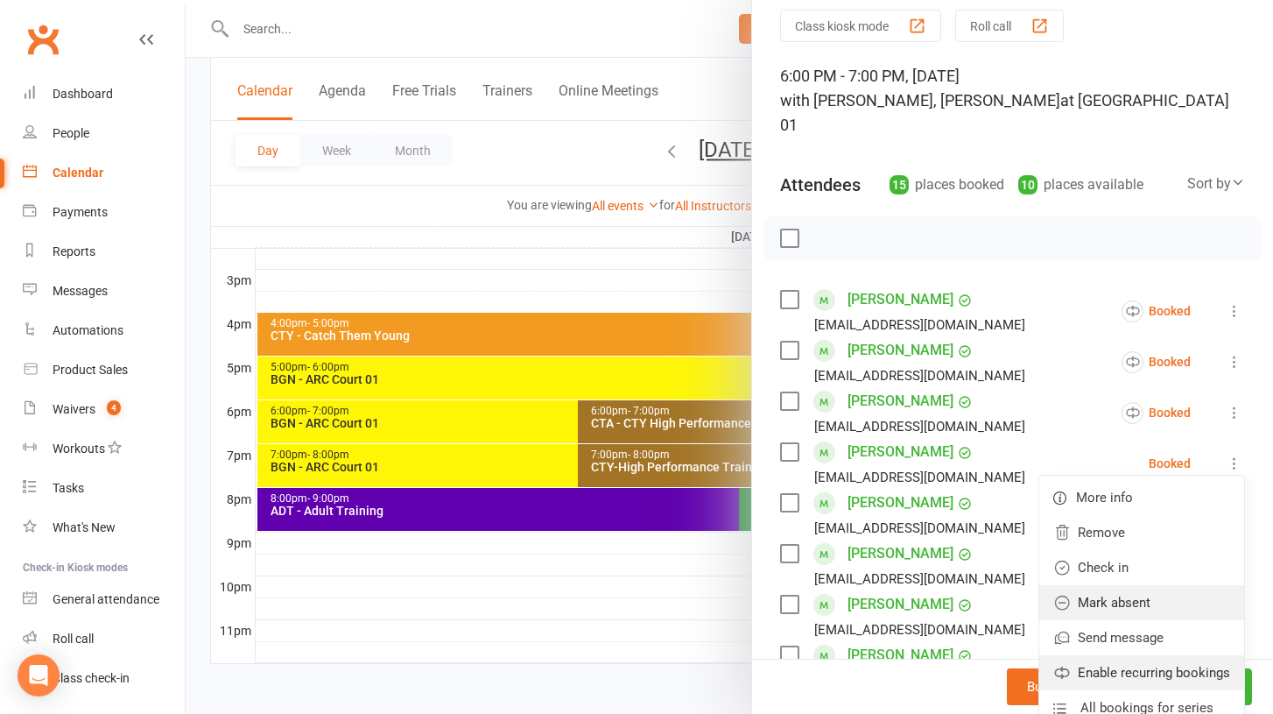
click at [1146, 655] on link "Enable recurring bookings" at bounding box center [1142, 672] width 205 height 35
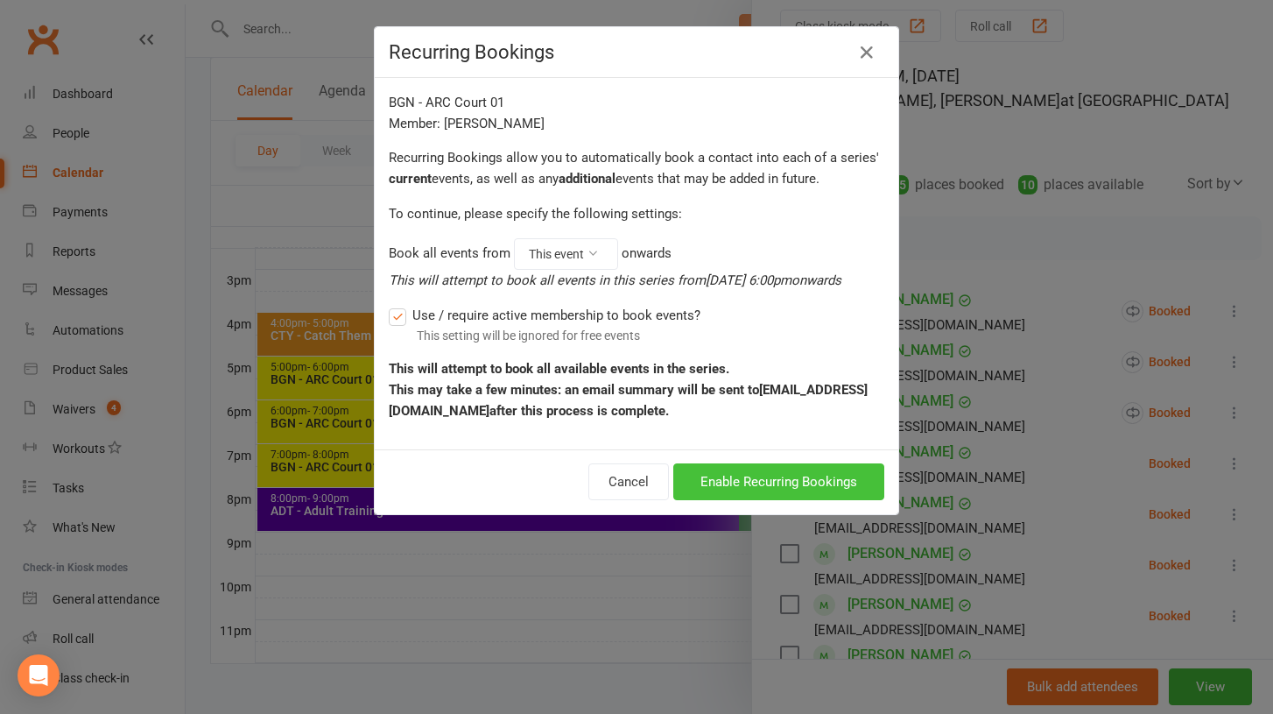
click at [768, 469] on button "Enable Recurring Bookings" at bounding box center [778, 481] width 211 height 37
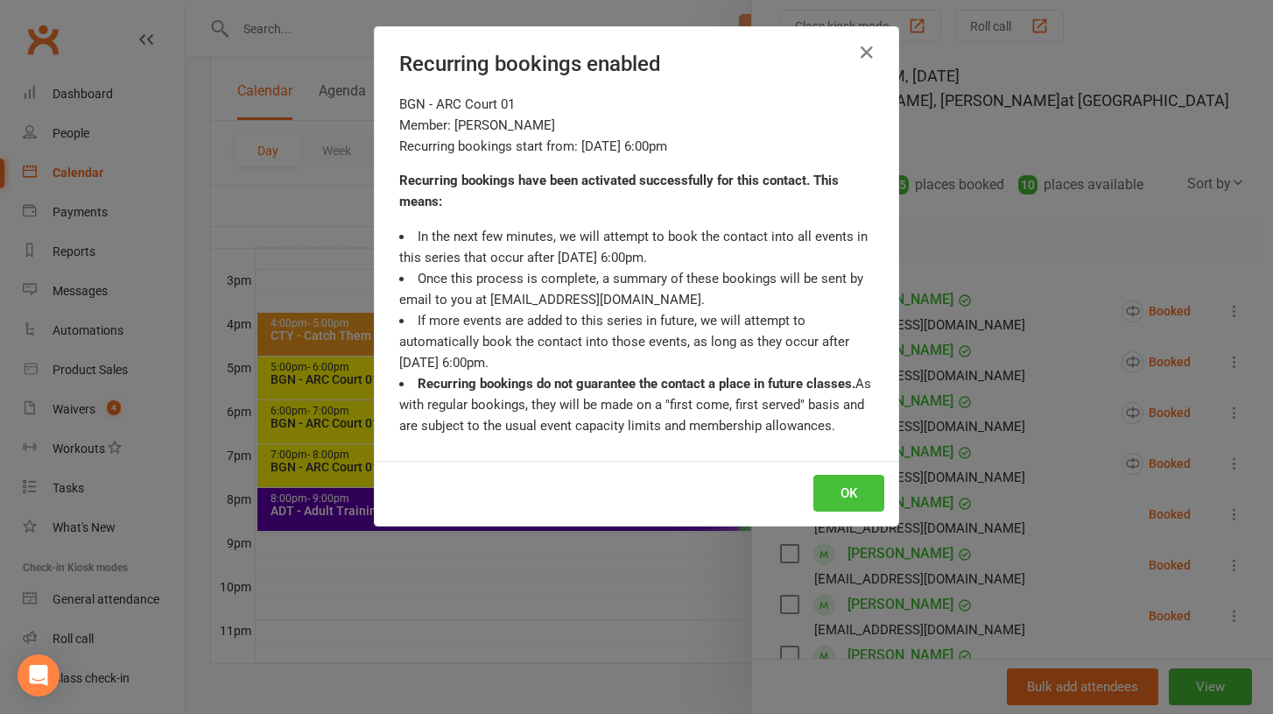
click at [829, 488] on button "OK" at bounding box center [849, 493] width 71 height 37
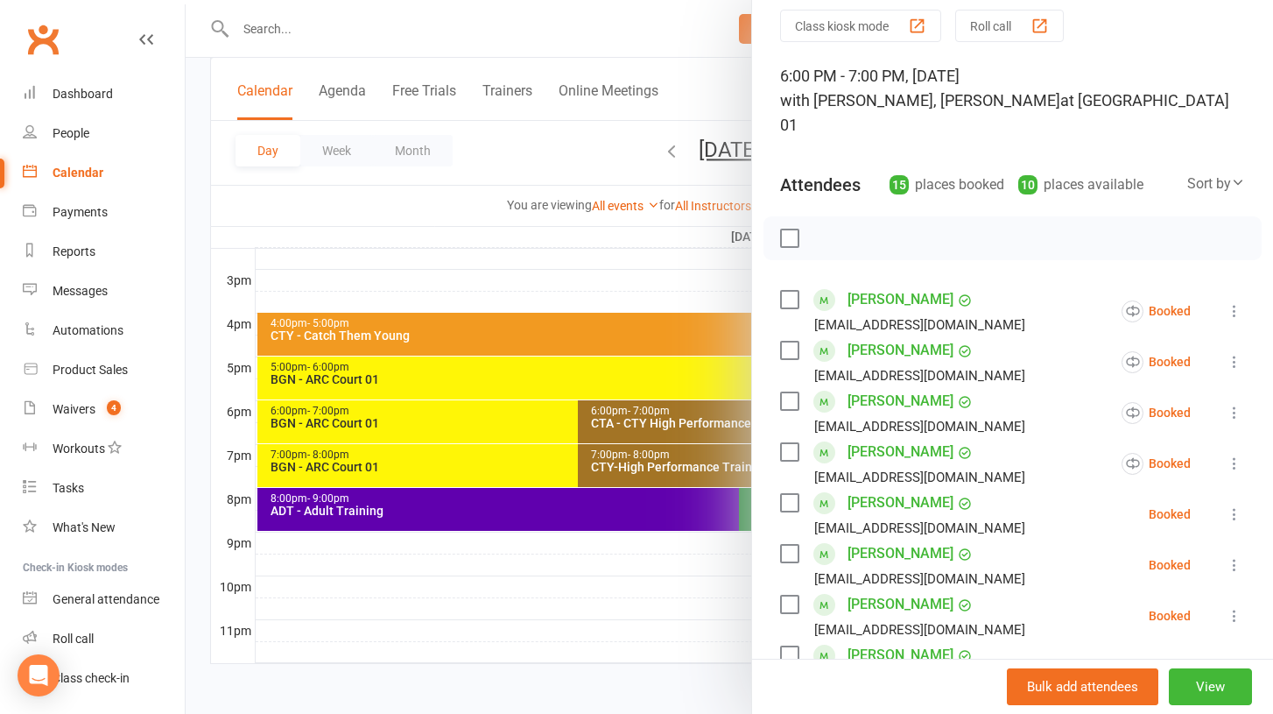
click at [1227, 505] on icon at bounding box center [1235, 514] width 18 height 18
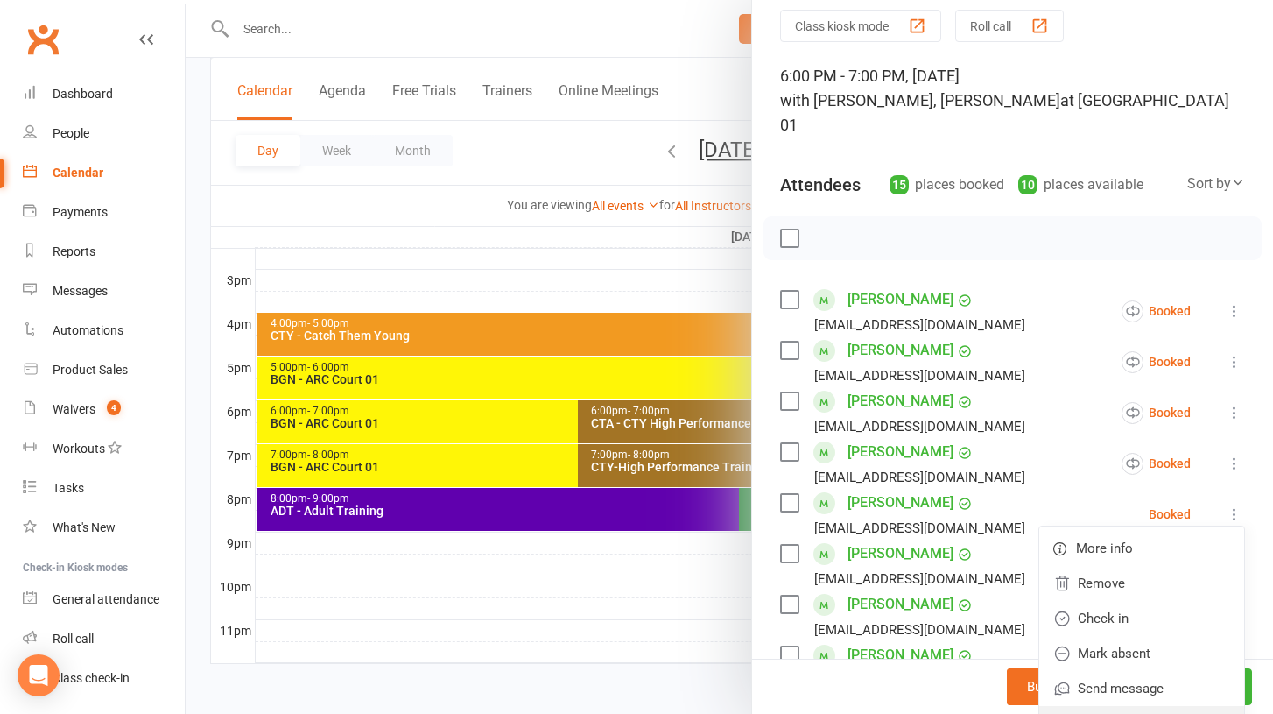
click at [1116, 706] on link "Enable recurring bookings" at bounding box center [1142, 723] width 205 height 35
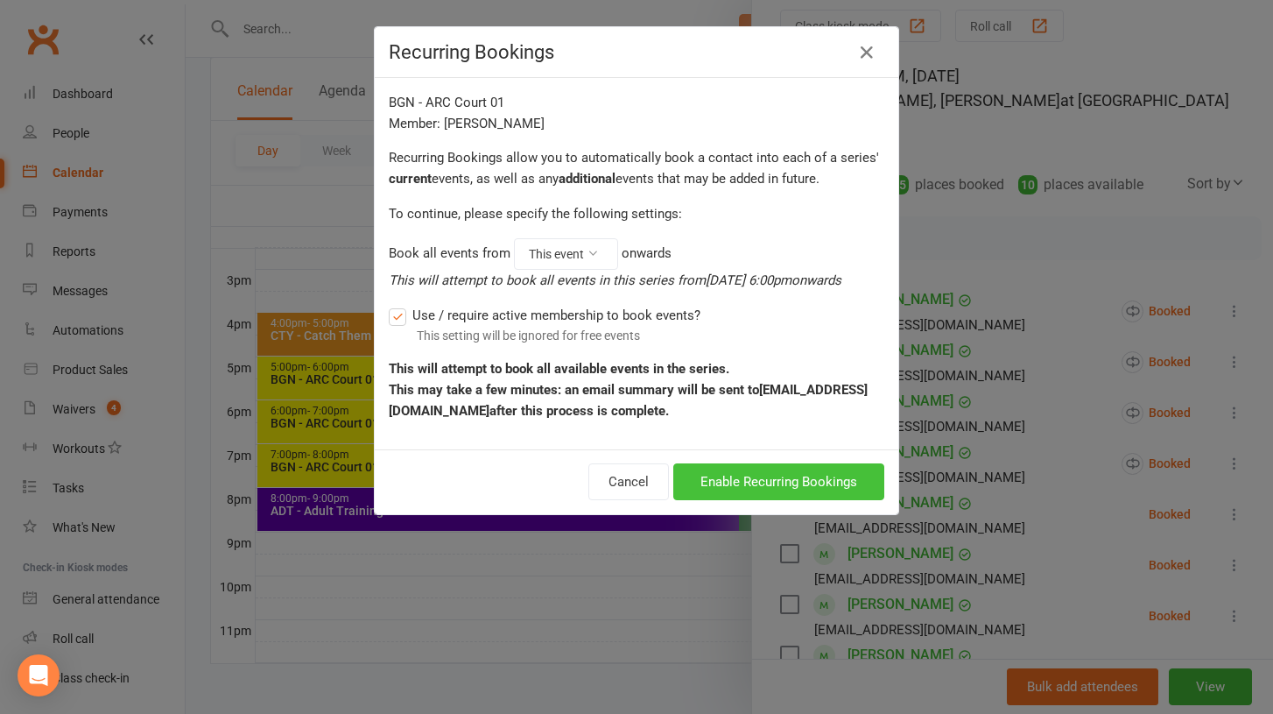
click at [812, 482] on button "Enable Recurring Bookings" at bounding box center [778, 481] width 211 height 37
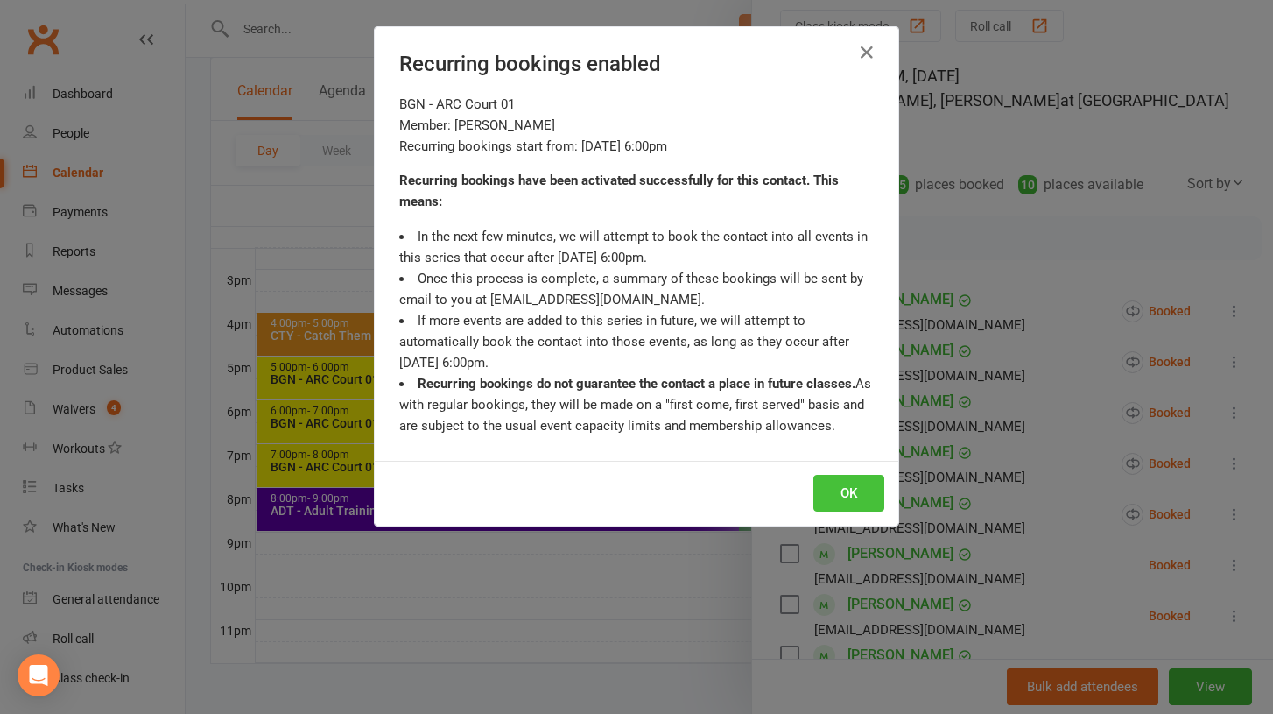
click at [846, 487] on button "OK" at bounding box center [849, 493] width 71 height 37
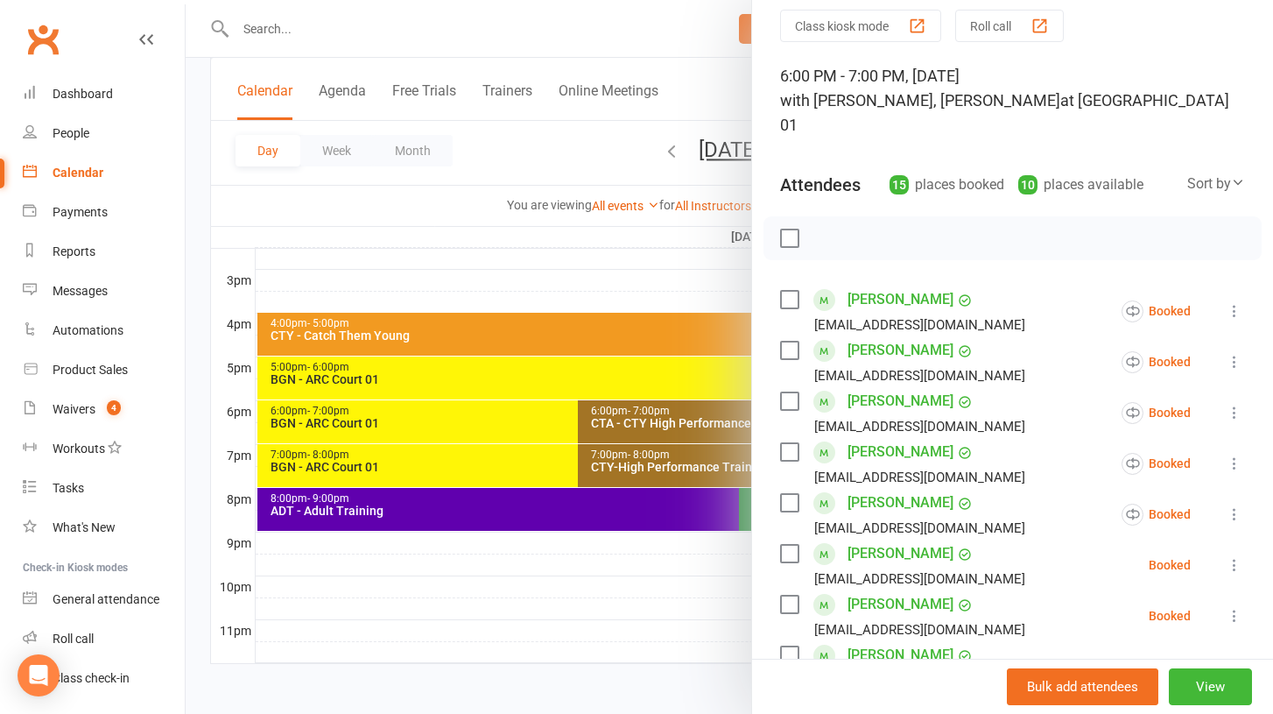
click at [1235, 556] on icon at bounding box center [1235, 565] width 18 height 18
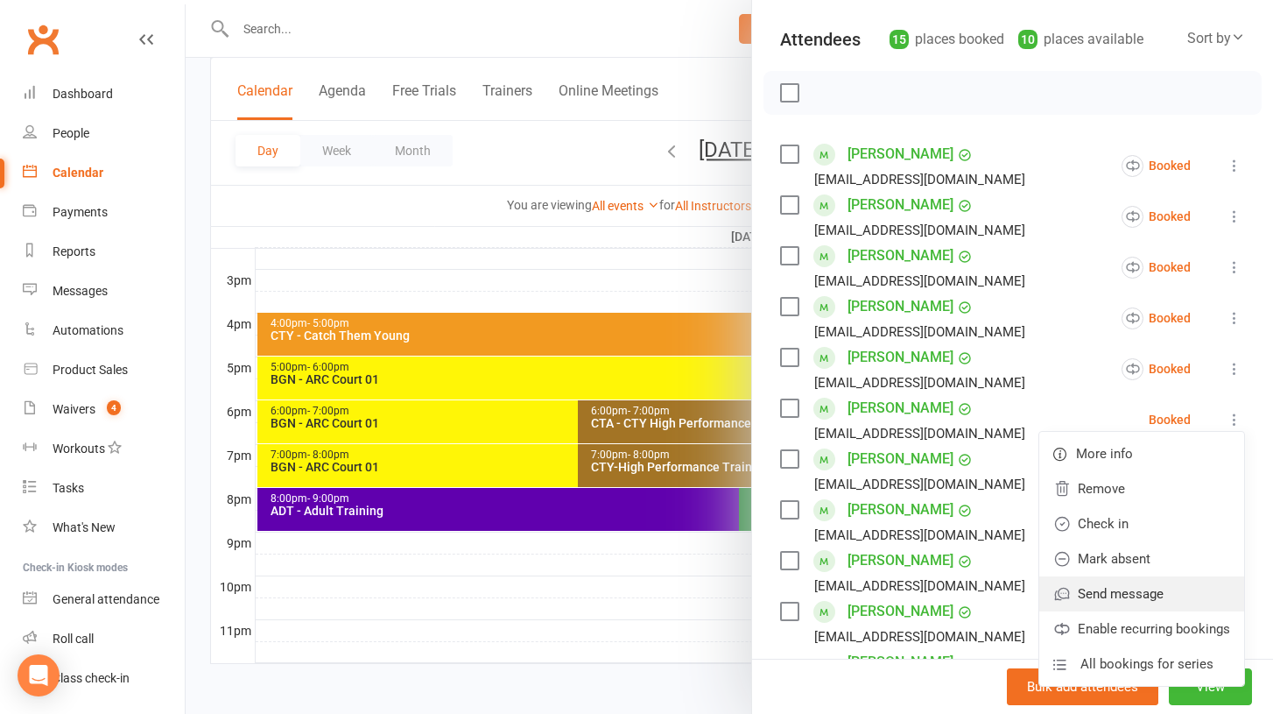
scroll to position [215, 0]
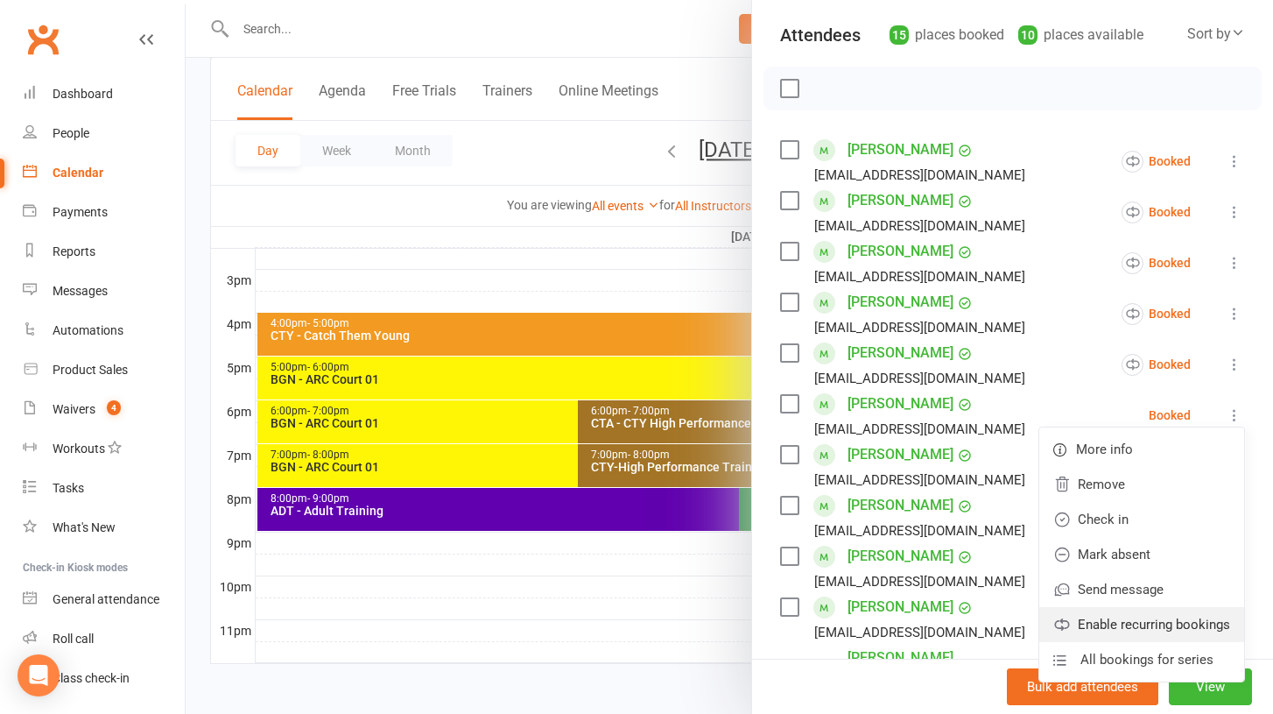
click at [1136, 607] on link "Enable recurring bookings" at bounding box center [1142, 624] width 205 height 35
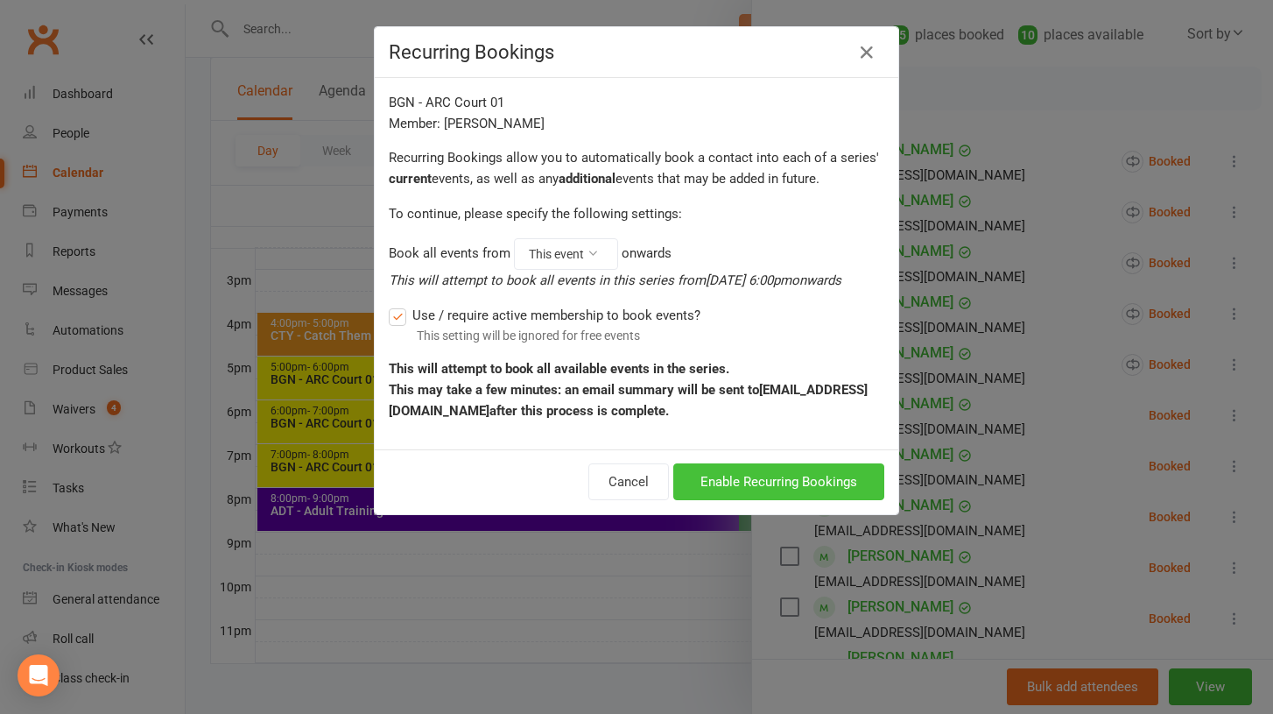
click at [823, 481] on button "Enable Recurring Bookings" at bounding box center [778, 481] width 211 height 37
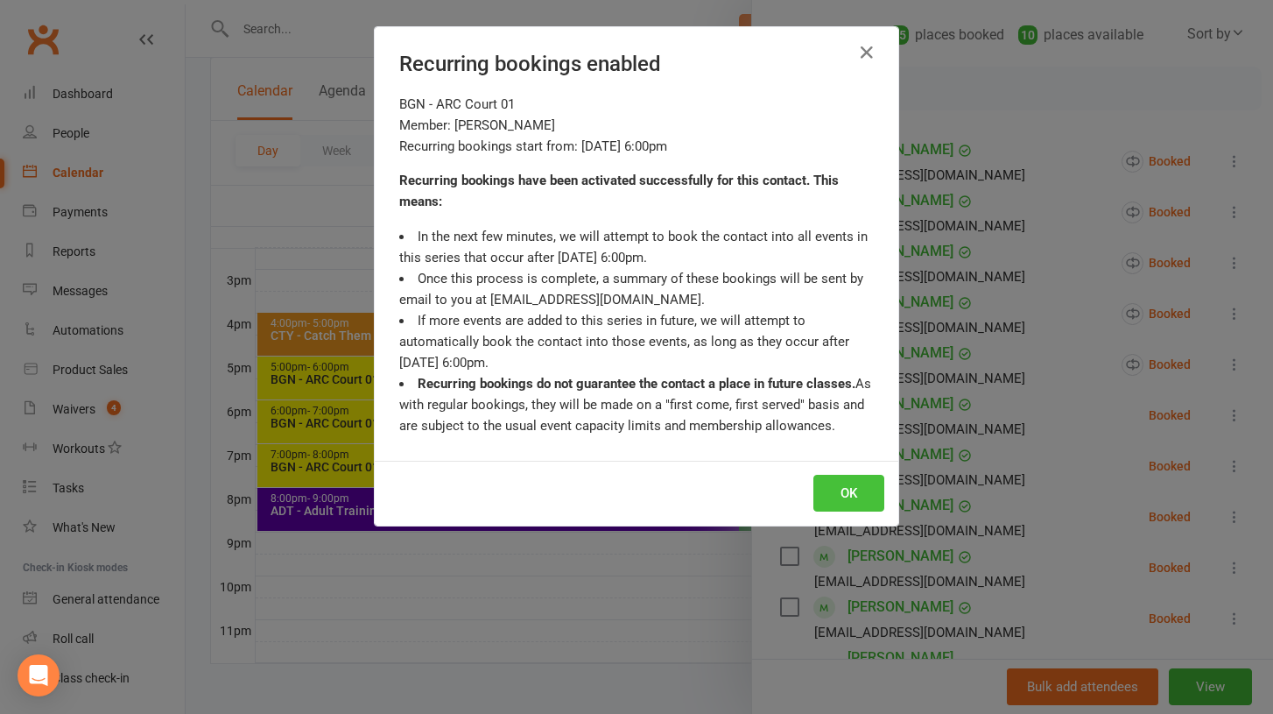
click at [832, 482] on button "OK" at bounding box center [849, 493] width 71 height 37
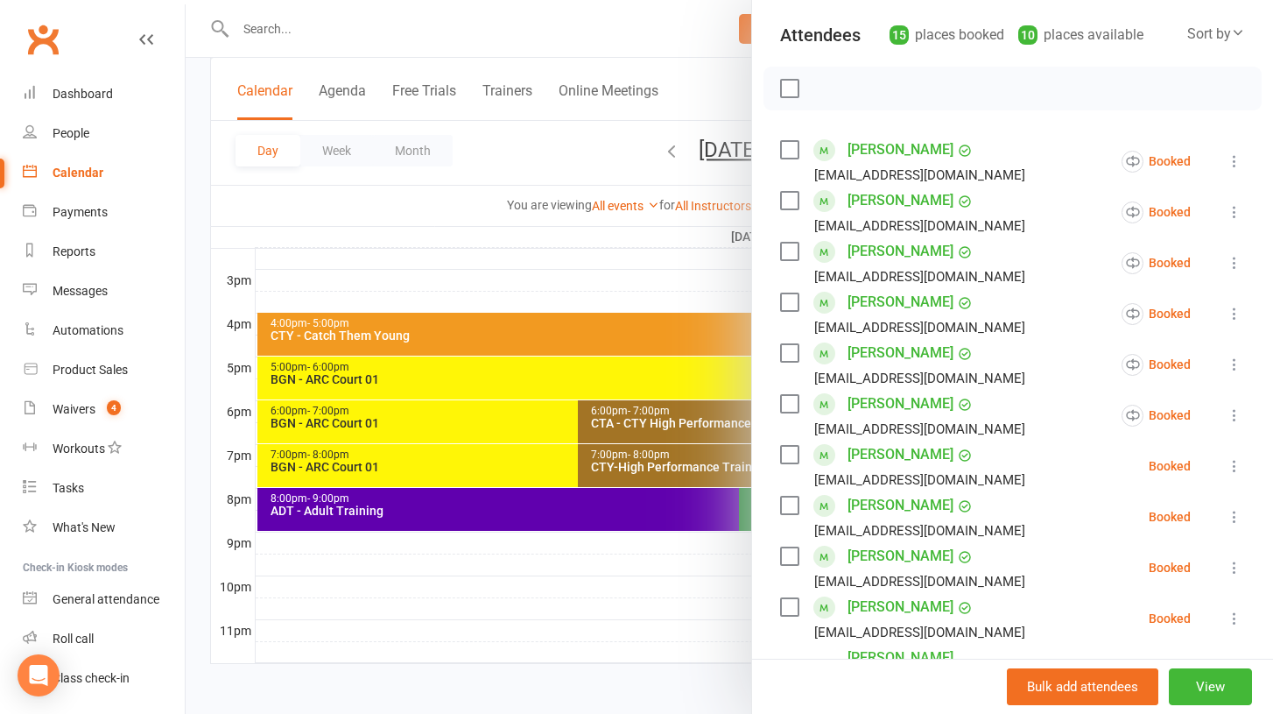
click at [1234, 457] on icon at bounding box center [1235, 466] width 18 height 18
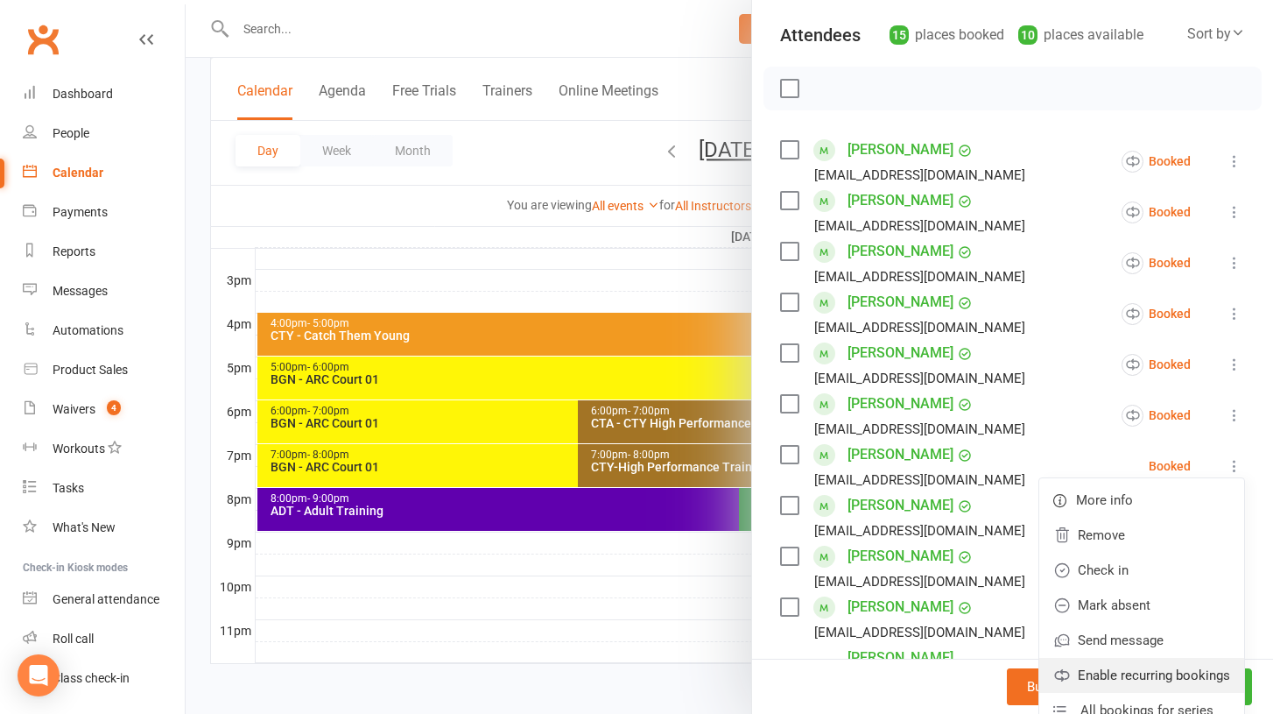
click at [1149, 658] on link "Enable recurring bookings" at bounding box center [1142, 675] width 205 height 35
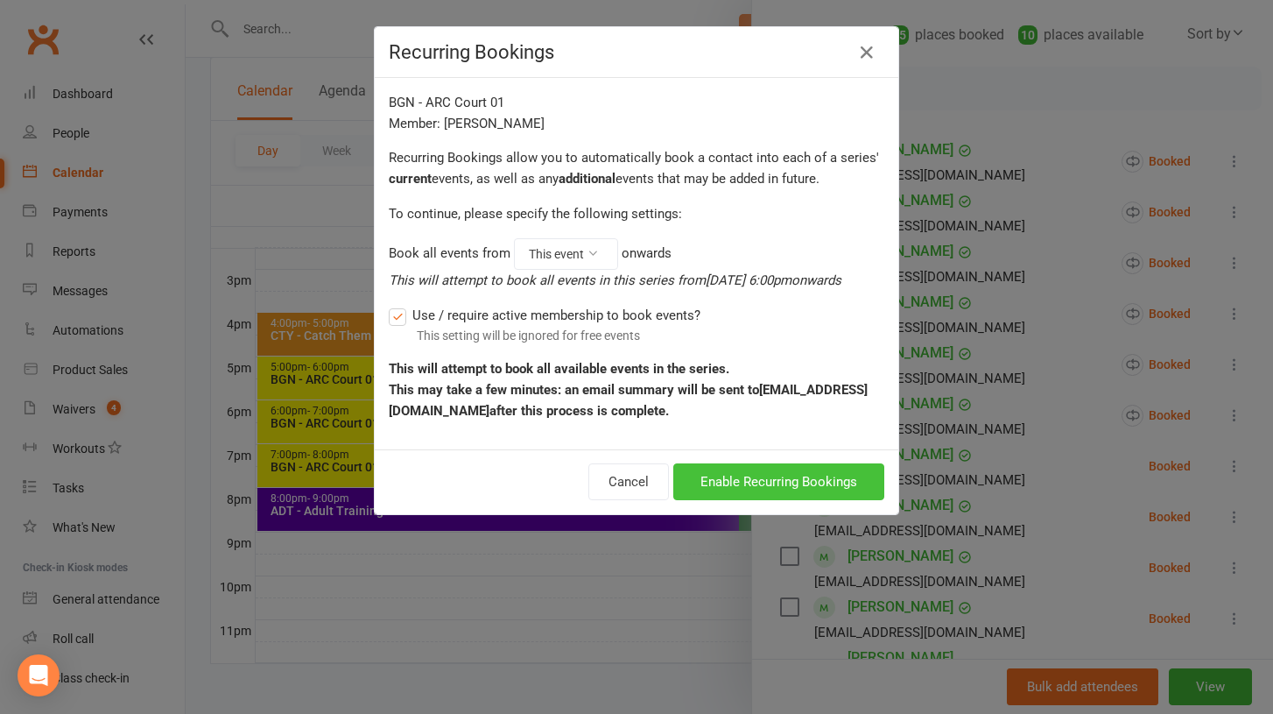
click at [805, 493] on button "Enable Recurring Bookings" at bounding box center [778, 481] width 211 height 37
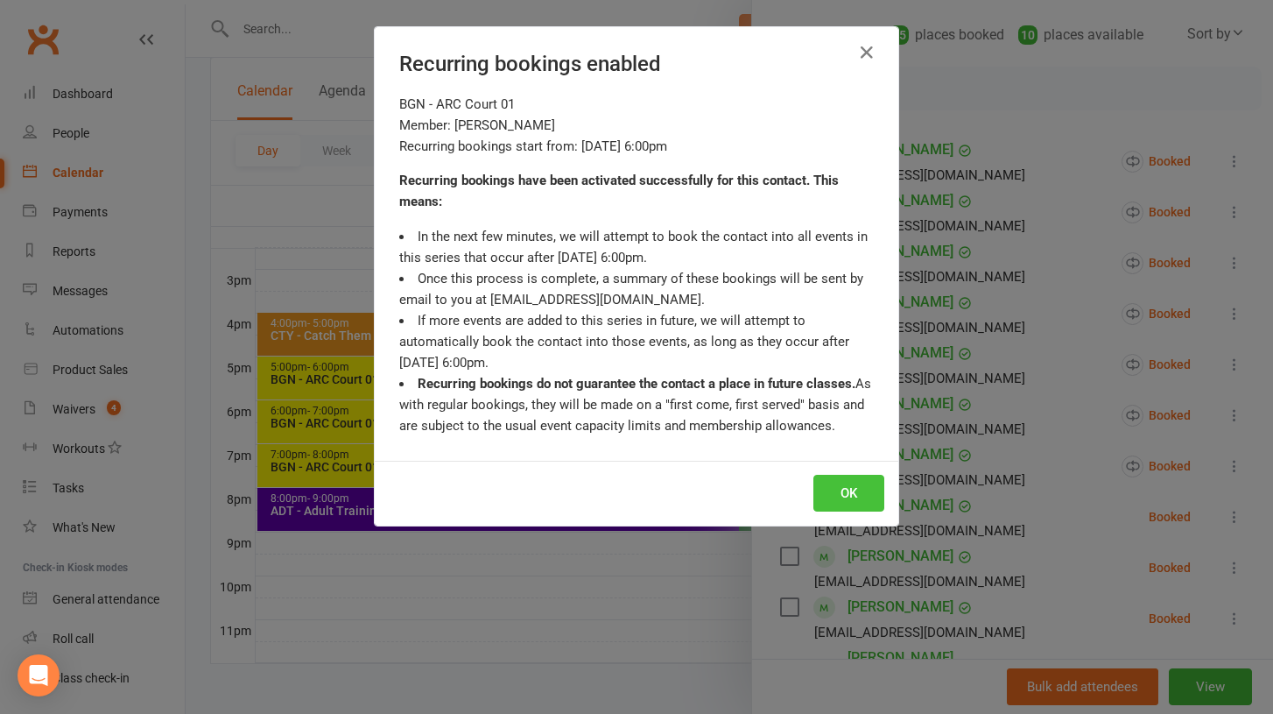
click at [833, 484] on button "OK" at bounding box center [849, 493] width 71 height 37
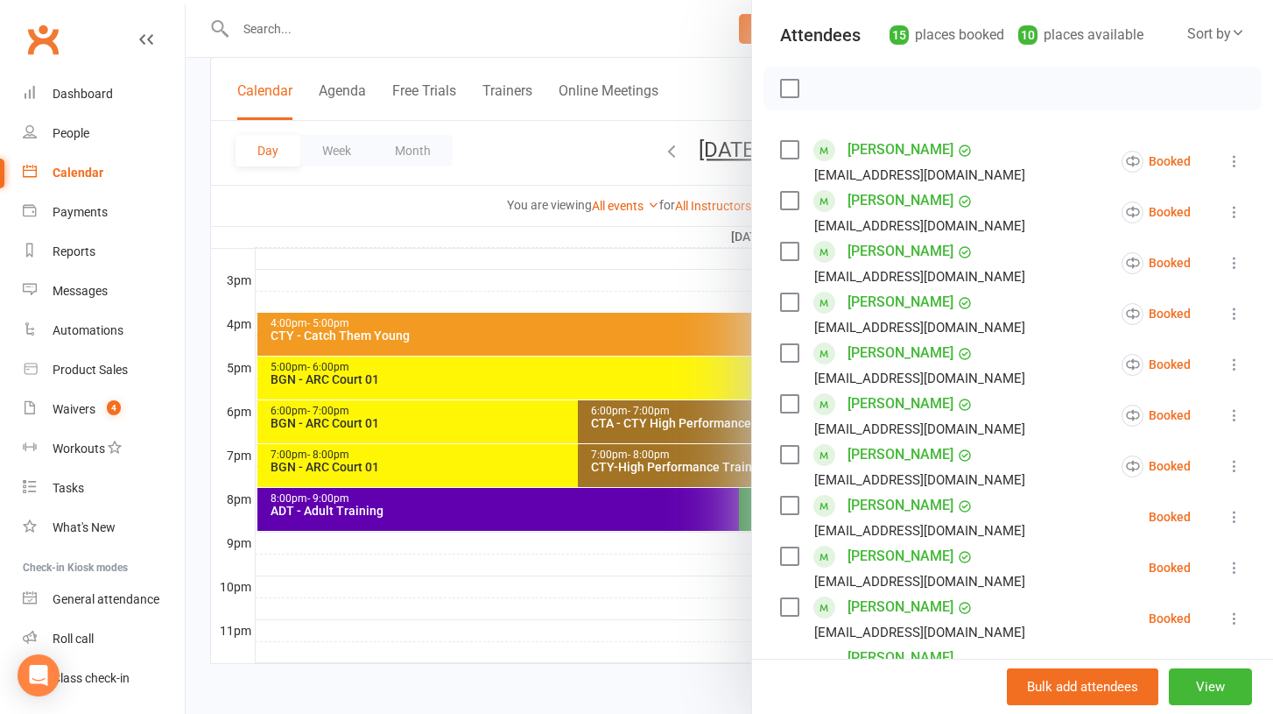
click at [1238, 508] on icon at bounding box center [1235, 517] width 18 height 18
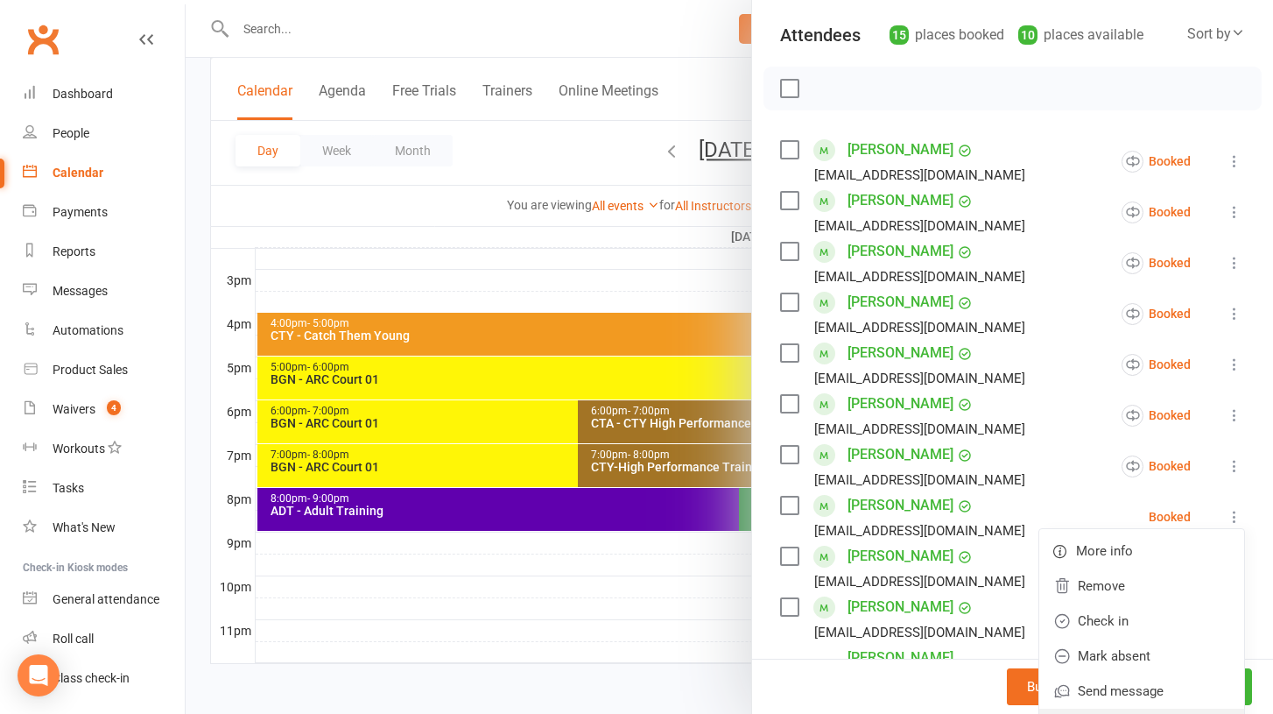
click at [1133, 709] on link "Enable recurring bookings" at bounding box center [1142, 726] width 205 height 35
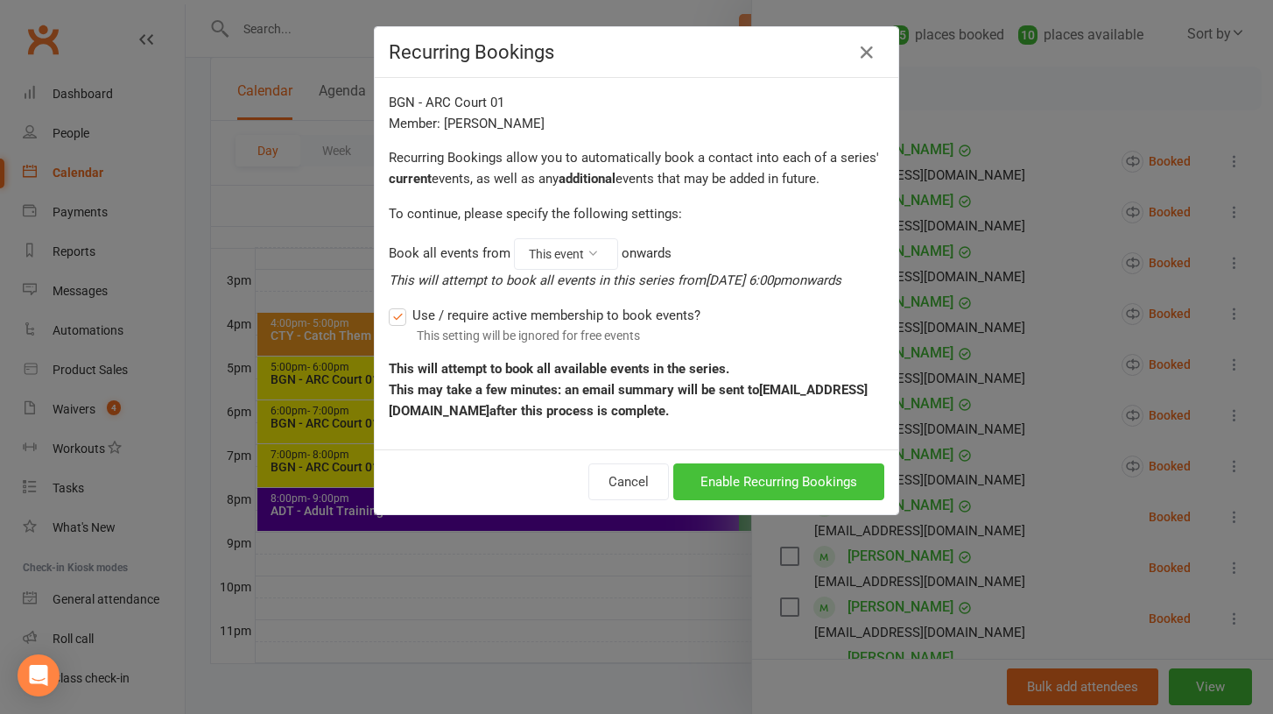
click at [813, 476] on button "Enable Recurring Bookings" at bounding box center [778, 481] width 211 height 37
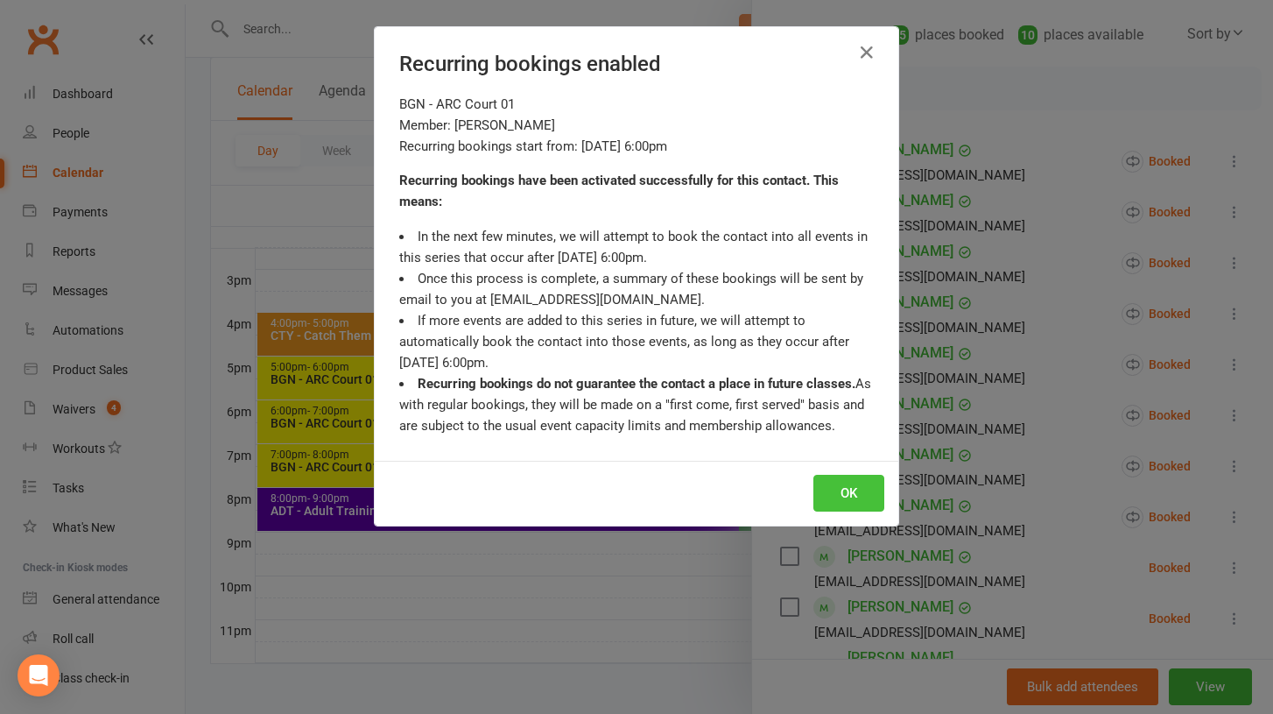
click at [850, 484] on button "OK" at bounding box center [849, 493] width 71 height 37
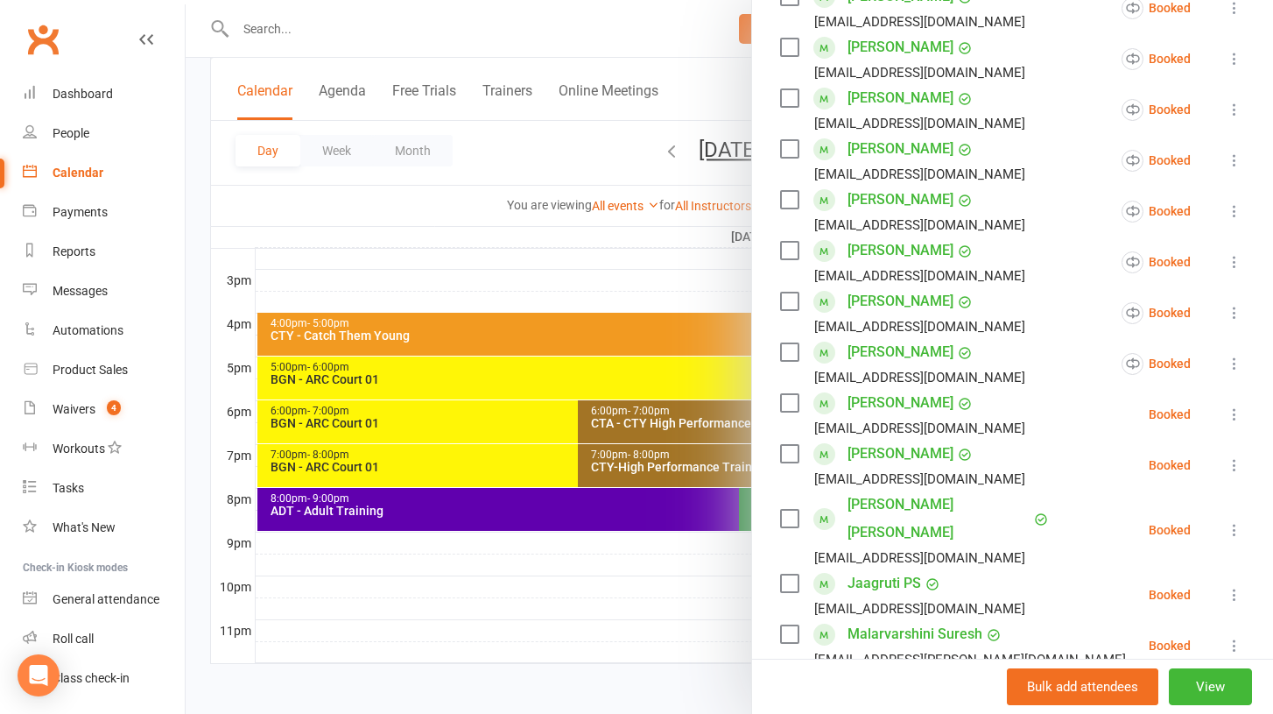
scroll to position [369, 0]
click at [1234, 405] on icon at bounding box center [1235, 414] width 18 height 18
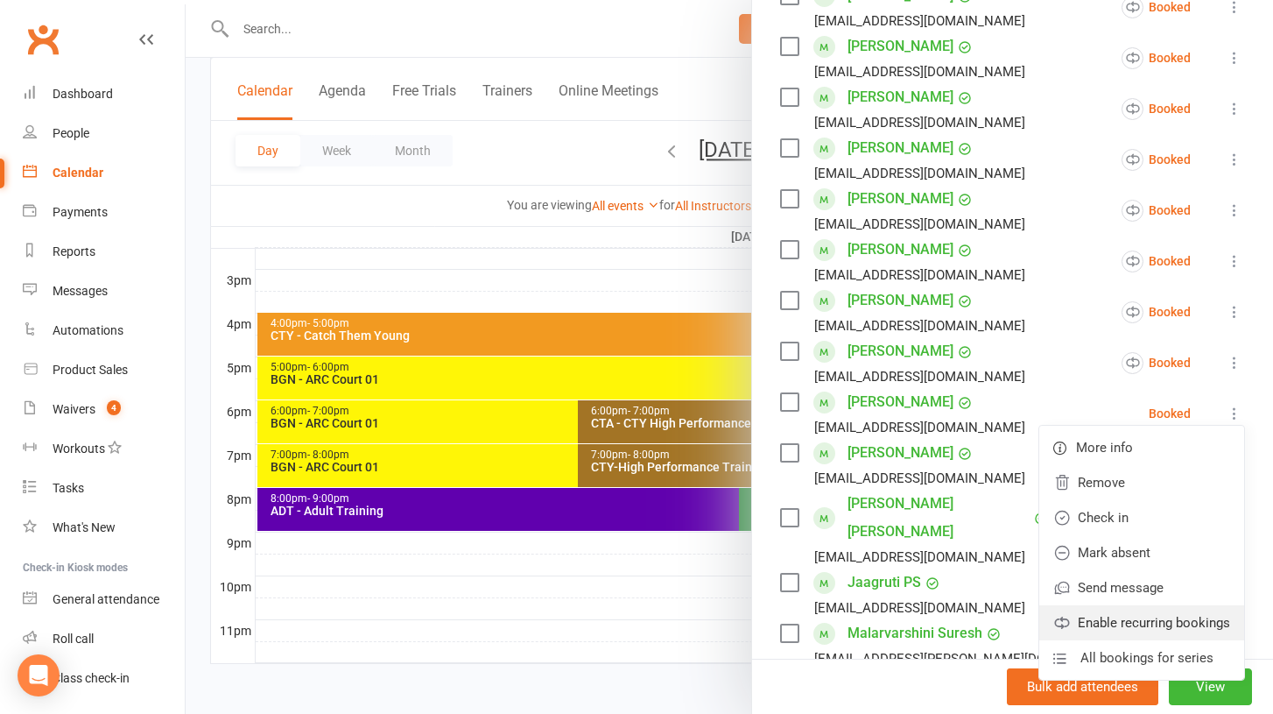
click at [1132, 605] on link "Enable recurring bookings" at bounding box center [1142, 622] width 205 height 35
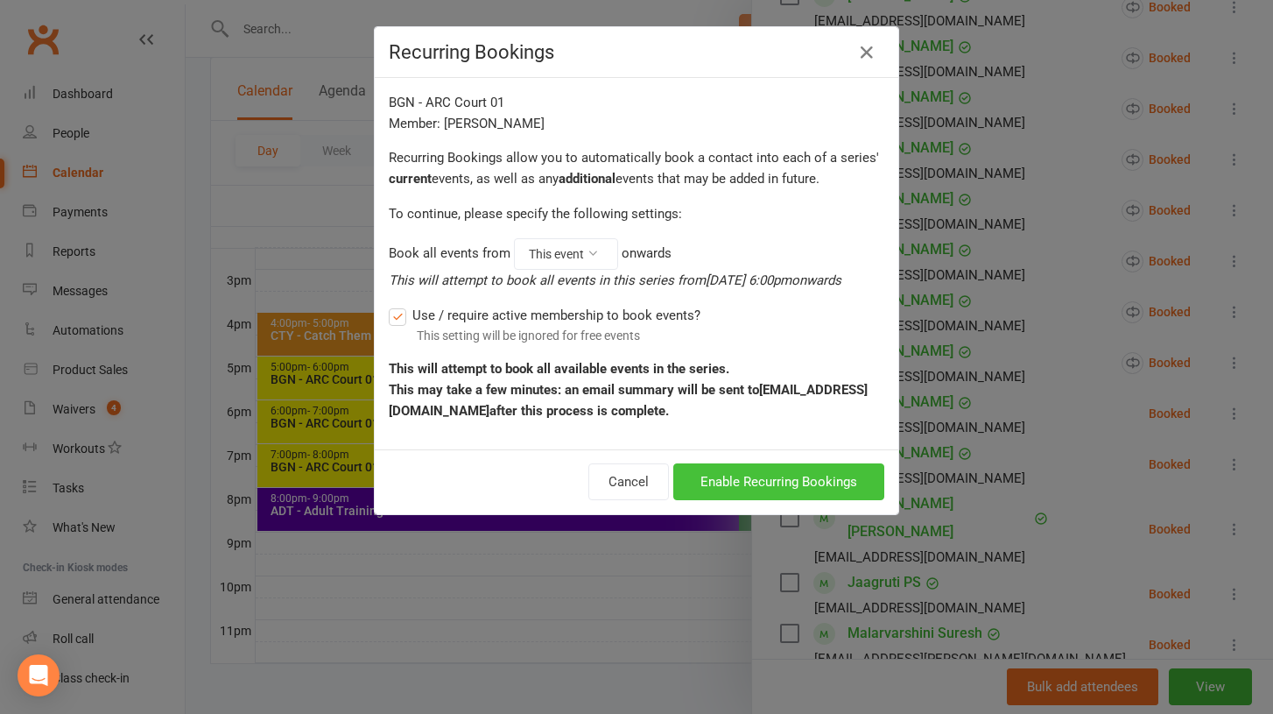
click at [807, 484] on button "Enable Recurring Bookings" at bounding box center [778, 481] width 211 height 37
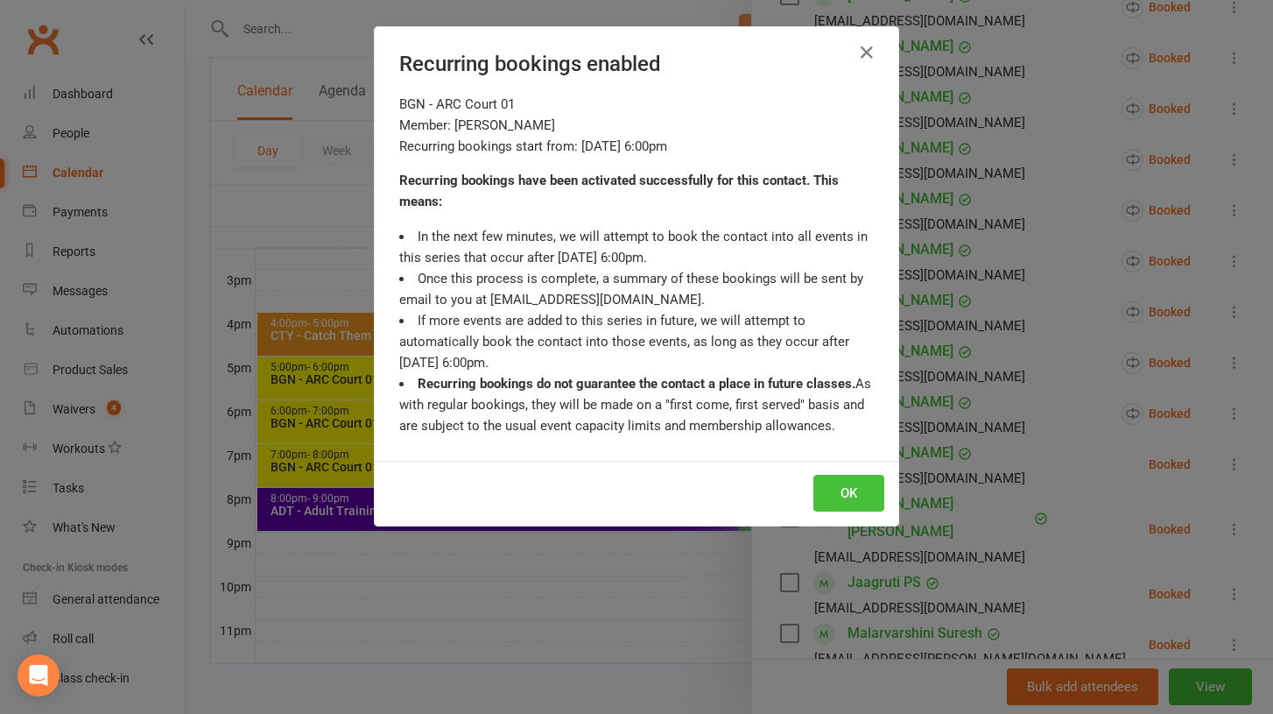
click at [823, 482] on button "OK" at bounding box center [849, 493] width 71 height 37
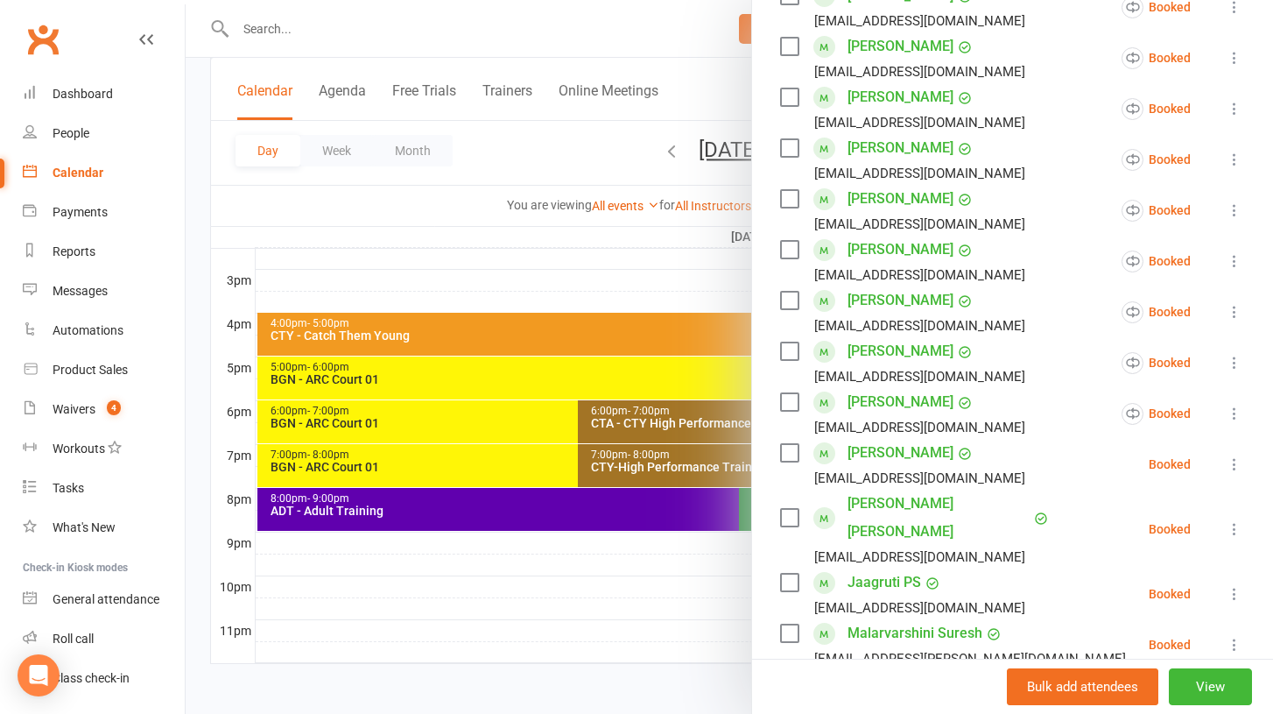
click at [1238, 455] on icon at bounding box center [1235, 464] width 18 height 18
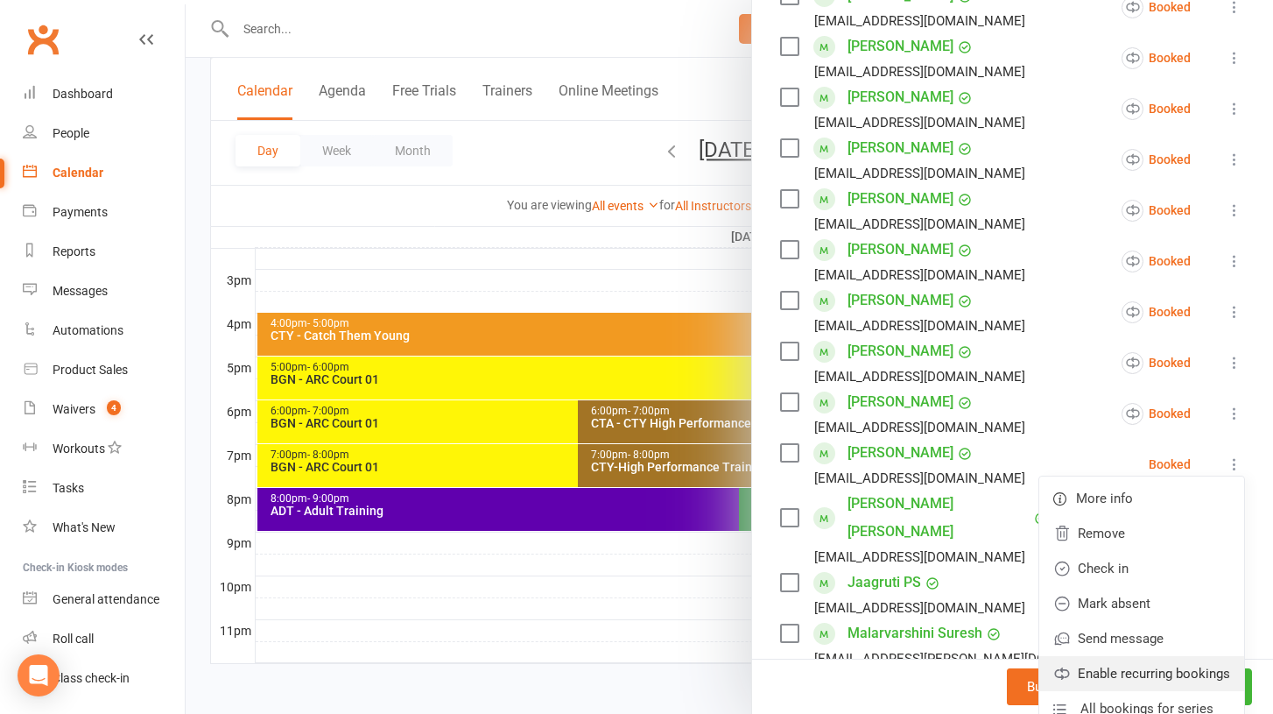
click at [1135, 656] on link "Enable recurring bookings" at bounding box center [1142, 673] width 205 height 35
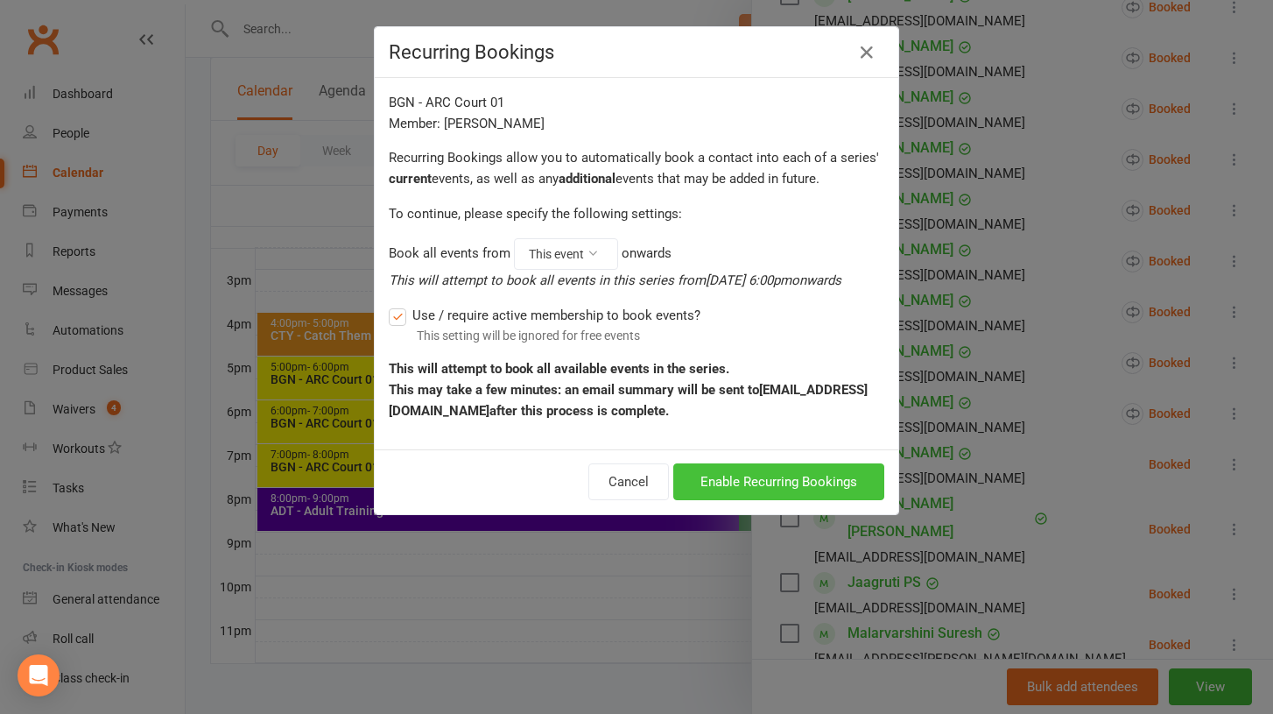
click at [795, 485] on button "Enable Recurring Bookings" at bounding box center [778, 481] width 211 height 37
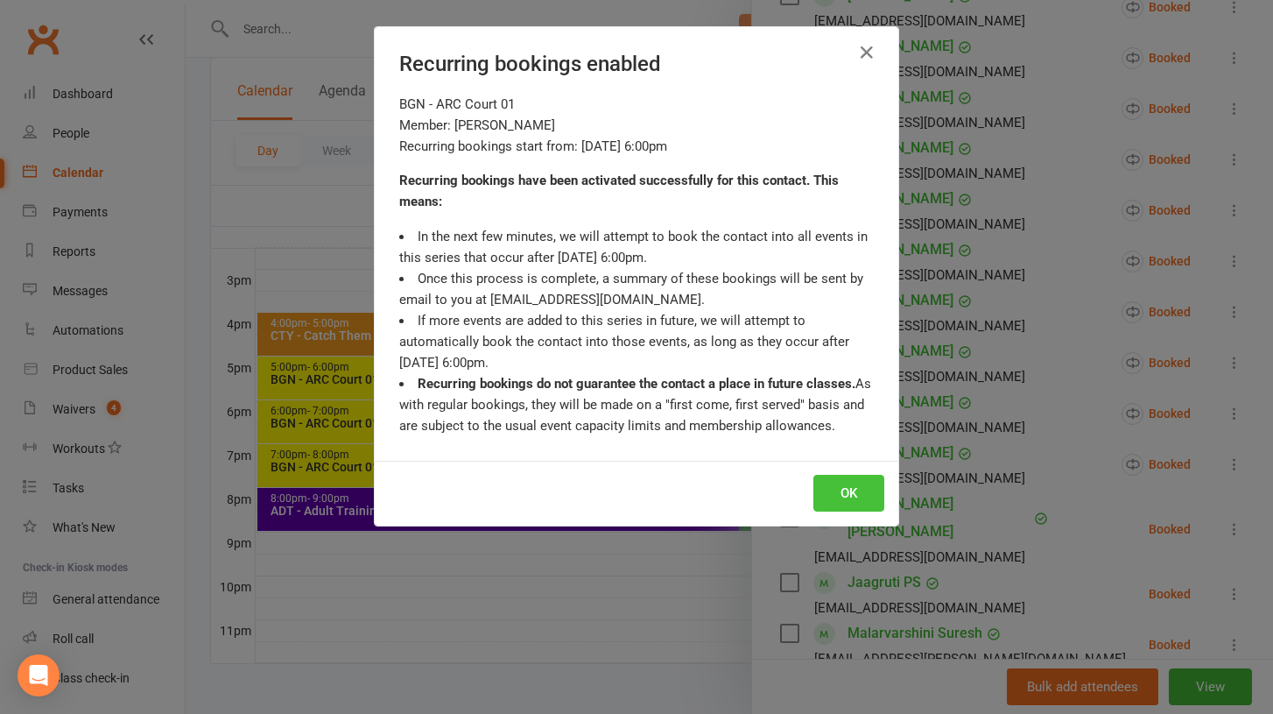
click at [853, 486] on button "OK" at bounding box center [849, 493] width 71 height 37
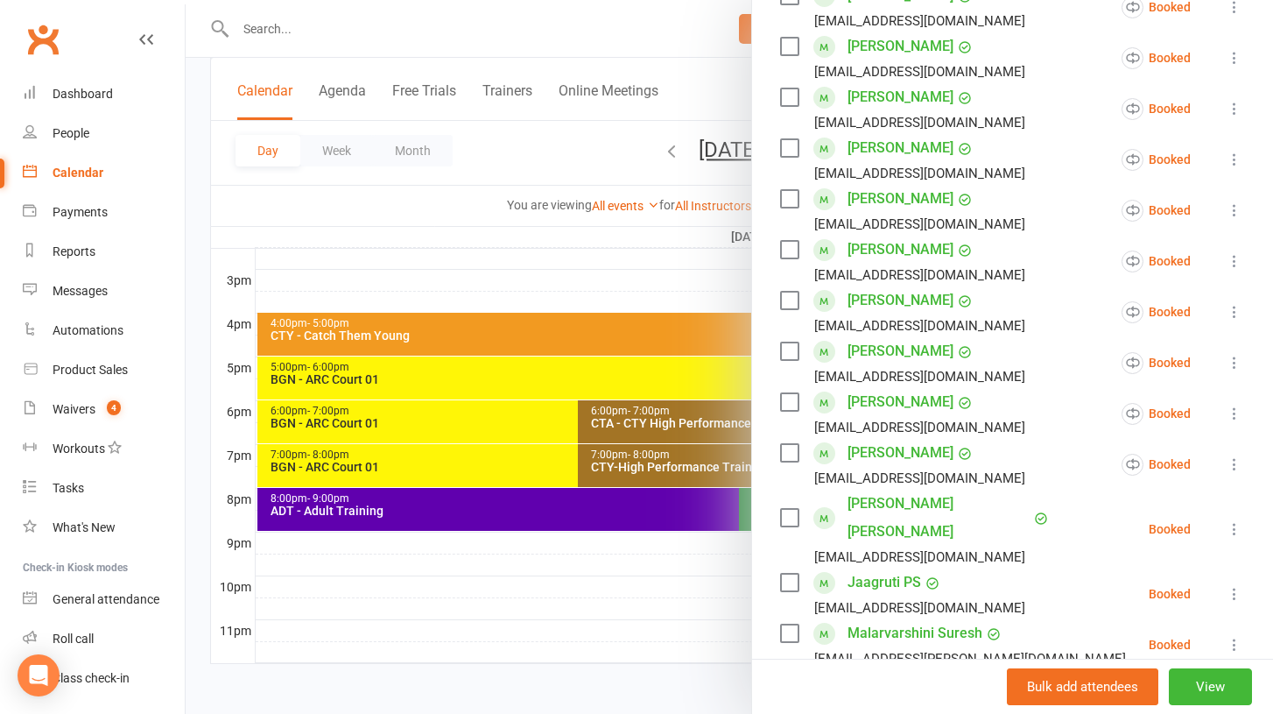
click at [1237, 520] on icon at bounding box center [1235, 529] width 18 height 18
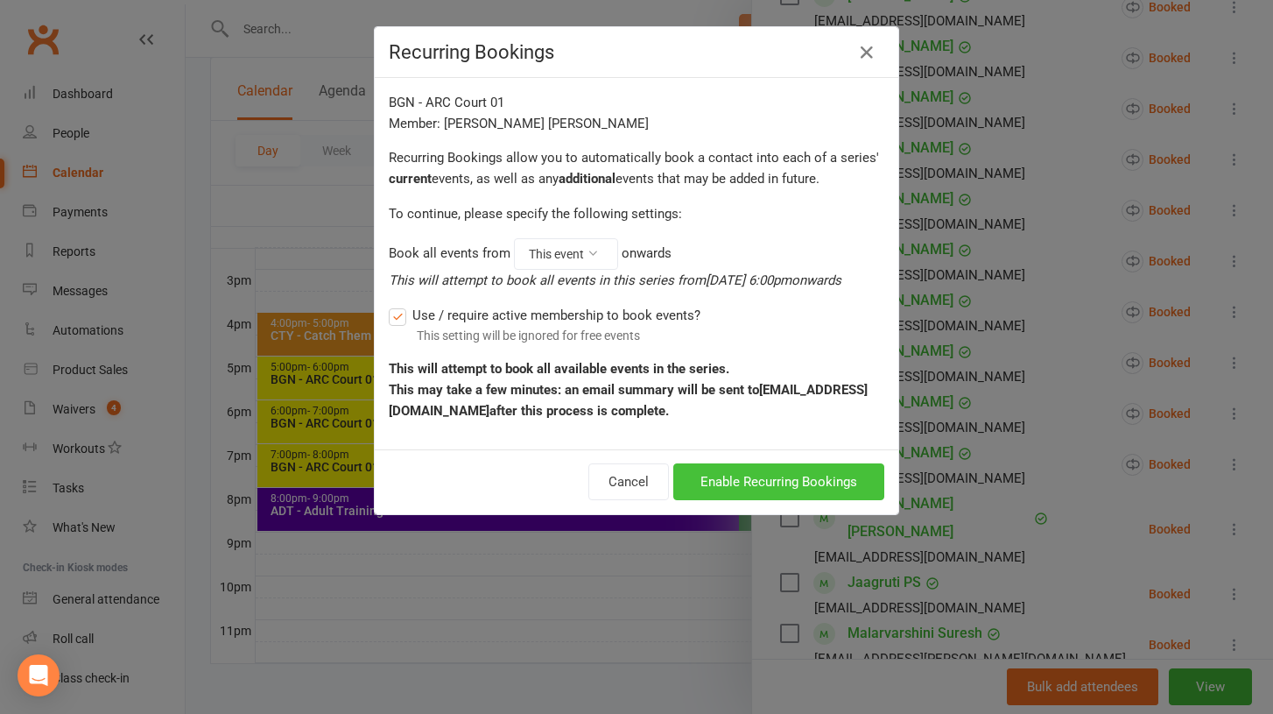
click at [803, 491] on button "Enable Recurring Bookings" at bounding box center [778, 481] width 211 height 37
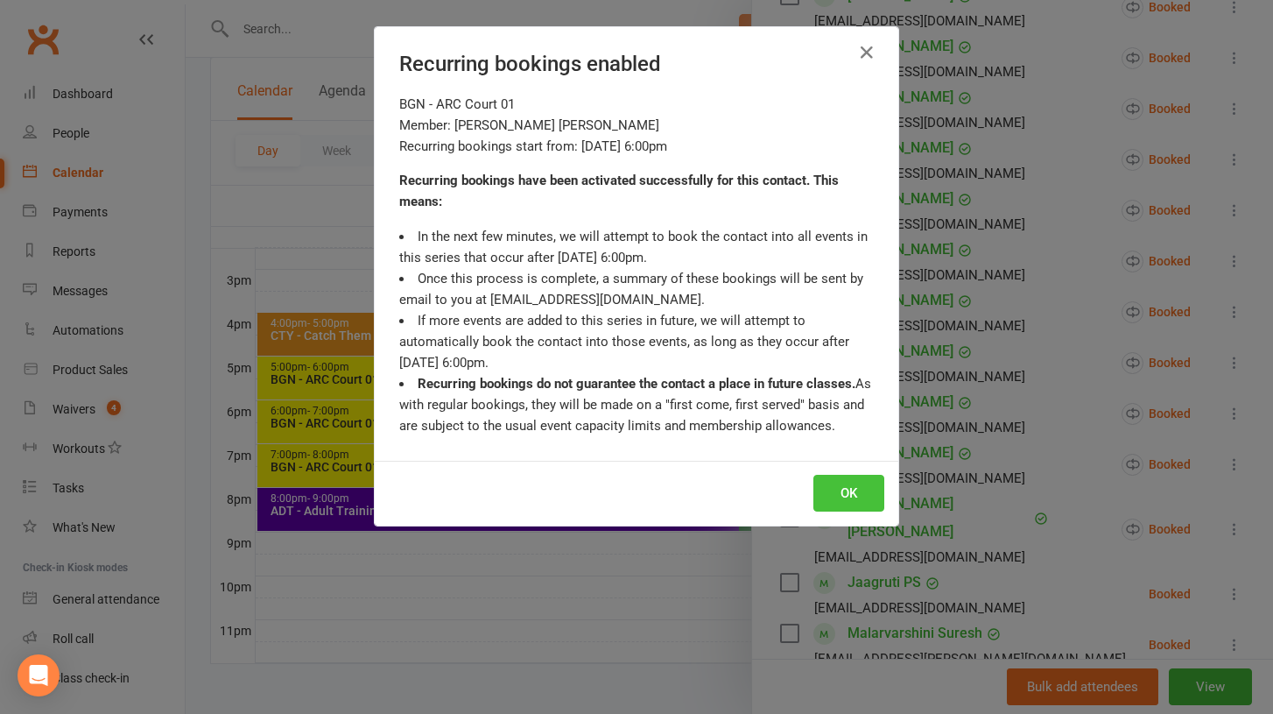
click at [832, 492] on button "OK" at bounding box center [849, 493] width 71 height 37
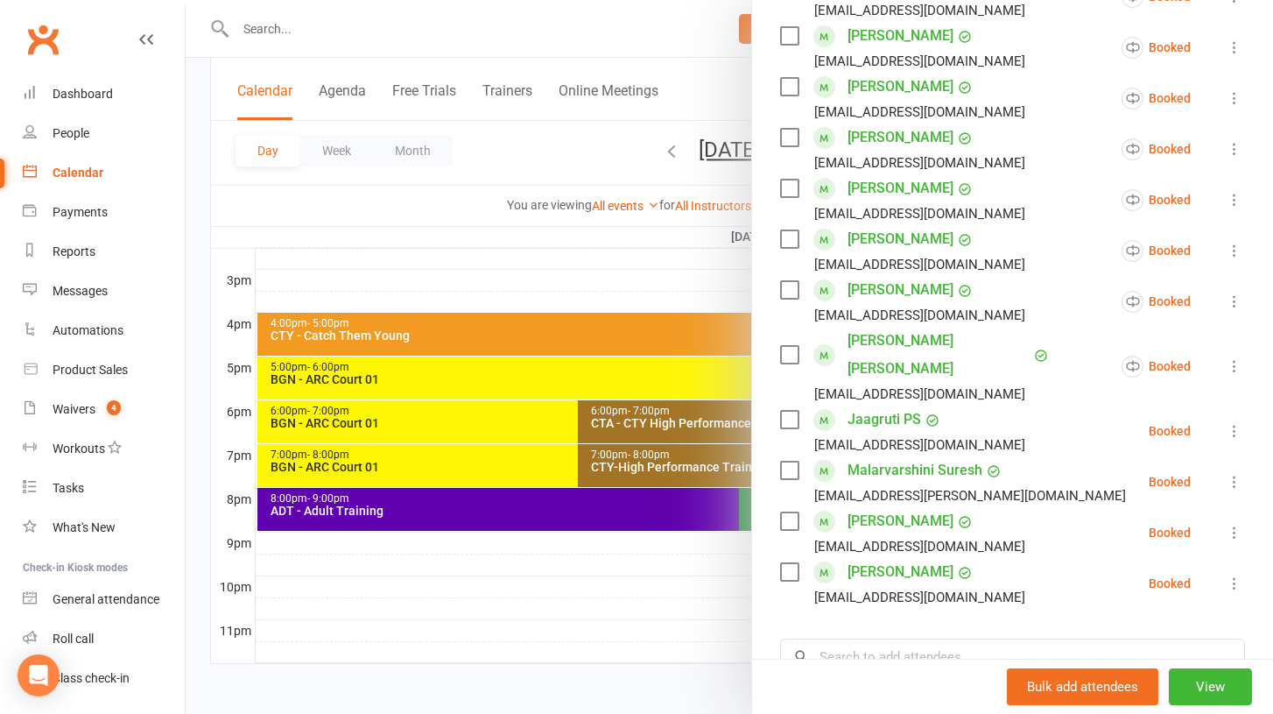
scroll to position [539, 0]
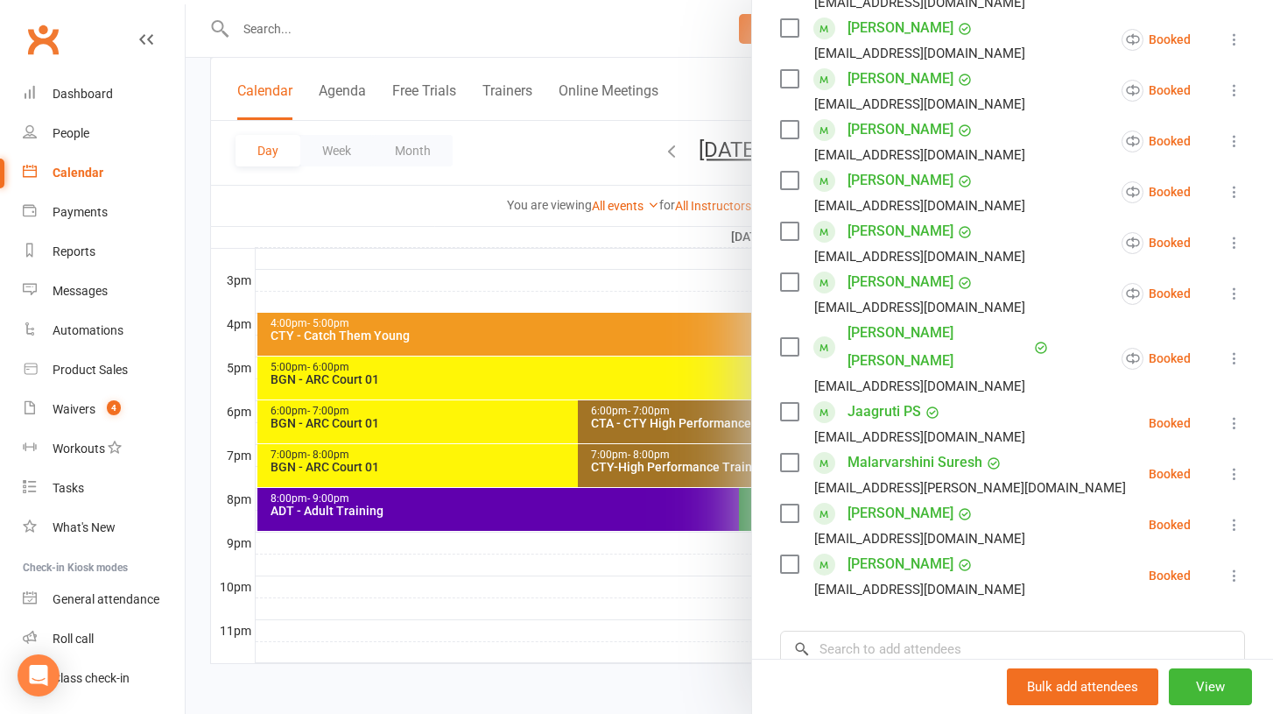
click at [1233, 414] on icon at bounding box center [1235, 423] width 18 height 18
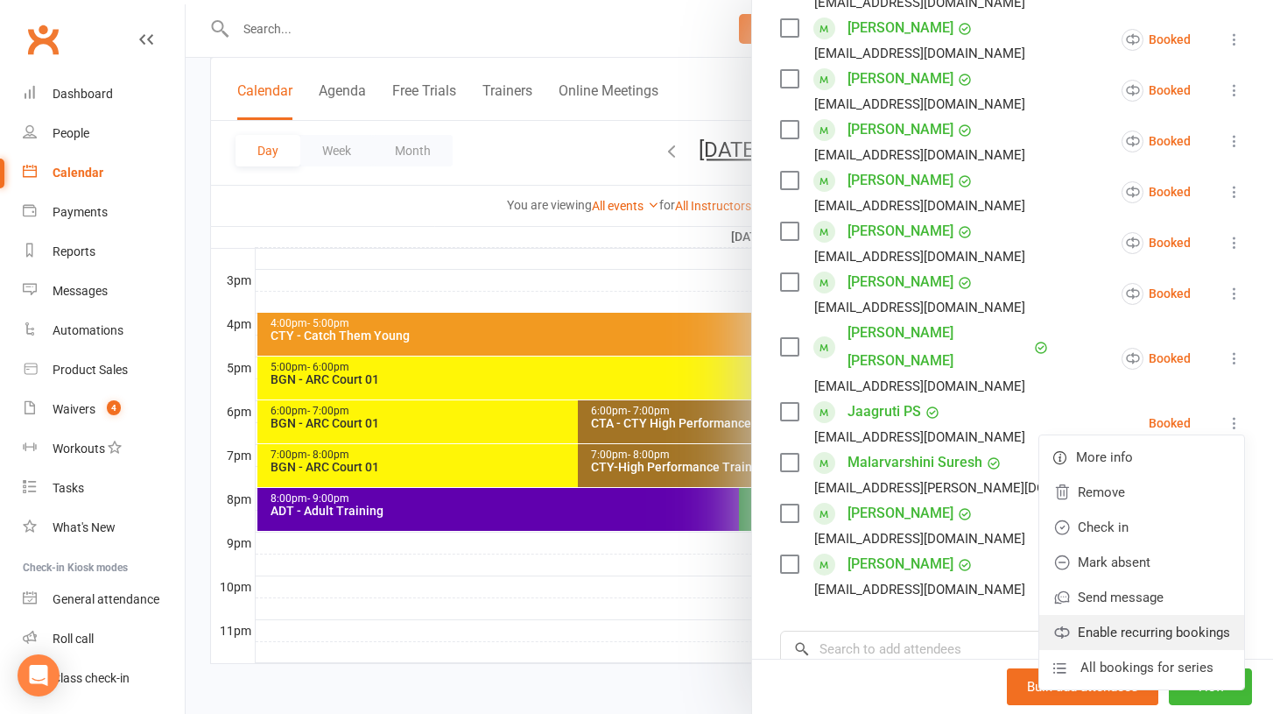
click at [1138, 615] on link "Enable recurring bookings" at bounding box center [1142, 632] width 205 height 35
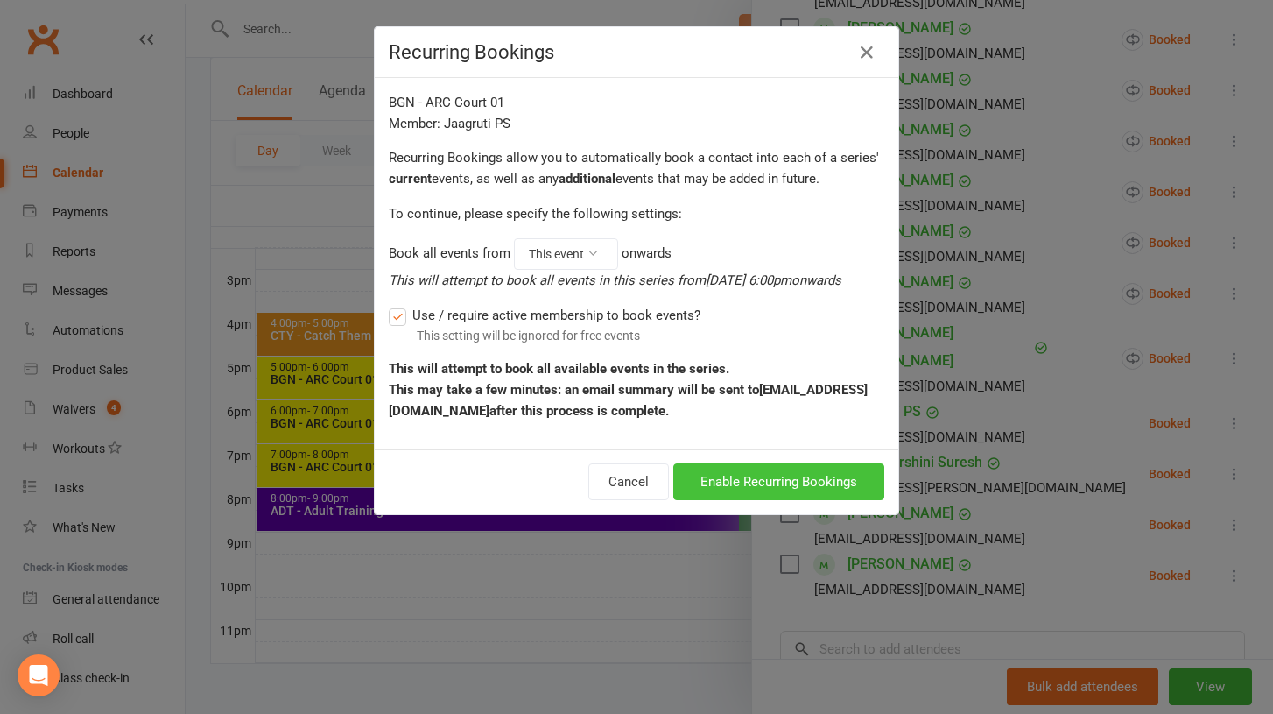
click at [813, 487] on button "Enable Recurring Bookings" at bounding box center [778, 481] width 211 height 37
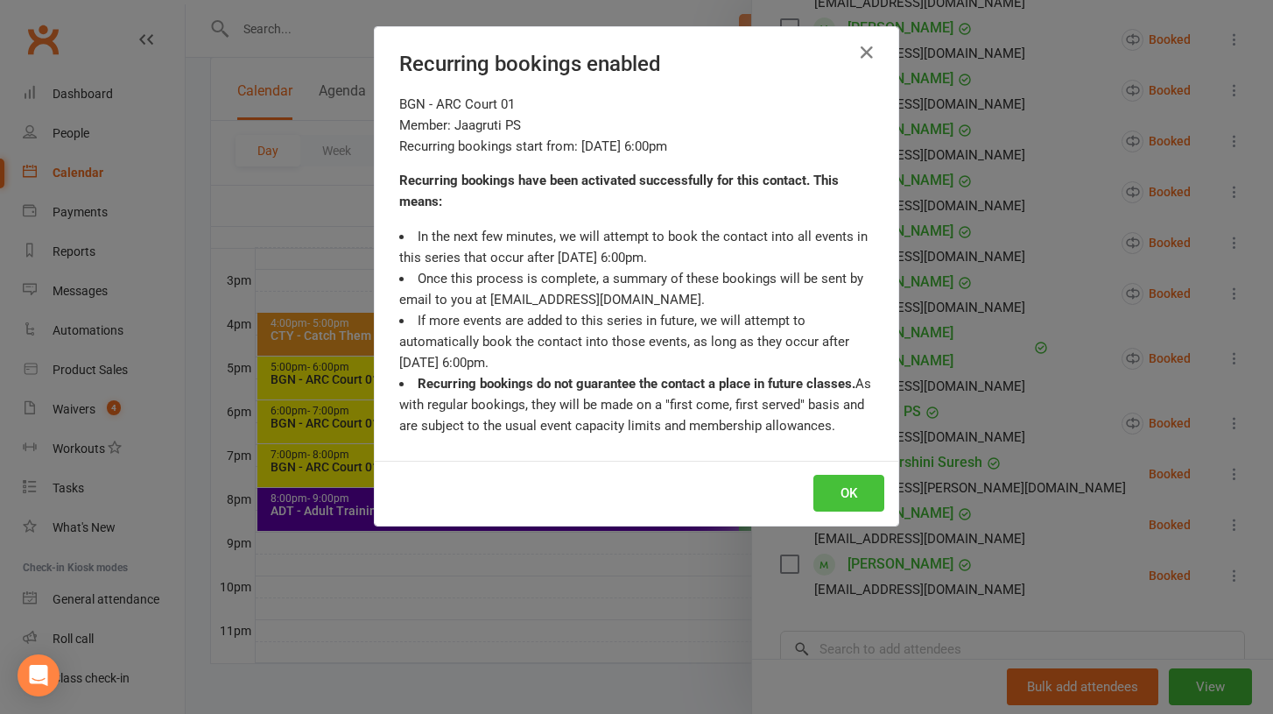
click at [836, 491] on button "OK" at bounding box center [849, 493] width 71 height 37
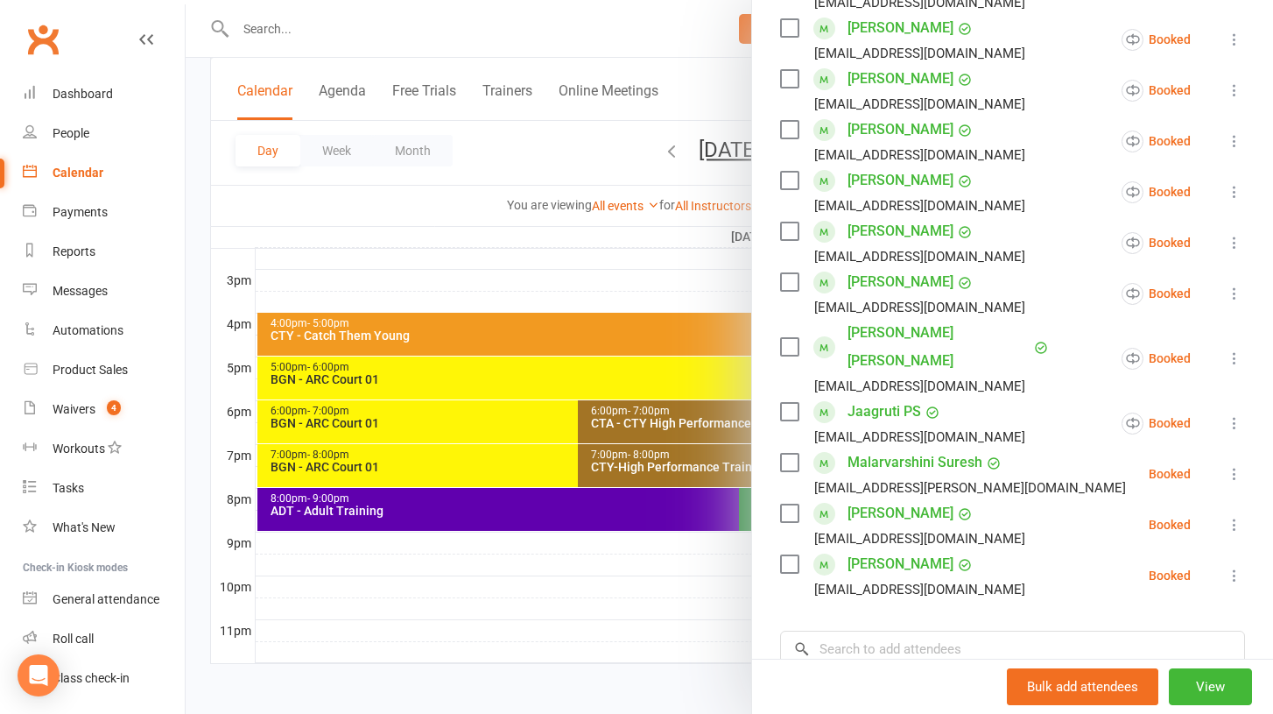
click at [1234, 465] on icon at bounding box center [1235, 474] width 18 height 18
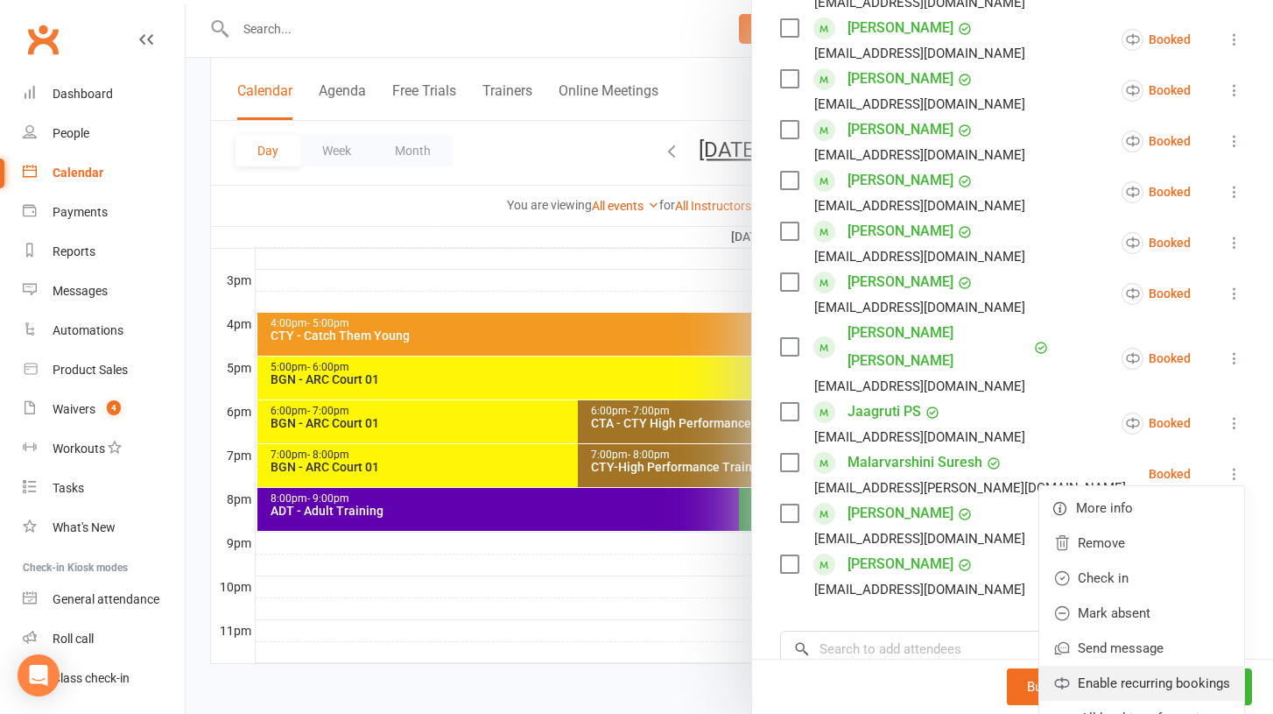
click at [1149, 666] on link "Enable recurring bookings" at bounding box center [1142, 683] width 205 height 35
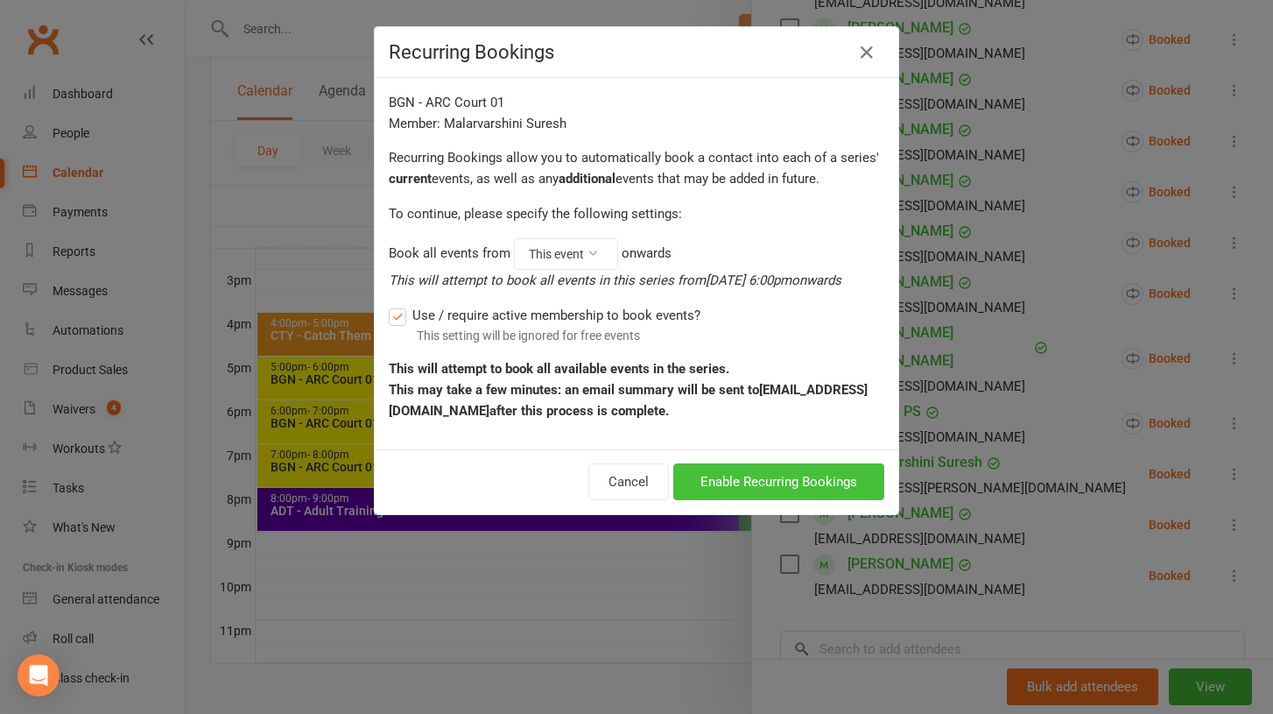
click at [807, 489] on button "Enable Recurring Bookings" at bounding box center [778, 481] width 211 height 37
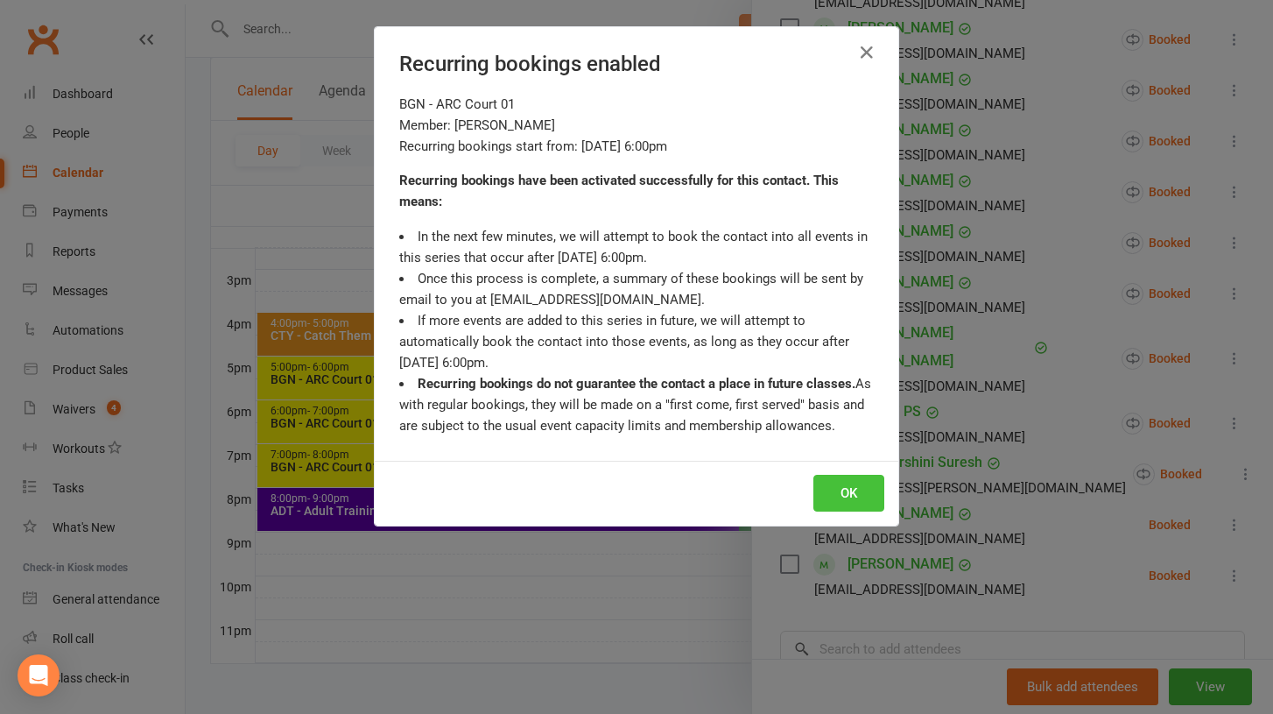
click at [838, 490] on button "OK" at bounding box center [849, 493] width 71 height 37
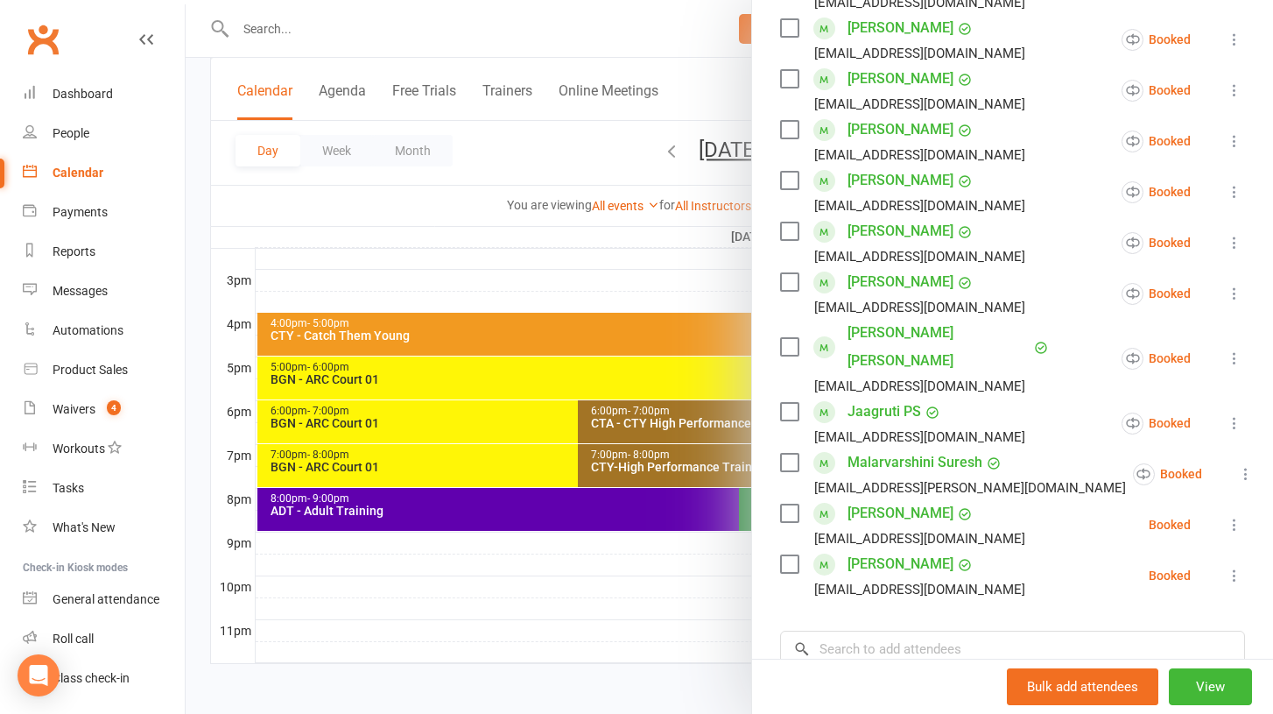
click at [1237, 516] on icon at bounding box center [1235, 525] width 18 height 18
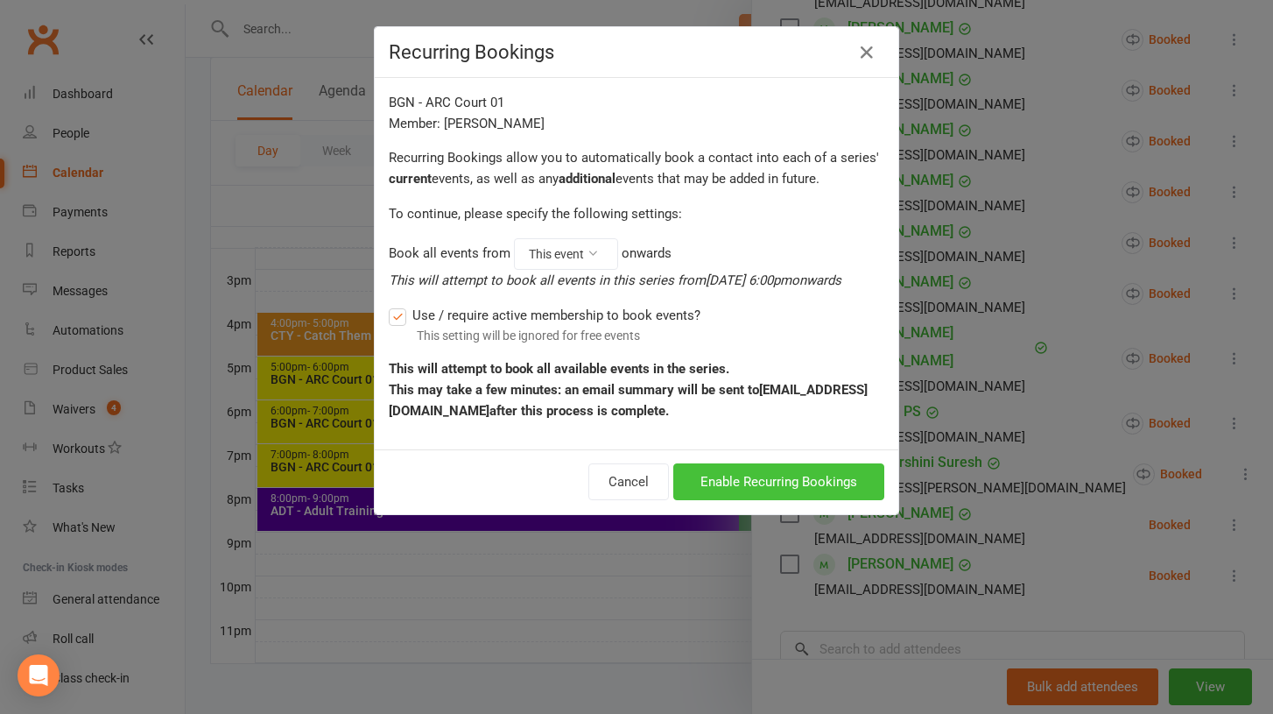
click at [807, 476] on button "Enable Recurring Bookings" at bounding box center [778, 481] width 211 height 37
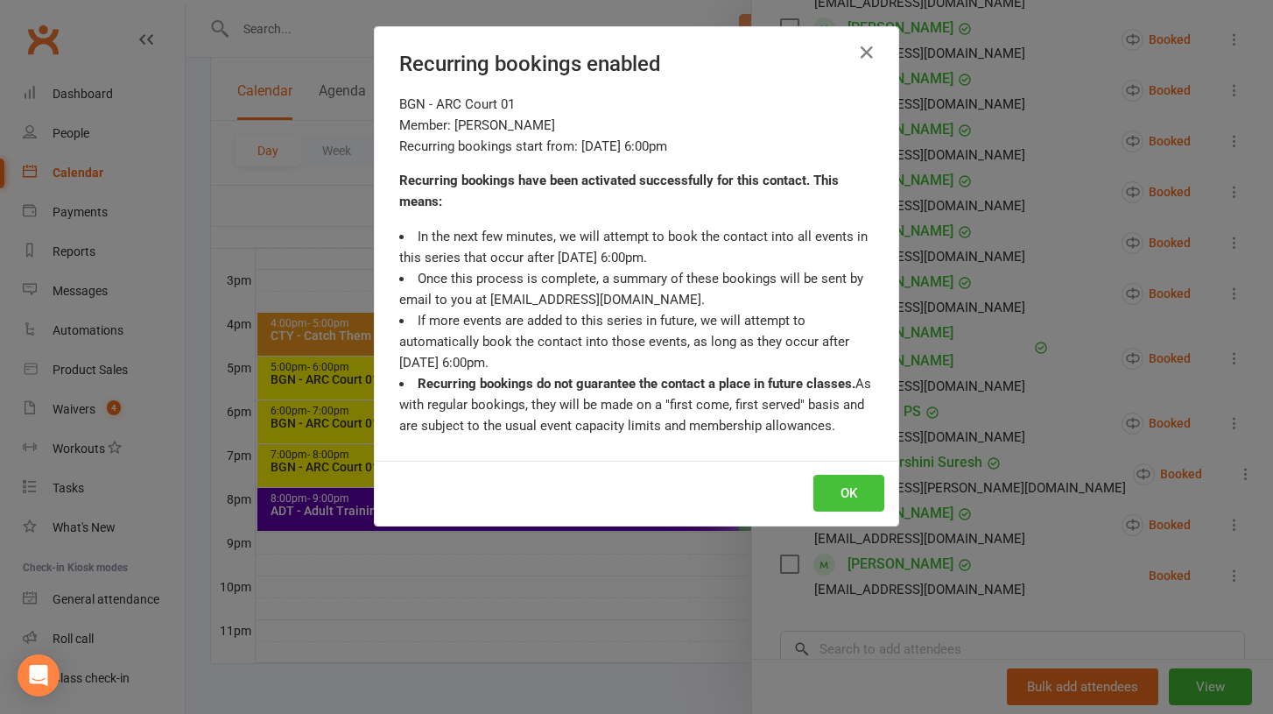
click at [833, 481] on button "OK" at bounding box center [849, 493] width 71 height 37
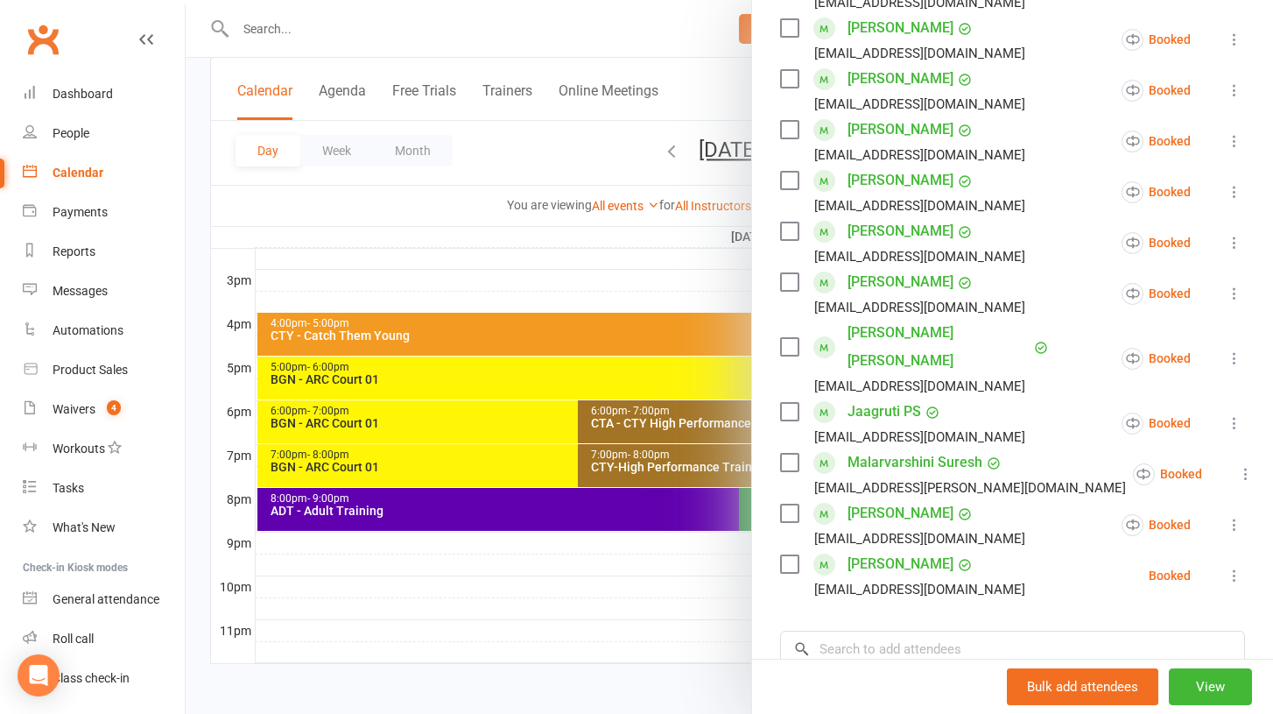
click at [1232, 567] on icon at bounding box center [1235, 576] width 18 height 18
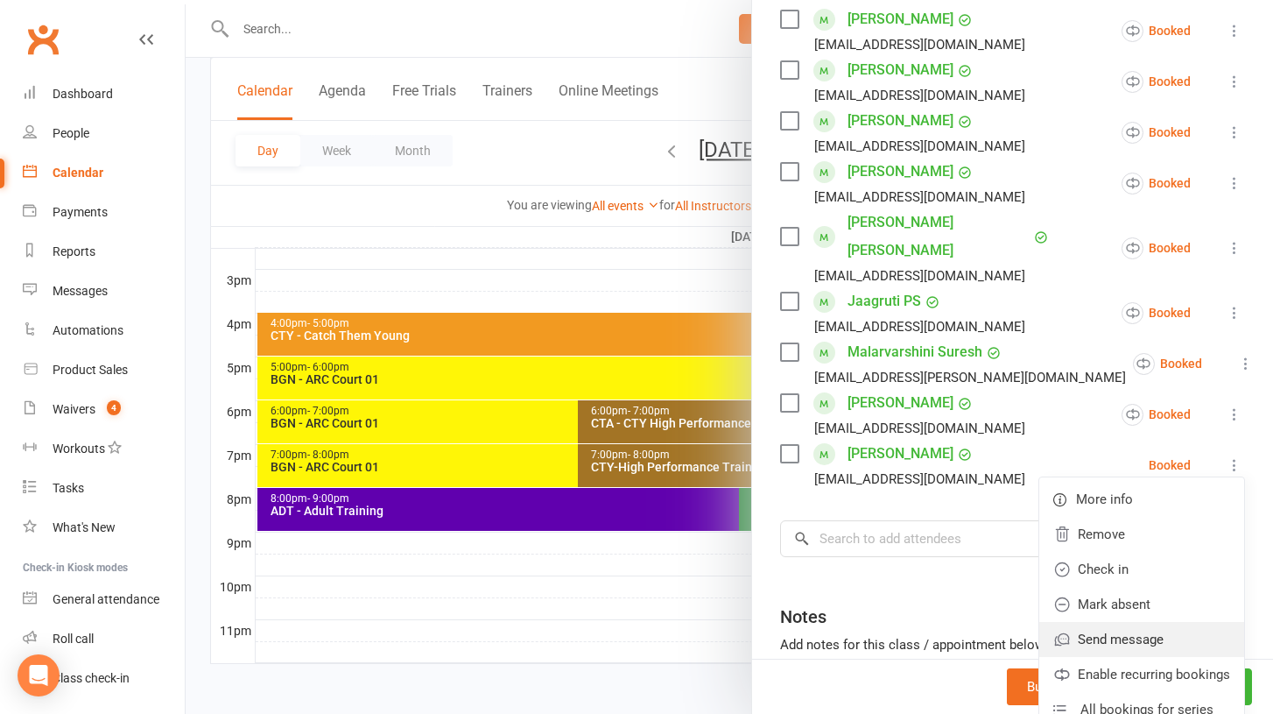
scroll to position [668, 0]
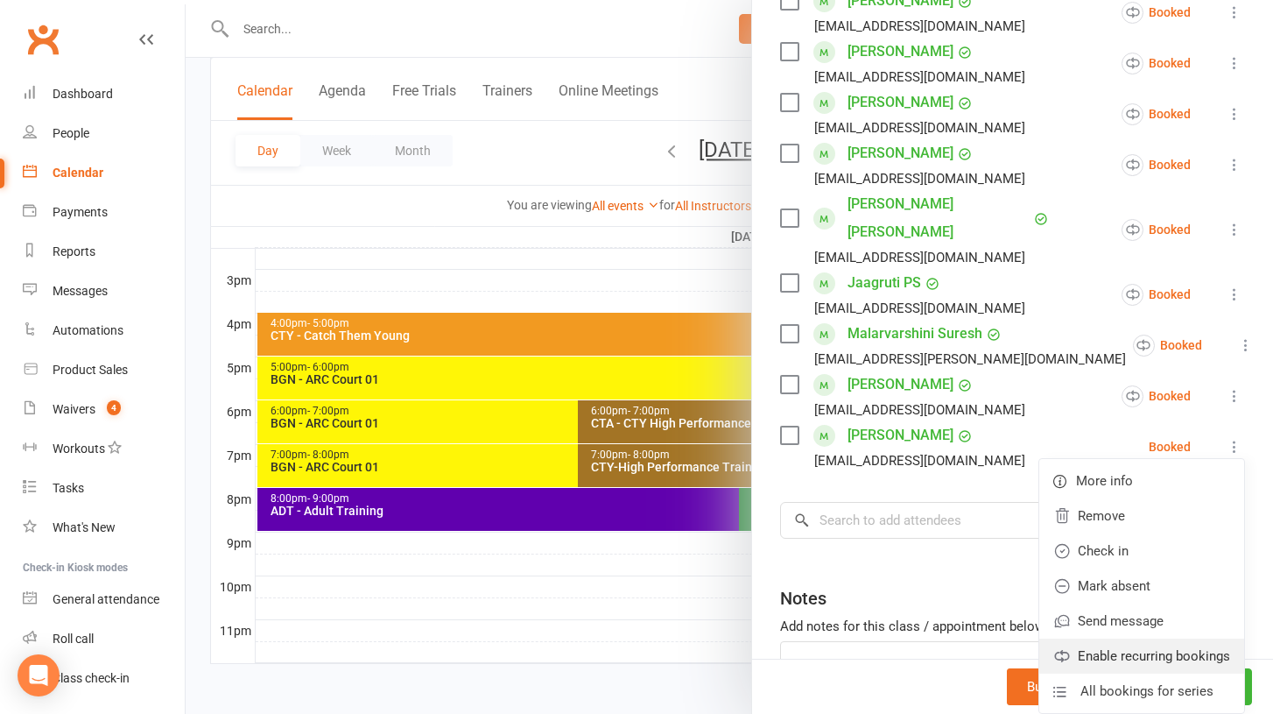
click at [1138, 638] on link "Enable recurring bookings" at bounding box center [1142, 655] width 205 height 35
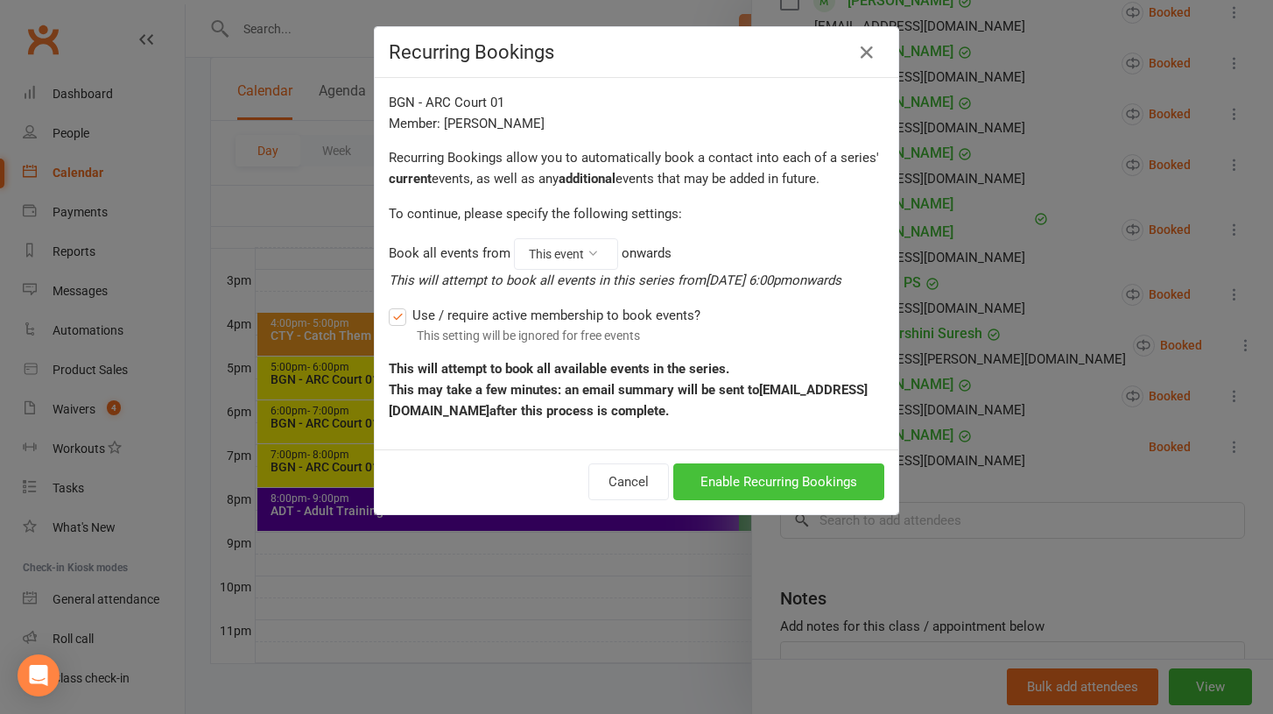
click at [828, 476] on button "Enable Recurring Bookings" at bounding box center [778, 481] width 211 height 37
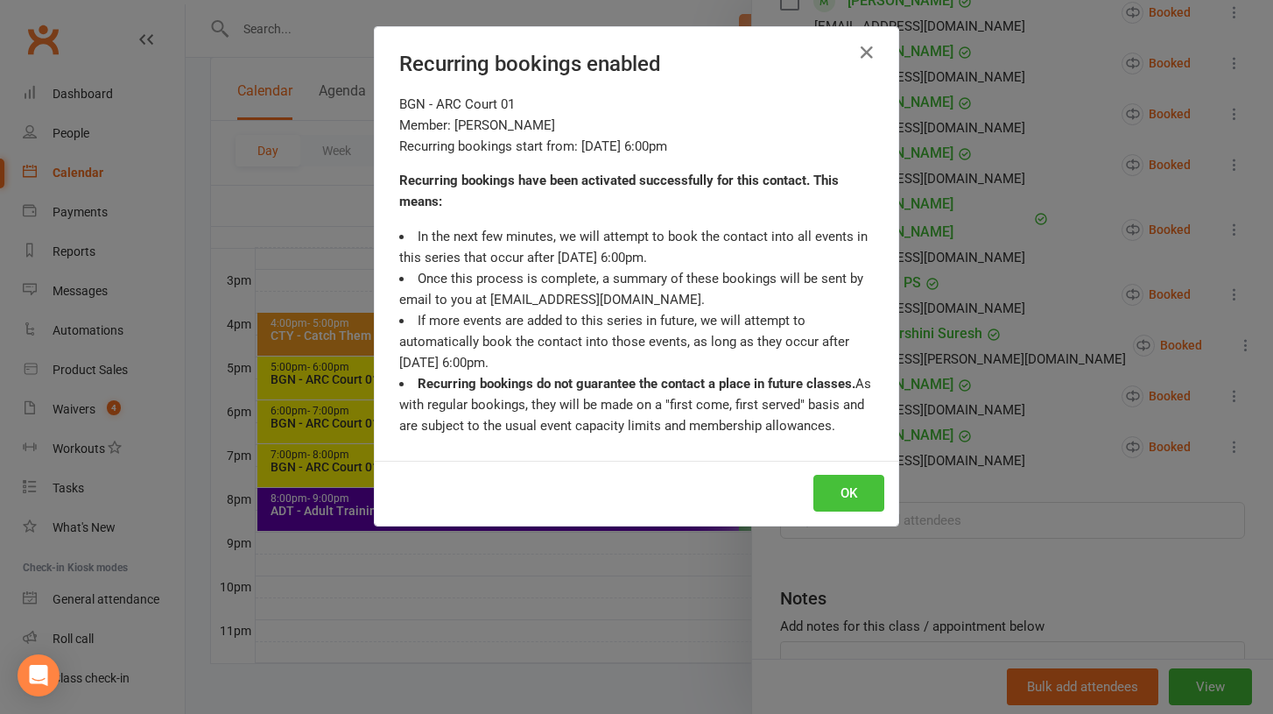
click at [832, 483] on button "OK" at bounding box center [849, 493] width 71 height 37
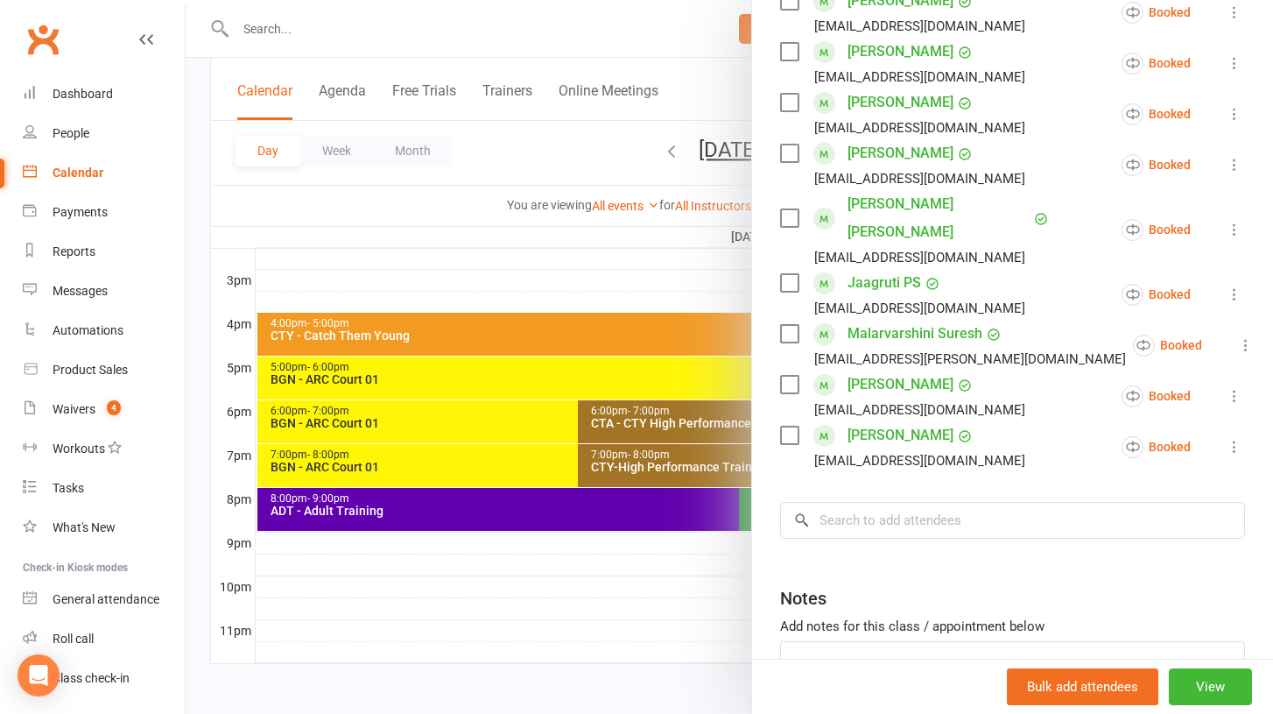
scroll to position [0, 0]
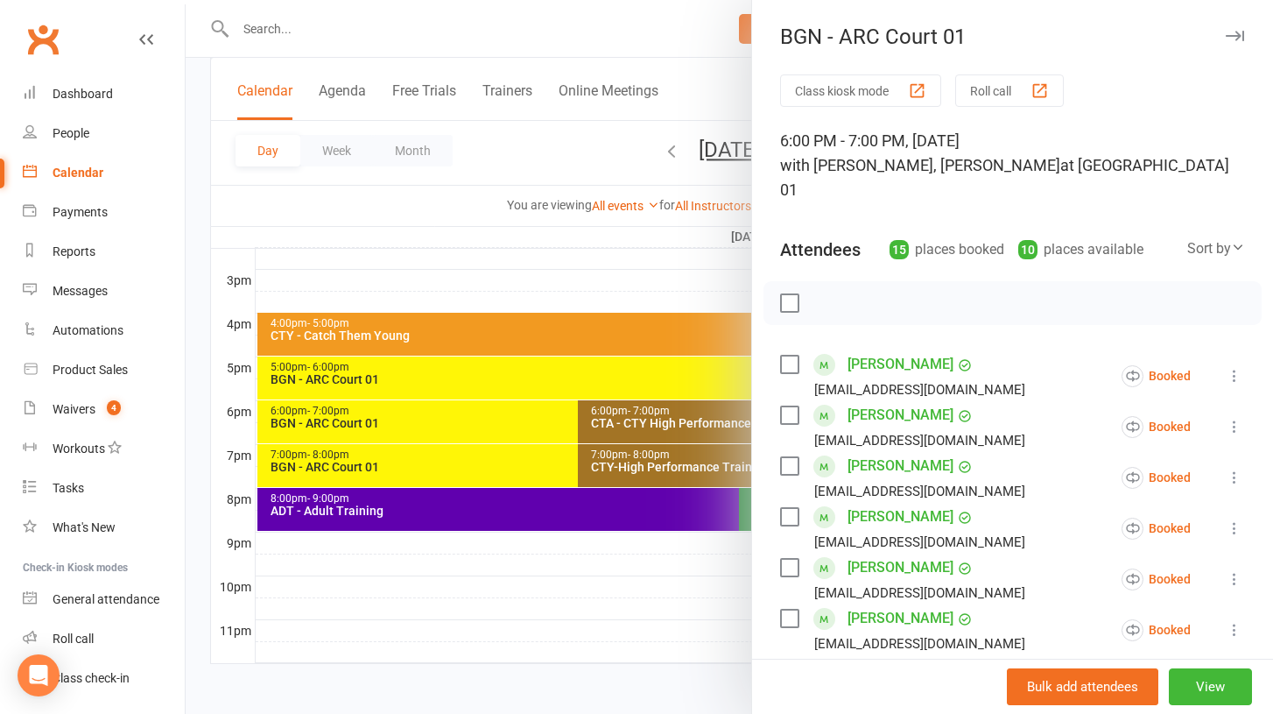
click at [1235, 37] on icon "button" at bounding box center [1235, 36] width 18 height 11
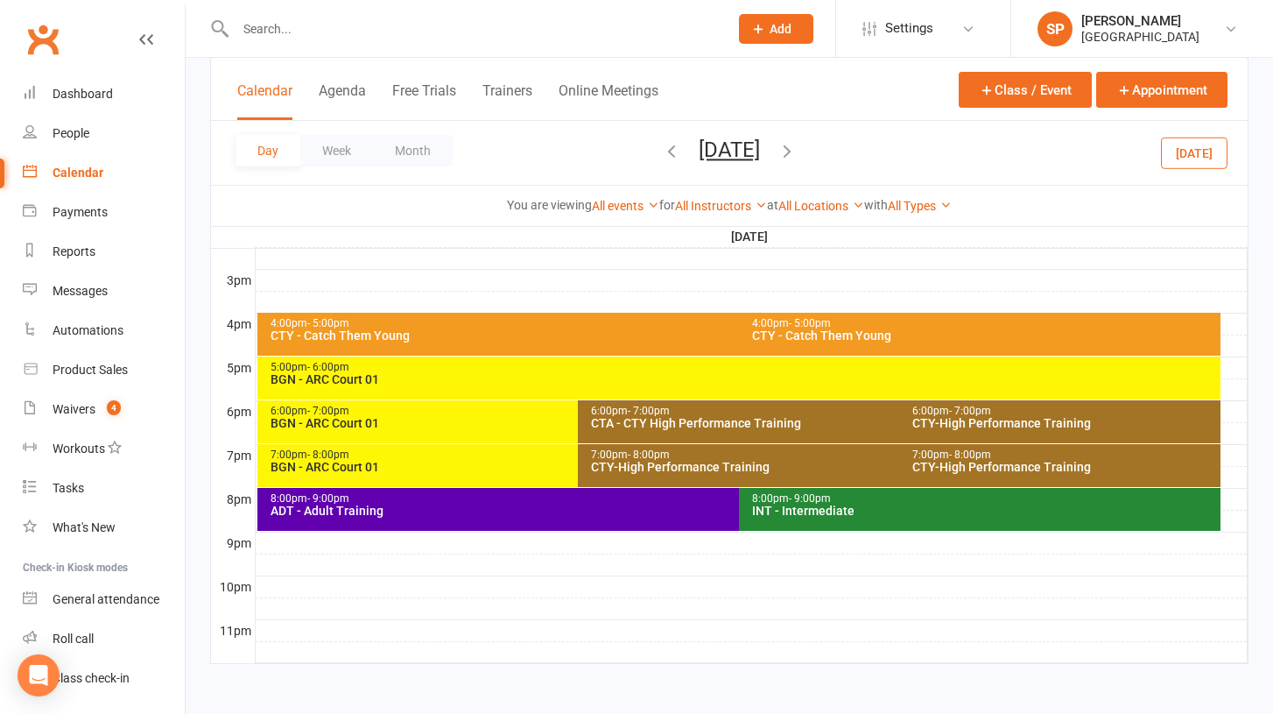
click at [389, 457] on div "7:00pm - 8:00pm" at bounding box center [575, 454] width 610 height 11
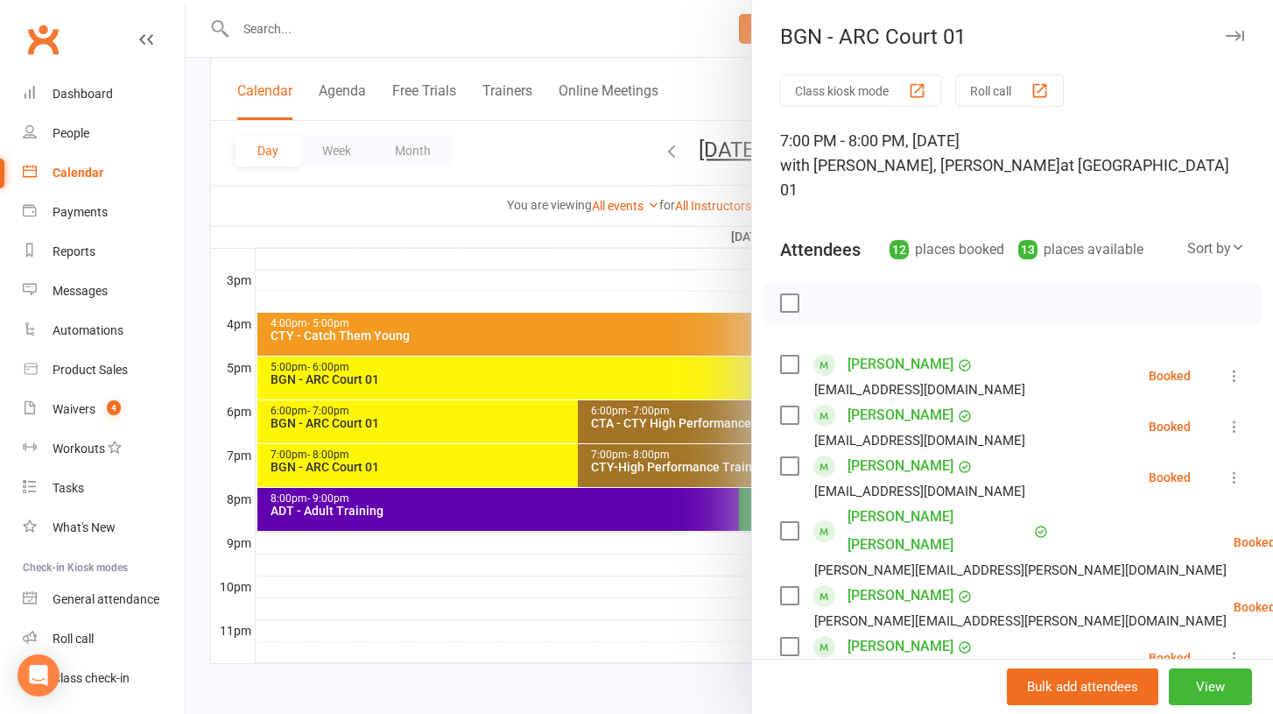
click at [1236, 367] on icon at bounding box center [1235, 376] width 18 height 18
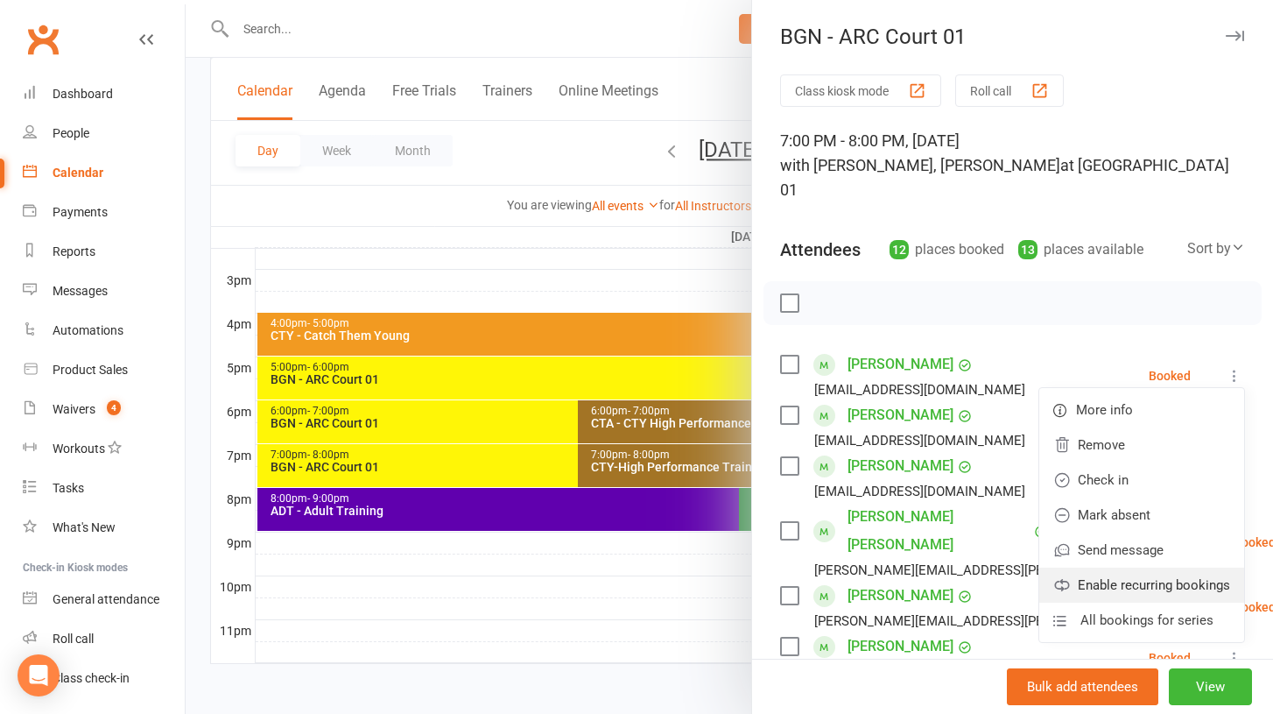
click at [1138, 568] on link "Enable recurring bookings" at bounding box center [1142, 585] width 205 height 35
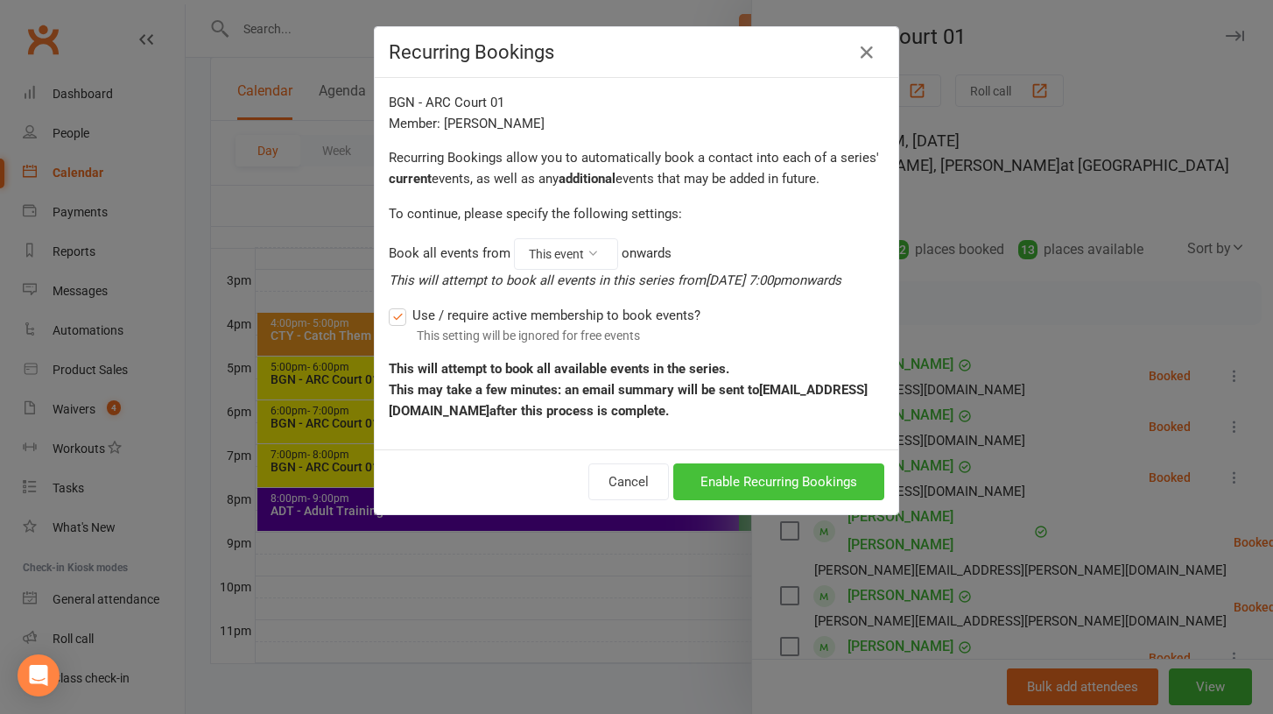
click at [816, 487] on button "Enable Recurring Bookings" at bounding box center [778, 481] width 211 height 37
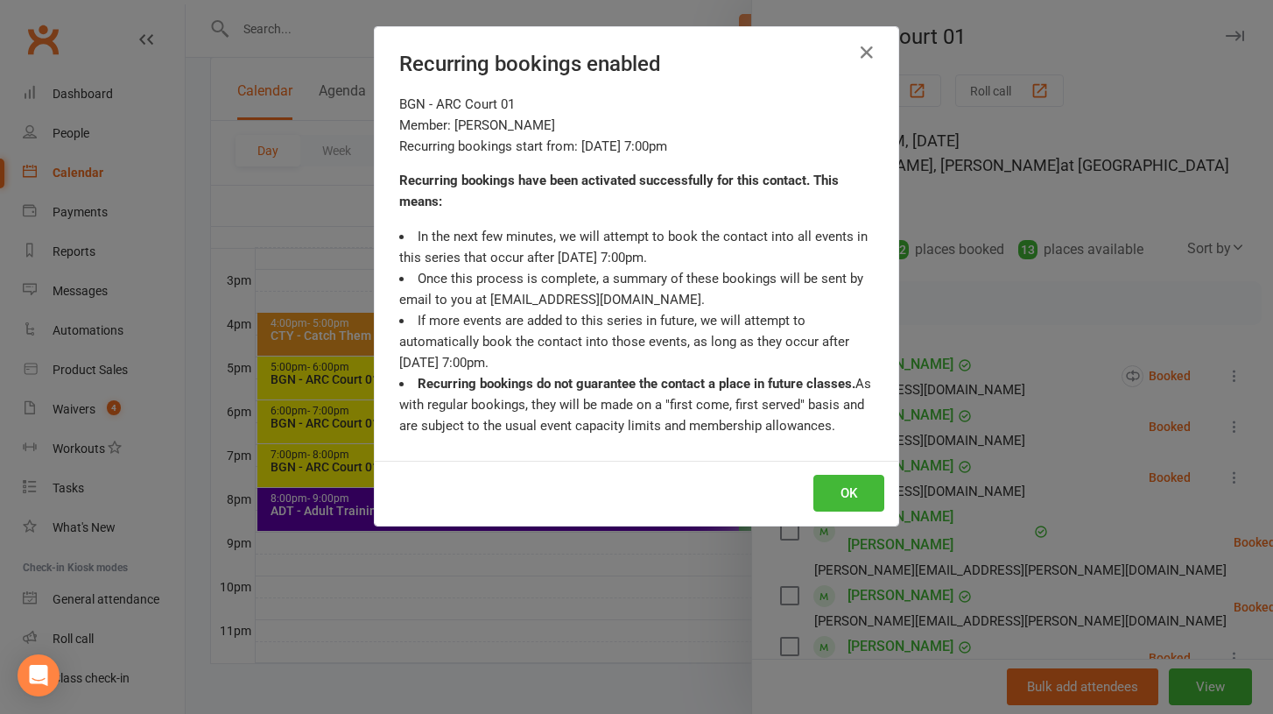
click at [888, 479] on div "OK" at bounding box center [637, 493] width 524 height 65
click at [851, 487] on button "OK" at bounding box center [849, 493] width 71 height 37
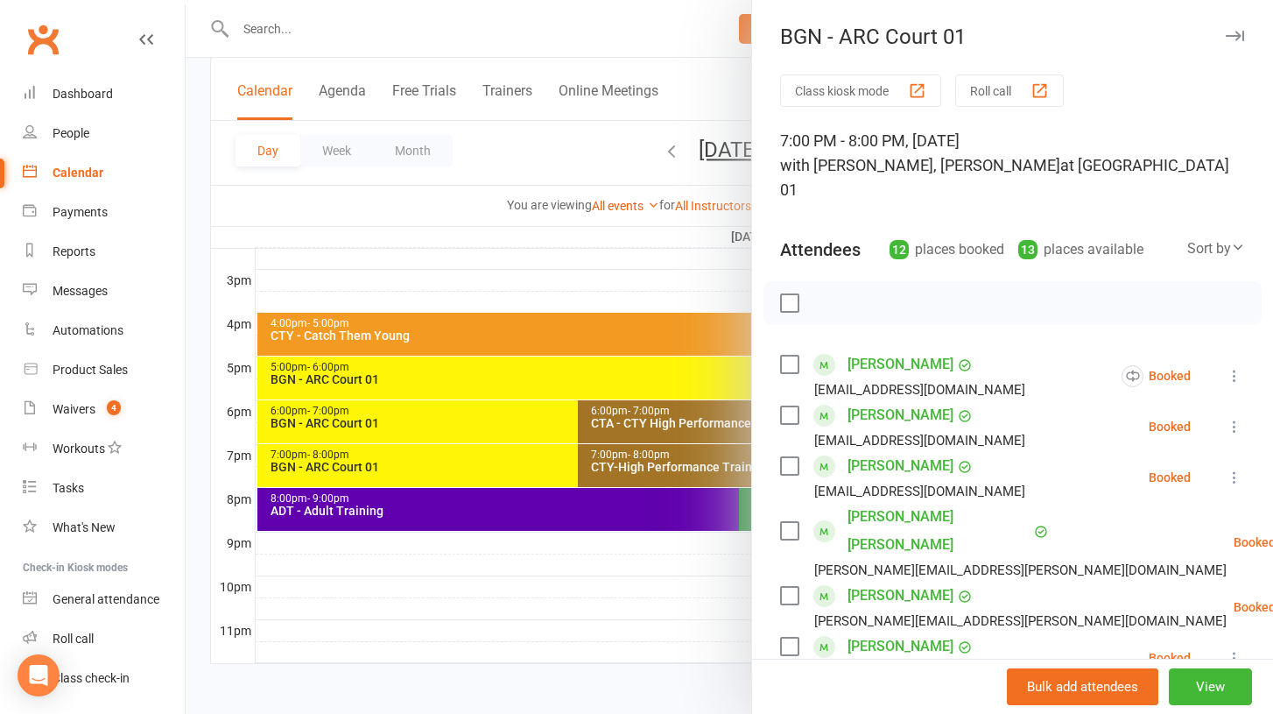
click at [1236, 418] on icon at bounding box center [1235, 427] width 18 height 18
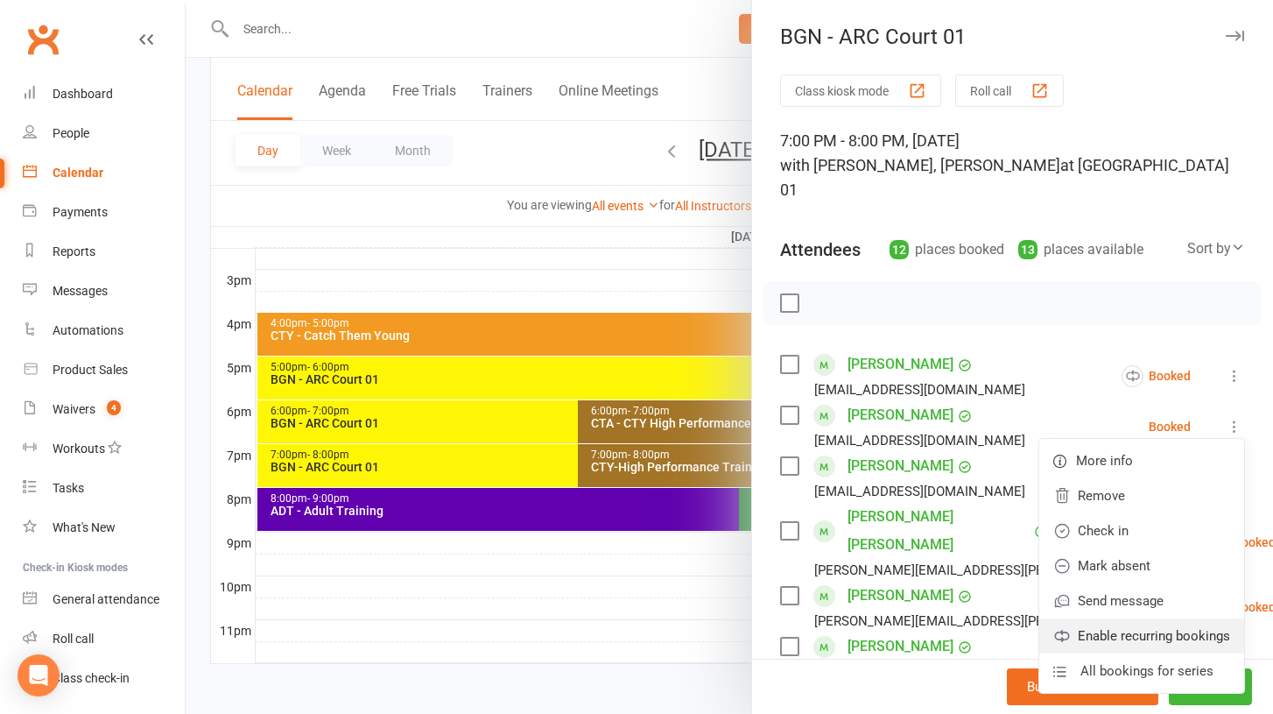
click at [1156, 618] on link "Enable recurring bookings" at bounding box center [1142, 635] width 205 height 35
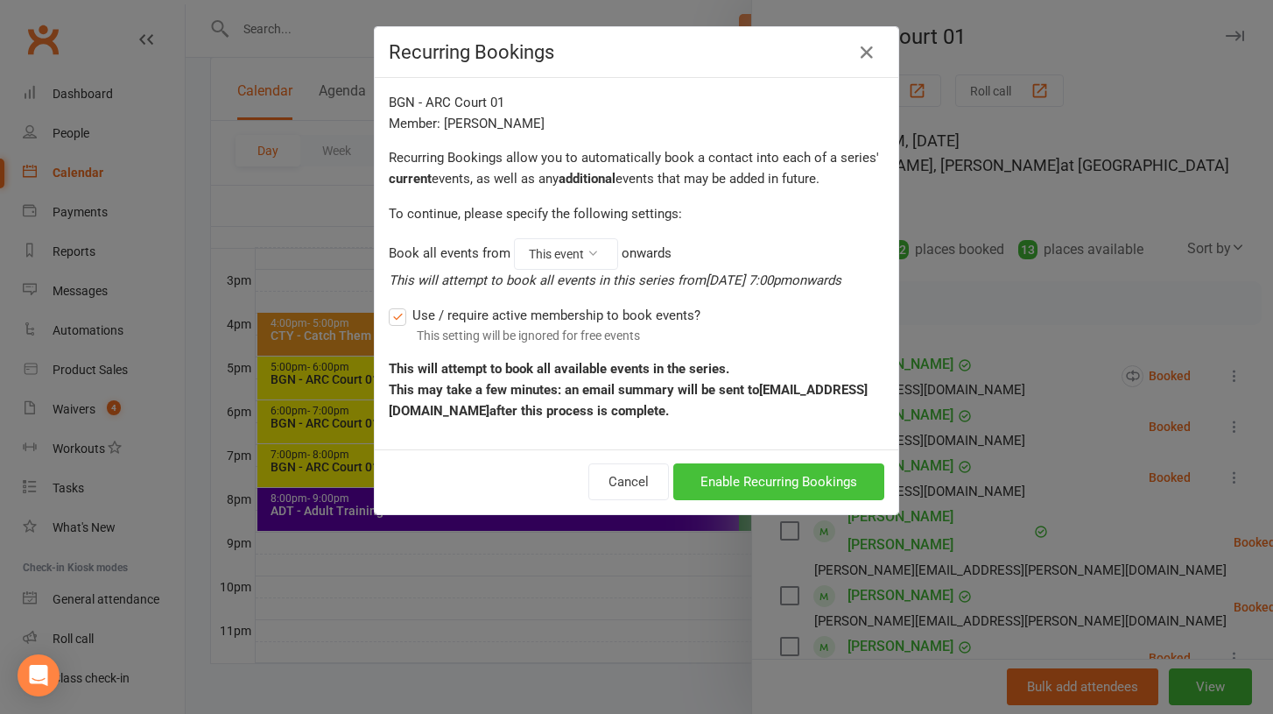
click at [795, 479] on button "Enable Recurring Bookings" at bounding box center [778, 481] width 211 height 37
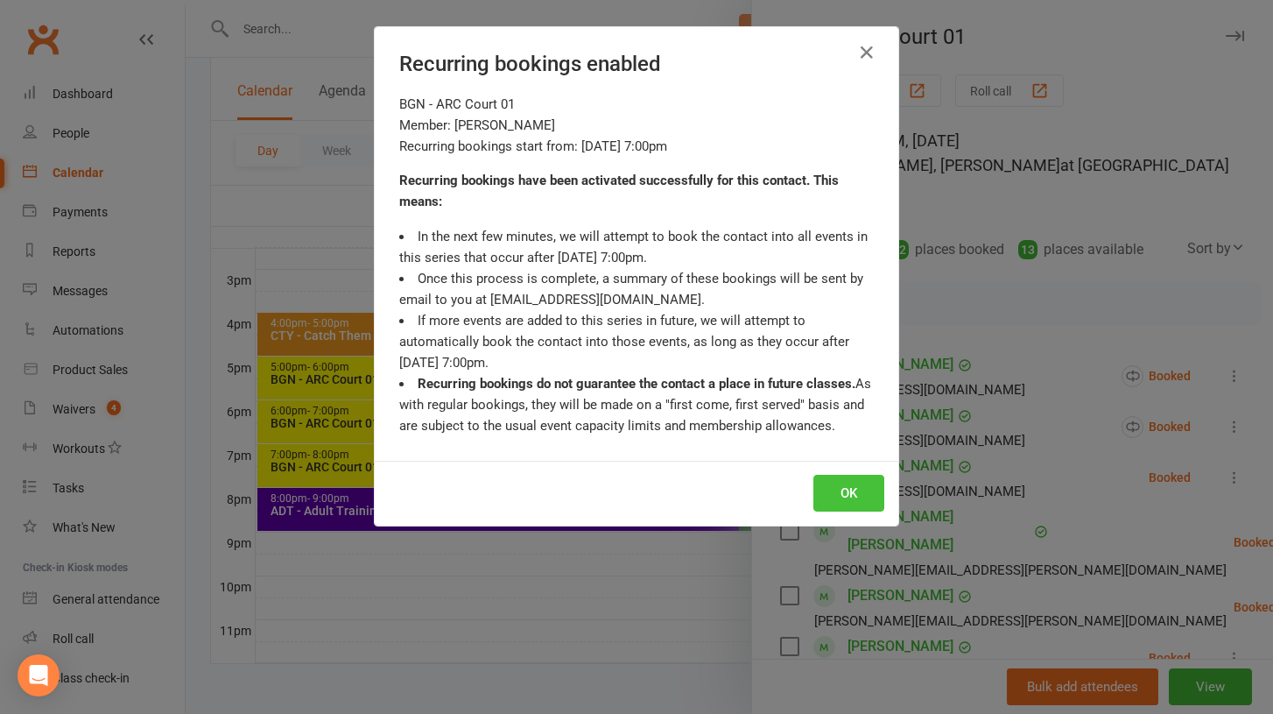
click at [829, 479] on button "OK" at bounding box center [849, 493] width 71 height 37
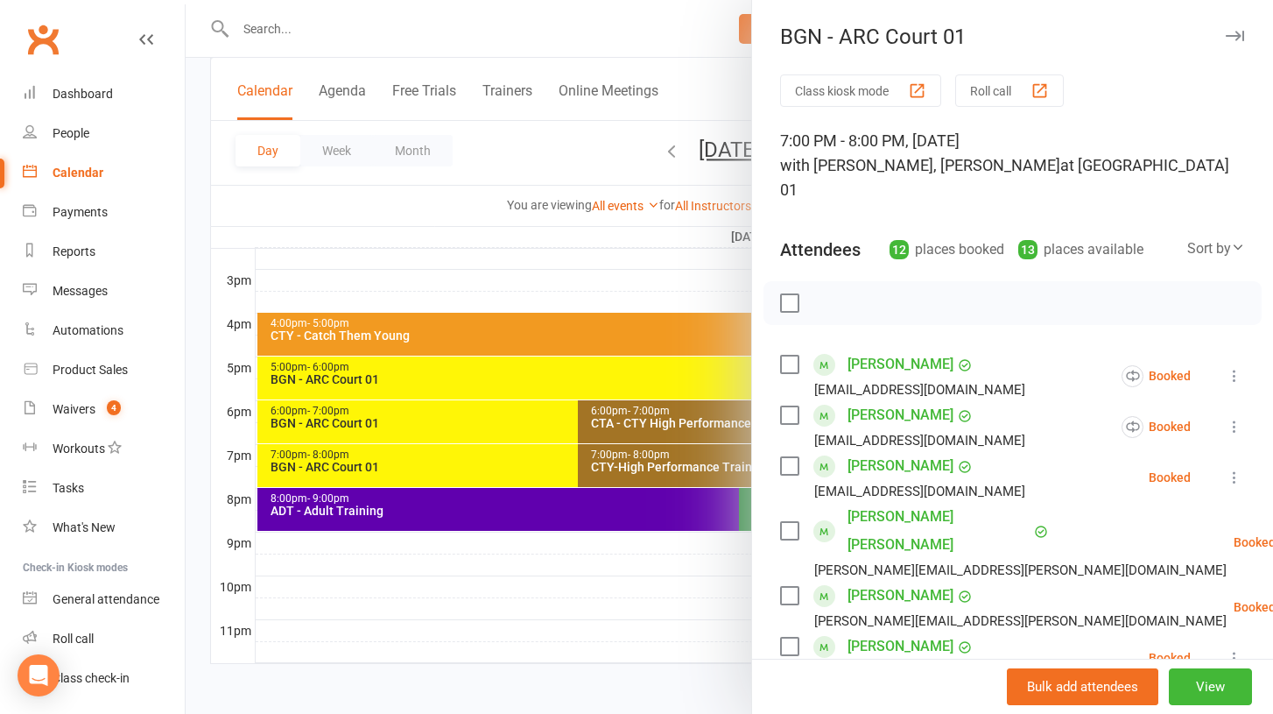
click at [1232, 469] on icon at bounding box center [1235, 478] width 18 height 18
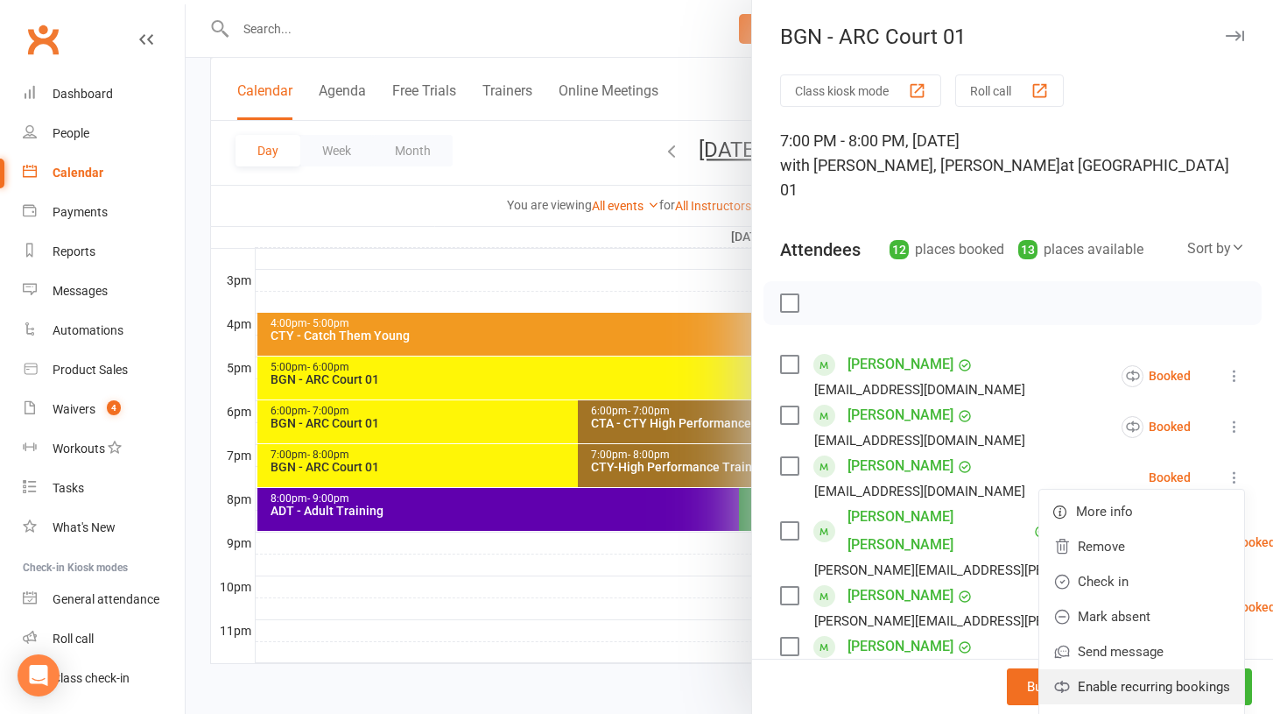
click at [1062, 681] on icon at bounding box center [1061, 686] width 13 height 11
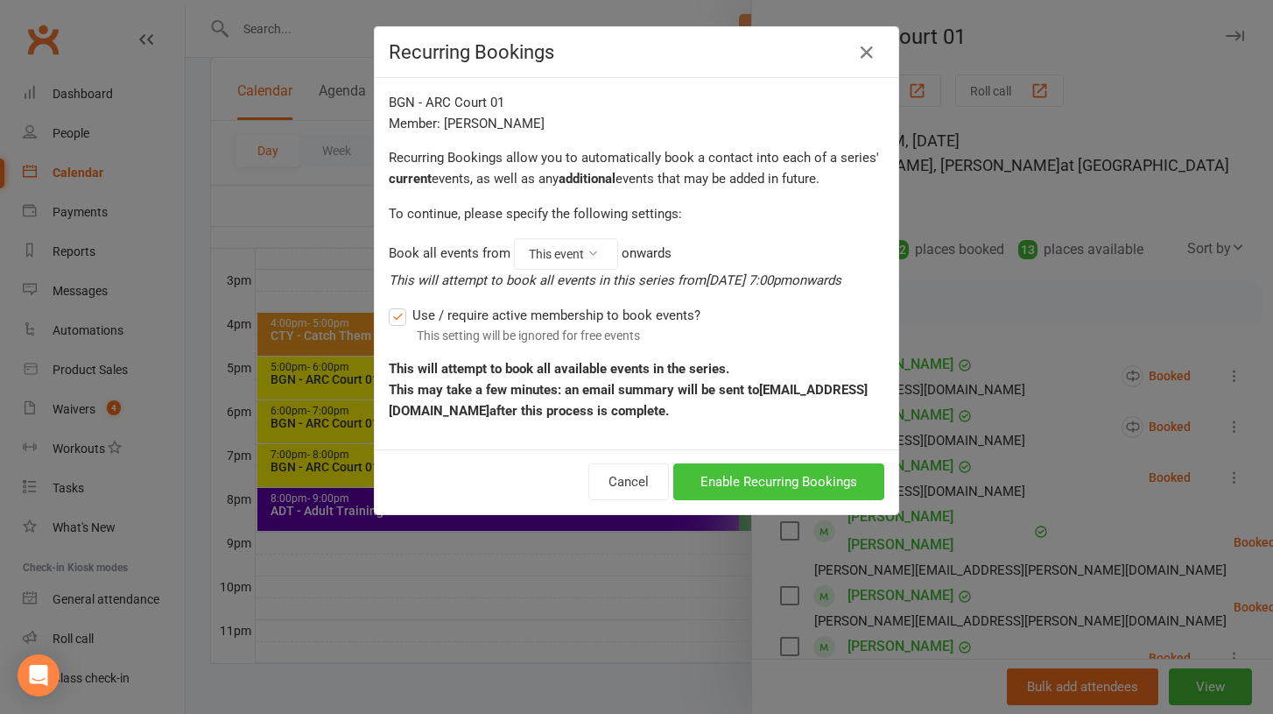
click at [733, 490] on button "Enable Recurring Bookings" at bounding box center [778, 481] width 211 height 37
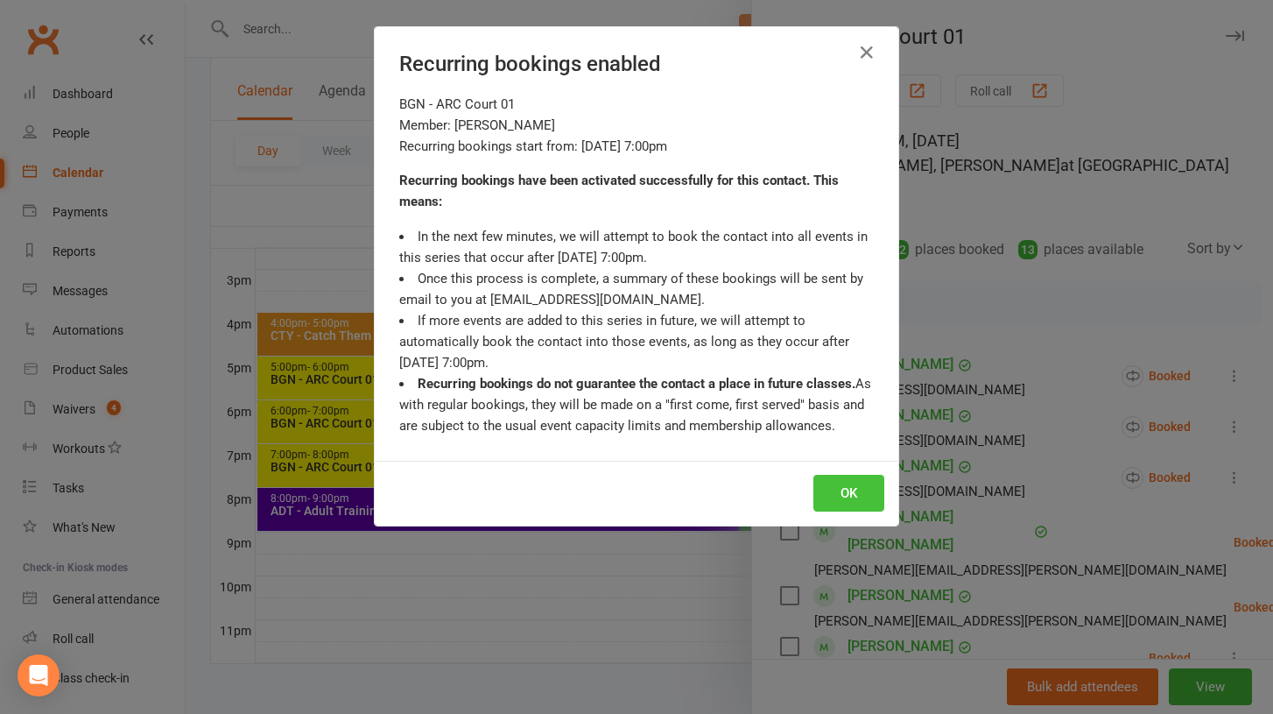
click at [864, 483] on button "OK" at bounding box center [849, 493] width 71 height 37
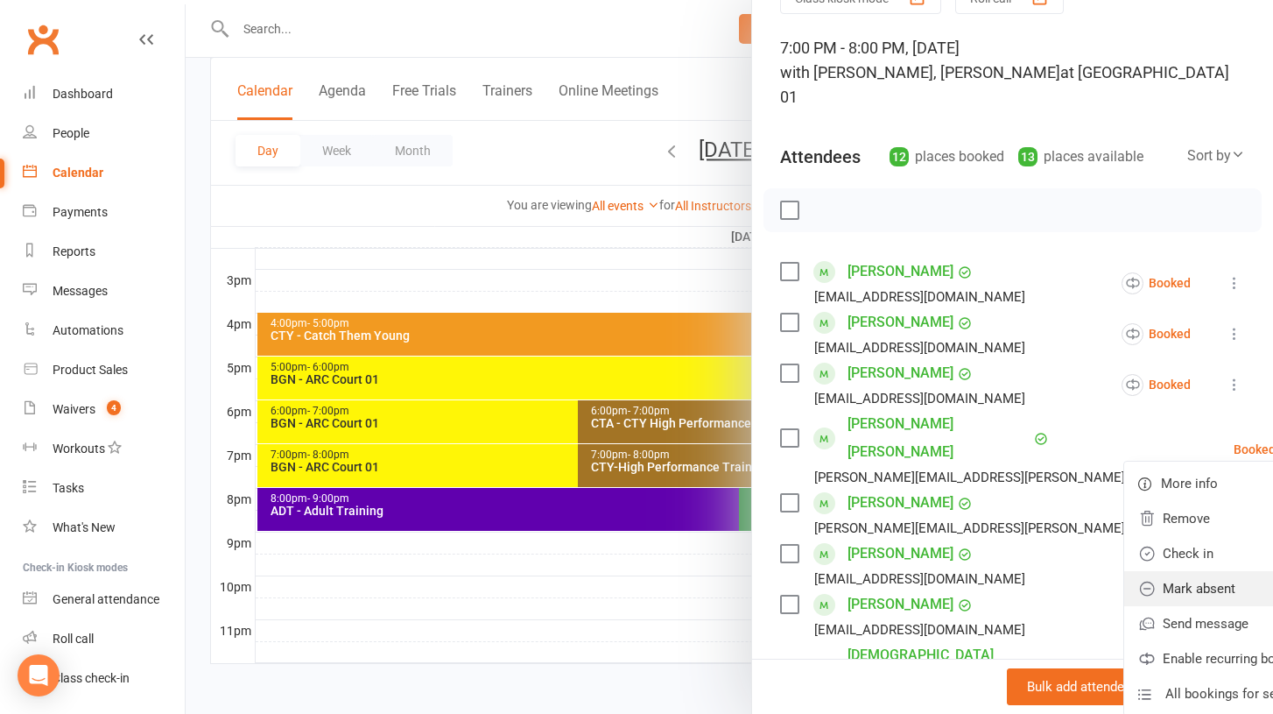
scroll to position [95, 0]
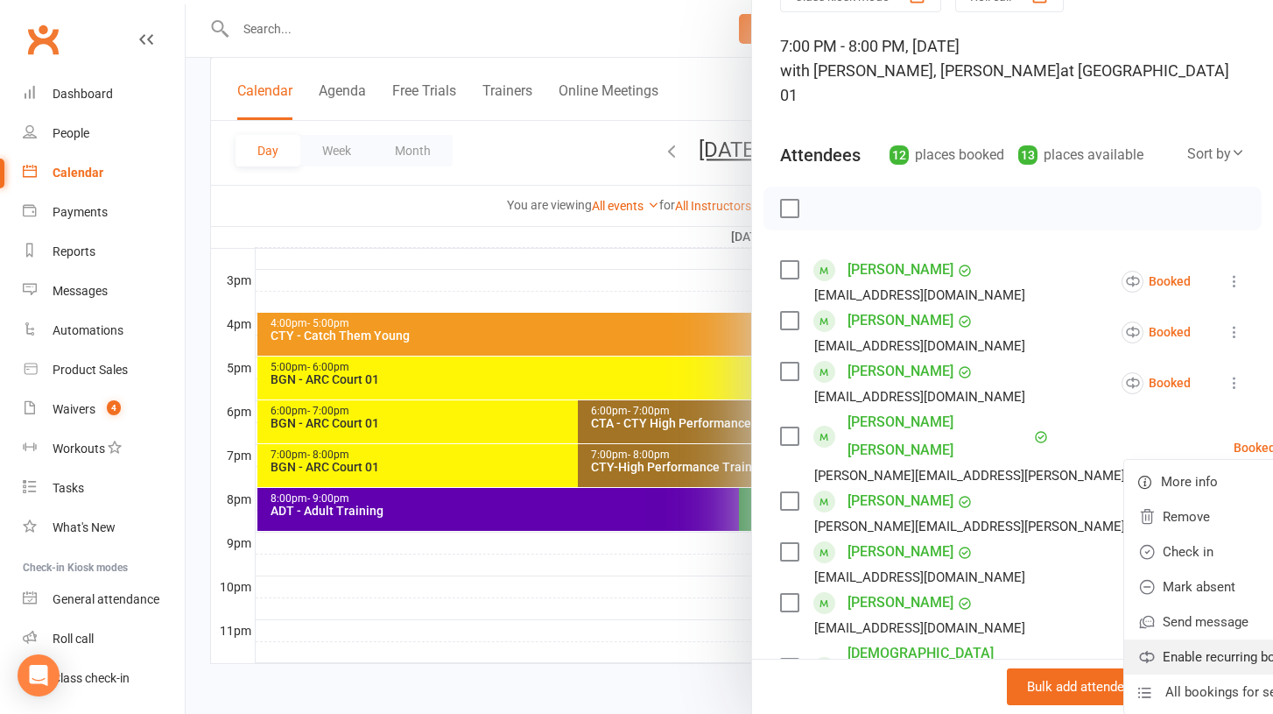
click at [1125, 639] on link "Enable recurring bookings" at bounding box center [1227, 656] width 205 height 35
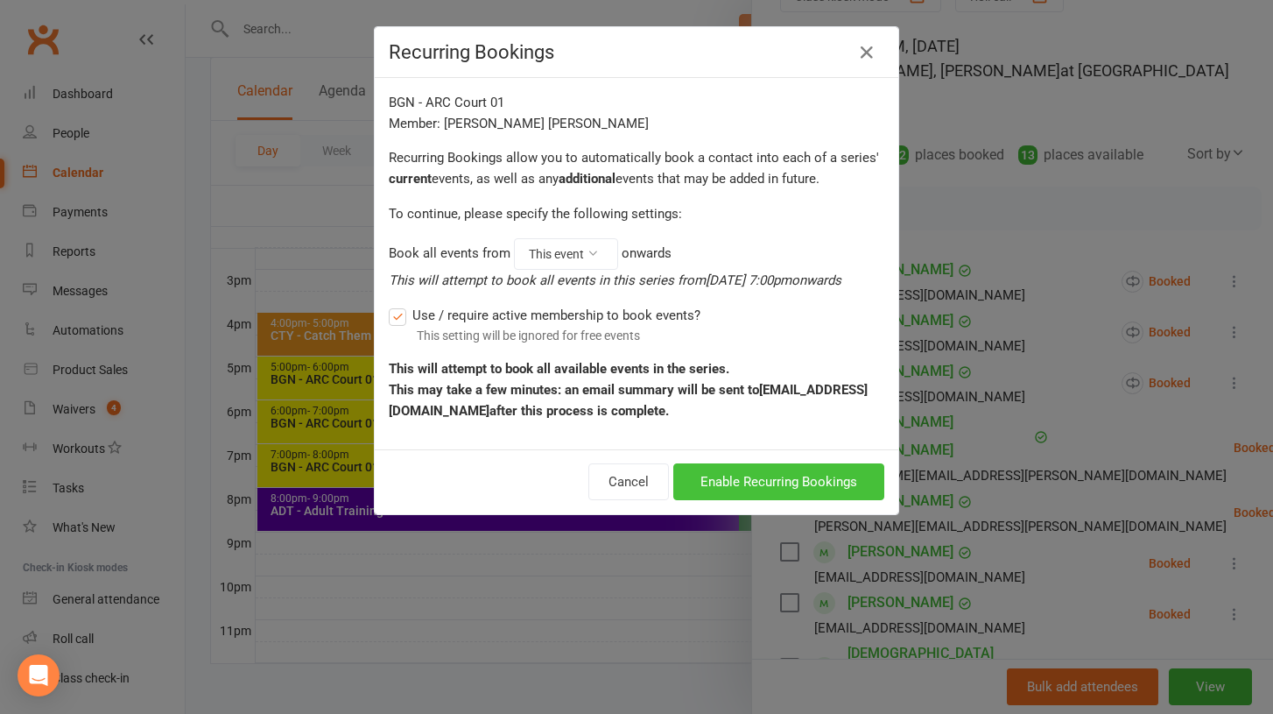
click at [695, 472] on button "Enable Recurring Bookings" at bounding box center [778, 481] width 211 height 37
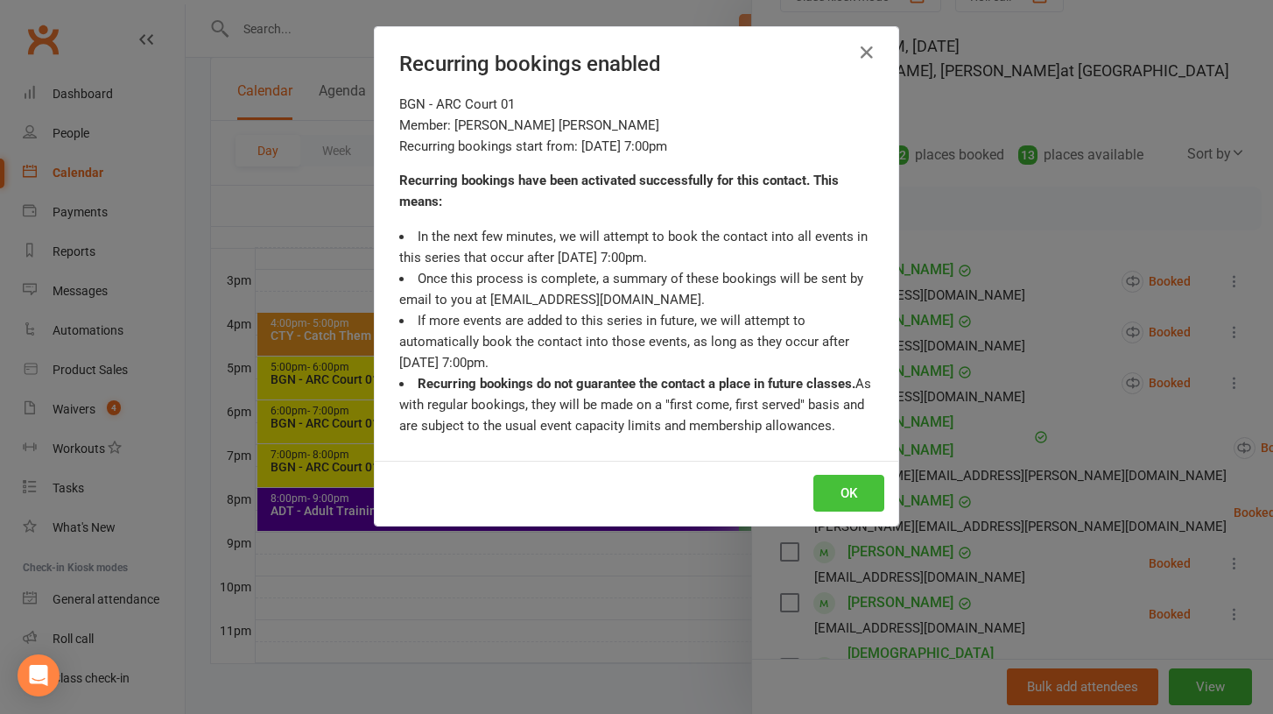
click at [814, 490] on button "OK" at bounding box center [849, 493] width 71 height 37
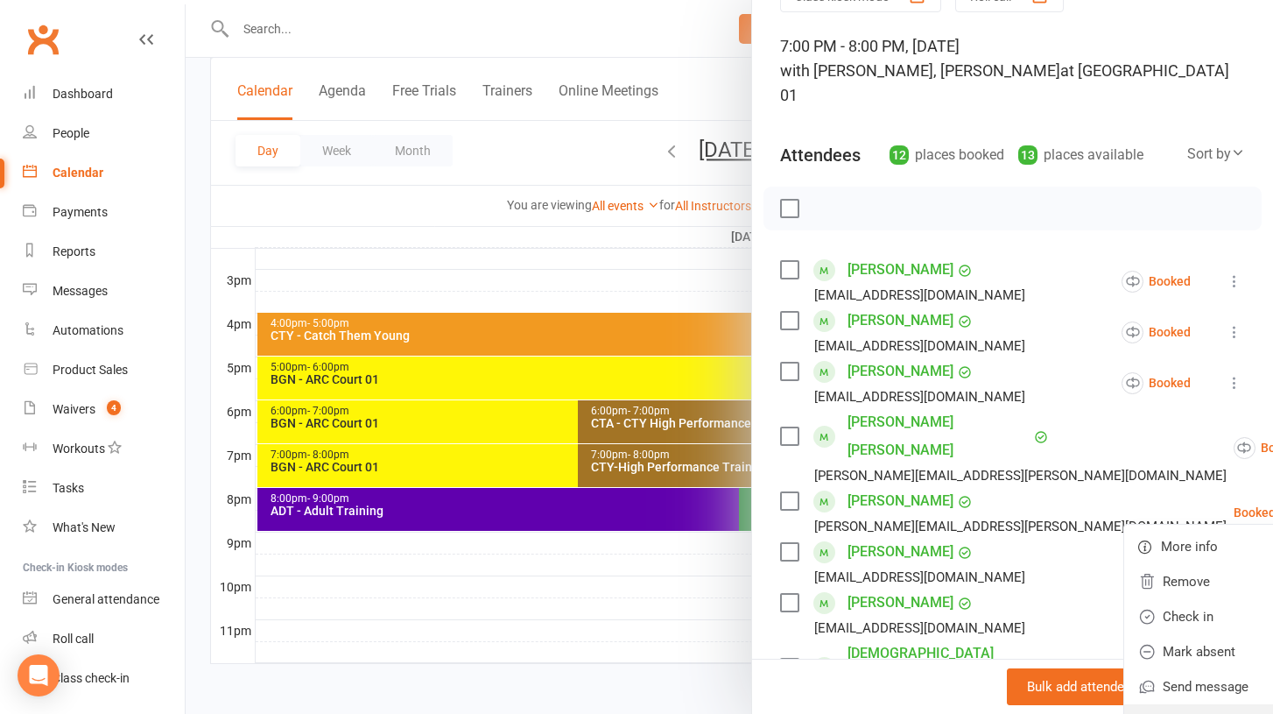
click at [1125, 704] on link "Enable recurring bookings" at bounding box center [1227, 721] width 205 height 35
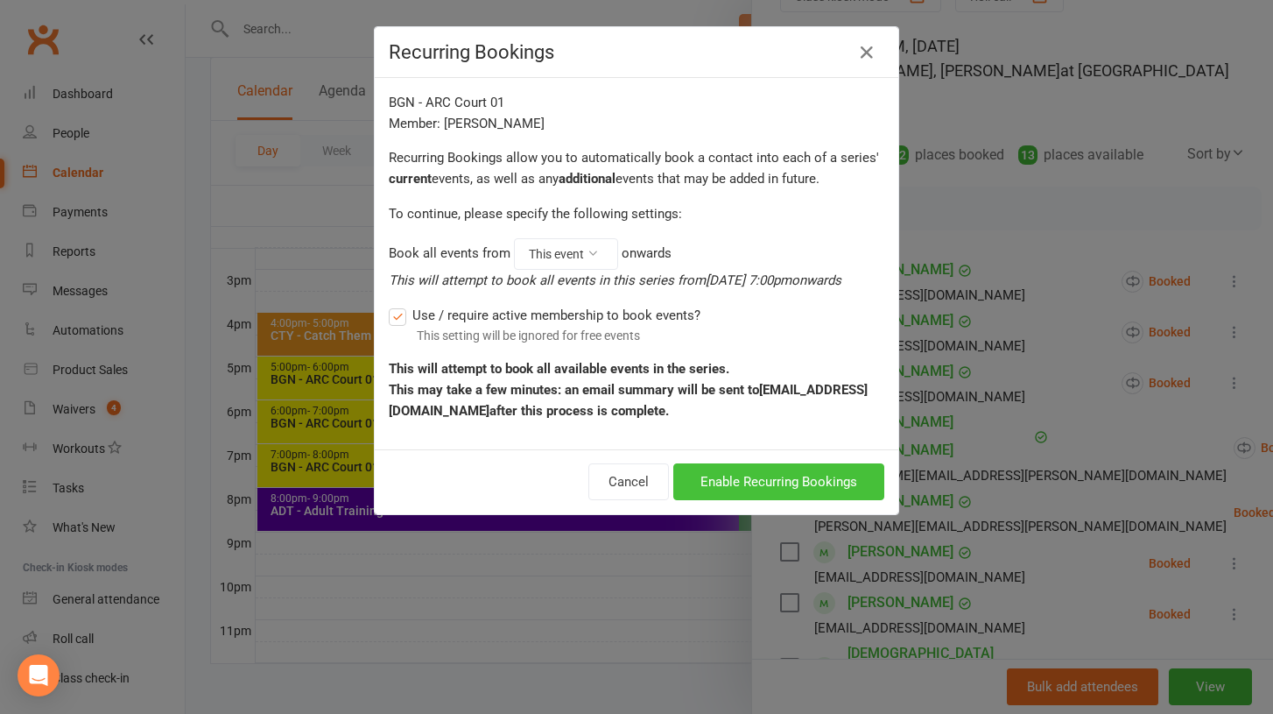
click at [721, 472] on button "Enable Recurring Bookings" at bounding box center [778, 481] width 211 height 37
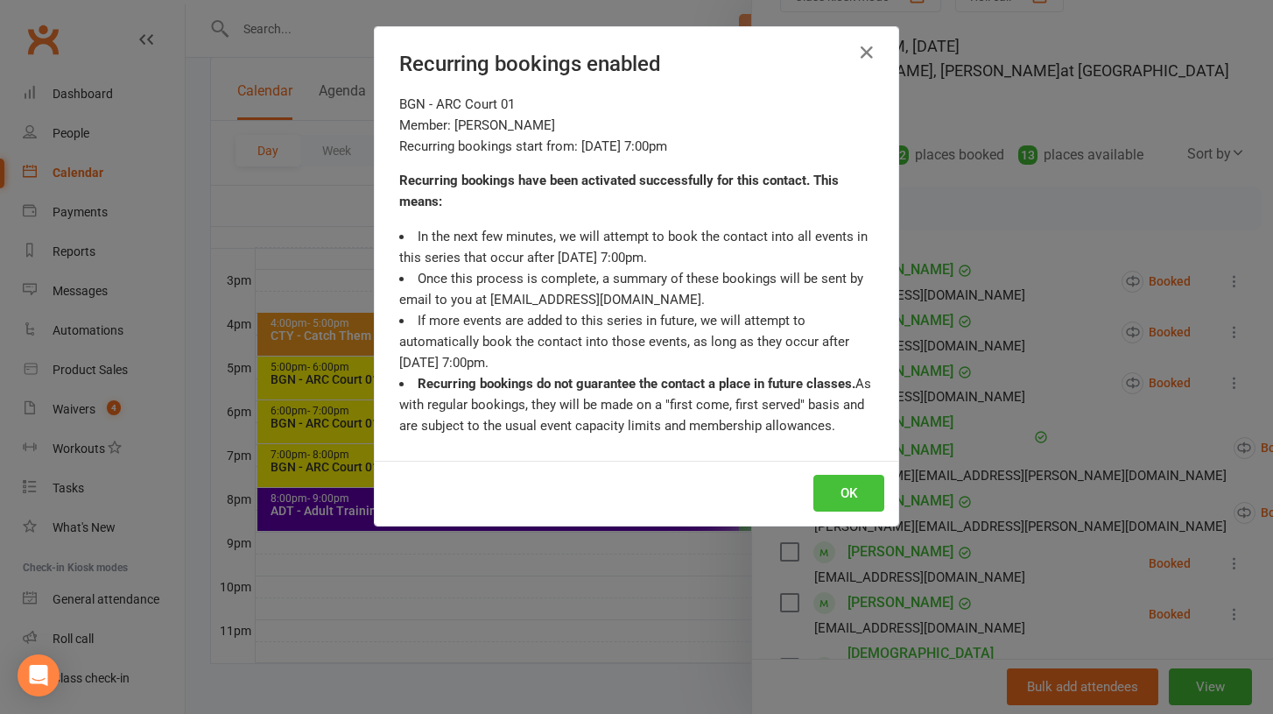
click at [832, 485] on button "OK" at bounding box center [849, 493] width 71 height 37
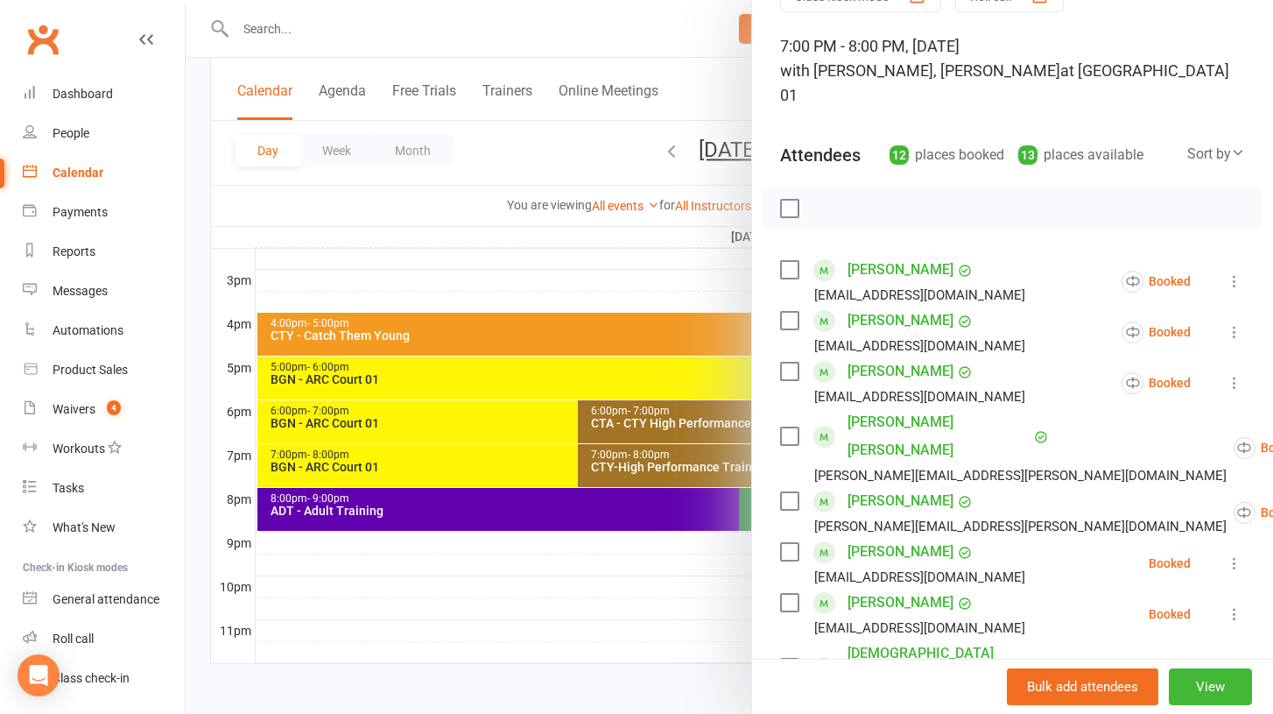
click at [1233, 554] on icon at bounding box center [1235, 563] width 18 height 18
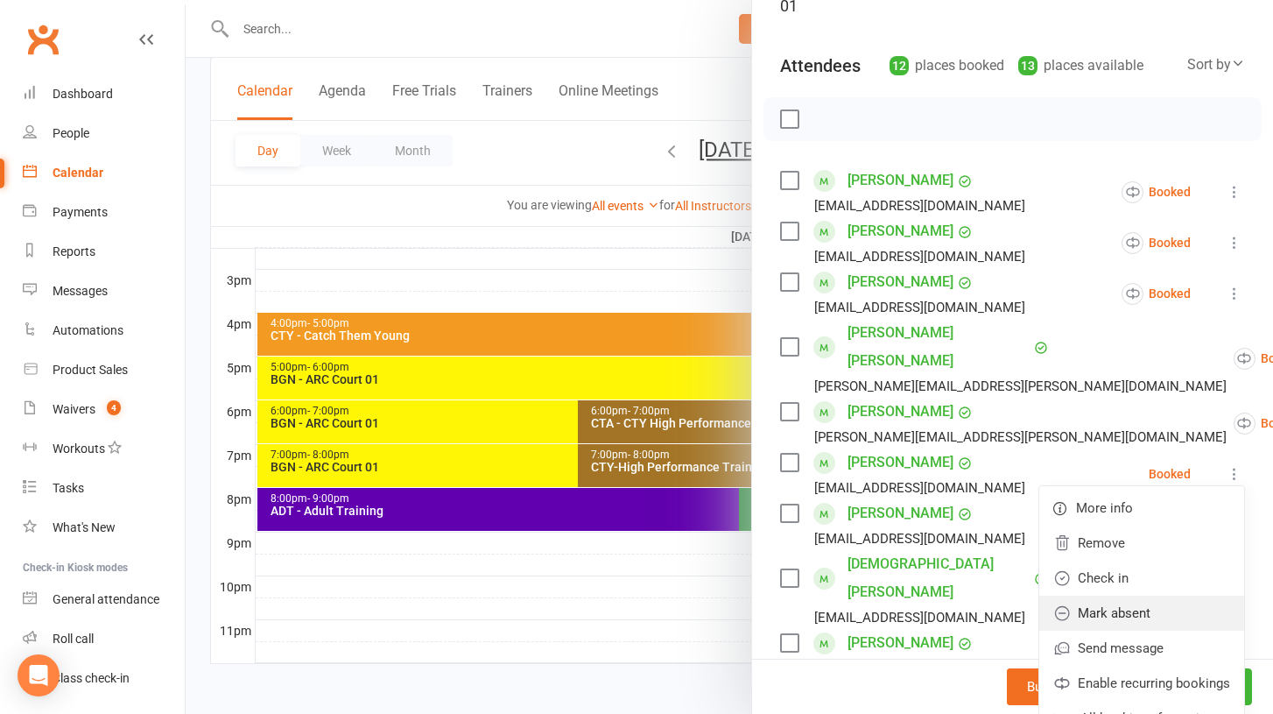
scroll to position [190, 0]
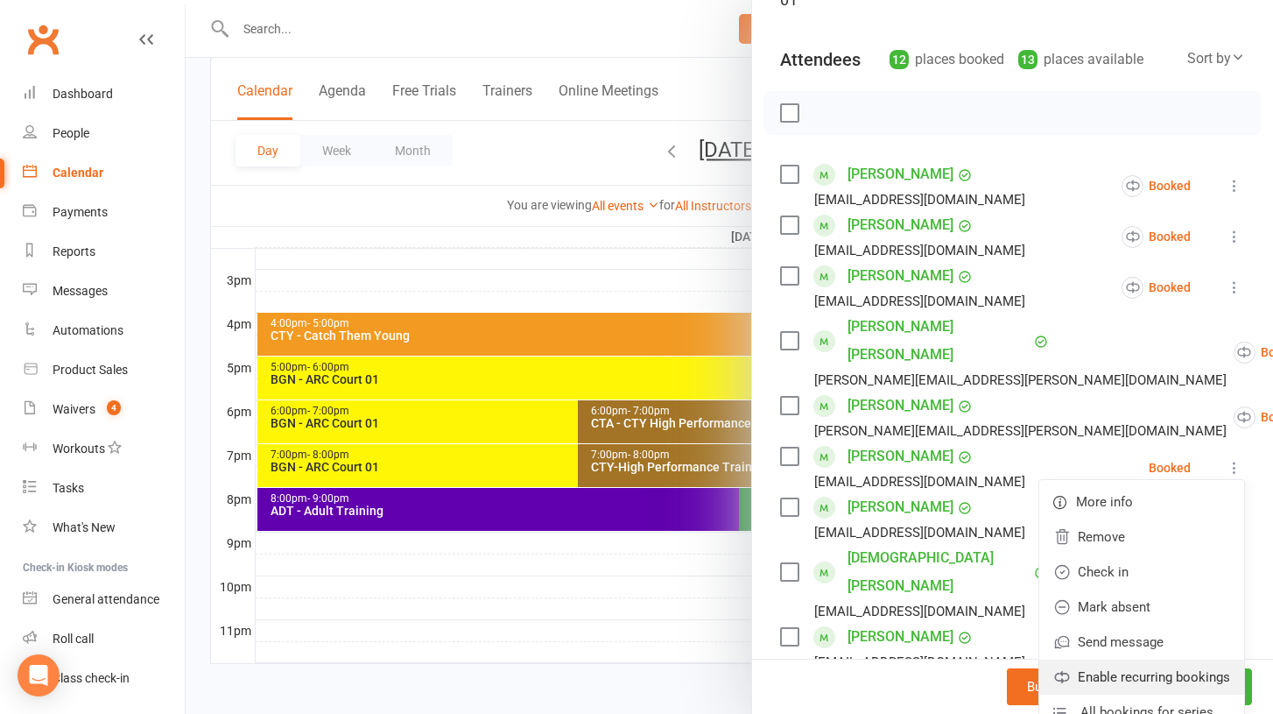
click at [1128, 659] on link "Enable recurring bookings" at bounding box center [1142, 676] width 205 height 35
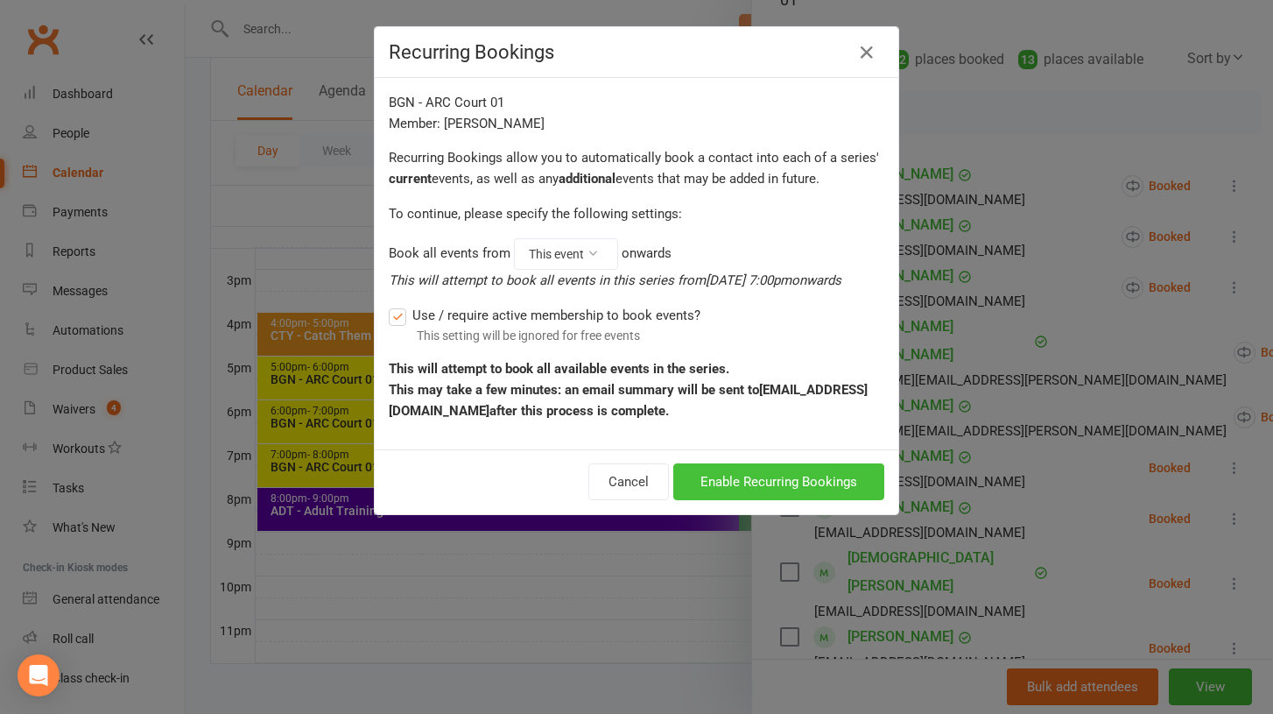
click at [758, 484] on button "Enable Recurring Bookings" at bounding box center [778, 481] width 211 height 37
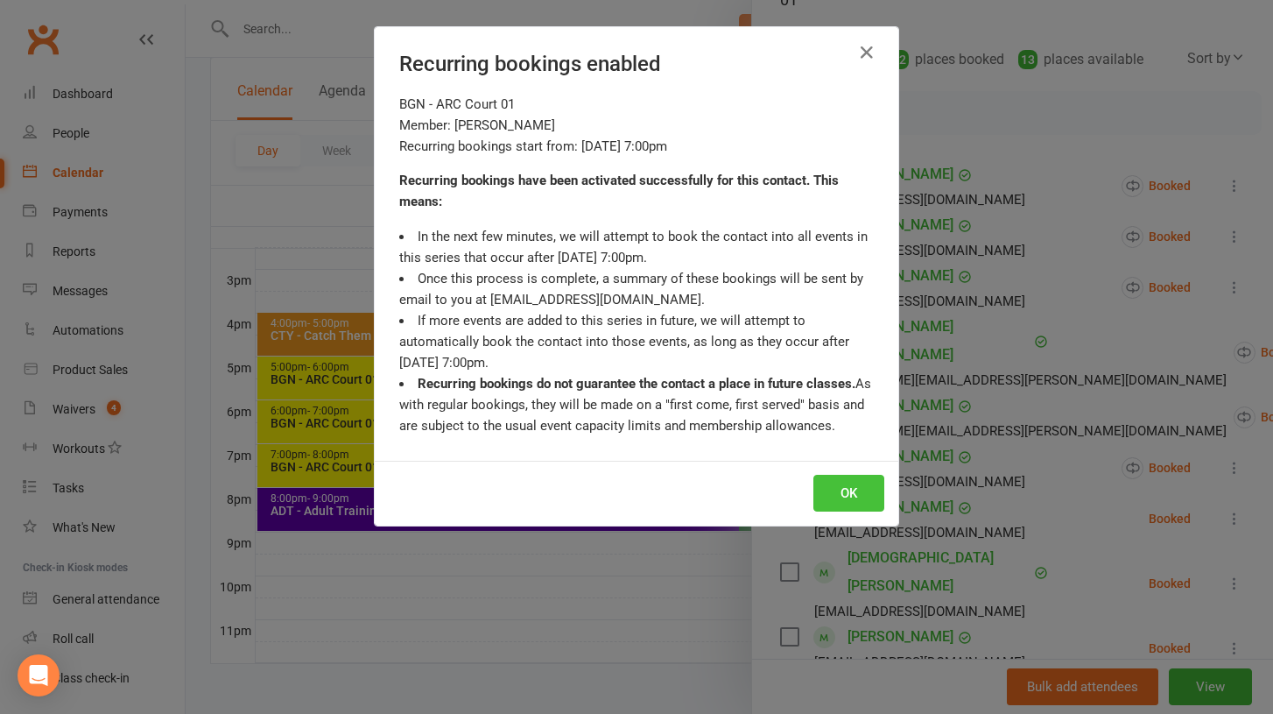
click at [862, 497] on button "OK" at bounding box center [849, 493] width 71 height 37
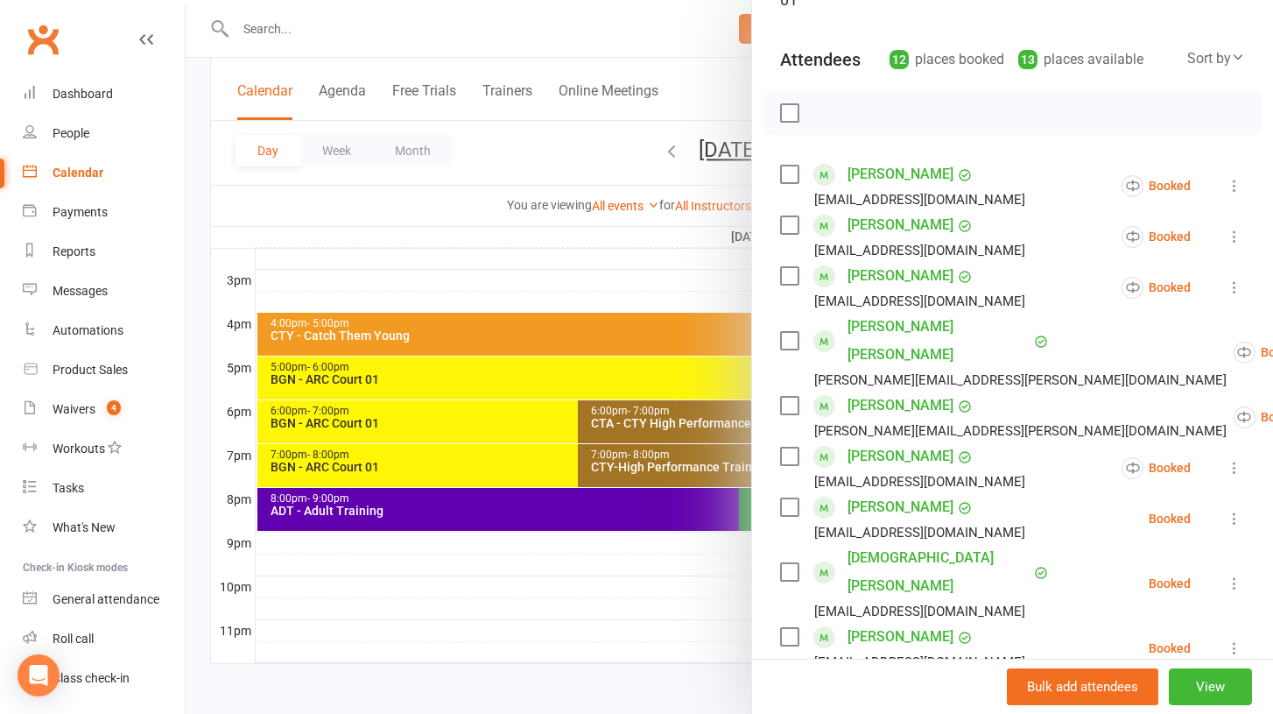
click at [1233, 510] on icon at bounding box center [1235, 519] width 18 height 18
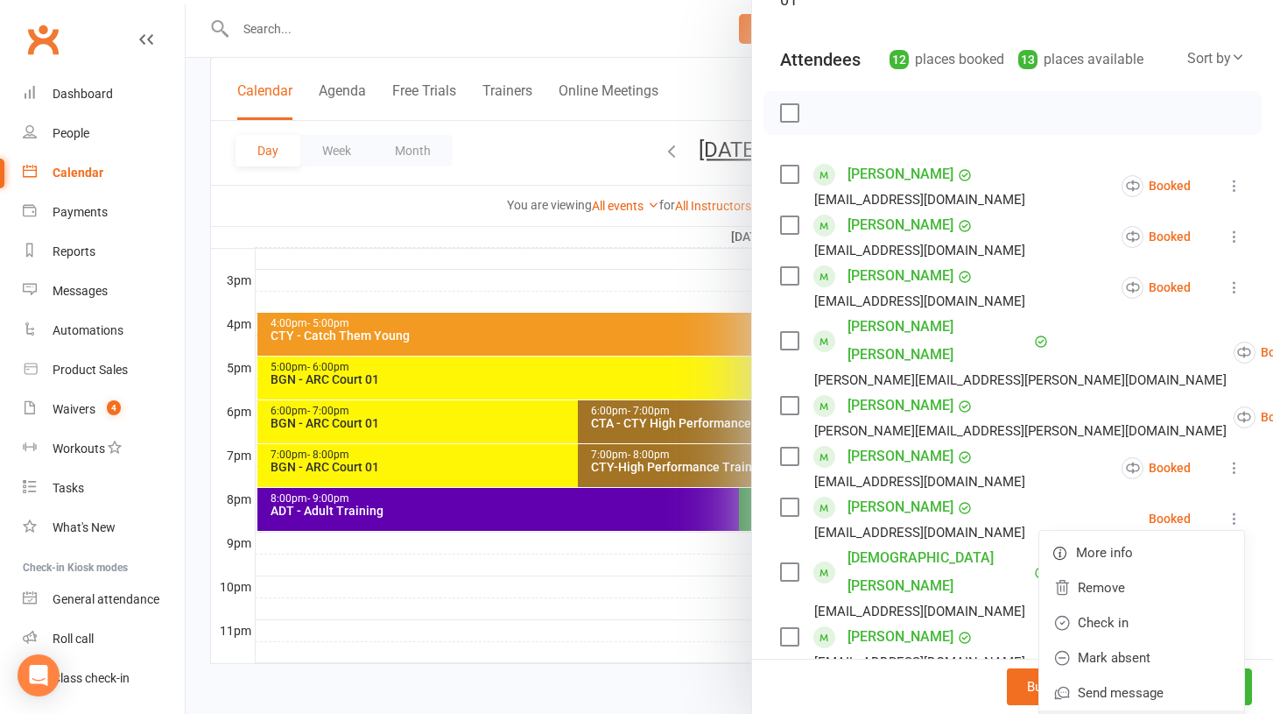
click at [1144, 710] on link "Enable recurring bookings" at bounding box center [1142, 727] width 205 height 35
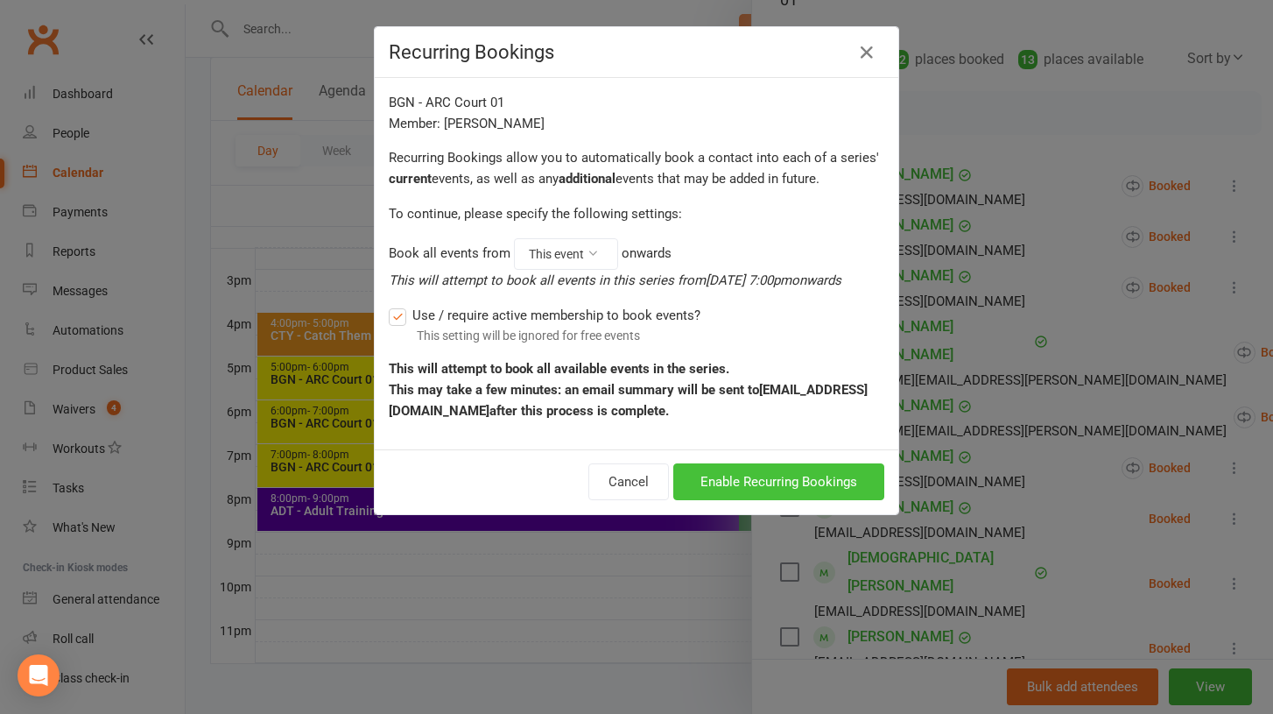
click at [740, 477] on button "Enable Recurring Bookings" at bounding box center [778, 481] width 211 height 37
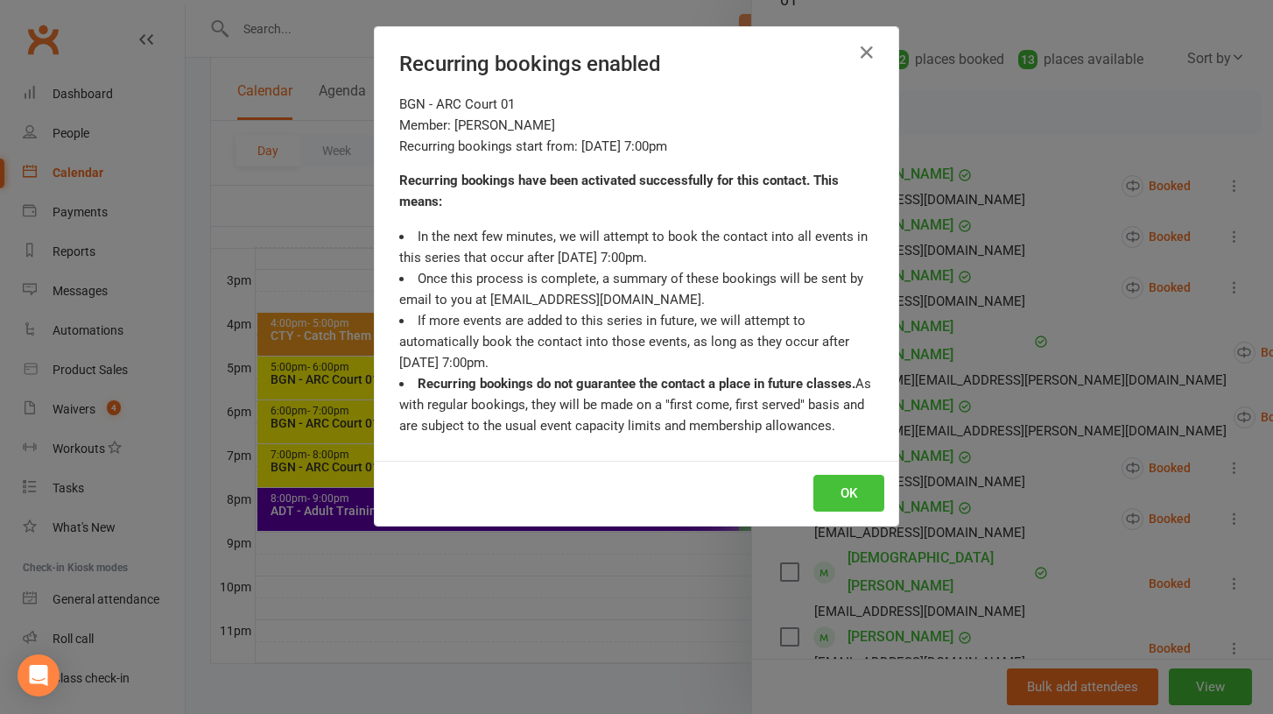
click at [850, 484] on button "OK" at bounding box center [849, 493] width 71 height 37
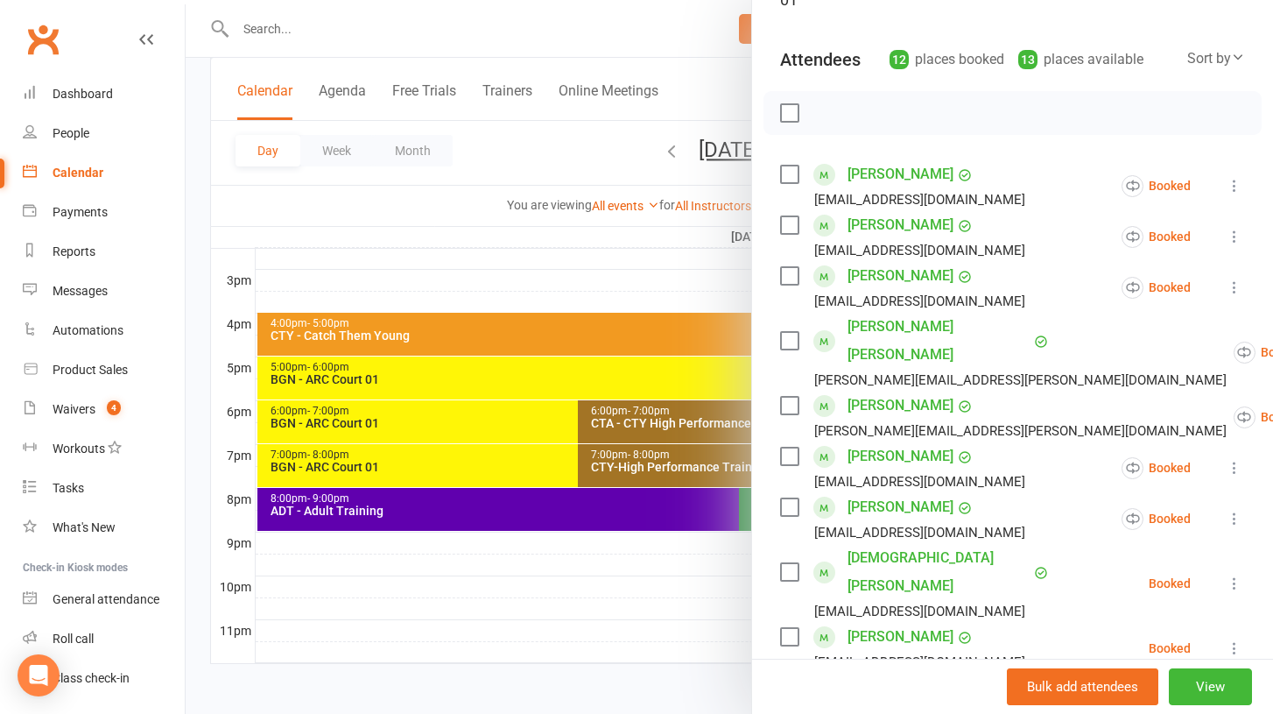
click at [1234, 575] on icon at bounding box center [1235, 584] width 18 height 18
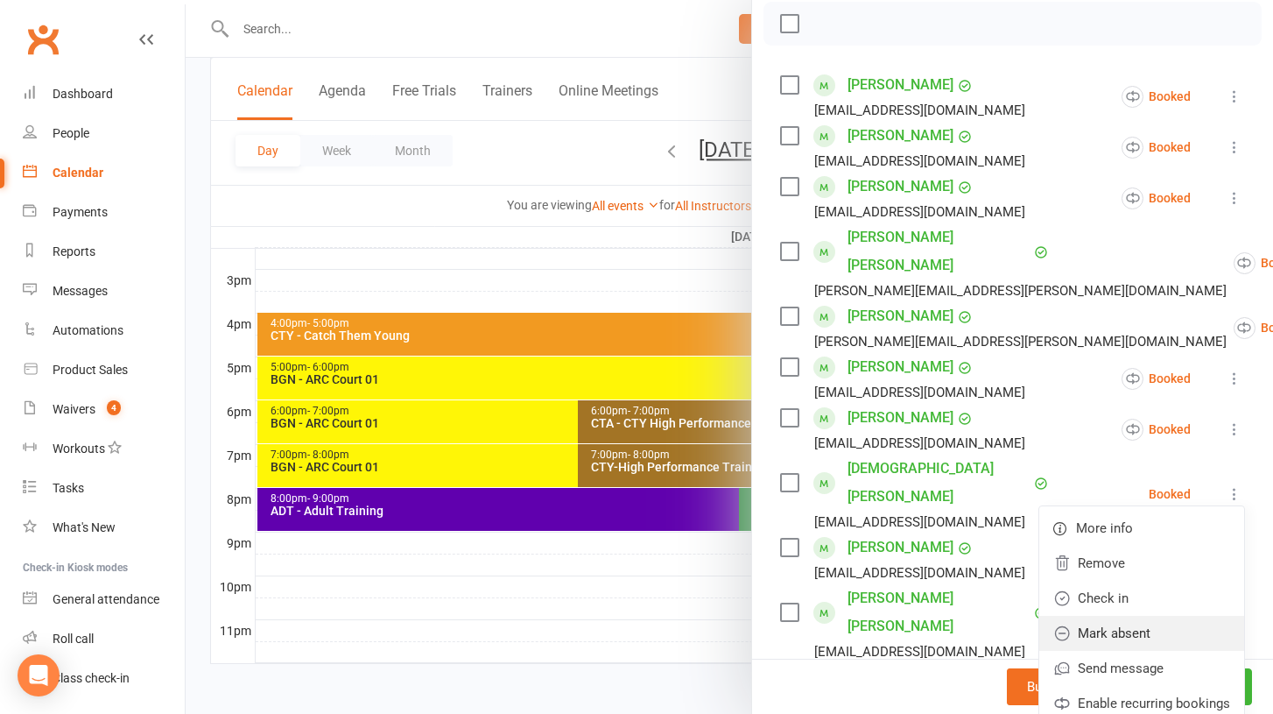
scroll to position [283, 0]
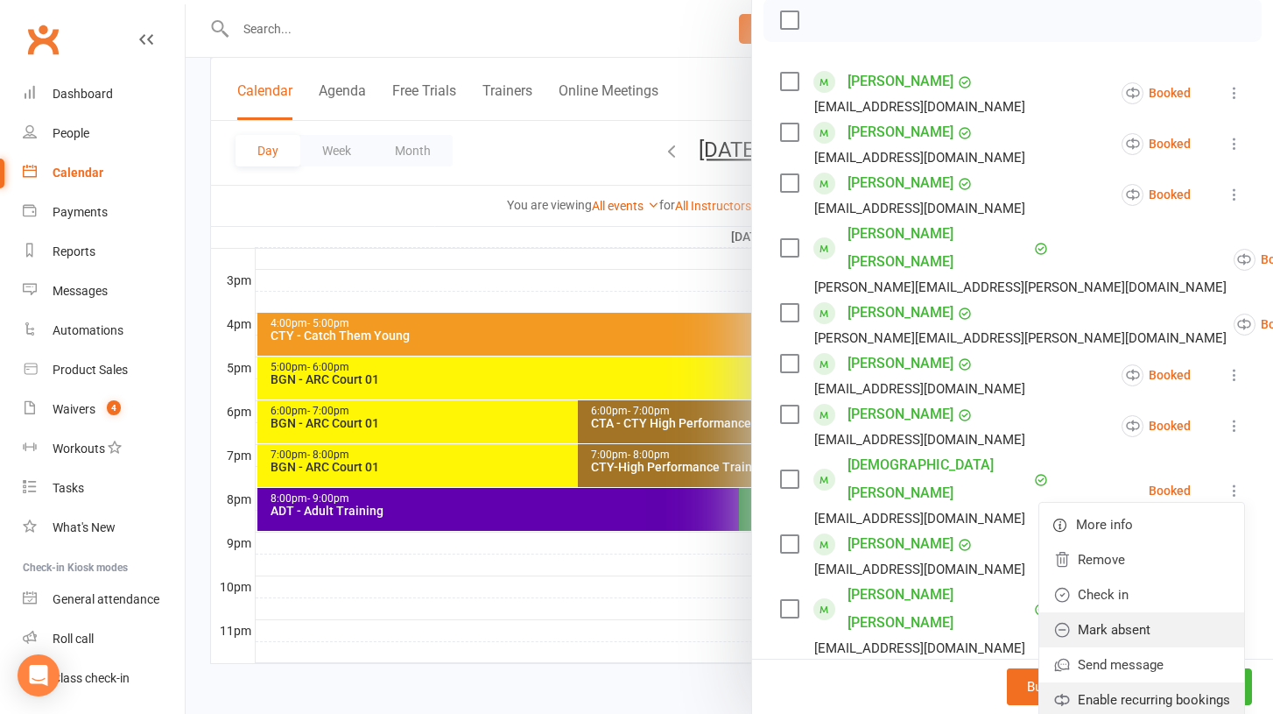
click at [1126, 682] on link "Enable recurring bookings" at bounding box center [1142, 699] width 205 height 35
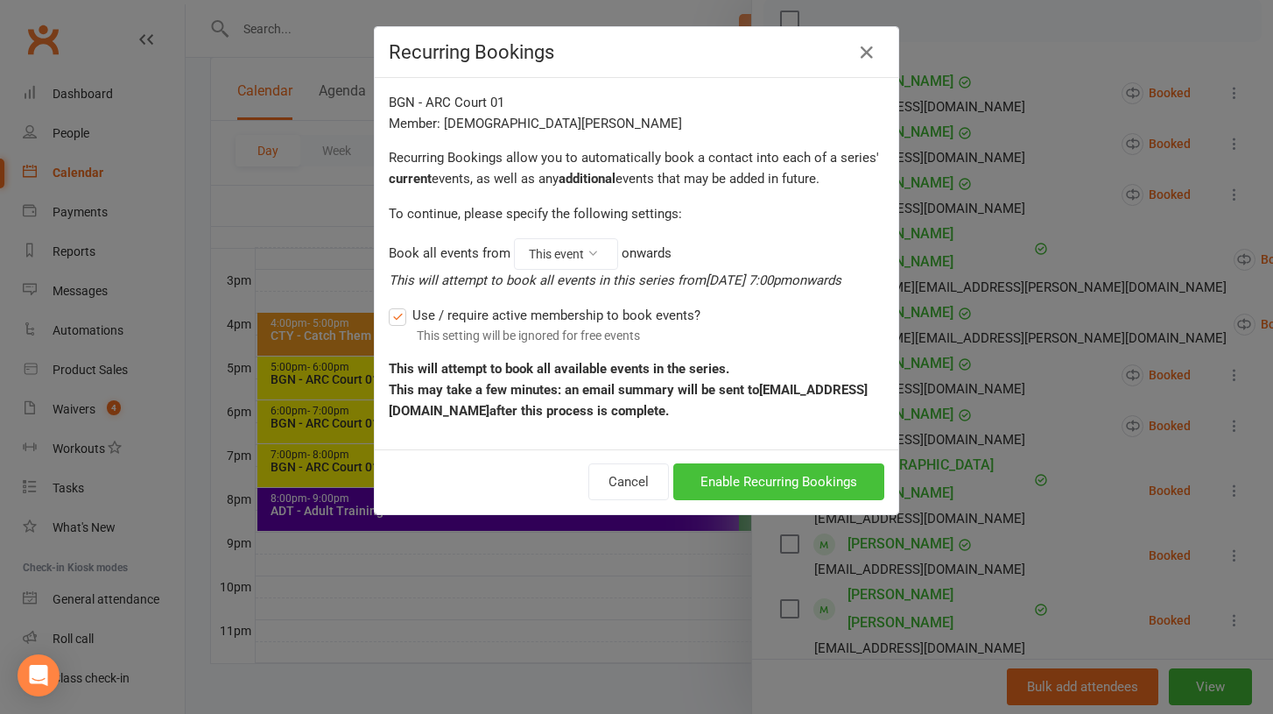
click at [770, 483] on button "Enable Recurring Bookings" at bounding box center [778, 481] width 211 height 37
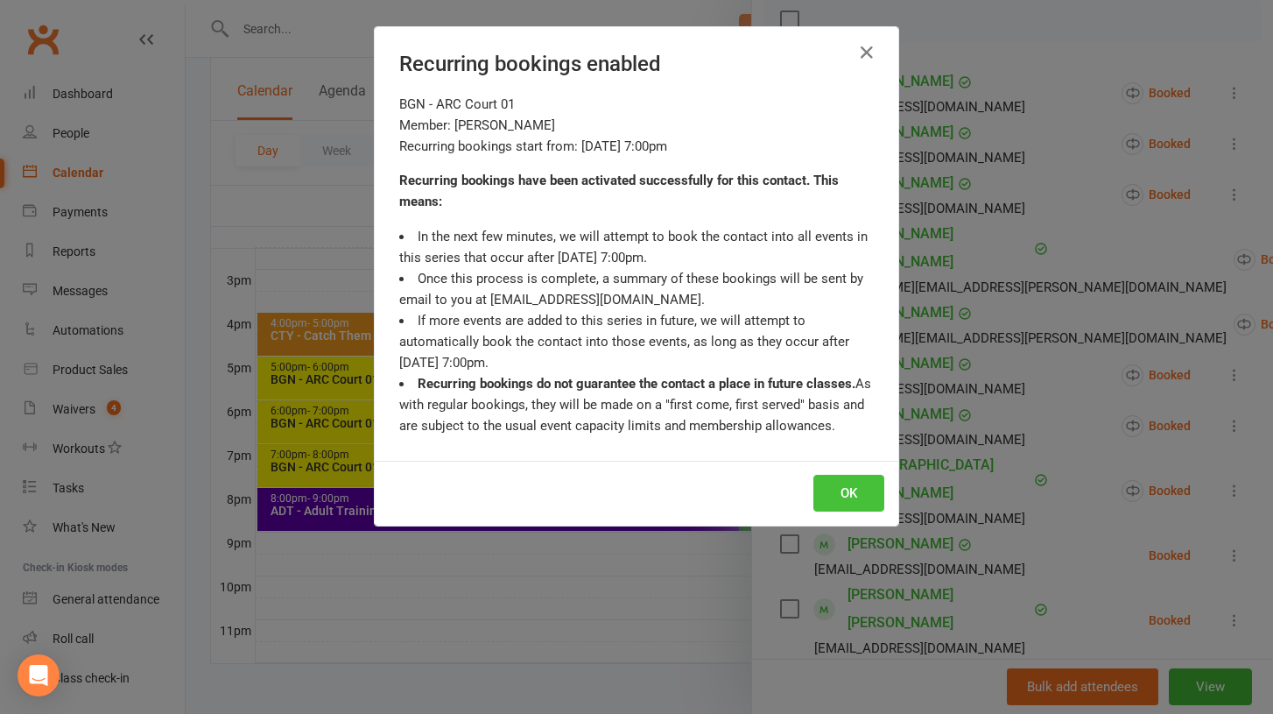
click at [839, 483] on button "OK" at bounding box center [849, 493] width 71 height 37
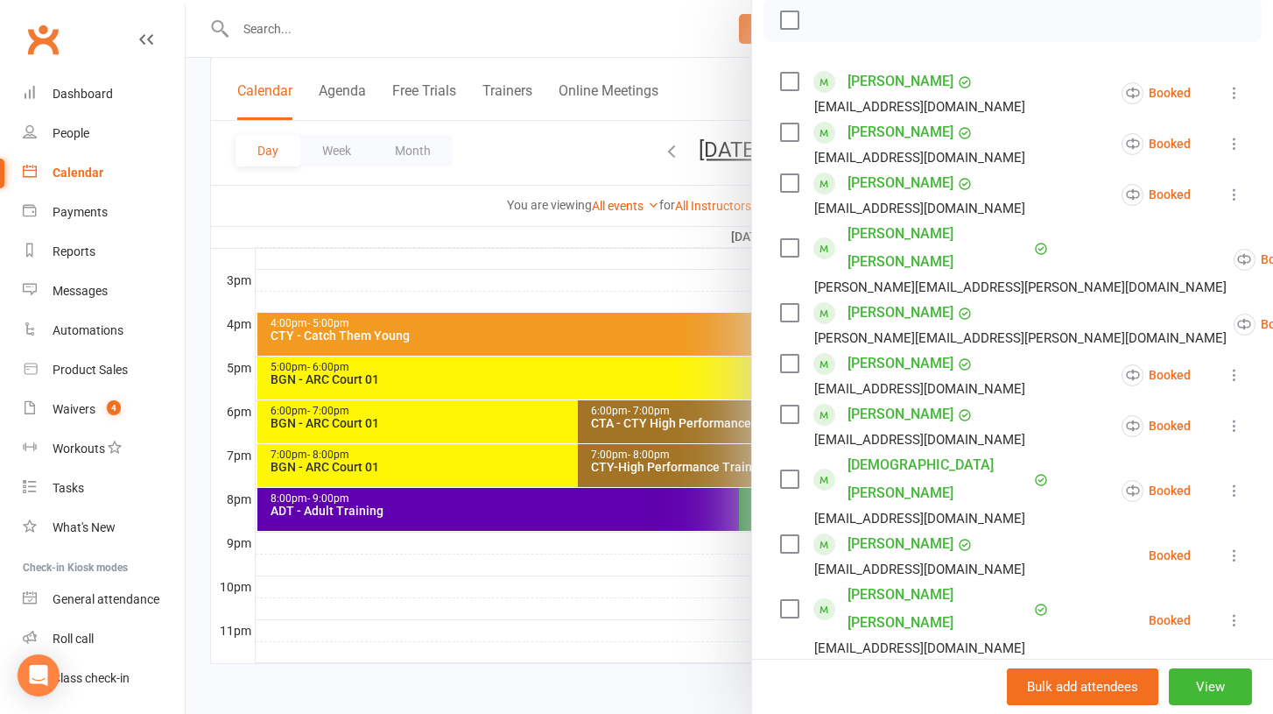
click at [1238, 546] on icon at bounding box center [1235, 555] width 18 height 18
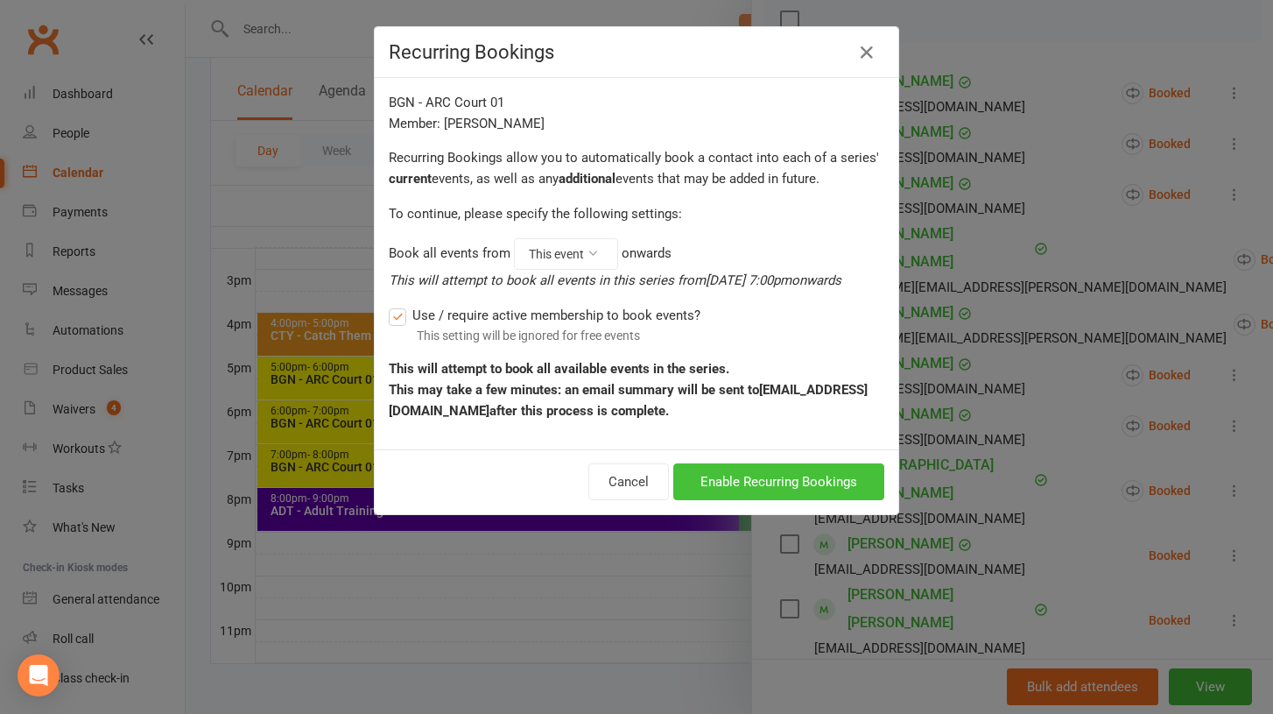
click at [740, 482] on button "Enable Recurring Bookings" at bounding box center [778, 481] width 211 height 37
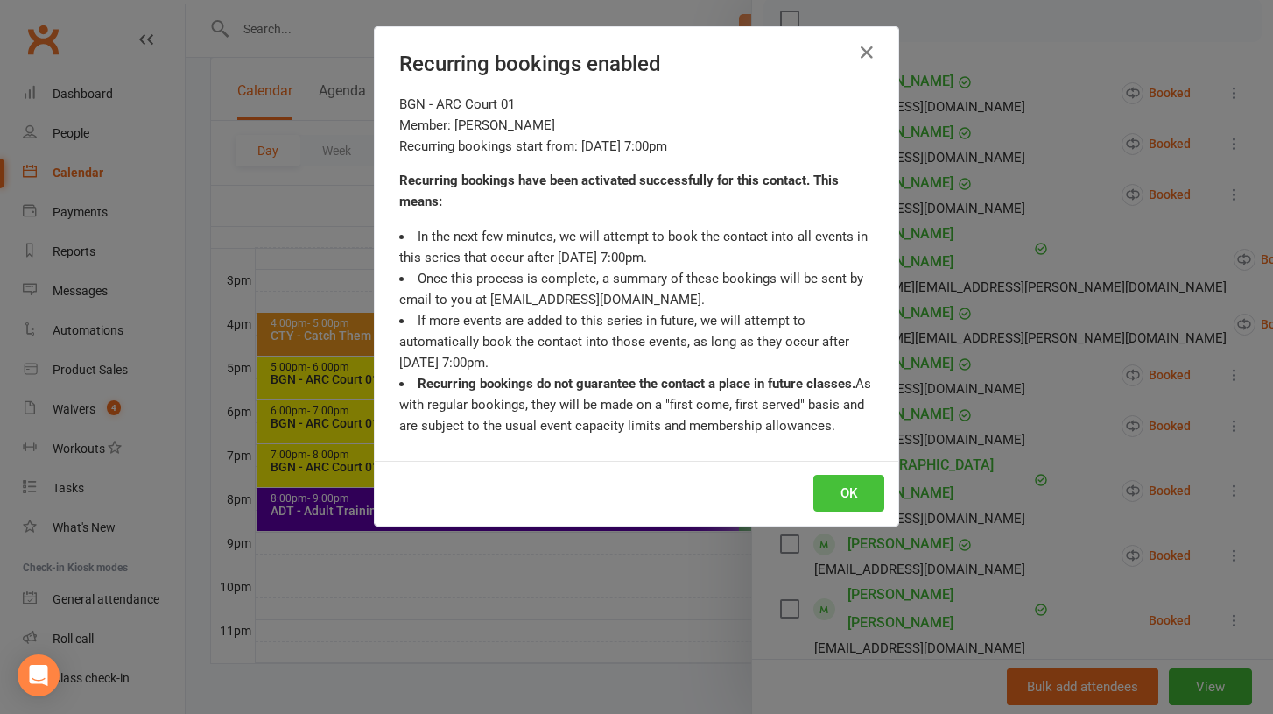
click at [835, 493] on button "OK" at bounding box center [849, 493] width 71 height 37
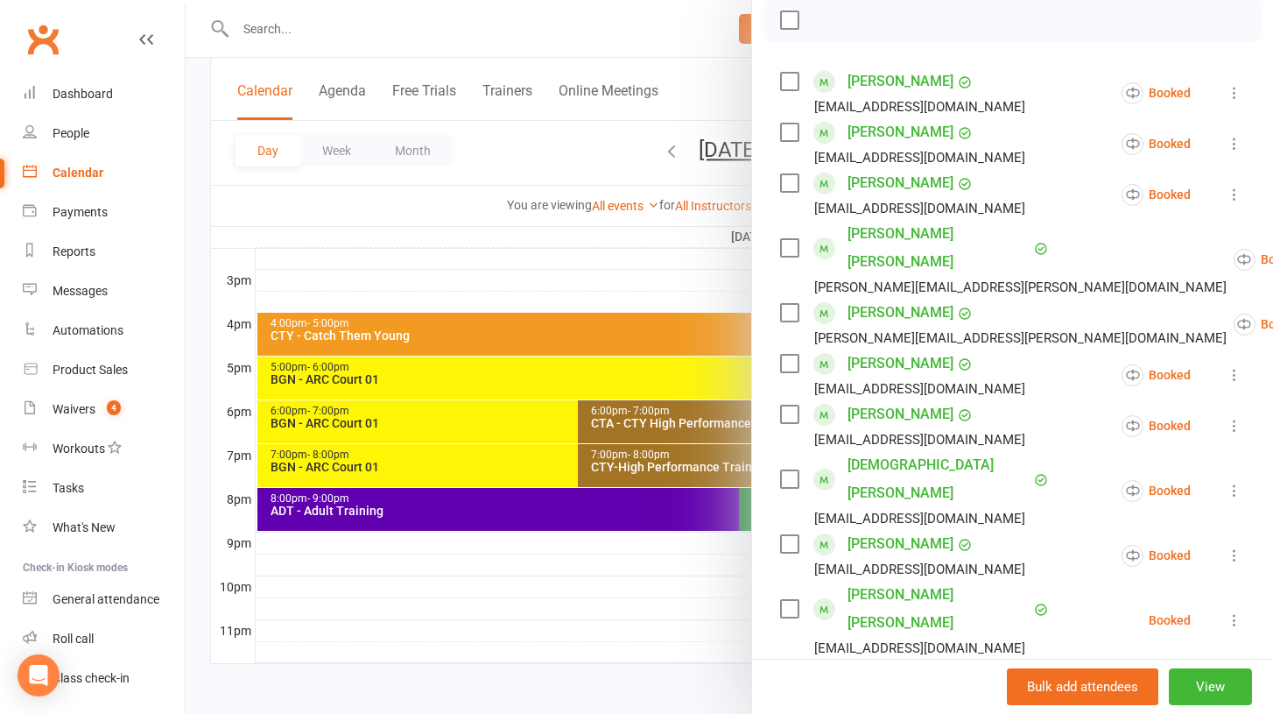
click at [1234, 611] on icon at bounding box center [1235, 620] width 18 height 18
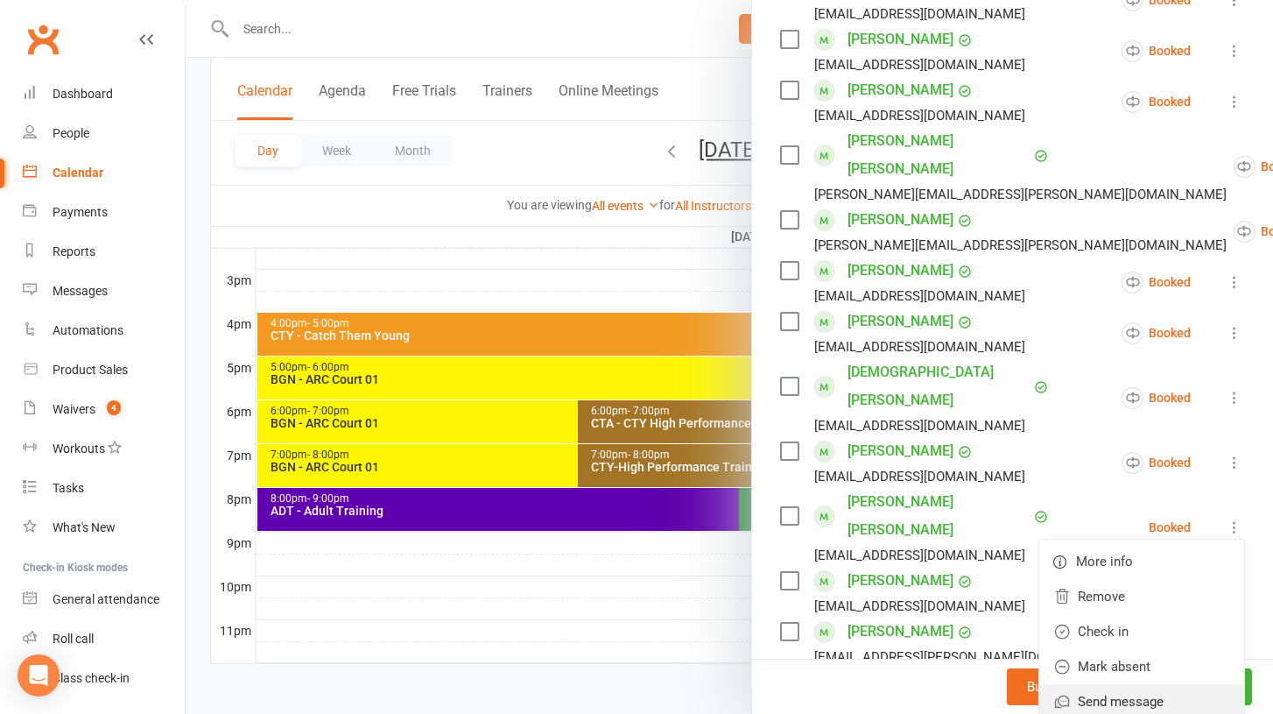
scroll to position [384, 0]
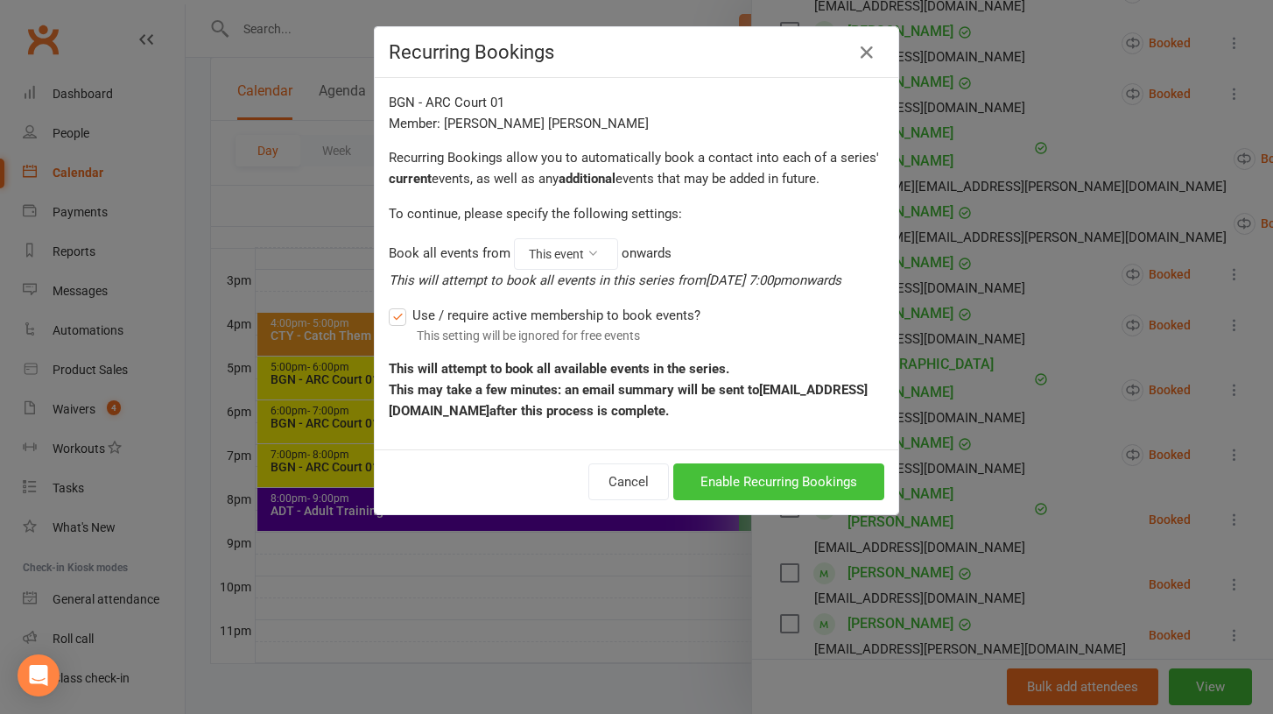
click at [767, 486] on button "Enable Recurring Bookings" at bounding box center [778, 481] width 211 height 37
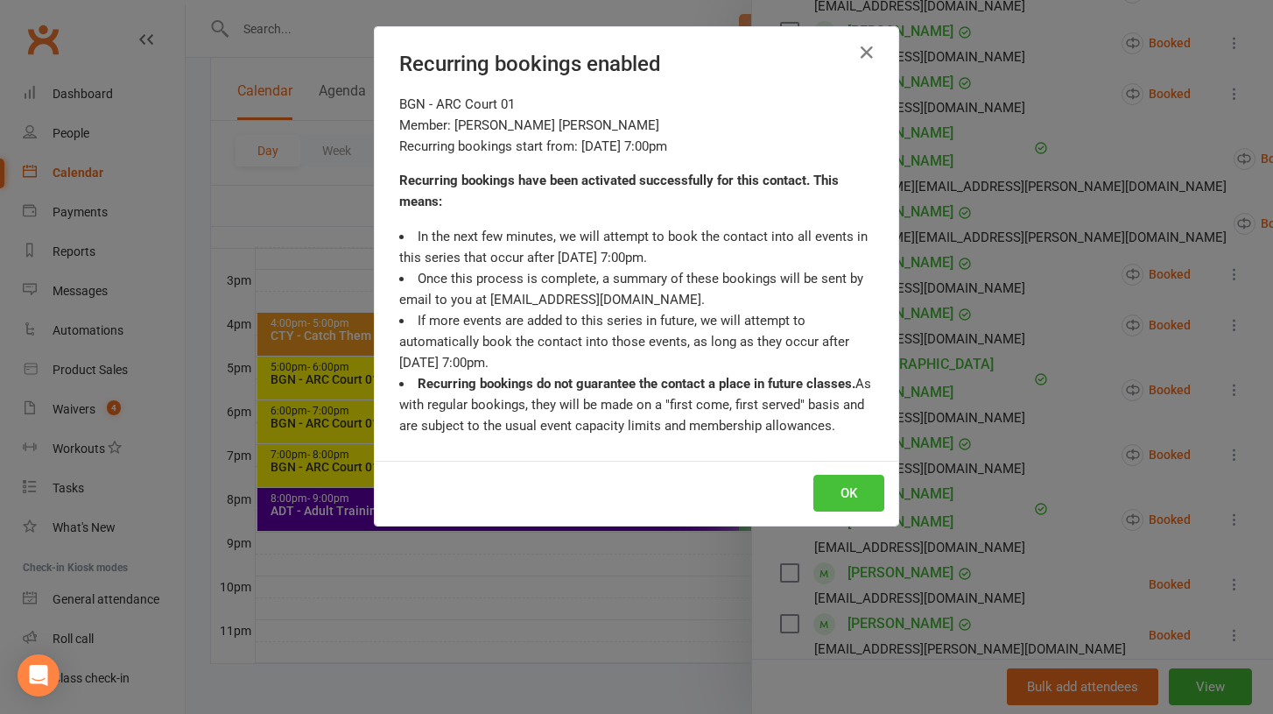
click at [832, 487] on button "OK" at bounding box center [849, 493] width 71 height 37
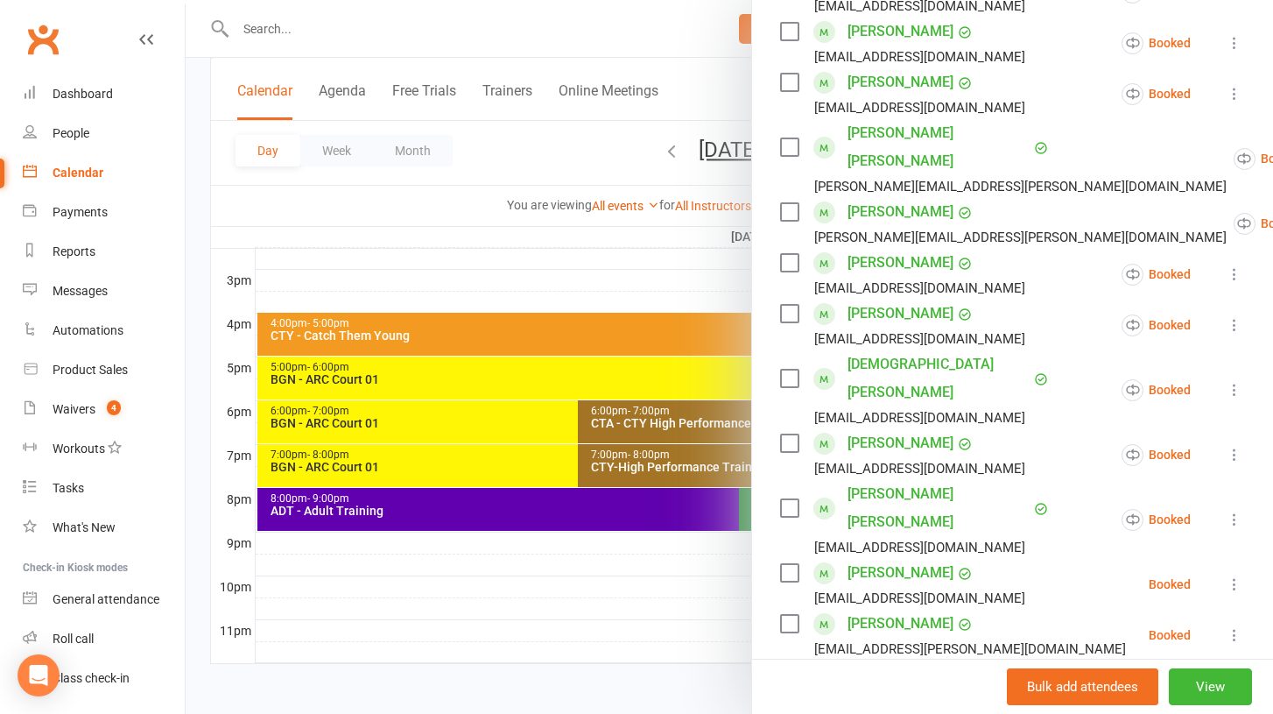
click at [1235, 575] on icon at bounding box center [1235, 584] width 18 height 18
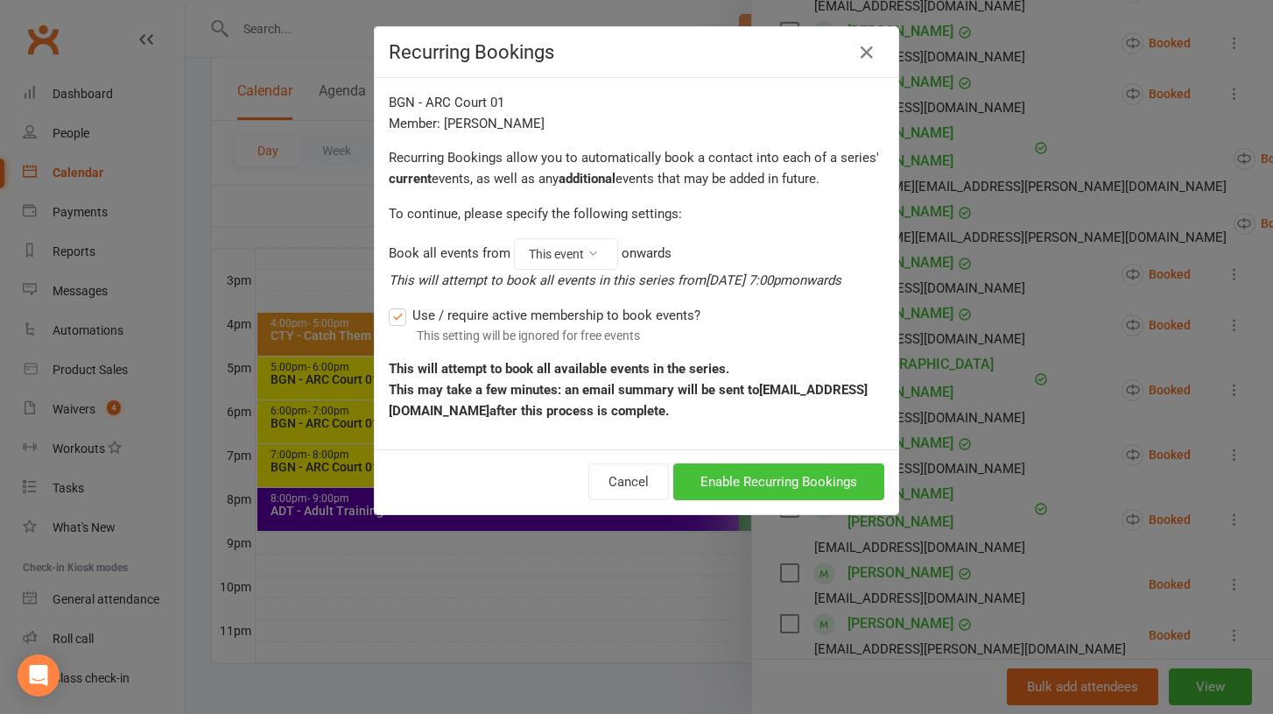
click at [723, 487] on button "Enable Recurring Bookings" at bounding box center [778, 481] width 211 height 37
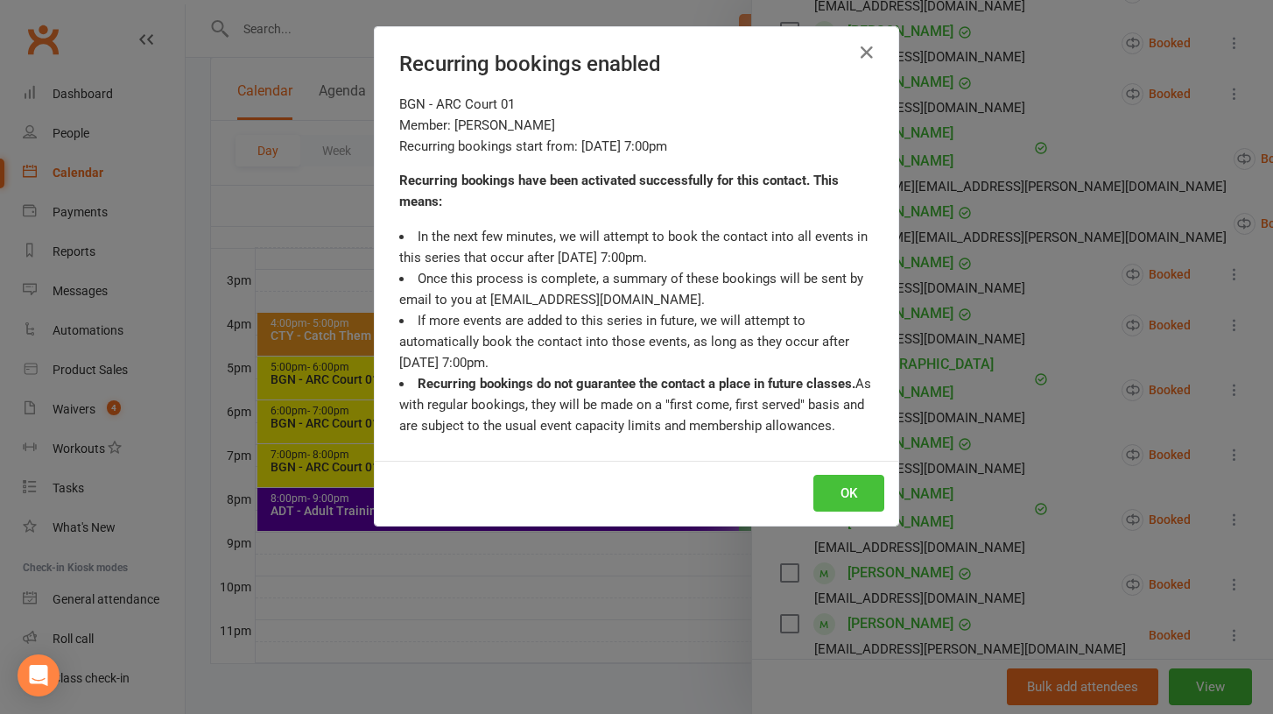
click at [833, 487] on button "OK" at bounding box center [849, 493] width 71 height 37
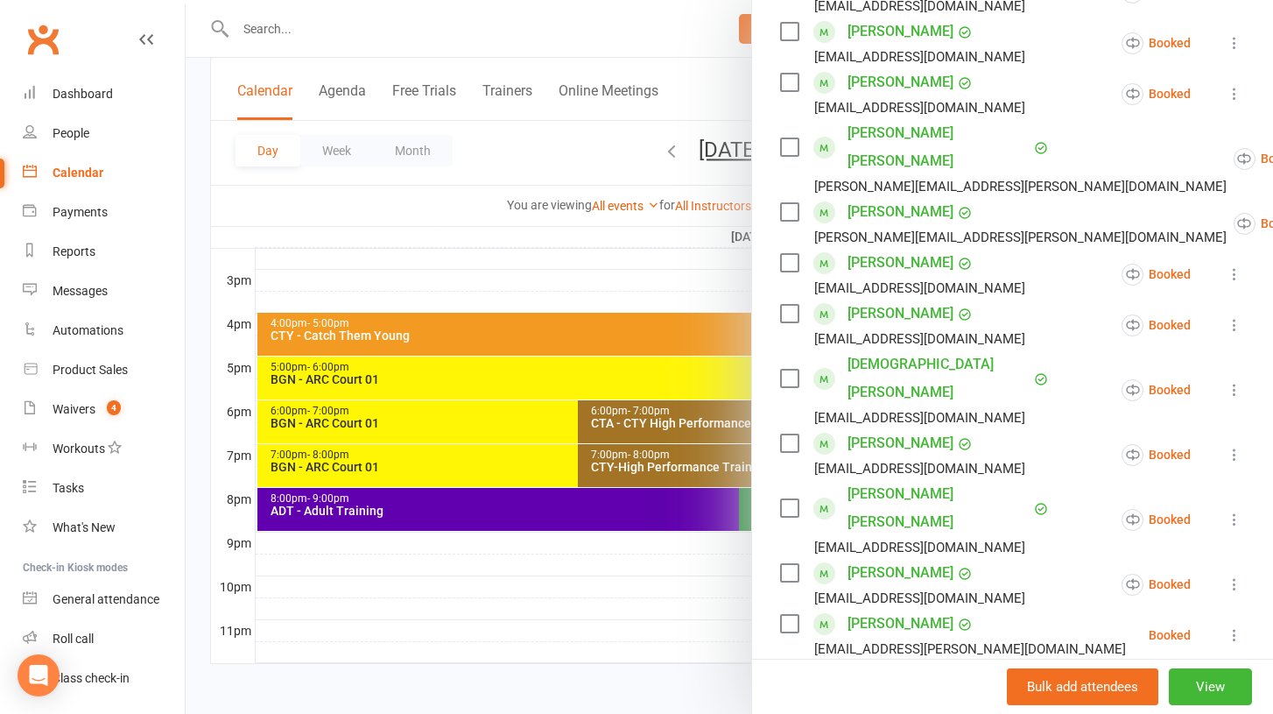
click at [1235, 626] on icon at bounding box center [1235, 635] width 18 height 18
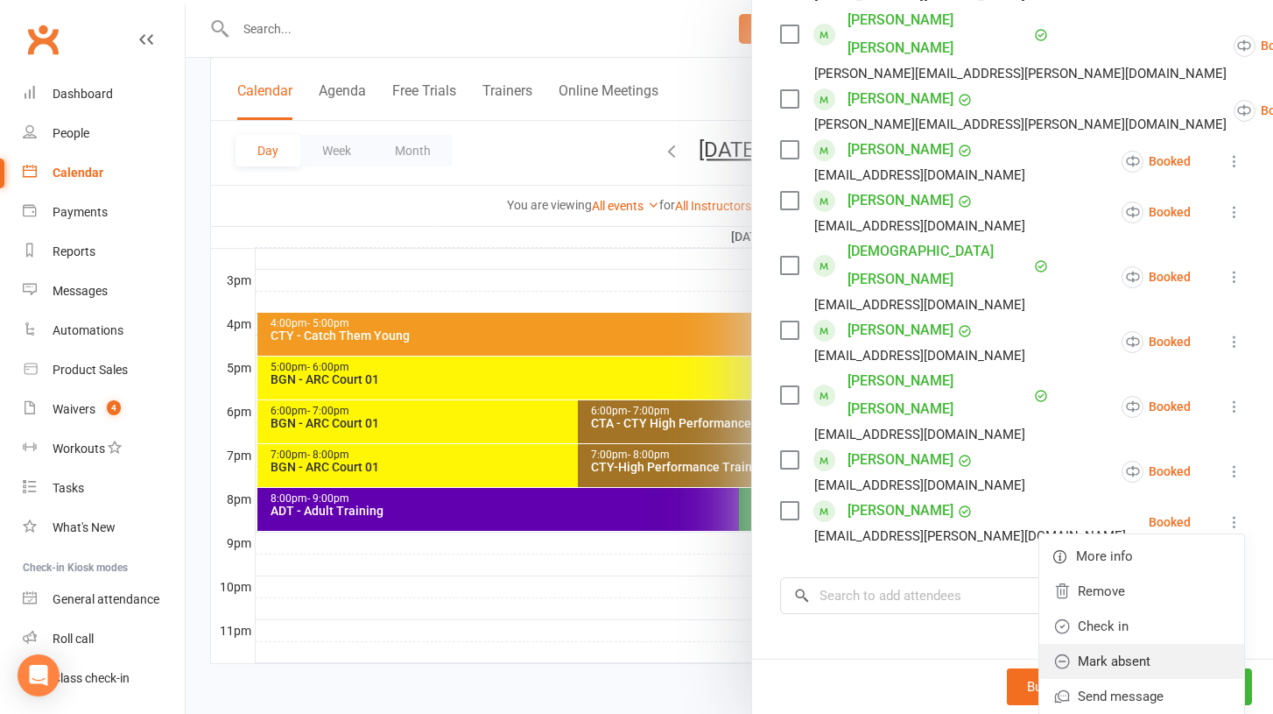
scroll to position [498, 0]
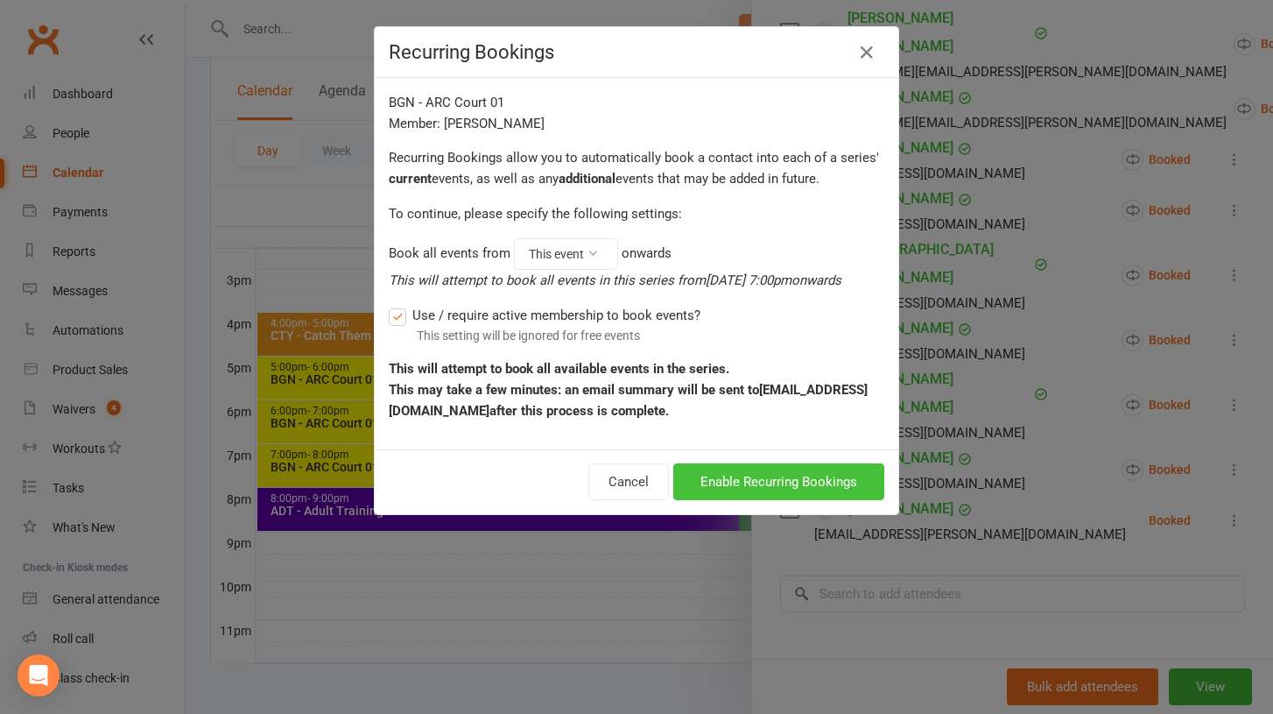
click at [800, 482] on button "Enable Recurring Bookings" at bounding box center [778, 481] width 211 height 37
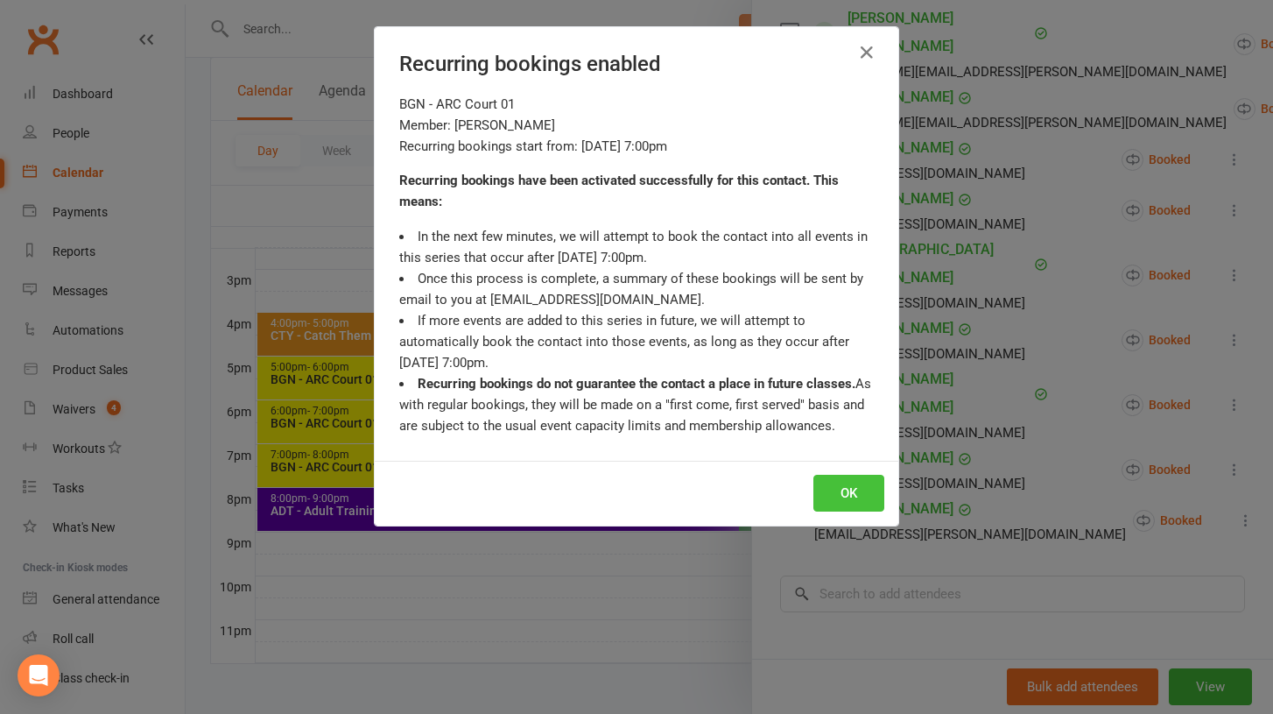
click at [844, 494] on button "OK" at bounding box center [849, 493] width 71 height 37
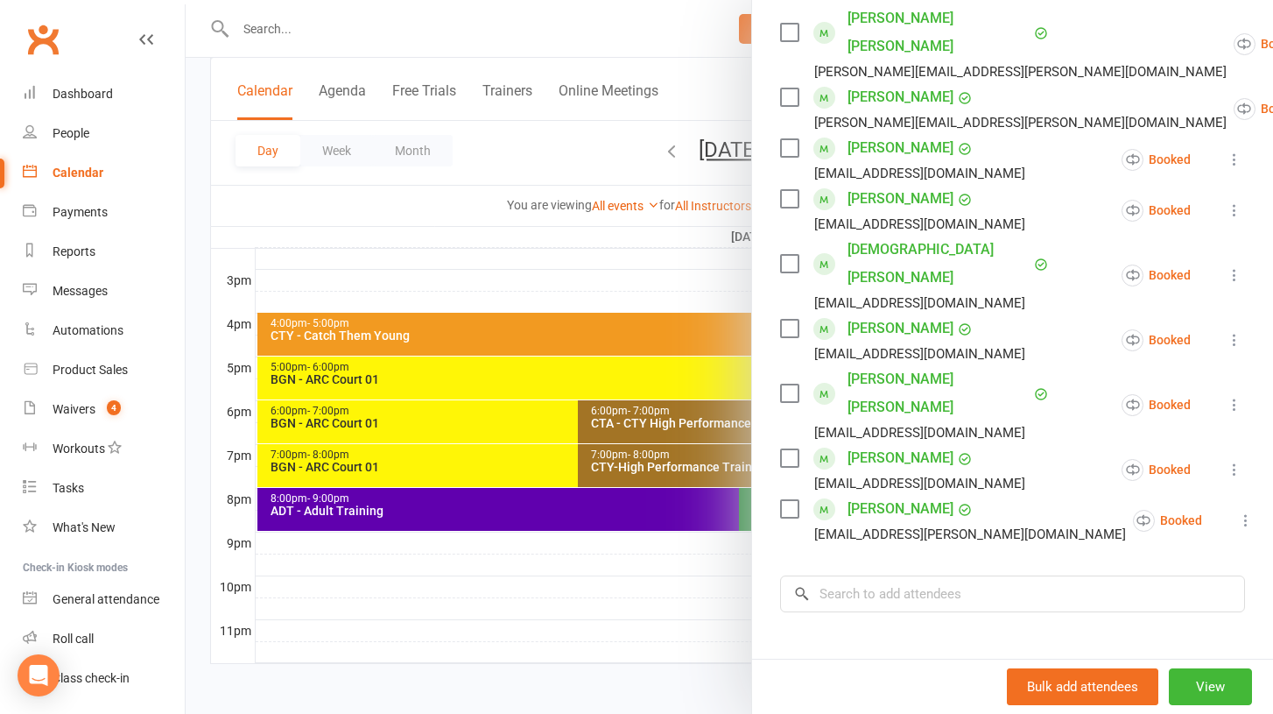
scroll to position [0, 0]
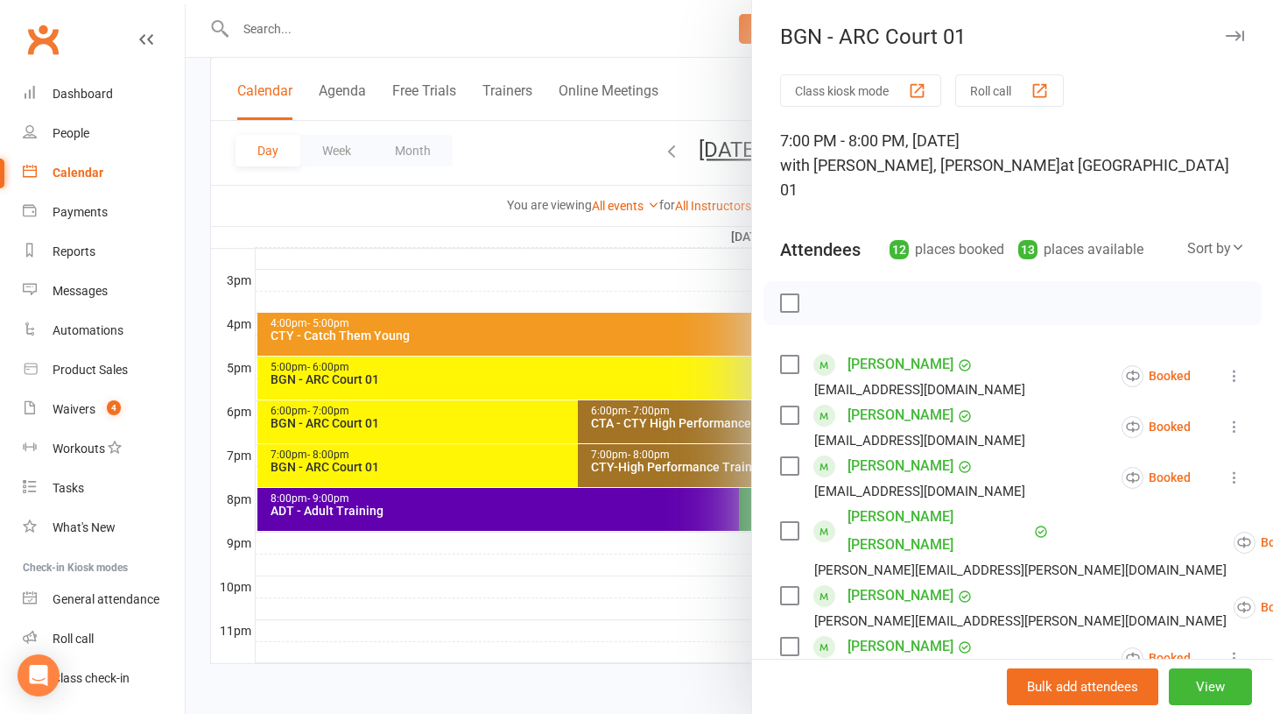
click at [1232, 40] on icon "button" at bounding box center [1235, 36] width 18 height 11
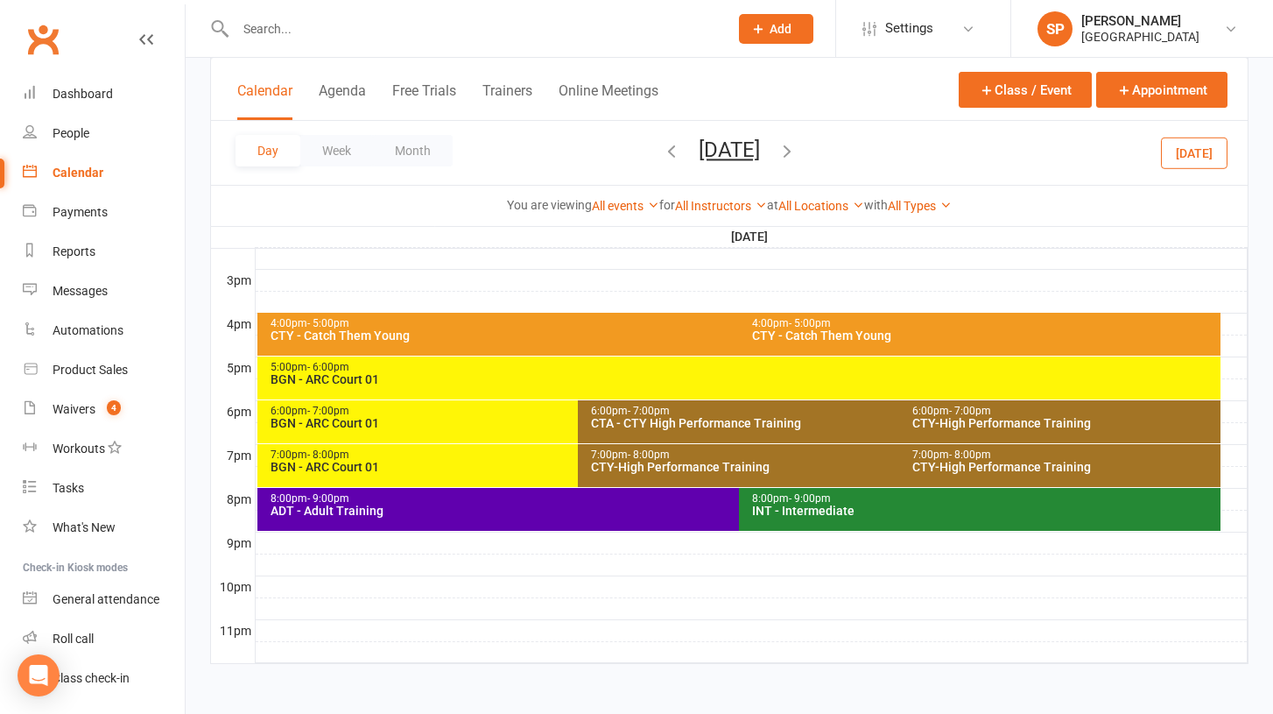
click at [410, 466] on div "BGN - ARC Court 01" at bounding box center [575, 467] width 610 height 12
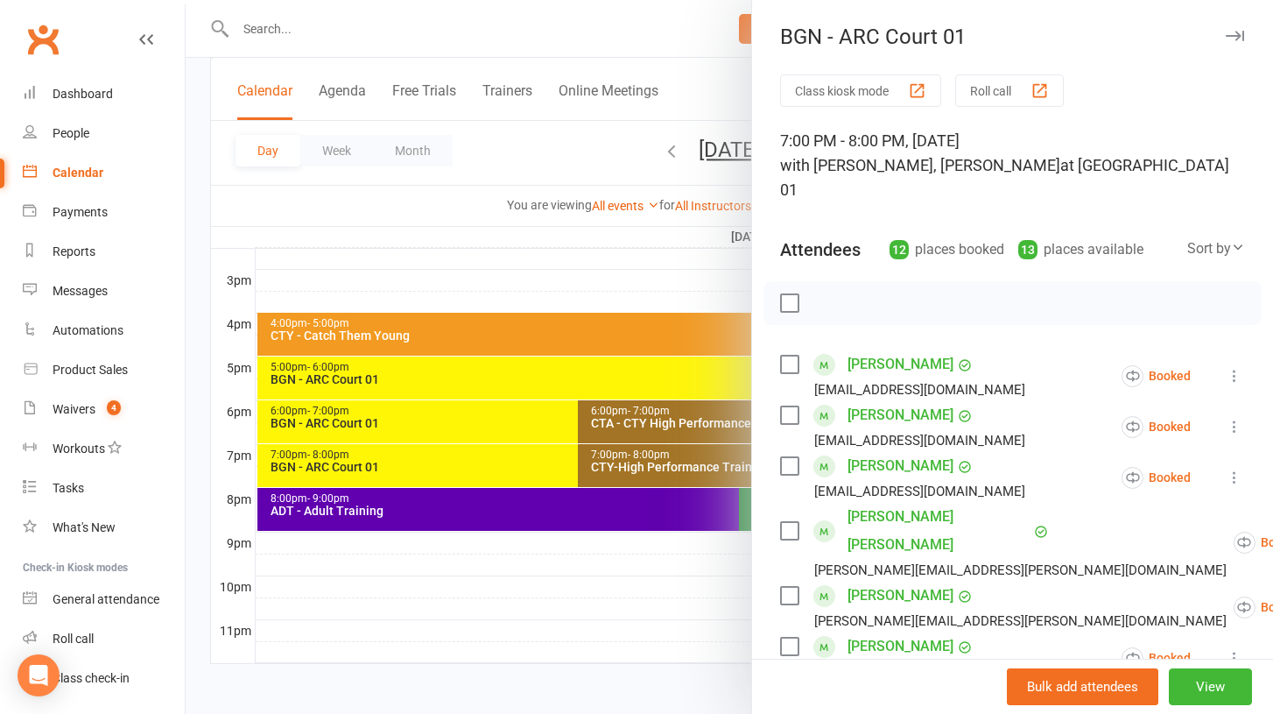
click at [410, 422] on div at bounding box center [730, 357] width 1088 height 714
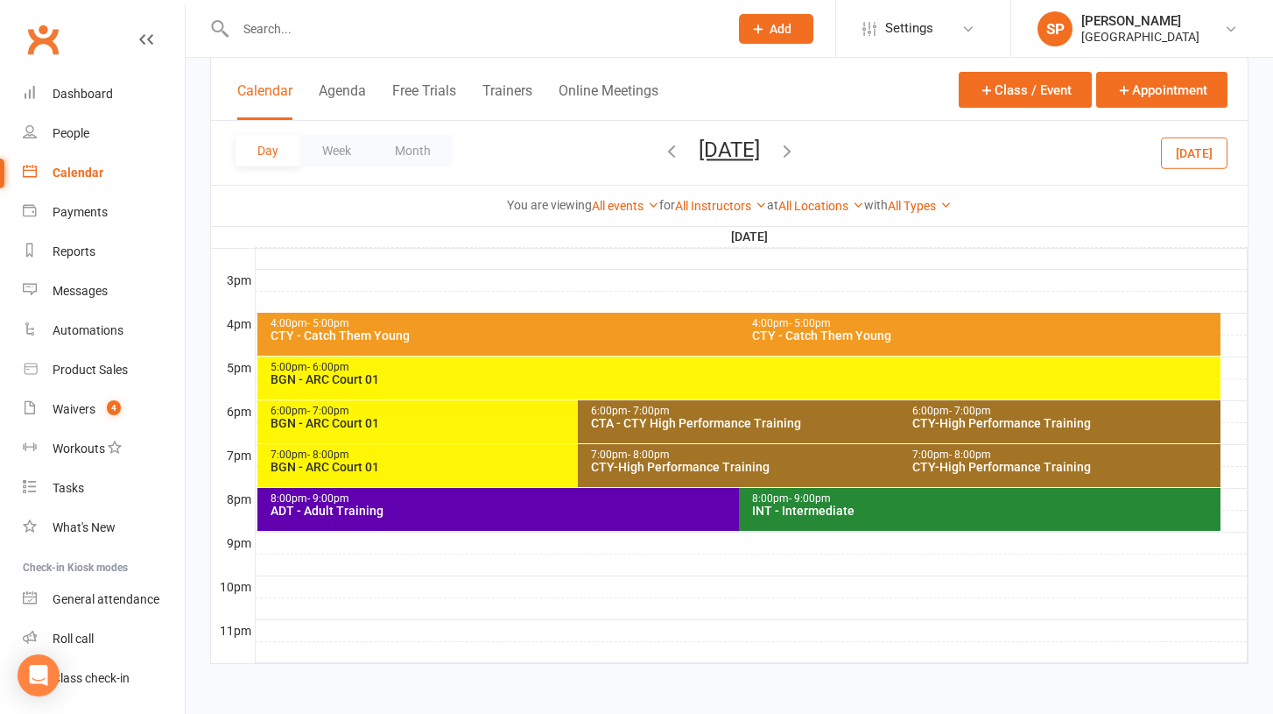
click at [410, 422] on div "BGN - ARC Court 01" at bounding box center [575, 423] width 610 height 12
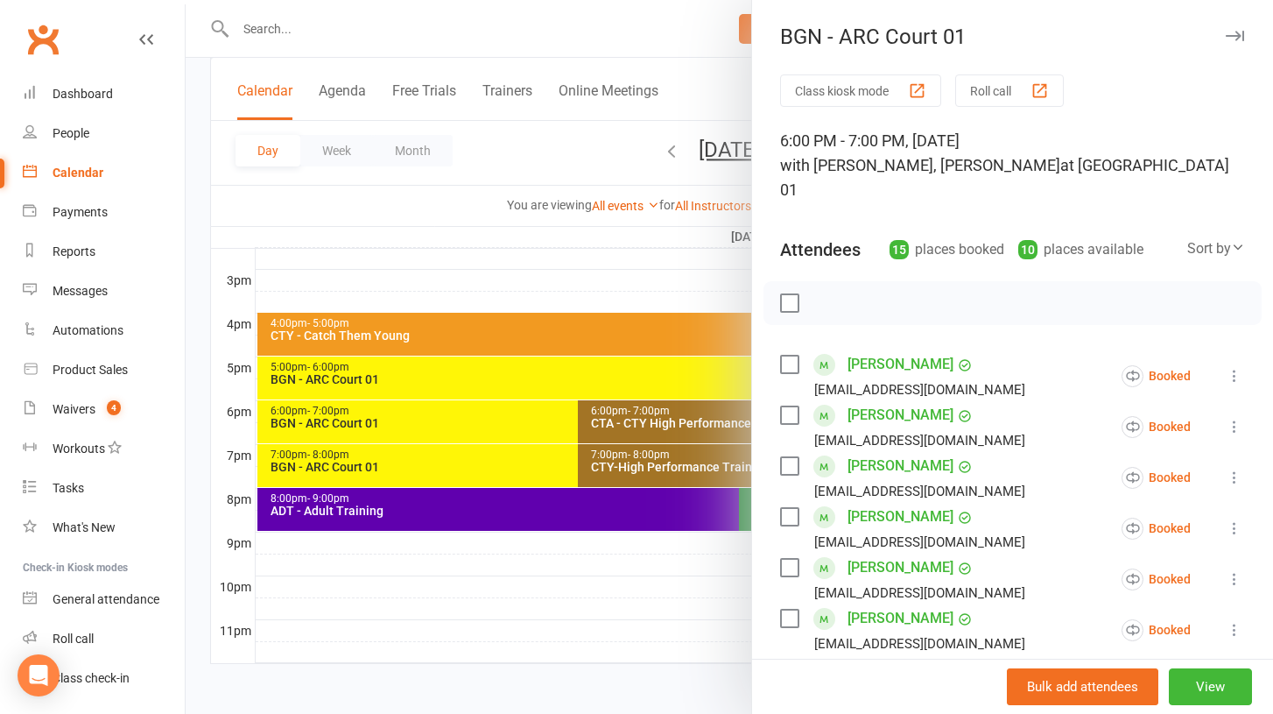
click at [407, 597] on div at bounding box center [730, 357] width 1088 height 714
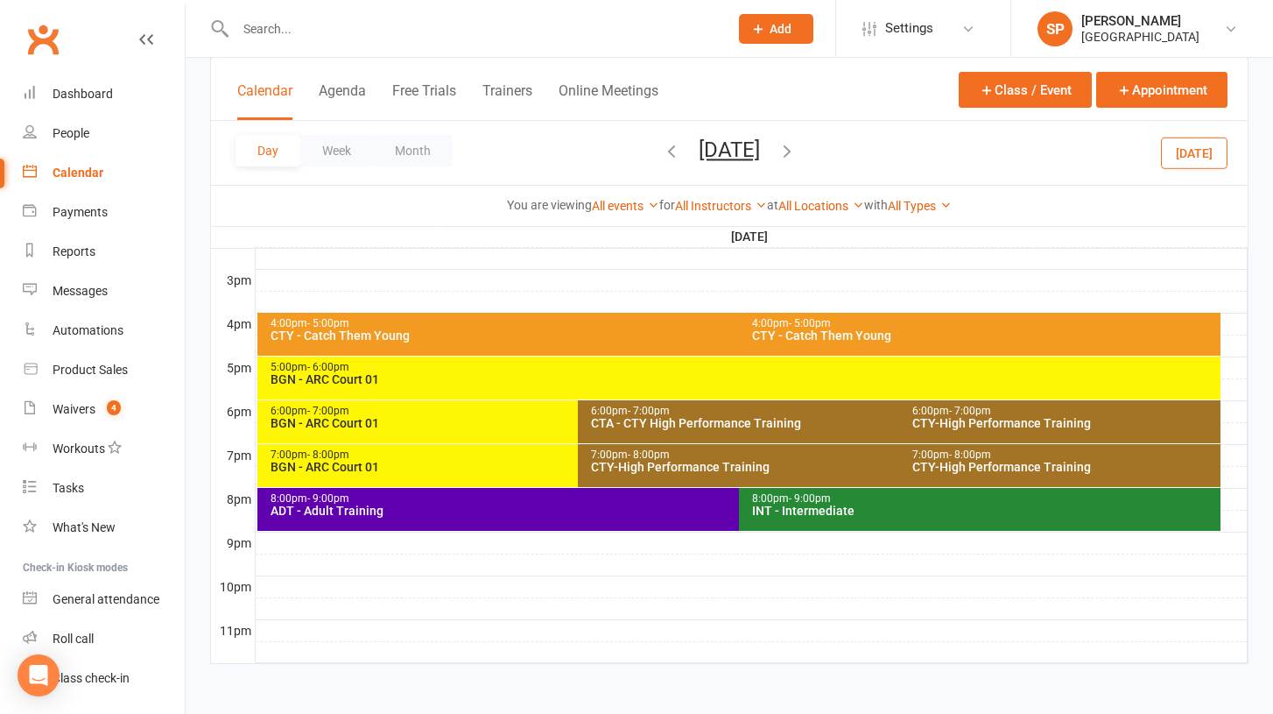
click at [797, 152] on icon "button" at bounding box center [787, 150] width 19 height 19
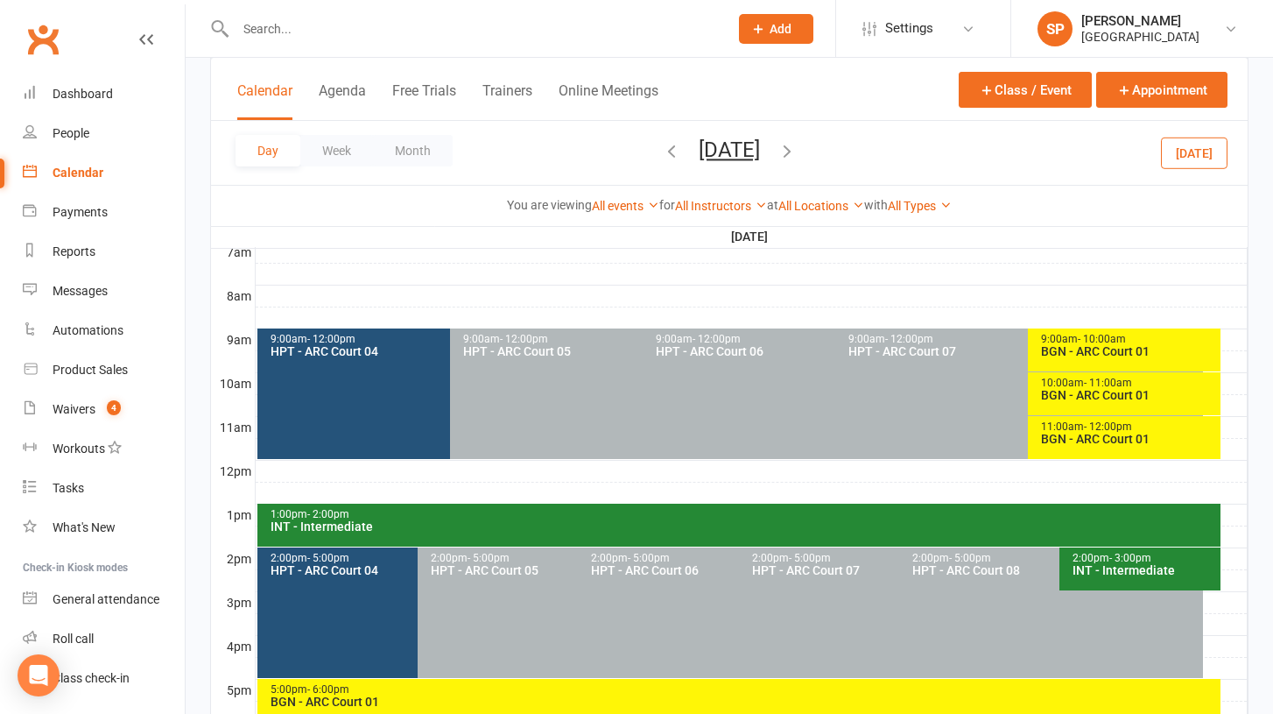
scroll to position [418, 0]
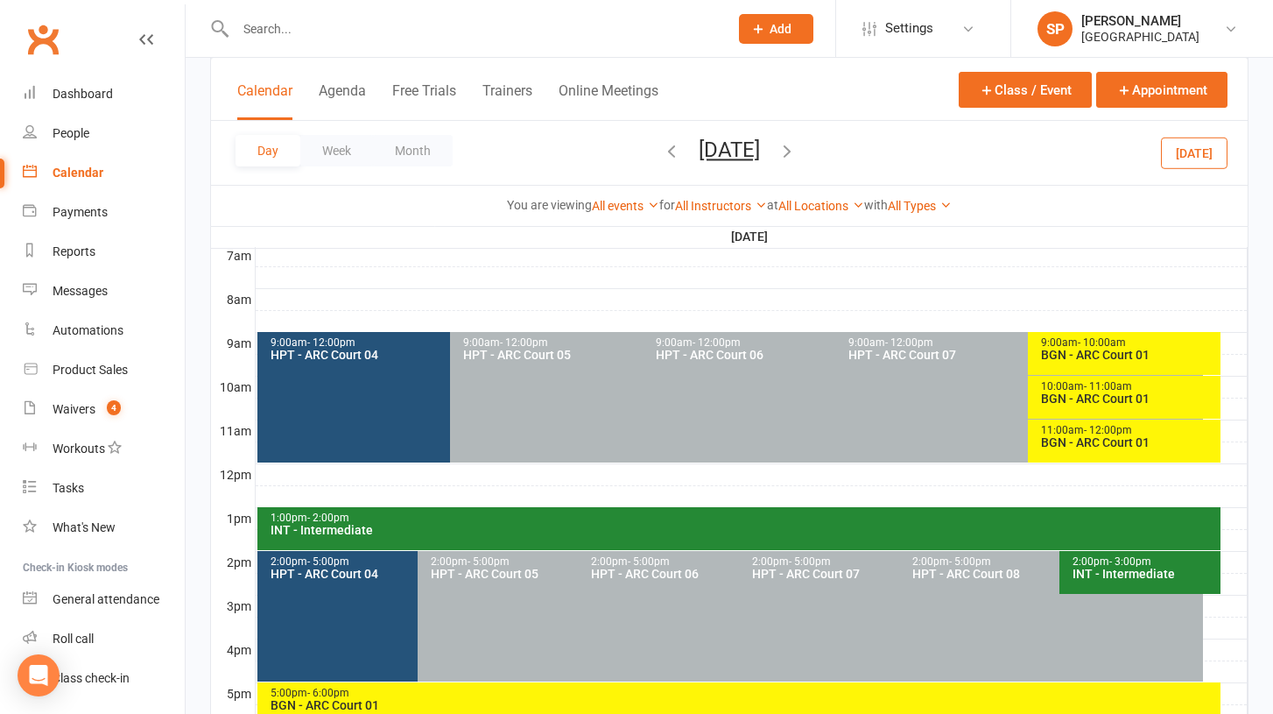
click at [1100, 349] on div "BGN - ARC Court 01" at bounding box center [1128, 355] width 177 height 12
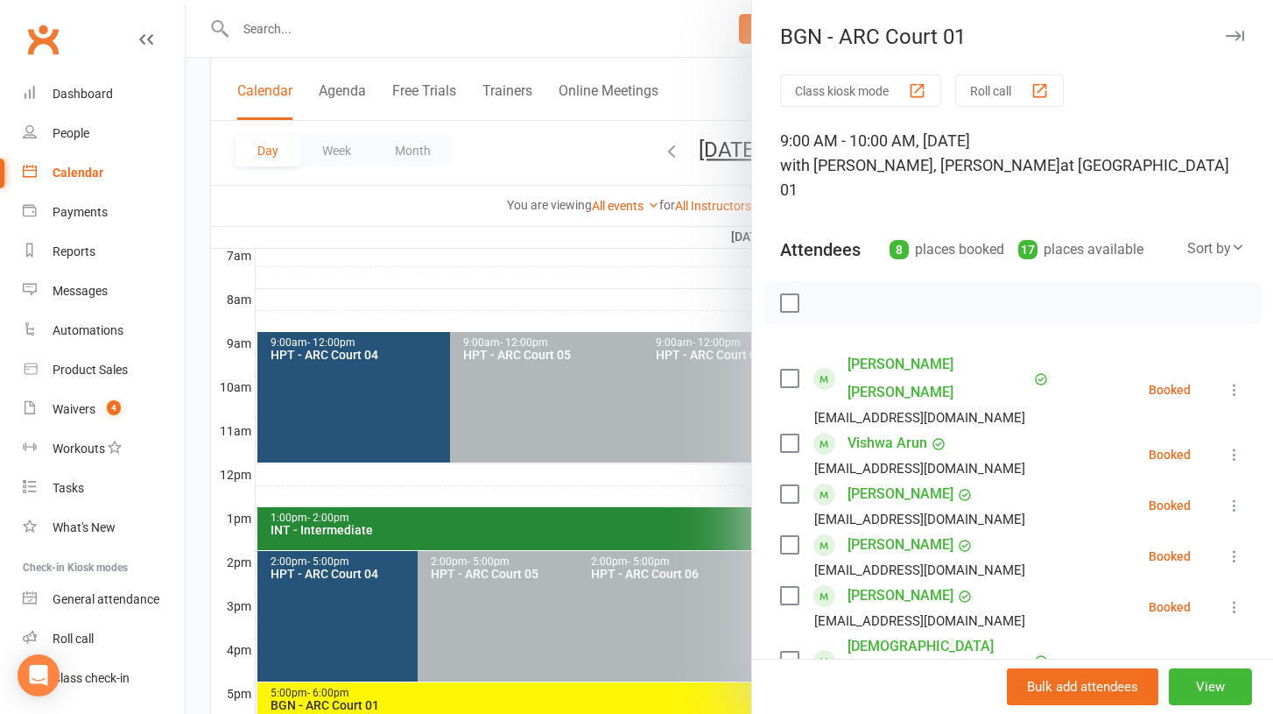
click at [699, 102] on div at bounding box center [730, 357] width 1088 height 714
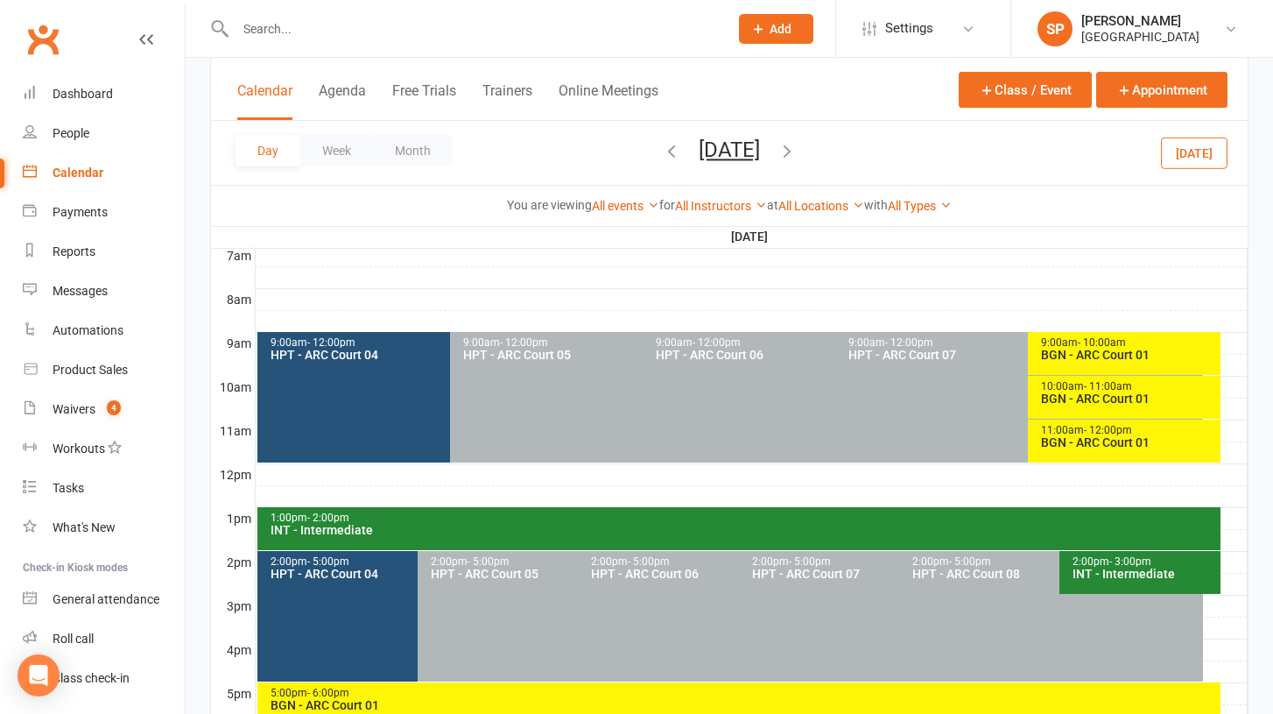
click at [1106, 395] on div "BGN - ARC Court 01" at bounding box center [1128, 398] width 177 height 12
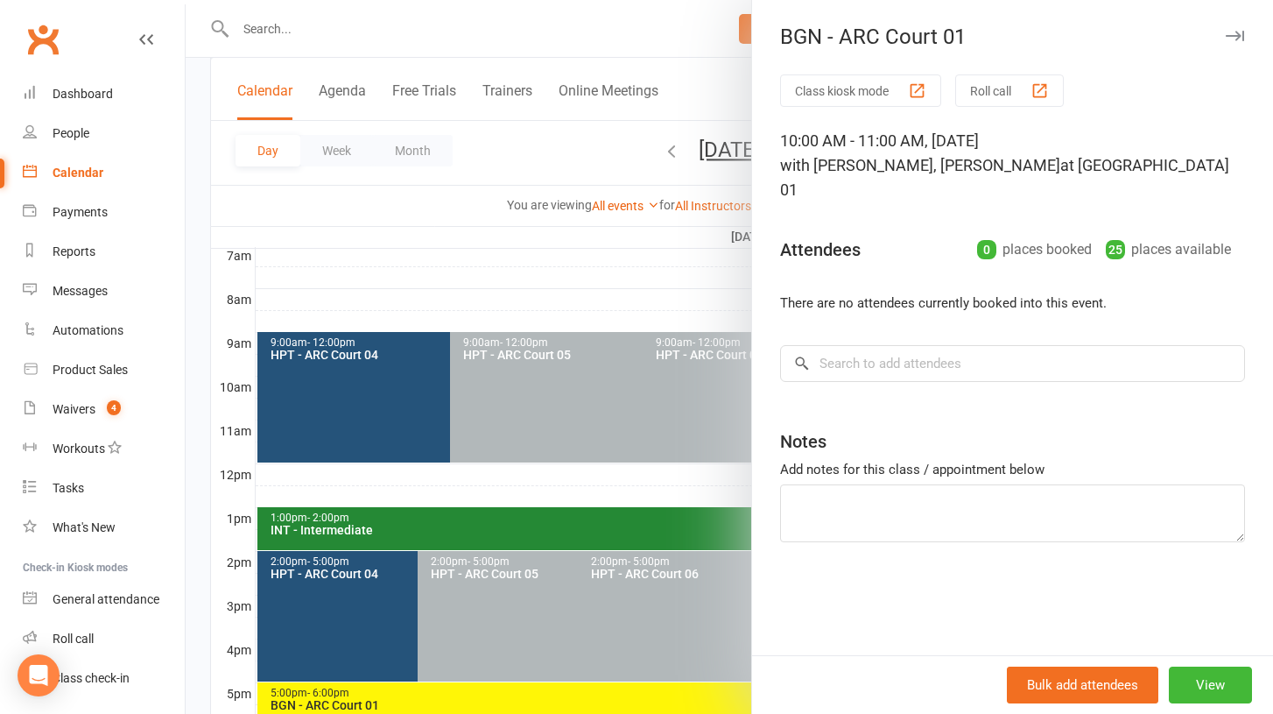
click at [713, 47] on div at bounding box center [730, 357] width 1088 height 714
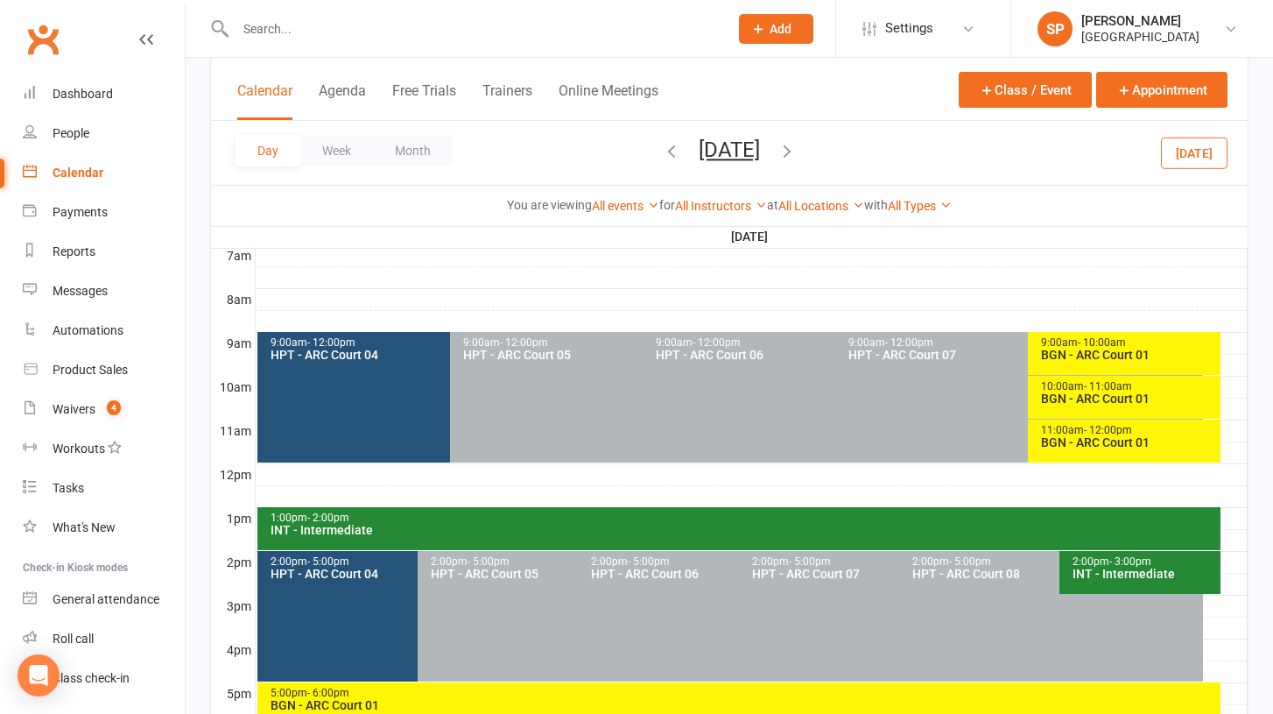
click at [1090, 349] on div "BGN - ARC Court 01" at bounding box center [1128, 355] width 177 height 12
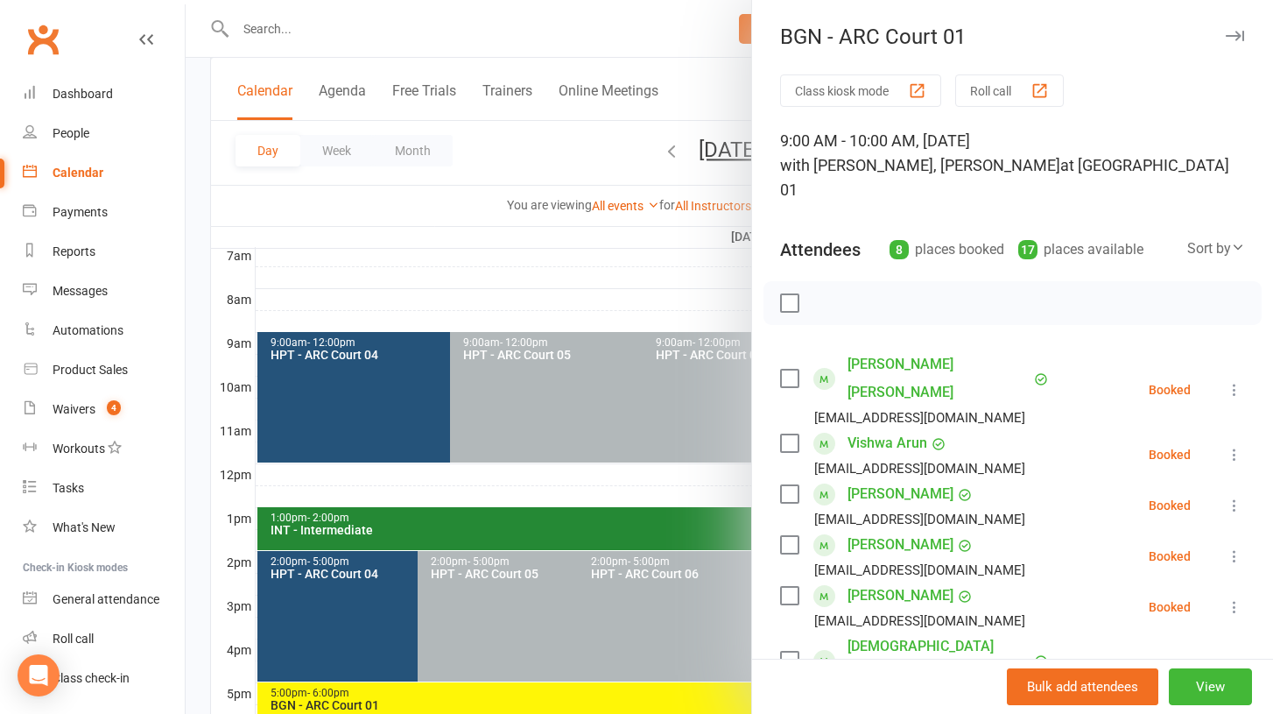
click at [1232, 39] on icon "button" at bounding box center [1235, 36] width 18 height 11
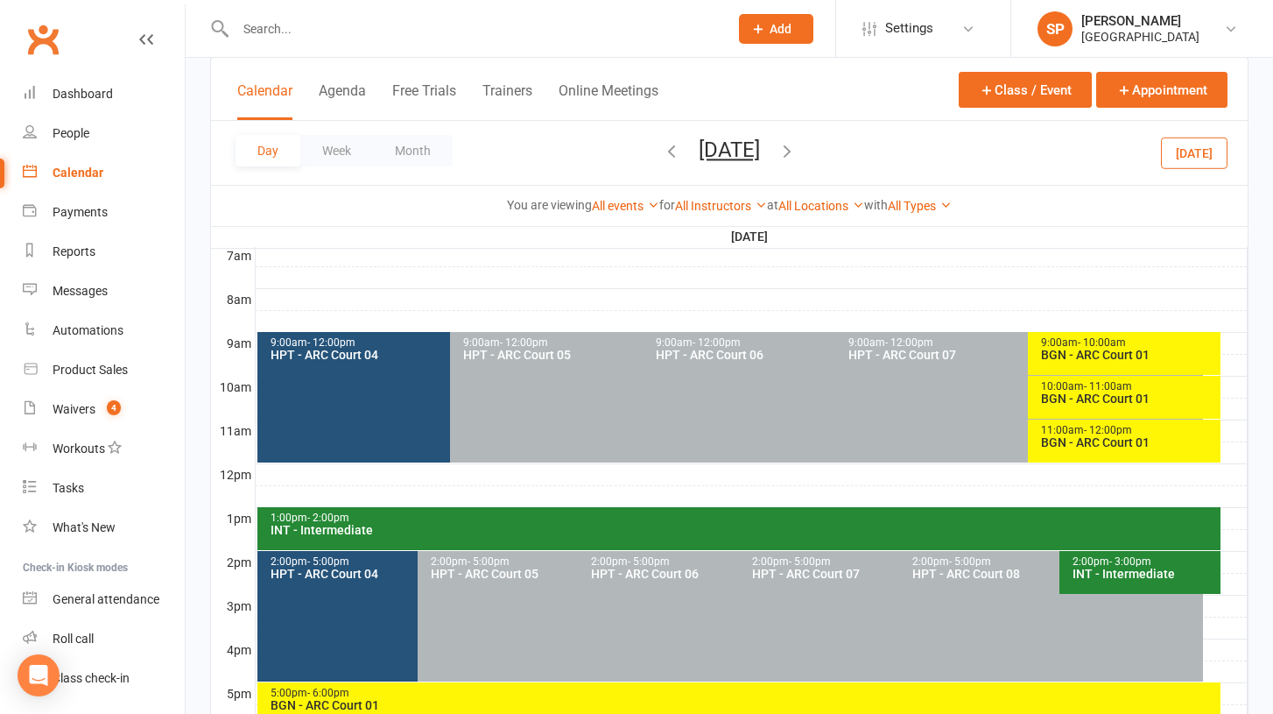
click at [1088, 352] on div "BGN - ARC Court 01" at bounding box center [1128, 355] width 177 height 12
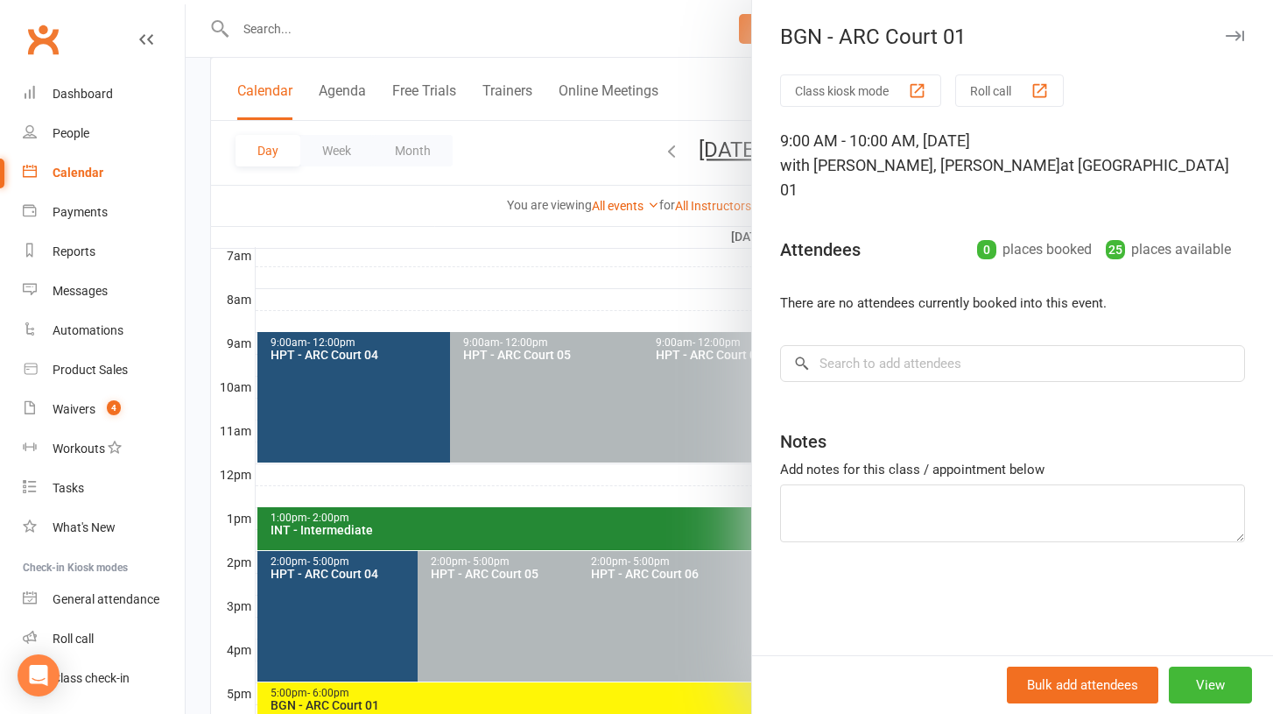
click at [602, 288] on div at bounding box center [730, 357] width 1088 height 714
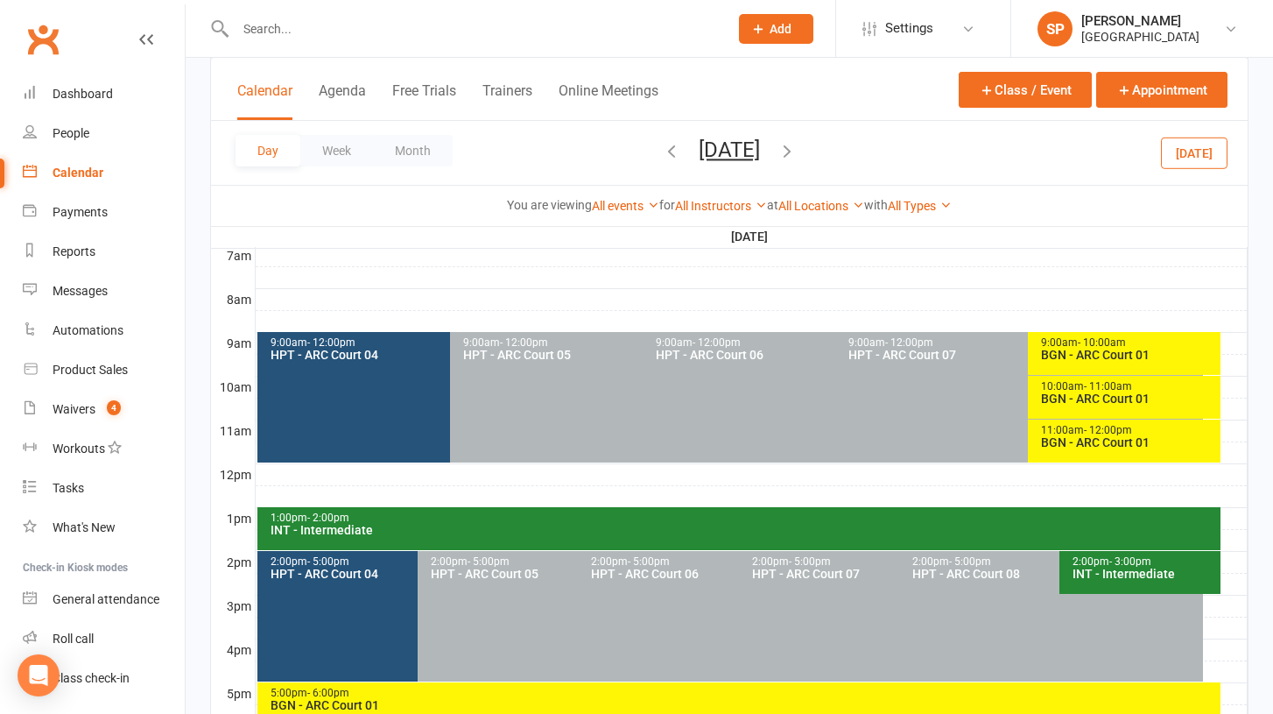
click at [1097, 400] on div "BGN - ARC Court 01" at bounding box center [1128, 398] width 177 height 12
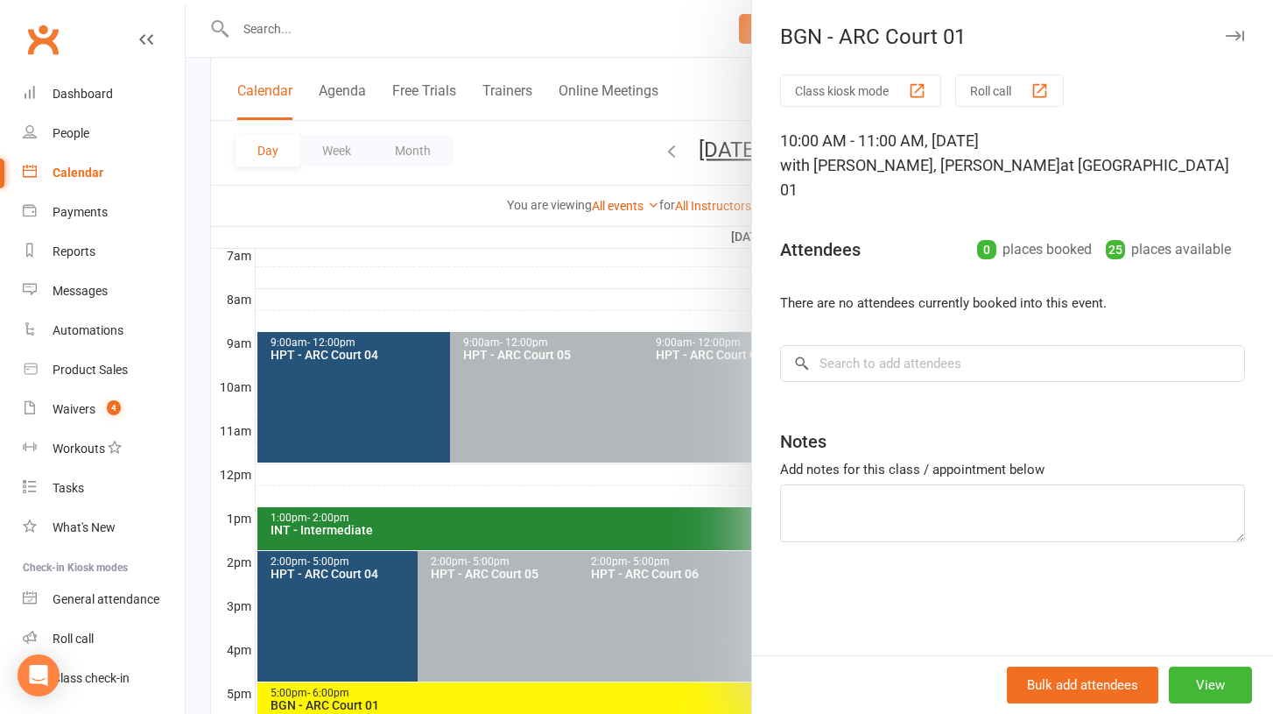
click at [1232, 36] on icon "button" at bounding box center [1235, 36] width 18 height 11
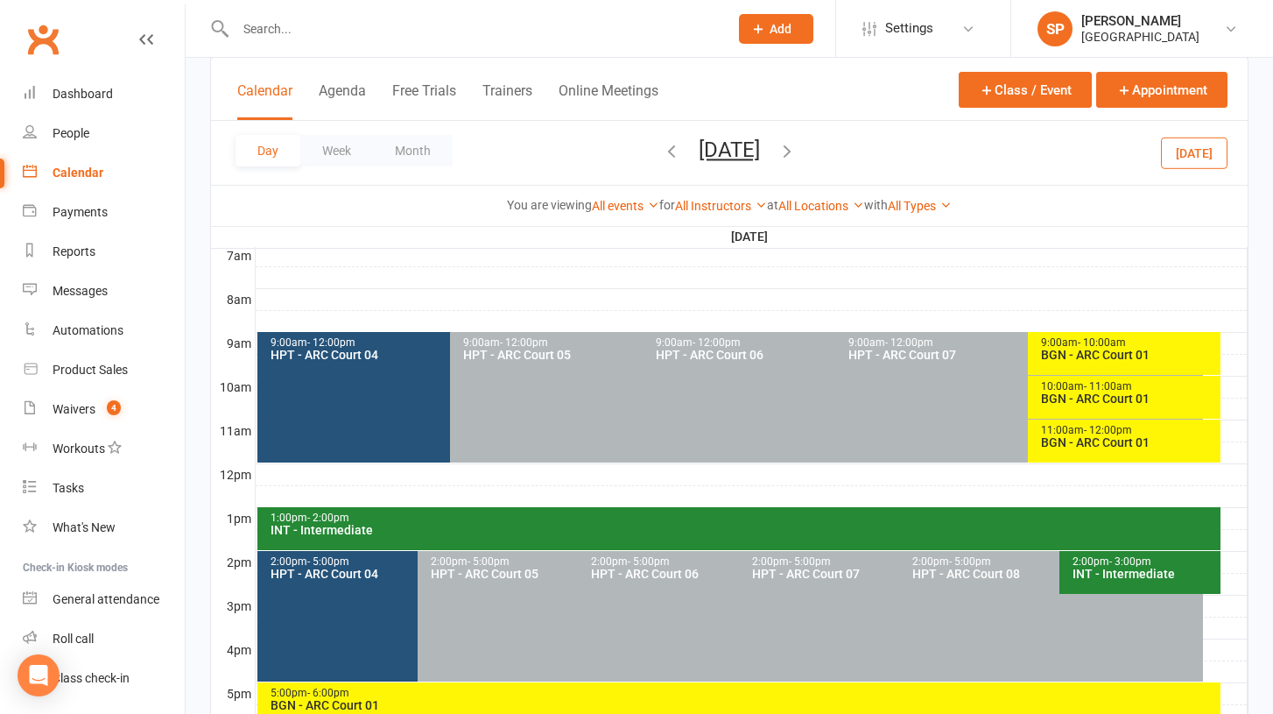
click at [1080, 440] on div "BGN - ARC Court 01" at bounding box center [1128, 442] width 177 height 12
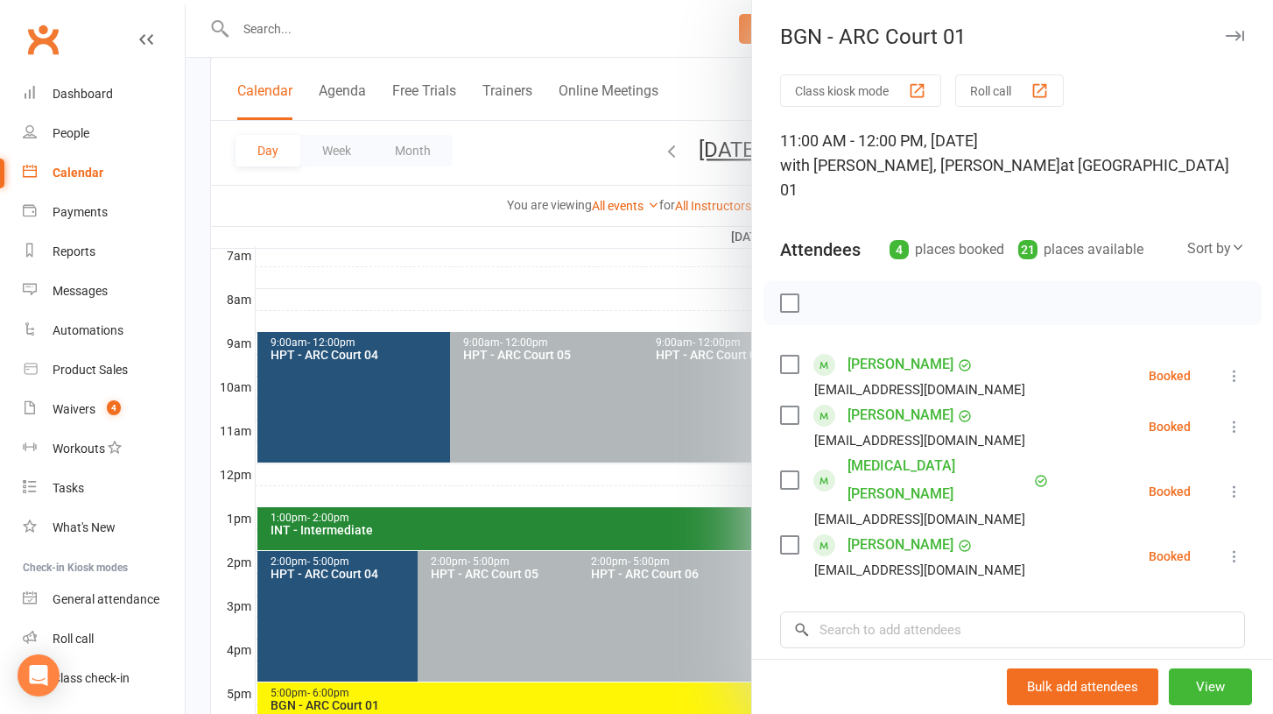
click at [1232, 367] on icon at bounding box center [1235, 376] width 18 height 18
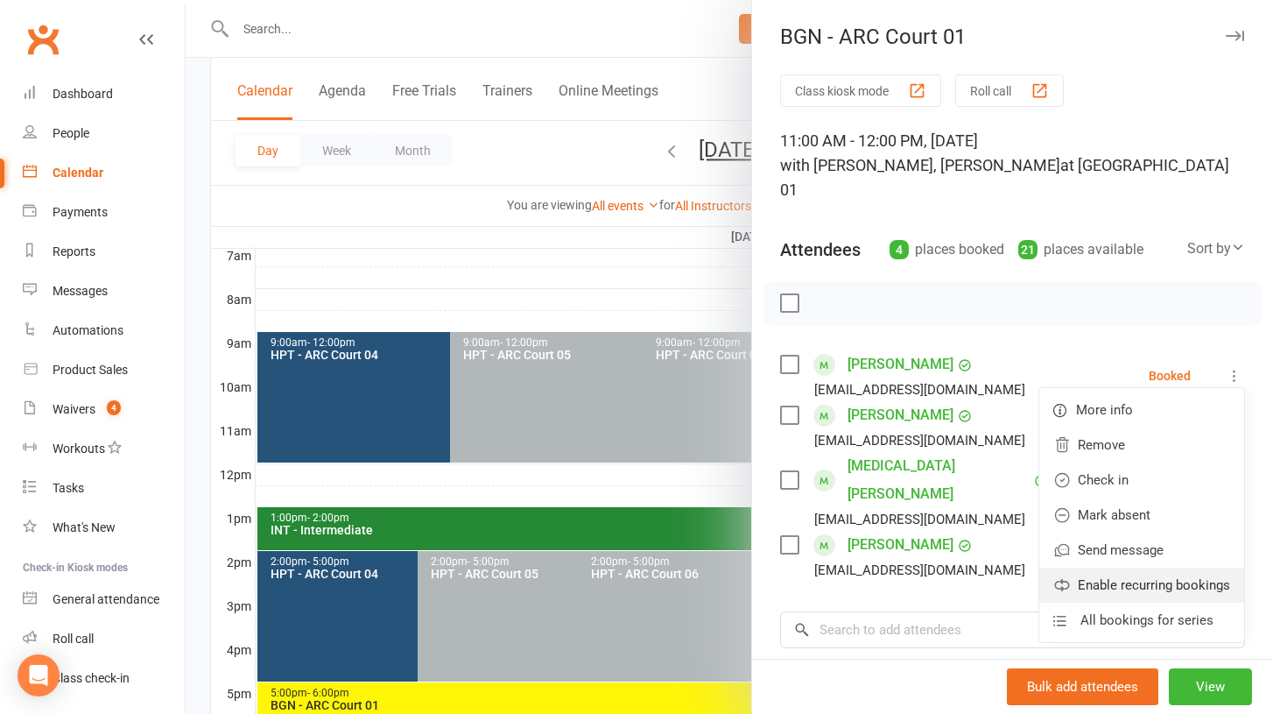
click at [1115, 568] on link "Enable recurring bookings" at bounding box center [1142, 585] width 205 height 35
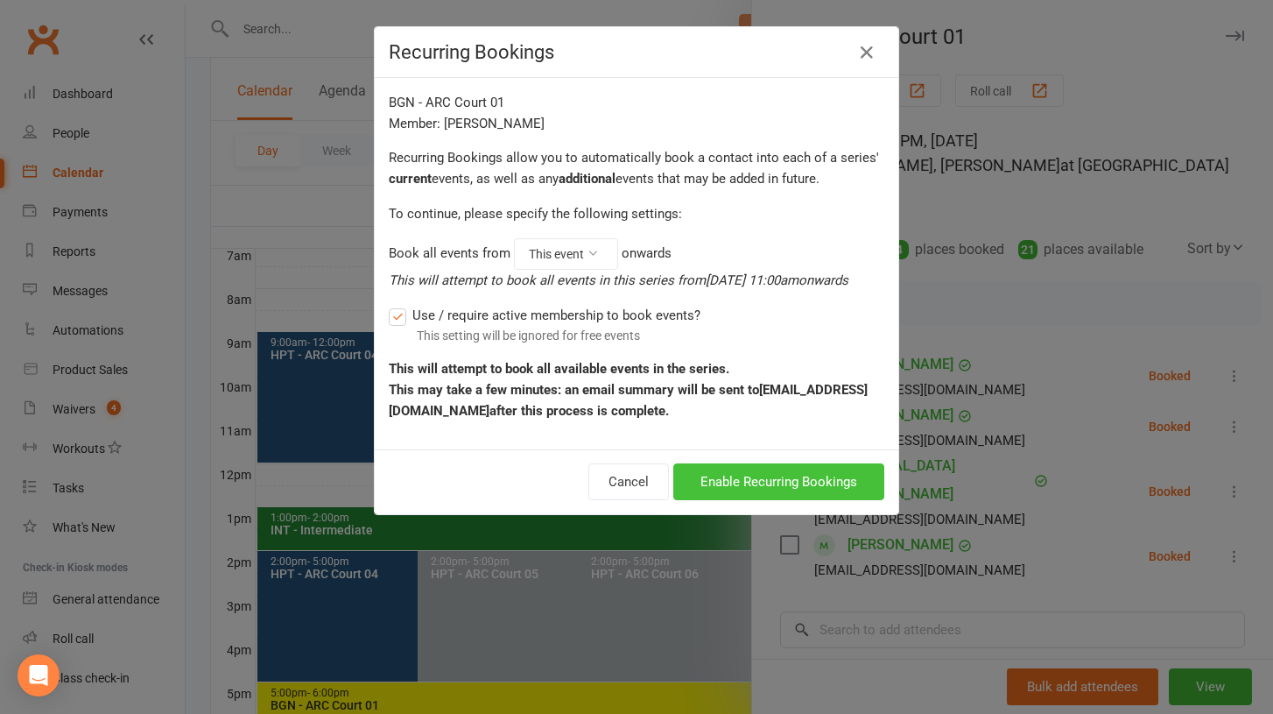
click at [787, 500] on button "Enable Recurring Bookings" at bounding box center [778, 481] width 211 height 37
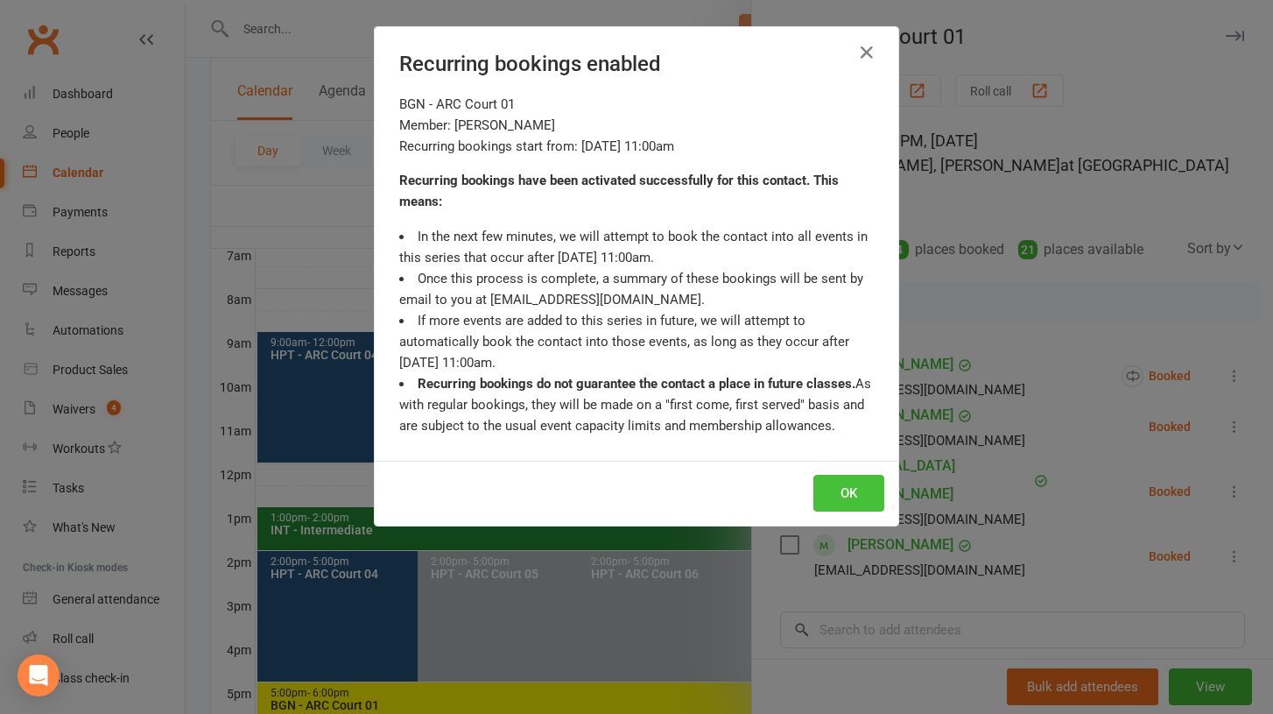
click at [821, 490] on button "OK" at bounding box center [849, 493] width 71 height 37
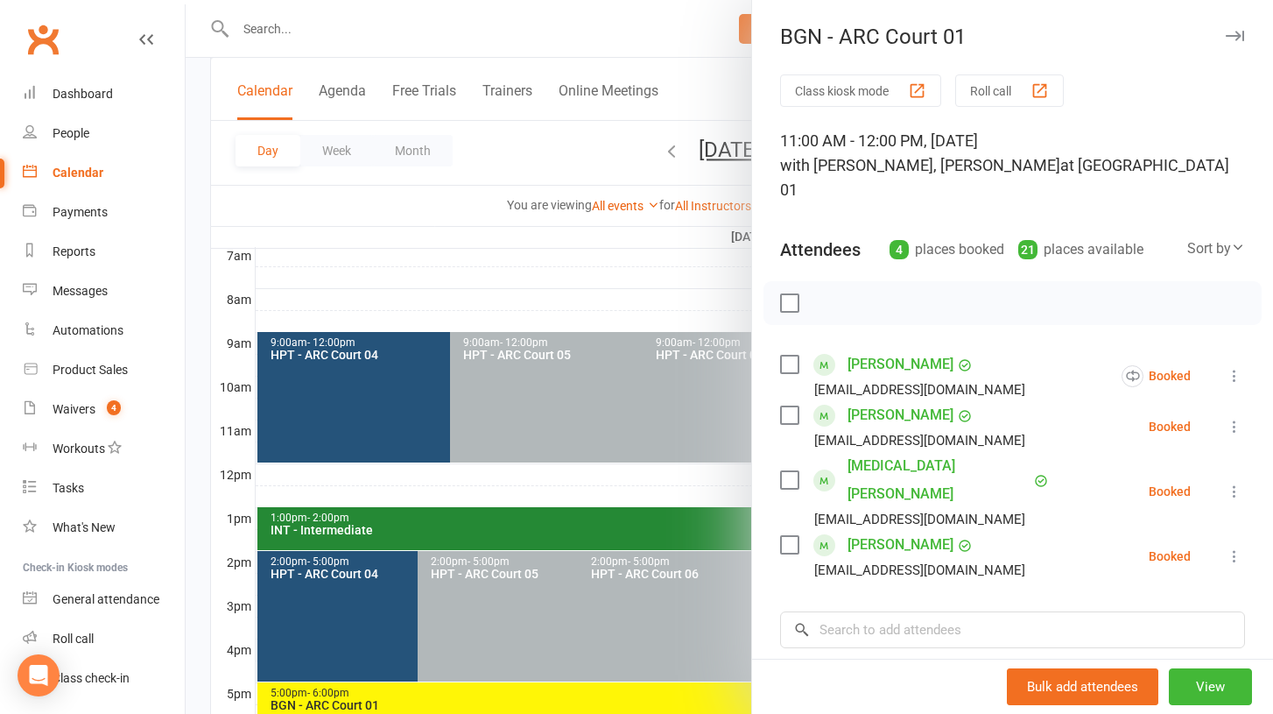
click at [1239, 418] on icon at bounding box center [1235, 427] width 18 height 18
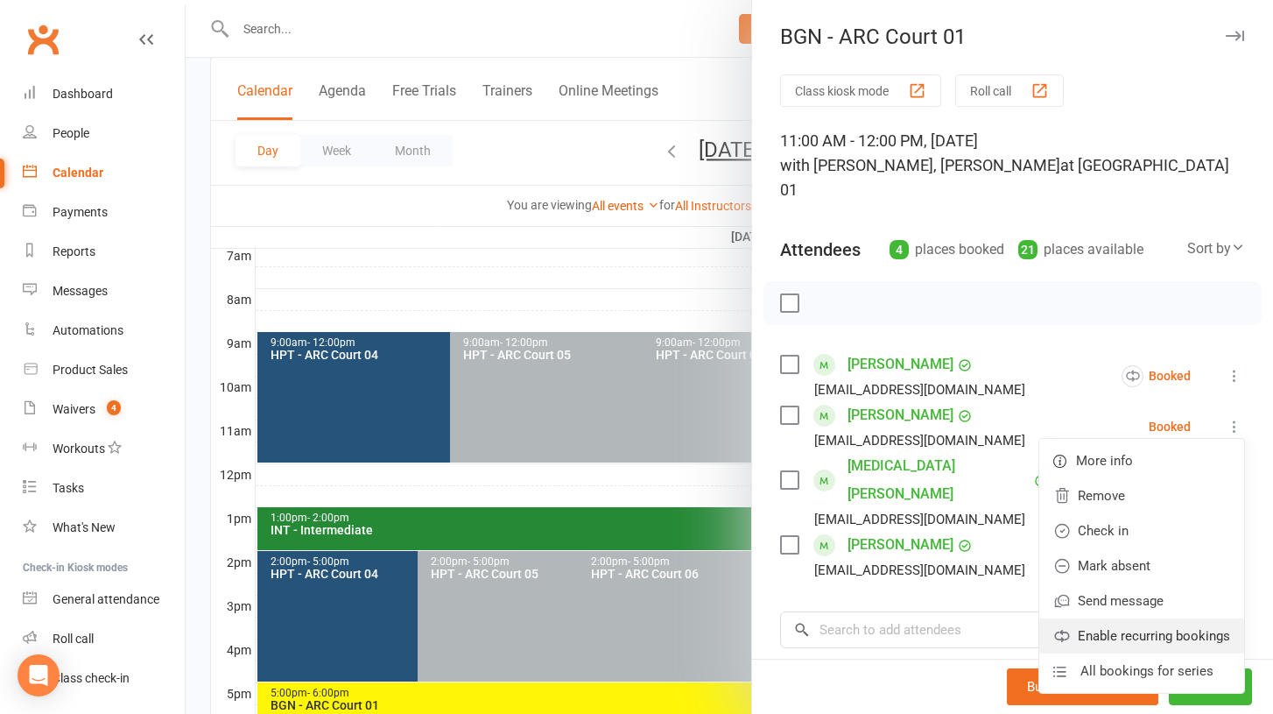
click at [1107, 618] on link "Enable recurring bookings" at bounding box center [1142, 635] width 205 height 35
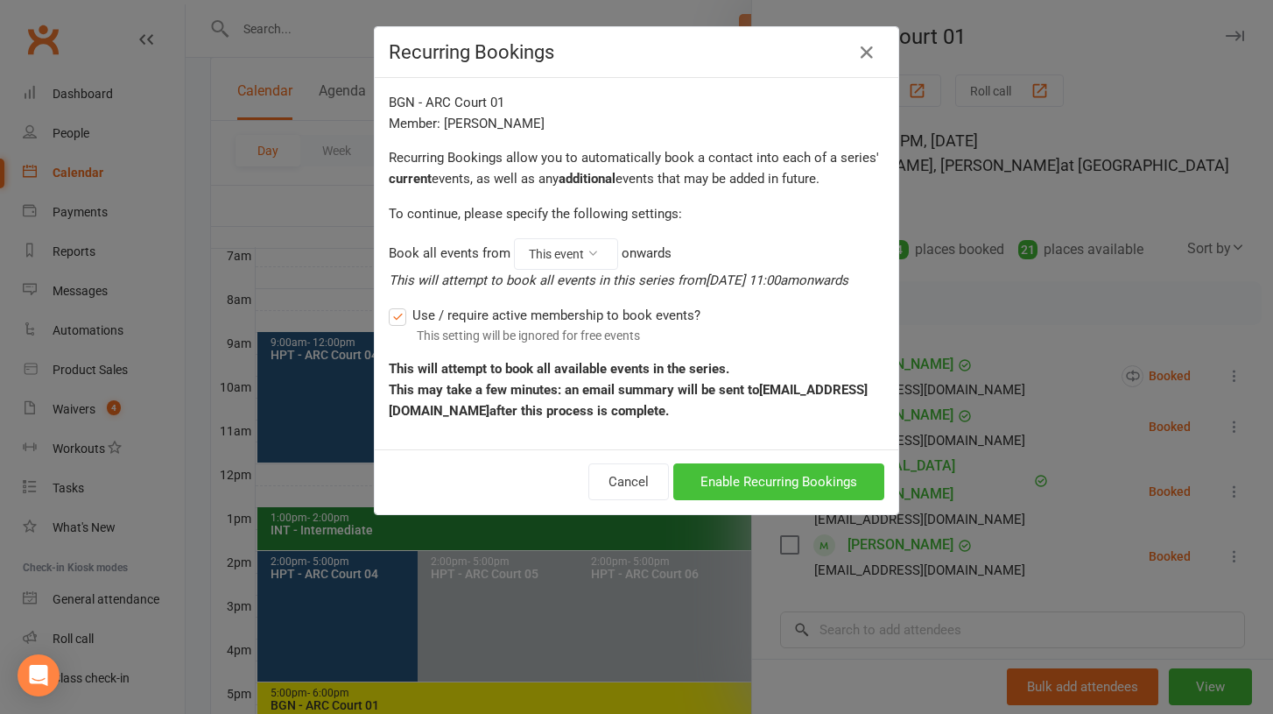
click at [805, 500] on button "Enable Recurring Bookings" at bounding box center [778, 481] width 211 height 37
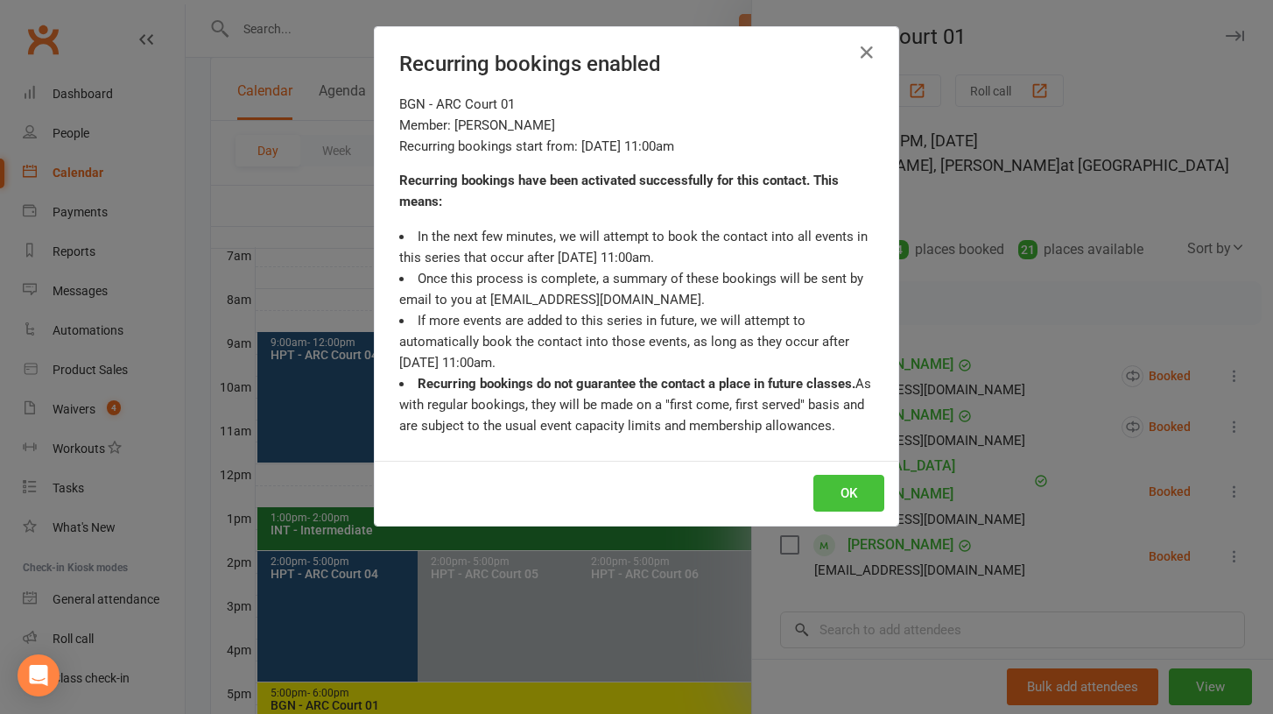
click at [851, 498] on button "OK" at bounding box center [849, 493] width 71 height 37
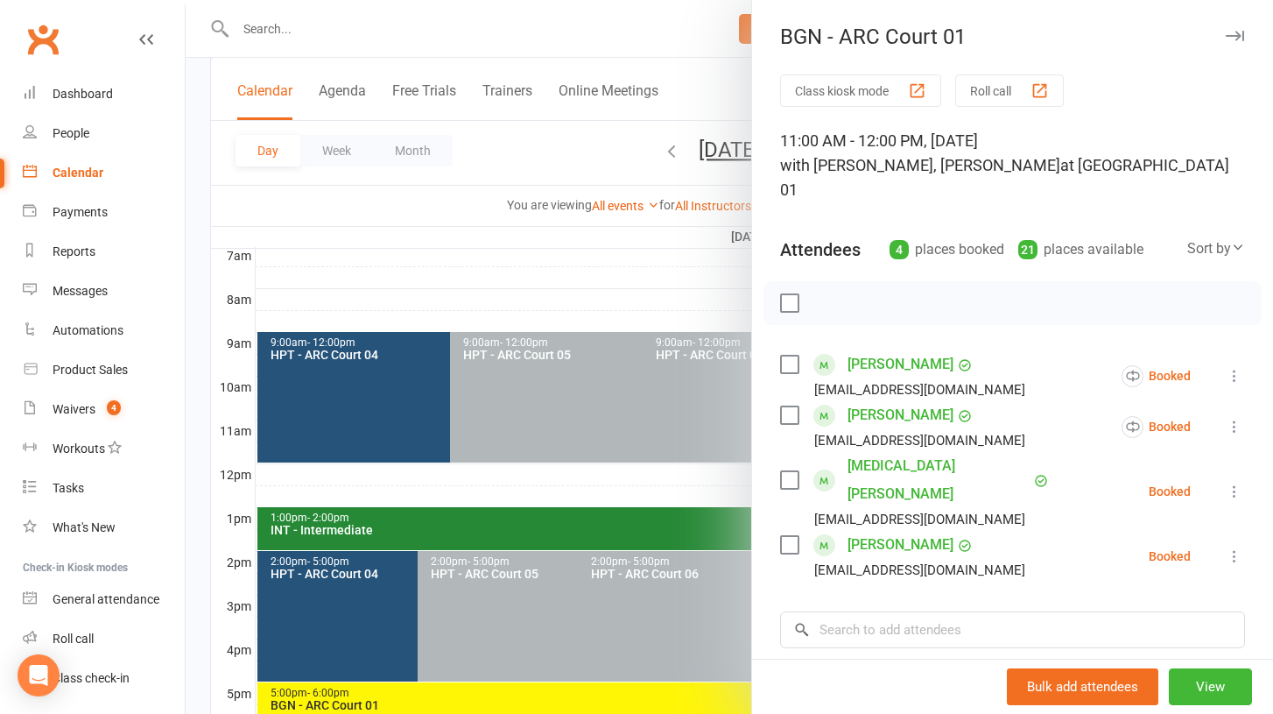
click at [1234, 483] on icon at bounding box center [1235, 492] width 18 height 18
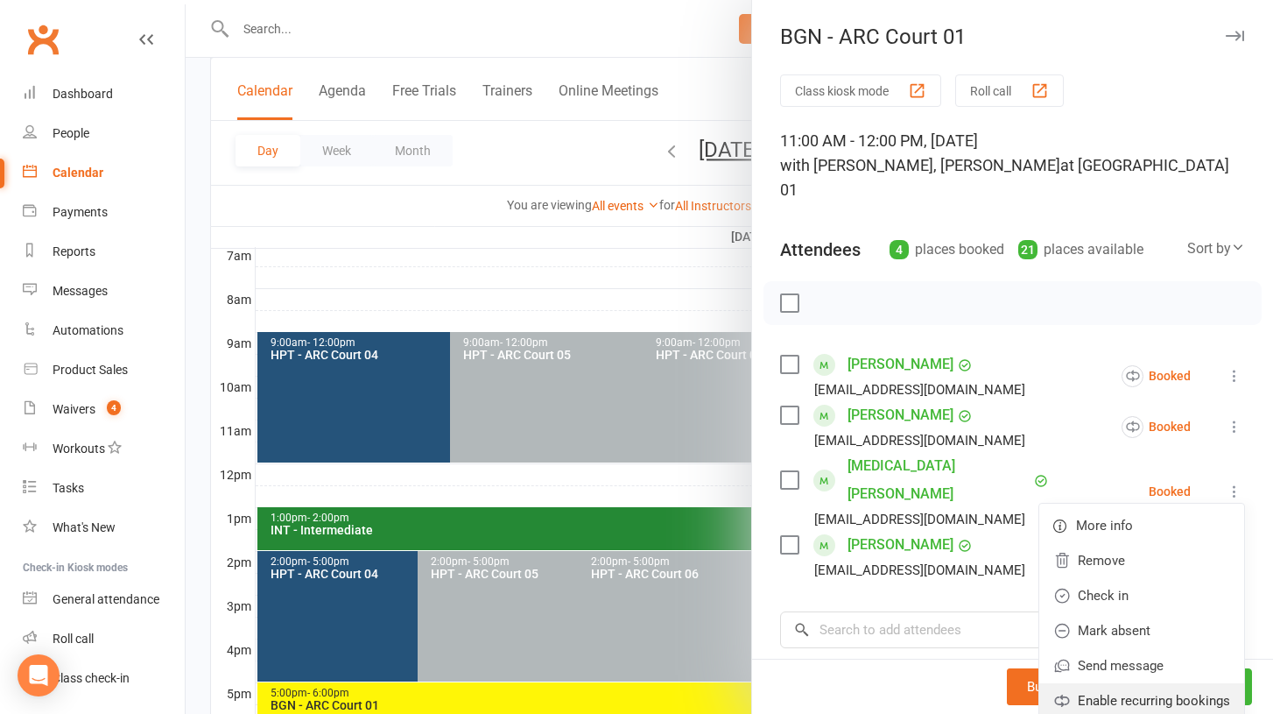
click at [1125, 683] on link "Enable recurring bookings" at bounding box center [1142, 700] width 205 height 35
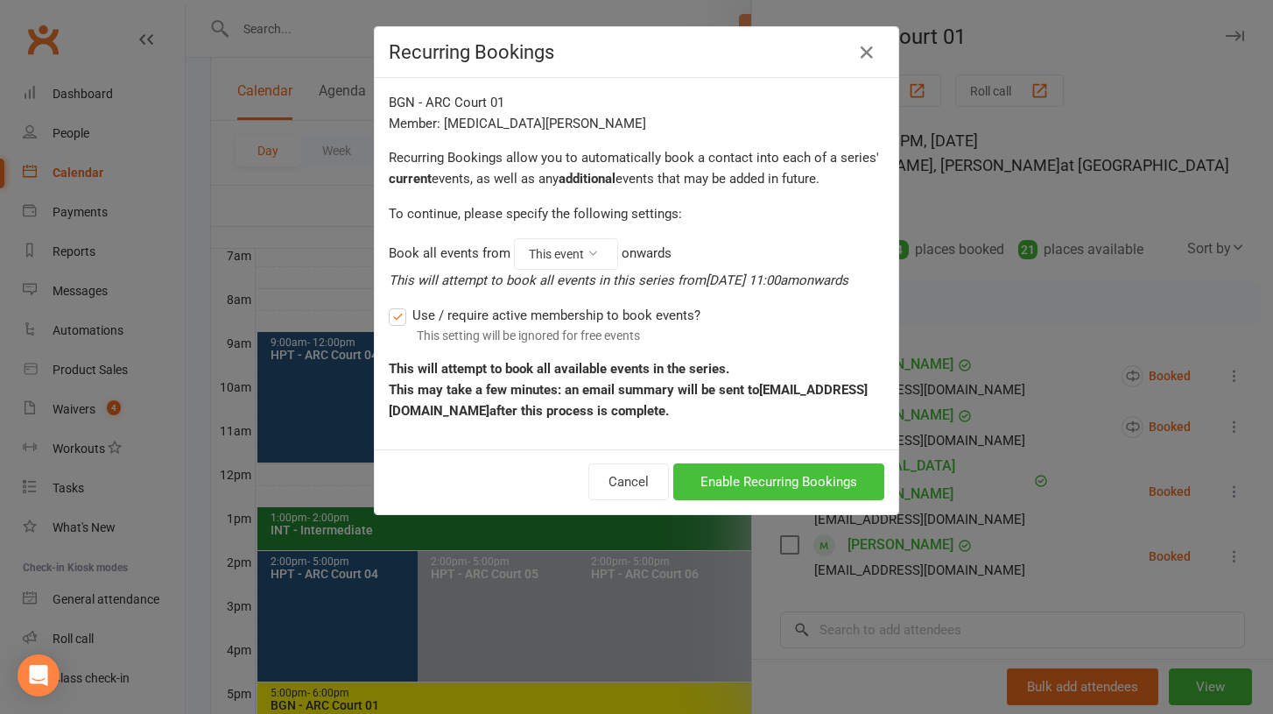
click at [828, 500] on button "Enable Recurring Bookings" at bounding box center [778, 481] width 211 height 37
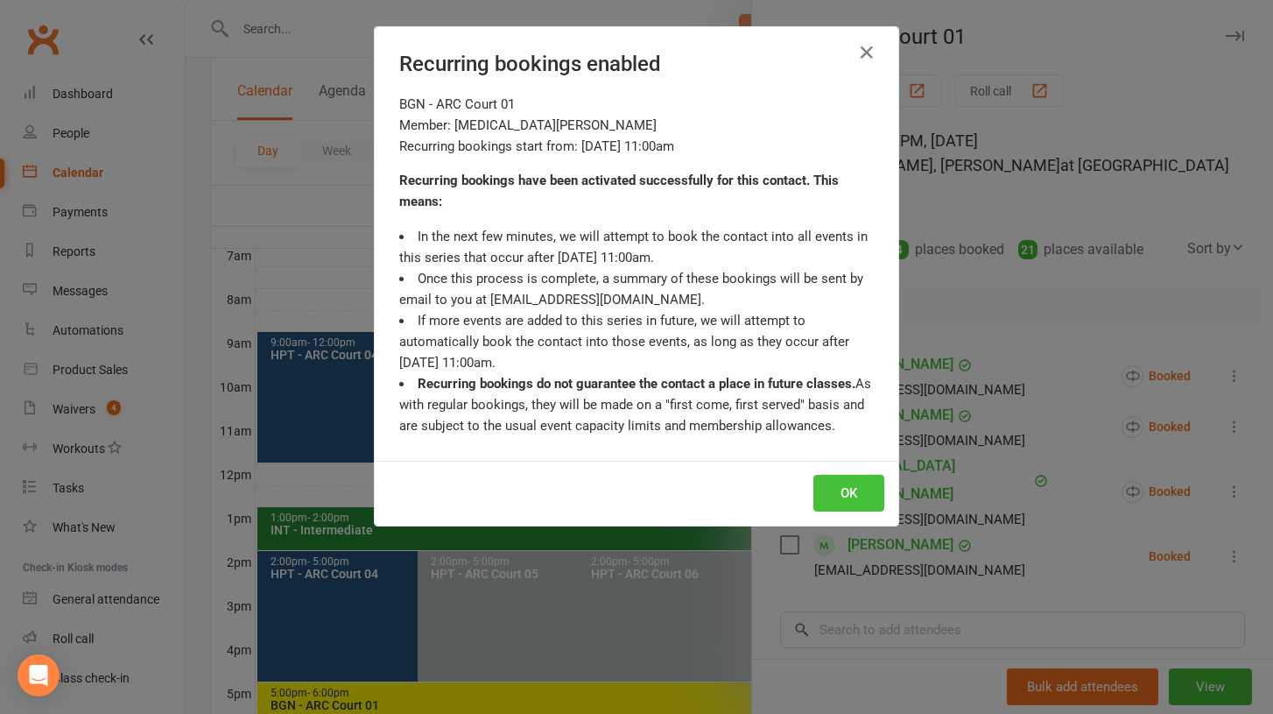
click at [852, 489] on button "OK" at bounding box center [849, 493] width 71 height 37
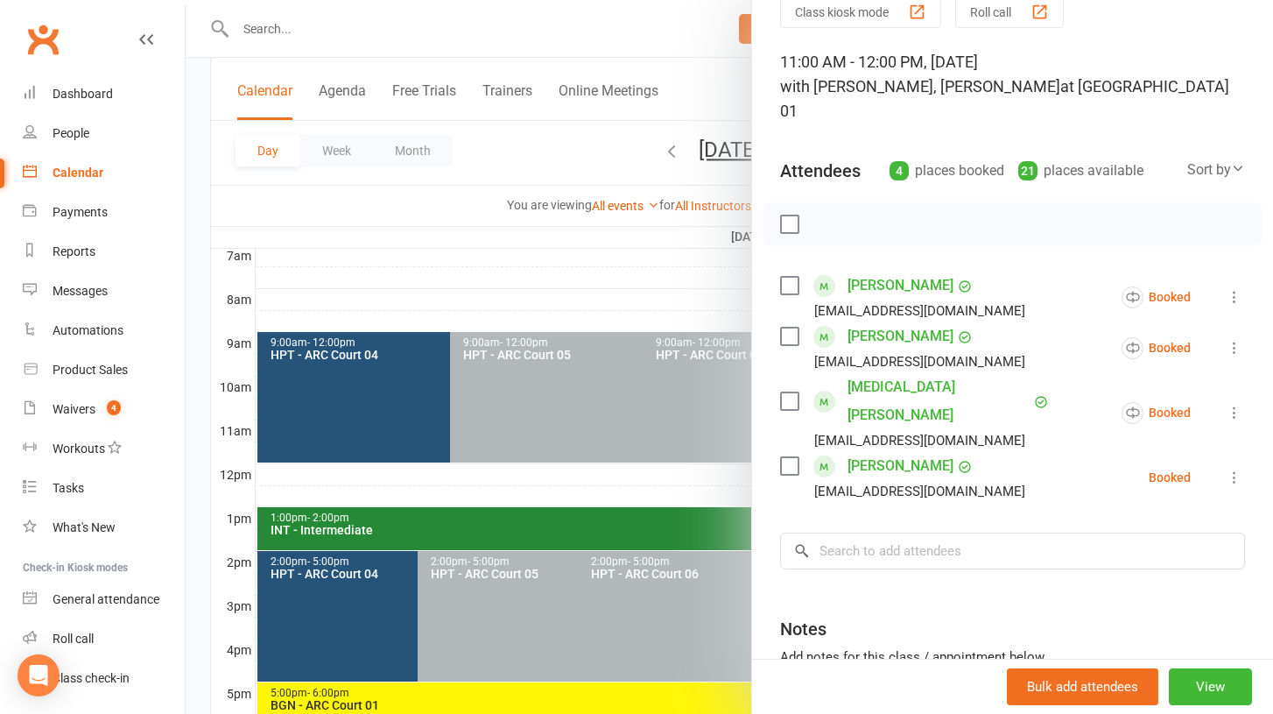
scroll to position [81, 0]
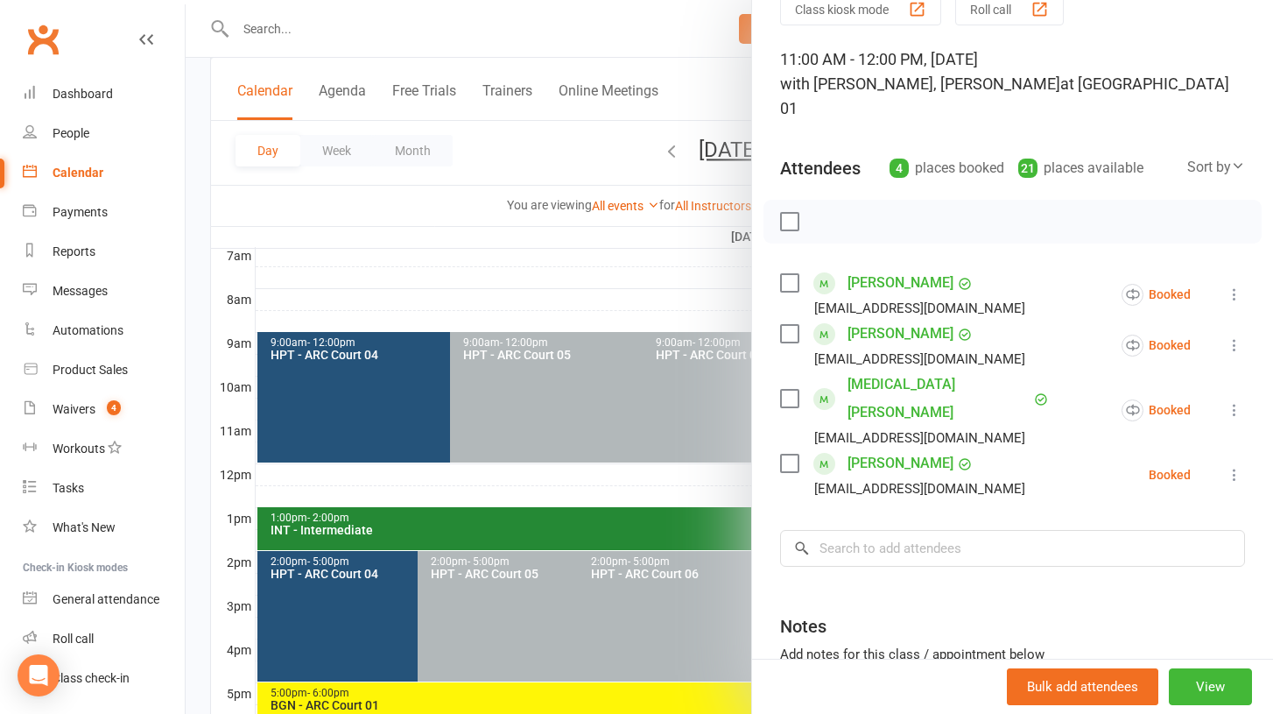
click at [1234, 466] on icon at bounding box center [1235, 475] width 18 height 18
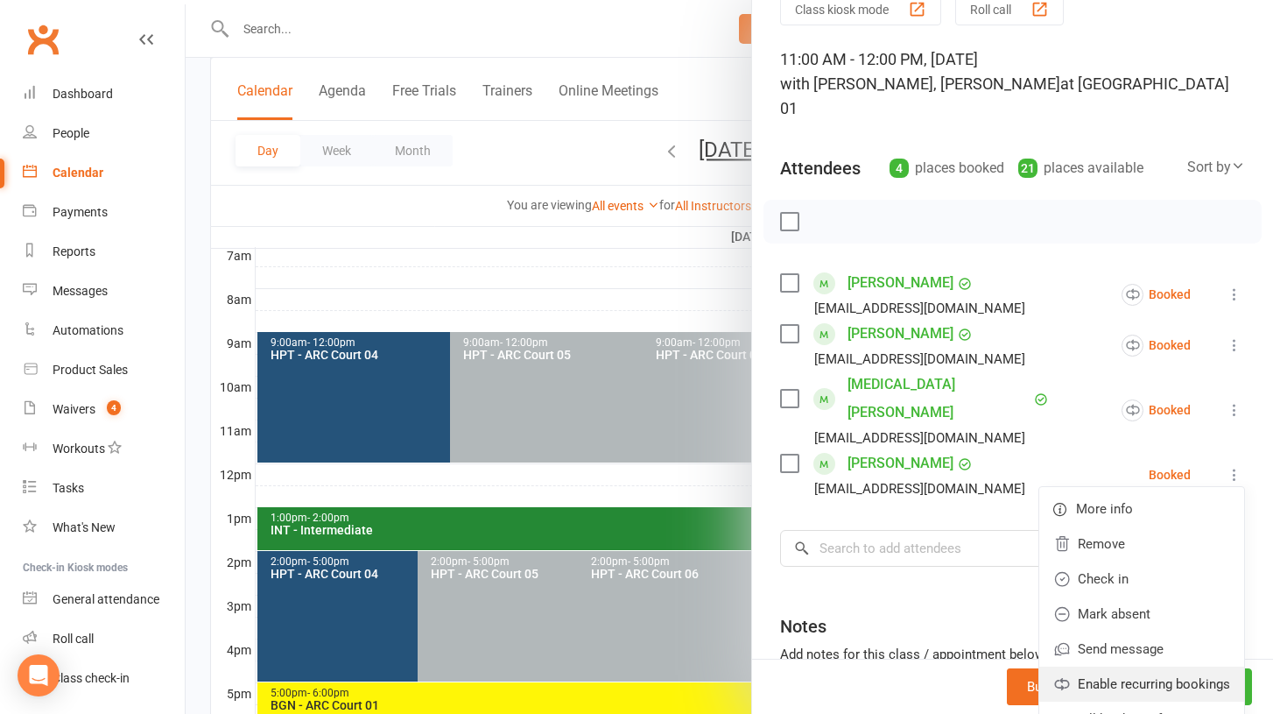
click at [1125, 666] on link "Enable recurring bookings" at bounding box center [1142, 683] width 205 height 35
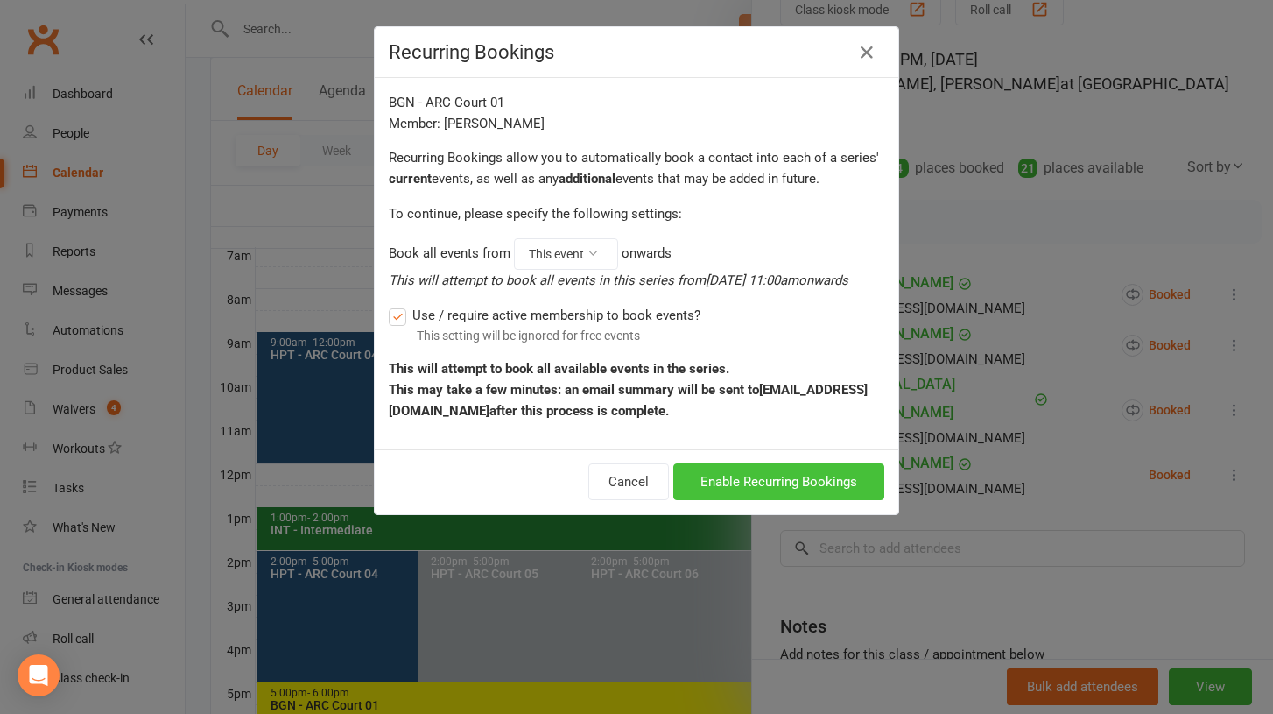
click at [831, 499] on button "Enable Recurring Bookings" at bounding box center [778, 481] width 211 height 37
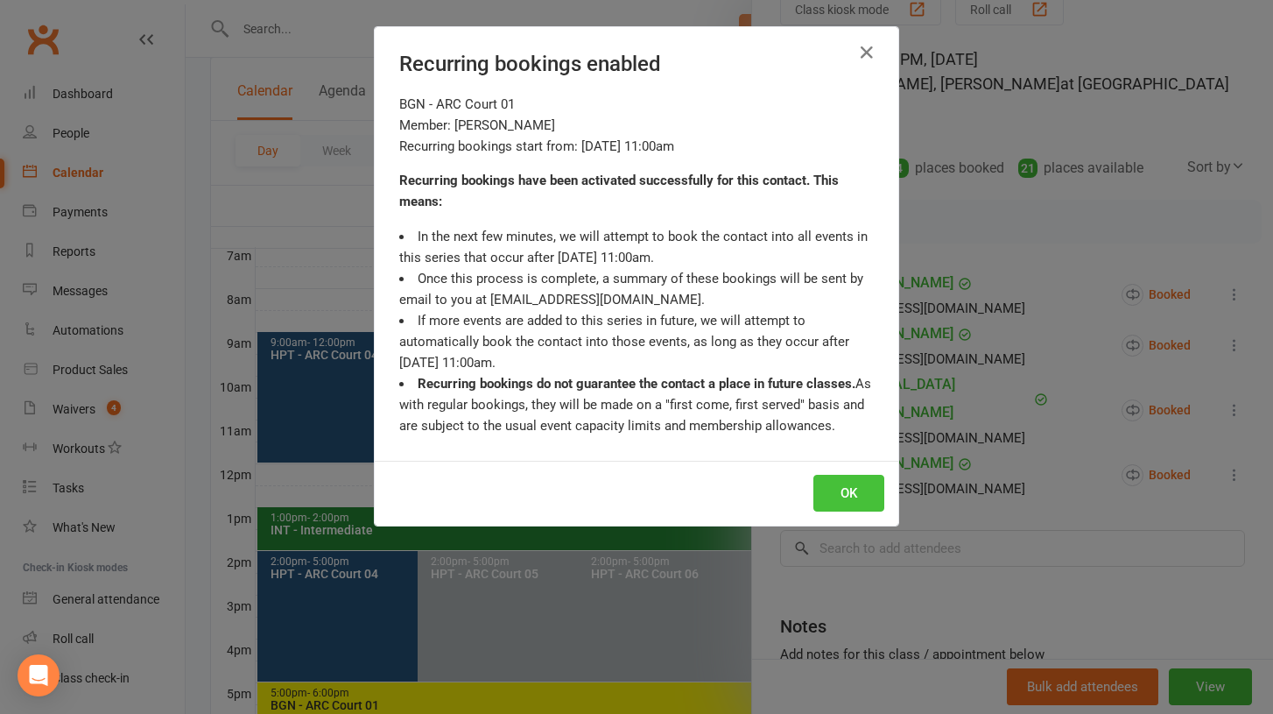
click at [831, 499] on button "OK" at bounding box center [849, 493] width 71 height 37
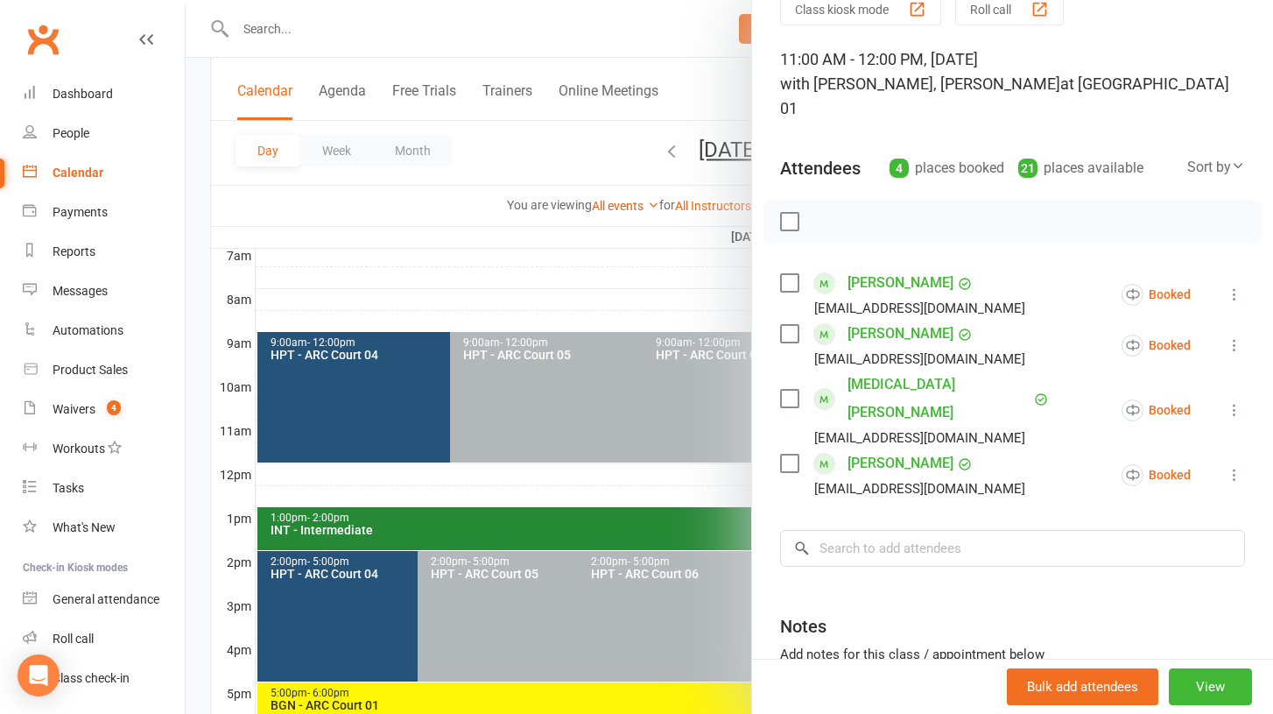
scroll to position [0, 0]
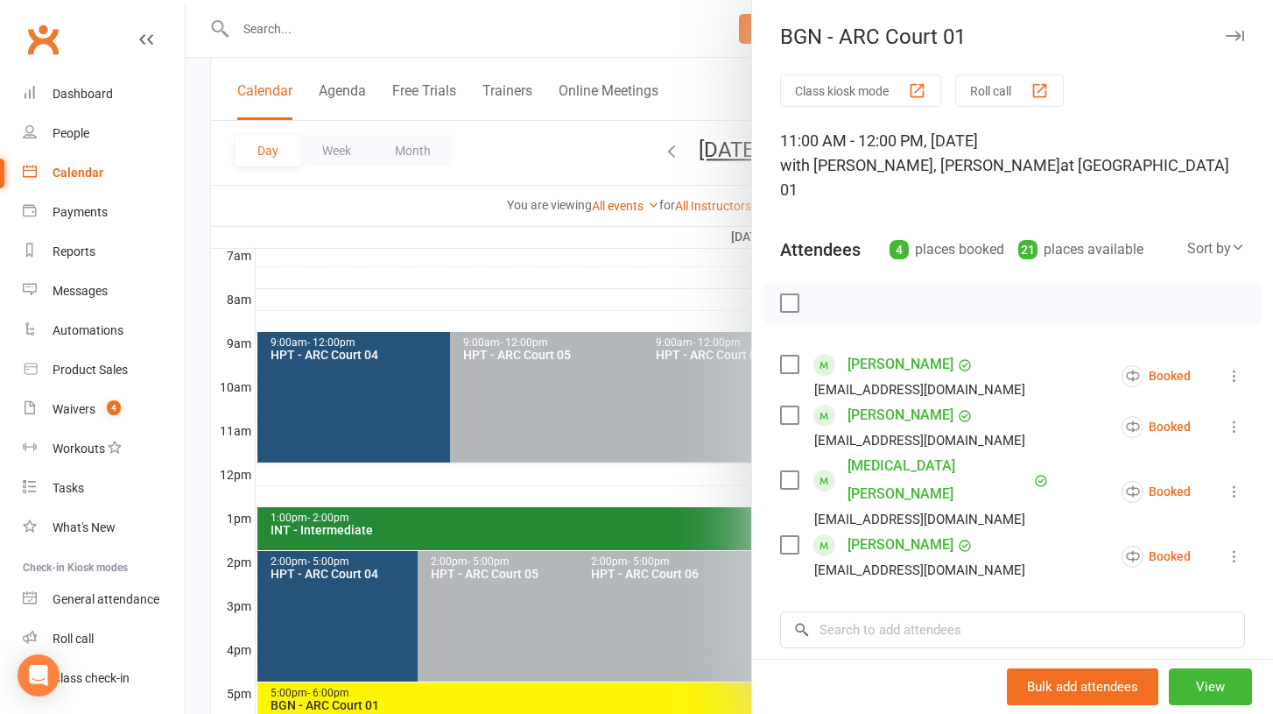
click at [1232, 35] on icon "button" at bounding box center [1235, 36] width 18 height 11
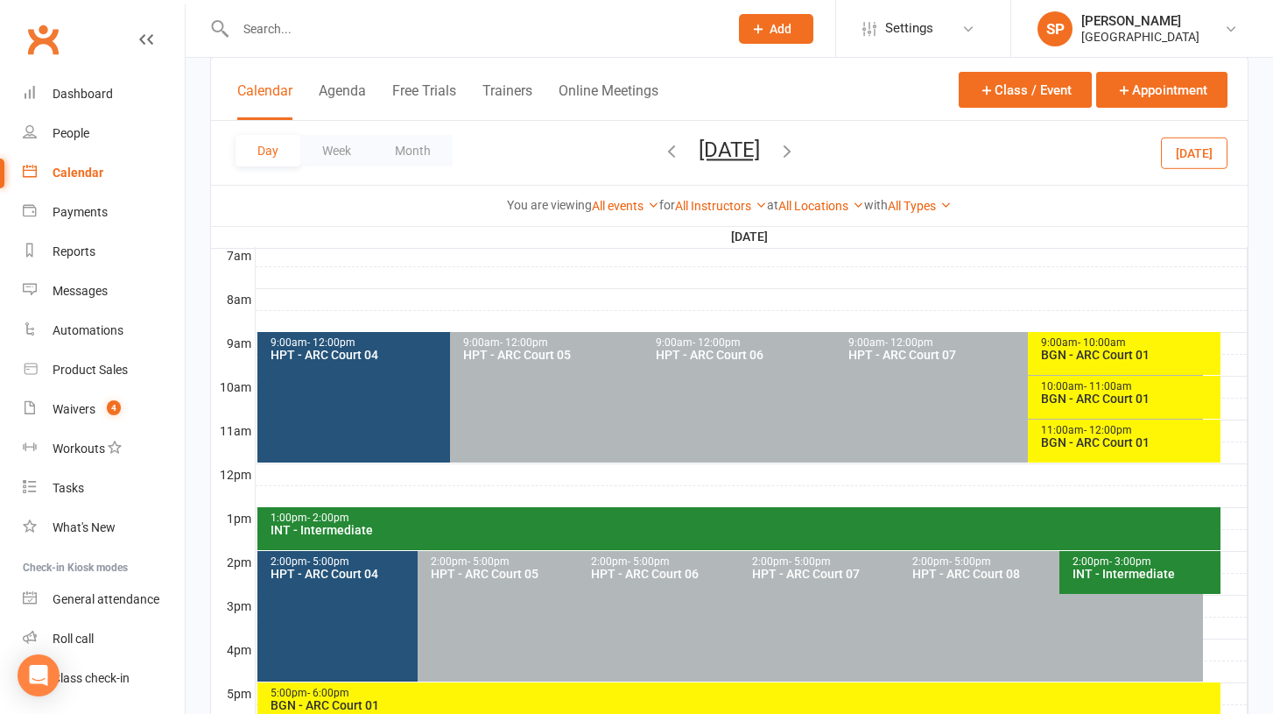
click at [1118, 393] on div "BGN - ARC Court 01" at bounding box center [1128, 398] width 177 height 12
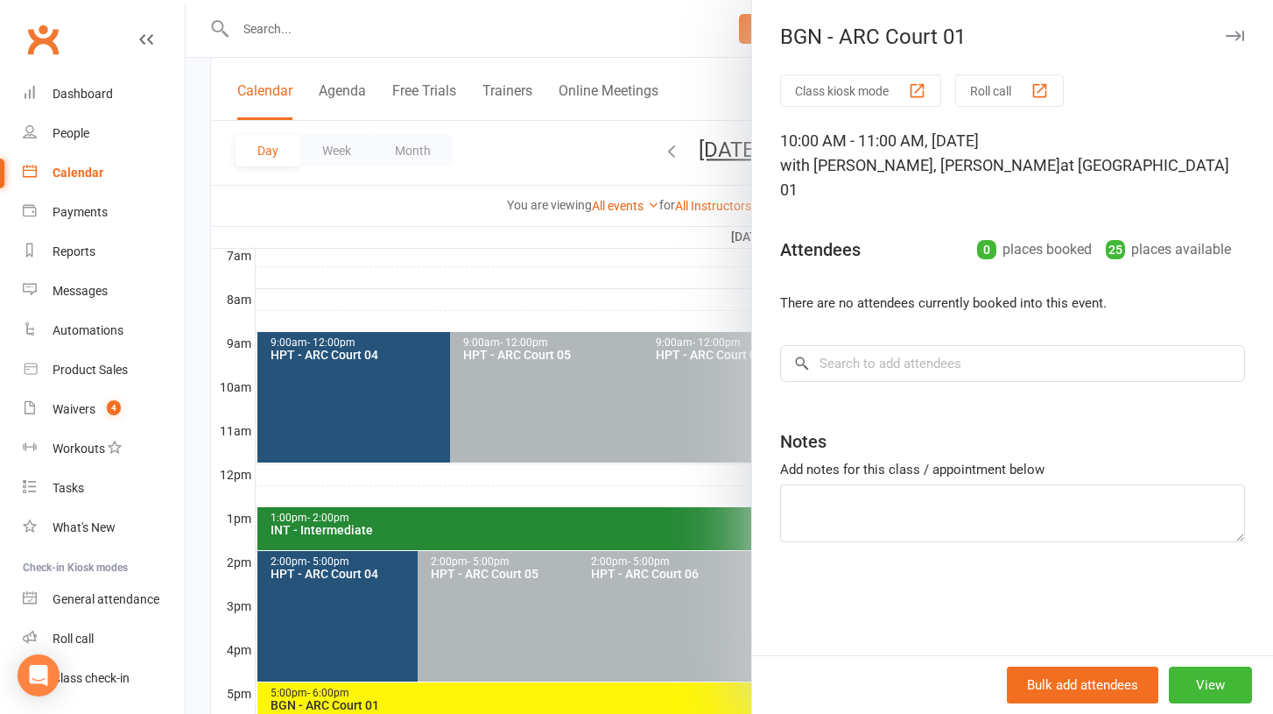
click at [1236, 32] on icon "button" at bounding box center [1235, 36] width 18 height 11
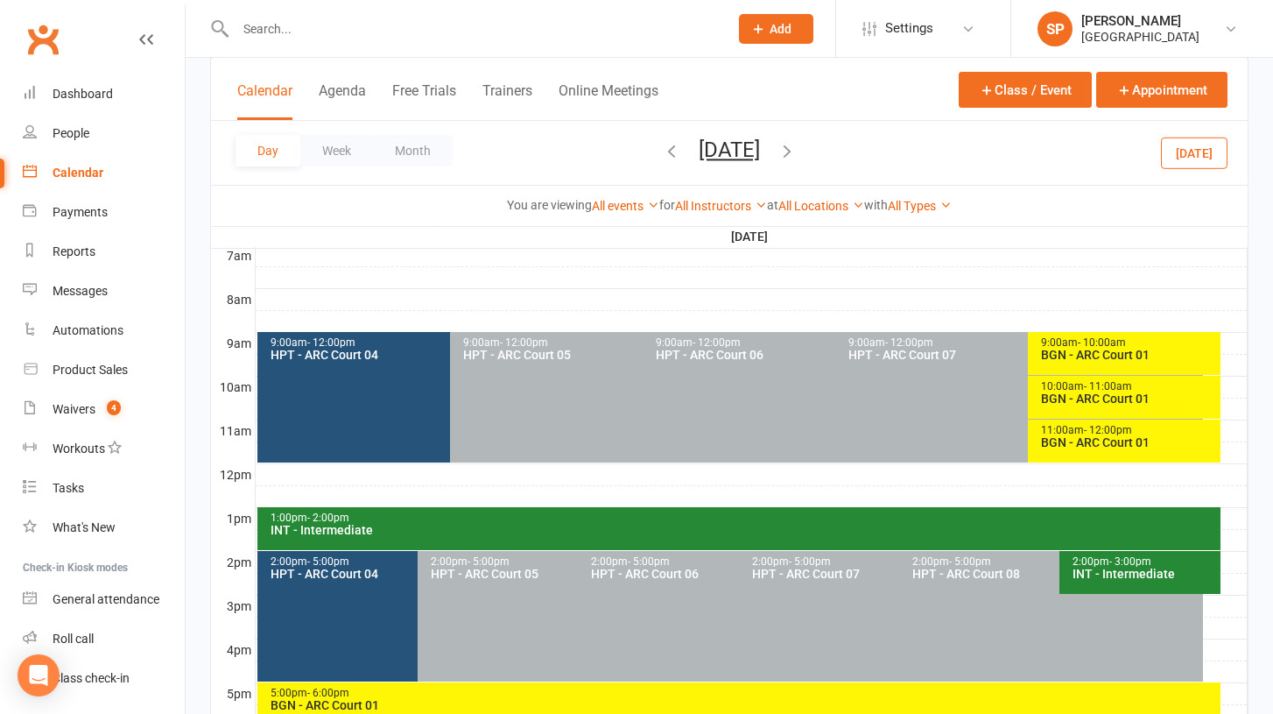
click at [1115, 343] on span "- 10:00am" at bounding box center [1102, 342] width 48 height 12
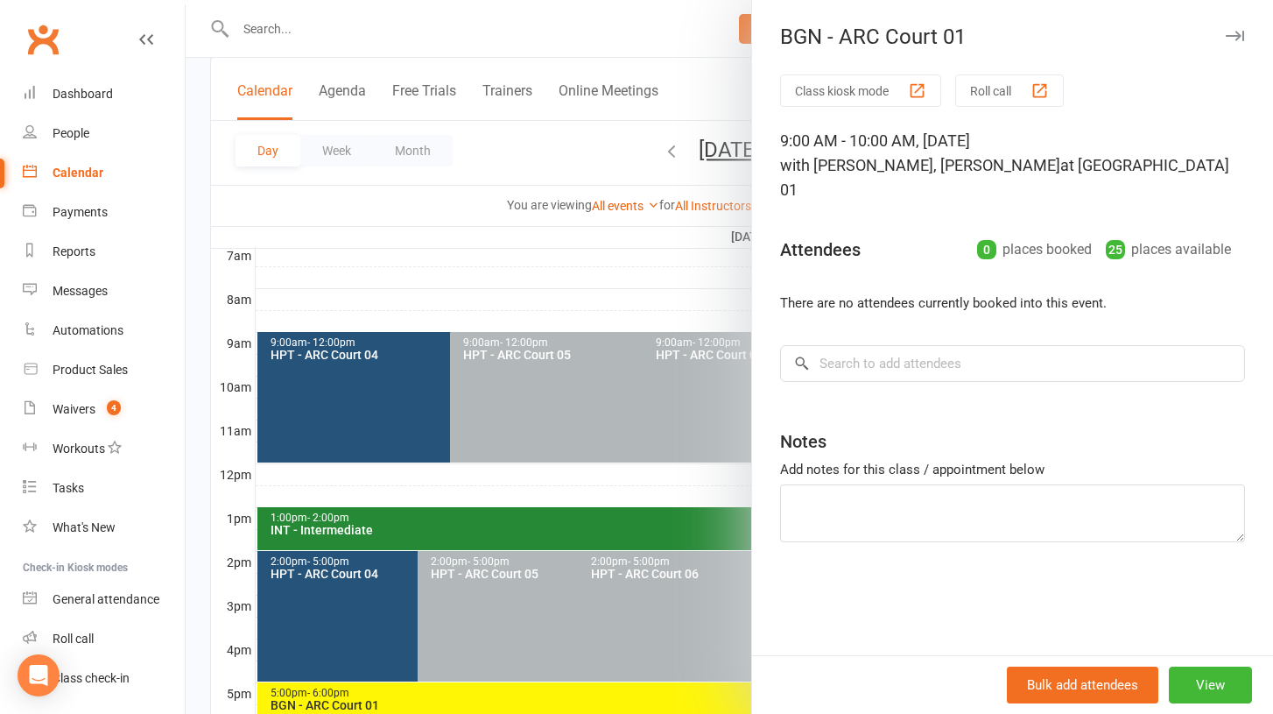
click at [1235, 37] on icon "button" at bounding box center [1235, 36] width 18 height 11
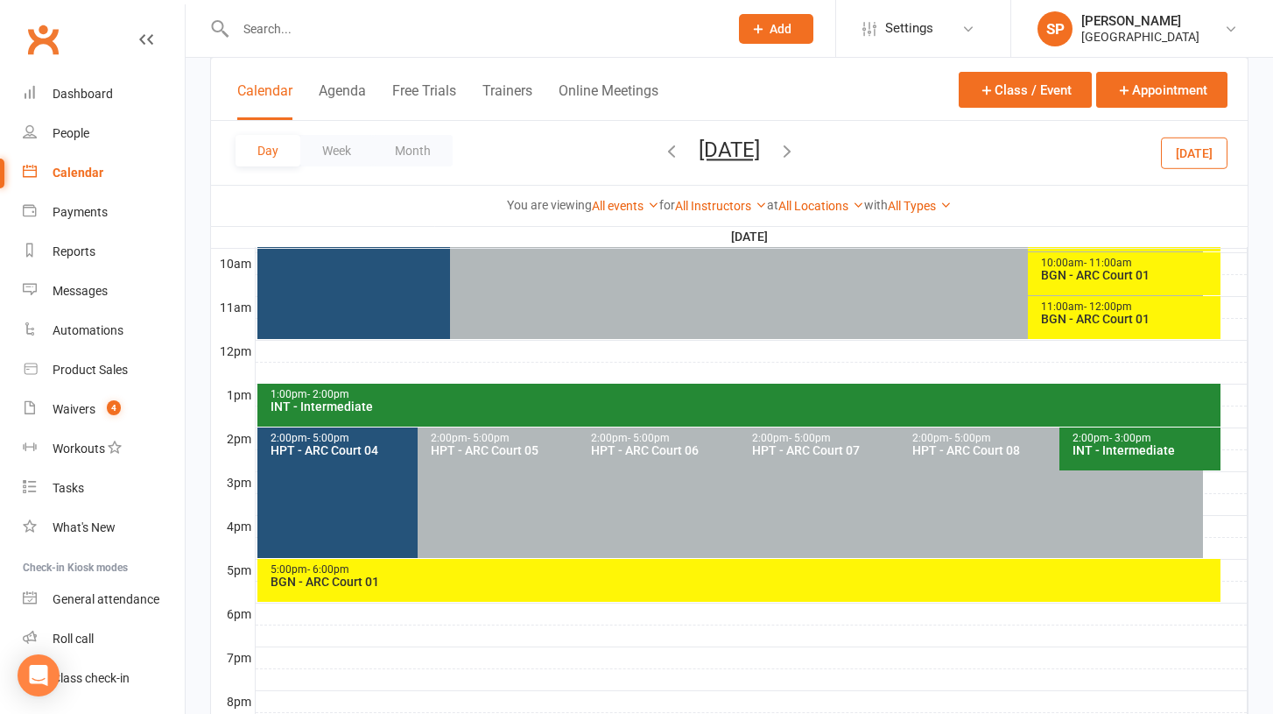
scroll to position [553, 0]
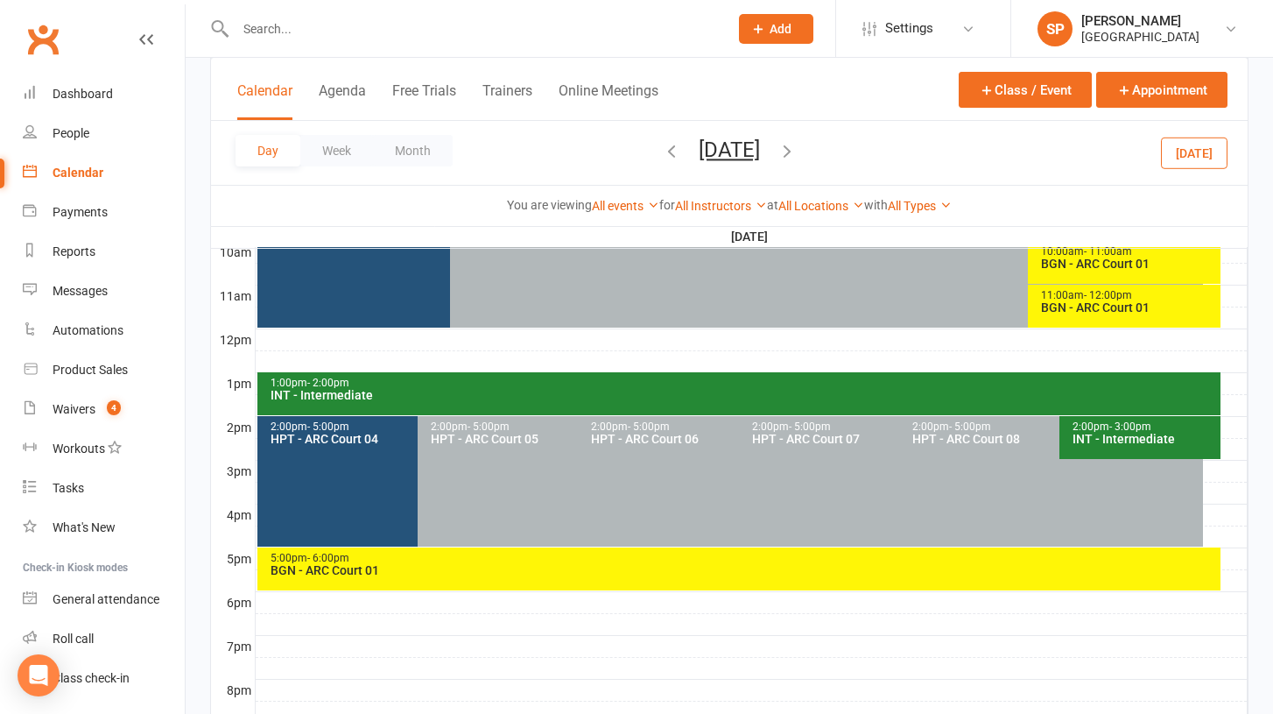
click at [796, 579] on div "5:00pm - 6:00pm BGN - [GEOGRAPHIC_DATA] 01" at bounding box center [738, 568] width 963 height 43
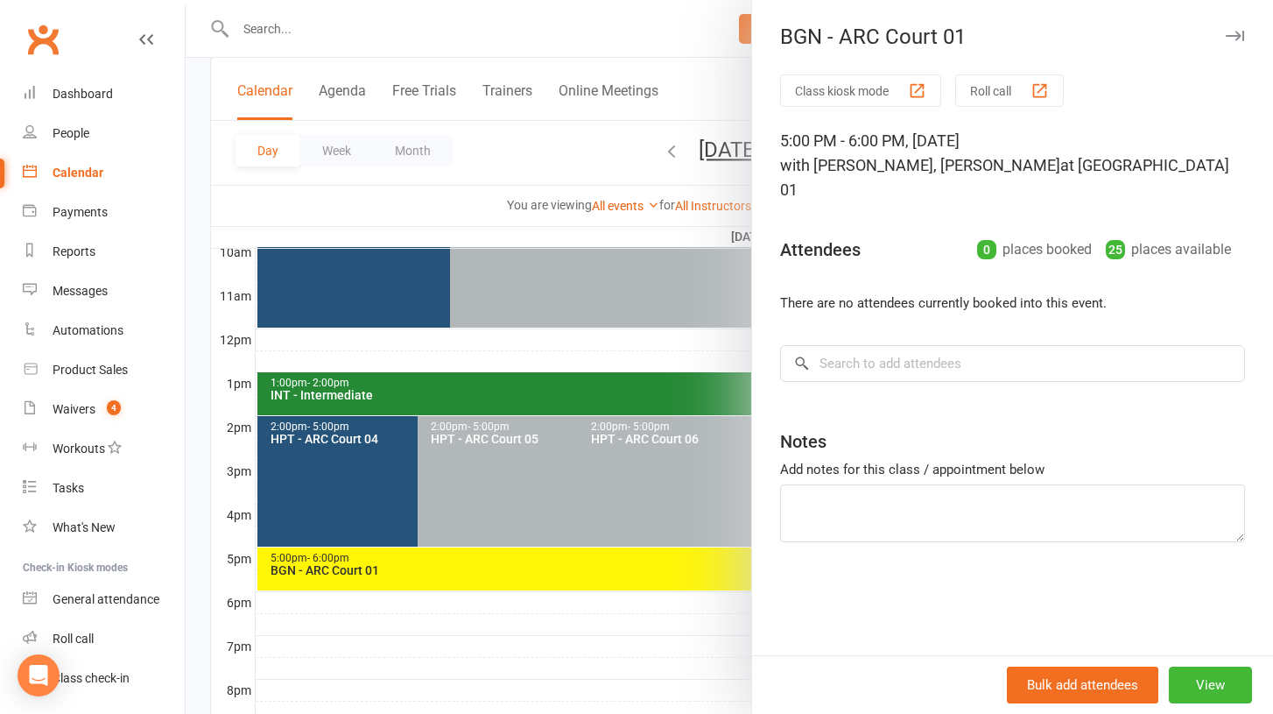
click at [1231, 32] on icon "button" at bounding box center [1235, 36] width 18 height 11
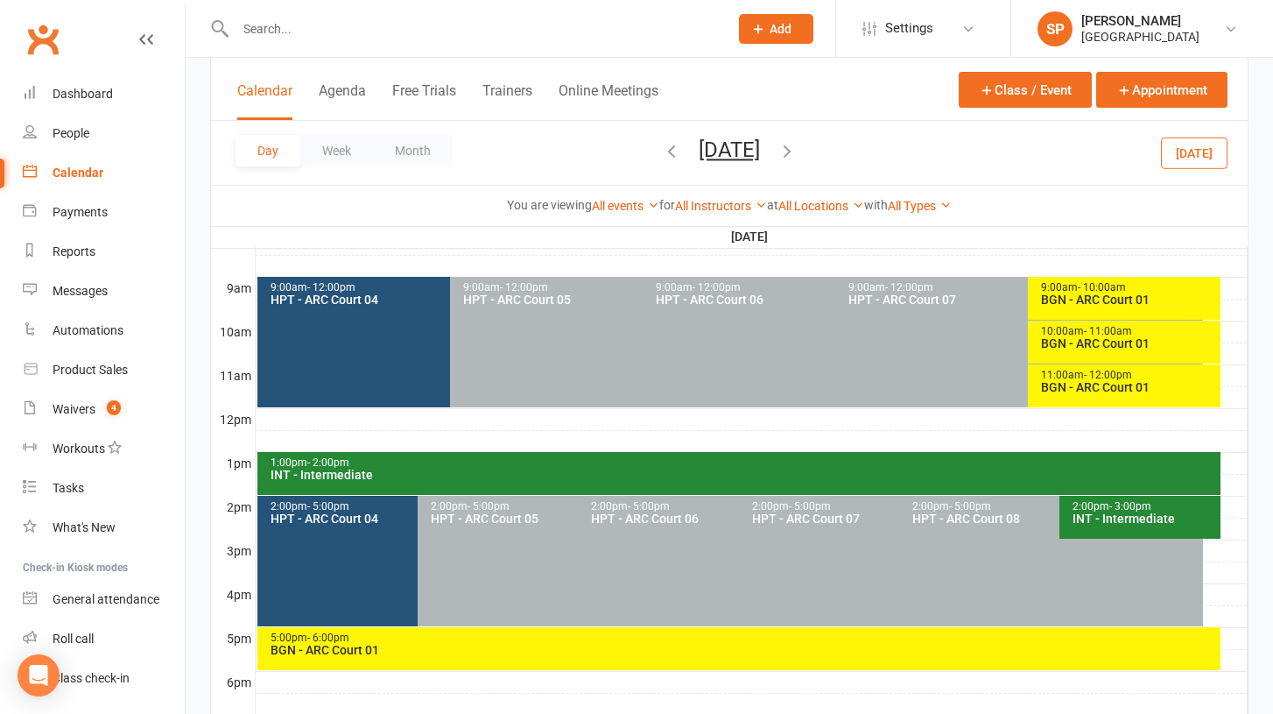
scroll to position [478, 0]
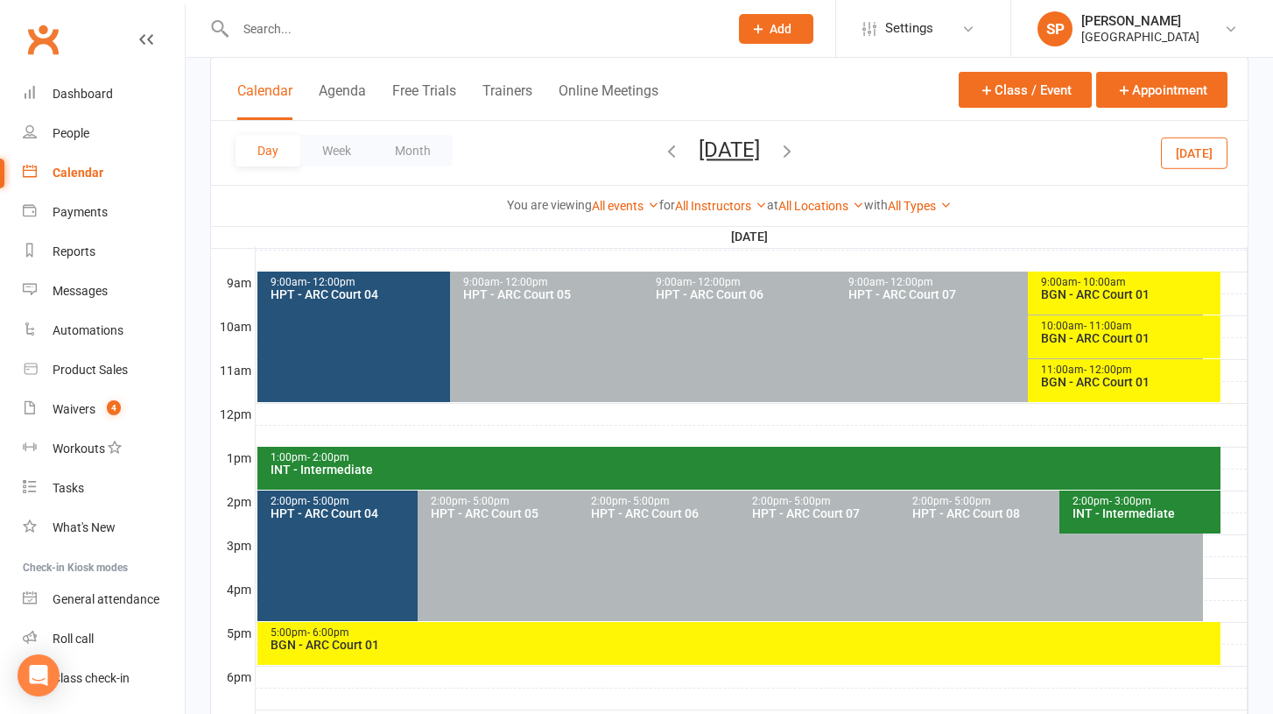
click at [1104, 333] on div "BGN - ARC Court 01" at bounding box center [1128, 338] width 177 height 12
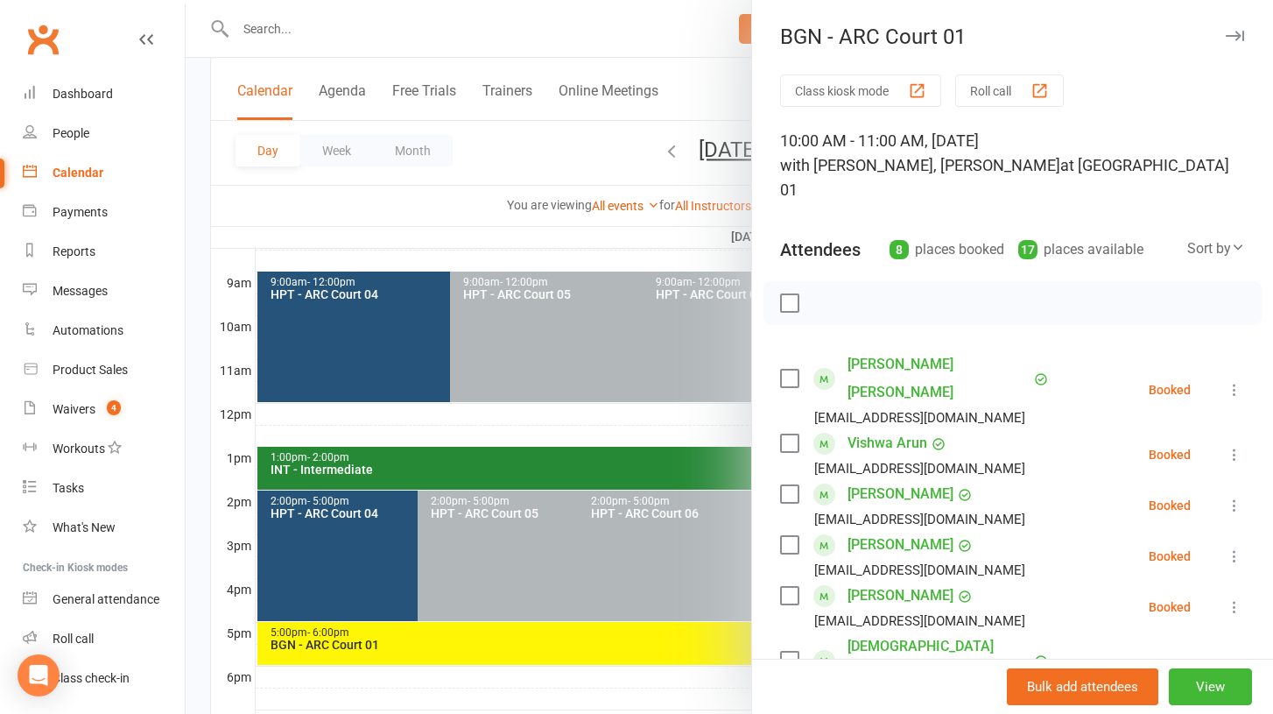
click at [1238, 381] on icon at bounding box center [1235, 390] width 18 height 18
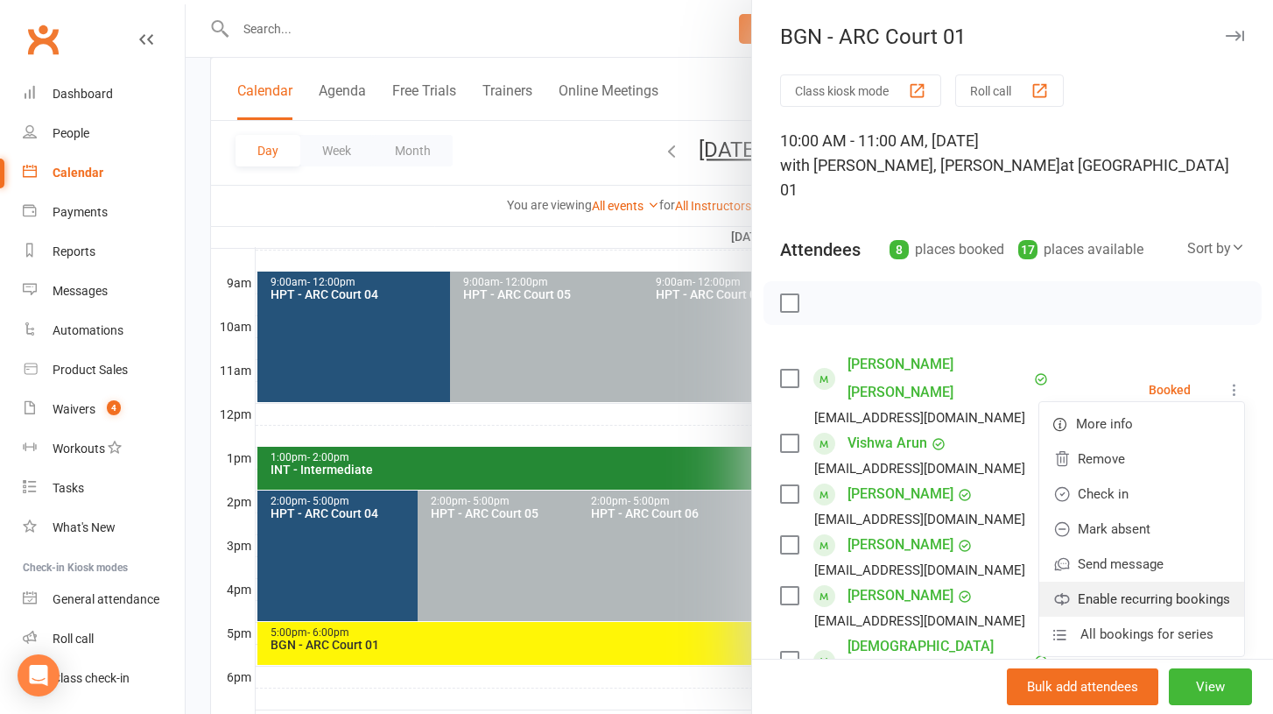
click at [1101, 582] on link "Enable recurring bookings" at bounding box center [1142, 599] width 205 height 35
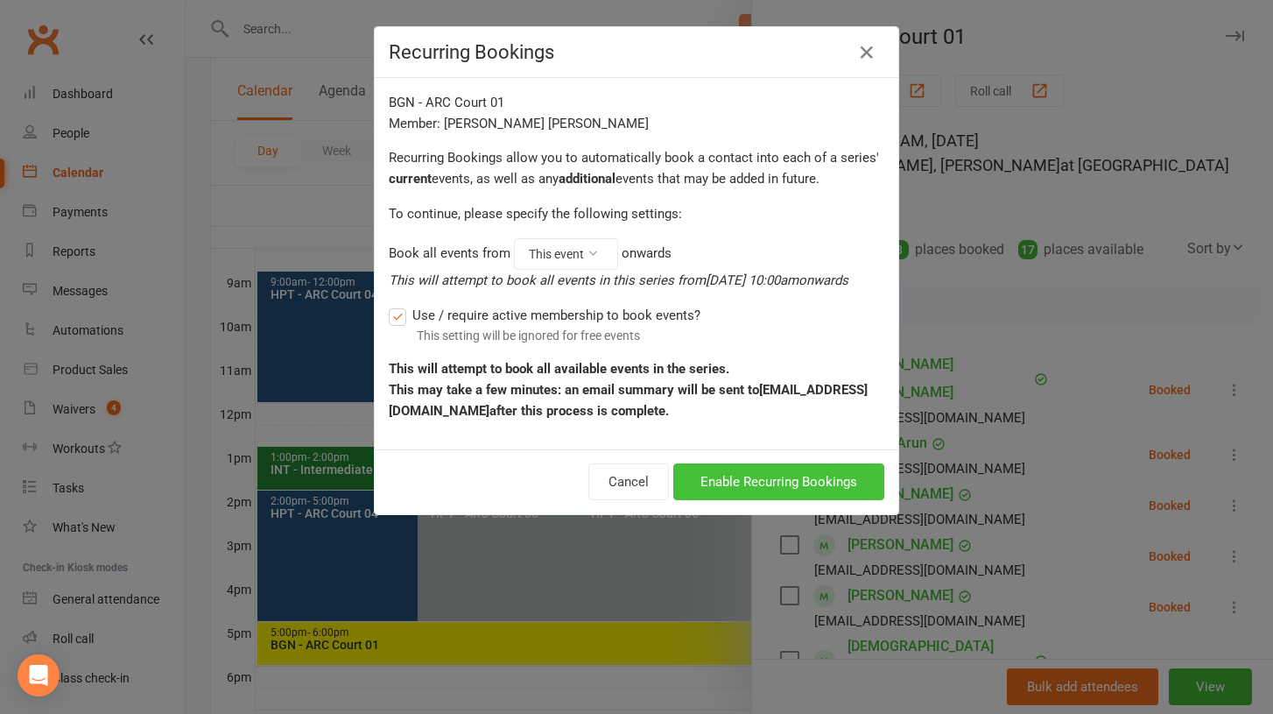
click at [814, 500] on button "Enable Recurring Bookings" at bounding box center [778, 481] width 211 height 37
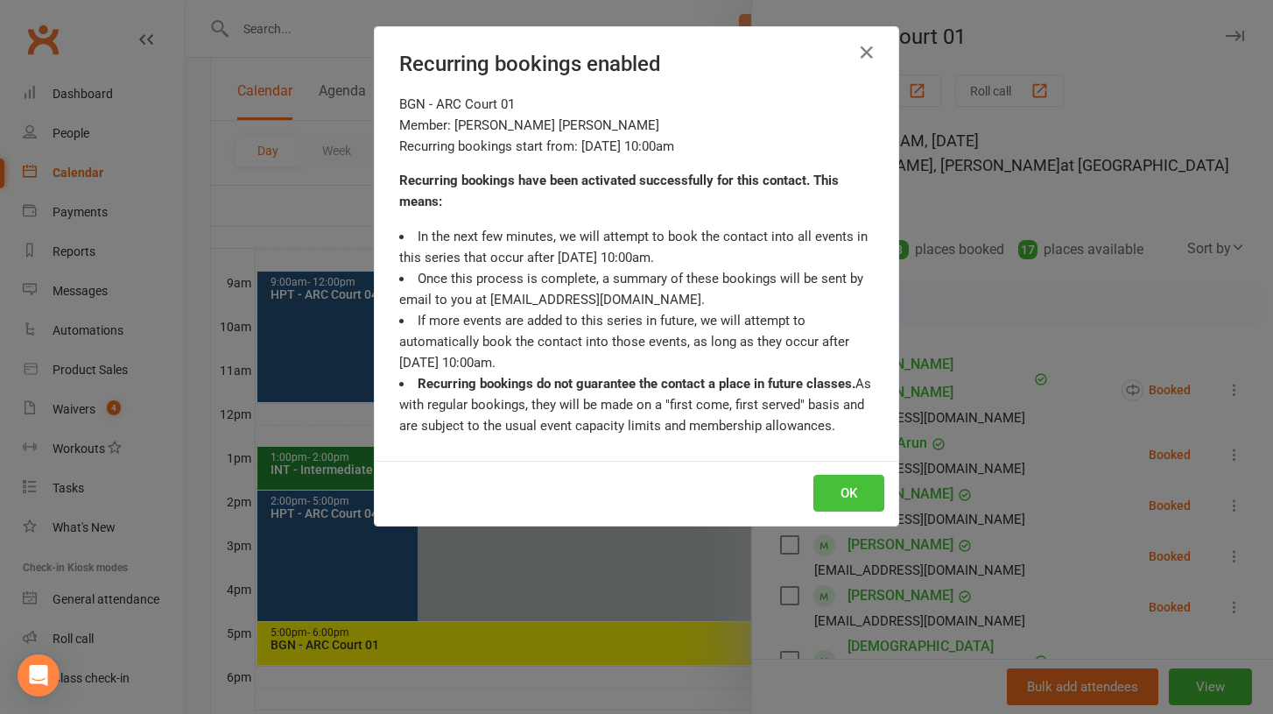
click at [849, 494] on button "OK" at bounding box center [849, 493] width 71 height 37
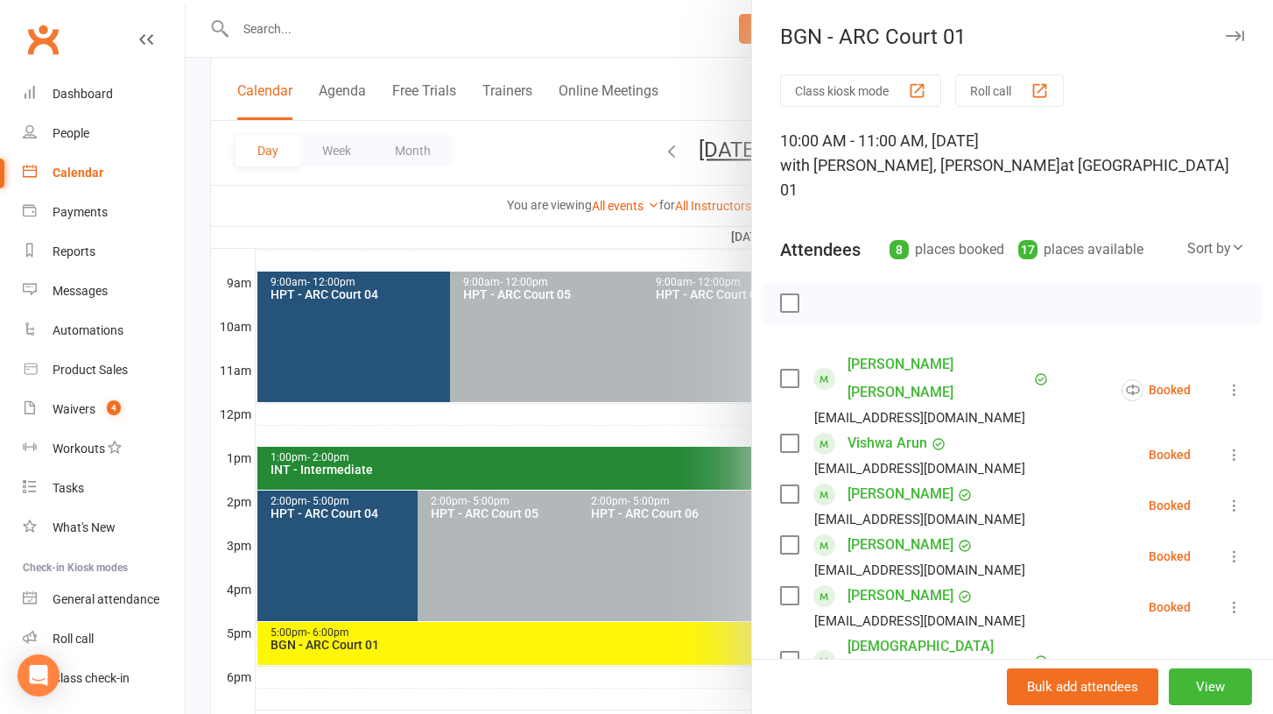
click at [1238, 446] on icon at bounding box center [1235, 455] width 18 height 18
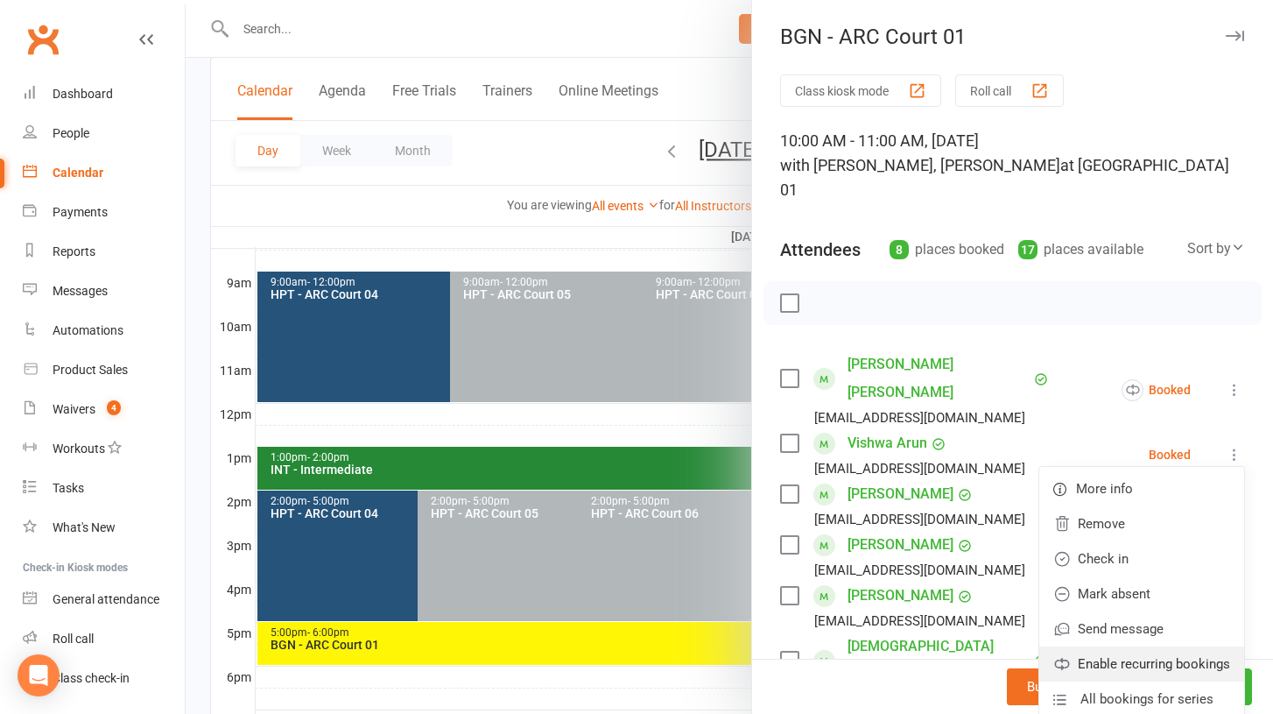
click at [1115, 646] on link "Enable recurring bookings" at bounding box center [1142, 663] width 205 height 35
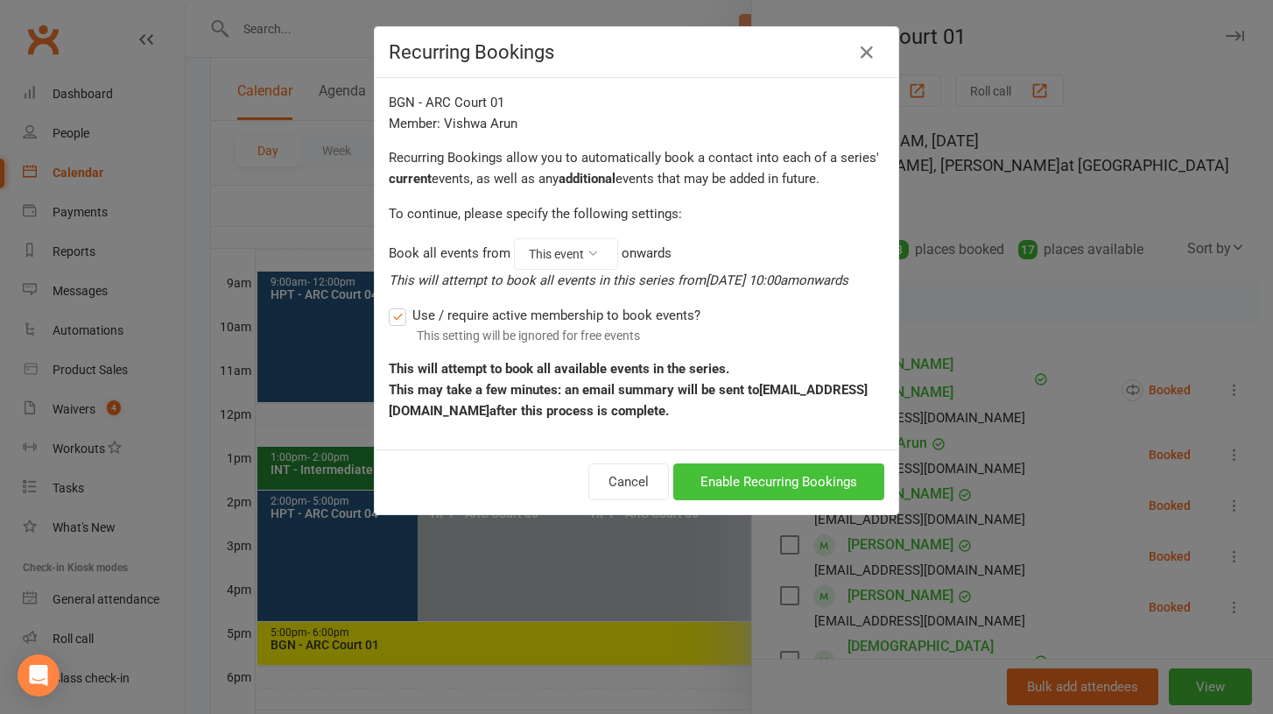
click at [833, 498] on button "Enable Recurring Bookings" at bounding box center [778, 481] width 211 height 37
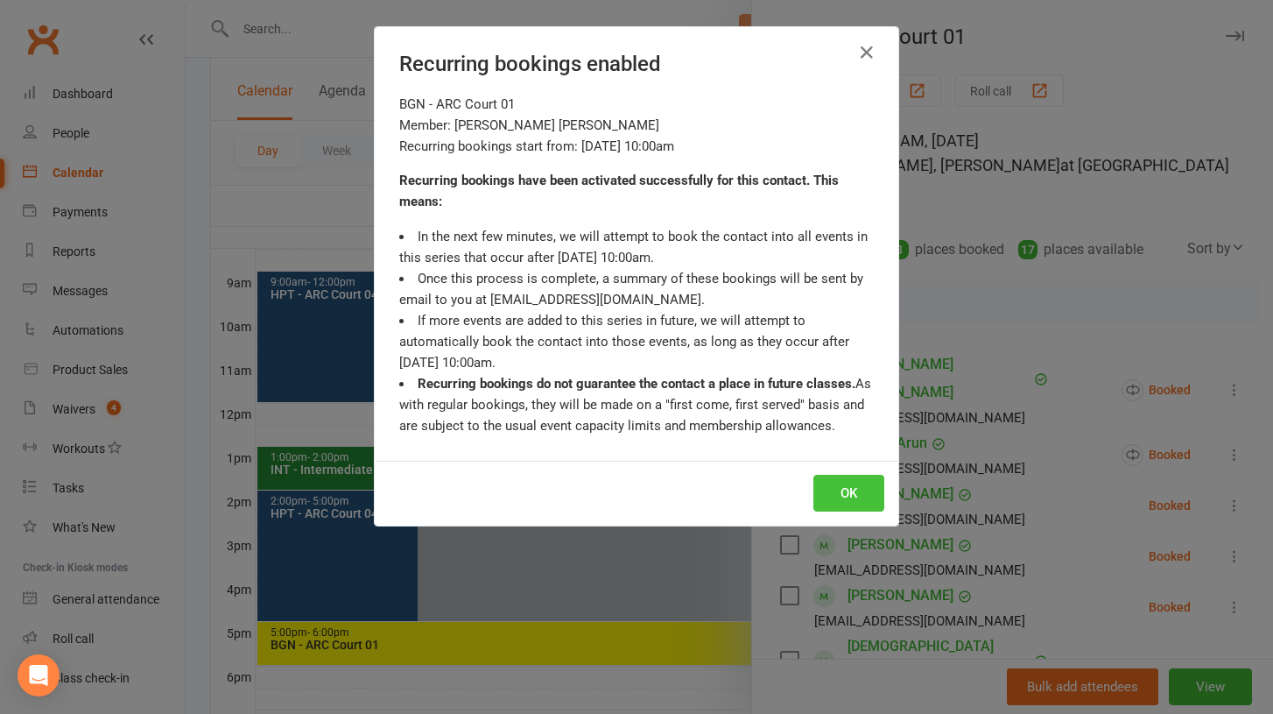
click at [860, 495] on button "OK" at bounding box center [849, 493] width 71 height 37
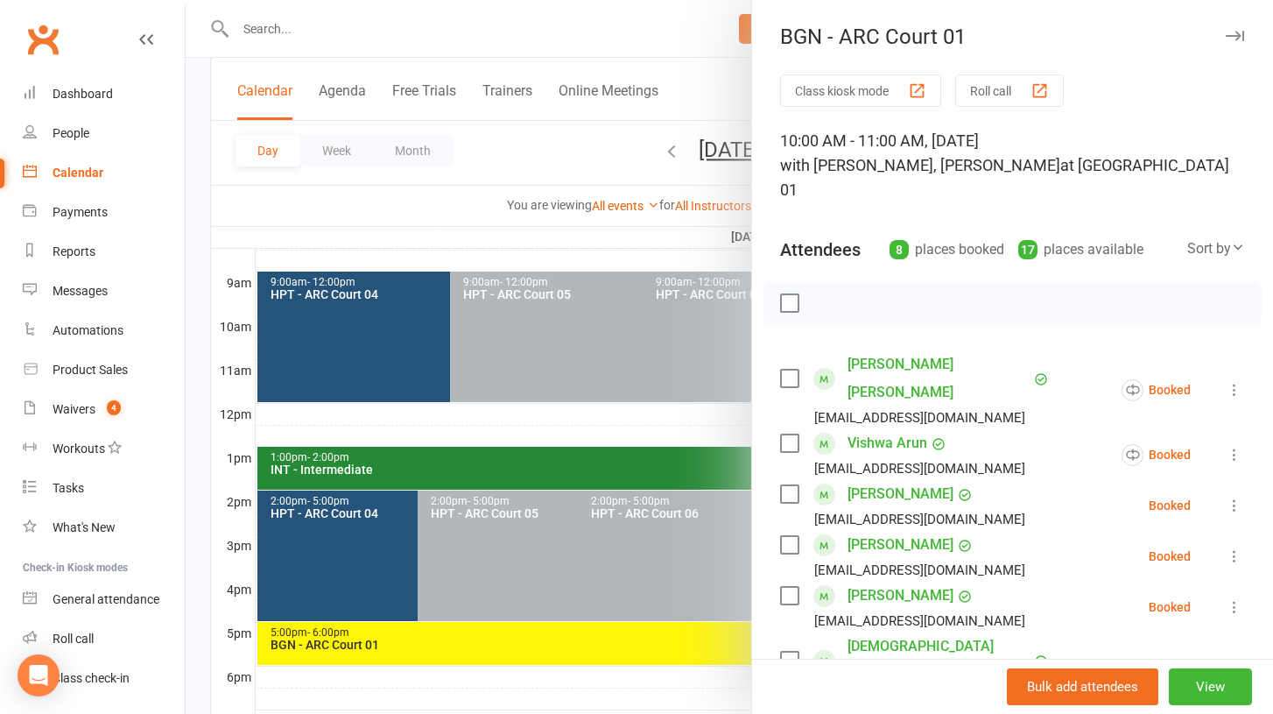
click at [1234, 497] on icon at bounding box center [1235, 506] width 18 height 18
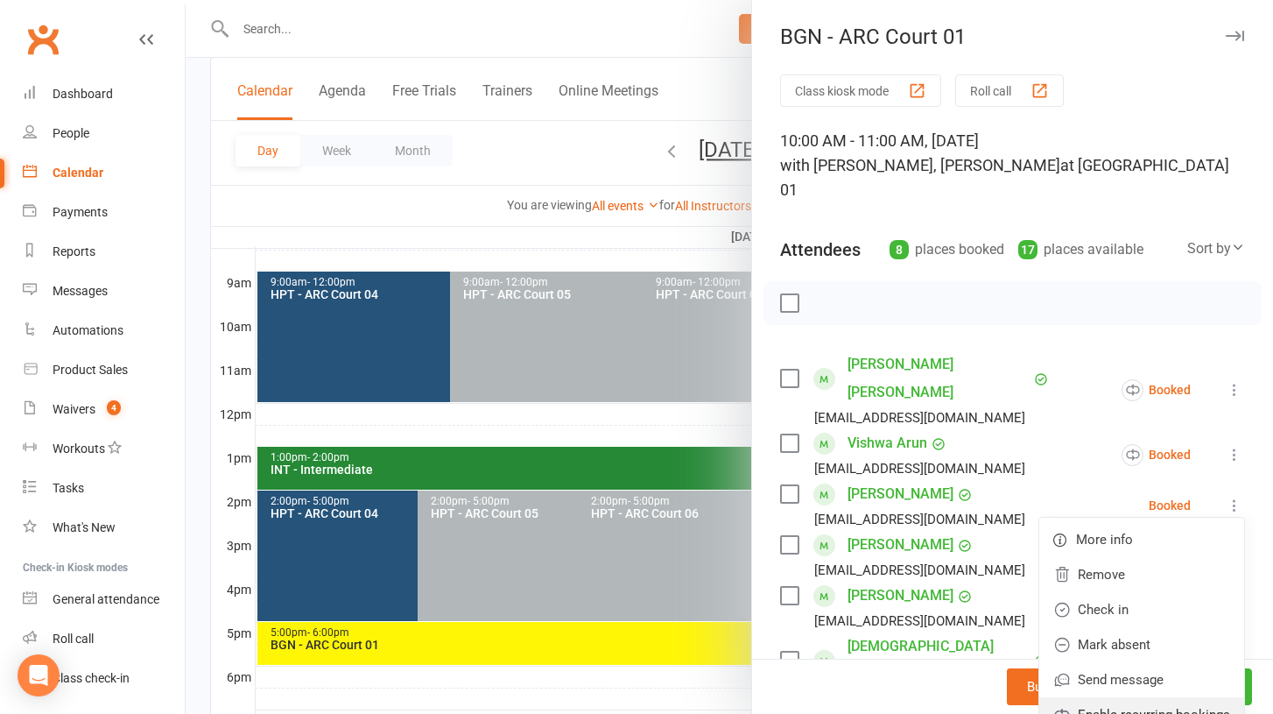
click at [1131, 697] on link "Enable recurring bookings" at bounding box center [1142, 714] width 205 height 35
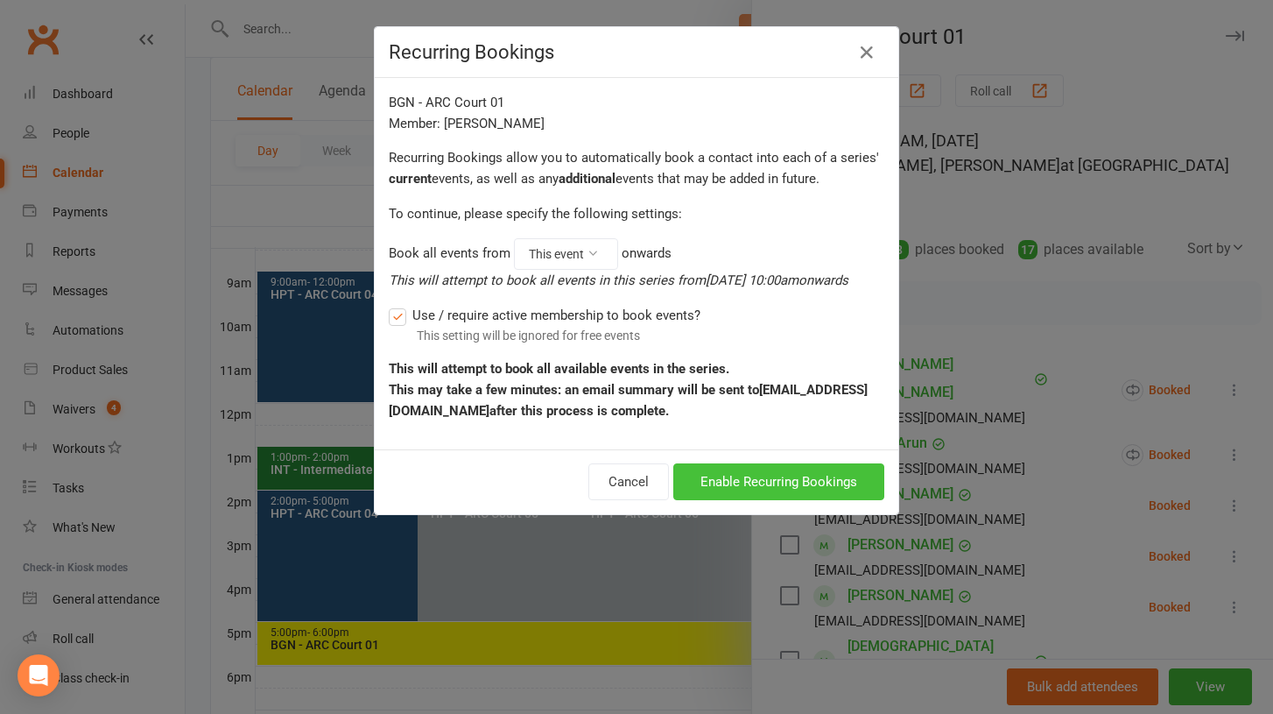
click at [832, 500] on button "Enable Recurring Bookings" at bounding box center [778, 481] width 211 height 37
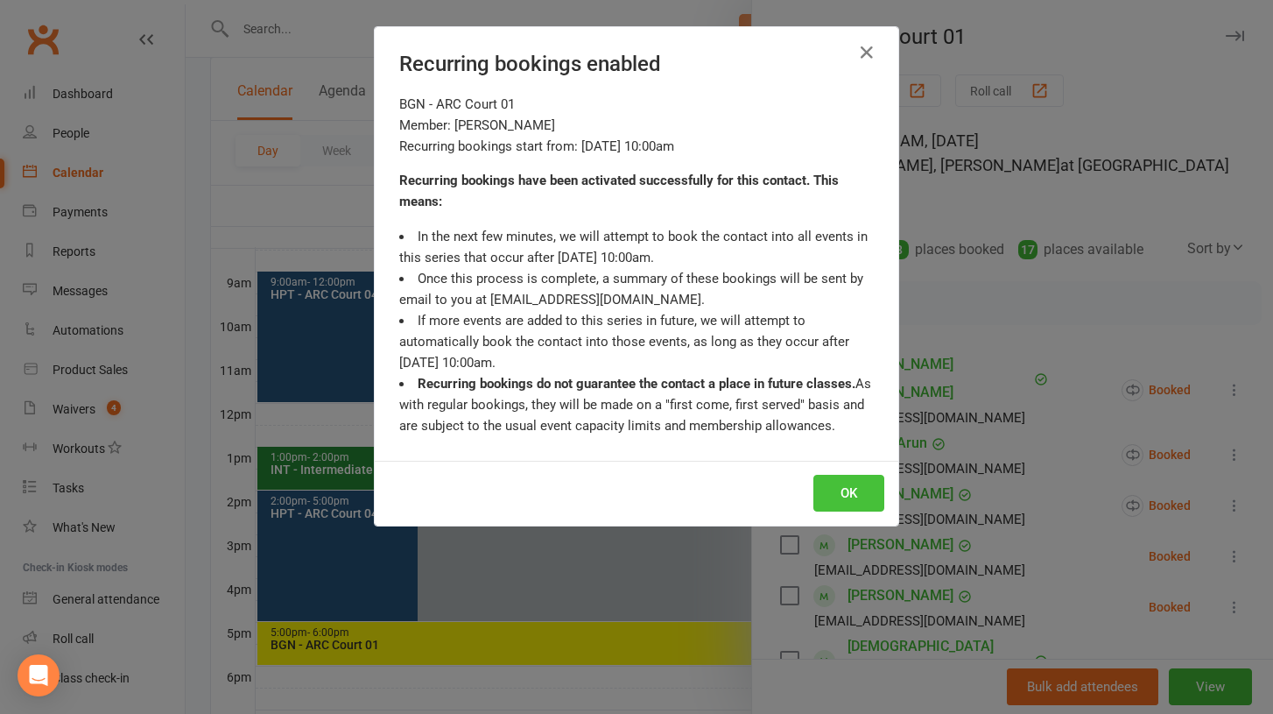
click at [832, 503] on button "OK" at bounding box center [849, 493] width 71 height 37
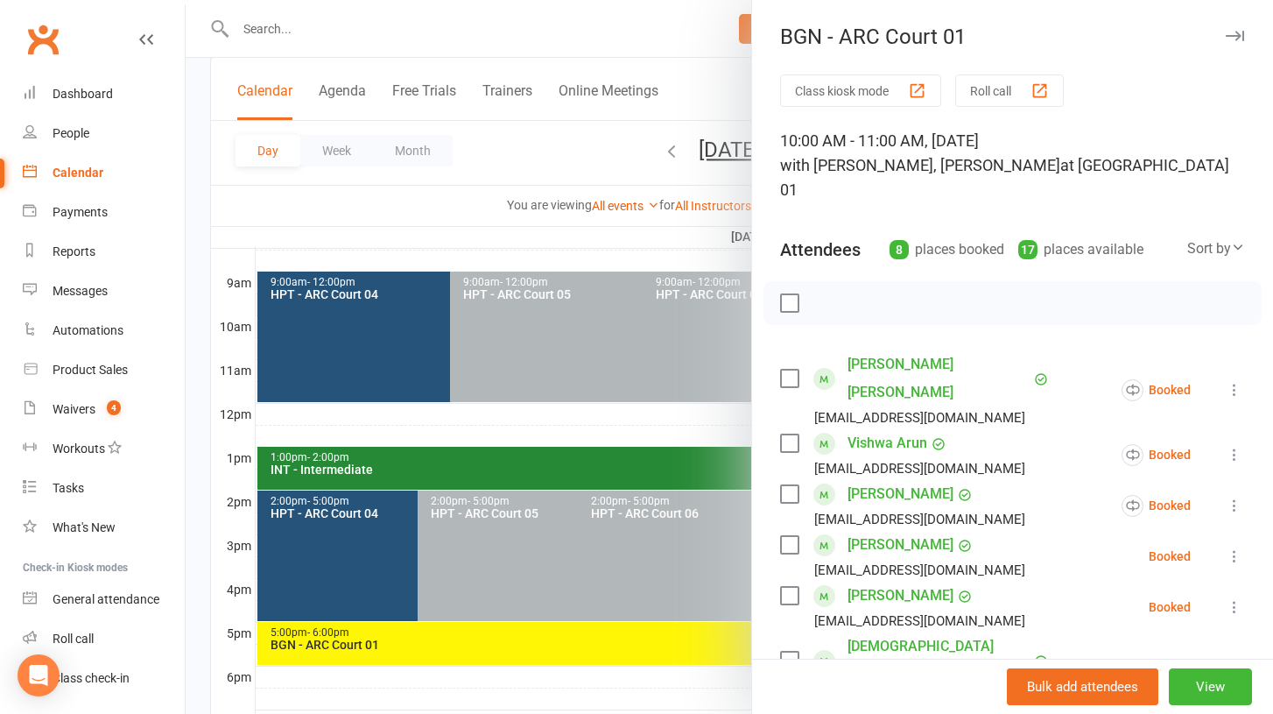
click at [1236, 547] on icon at bounding box center [1235, 556] width 18 height 18
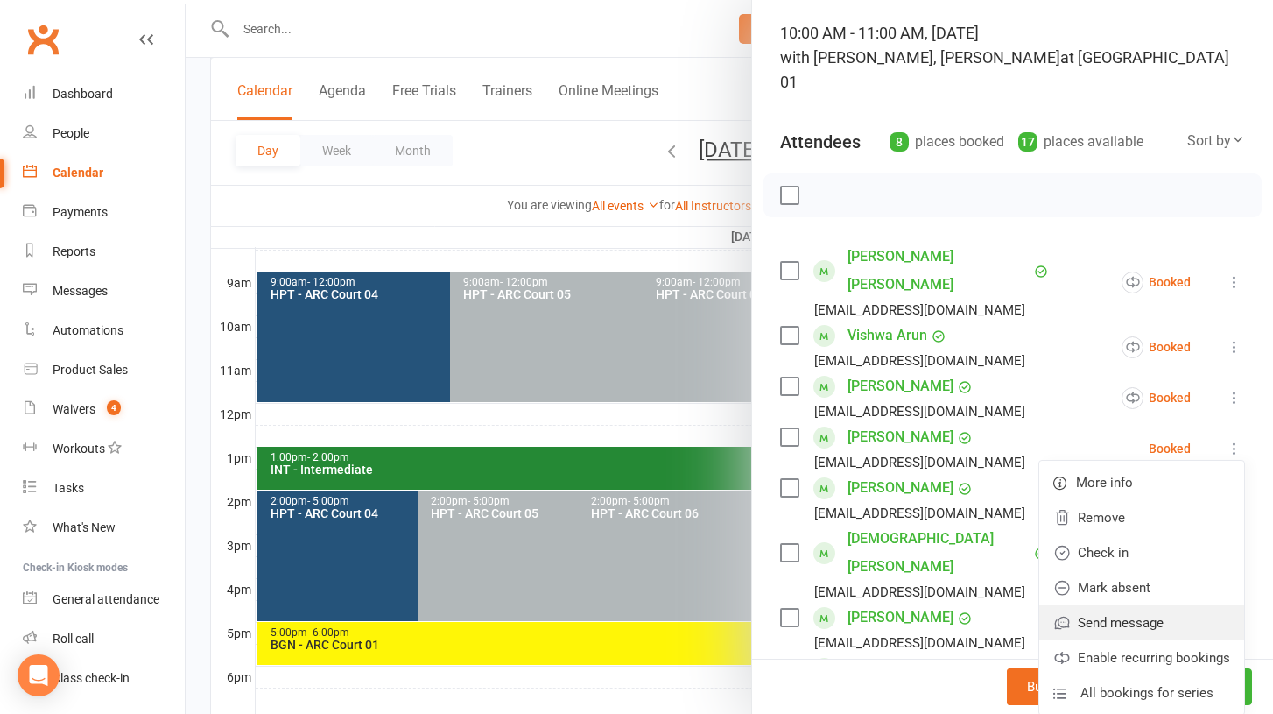
scroll to position [110, 0]
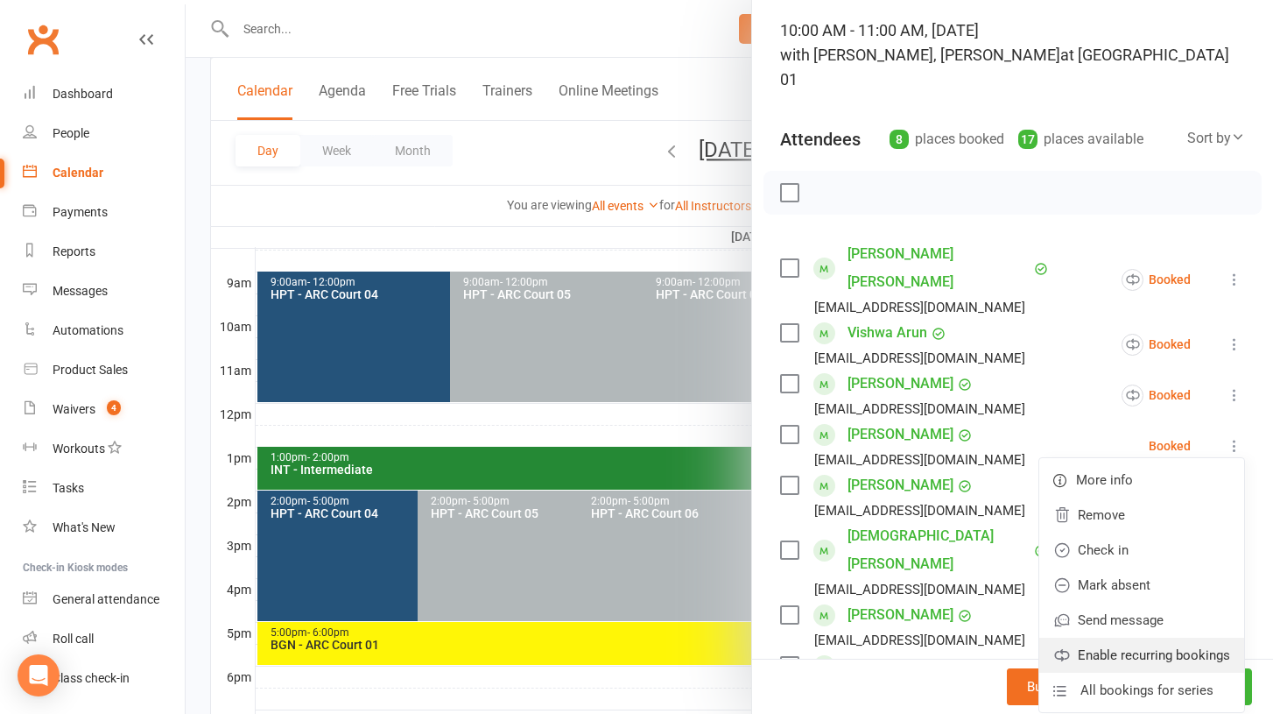
click at [1153, 638] on link "Enable recurring bookings" at bounding box center [1142, 655] width 205 height 35
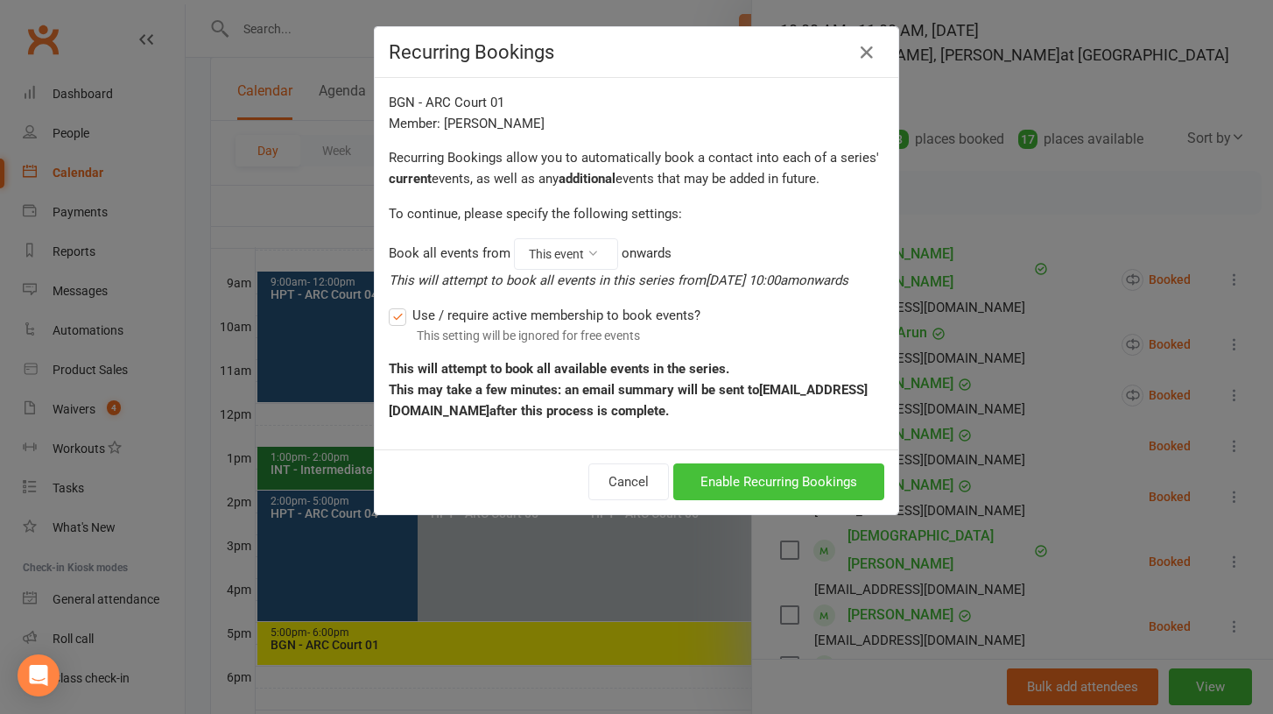
click at [813, 497] on button "Enable Recurring Bookings" at bounding box center [778, 481] width 211 height 37
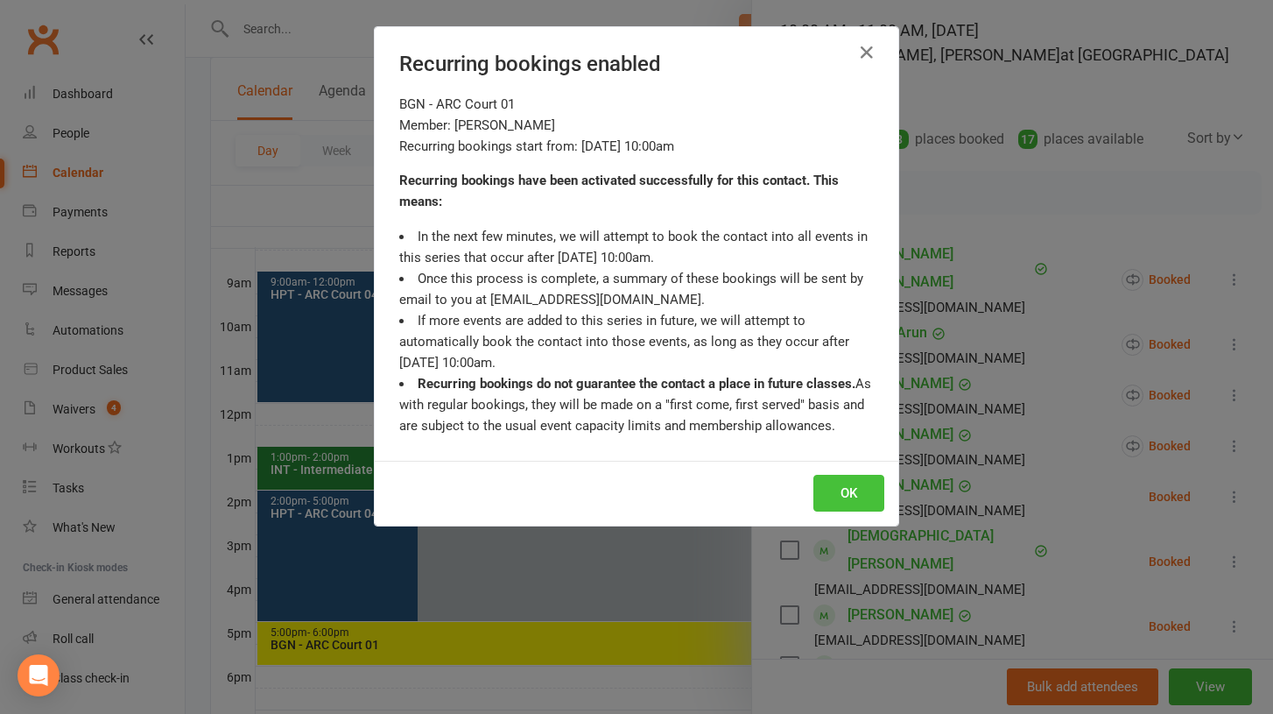
click at [863, 497] on button "OK" at bounding box center [849, 493] width 71 height 37
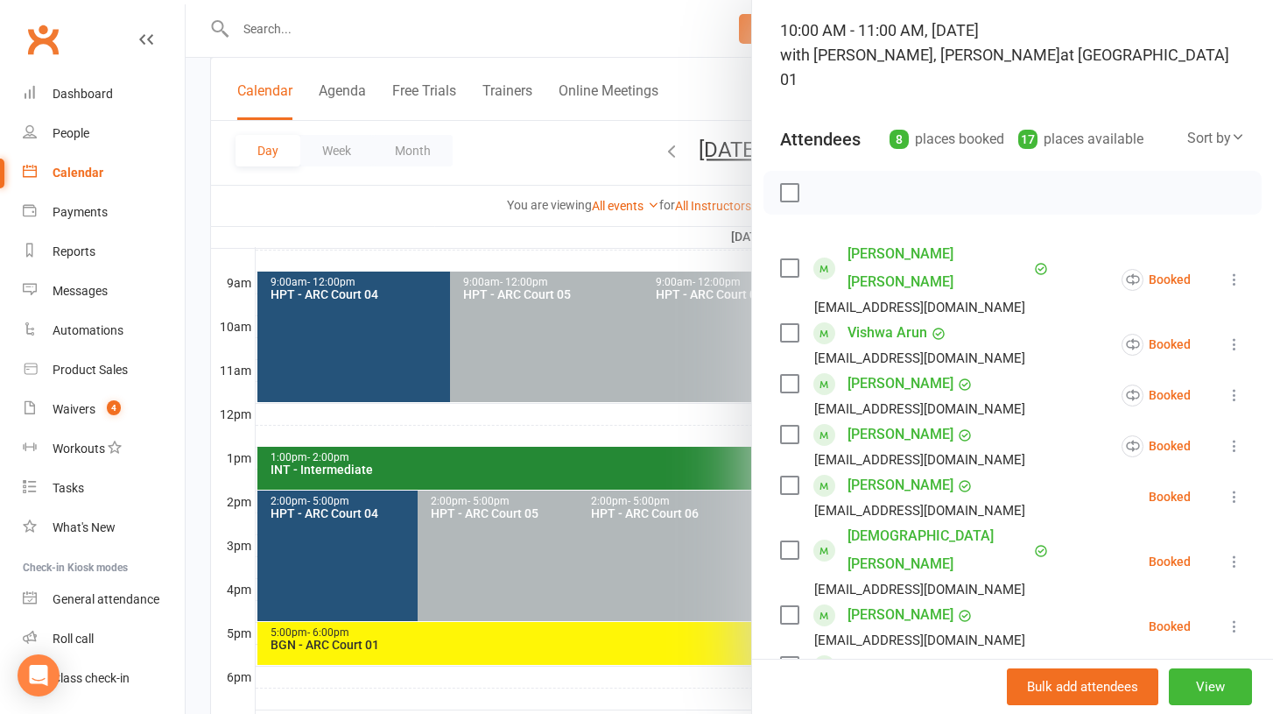
click at [1233, 488] on icon at bounding box center [1235, 497] width 18 height 18
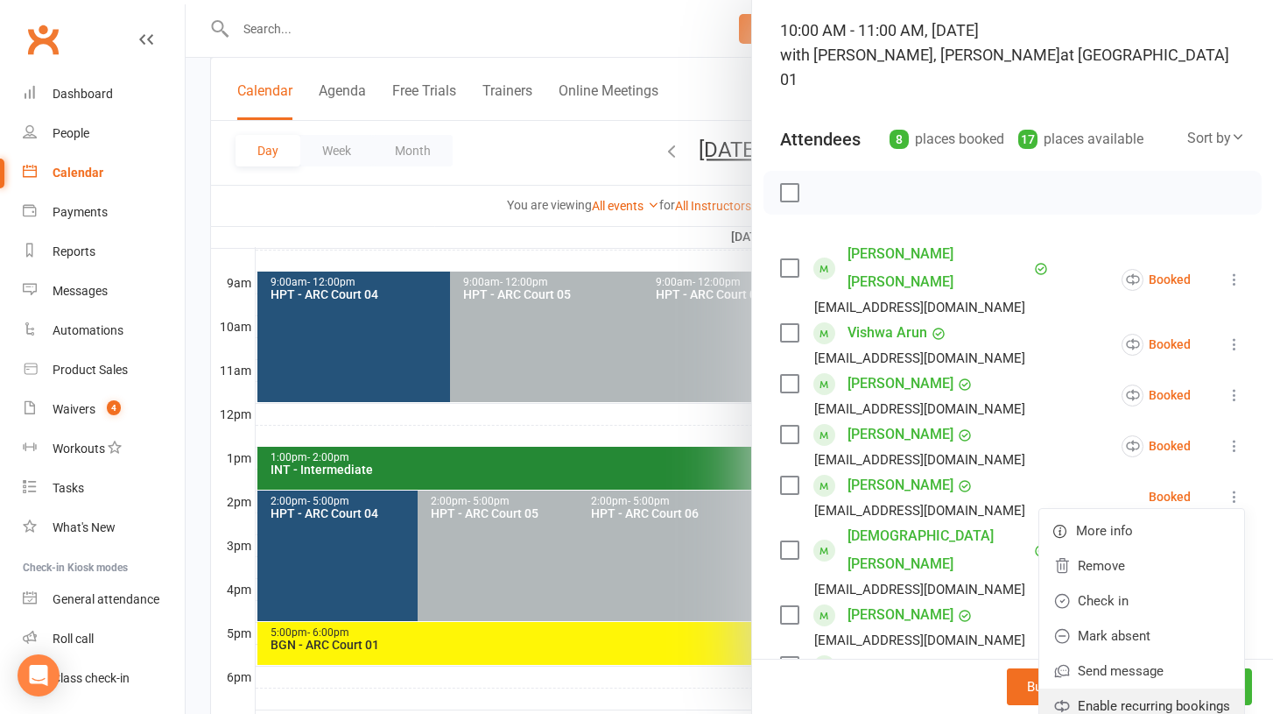
click at [1103, 688] on link "Enable recurring bookings" at bounding box center [1142, 705] width 205 height 35
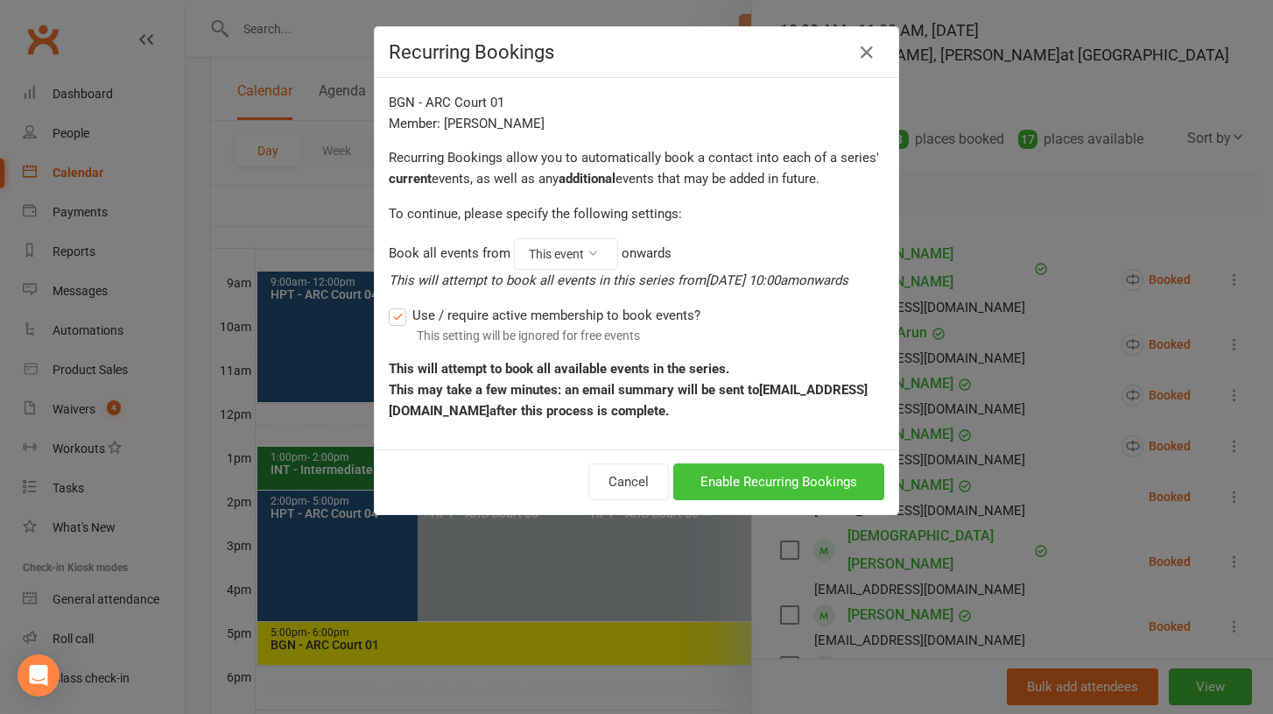
click at [804, 490] on button "Enable Recurring Bookings" at bounding box center [778, 481] width 211 height 37
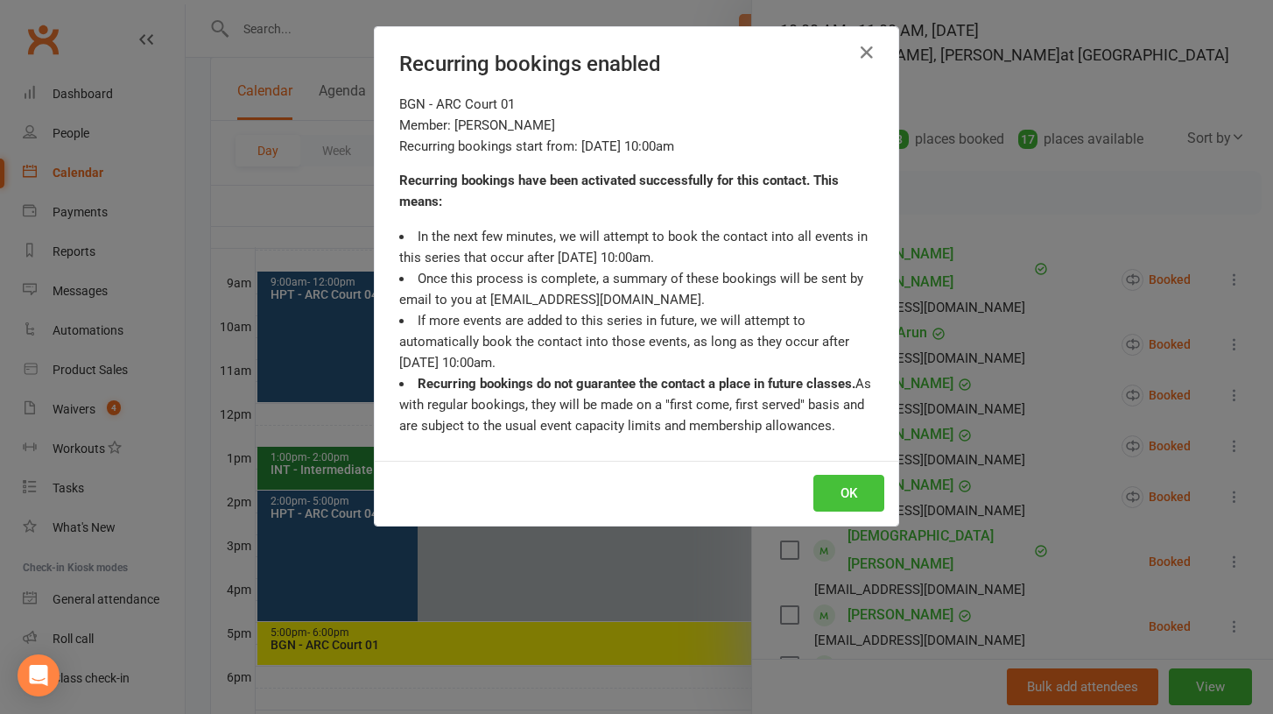
click at [831, 496] on button "OK" at bounding box center [849, 493] width 71 height 37
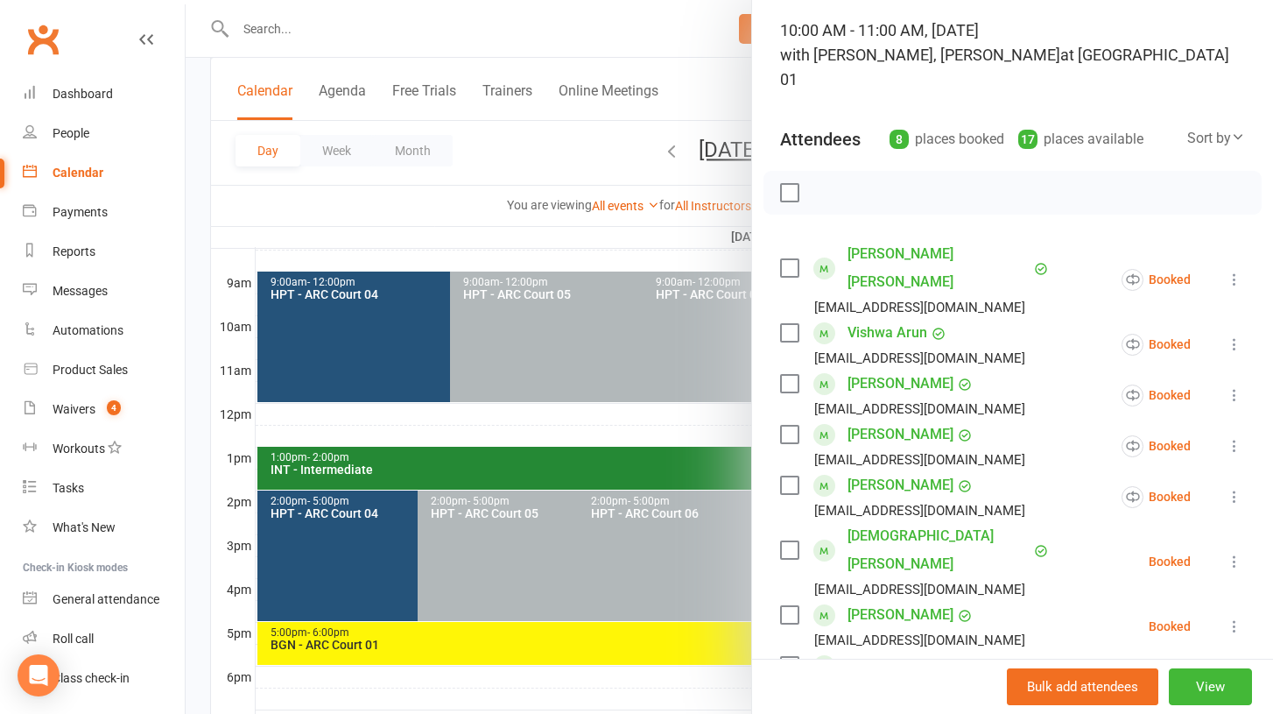
click at [1237, 553] on icon at bounding box center [1235, 562] width 18 height 18
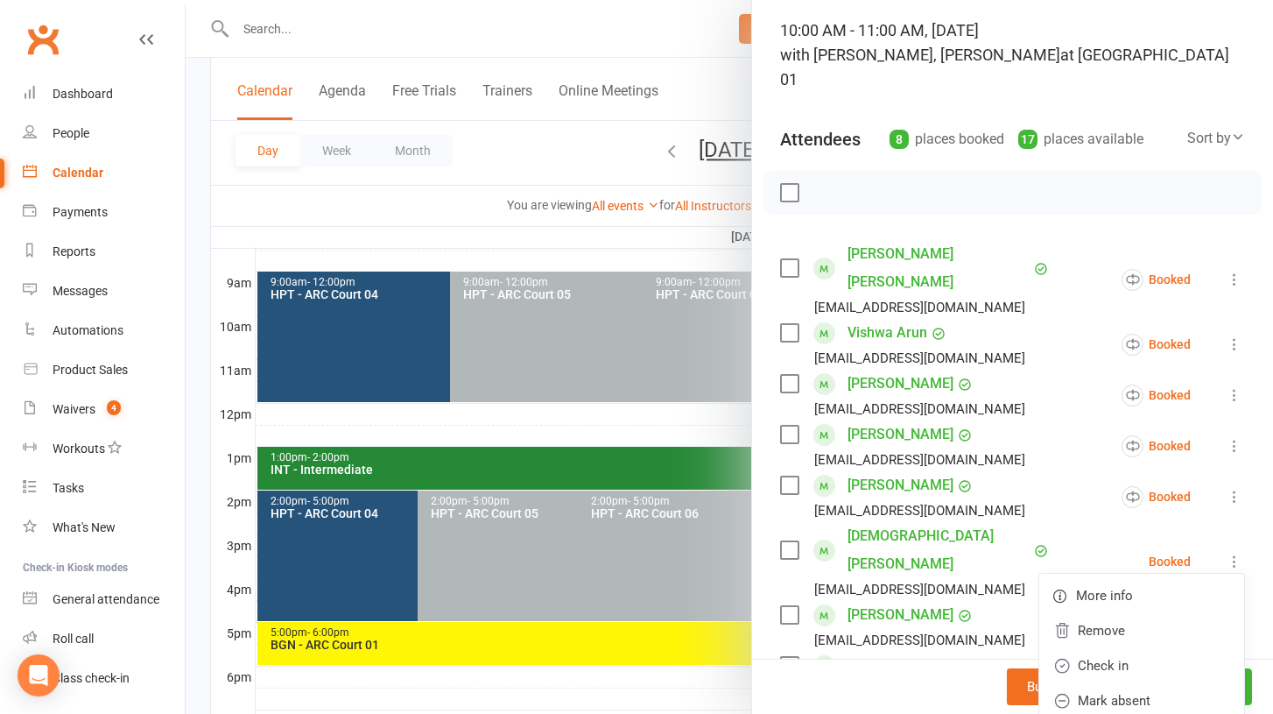
scroll to position [169, 0]
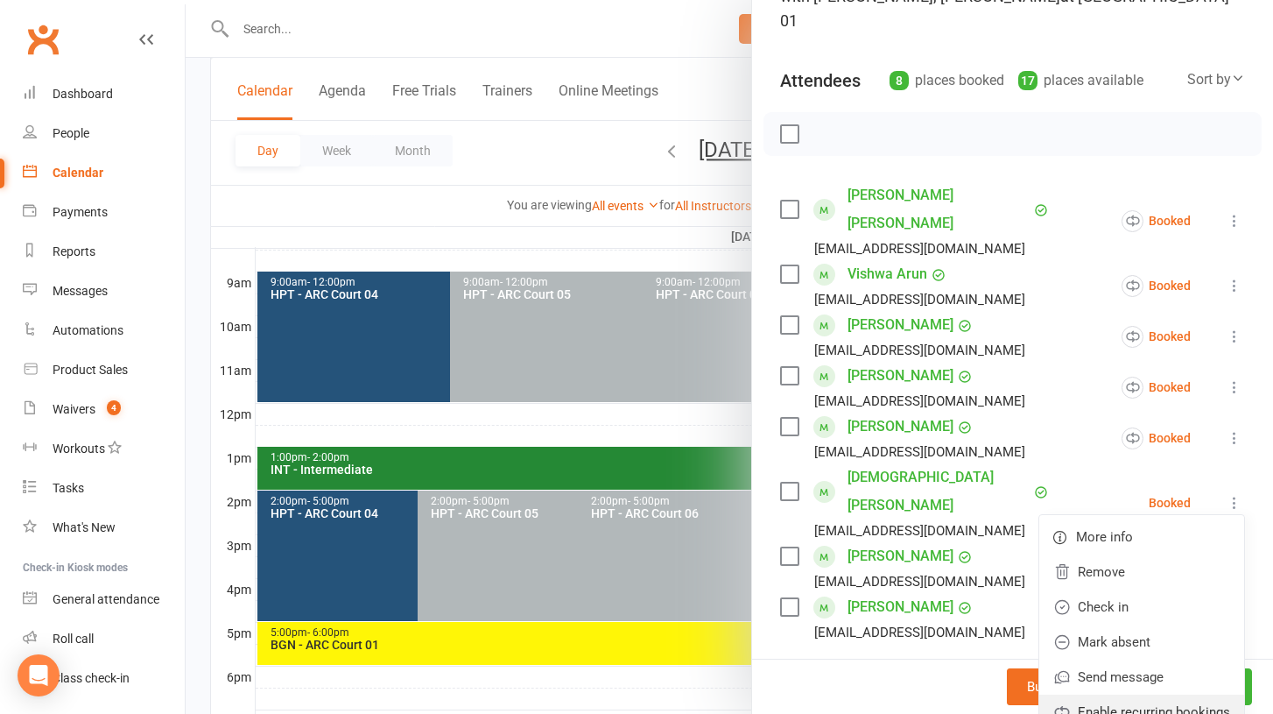
click at [1115, 694] on link "Enable recurring bookings" at bounding box center [1142, 711] width 205 height 35
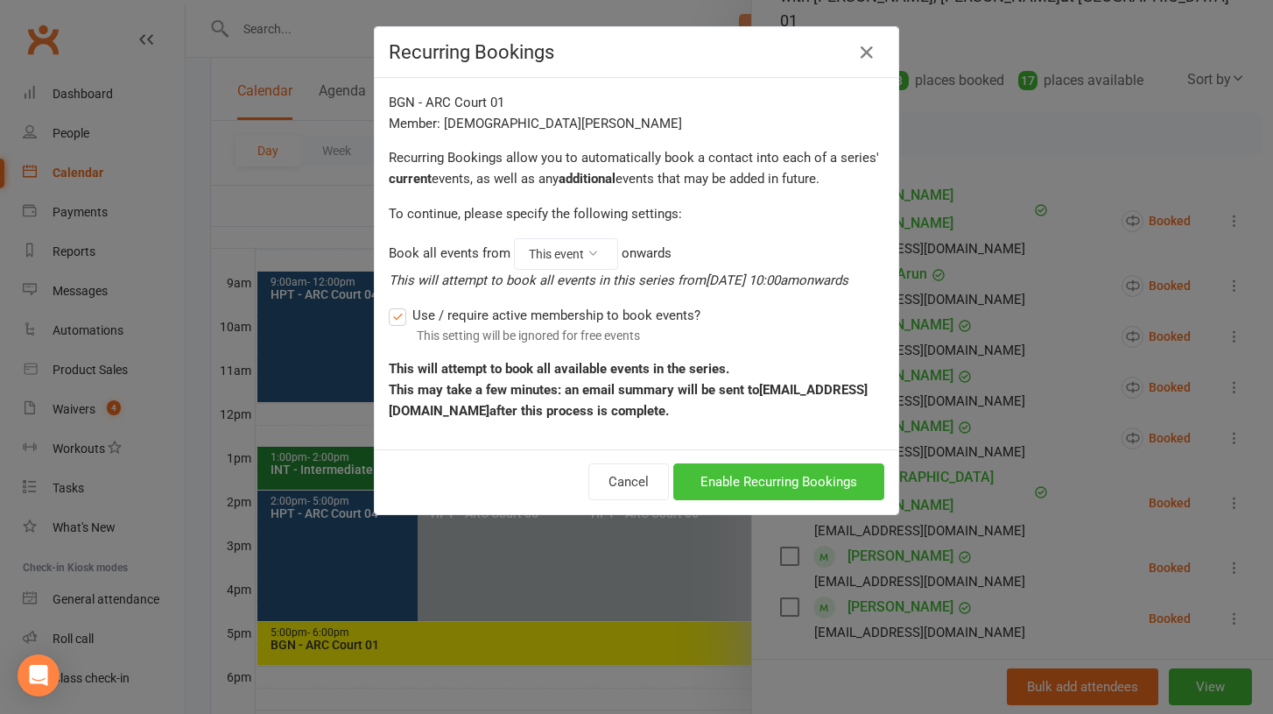
click at [780, 500] on button "Enable Recurring Bookings" at bounding box center [778, 481] width 211 height 37
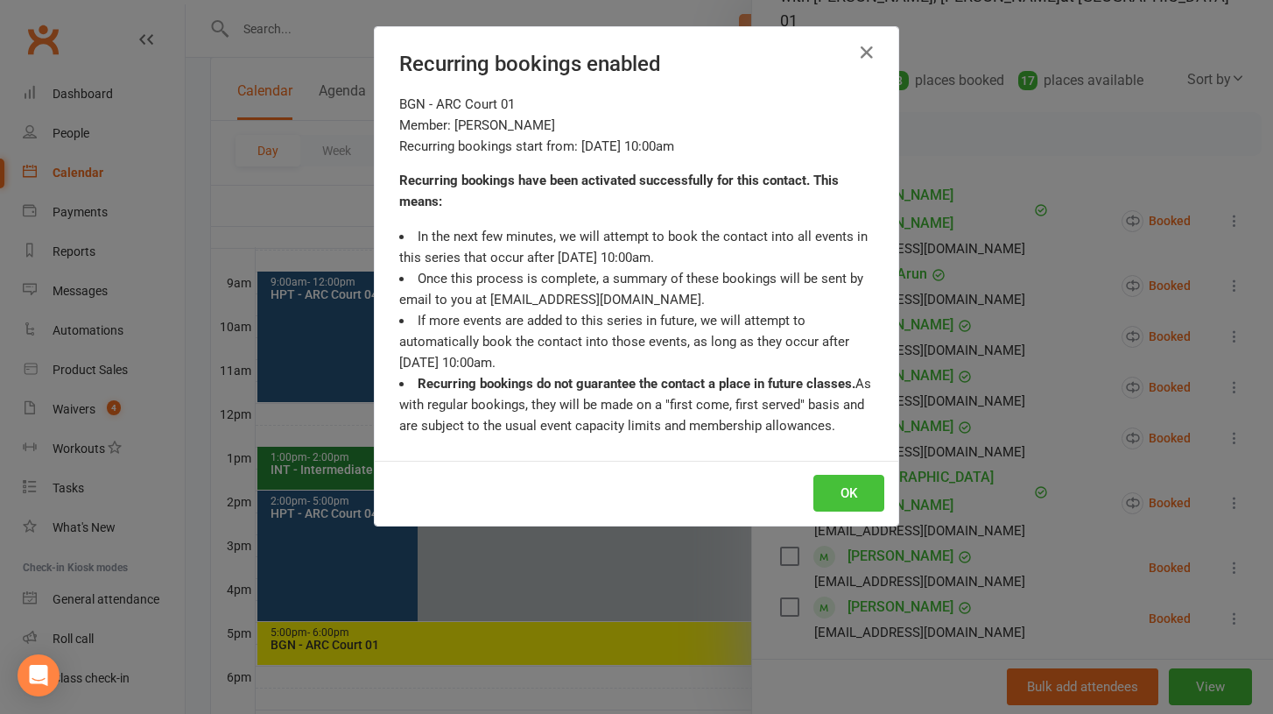
click at [869, 489] on button "OK" at bounding box center [849, 493] width 71 height 37
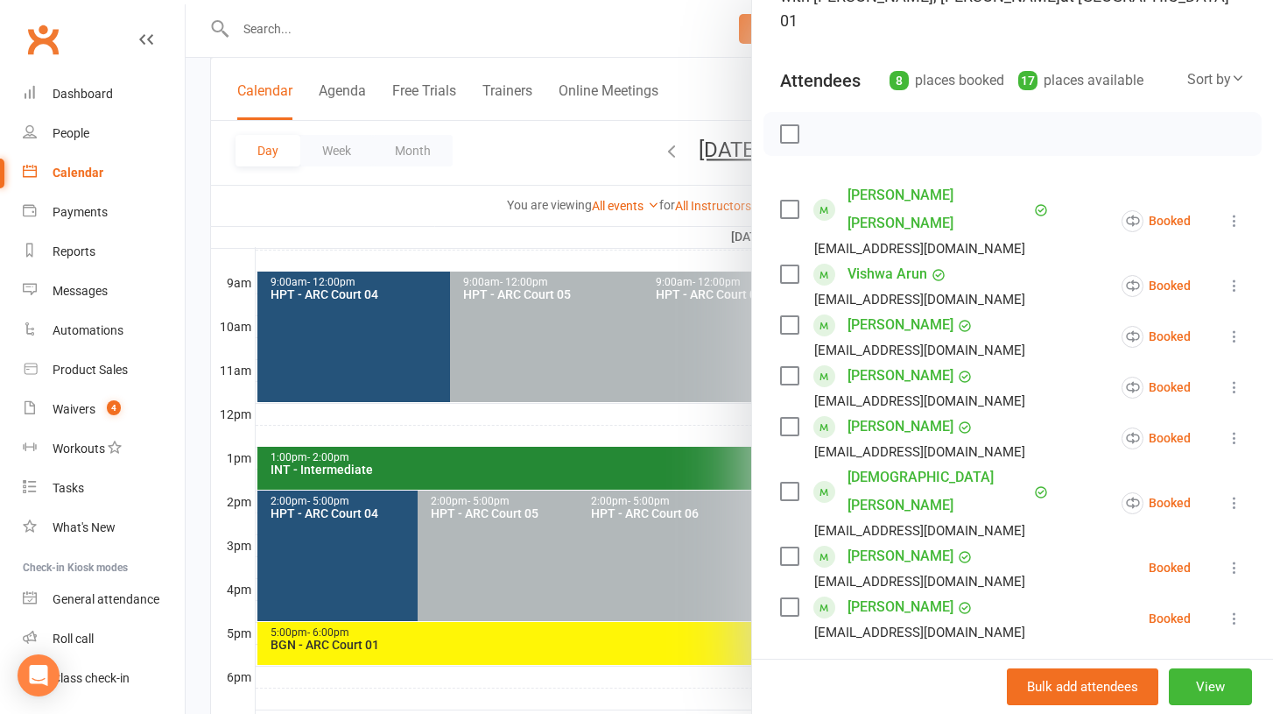
click at [1230, 557] on button at bounding box center [1234, 567] width 21 height 21
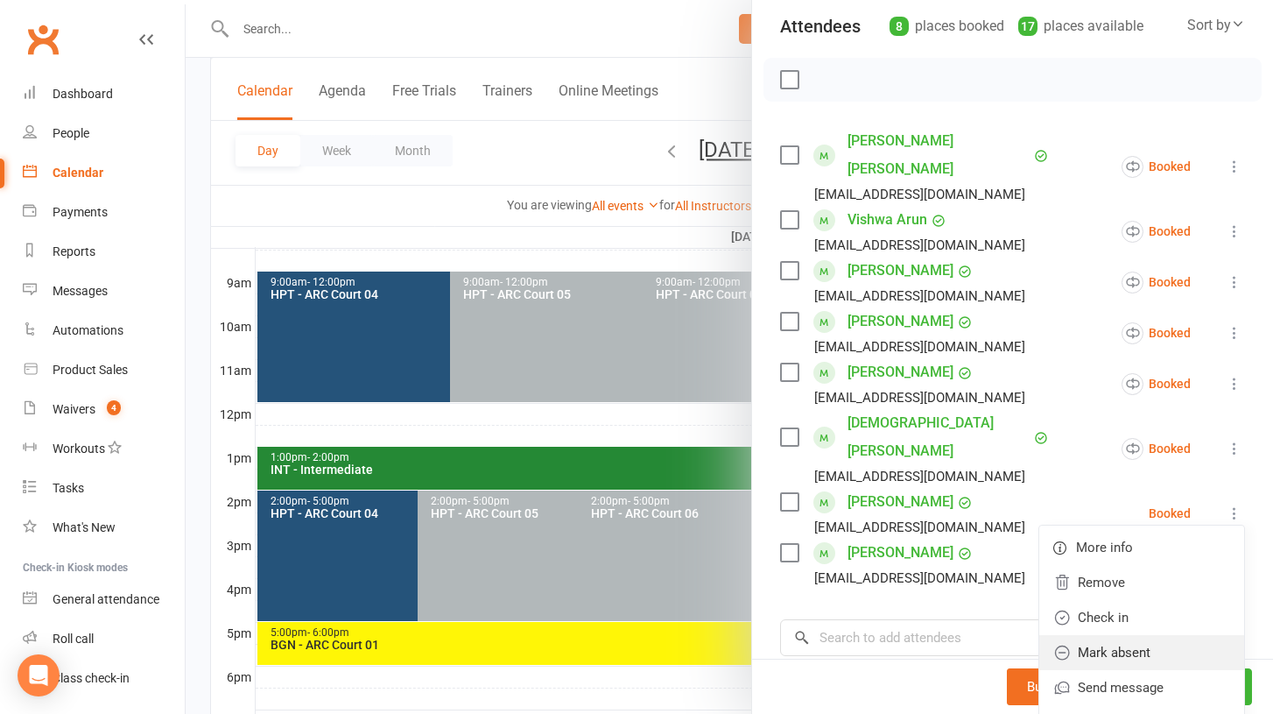
scroll to position [228, 0]
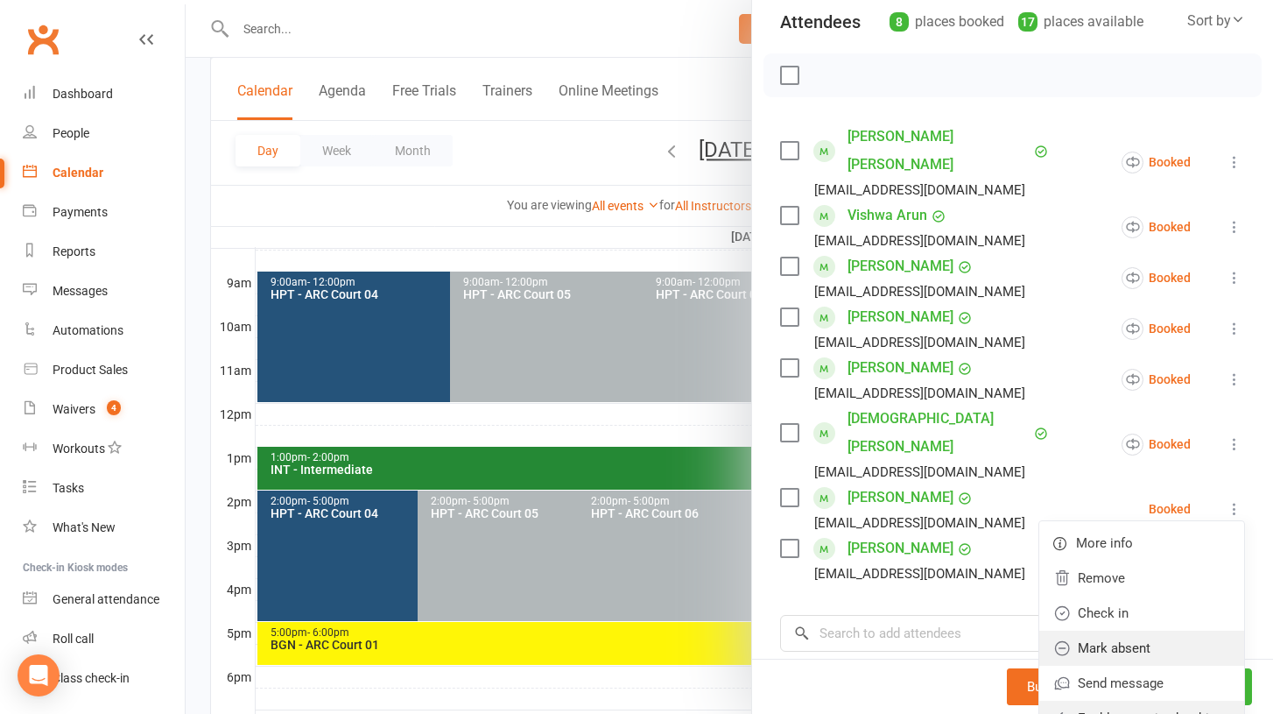
click at [1127, 701] on link "Enable recurring bookings" at bounding box center [1142, 718] width 205 height 35
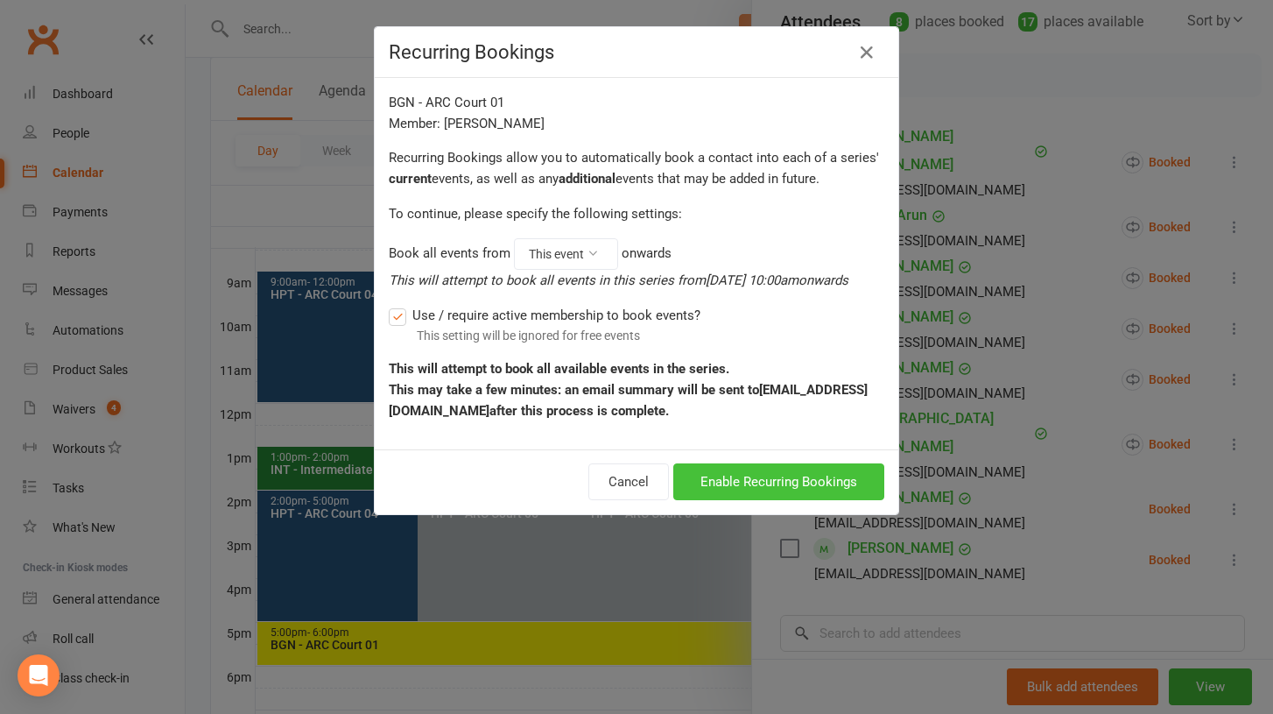
click at [782, 500] on button "Enable Recurring Bookings" at bounding box center [778, 481] width 211 height 37
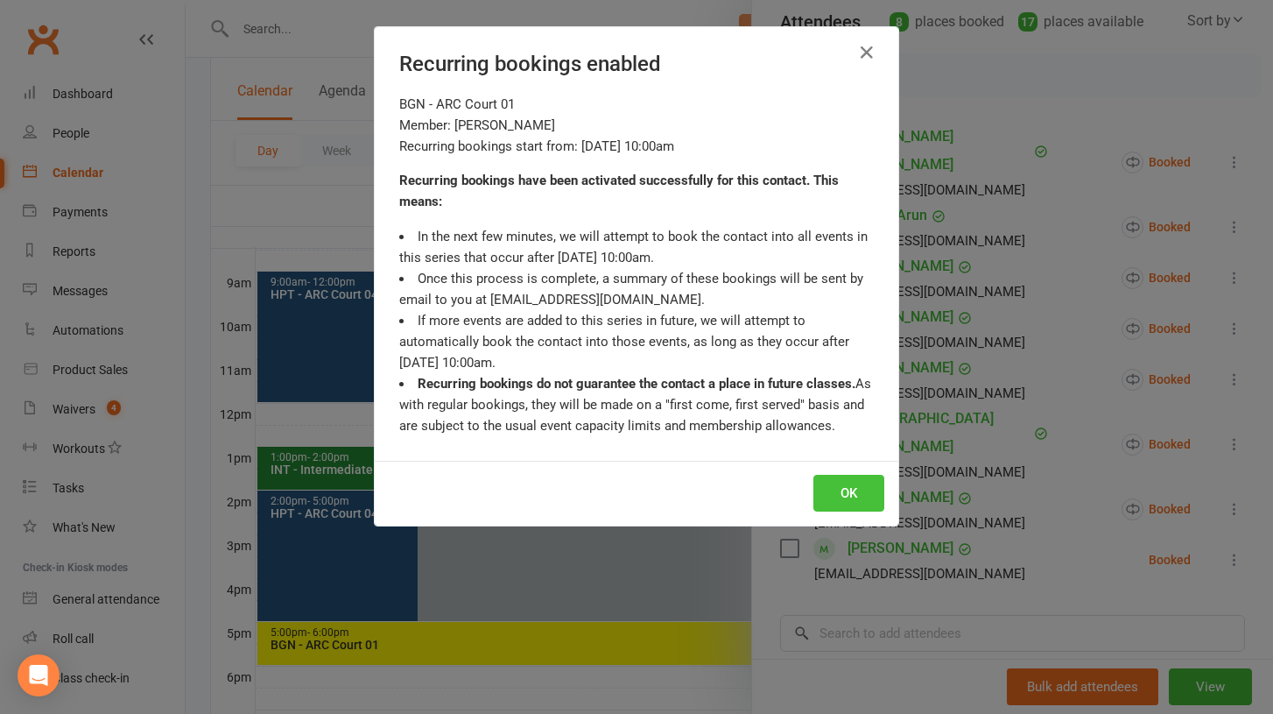
click at [852, 504] on button "OK" at bounding box center [849, 493] width 71 height 37
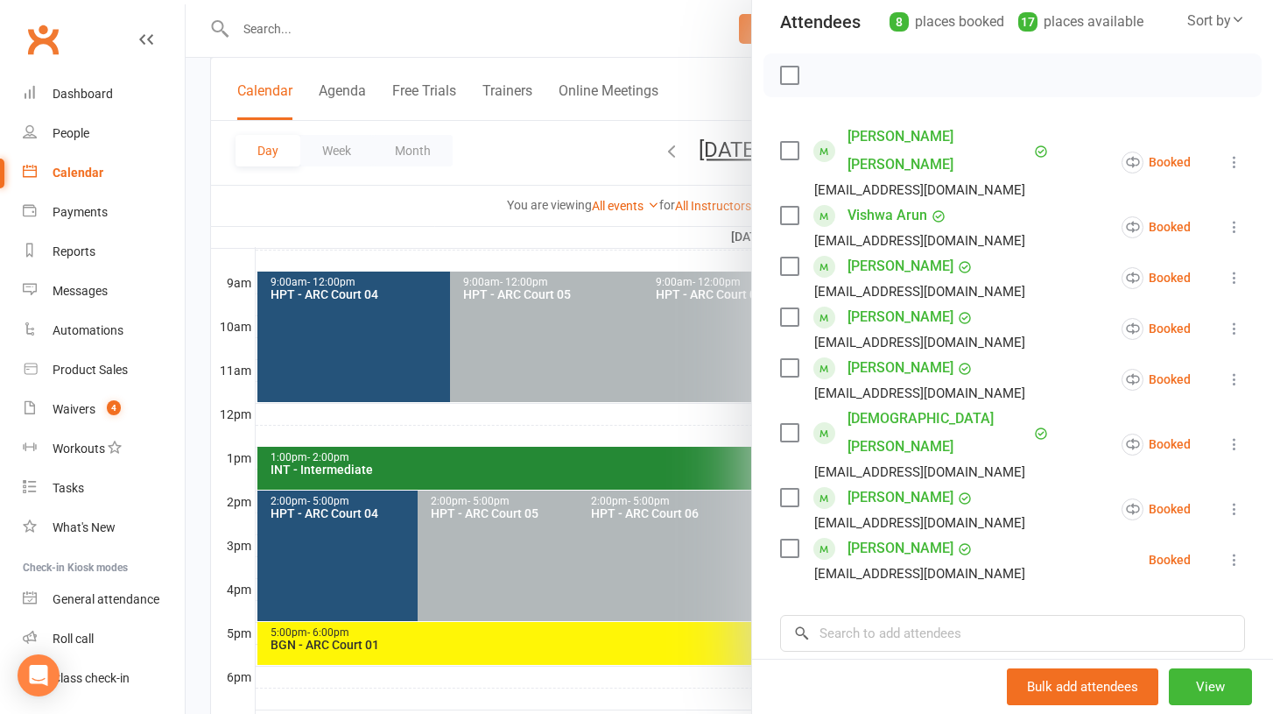
click at [1234, 551] on icon at bounding box center [1235, 560] width 18 height 18
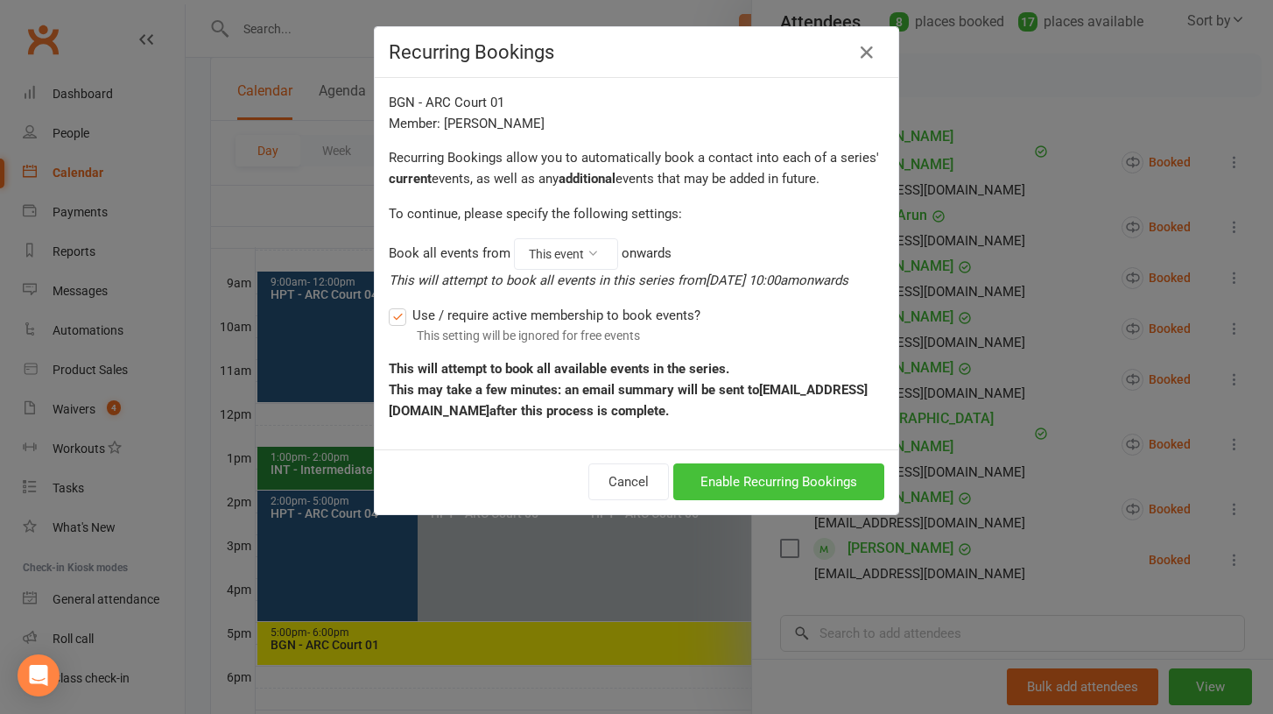
click at [764, 500] on button "Enable Recurring Bookings" at bounding box center [778, 481] width 211 height 37
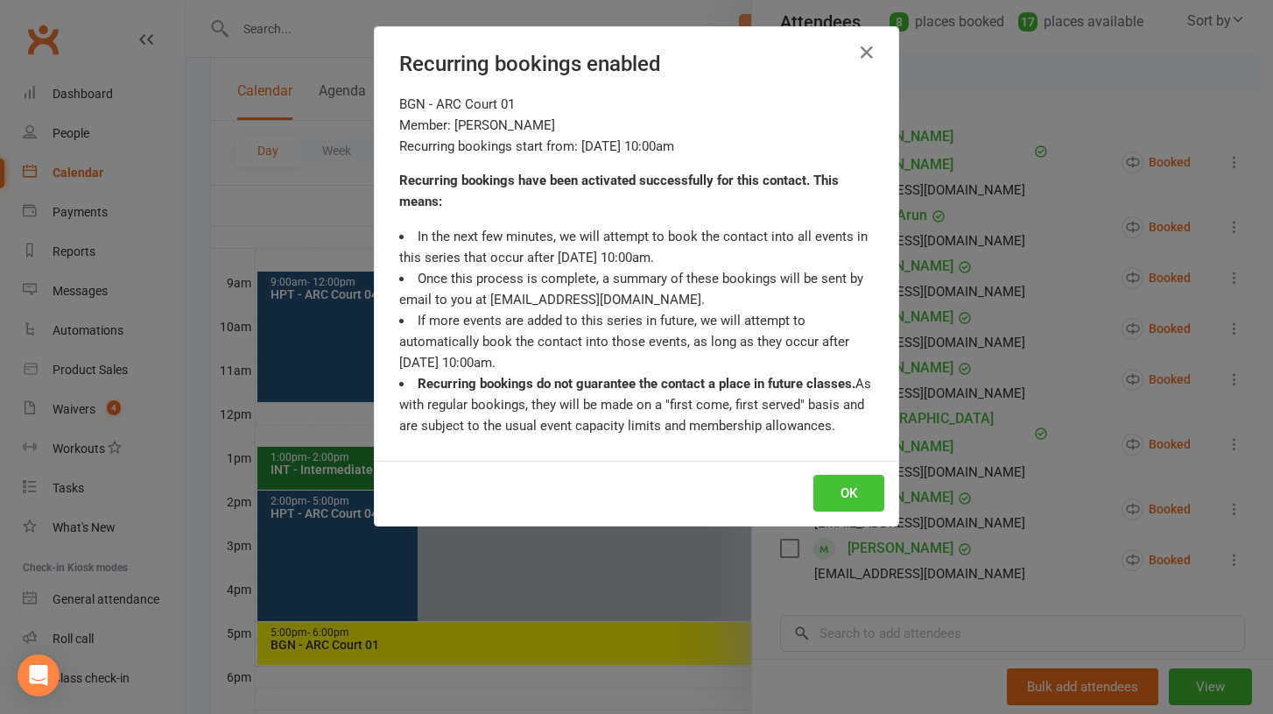
click at [848, 488] on button "OK" at bounding box center [849, 493] width 71 height 37
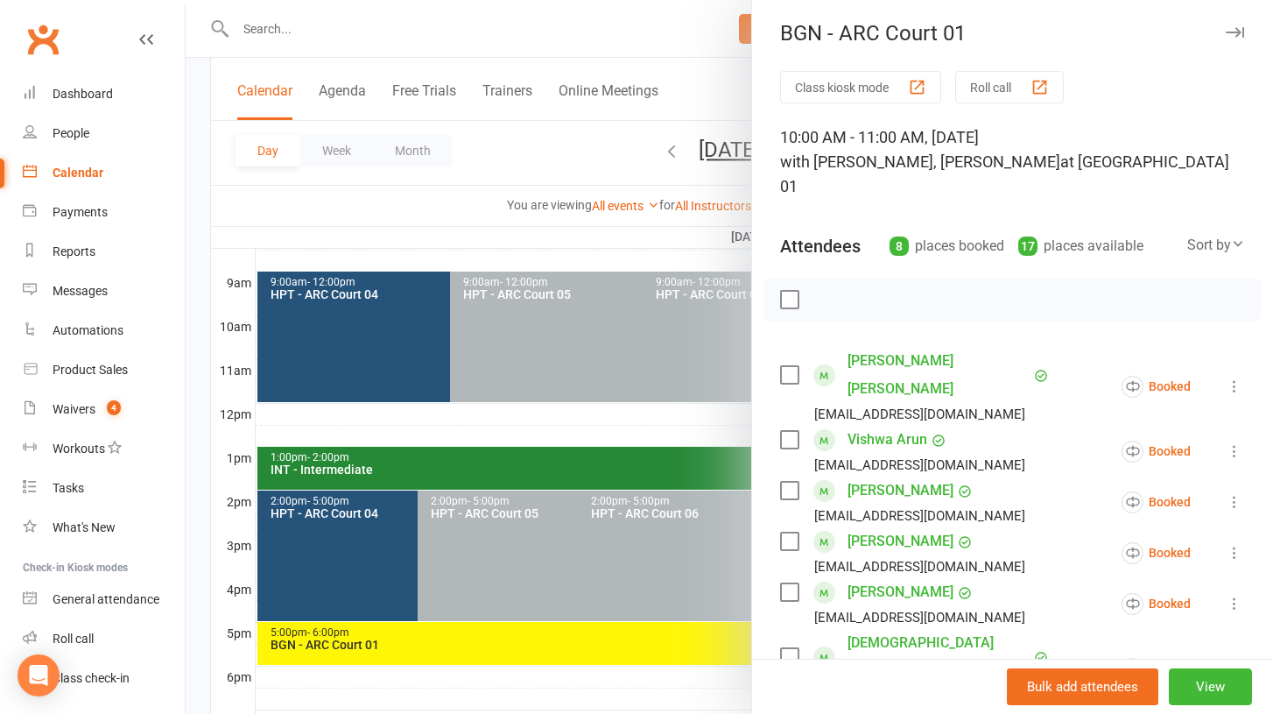
scroll to position [0, 0]
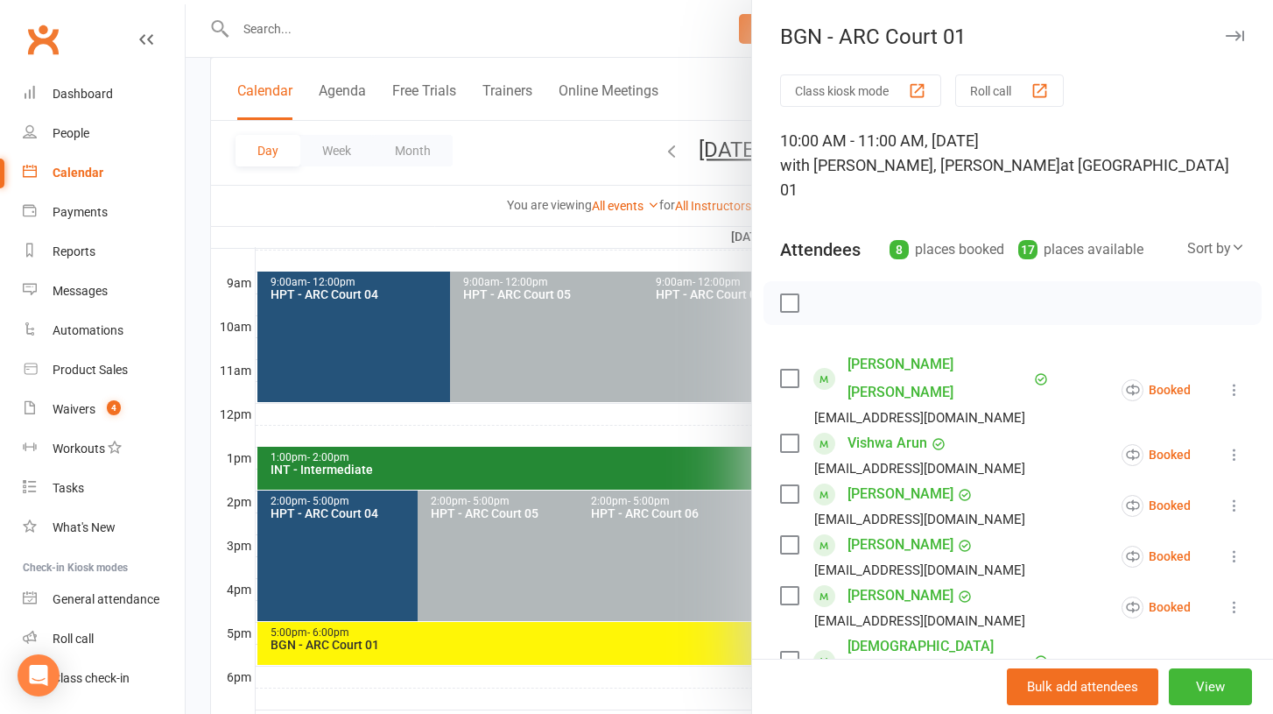
click at [1233, 38] on icon "button" at bounding box center [1235, 36] width 18 height 11
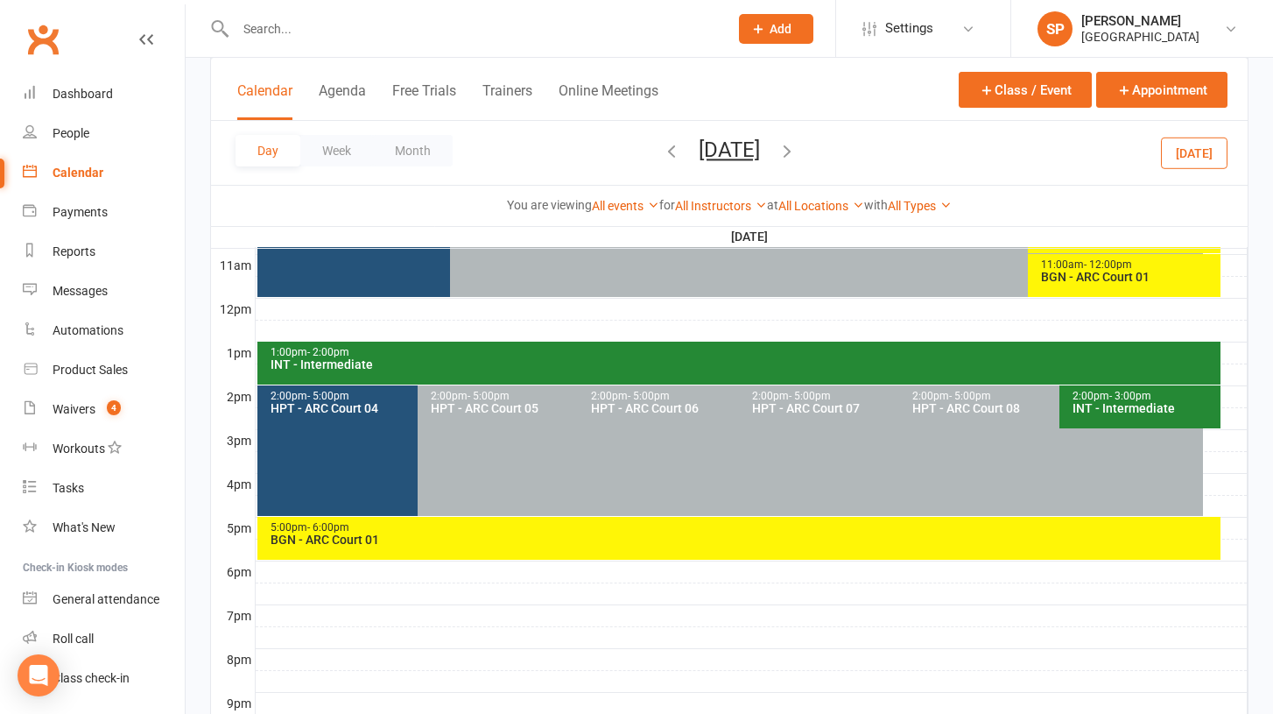
scroll to position [585, 0]
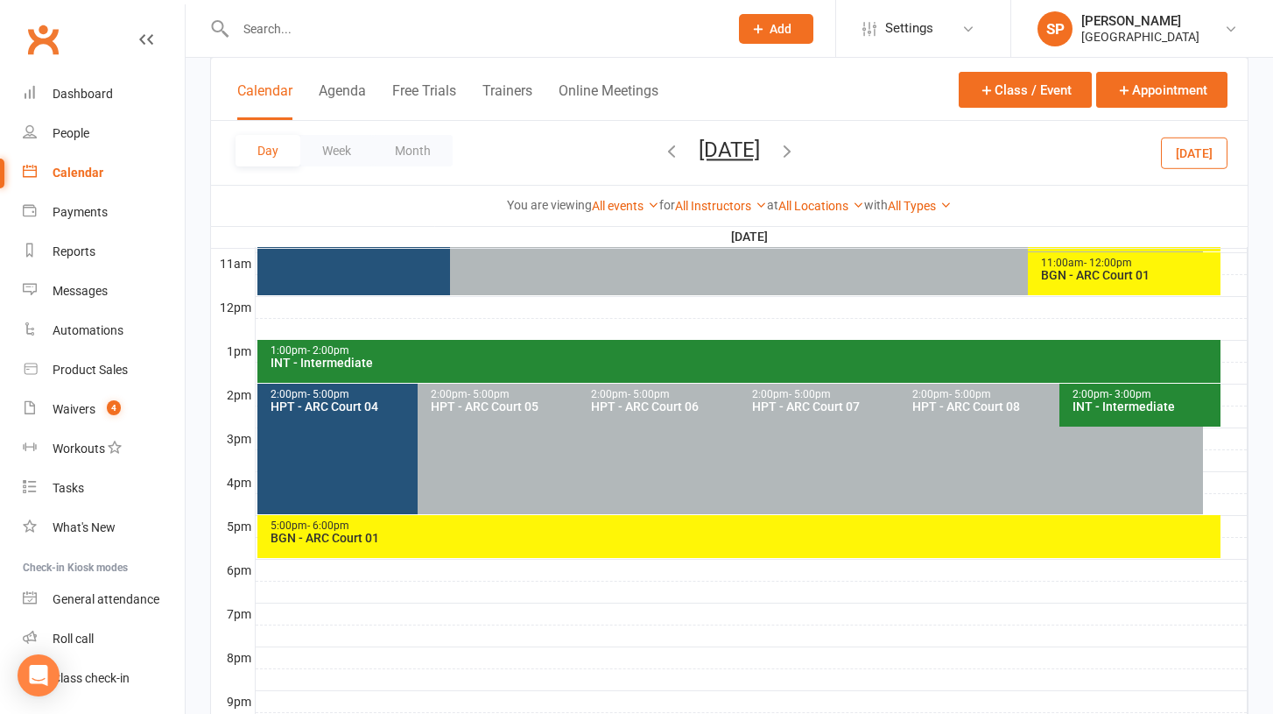
click at [689, 540] on div "BGN - ARC Court 01" at bounding box center [744, 538] width 948 height 12
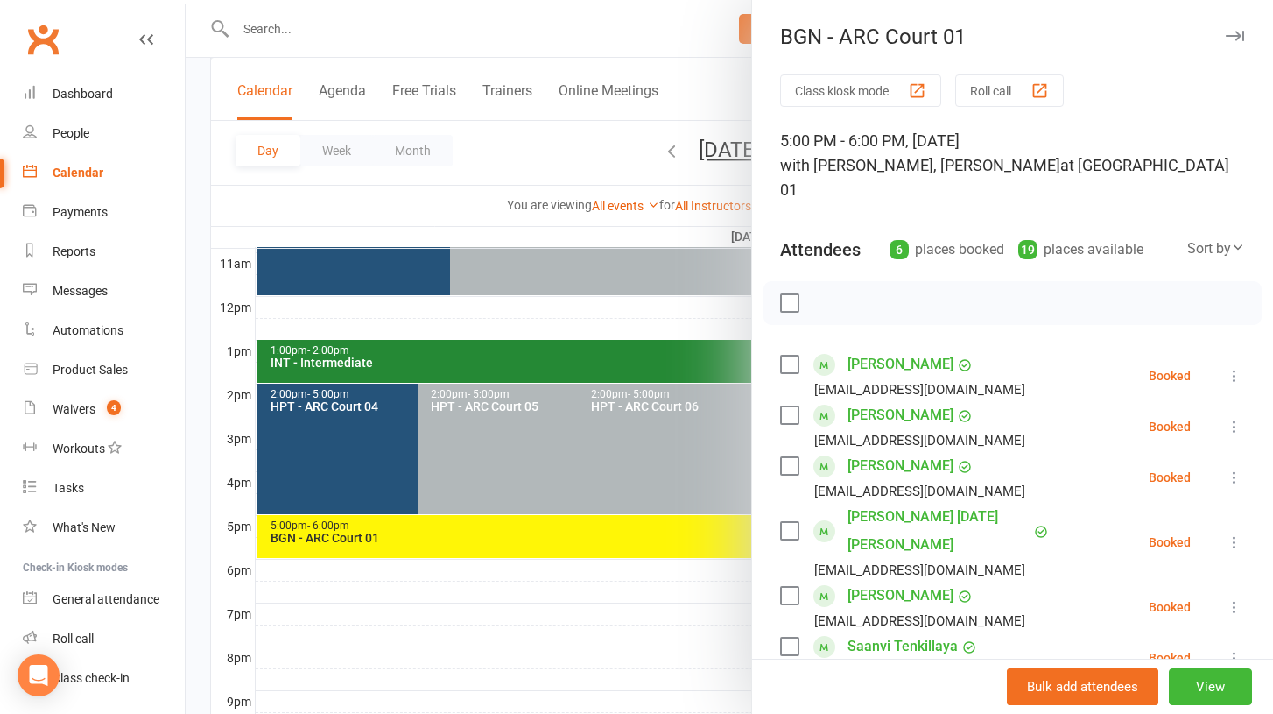
click at [1233, 367] on icon at bounding box center [1235, 376] width 18 height 18
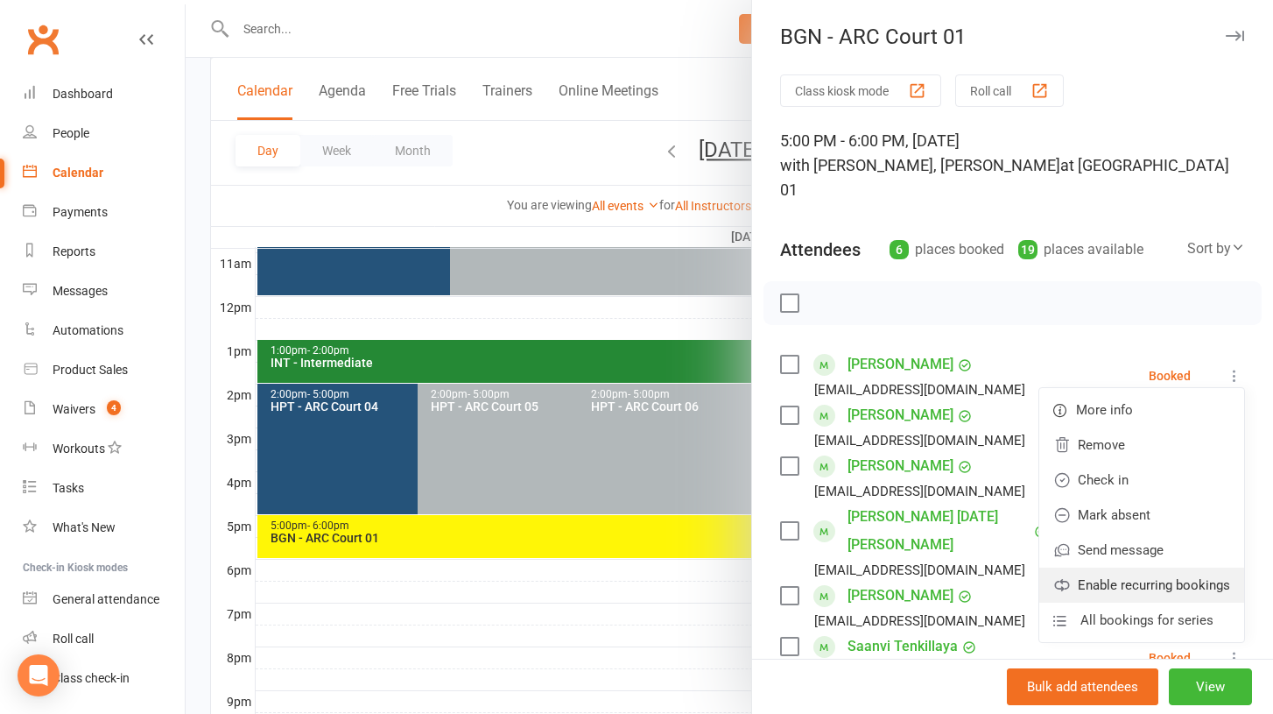
click at [1121, 568] on link "Enable recurring bookings" at bounding box center [1142, 585] width 205 height 35
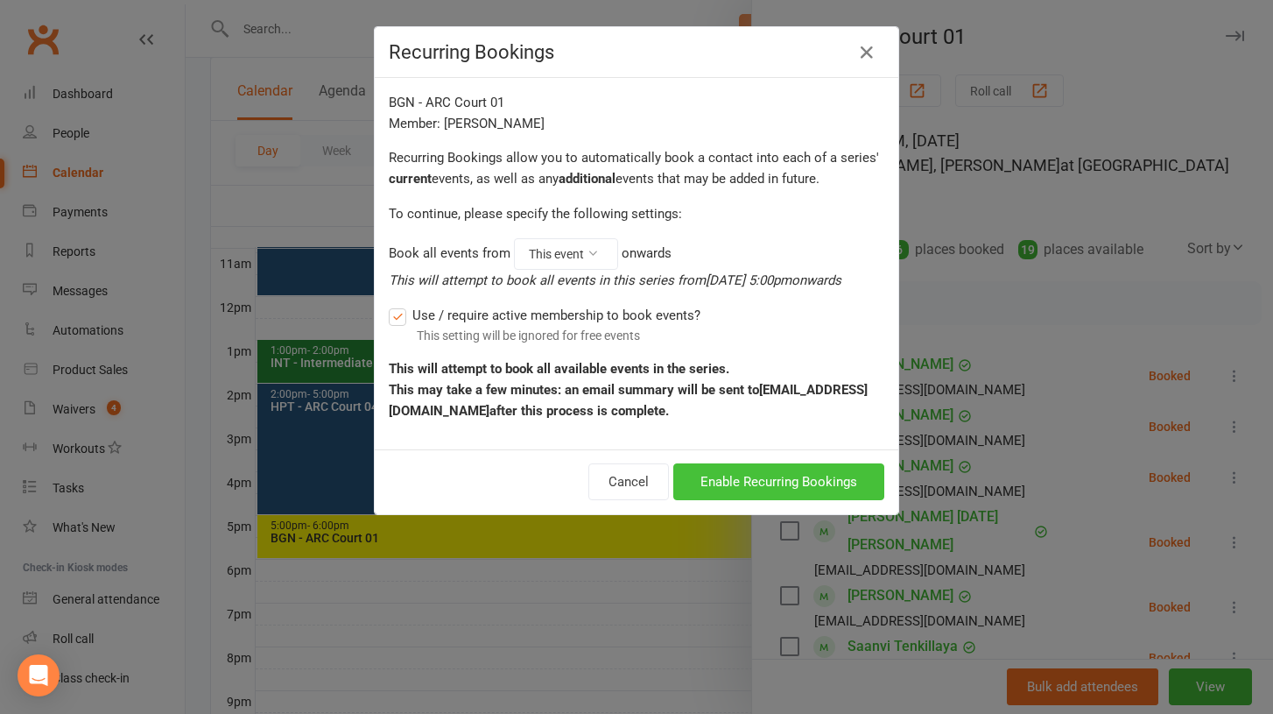
click at [834, 481] on button "Enable Recurring Bookings" at bounding box center [778, 481] width 211 height 37
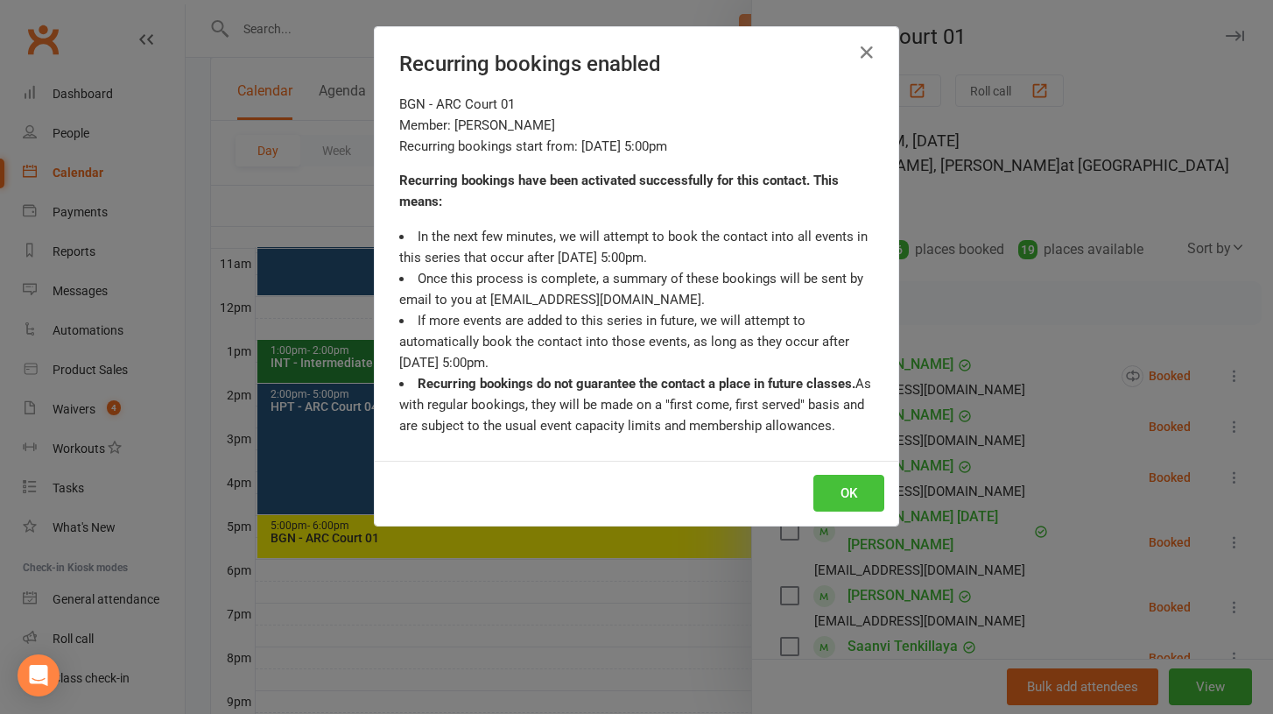
click at [833, 500] on button "OK" at bounding box center [849, 493] width 71 height 37
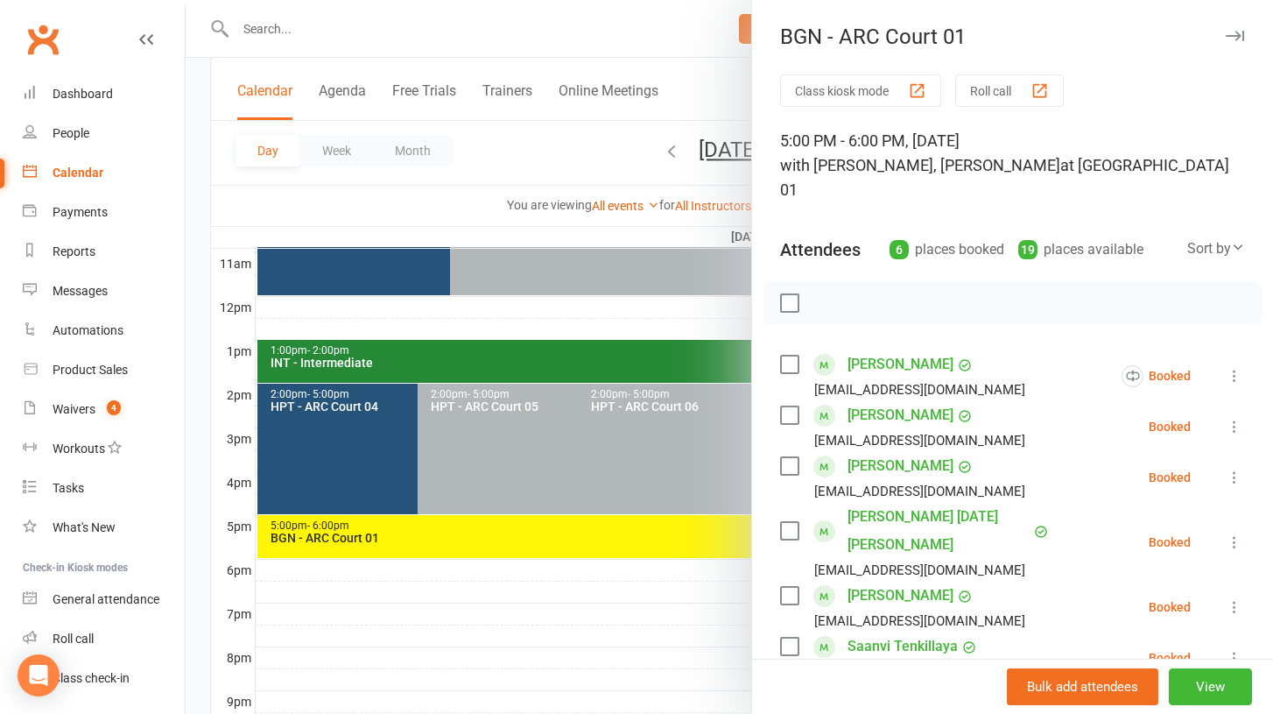
click at [1232, 418] on icon at bounding box center [1235, 427] width 18 height 18
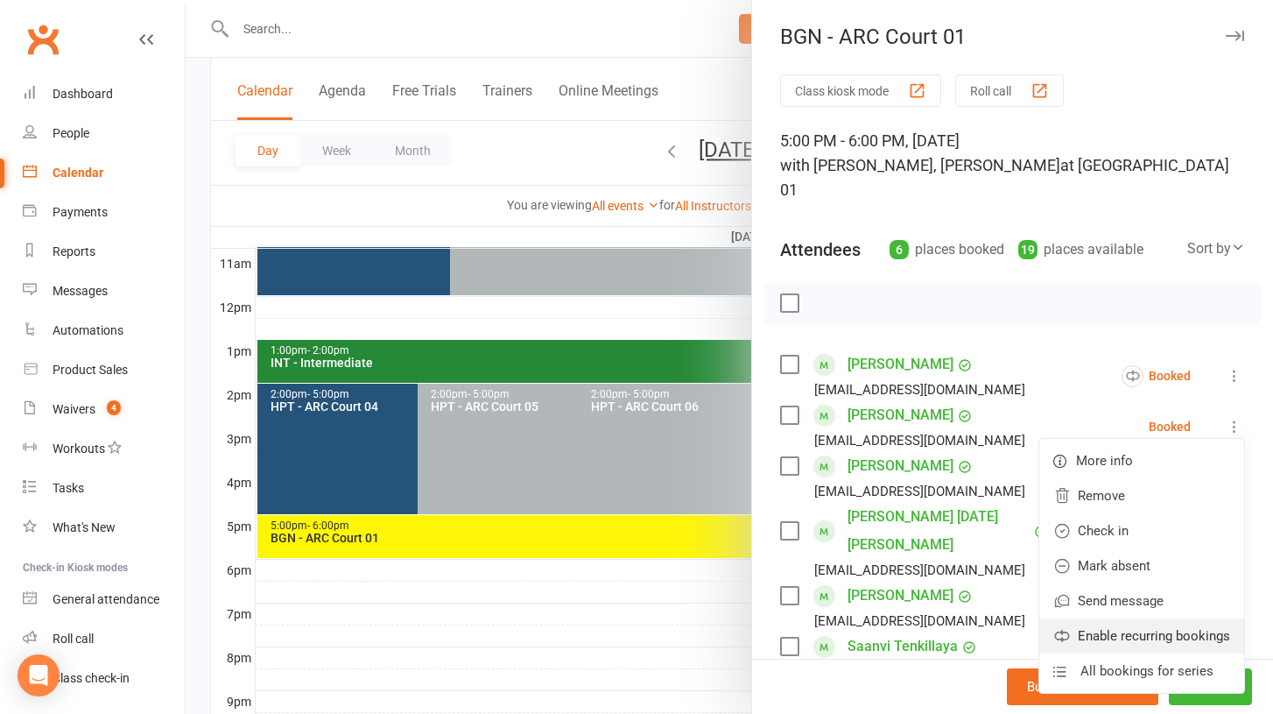
click at [1115, 618] on link "Enable recurring bookings" at bounding box center [1142, 635] width 205 height 35
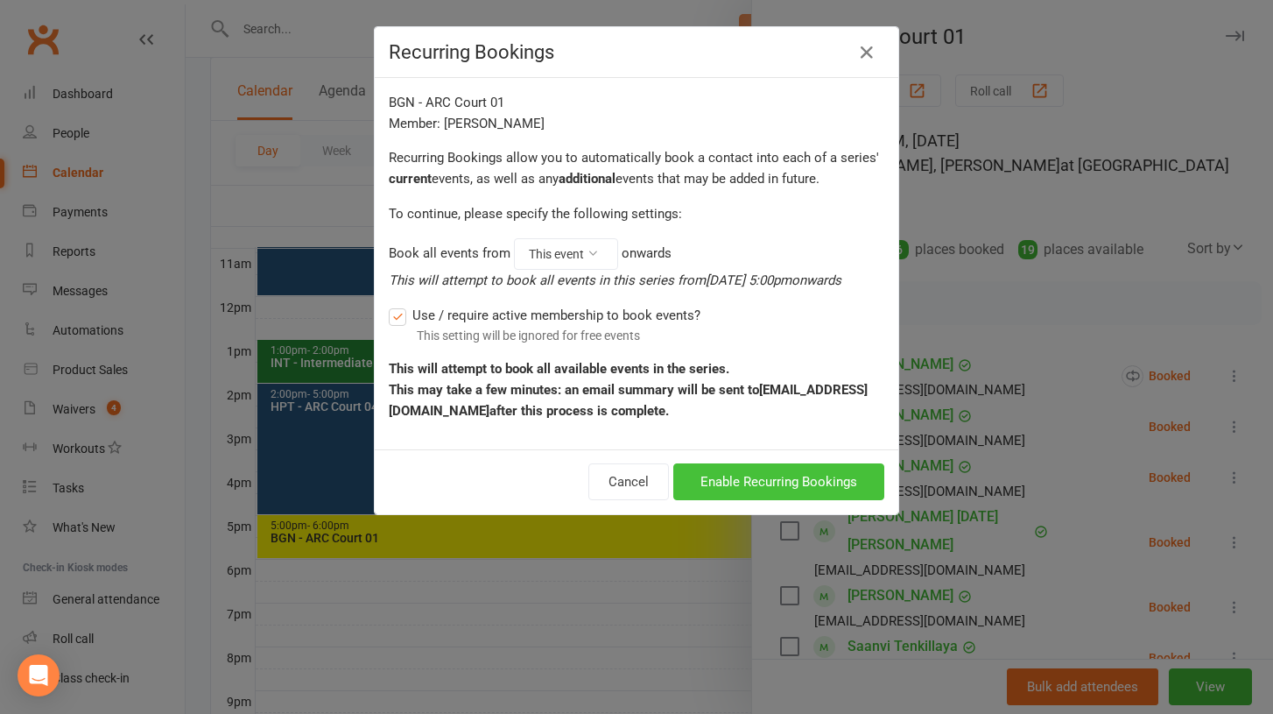
click at [790, 476] on button "Enable Recurring Bookings" at bounding box center [778, 481] width 211 height 37
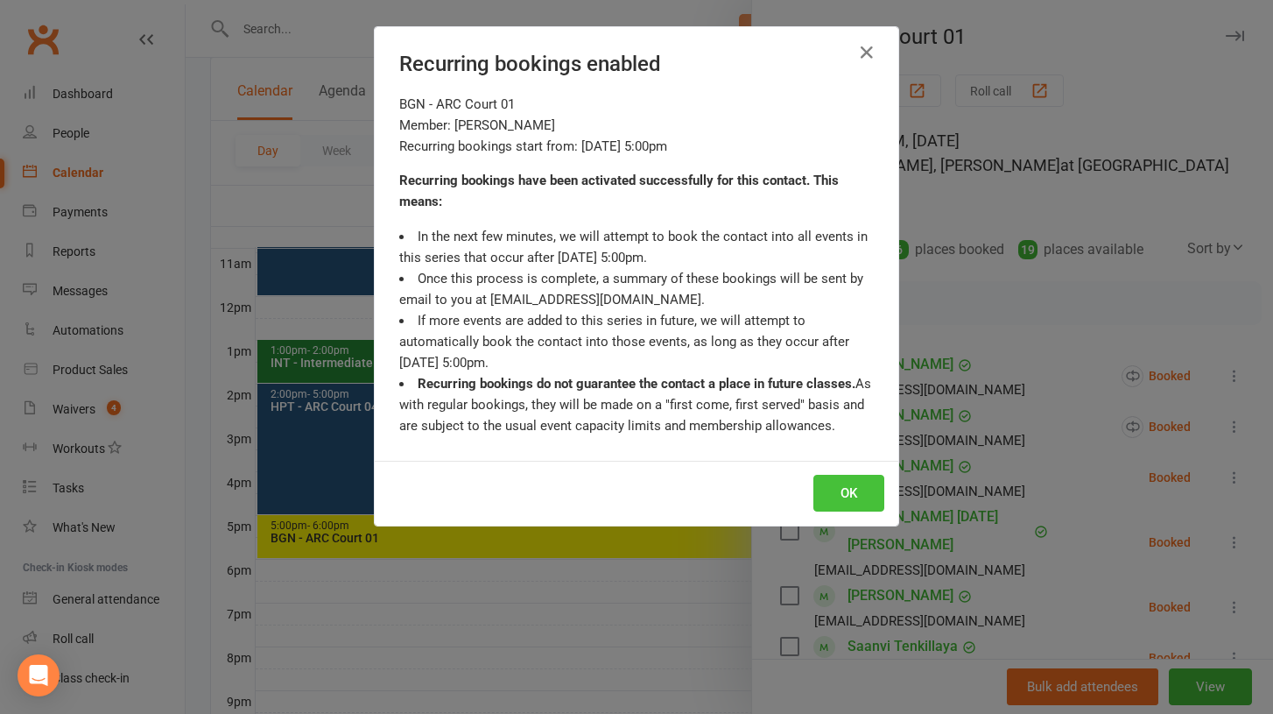
click at [850, 499] on button "OK" at bounding box center [849, 493] width 71 height 37
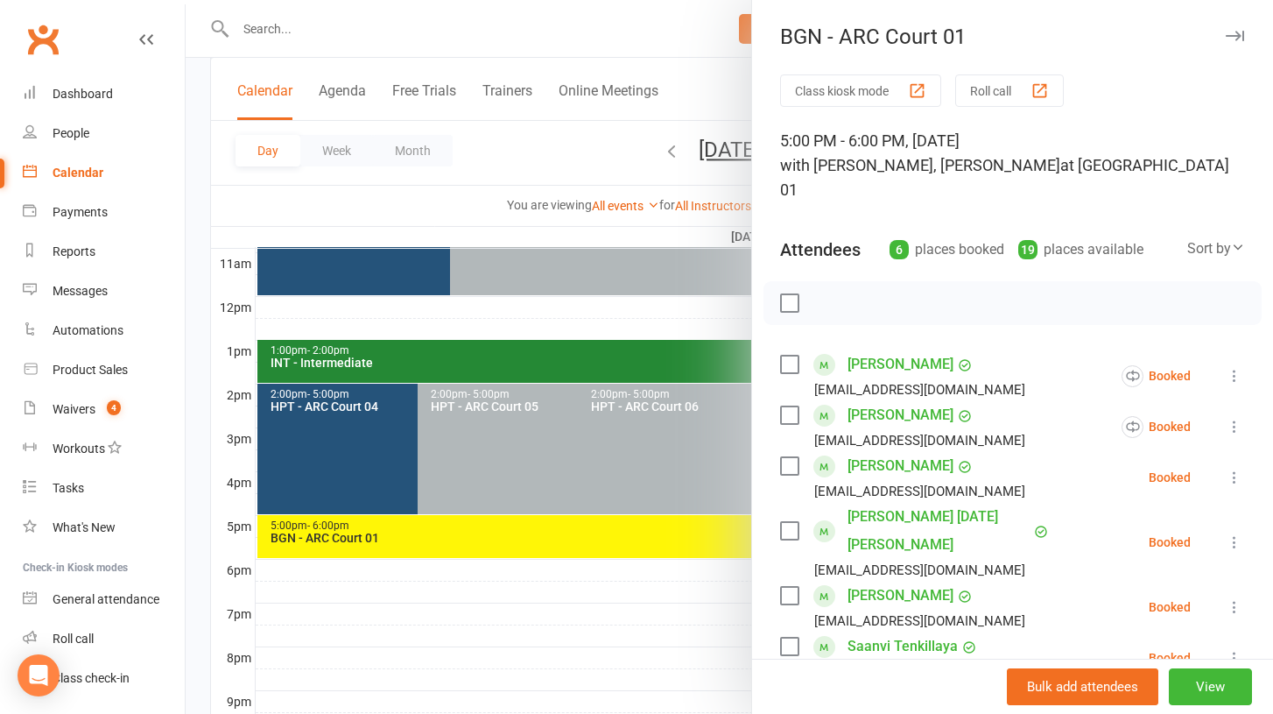
click at [1238, 469] on icon at bounding box center [1235, 478] width 18 height 18
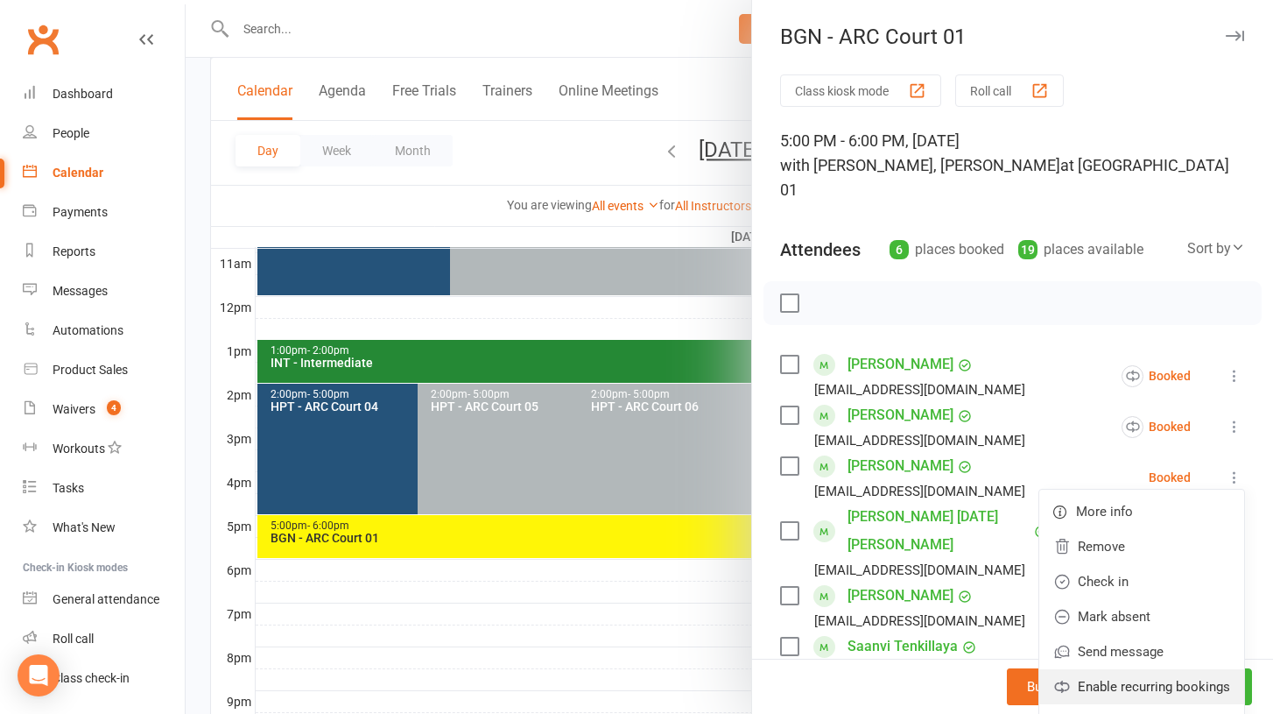
click at [1118, 669] on link "Enable recurring bookings" at bounding box center [1142, 686] width 205 height 35
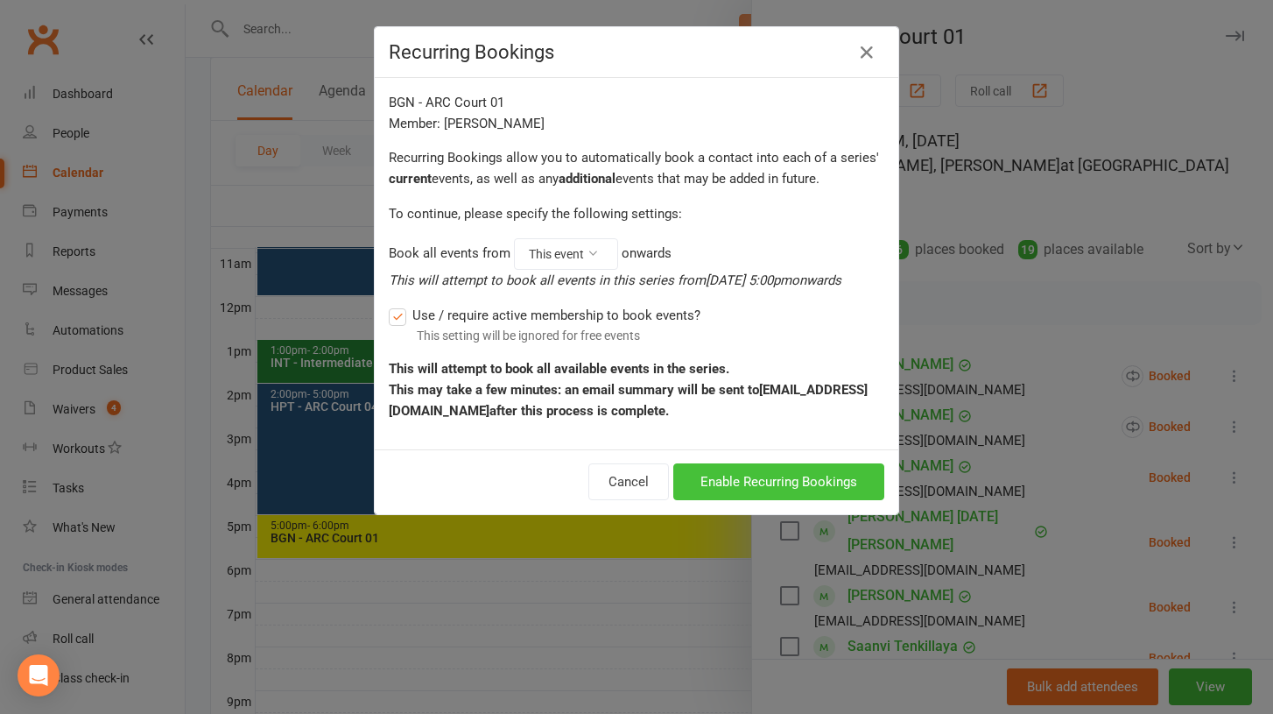
click at [835, 480] on button "Enable Recurring Bookings" at bounding box center [778, 481] width 211 height 37
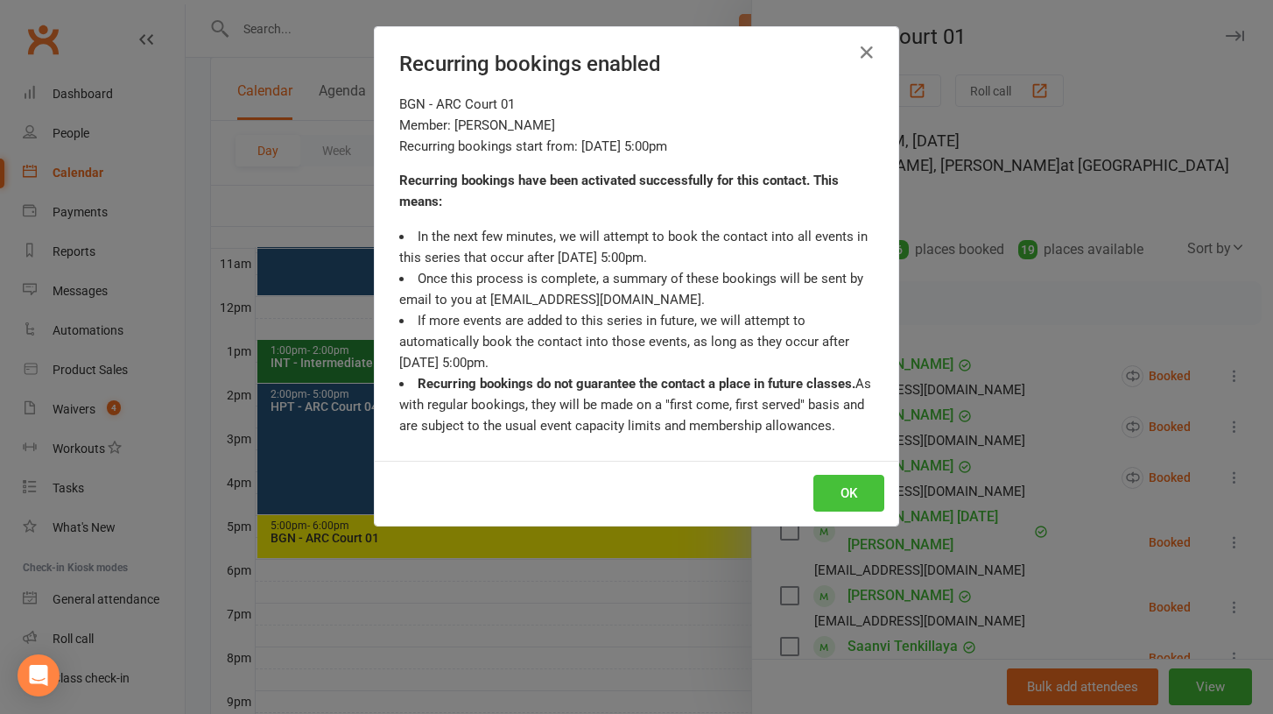
click at [841, 492] on button "OK" at bounding box center [849, 493] width 71 height 37
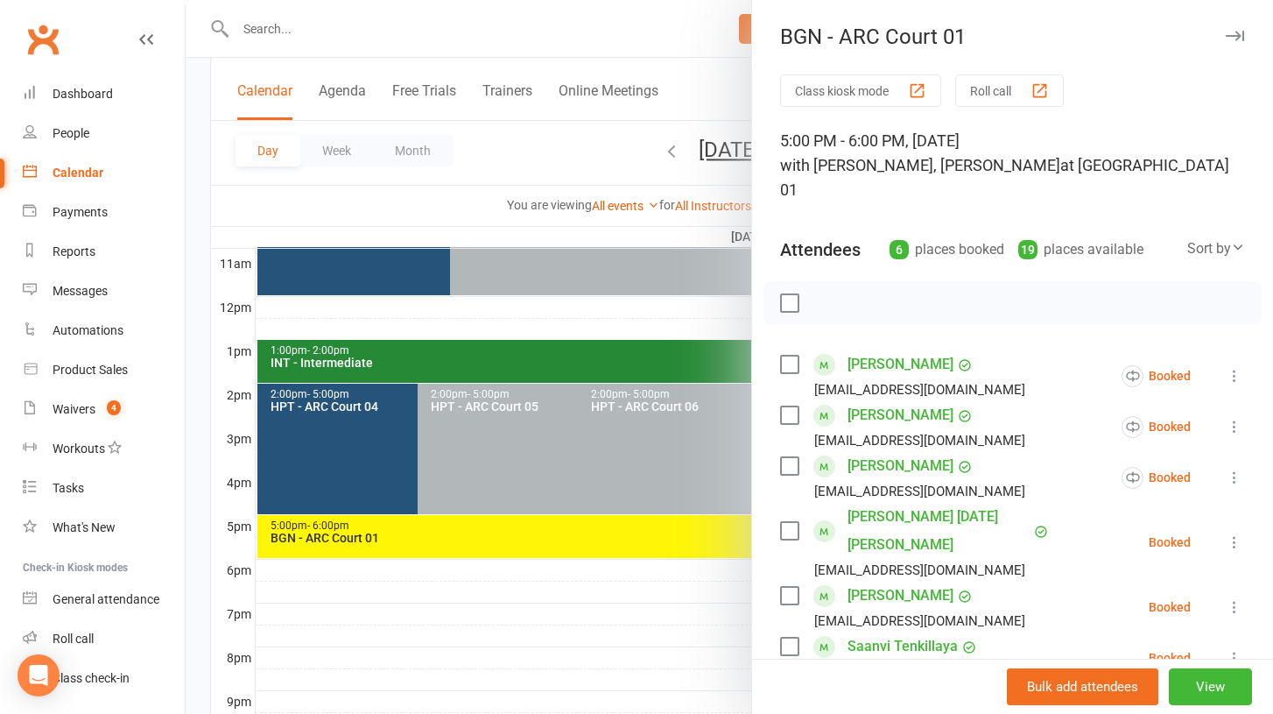
click at [1234, 533] on icon at bounding box center [1235, 542] width 18 height 18
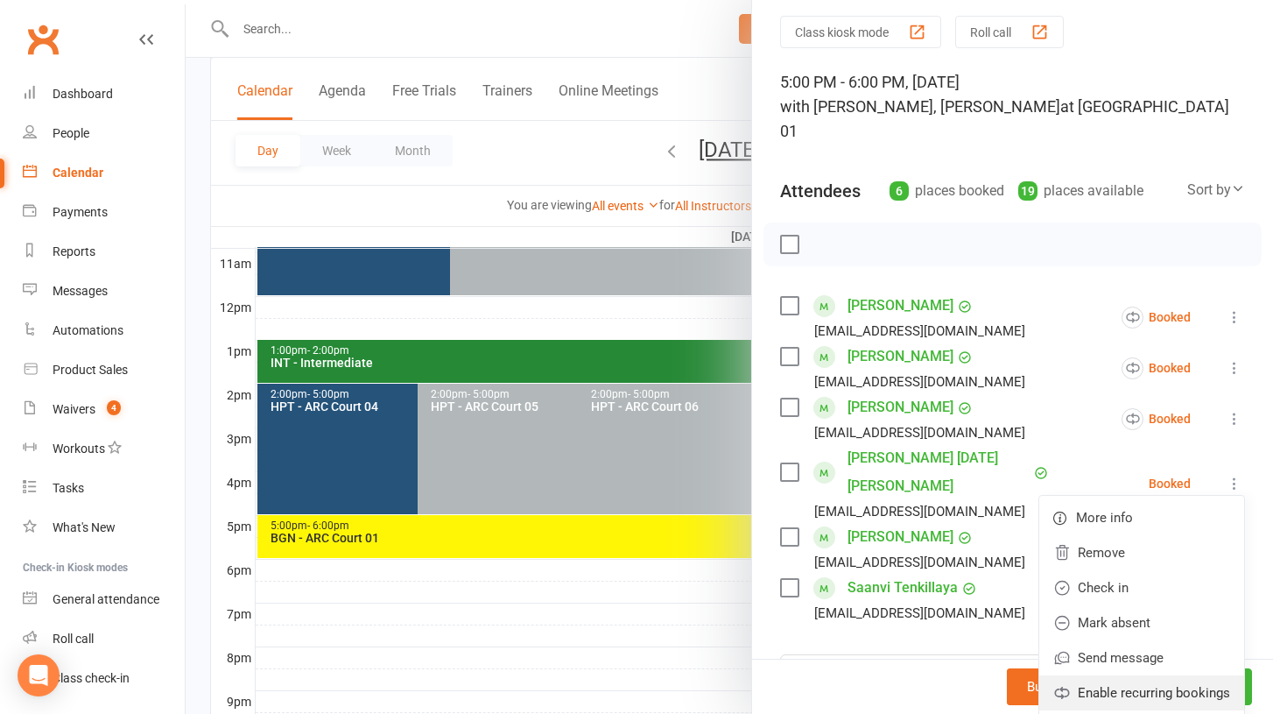
scroll to position [60, 0]
click at [1139, 674] on link "Enable recurring bookings" at bounding box center [1142, 691] width 205 height 35
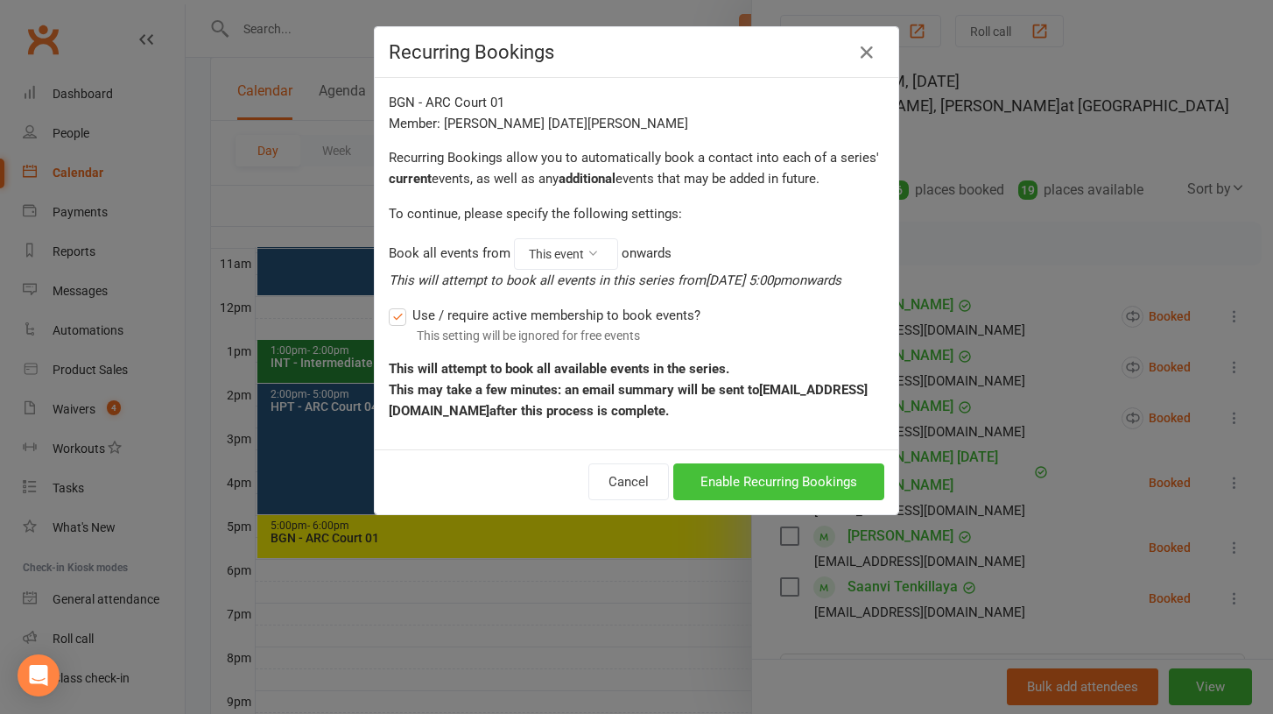
click at [774, 480] on button "Enable Recurring Bookings" at bounding box center [778, 481] width 211 height 37
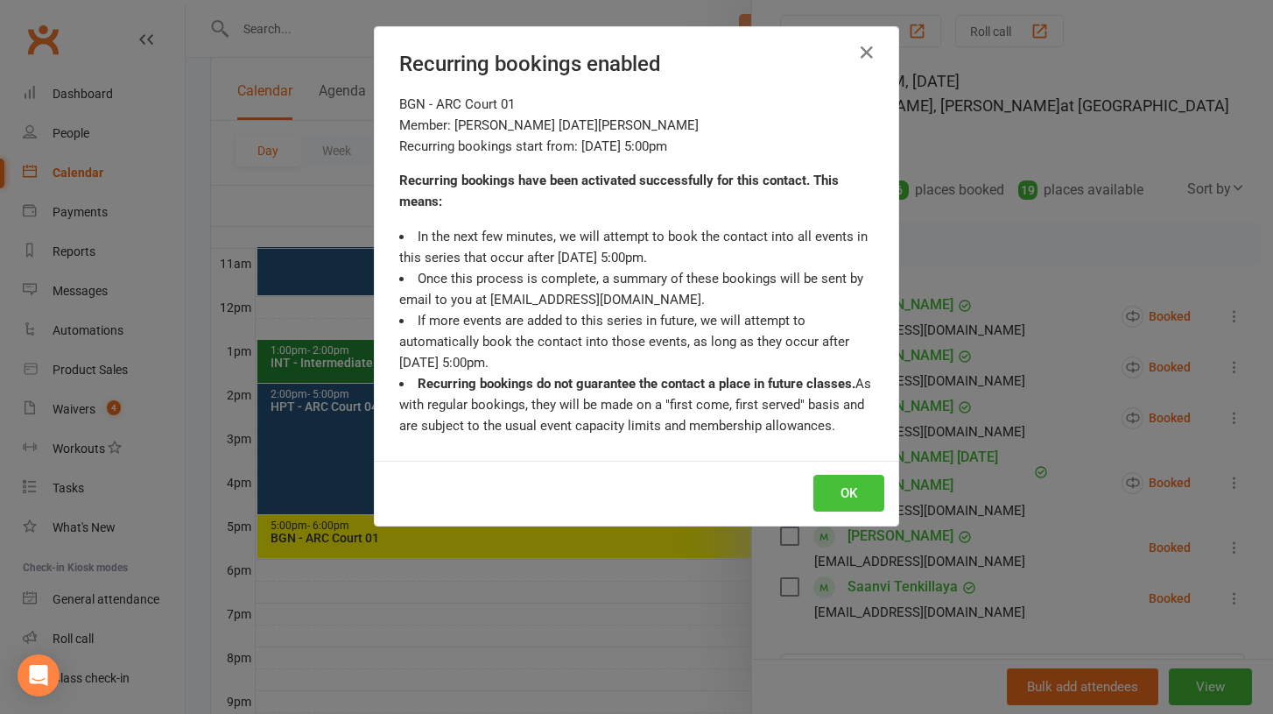
click at [839, 489] on button "OK" at bounding box center [849, 493] width 71 height 37
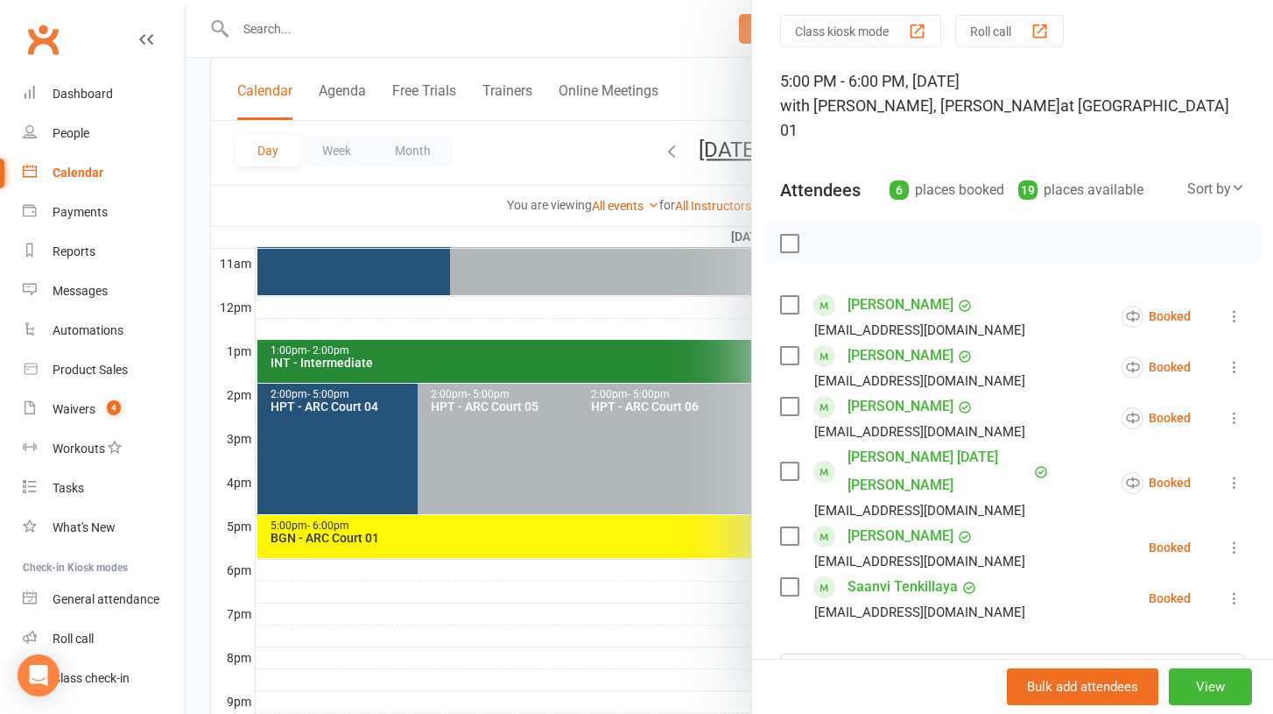
click at [1234, 539] on icon at bounding box center [1235, 548] width 18 height 18
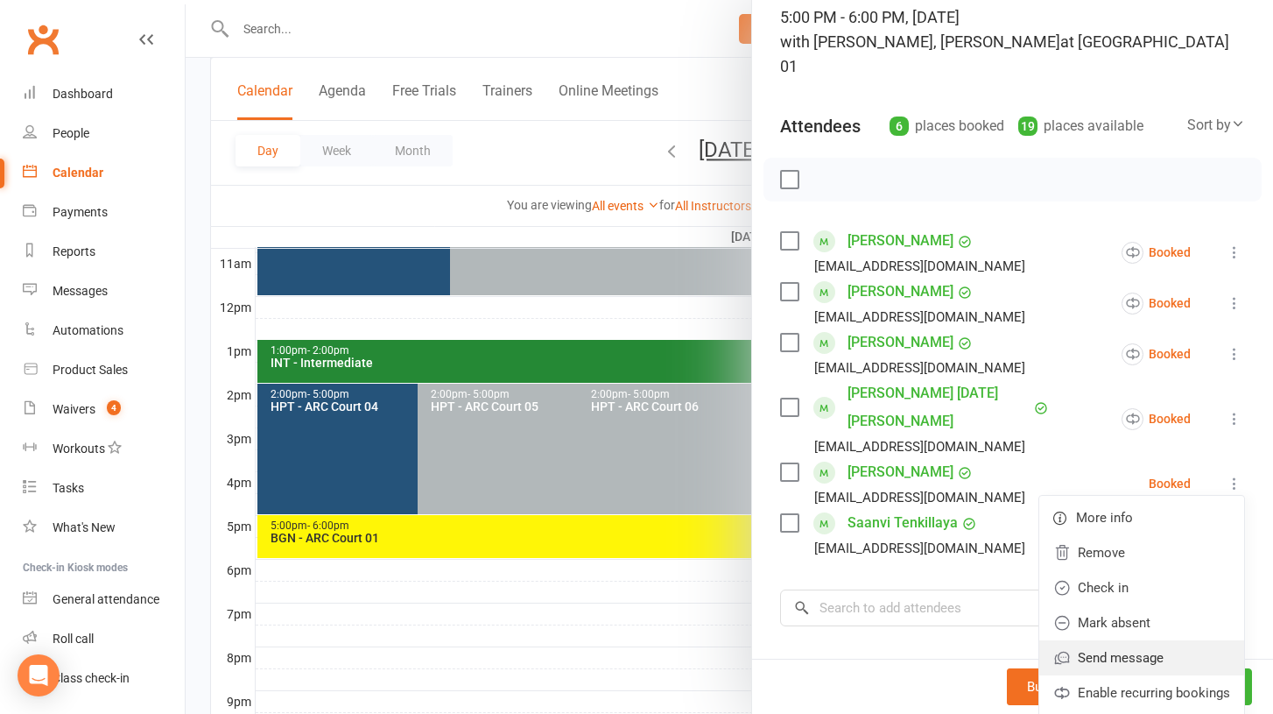
scroll to position [125, 0]
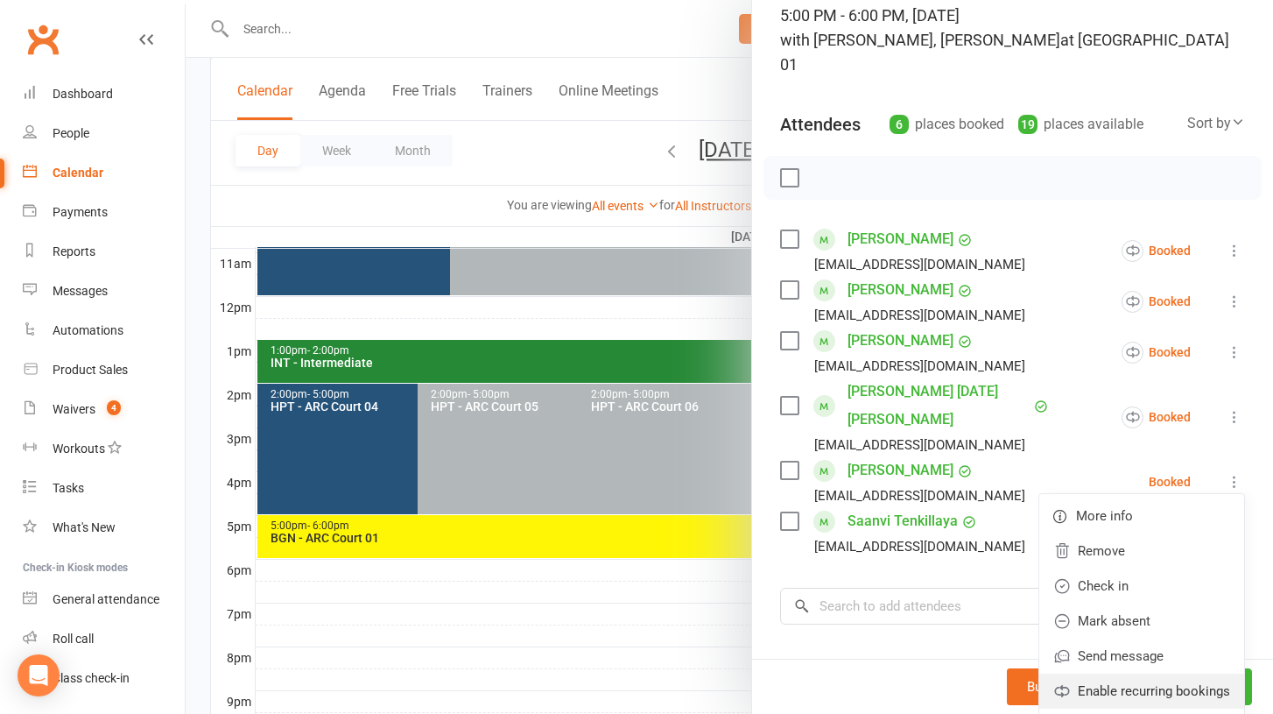
click at [1139, 673] on link "Enable recurring bookings" at bounding box center [1142, 690] width 205 height 35
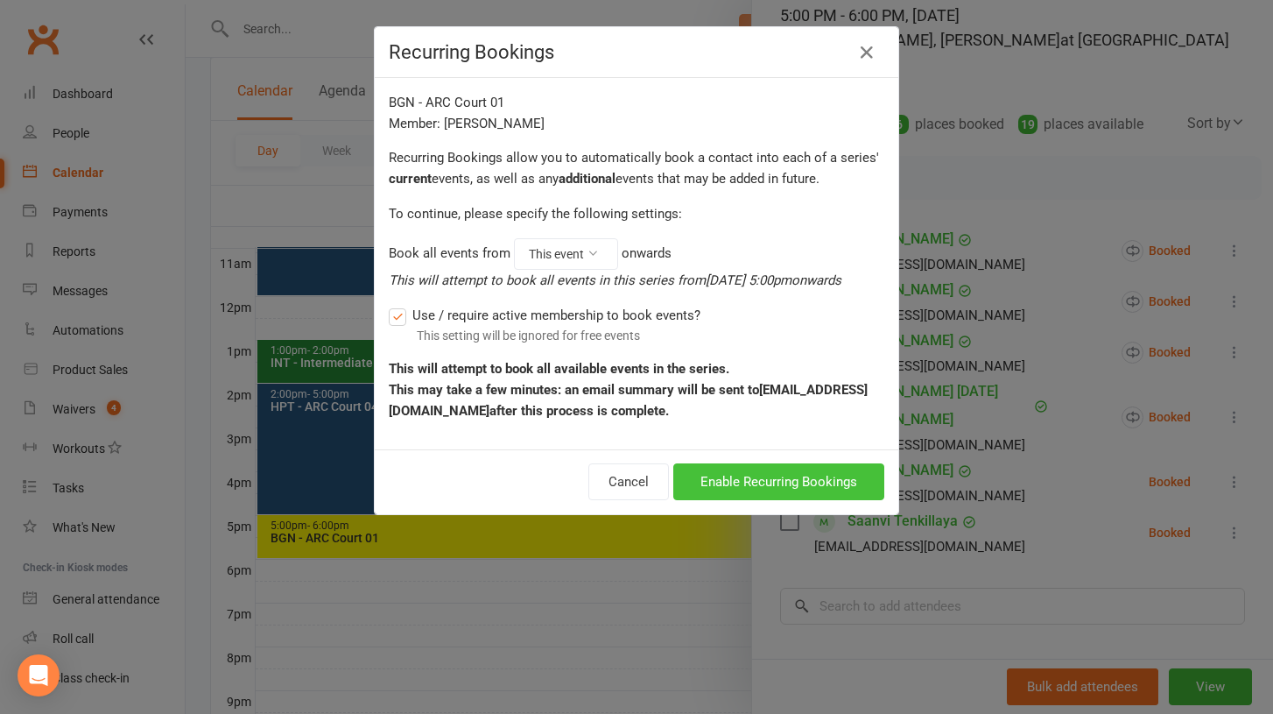
click at [823, 472] on button "Enable Recurring Bookings" at bounding box center [778, 481] width 211 height 37
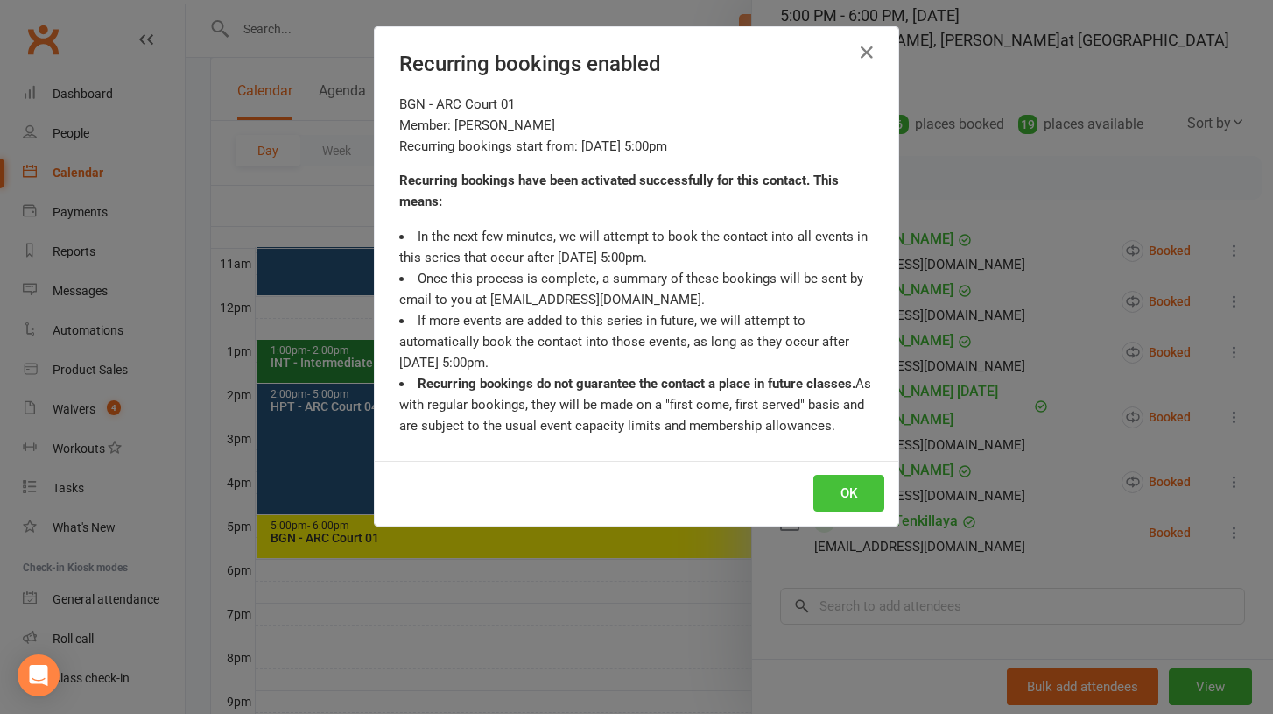
click at [853, 483] on button "OK" at bounding box center [849, 493] width 71 height 37
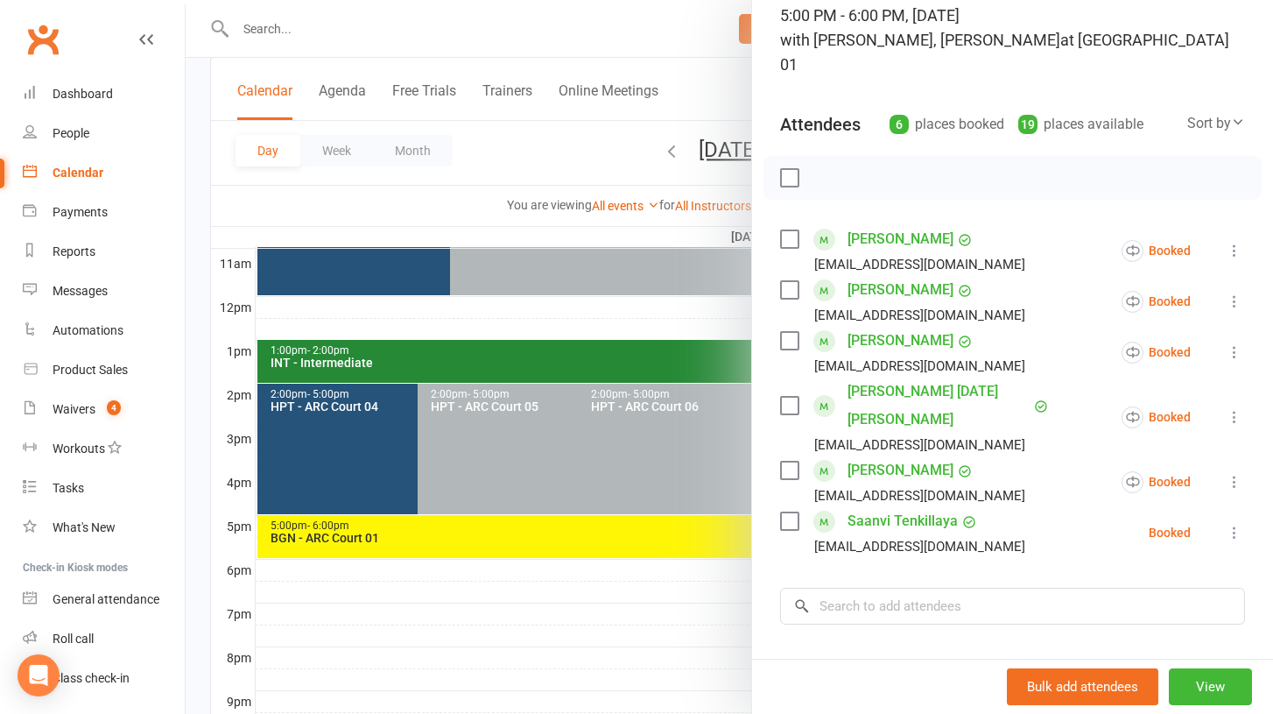
click at [1235, 524] on icon at bounding box center [1235, 533] width 18 height 18
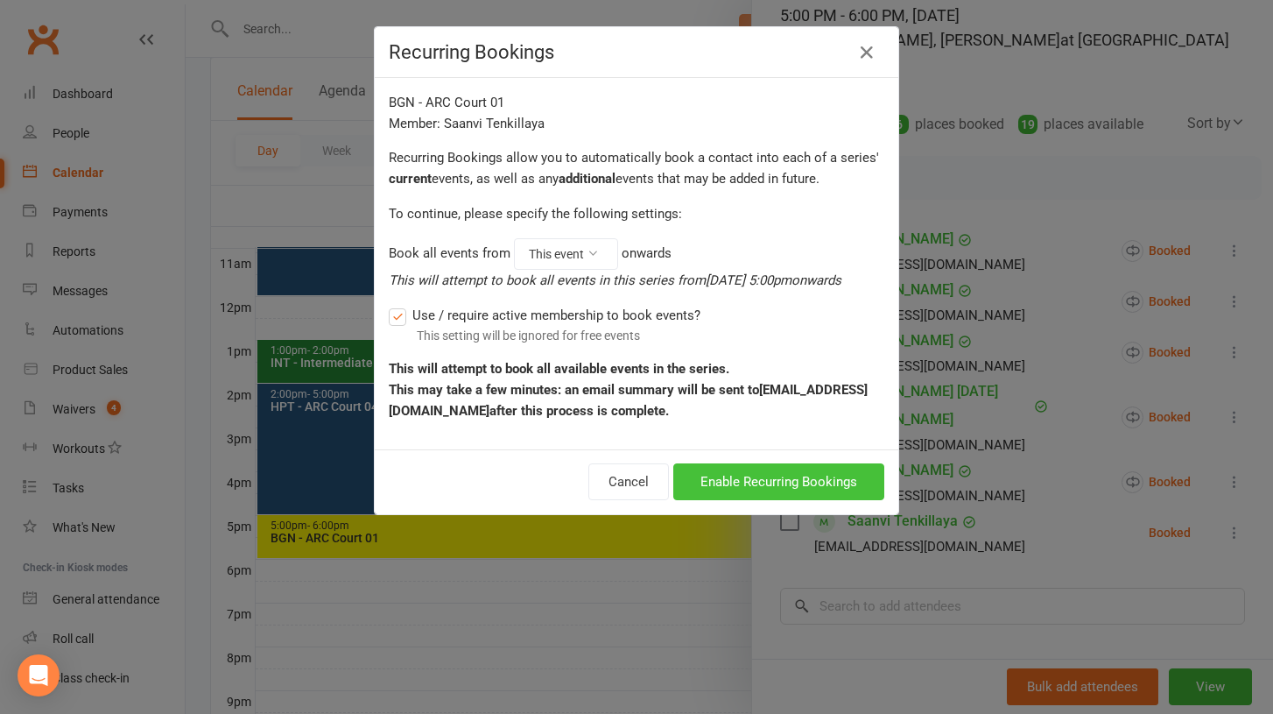
click at [837, 473] on button "Enable Recurring Bookings" at bounding box center [778, 481] width 211 height 37
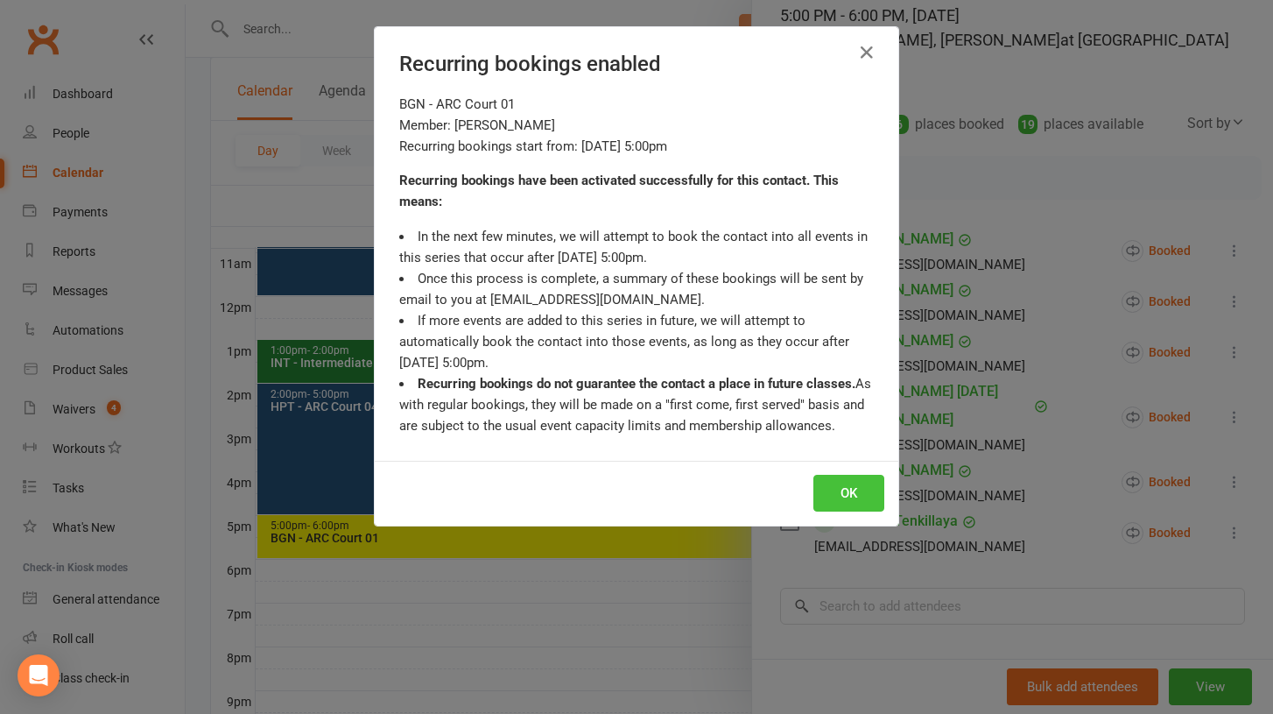
click at [842, 481] on button "OK" at bounding box center [849, 493] width 71 height 37
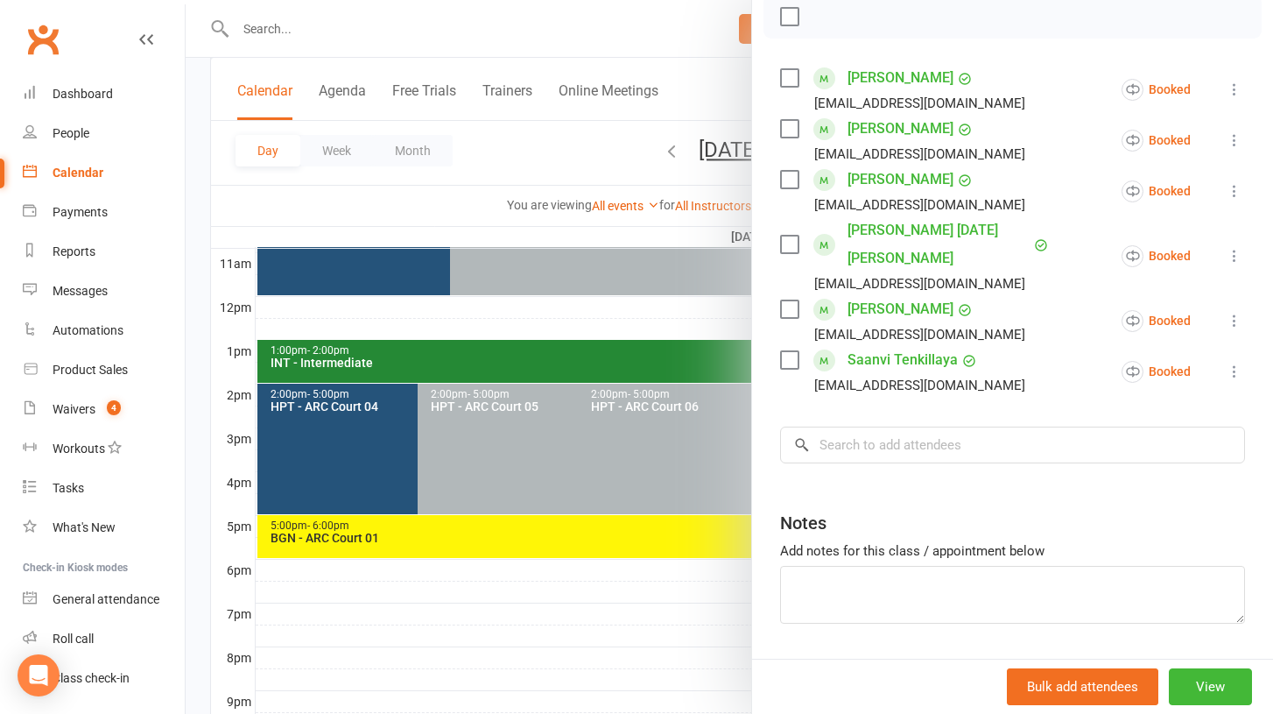
scroll to position [0, 0]
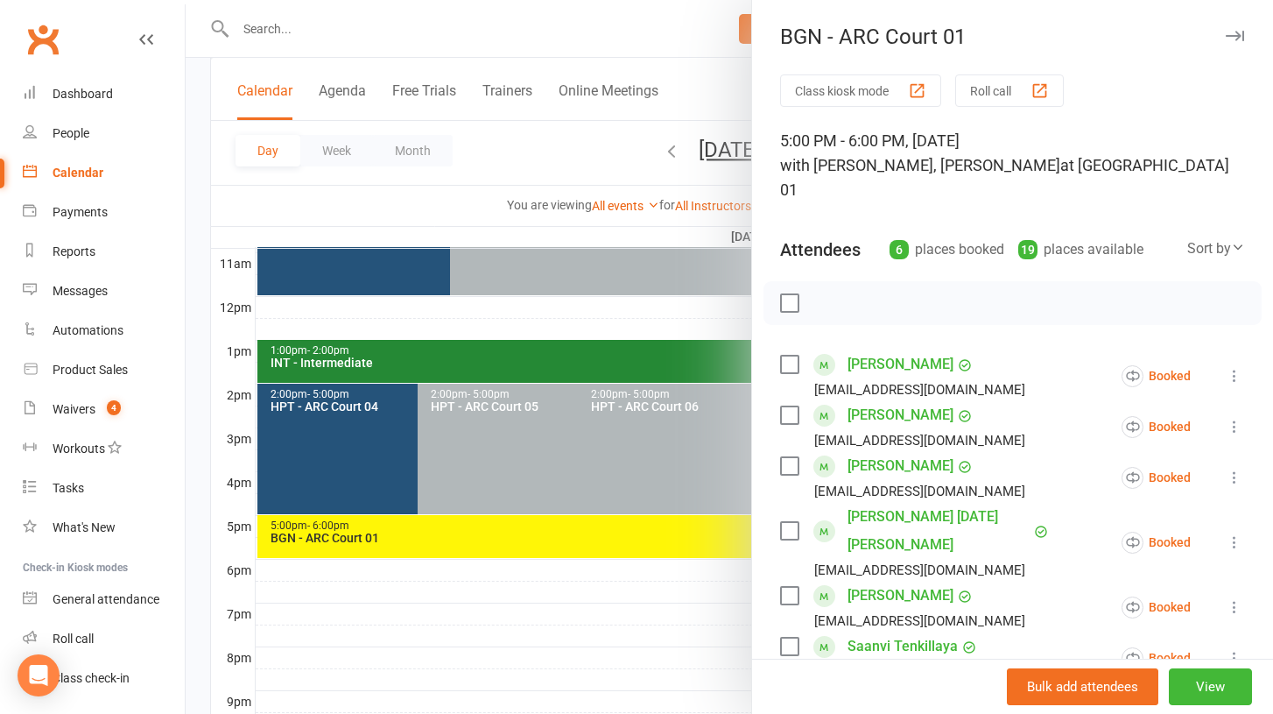
click at [1235, 38] on icon "button" at bounding box center [1235, 36] width 18 height 11
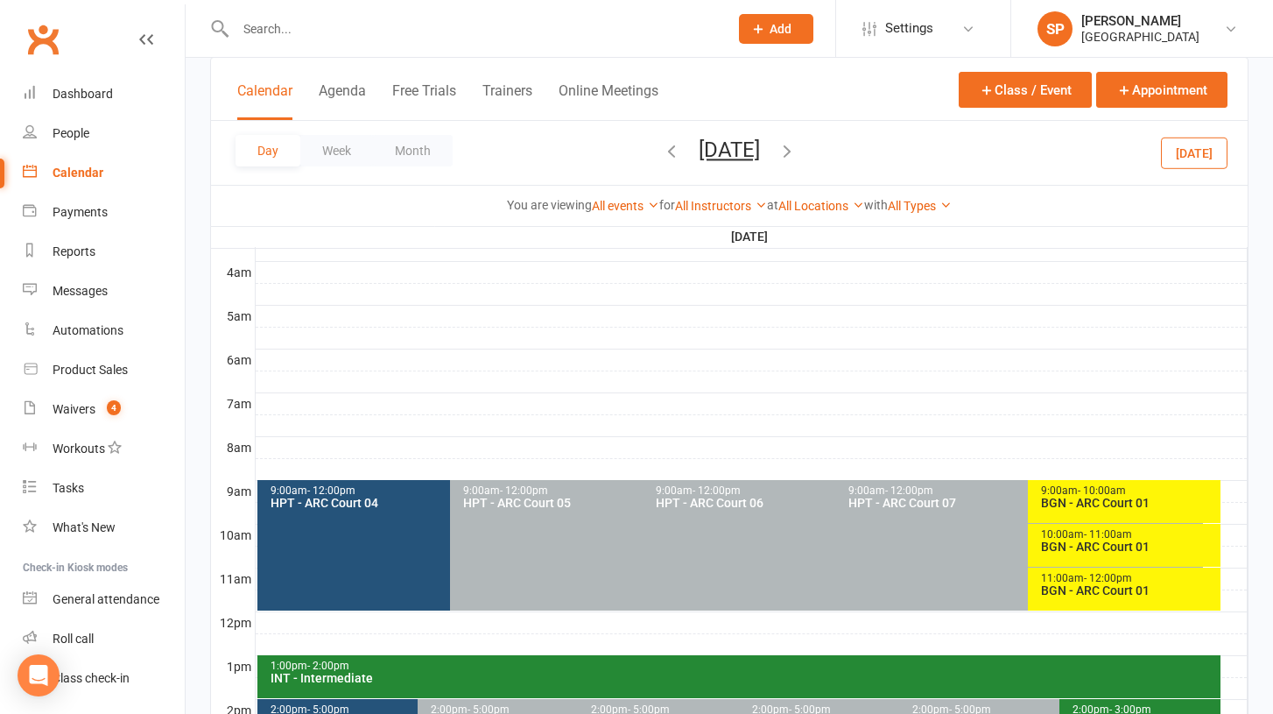
scroll to position [236, 0]
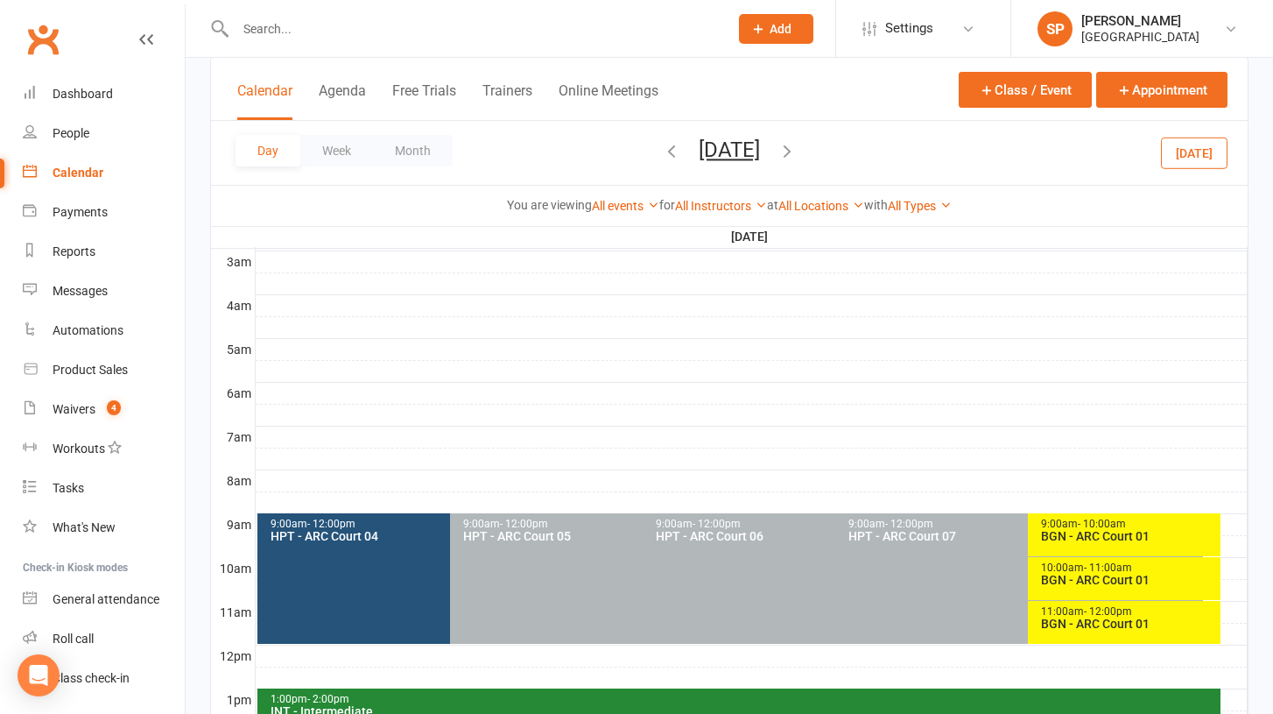
click at [1053, 525] on div "9:00am - 10:00am" at bounding box center [1128, 523] width 177 height 11
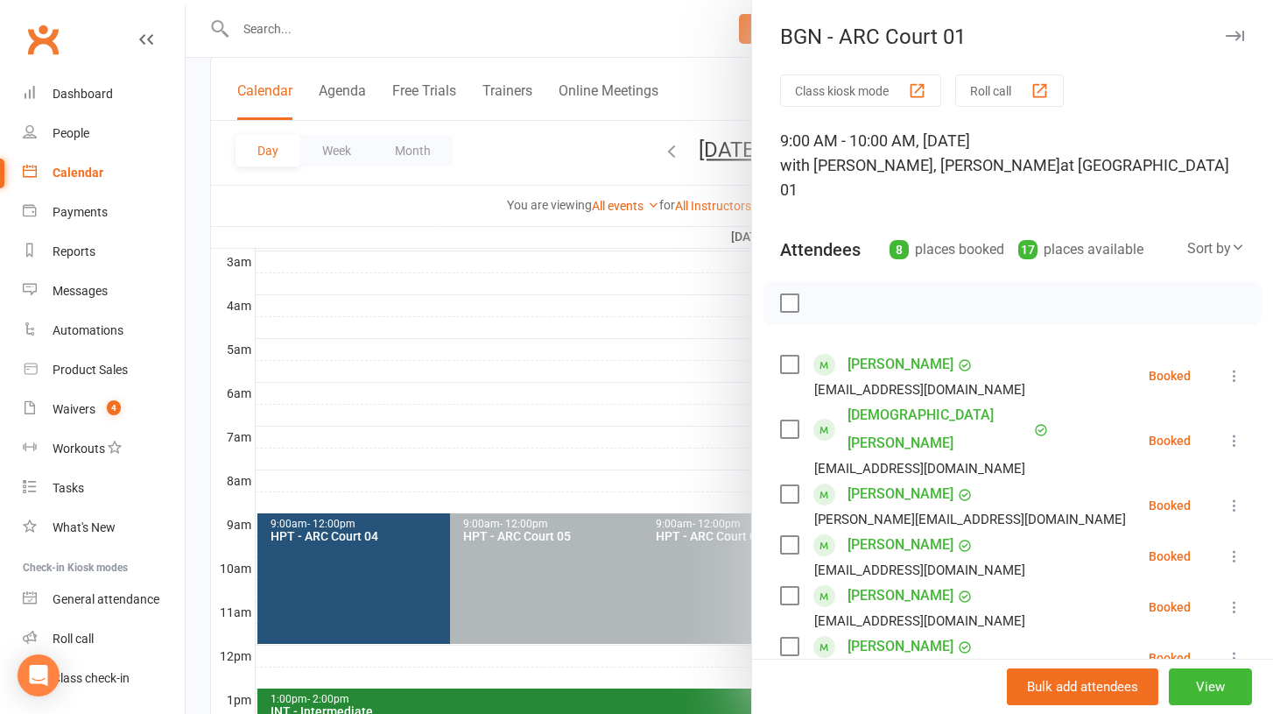
click at [1234, 367] on icon at bounding box center [1235, 376] width 18 height 18
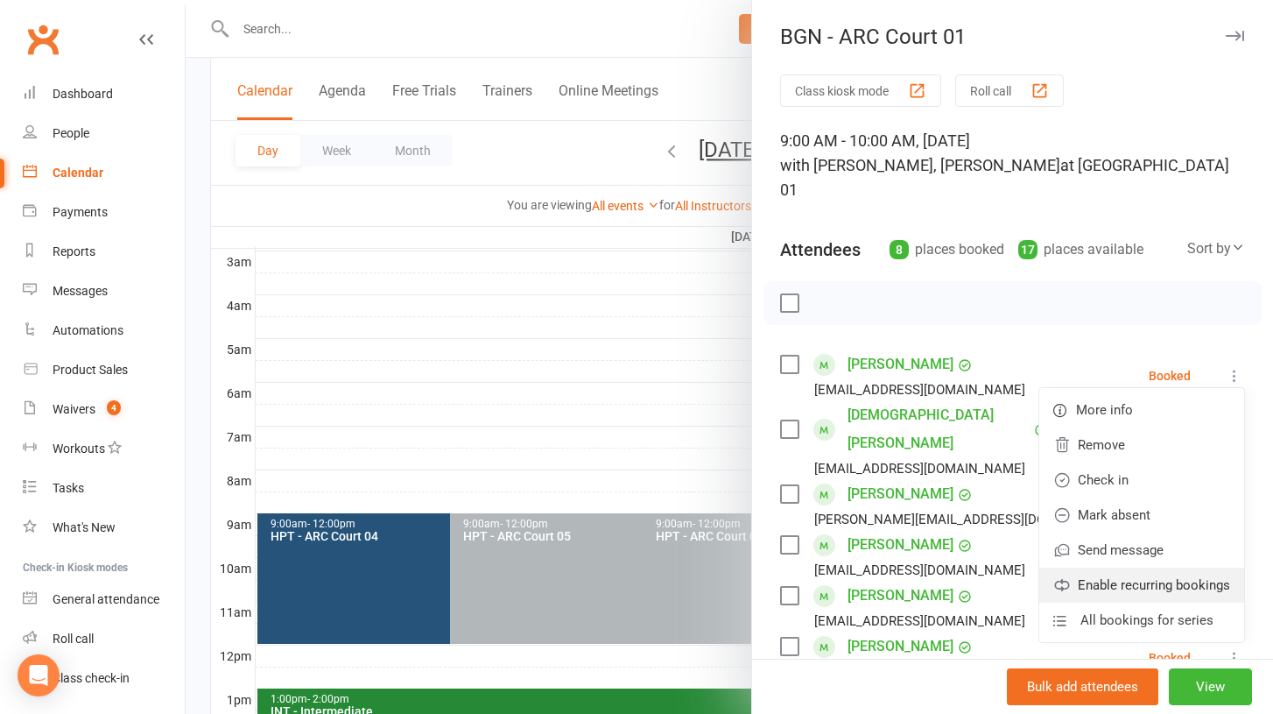
click at [1135, 568] on link "Enable recurring bookings" at bounding box center [1142, 585] width 205 height 35
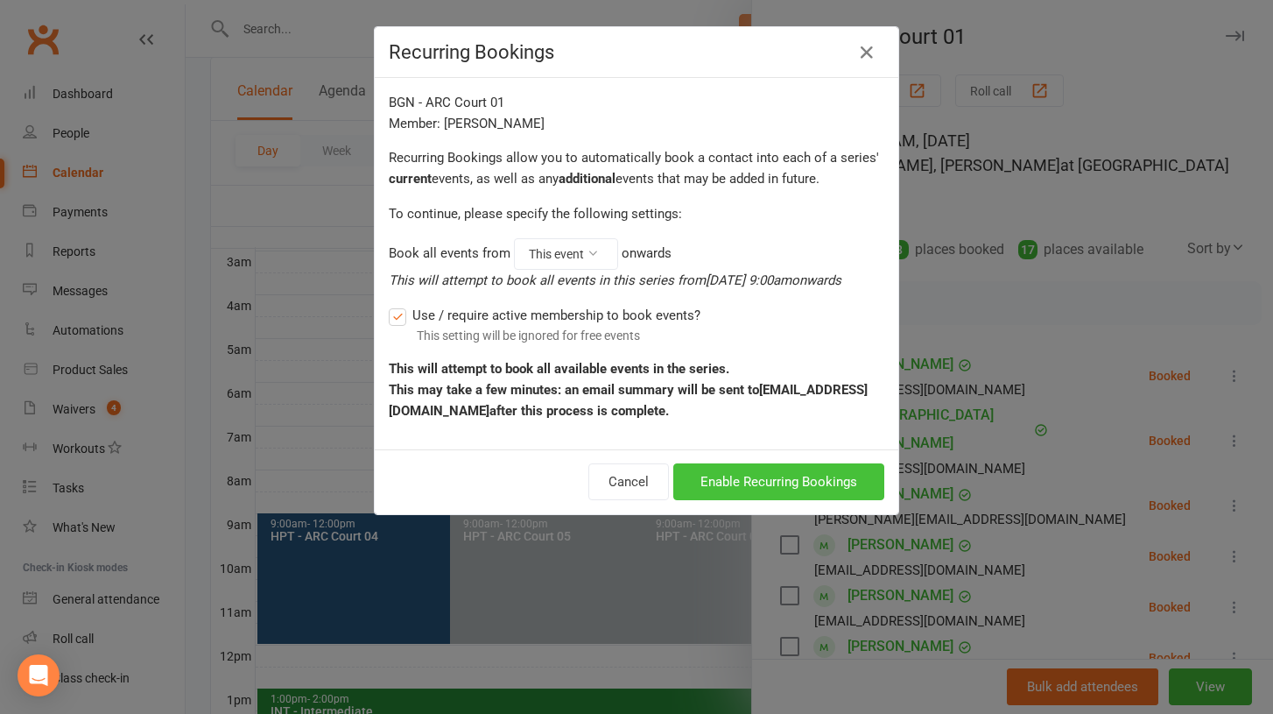
click at [740, 478] on button "Enable Recurring Bookings" at bounding box center [778, 481] width 211 height 37
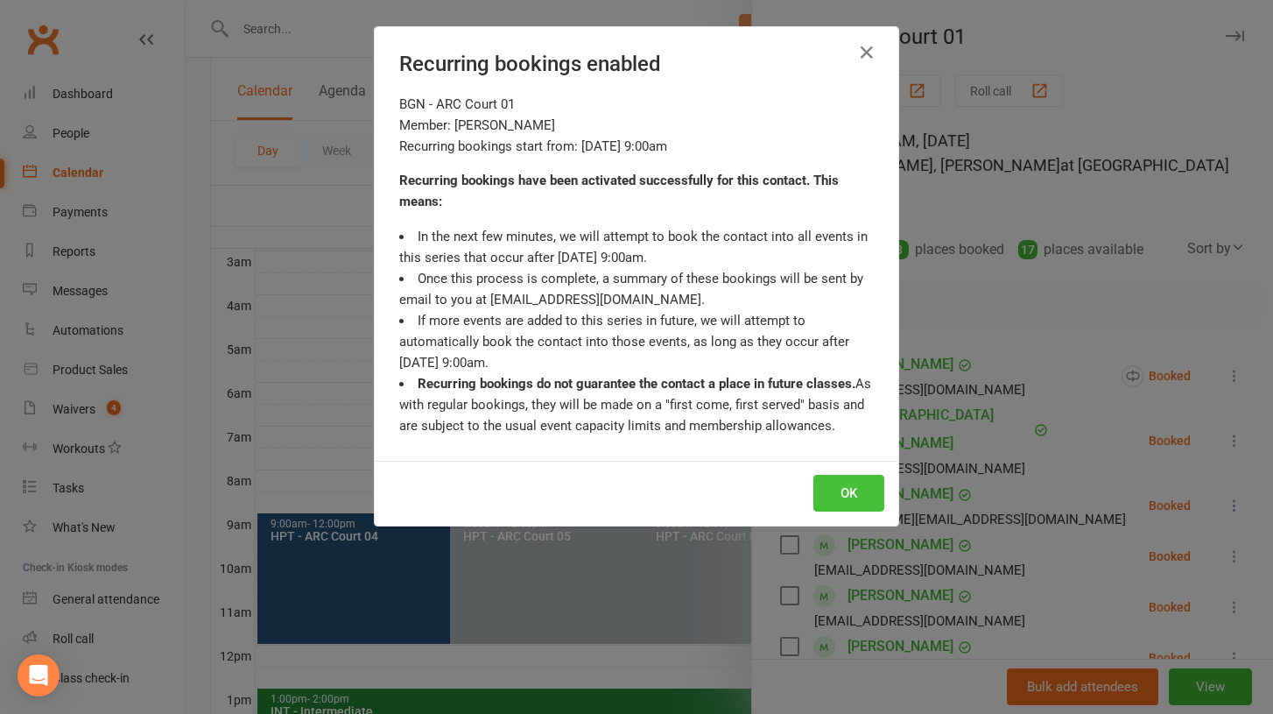
click at [830, 492] on button "OK" at bounding box center [849, 493] width 71 height 37
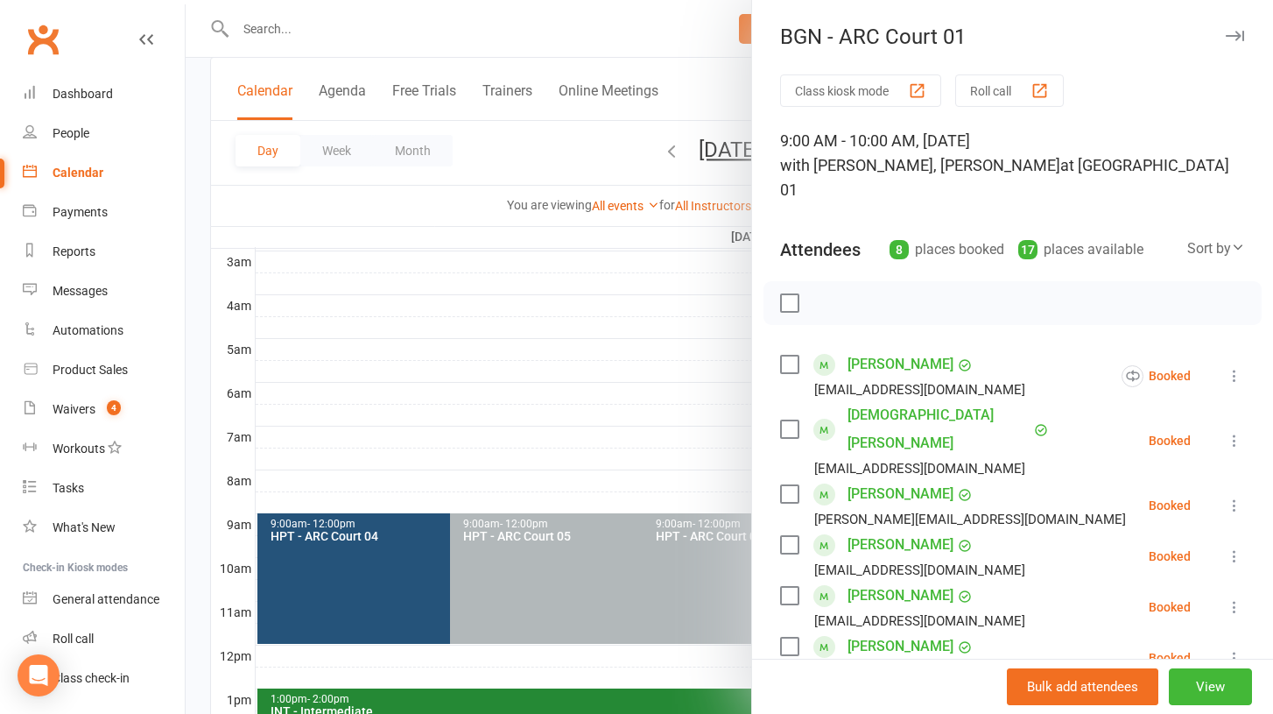
click at [1238, 432] on icon at bounding box center [1235, 441] width 18 height 18
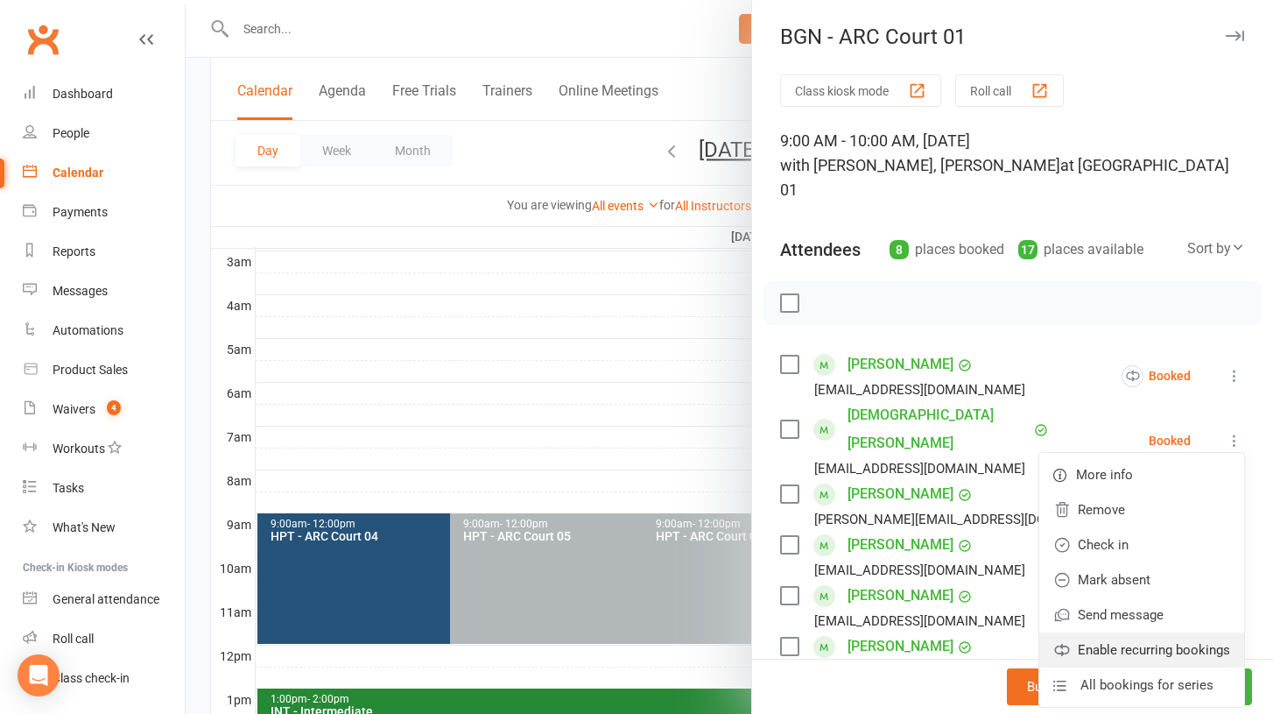
click at [1096, 632] on link "Enable recurring bookings" at bounding box center [1142, 649] width 205 height 35
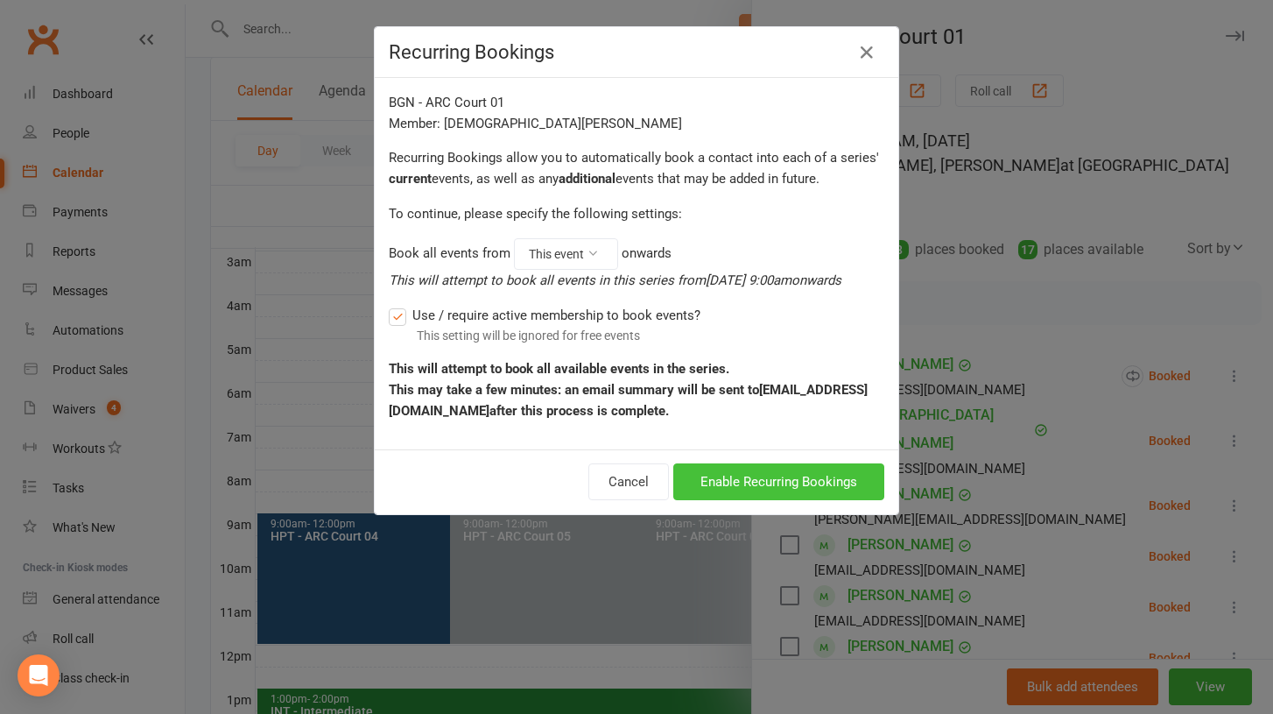
click at [834, 476] on button "Enable Recurring Bookings" at bounding box center [778, 481] width 211 height 37
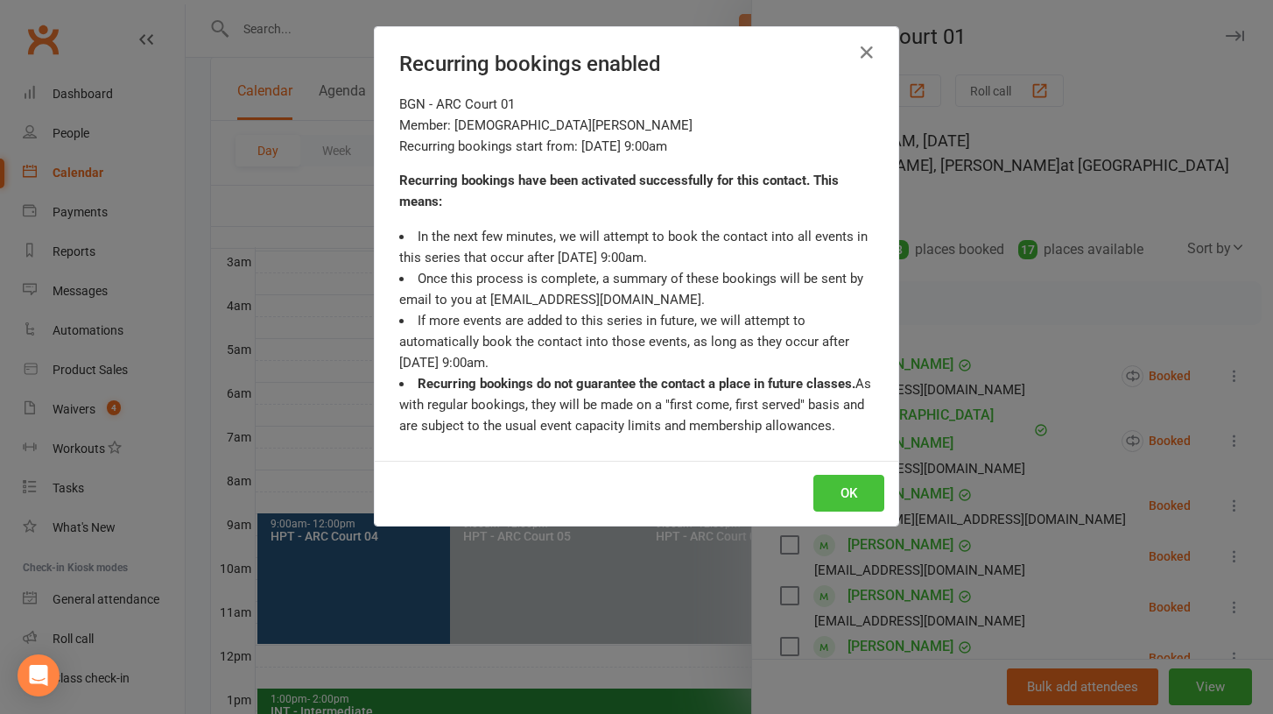
click at [871, 488] on button "OK" at bounding box center [849, 493] width 71 height 37
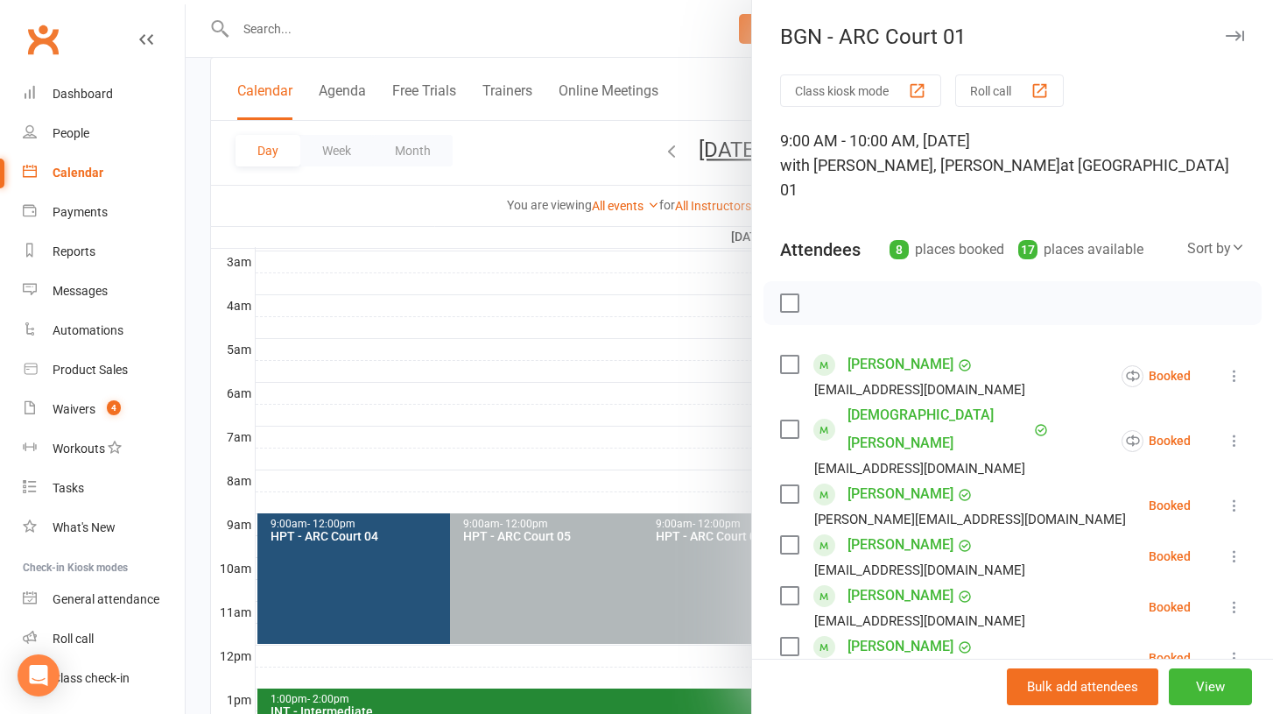
click at [1231, 497] on icon at bounding box center [1235, 506] width 18 height 18
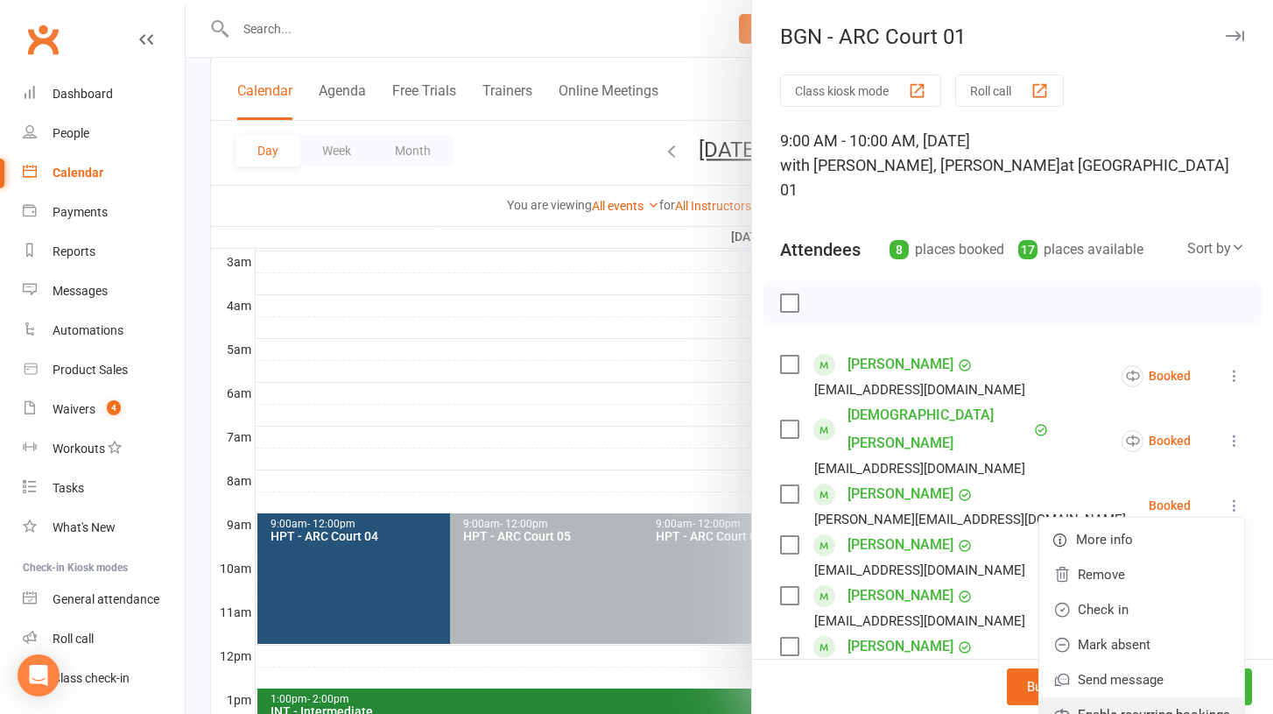
click at [1116, 697] on link "Enable recurring bookings" at bounding box center [1142, 714] width 205 height 35
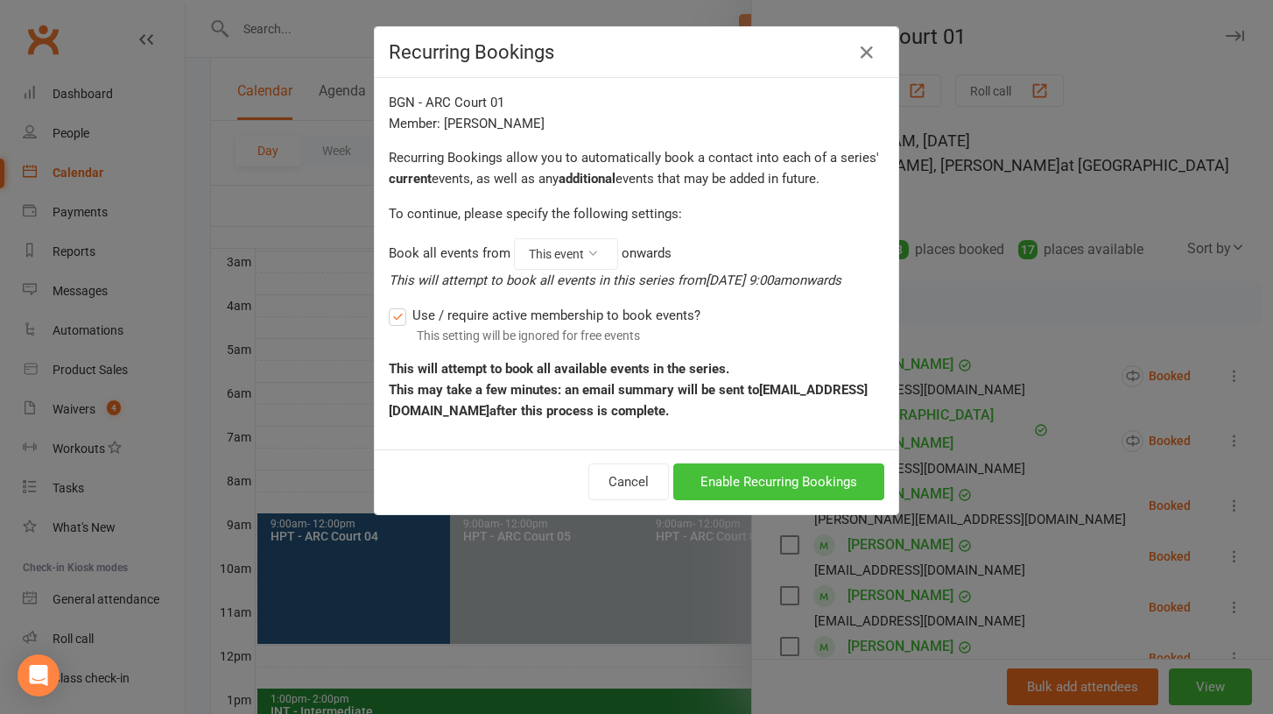
click at [821, 477] on button "Enable Recurring Bookings" at bounding box center [778, 481] width 211 height 37
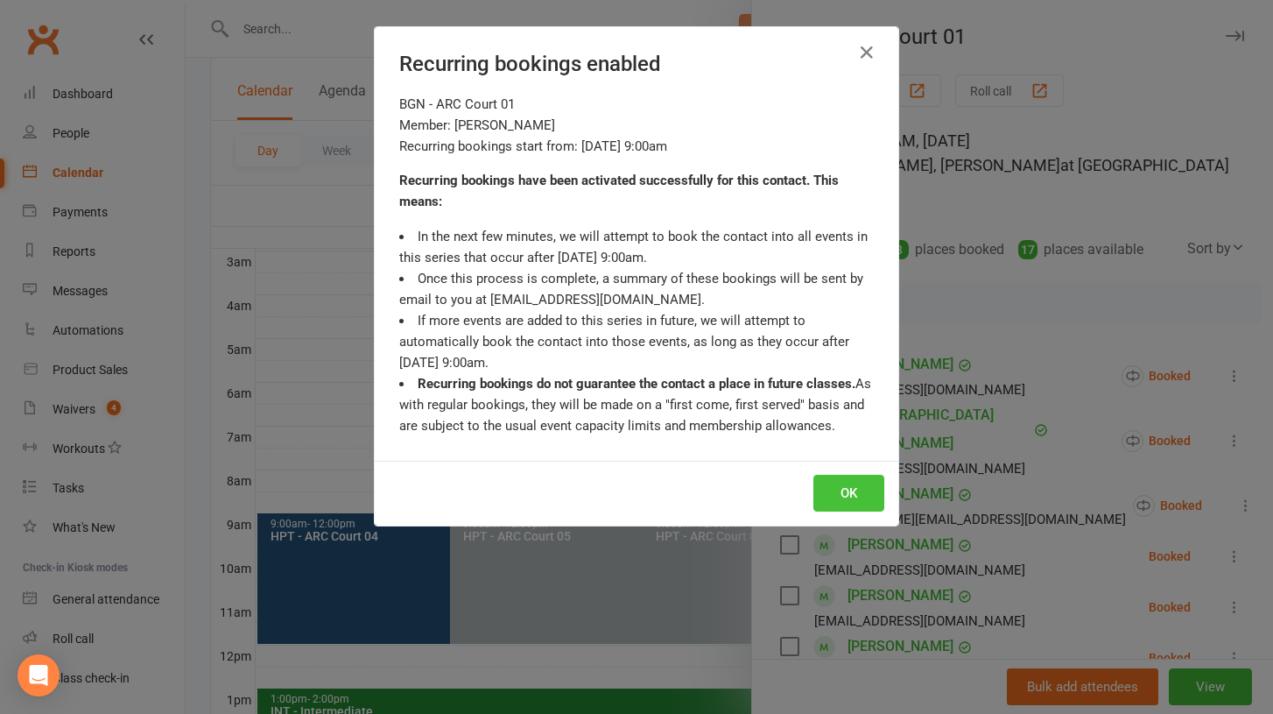
click at [838, 483] on button "OK" at bounding box center [849, 493] width 71 height 37
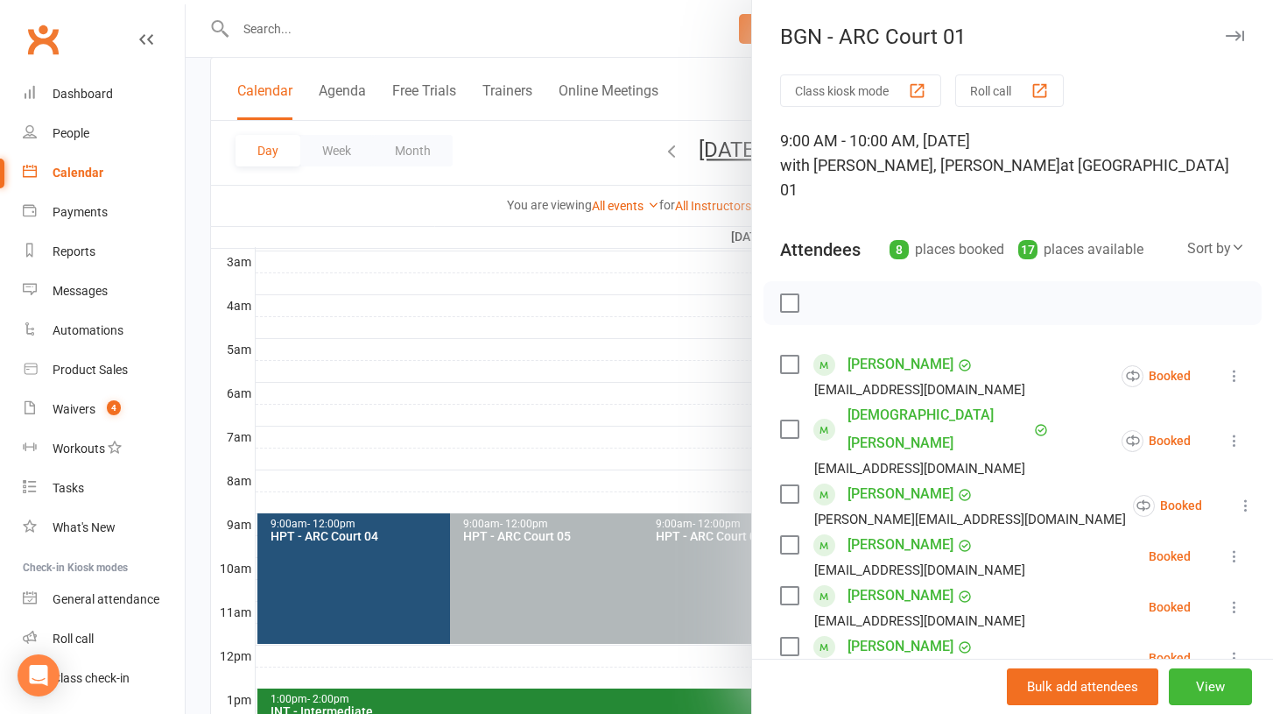
click at [1236, 547] on icon at bounding box center [1235, 556] width 18 height 18
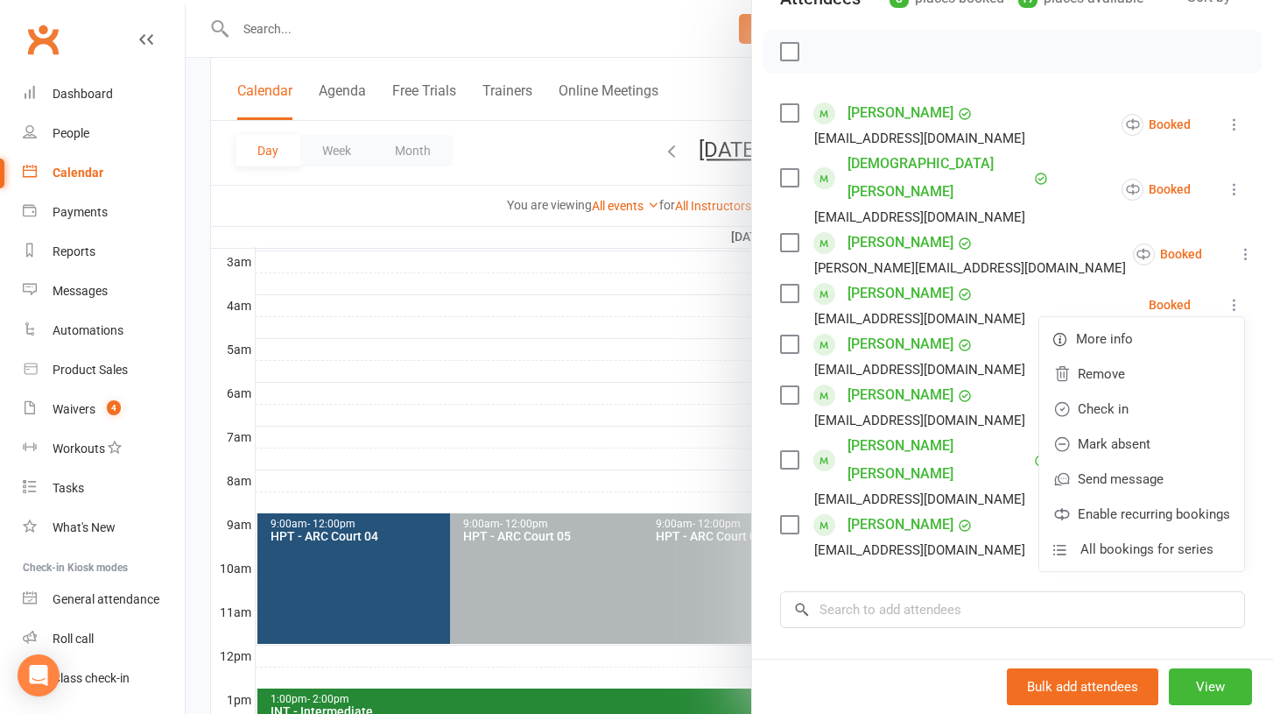
scroll to position [270, 0]
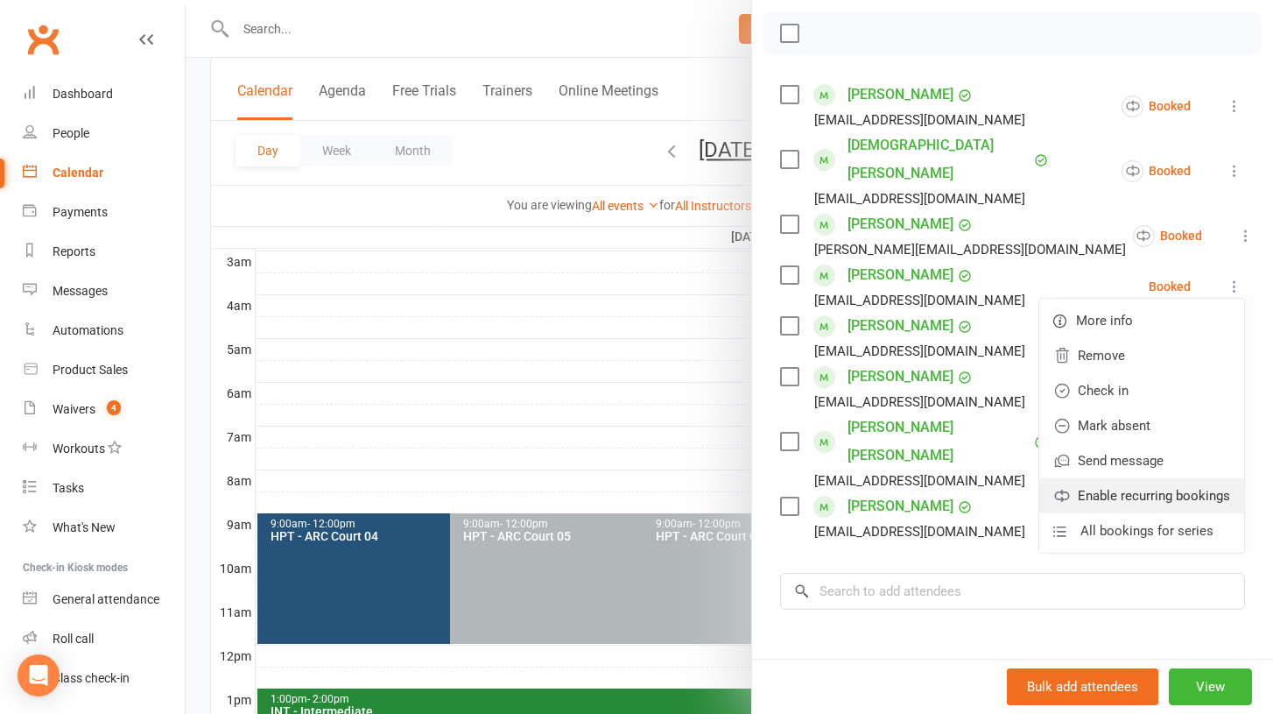
click at [1152, 478] on link "Enable recurring bookings" at bounding box center [1142, 495] width 205 height 35
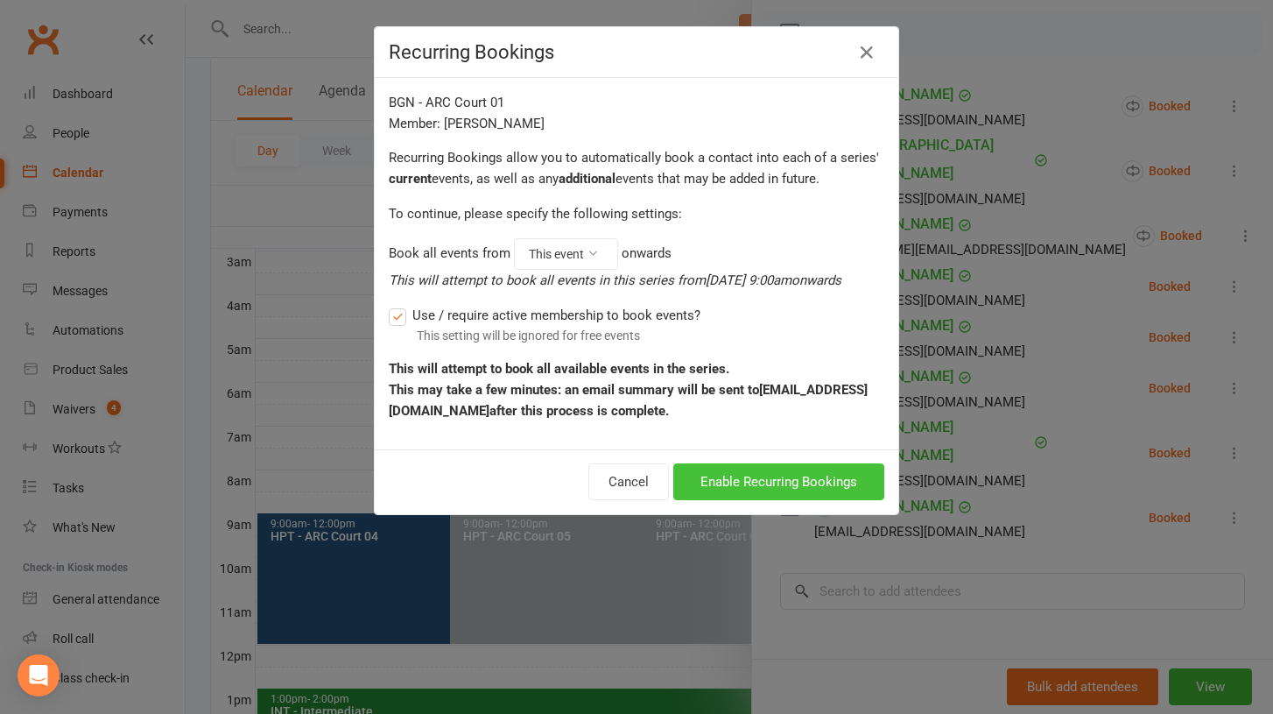
click at [790, 481] on button "Enable Recurring Bookings" at bounding box center [778, 481] width 211 height 37
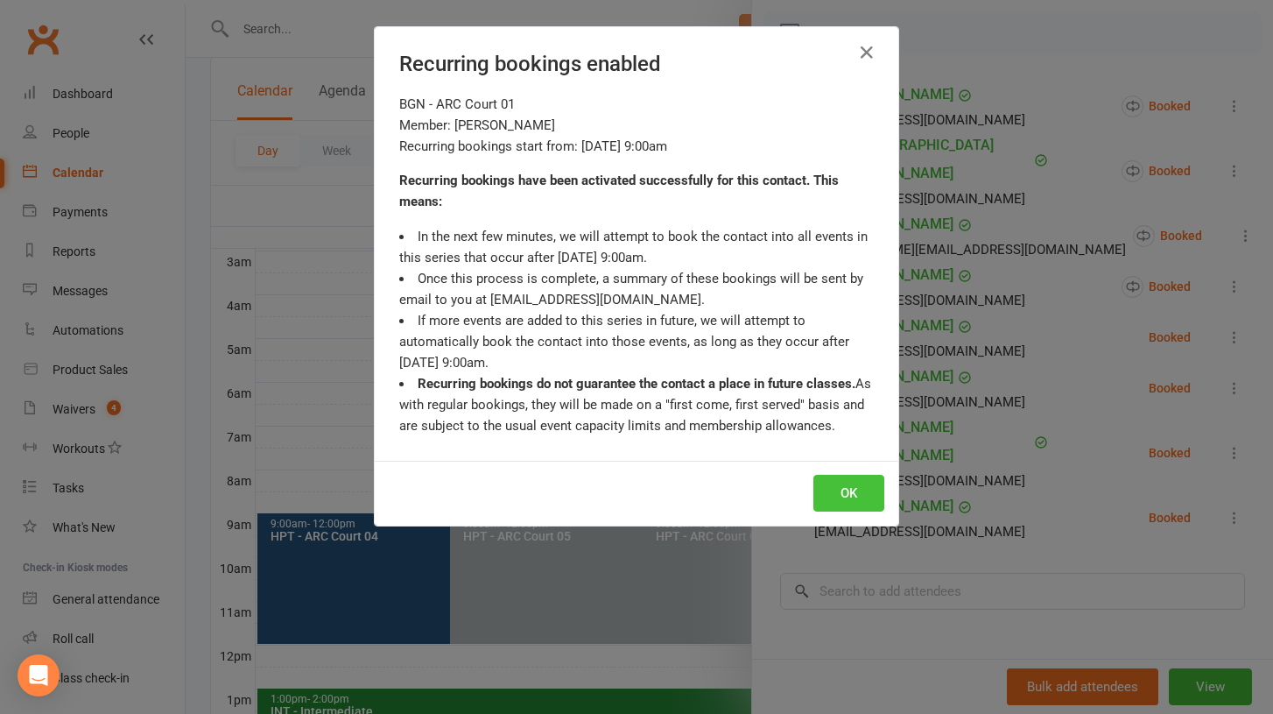
click at [843, 490] on button "OK" at bounding box center [849, 493] width 71 height 37
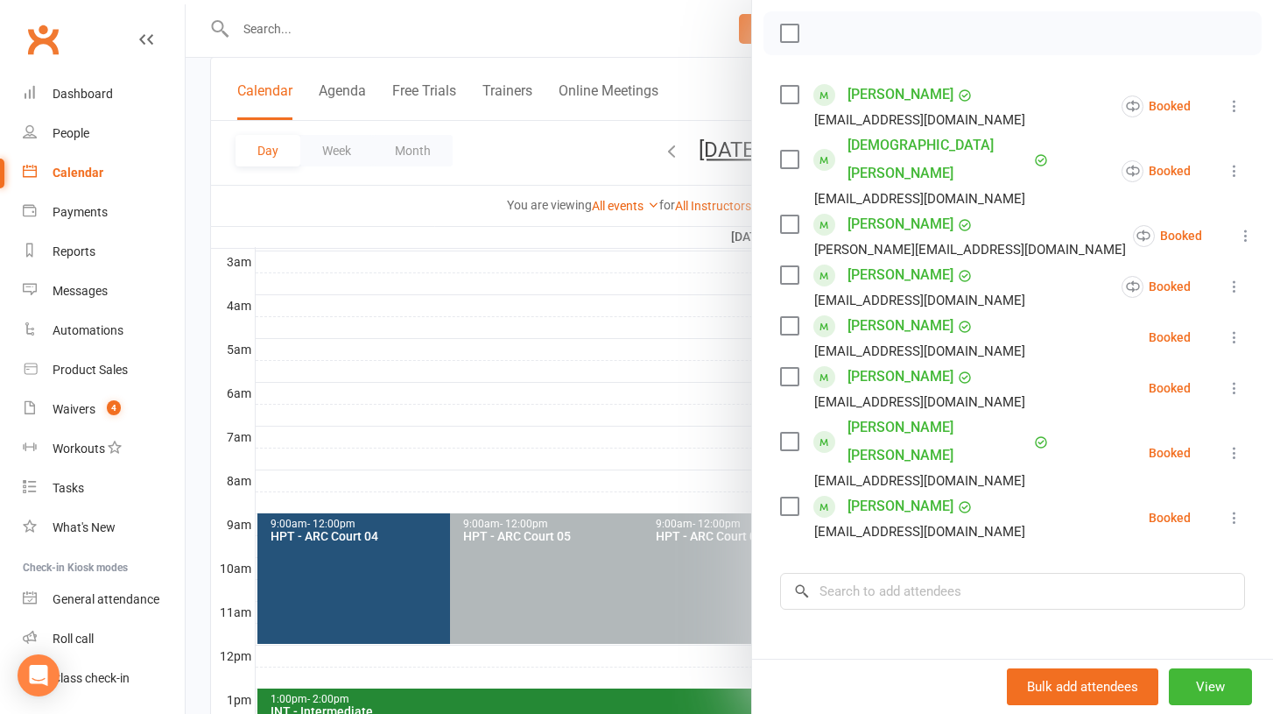
click at [1232, 328] on icon at bounding box center [1235, 337] width 18 height 18
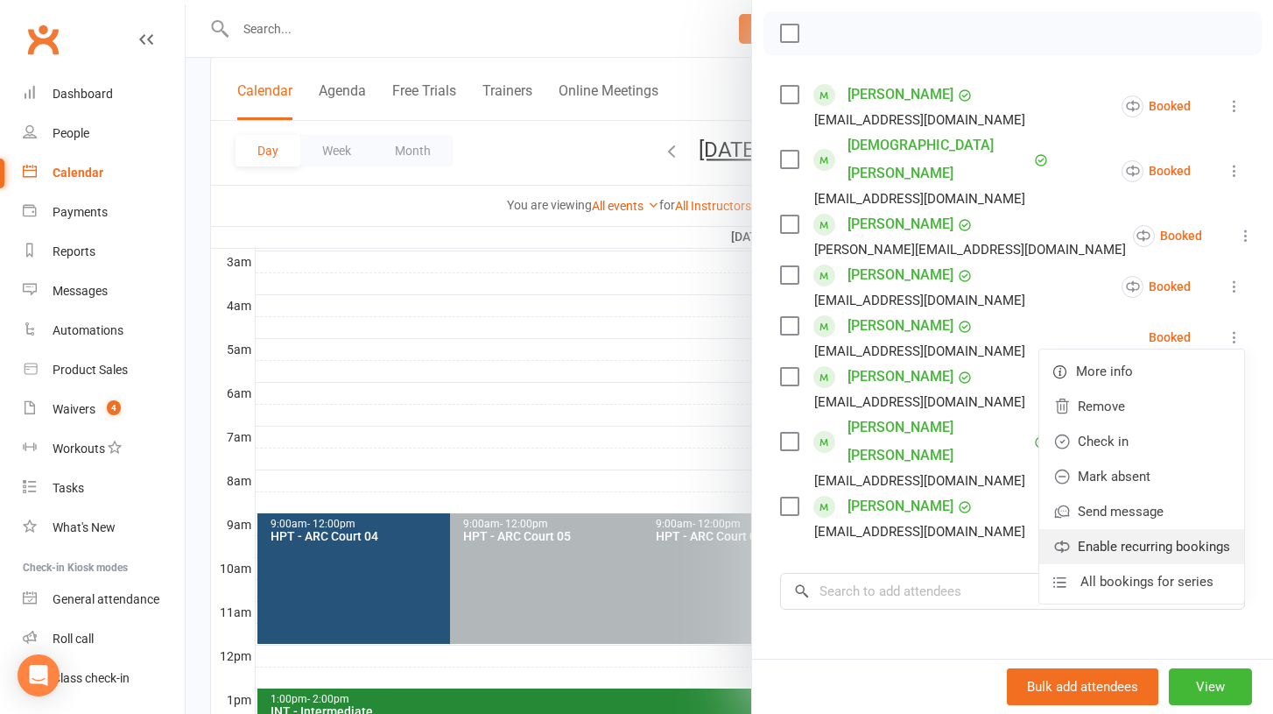
click at [1096, 529] on link "Enable recurring bookings" at bounding box center [1142, 546] width 205 height 35
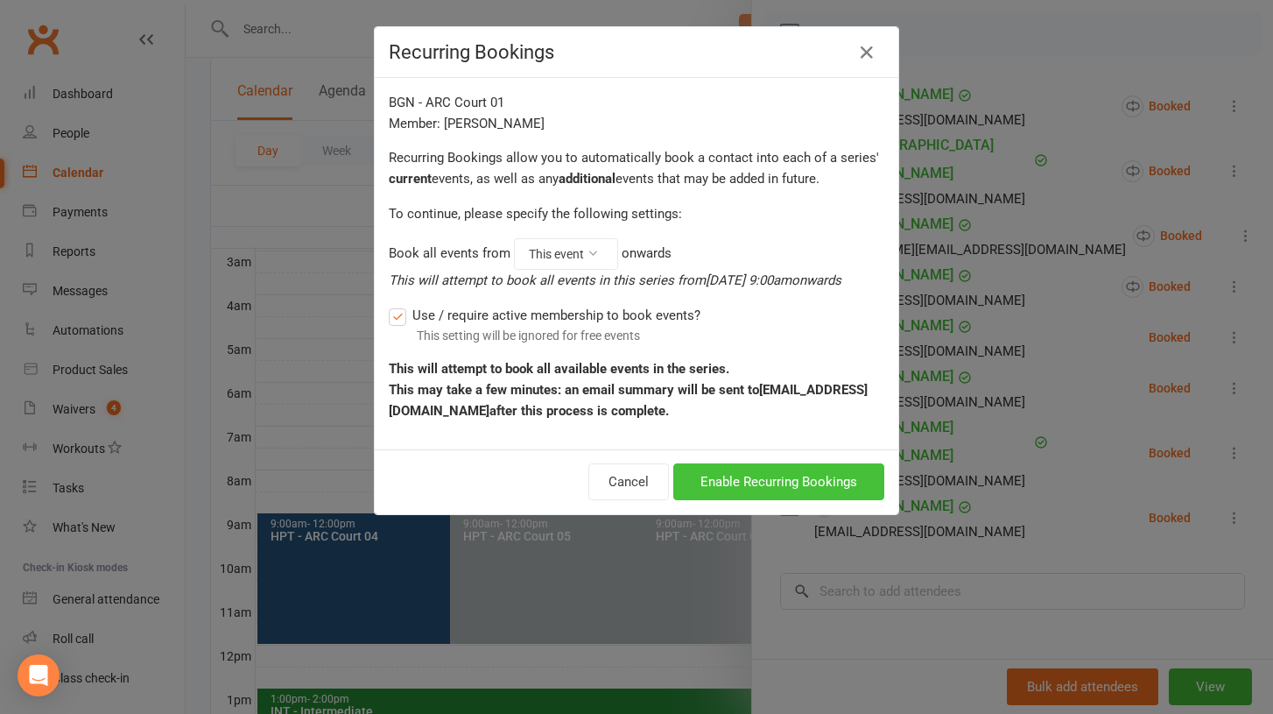
click at [855, 476] on button "Enable Recurring Bookings" at bounding box center [778, 481] width 211 height 37
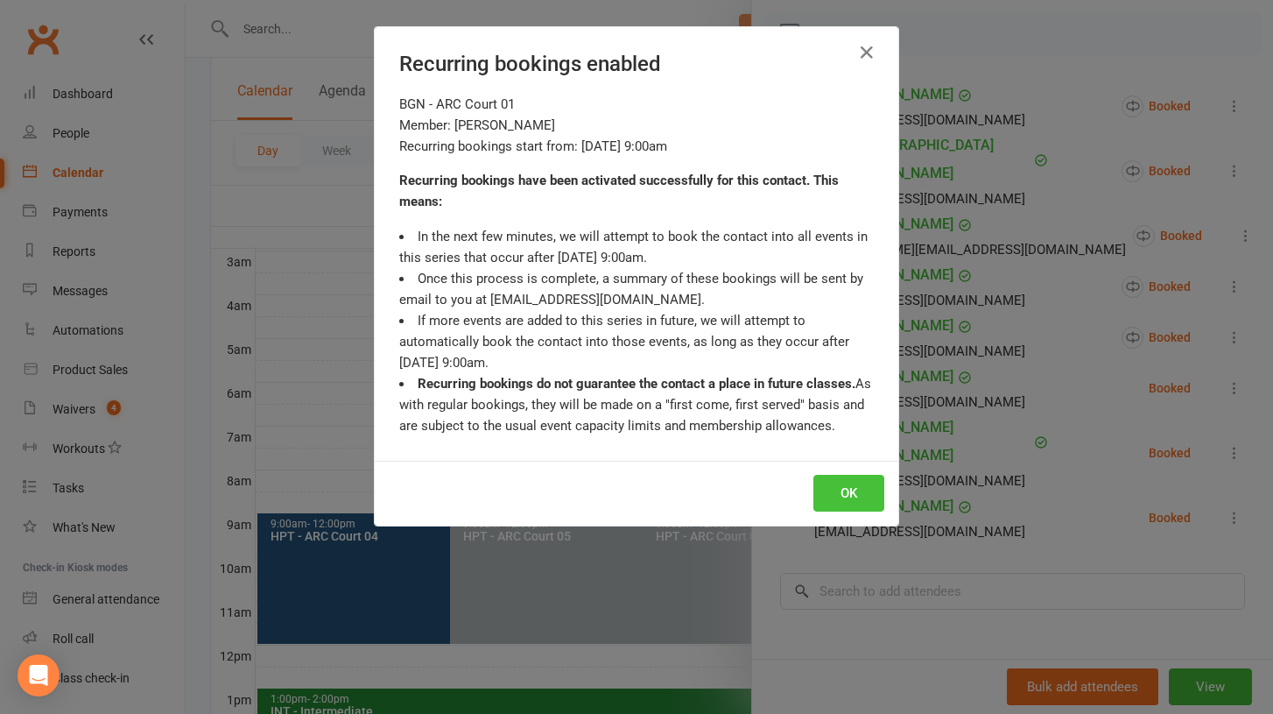
click at [843, 490] on button "OK" at bounding box center [849, 493] width 71 height 37
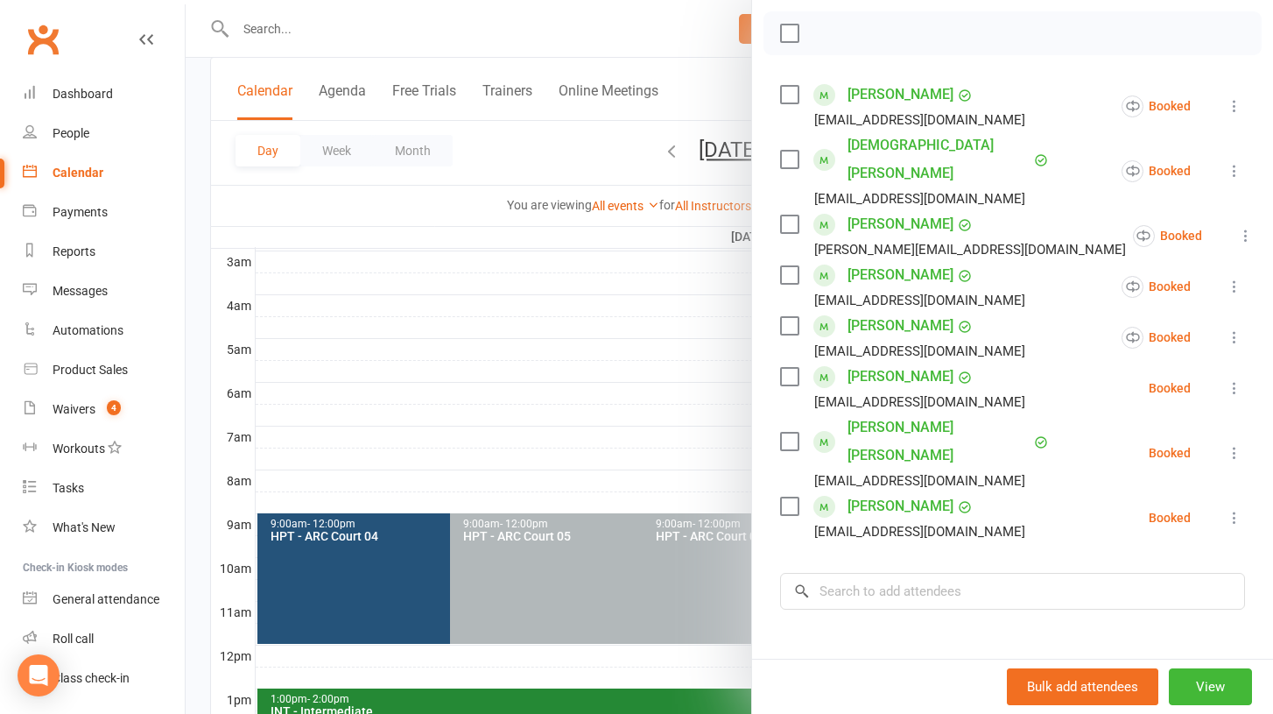
click at [1234, 379] on icon at bounding box center [1235, 388] width 18 height 18
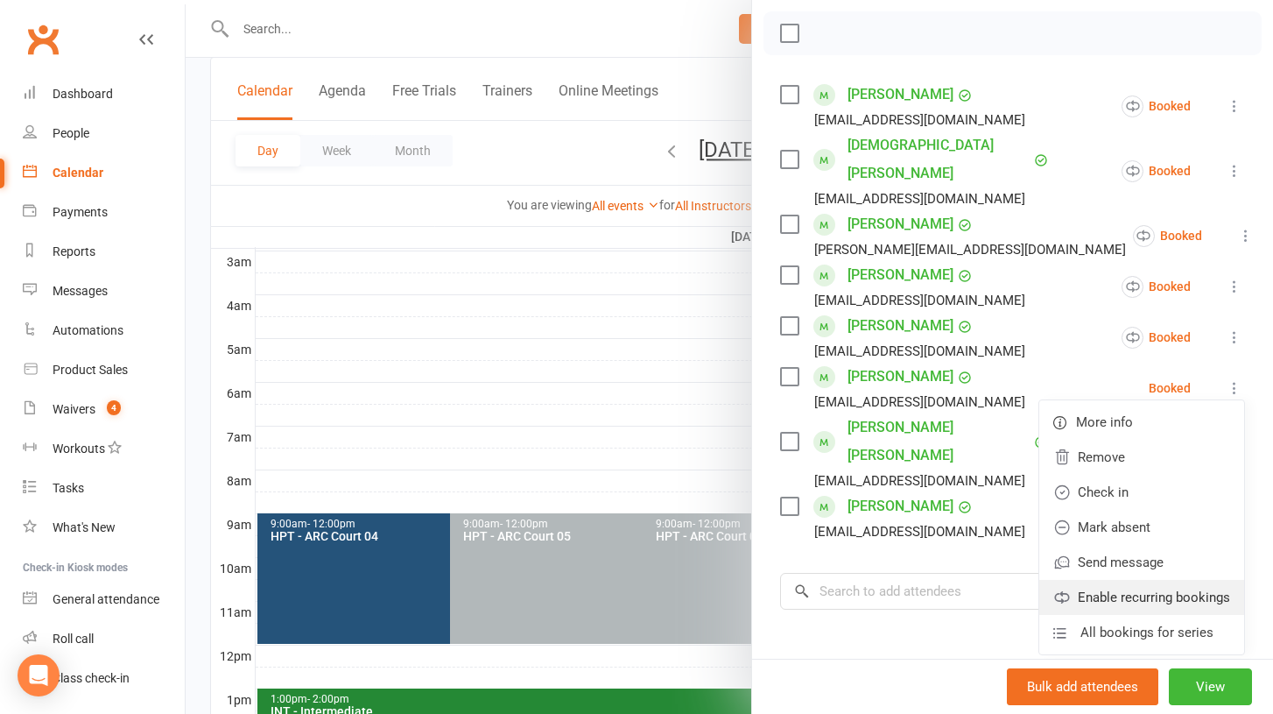
click at [1100, 580] on link "Enable recurring bookings" at bounding box center [1142, 597] width 205 height 35
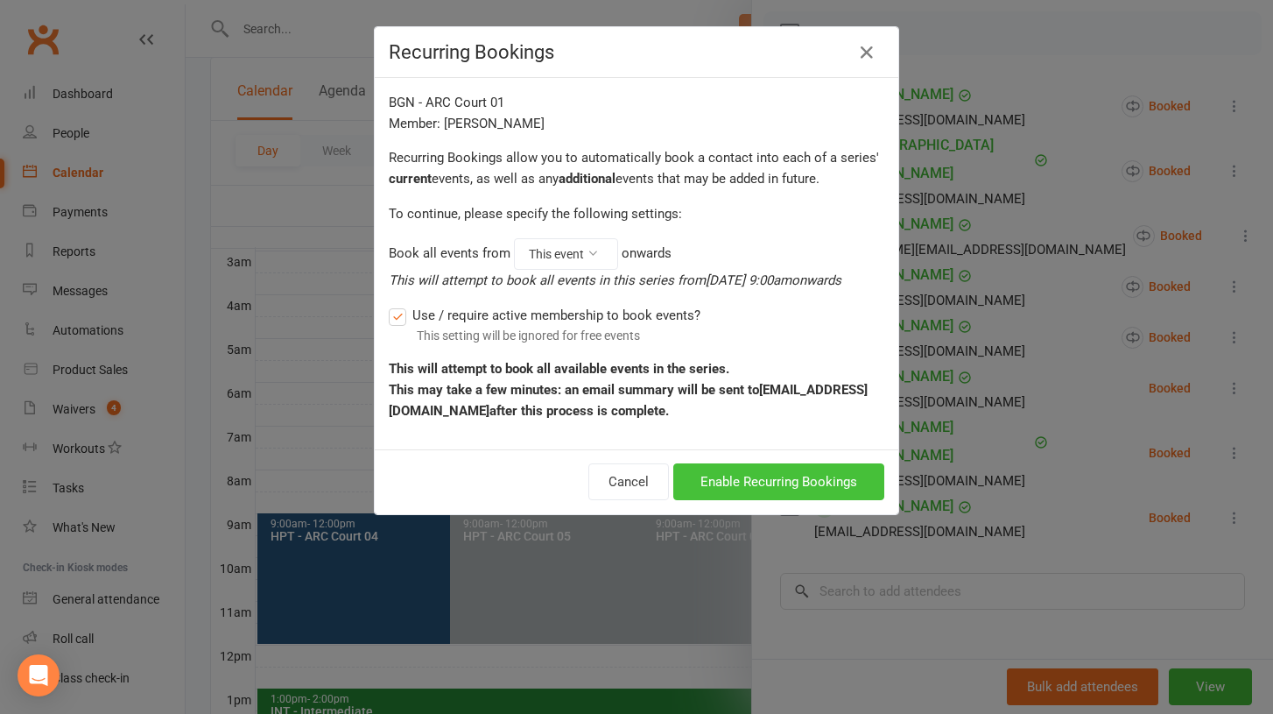
click at [835, 480] on button "Enable Recurring Bookings" at bounding box center [778, 481] width 211 height 37
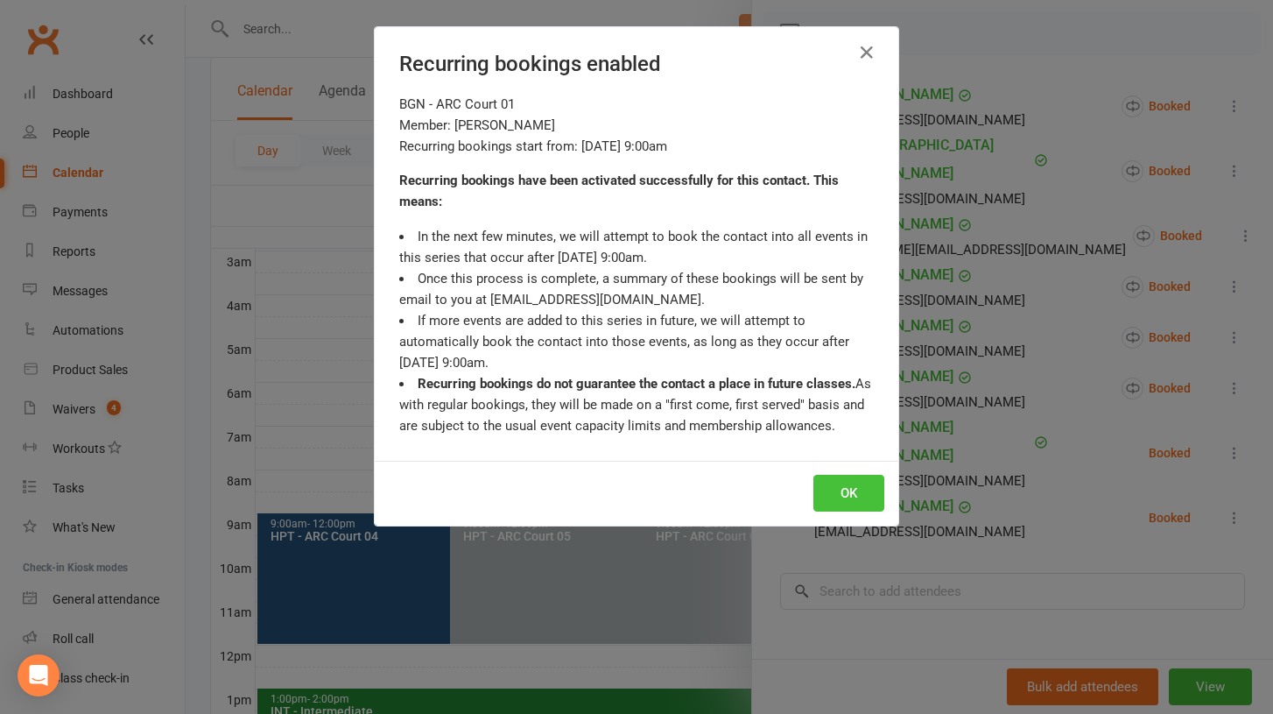
click at [857, 490] on button "OK" at bounding box center [849, 493] width 71 height 37
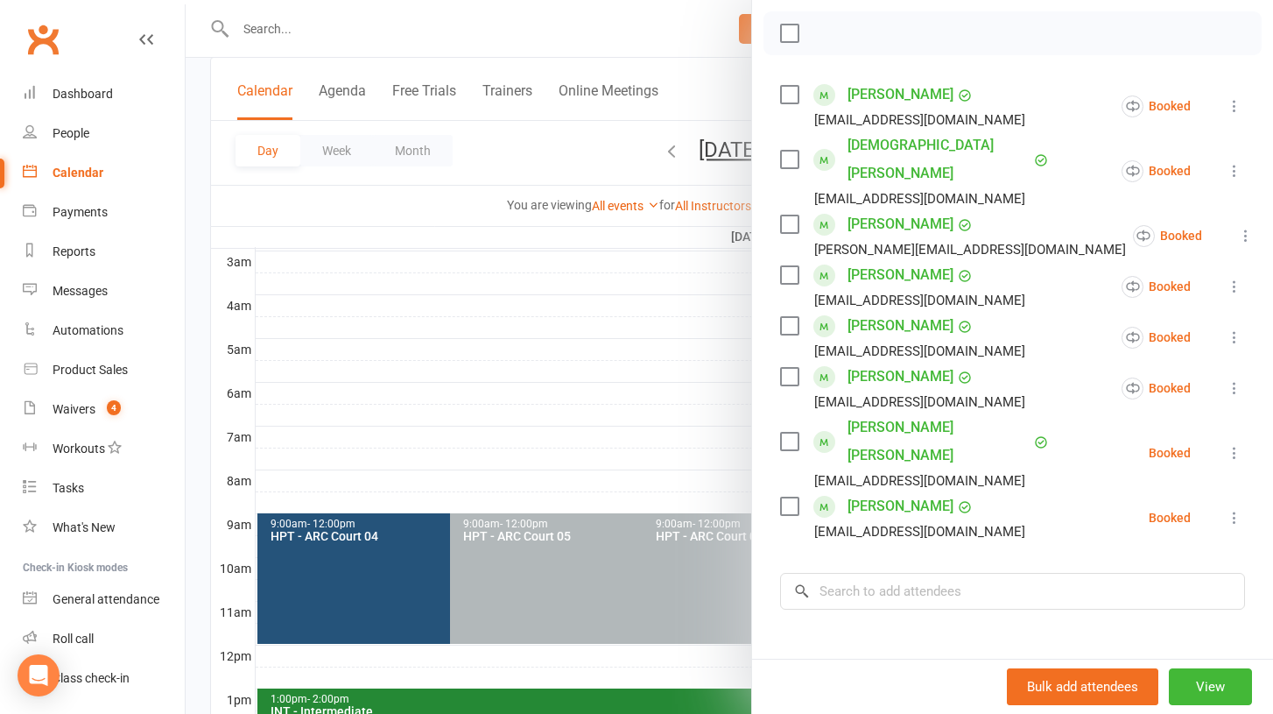
click at [1236, 444] on icon at bounding box center [1235, 453] width 18 height 18
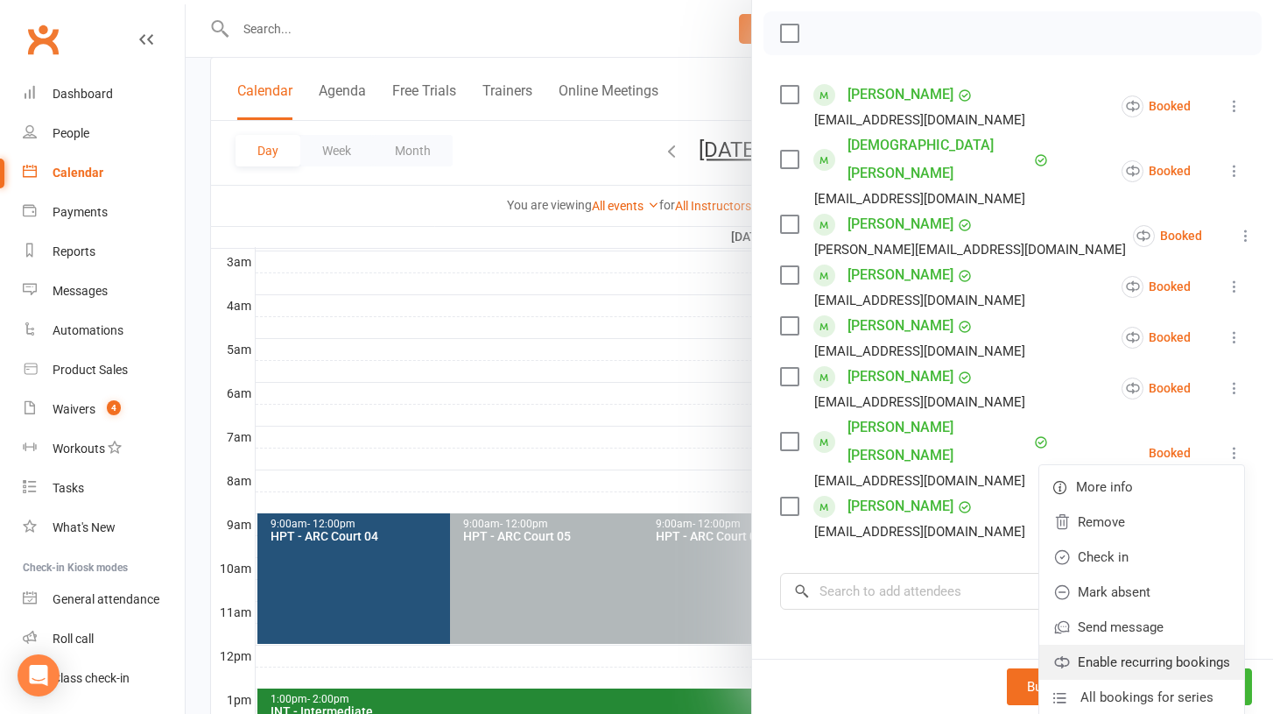
click at [1093, 645] on link "Enable recurring bookings" at bounding box center [1142, 662] width 205 height 35
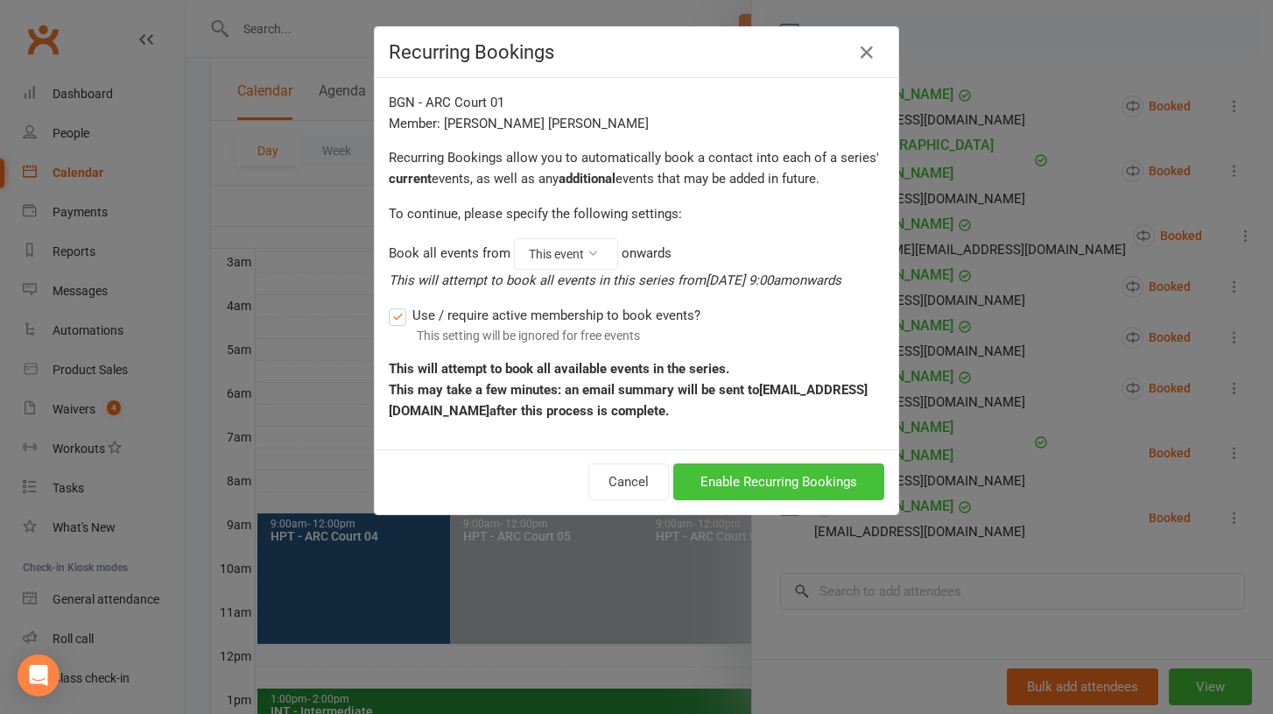
click at [758, 483] on button "Enable Recurring Bookings" at bounding box center [778, 481] width 211 height 37
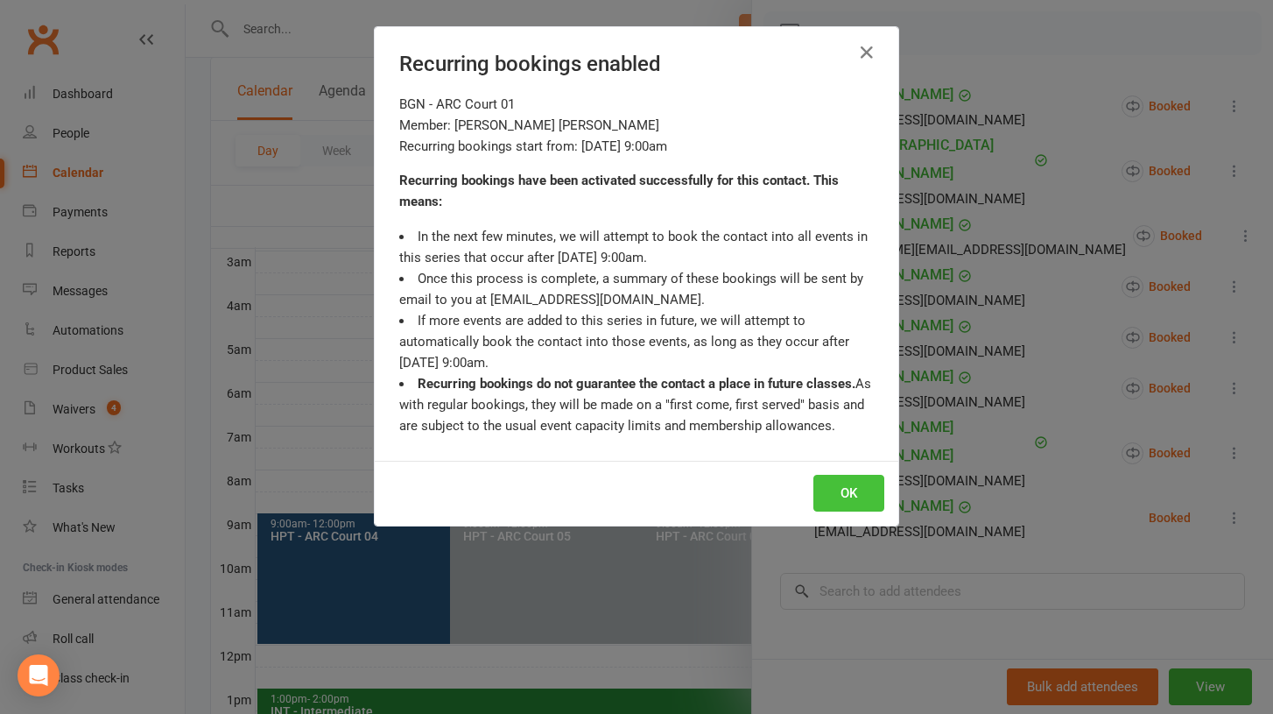
click at [871, 498] on button "OK" at bounding box center [849, 493] width 71 height 37
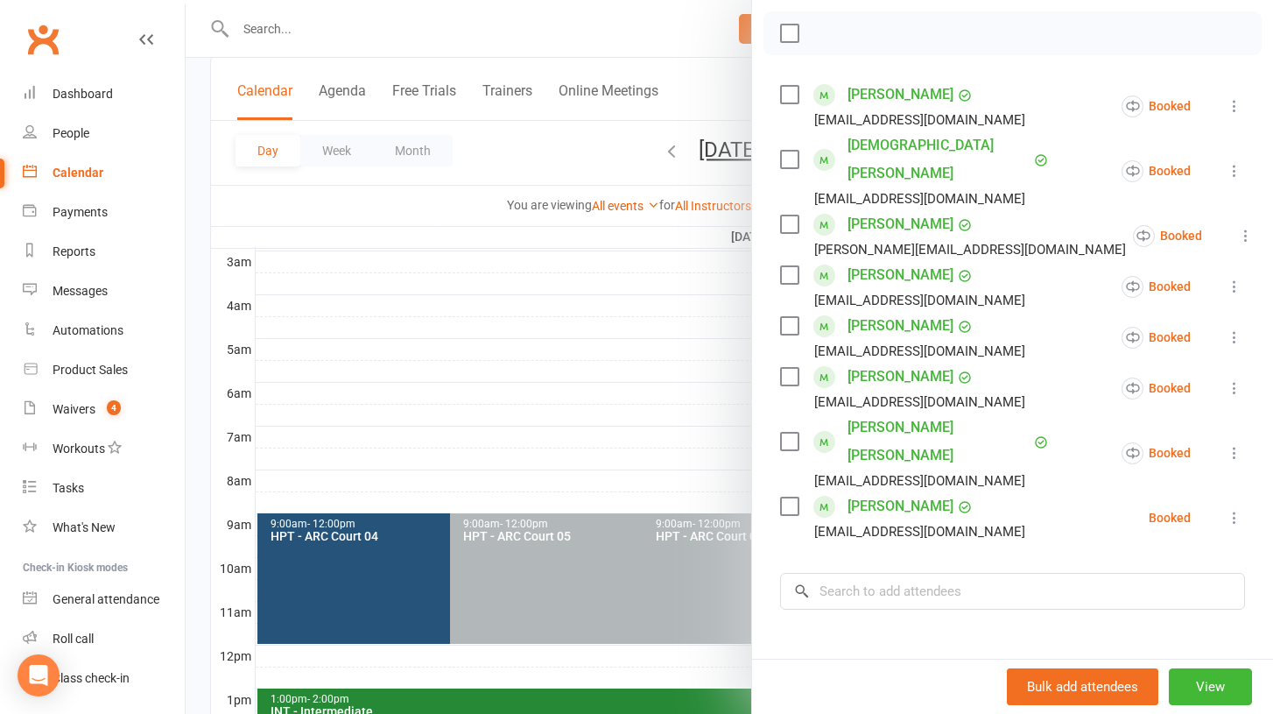
click at [1230, 509] on icon at bounding box center [1235, 518] width 18 height 18
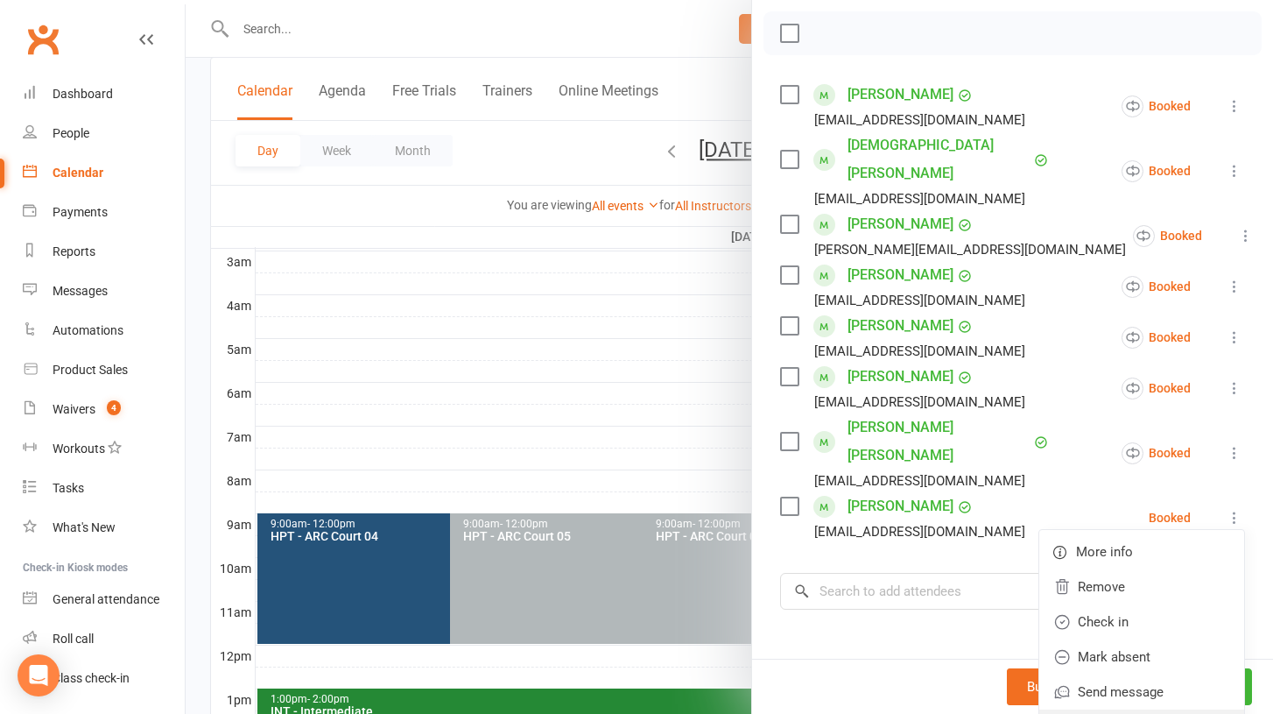
click at [1079, 709] on link "Enable recurring bookings" at bounding box center [1142, 726] width 205 height 35
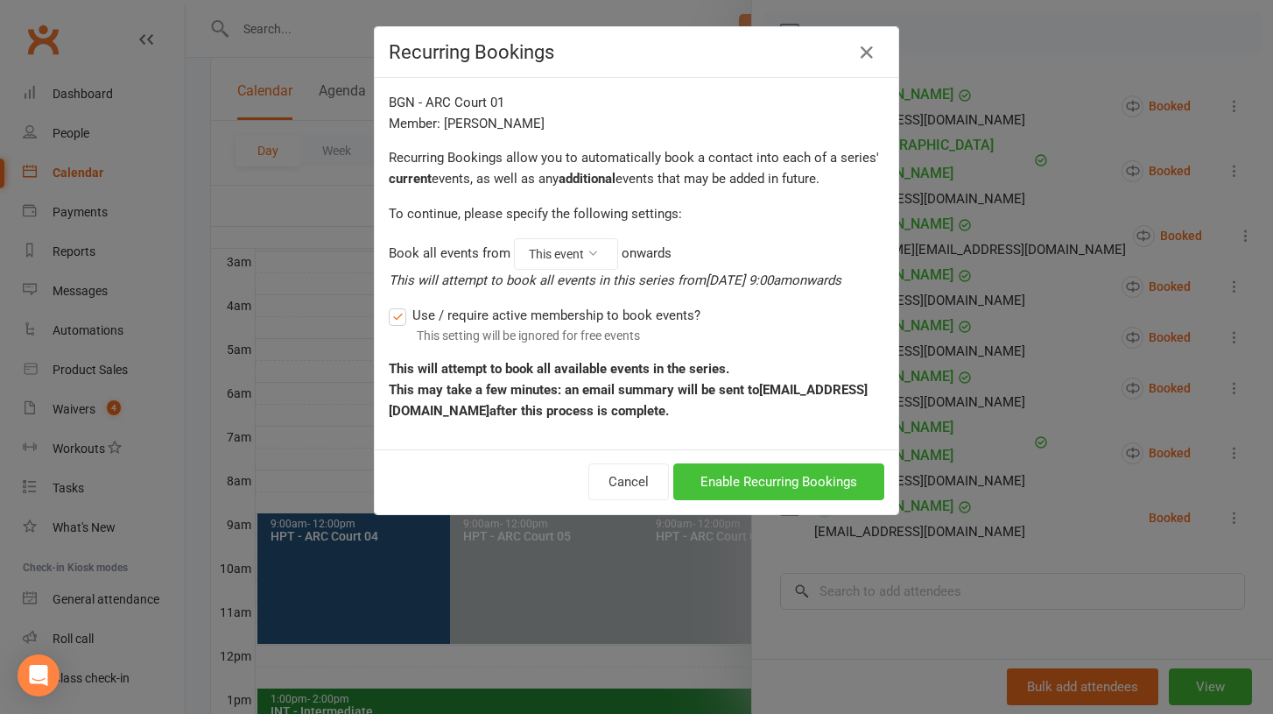
click at [779, 485] on button "Enable Recurring Bookings" at bounding box center [778, 481] width 211 height 37
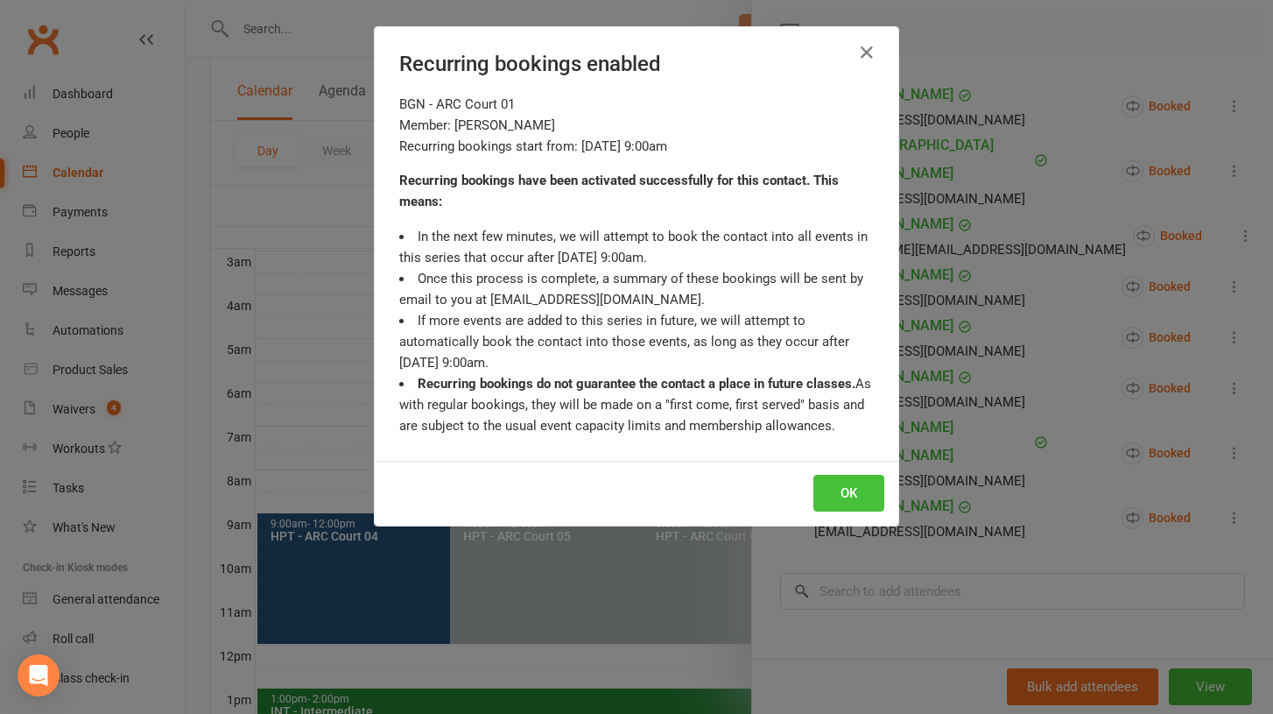
click at [832, 497] on button "OK" at bounding box center [849, 493] width 71 height 37
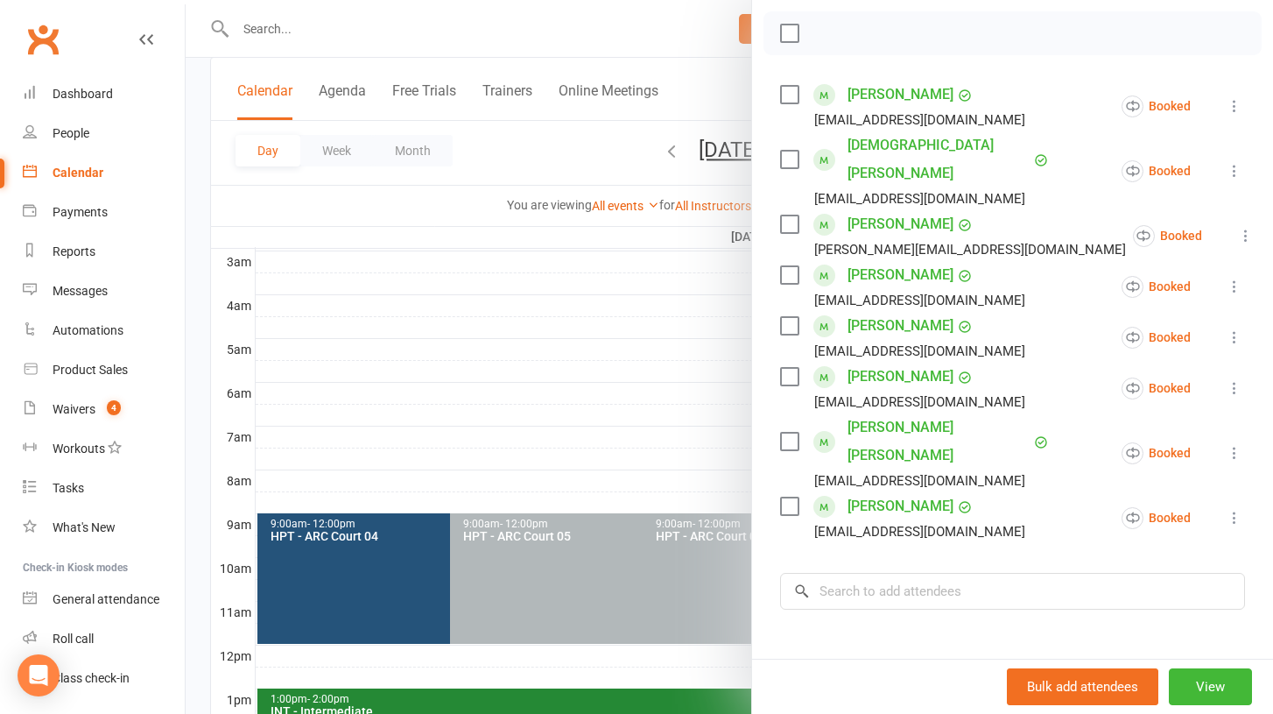
scroll to position [0, 0]
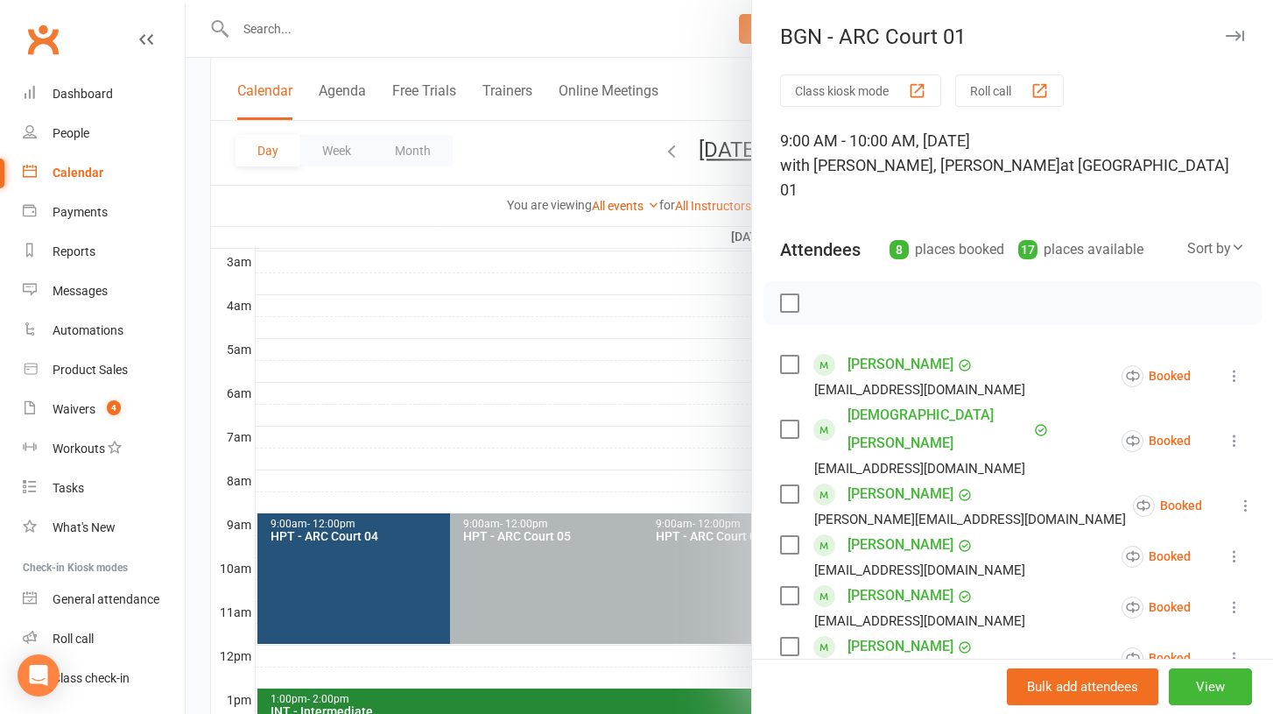
click at [1225, 44] on button "button" at bounding box center [1234, 35] width 21 height 21
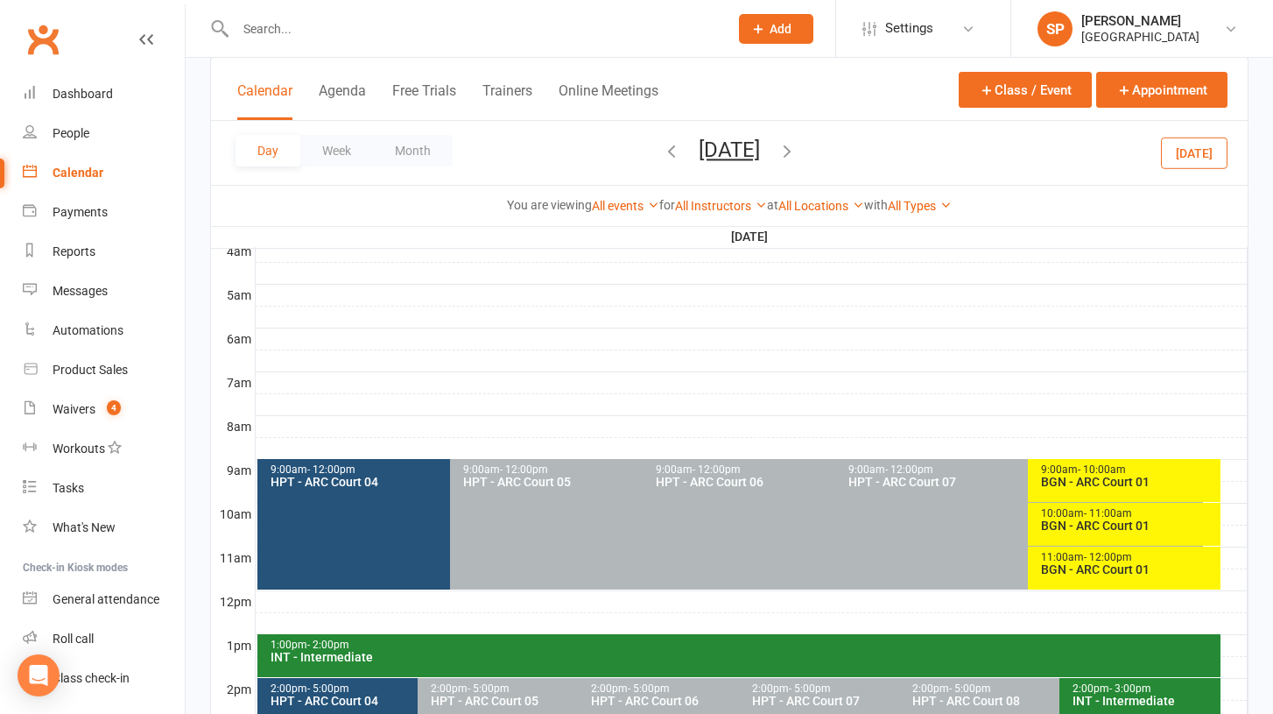
scroll to position [289, 0]
